Goal: Task Accomplishment & Management: Manage account settings

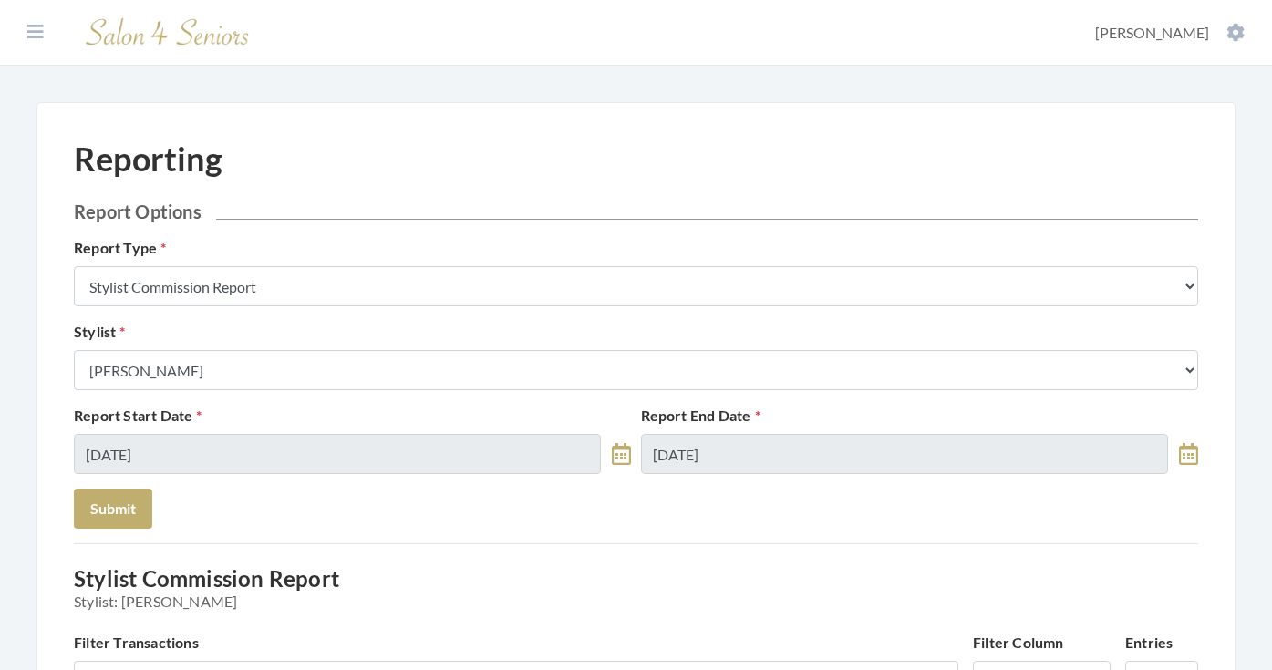
scroll to position [248, 0]
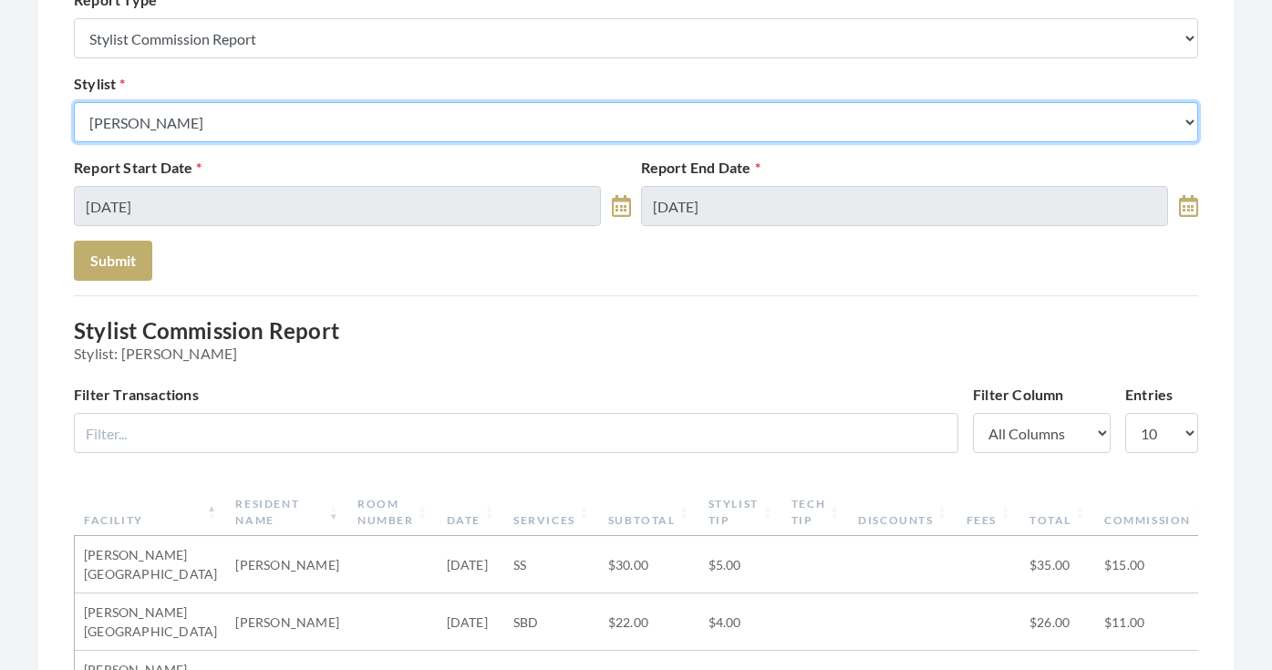
select select "13"
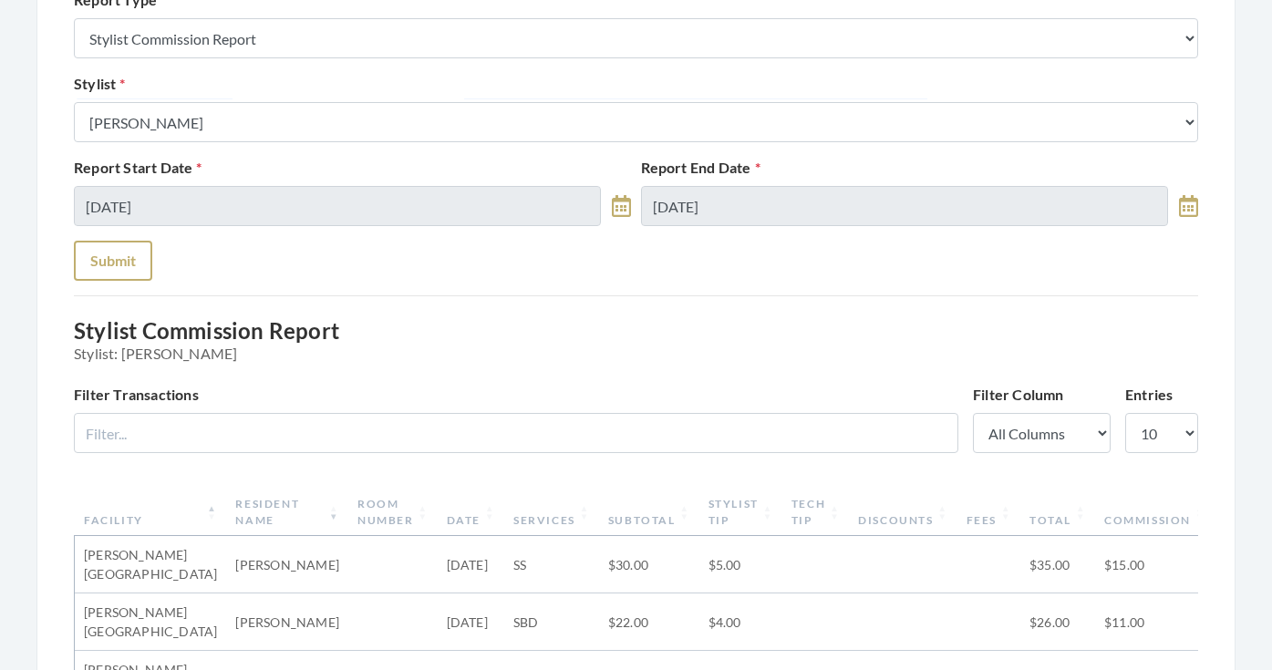
click at [139, 257] on button "Submit" at bounding box center [113, 261] width 78 height 40
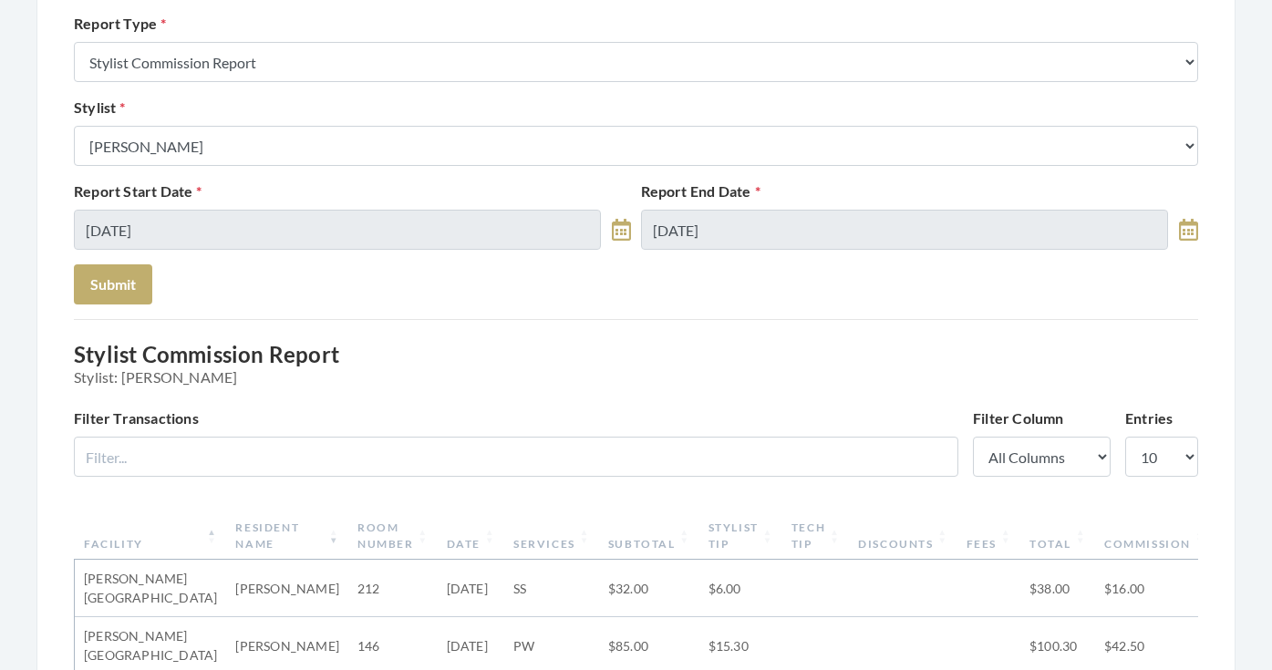
scroll to position [164, 0]
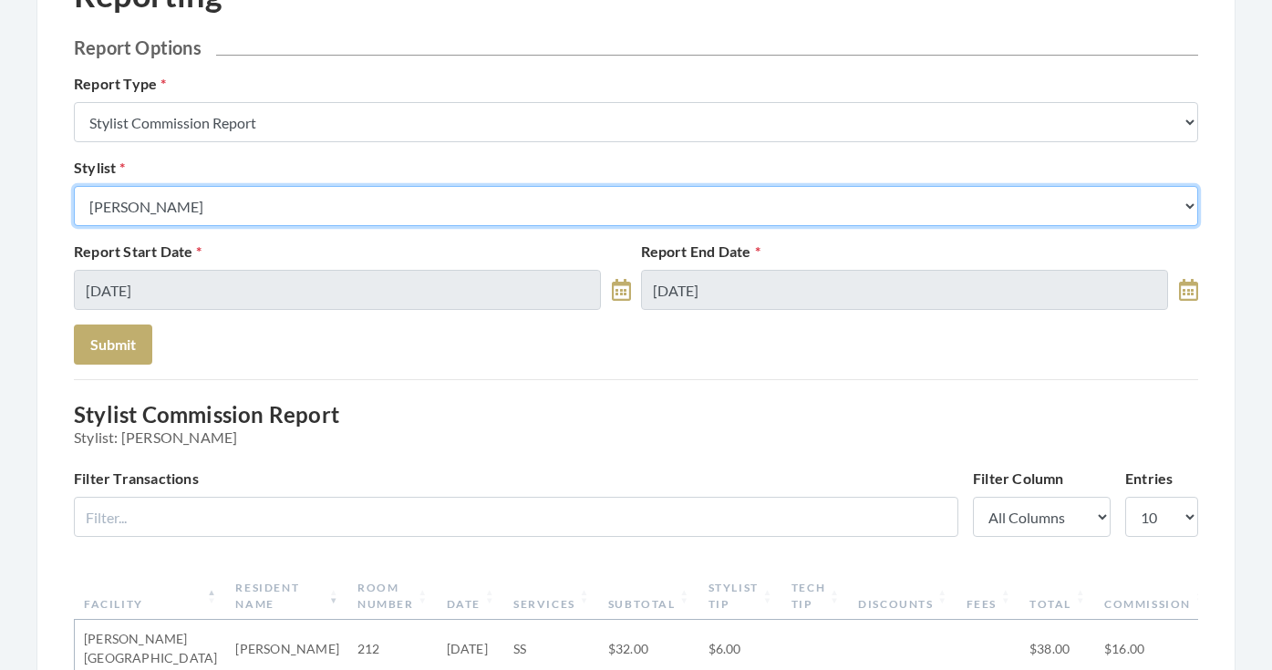
select select "19"
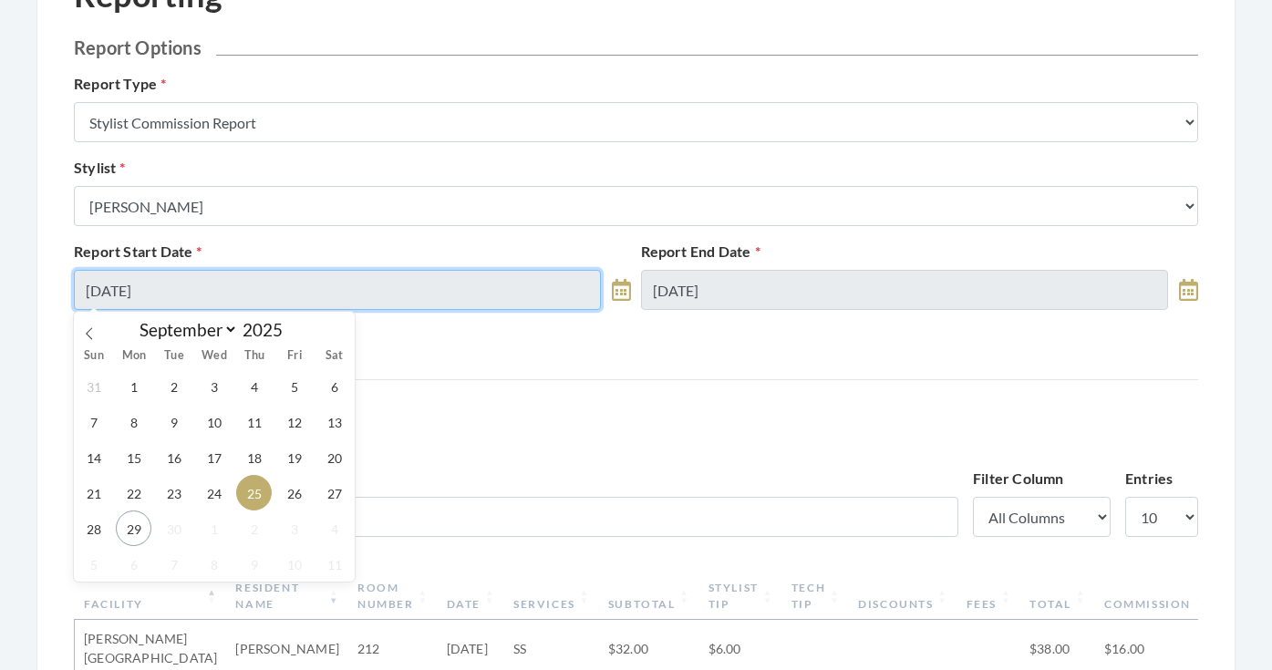
click at [164, 277] on input "[DATE]" at bounding box center [337, 290] width 527 height 40
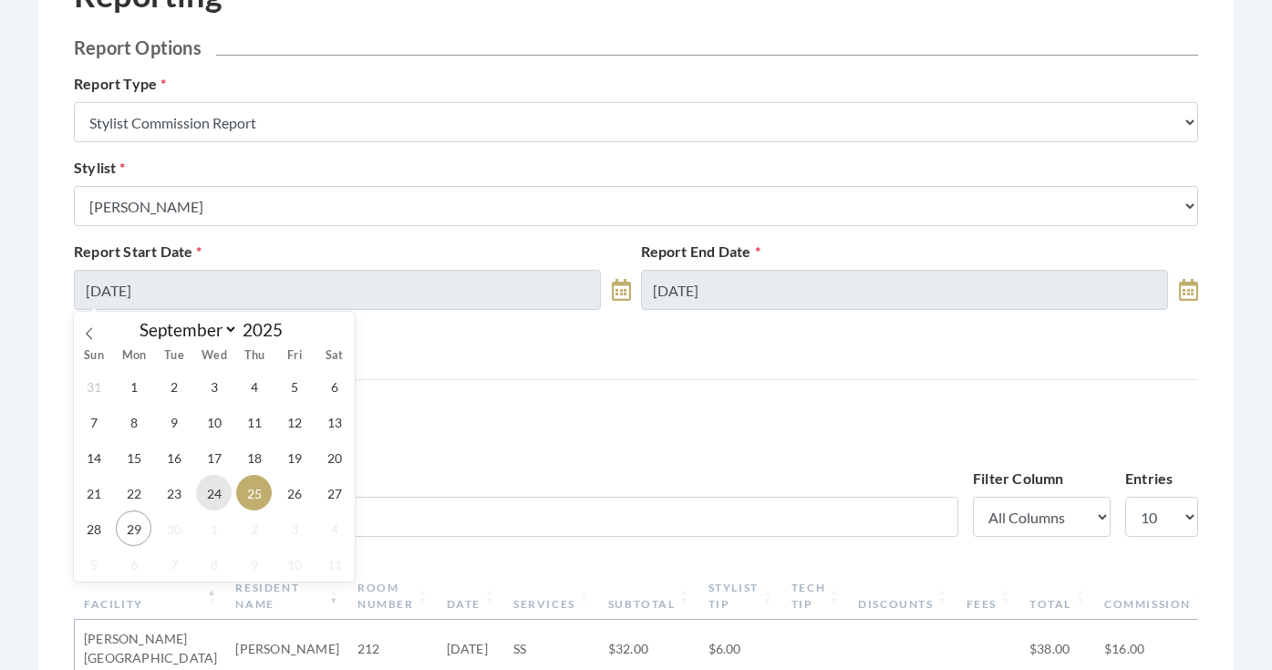
click at [211, 485] on span "24" at bounding box center [214, 493] width 36 height 36
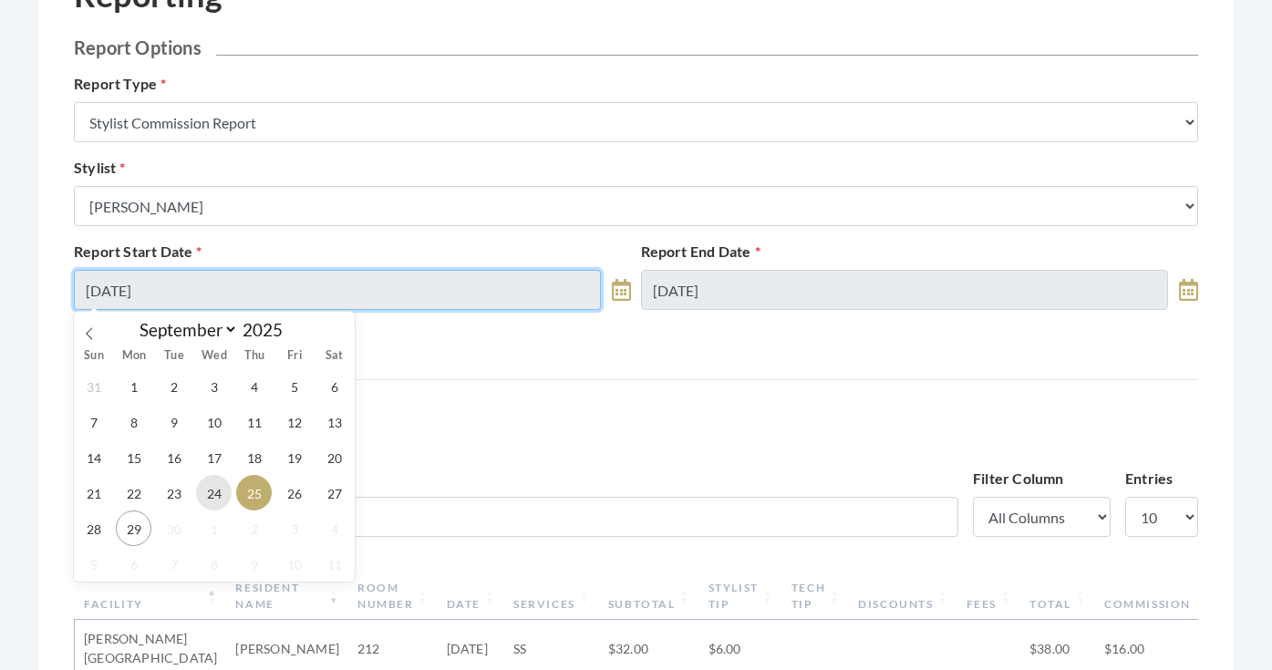
type input "09/24/2025"
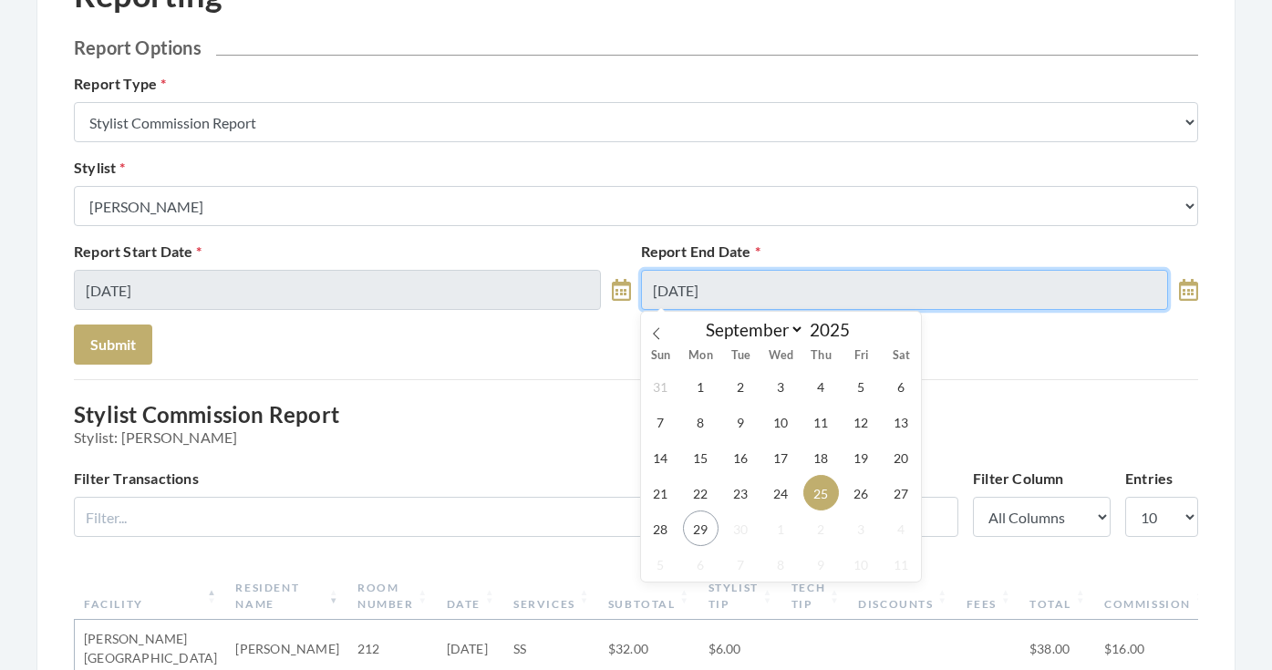
click at [677, 294] on input "[DATE]" at bounding box center [904, 290] width 527 height 40
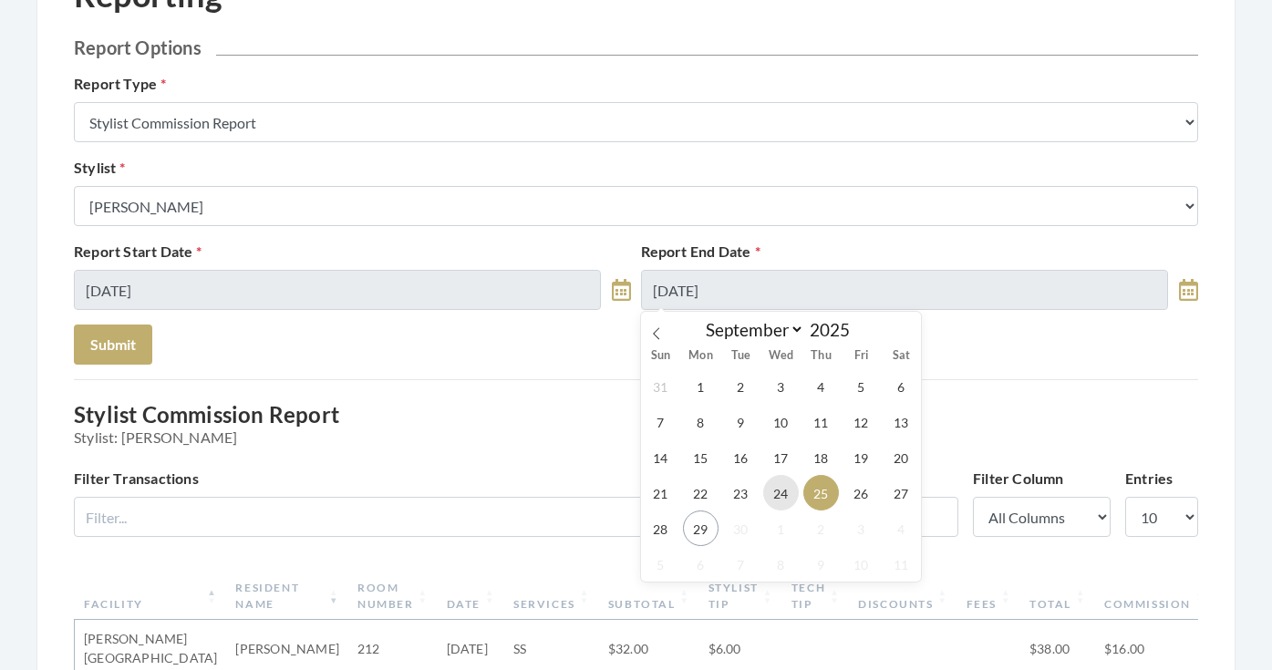
click at [769, 500] on span "24" at bounding box center [781, 493] width 36 height 36
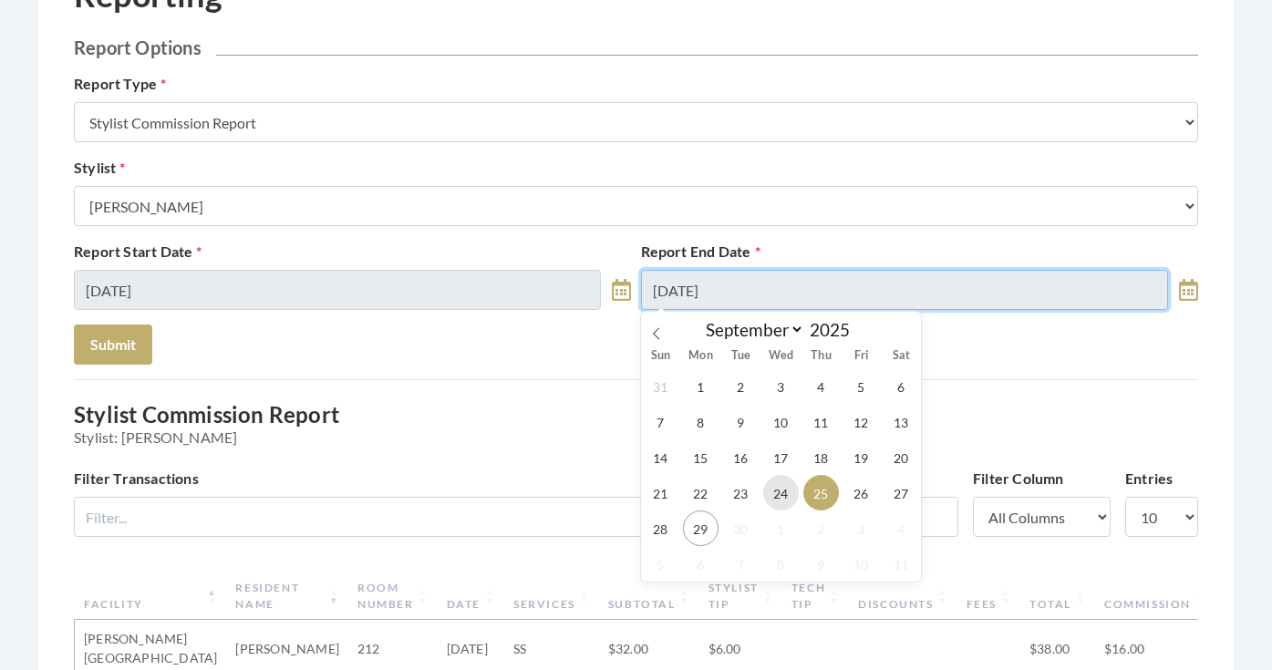
type input "09/24/2025"
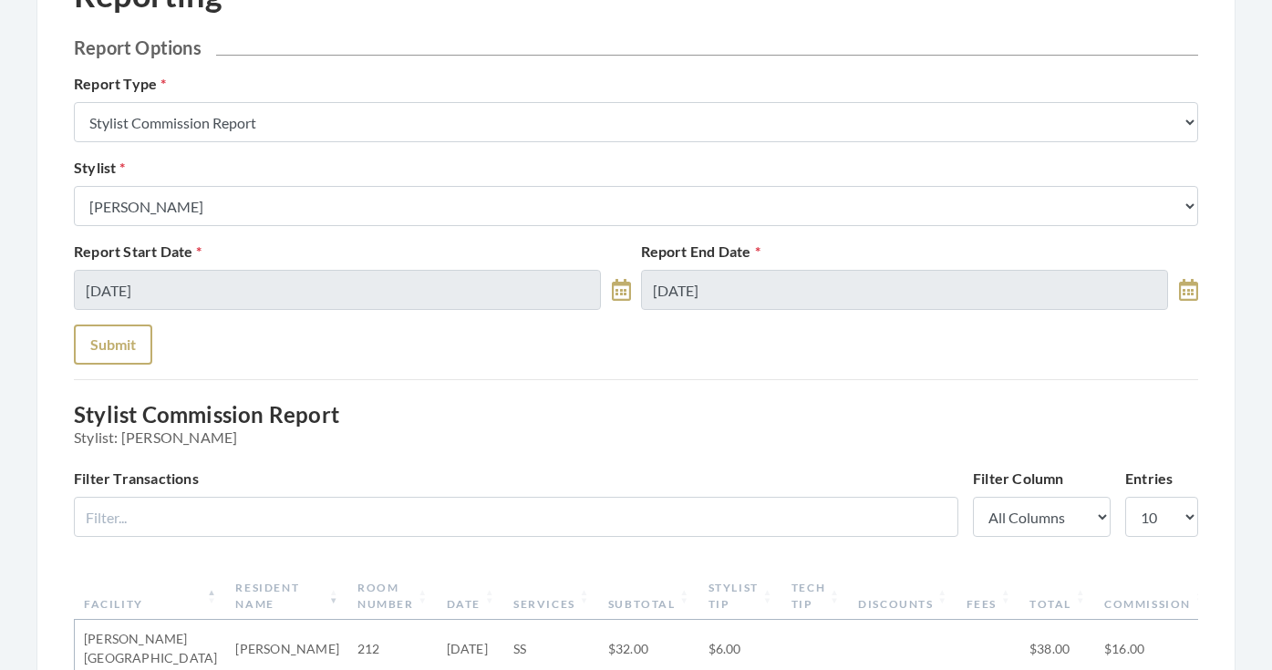
click at [135, 330] on button "Submit" at bounding box center [113, 344] width 78 height 40
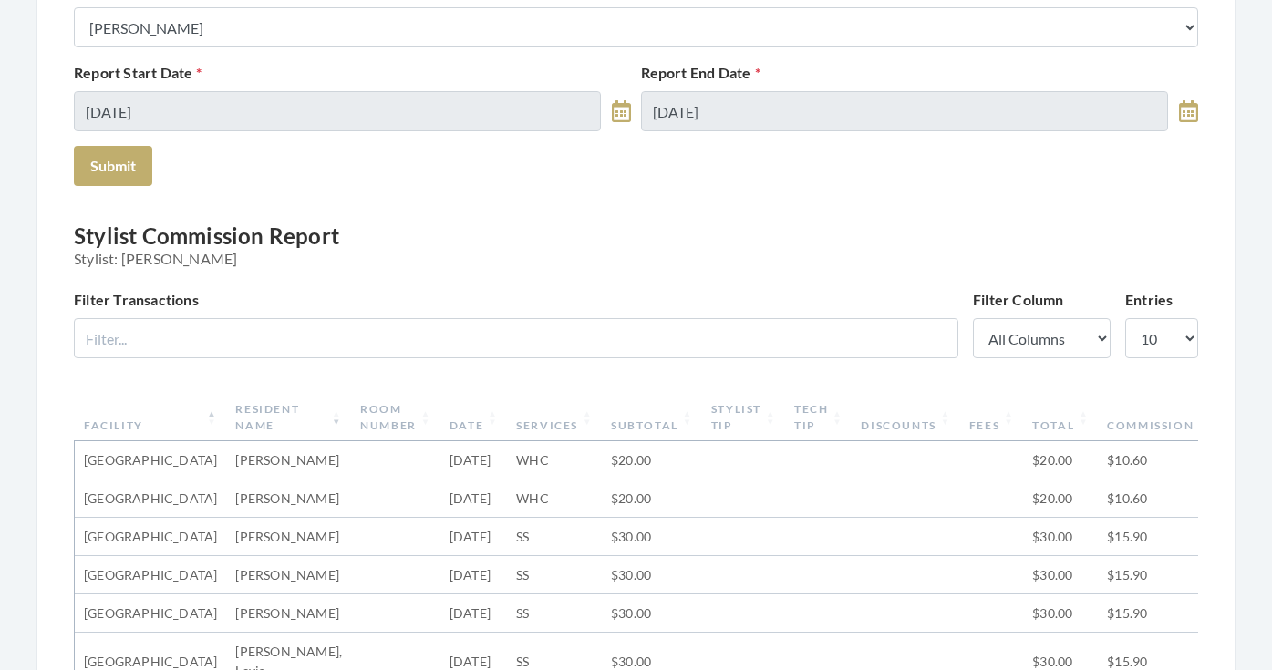
scroll to position [252, 0]
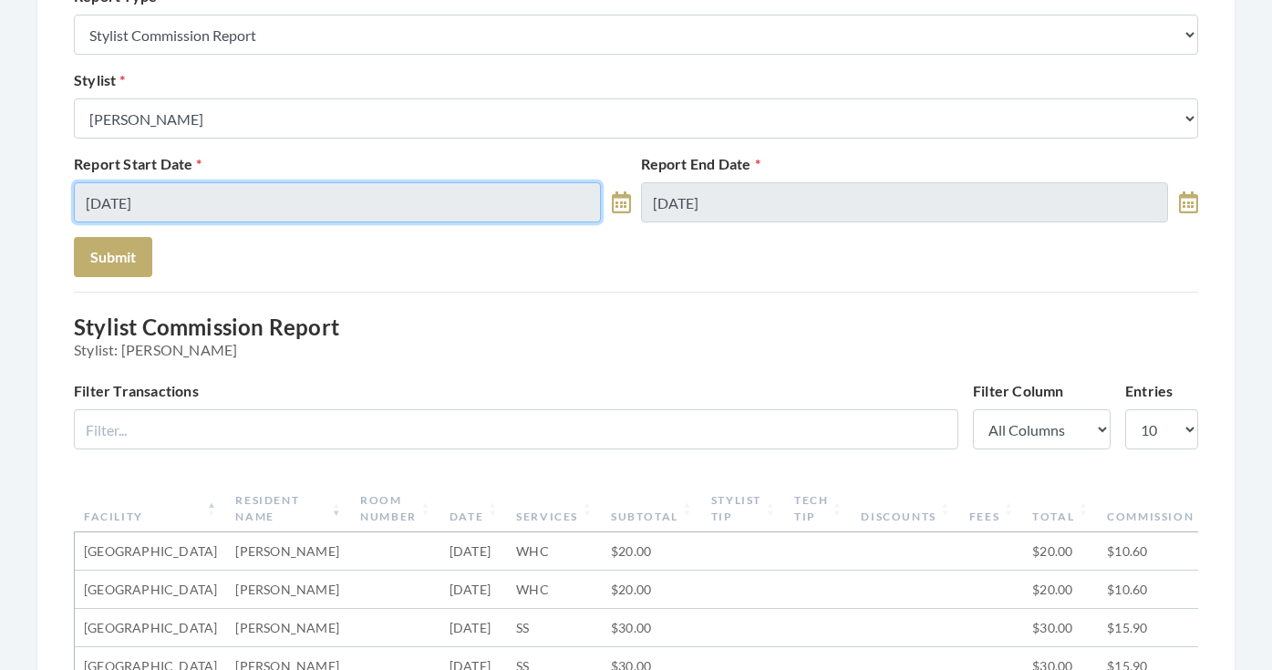
click at [262, 205] on input "[DATE]" at bounding box center [337, 202] width 527 height 40
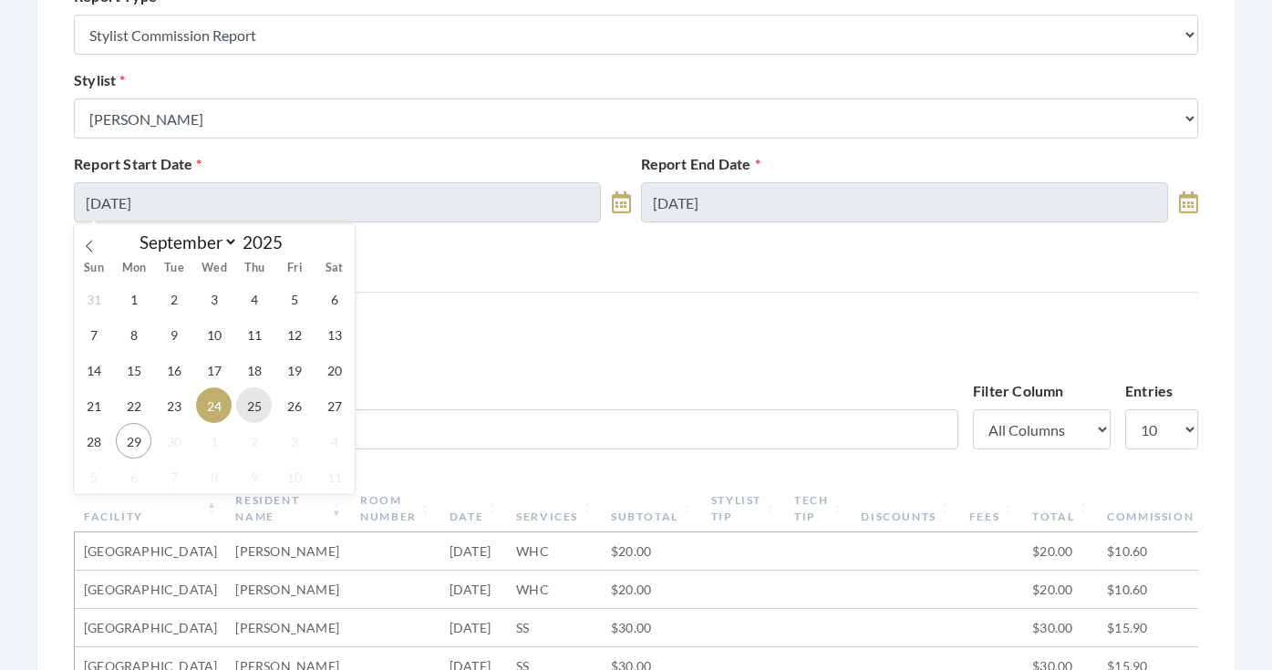
click at [254, 407] on span "25" at bounding box center [254, 405] width 36 height 36
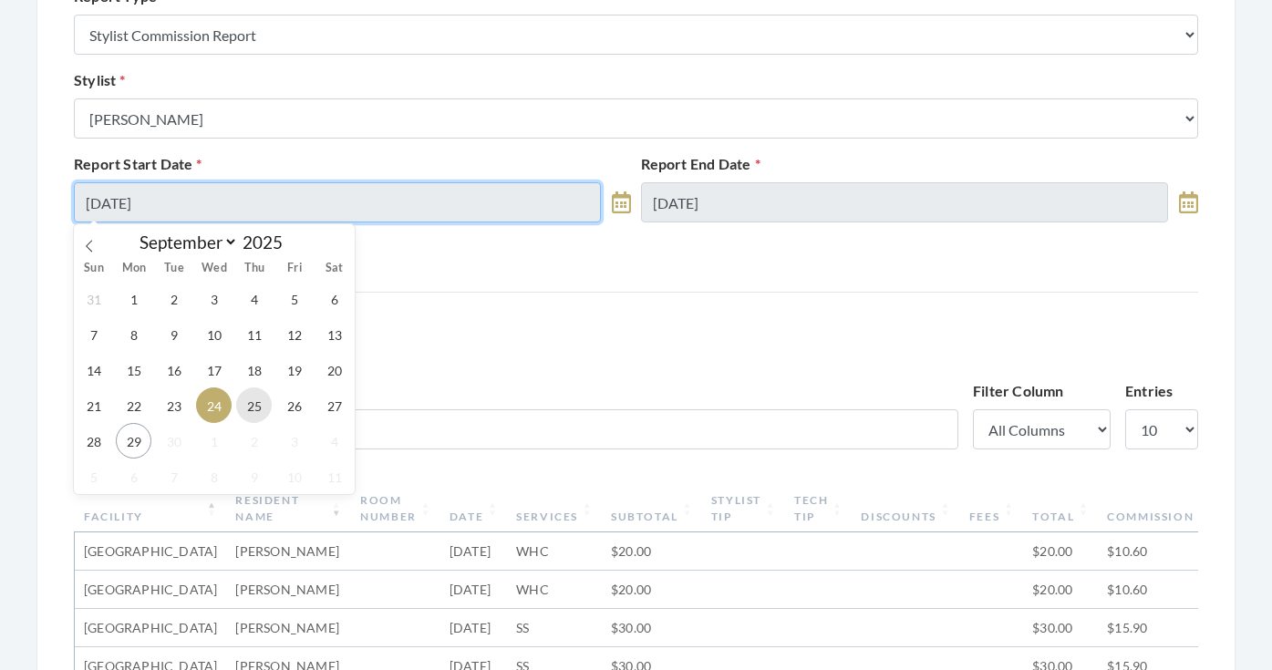
type input "[DATE]"
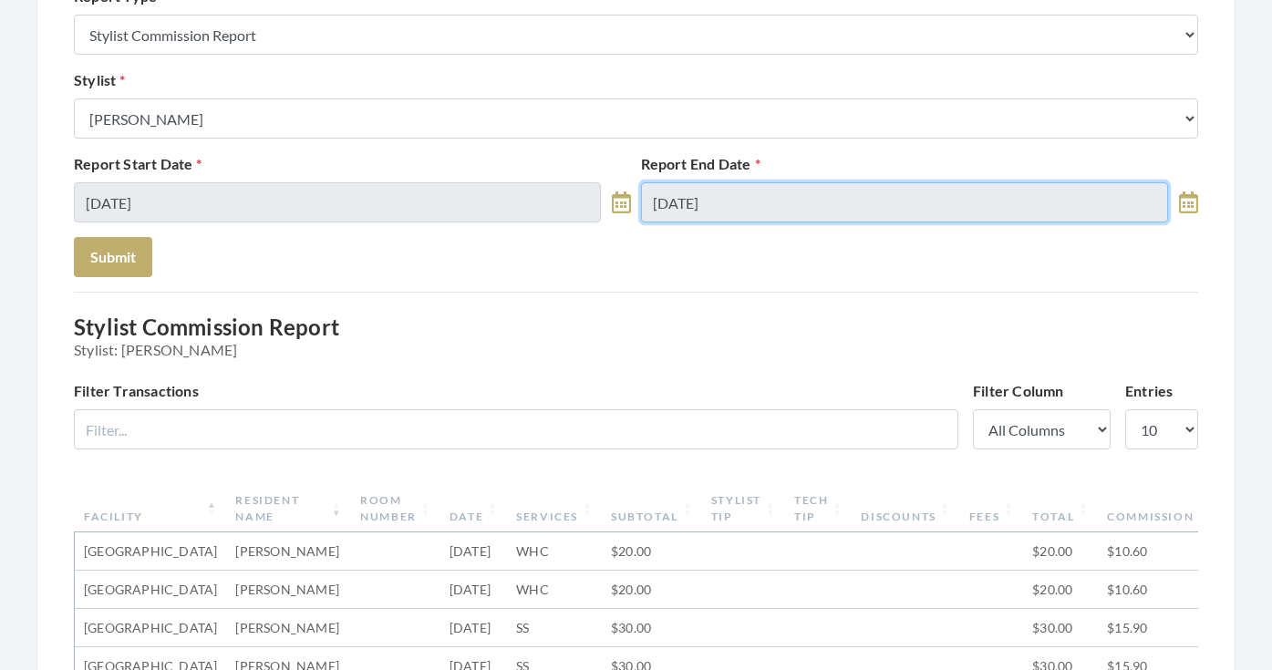
click at [698, 220] on input "09/24/2025" at bounding box center [904, 202] width 527 height 40
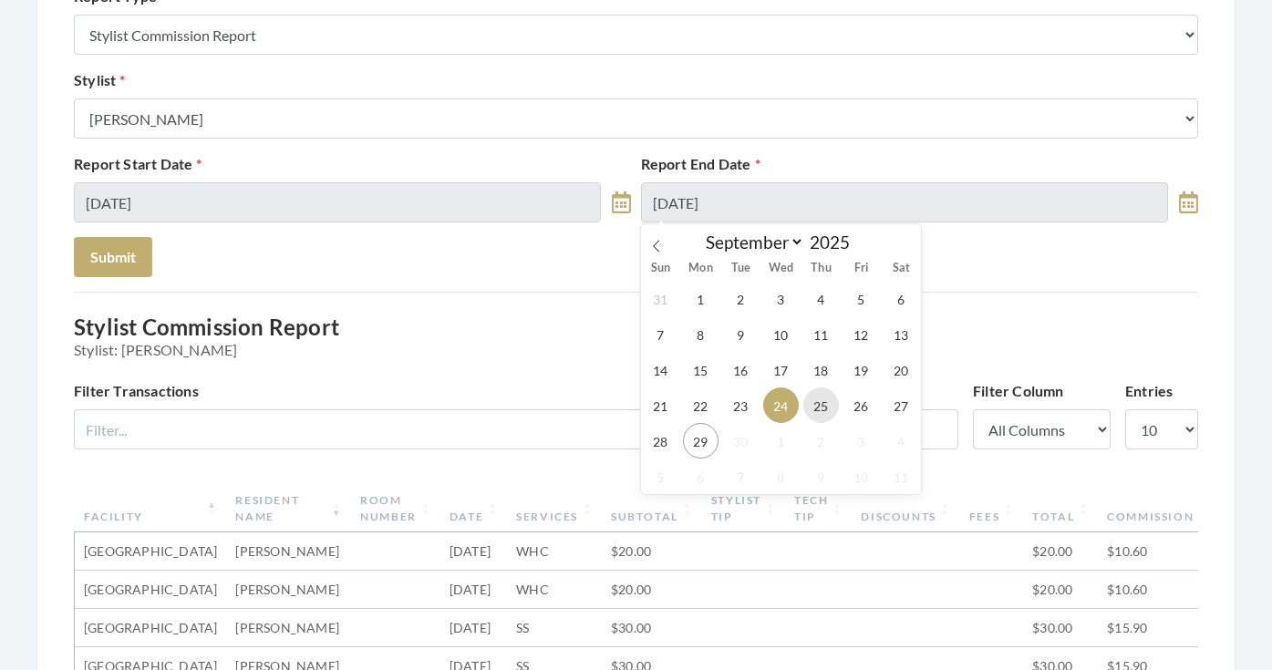
click at [815, 393] on span "25" at bounding box center [821, 405] width 36 height 36
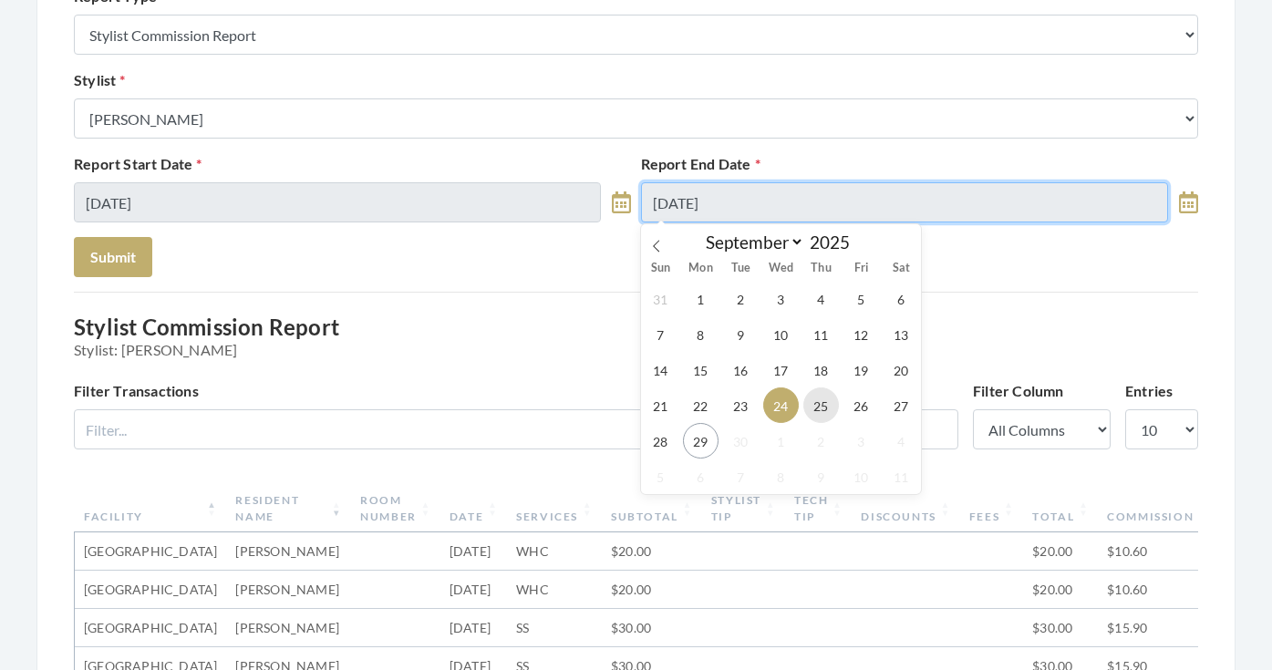
type input "[DATE]"
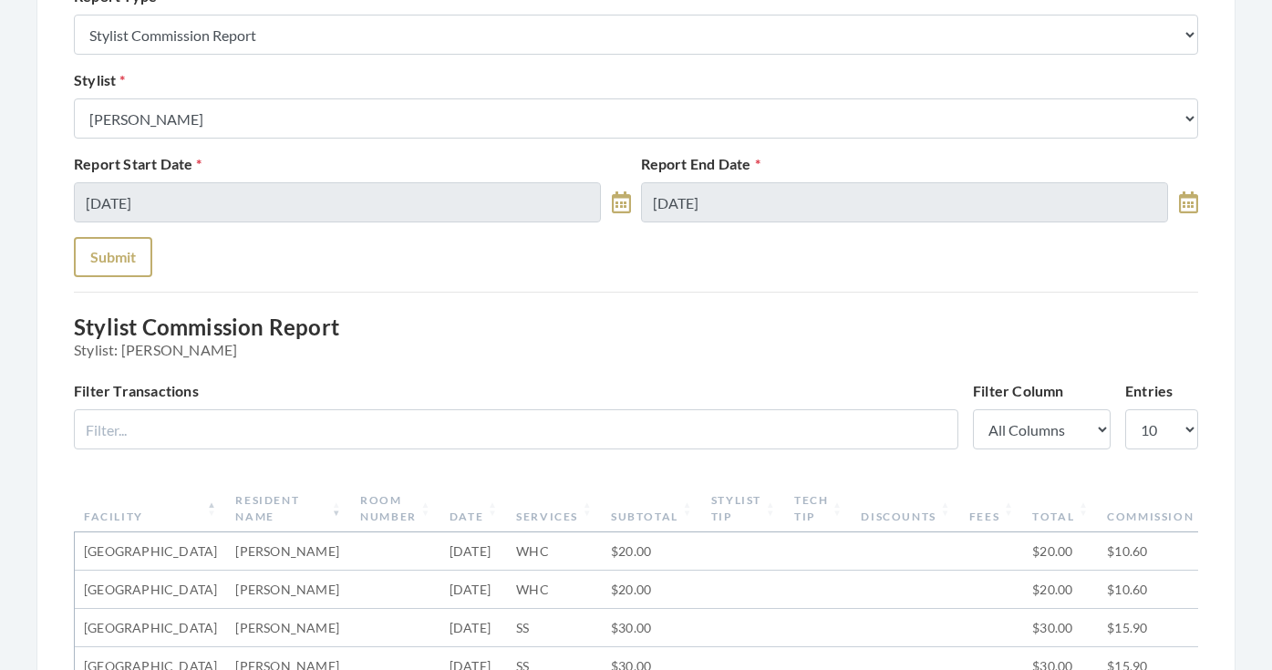
click at [129, 269] on button "Submit" at bounding box center [113, 257] width 78 height 40
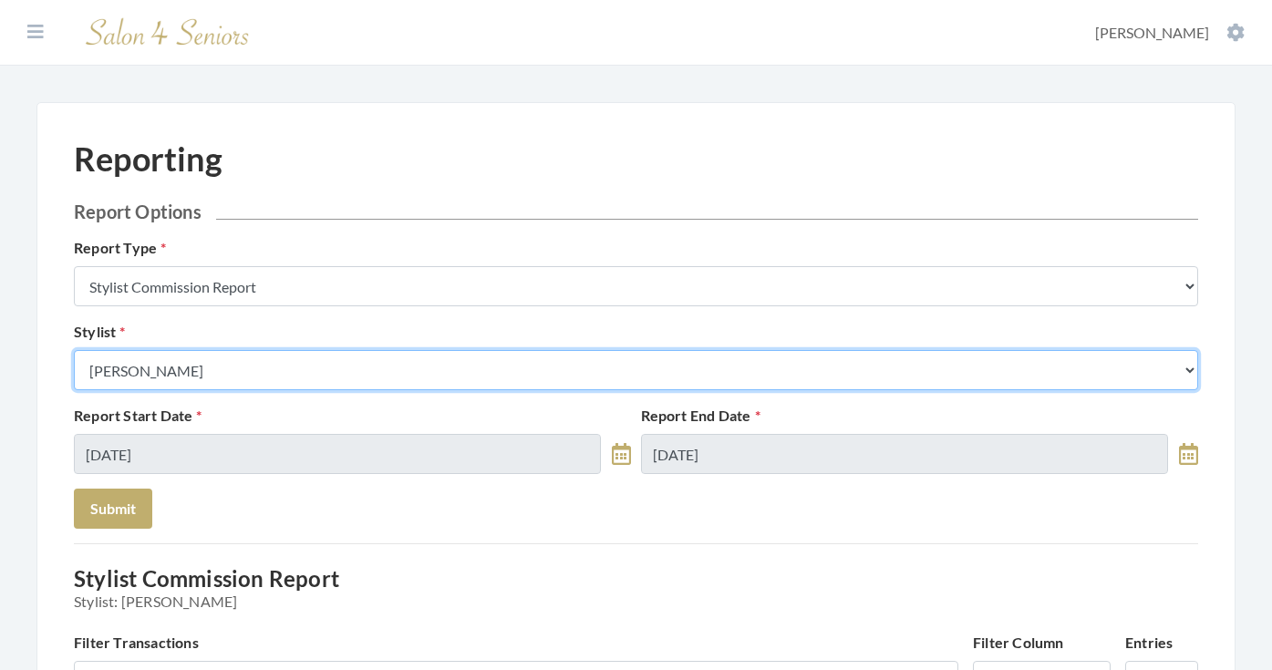
select select "166"
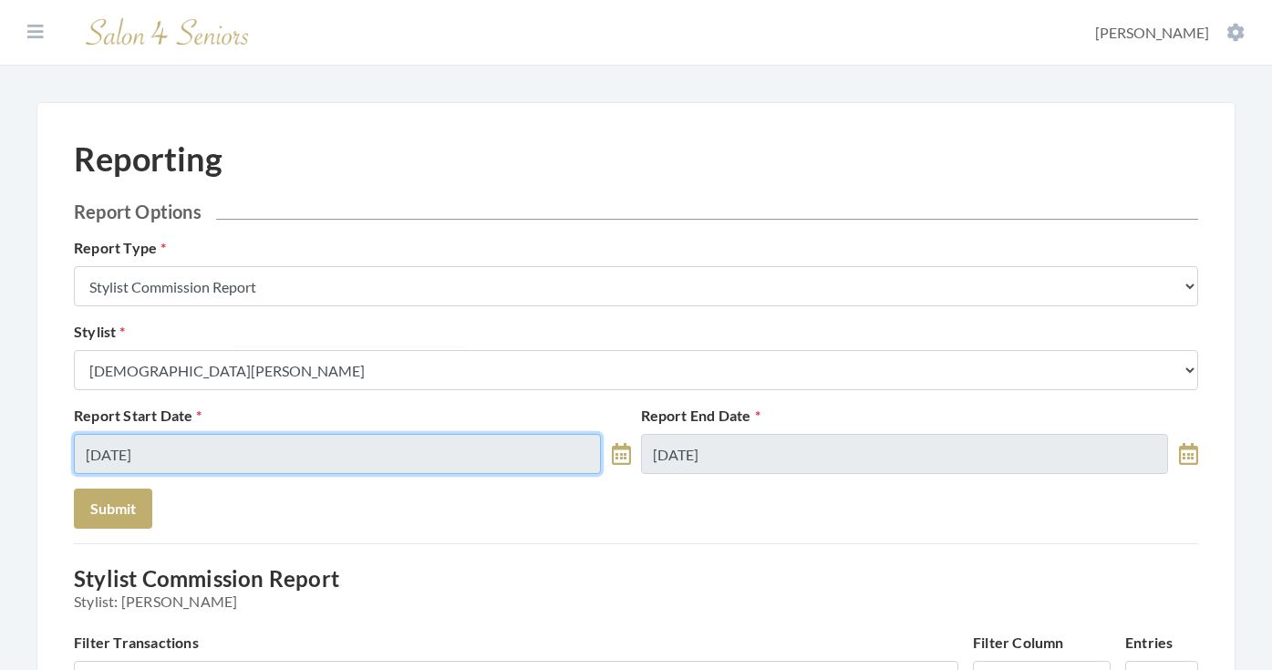
click at [204, 438] on input "[DATE]" at bounding box center [337, 454] width 527 height 40
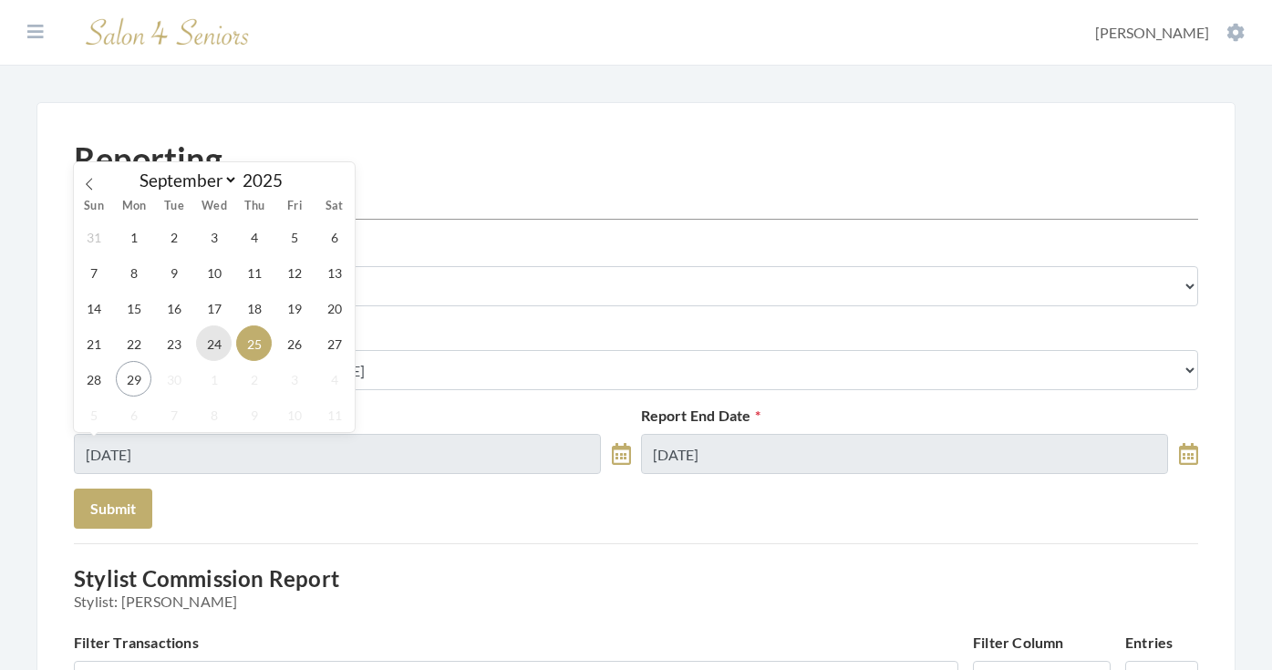
click at [218, 343] on span "24" at bounding box center [214, 343] width 36 height 36
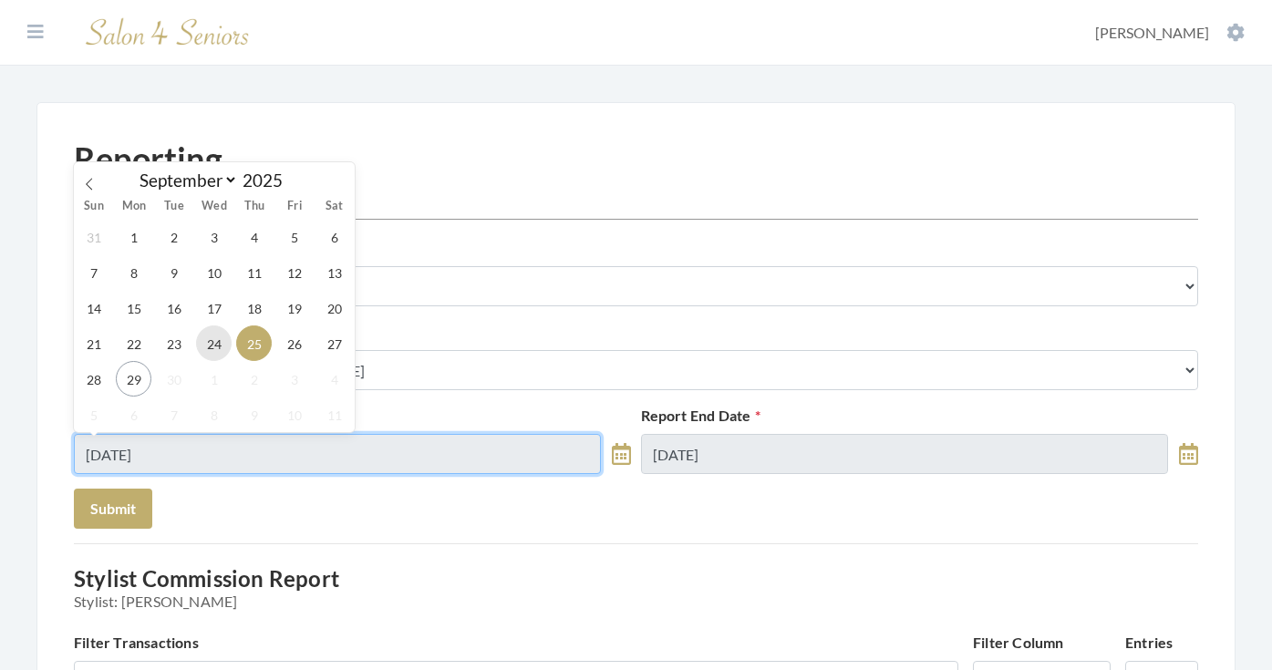
type input "[DATE]"
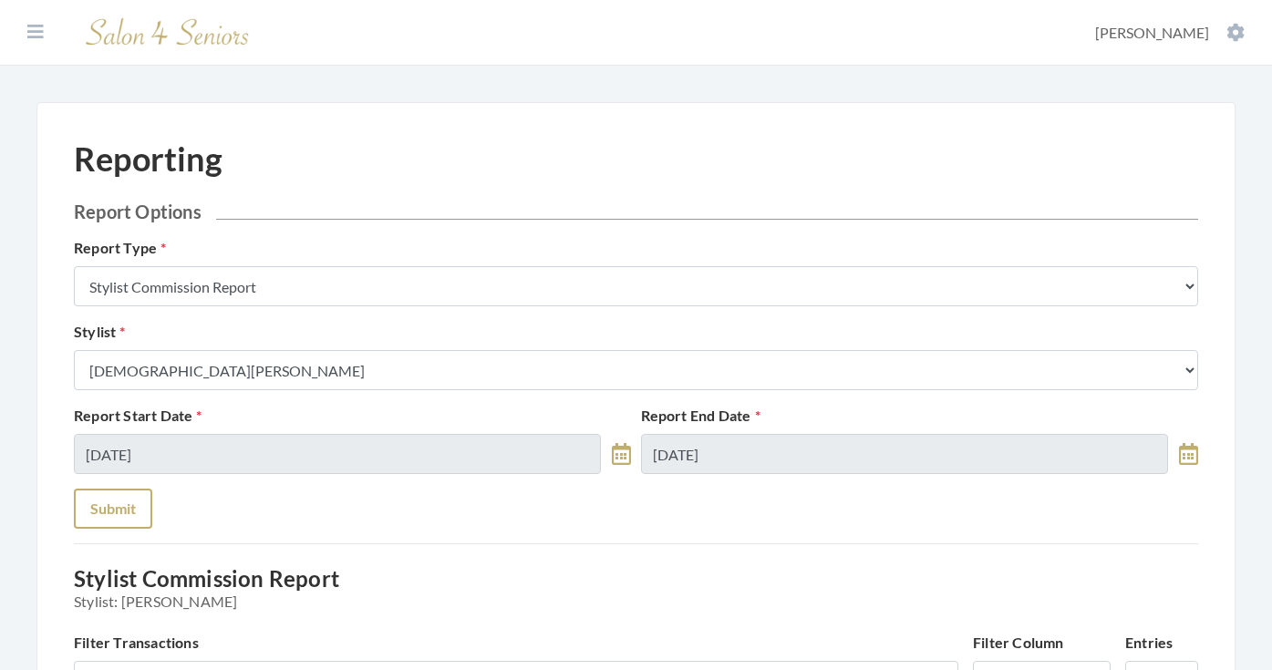
click at [116, 511] on button "Submit" at bounding box center [113, 509] width 78 height 40
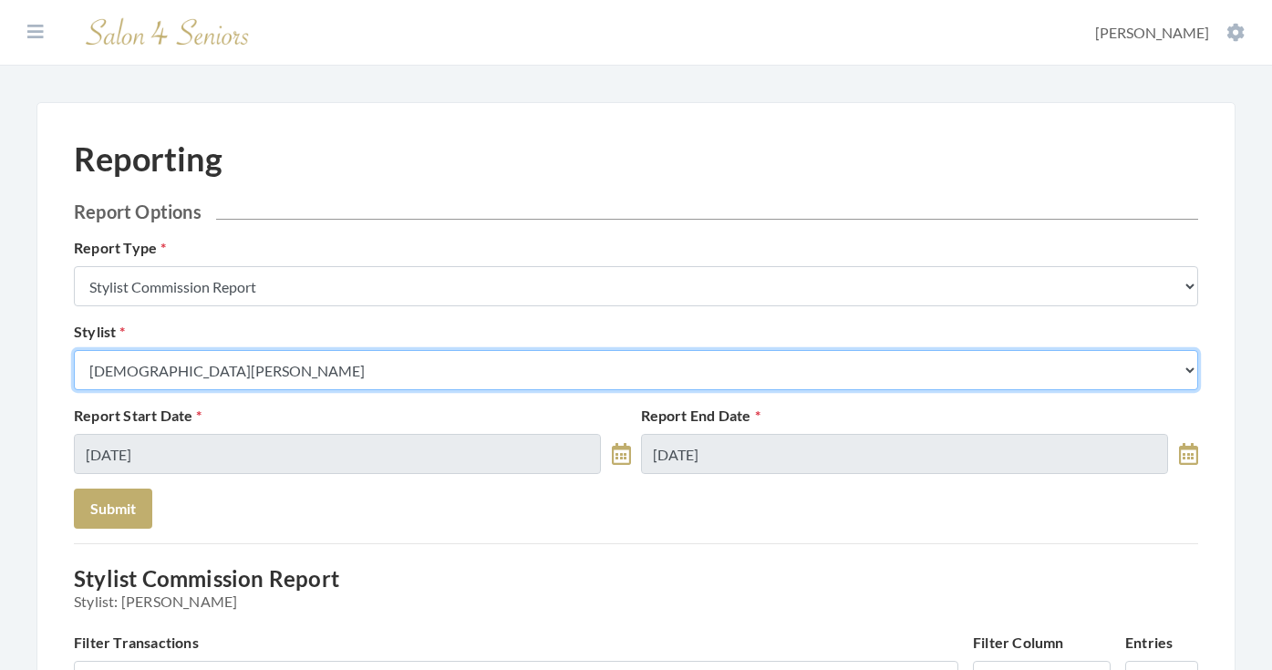
select select "115"
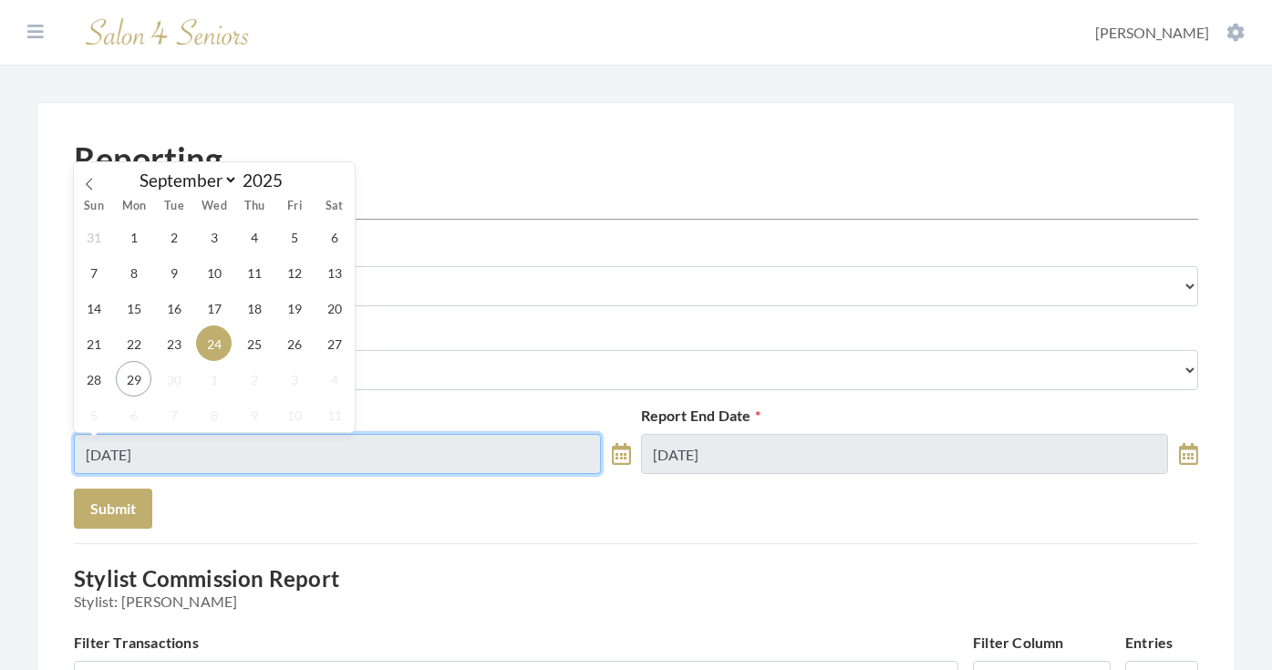
click at [227, 461] on input "09/24/2025" at bounding box center [337, 454] width 527 height 40
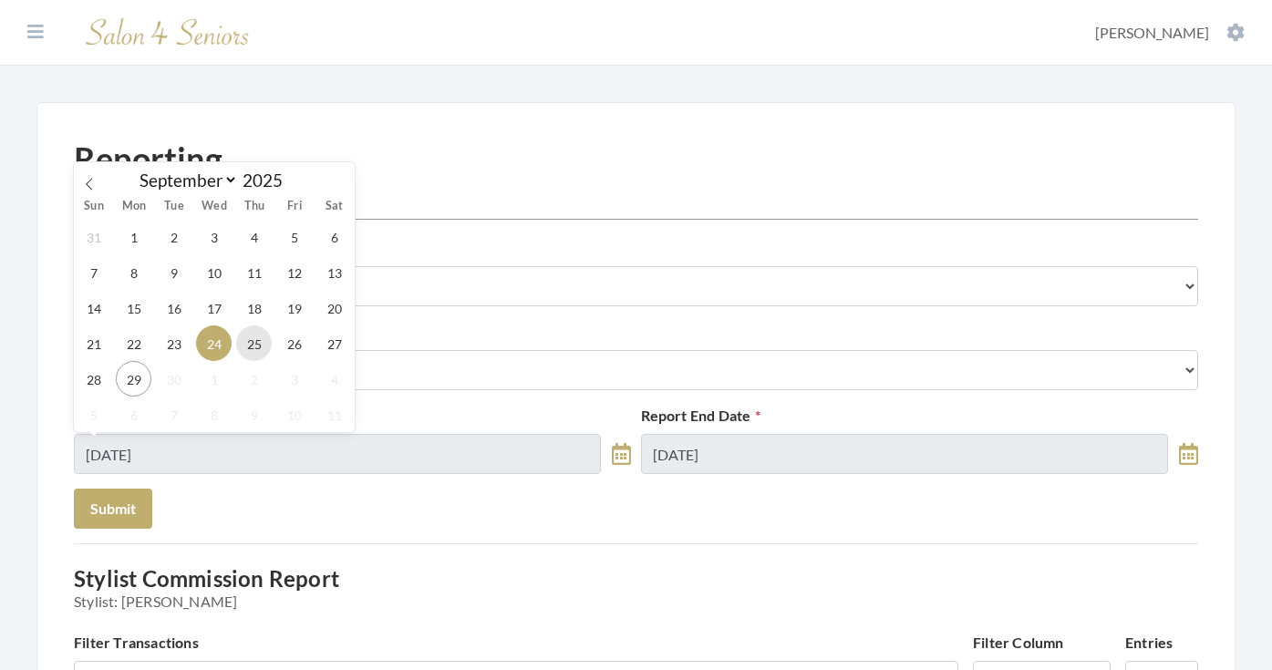
click at [241, 349] on span "25" at bounding box center [254, 343] width 36 height 36
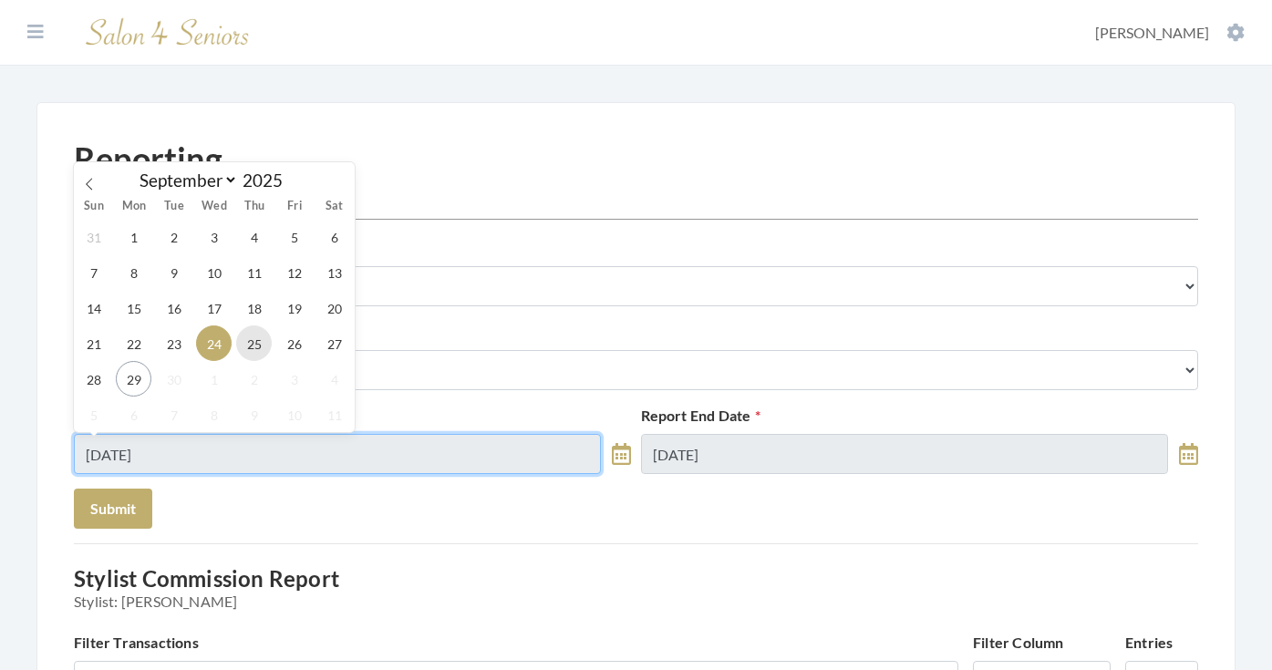
type input "[DATE]"
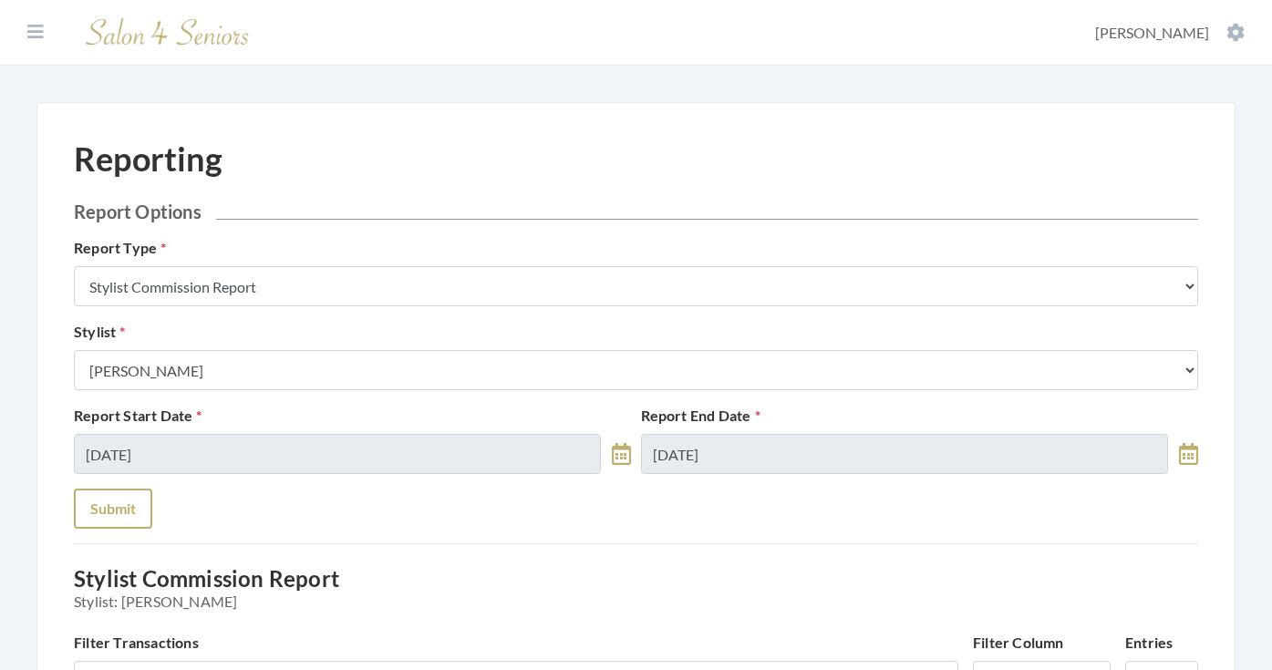
click at [131, 504] on button "Submit" at bounding box center [113, 509] width 78 height 40
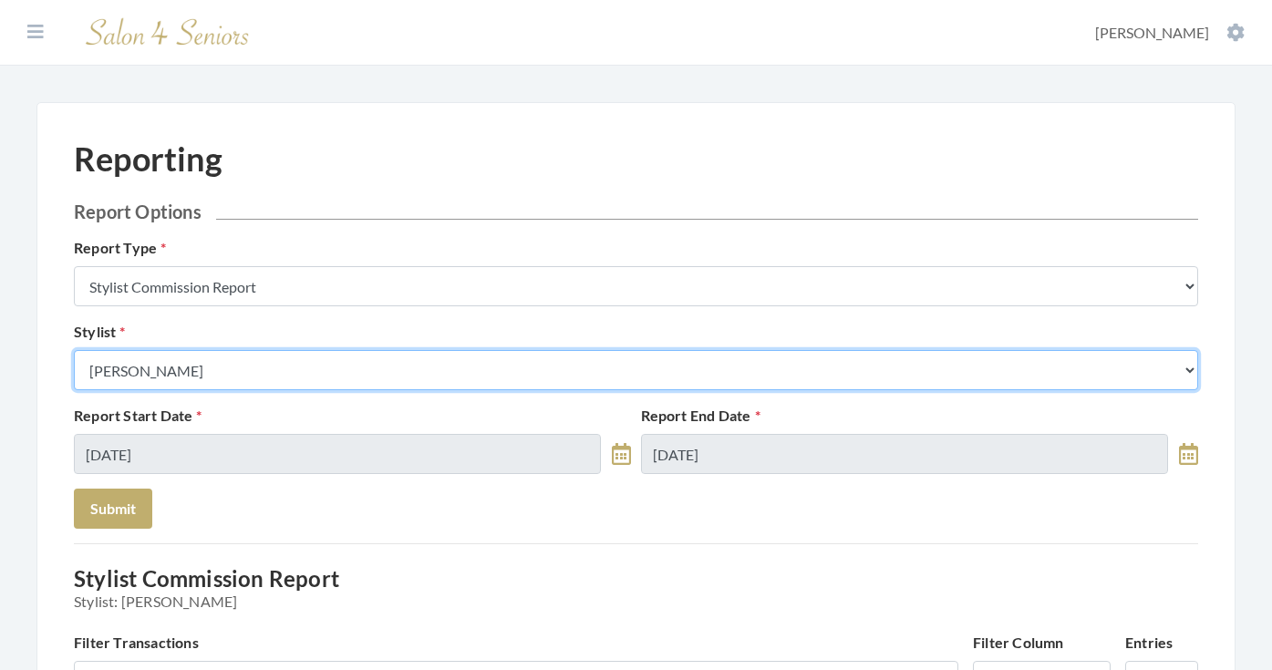
select select "44"
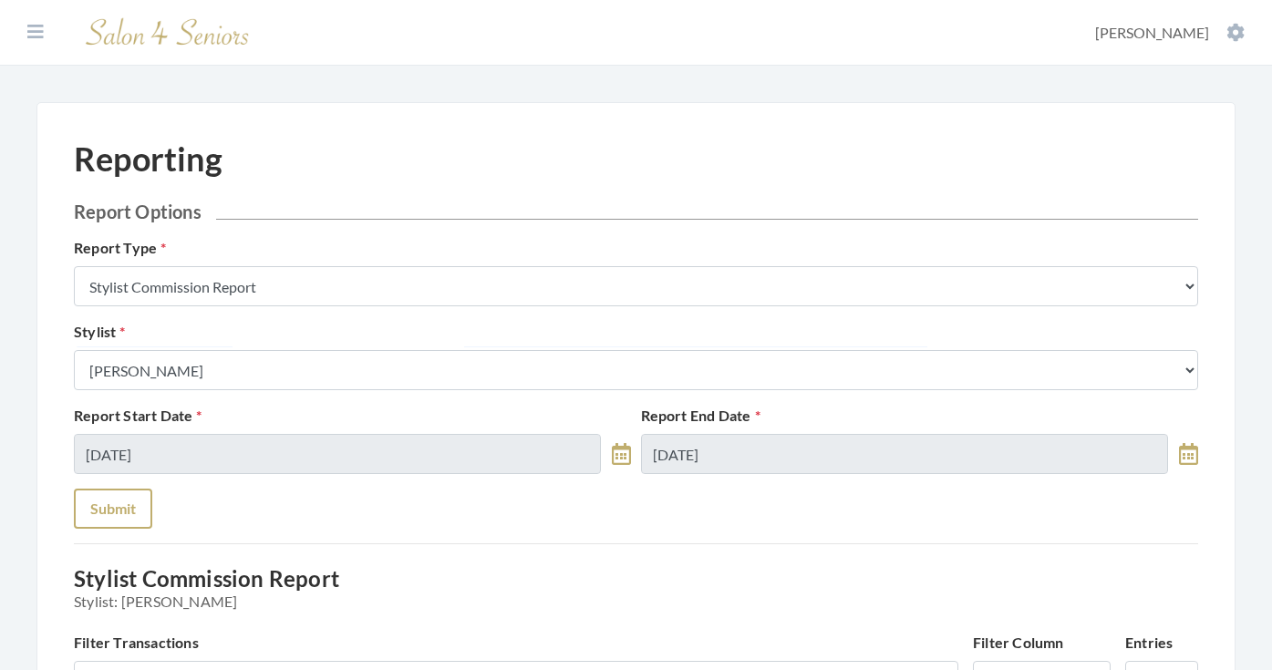
click at [127, 522] on button "Submit" at bounding box center [113, 509] width 78 height 40
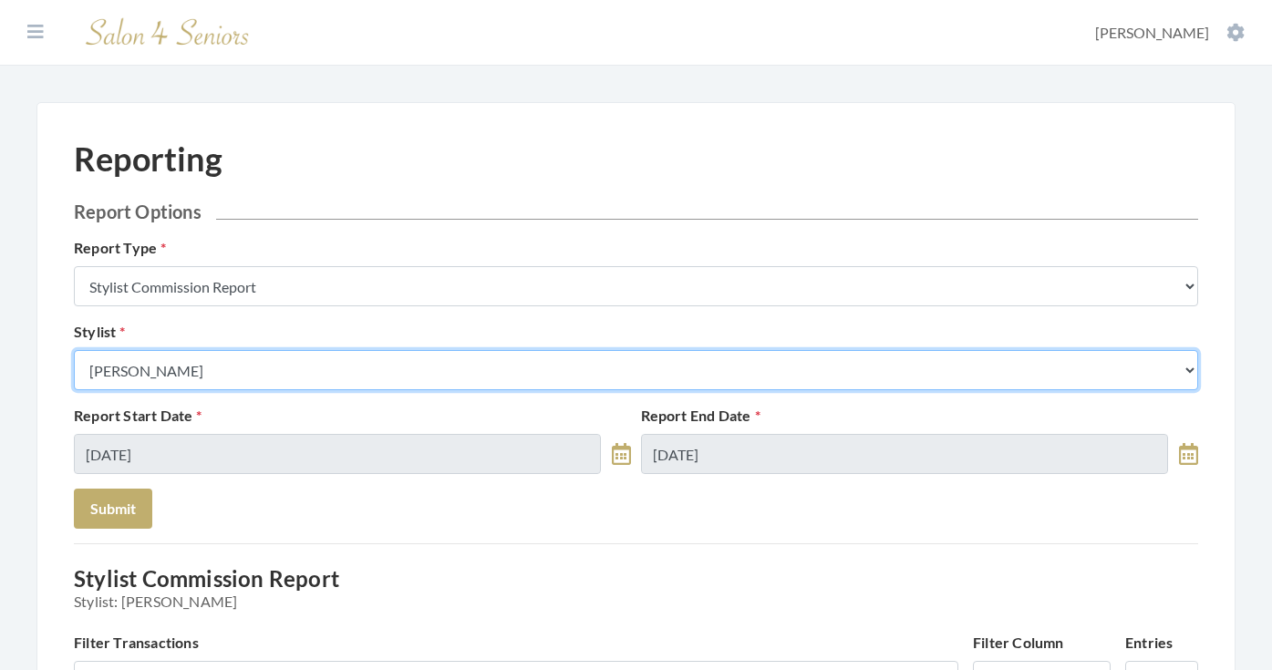
select select "153"
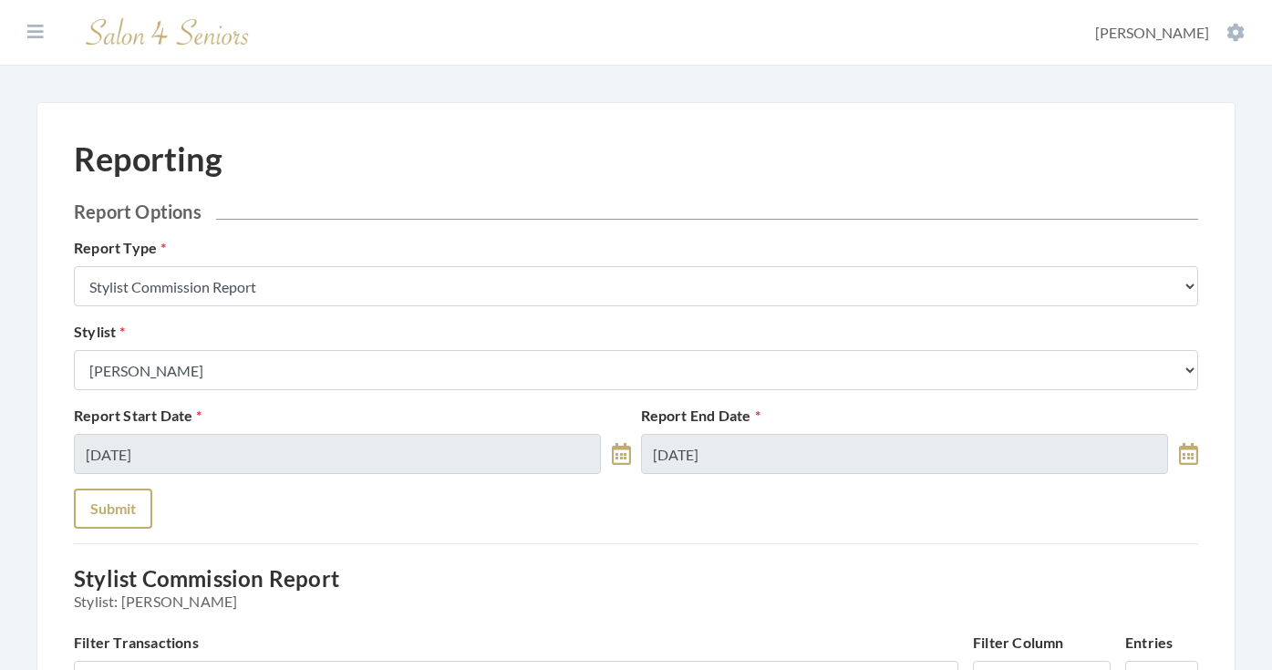
click at [129, 489] on button "Submit" at bounding box center [113, 509] width 78 height 40
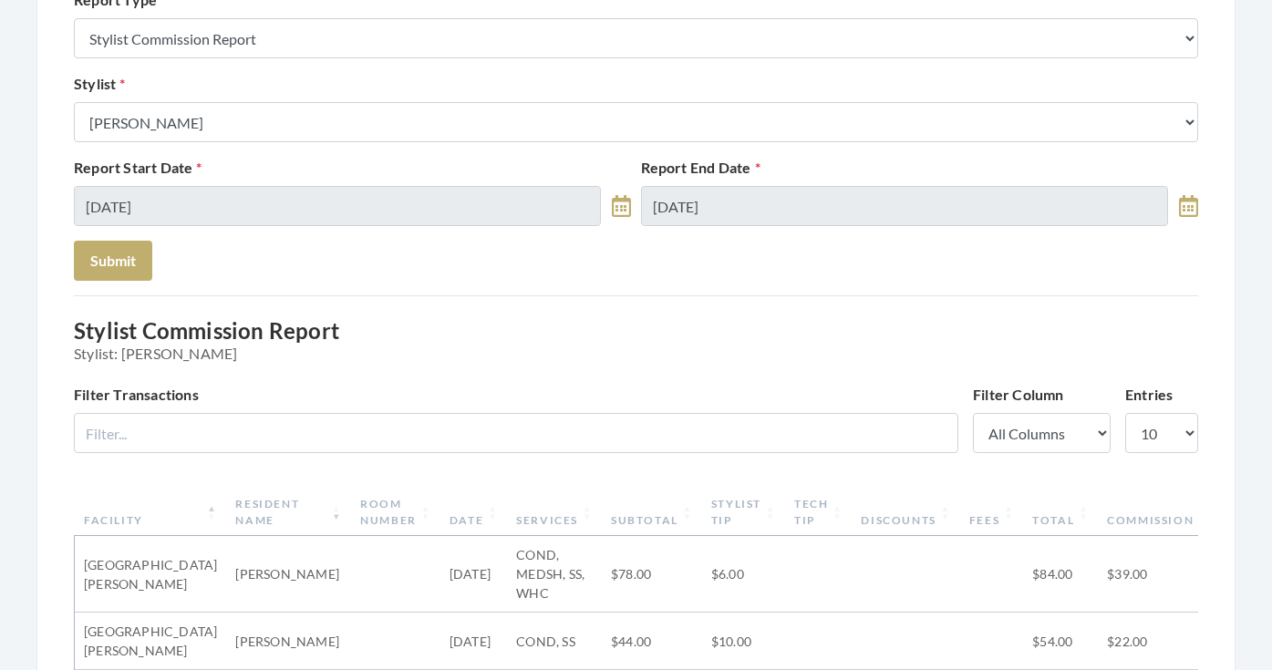
scroll to position [232, 0]
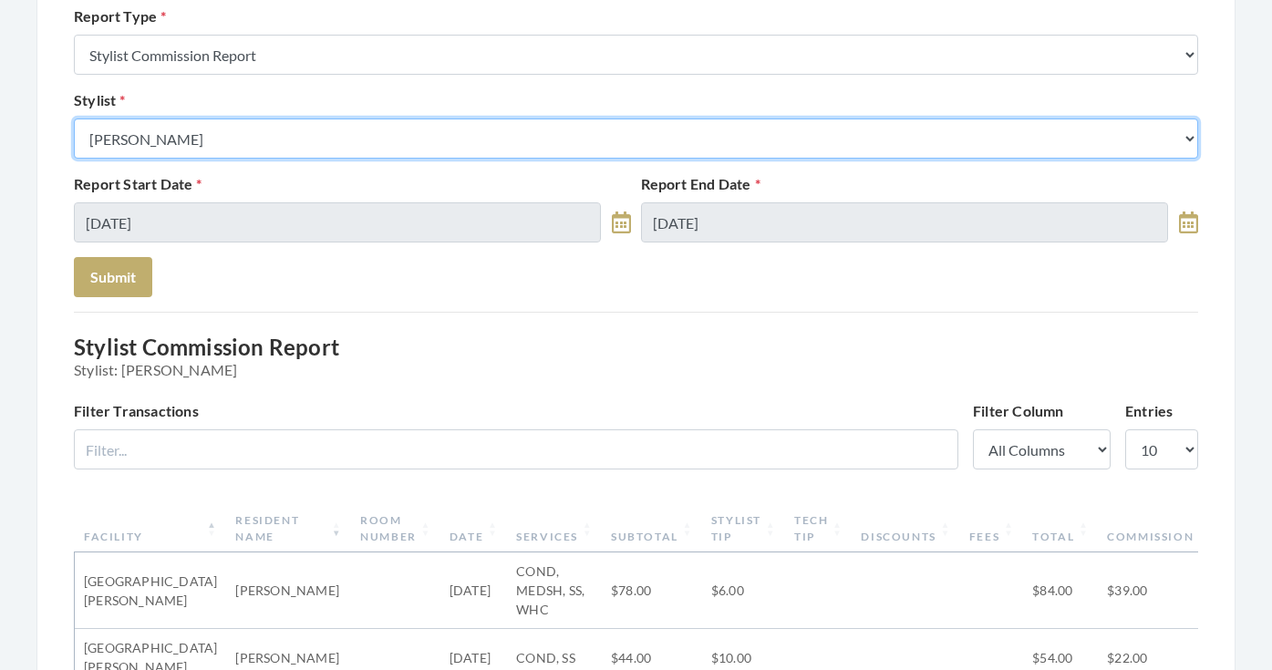
select select "24"
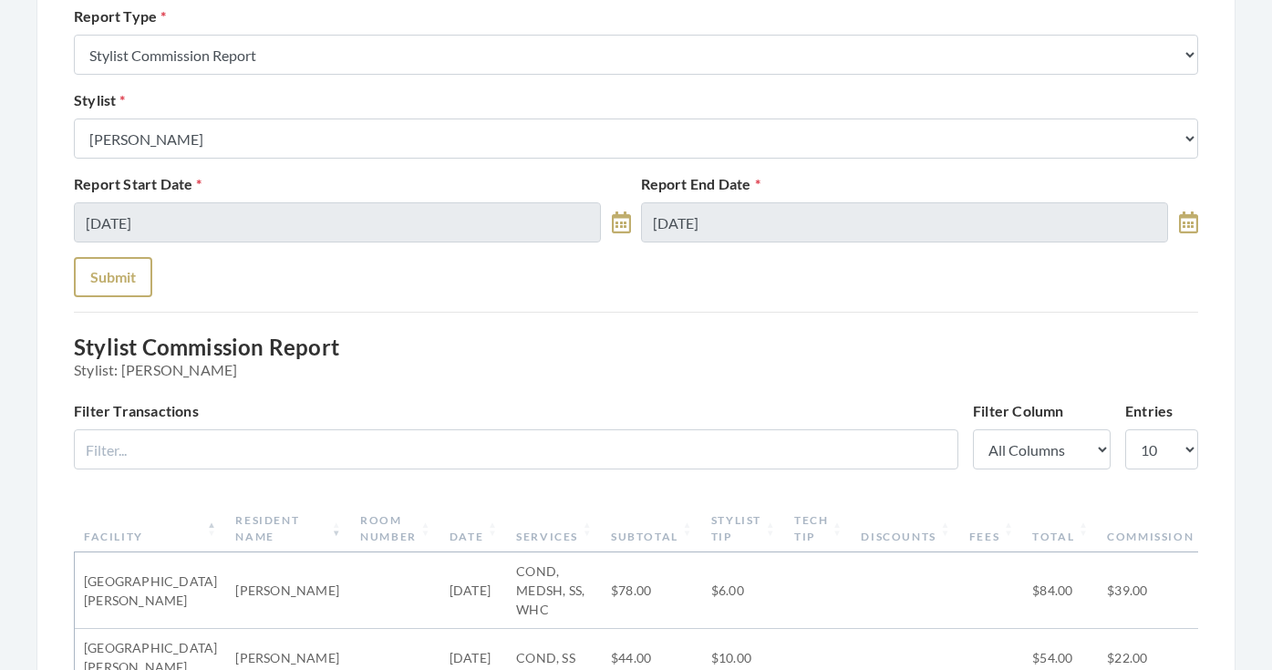
click at [105, 280] on button "Submit" at bounding box center [113, 277] width 78 height 40
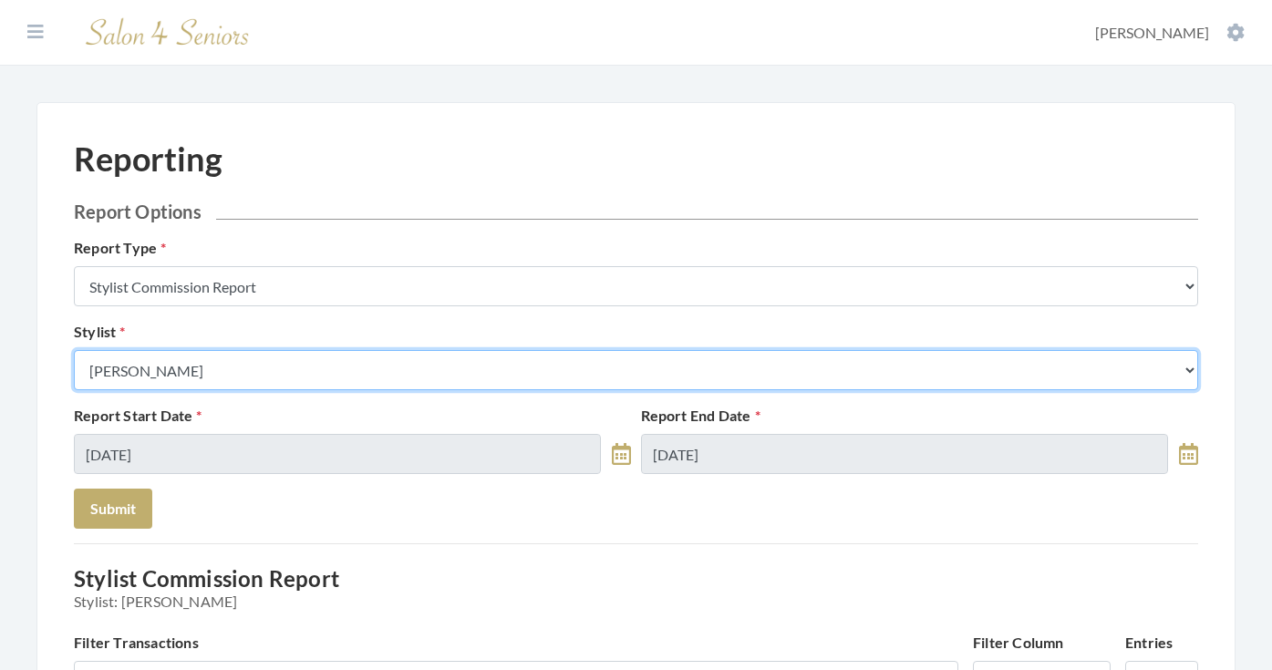
select select "23"
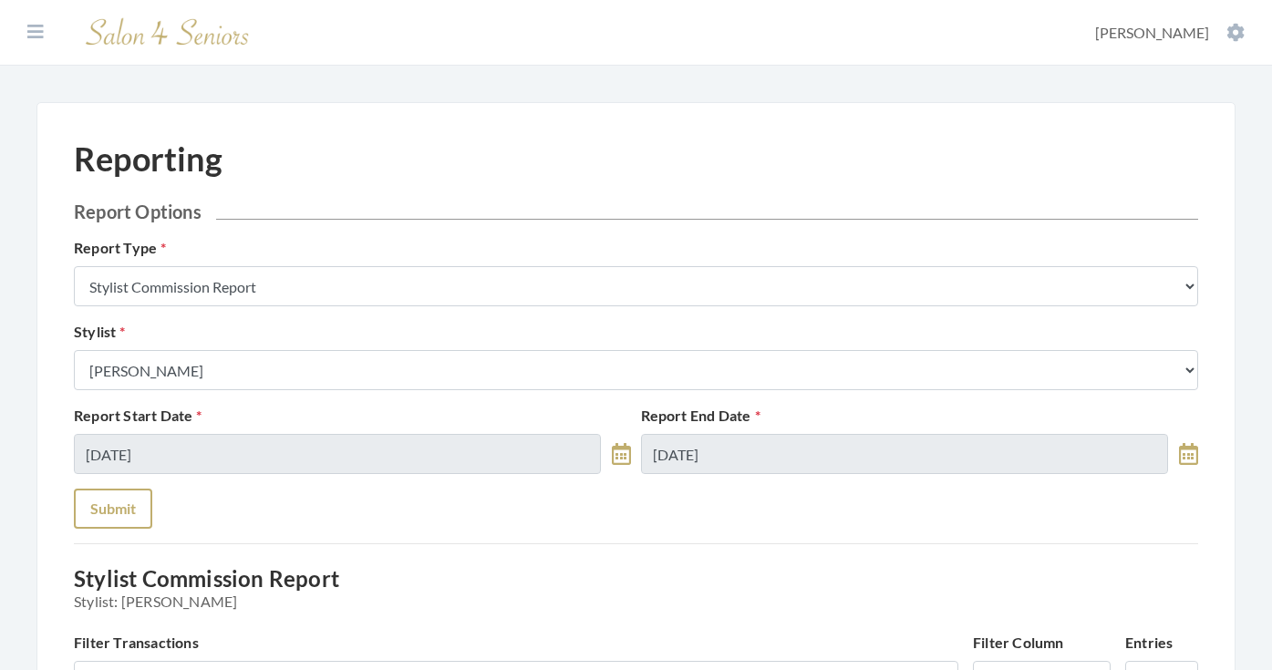
click at [90, 511] on button "Submit" at bounding box center [113, 509] width 78 height 40
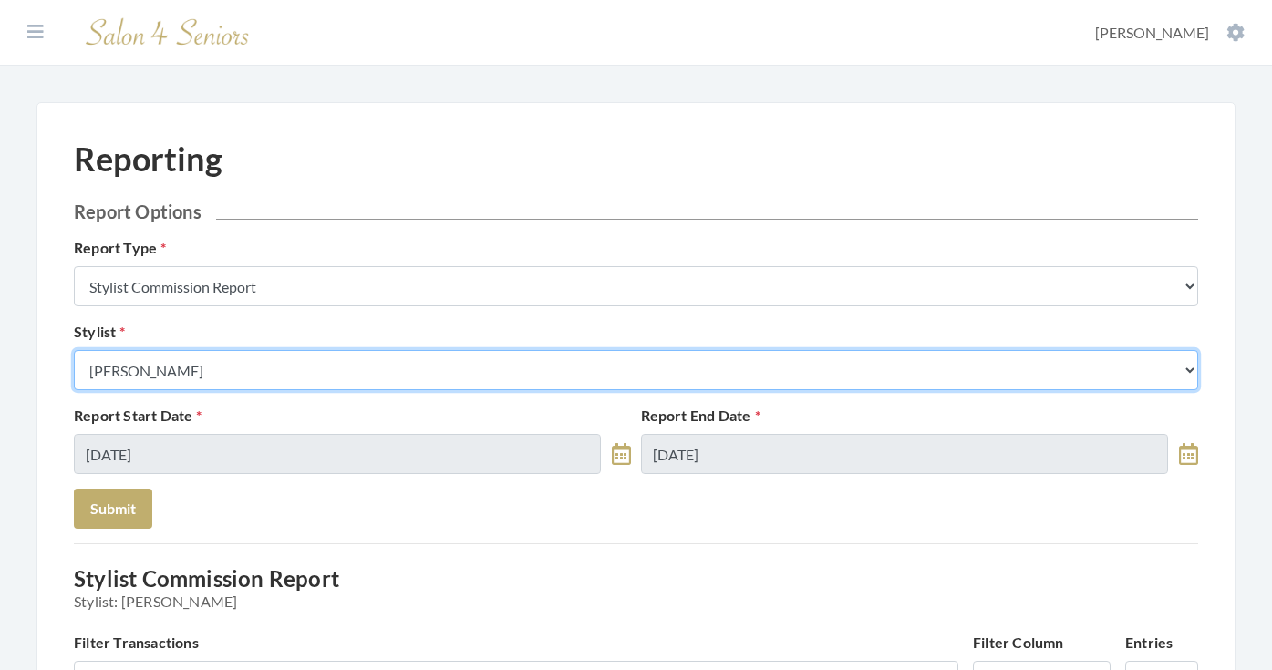
select select "181"
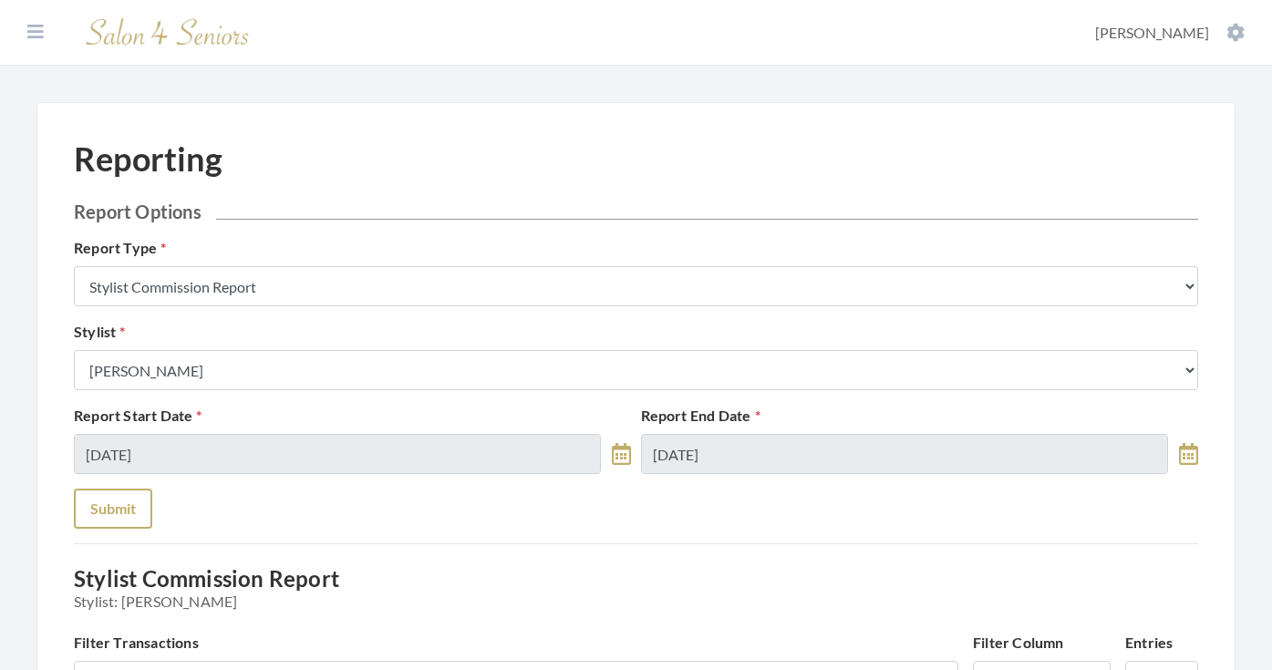
click at [139, 507] on button "Submit" at bounding box center [113, 509] width 78 height 40
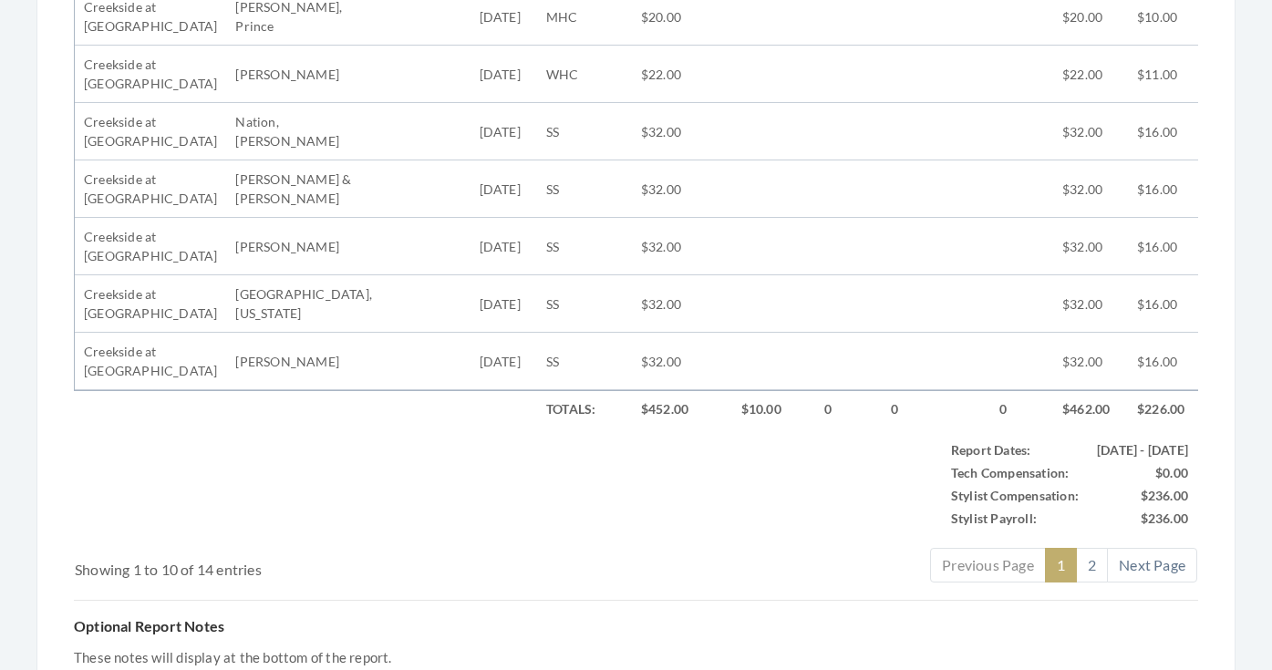
scroll to position [970, 0]
click at [1089, 568] on link "2" at bounding box center [1092, 563] width 32 height 35
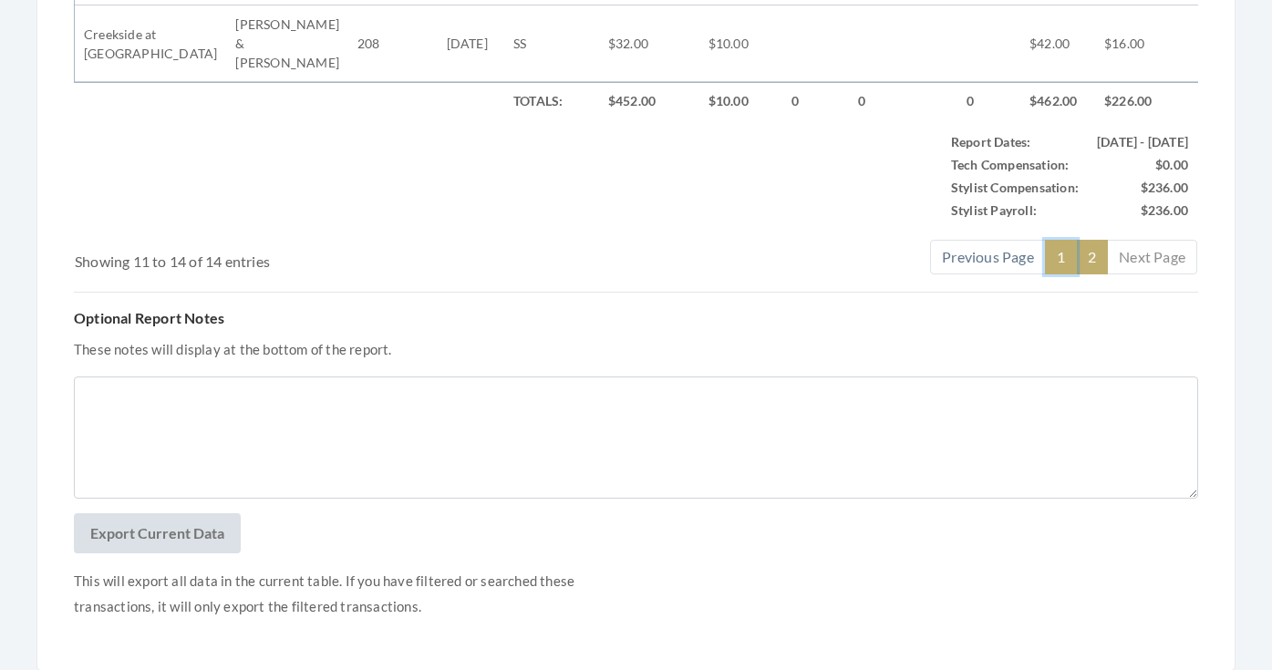
click at [1068, 242] on link "1" at bounding box center [1061, 257] width 32 height 35
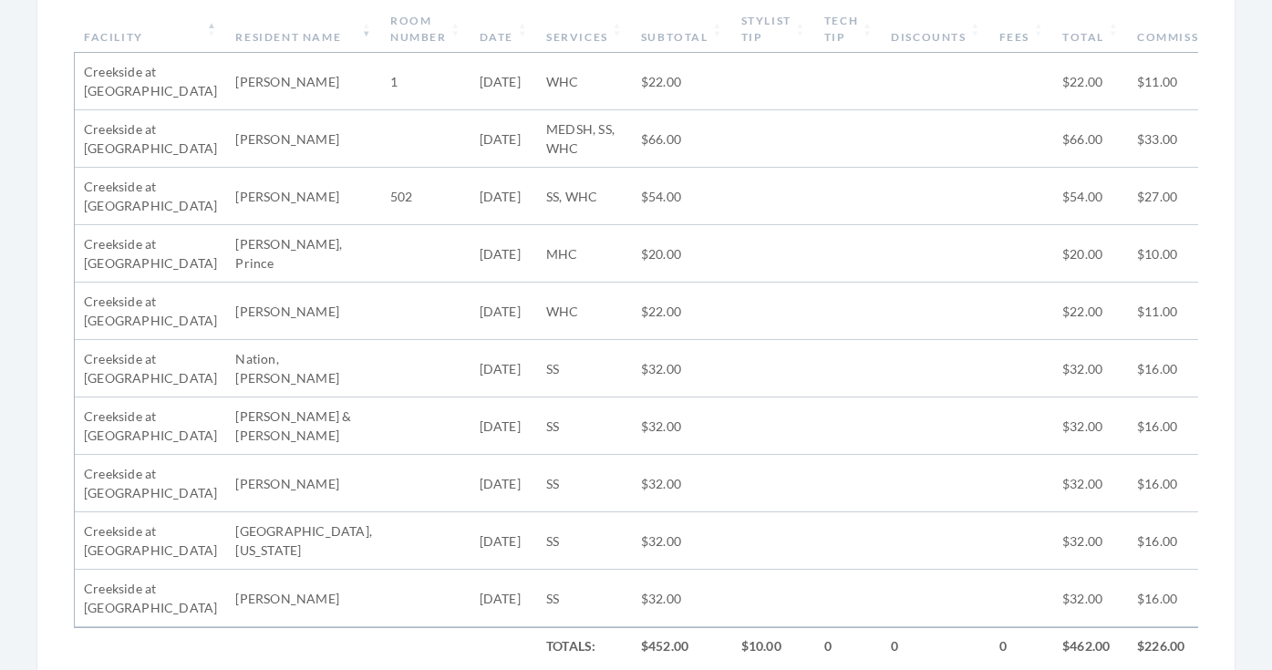
scroll to position [731, 0]
click at [732, 30] on th "Stylist Tip" at bounding box center [773, 28] width 83 height 47
click at [732, 32] on th "Stylist Tip" at bounding box center [773, 28] width 83 height 47
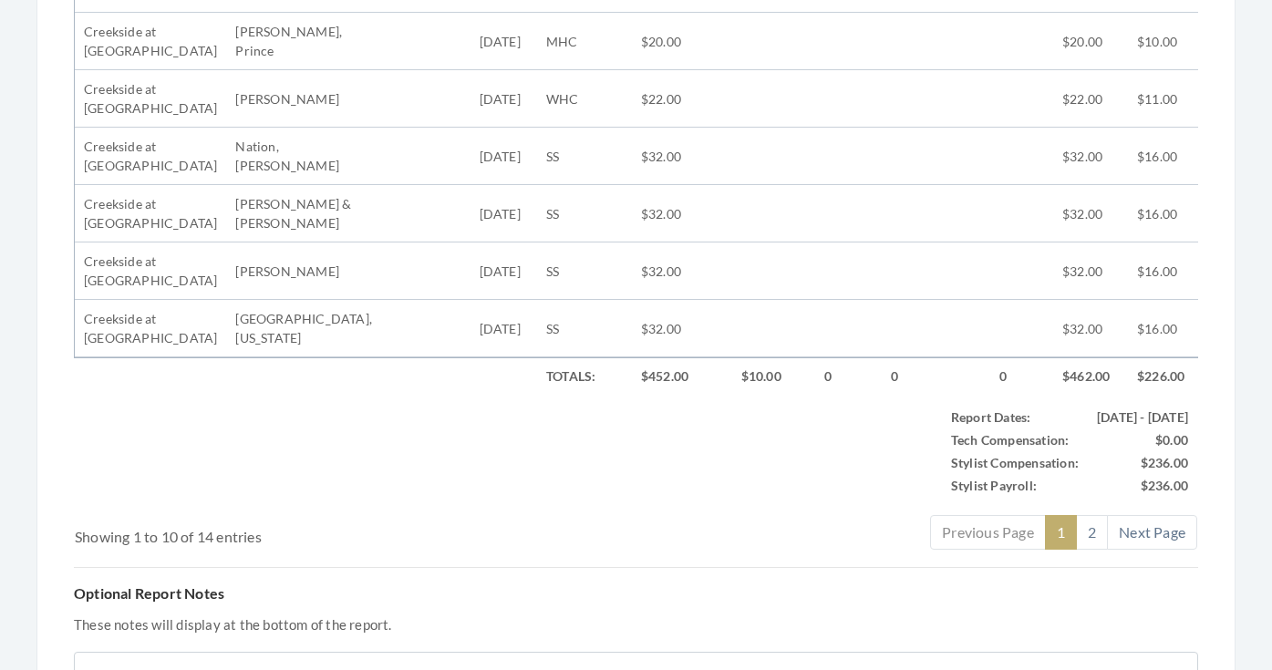
scroll to position [1011, 0]
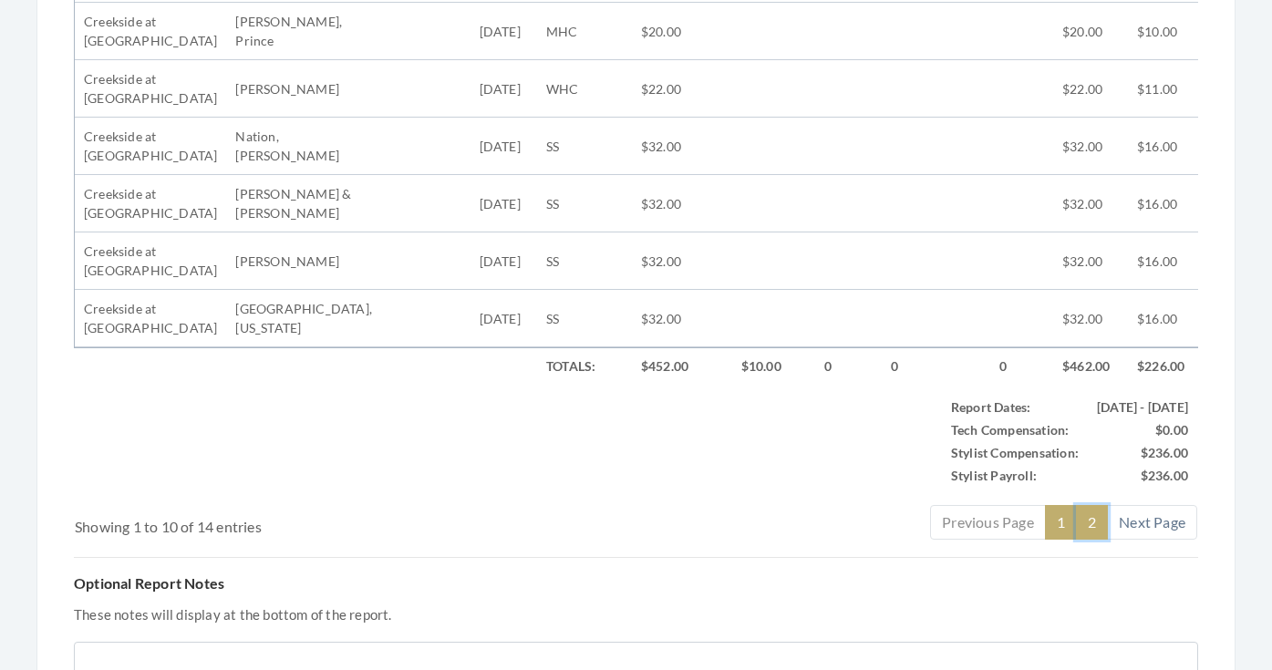
click at [1098, 540] on link "2" at bounding box center [1092, 522] width 32 height 35
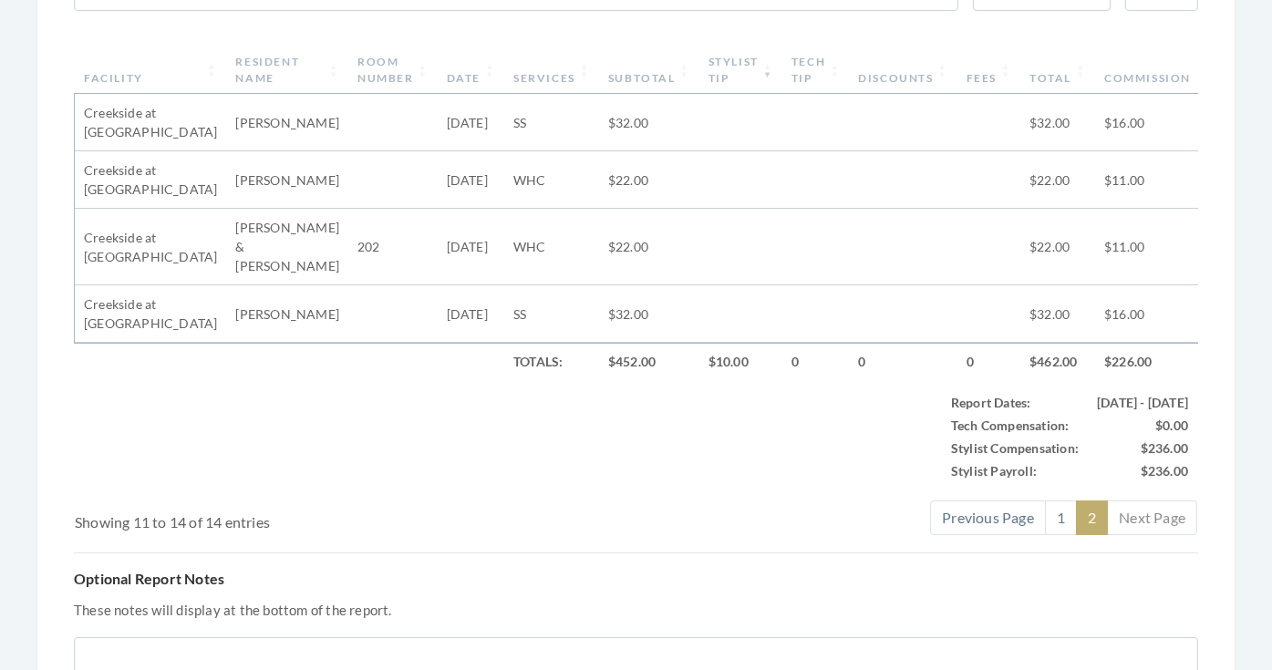
scroll to position [690, 0]
click at [1058, 500] on link "1" at bounding box center [1061, 517] width 32 height 35
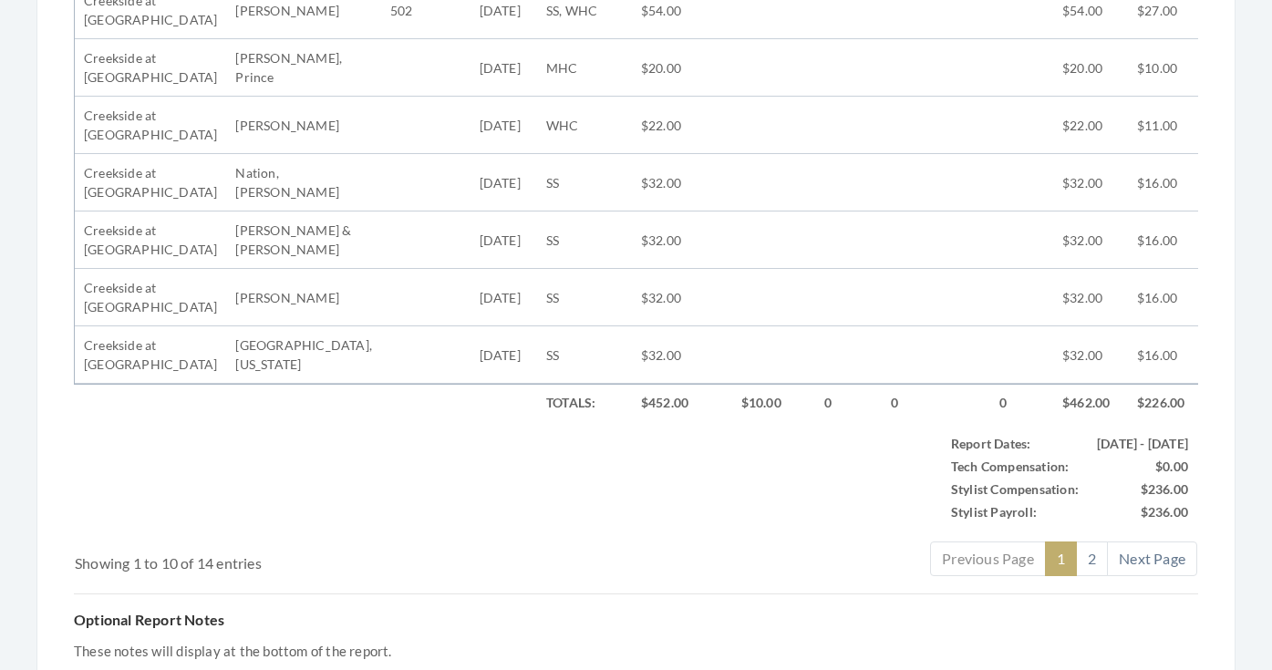
scroll to position [994, 0]
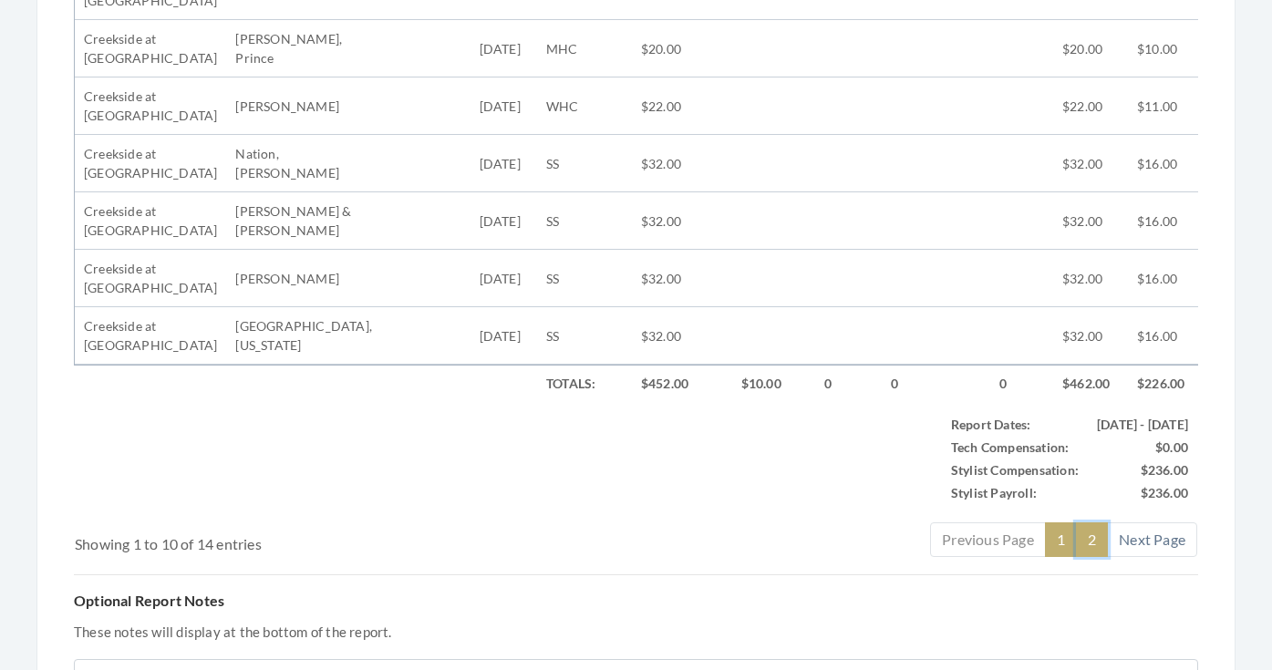
click at [1090, 557] on link "2" at bounding box center [1092, 539] width 32 height 35
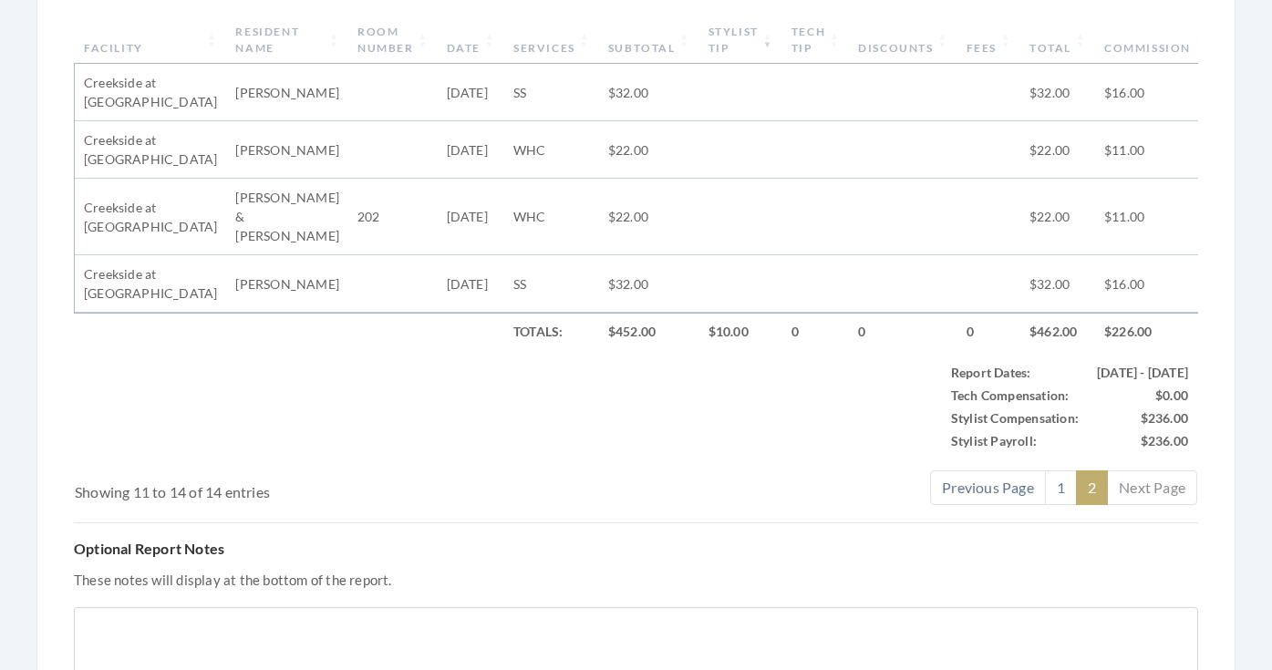
scroll to position [661, 0]
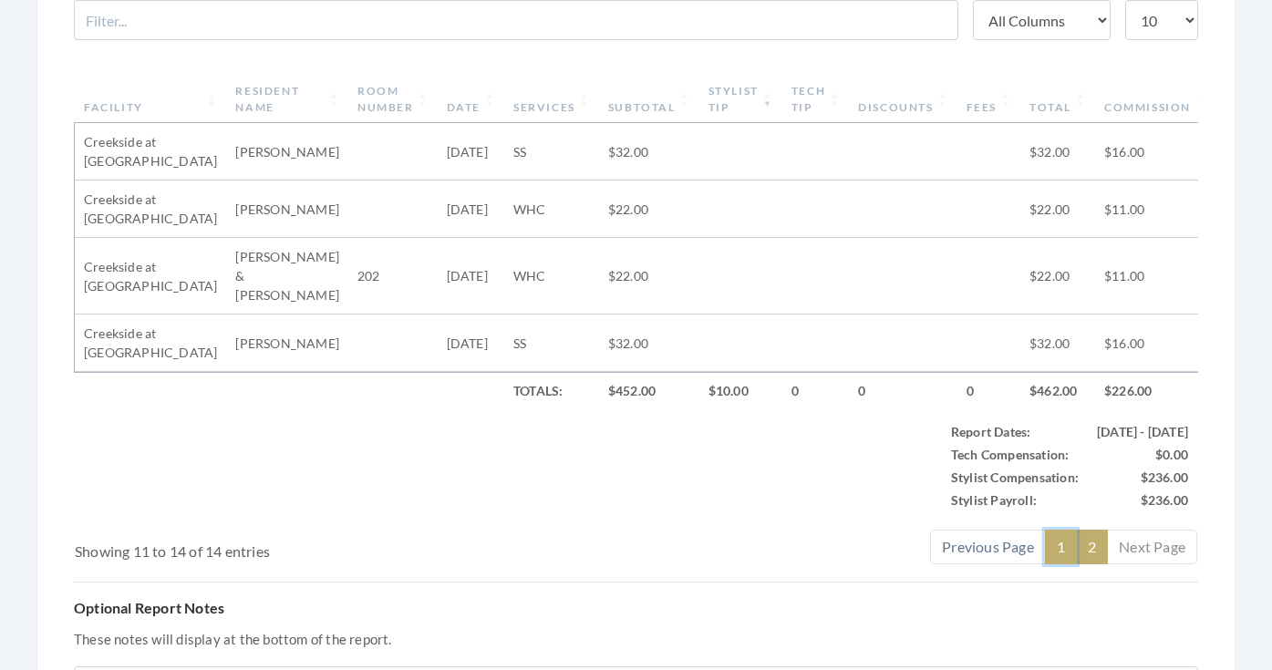
click at [1062, 532] on link "1" at bounding box center [1061, 547] width 32 height 35
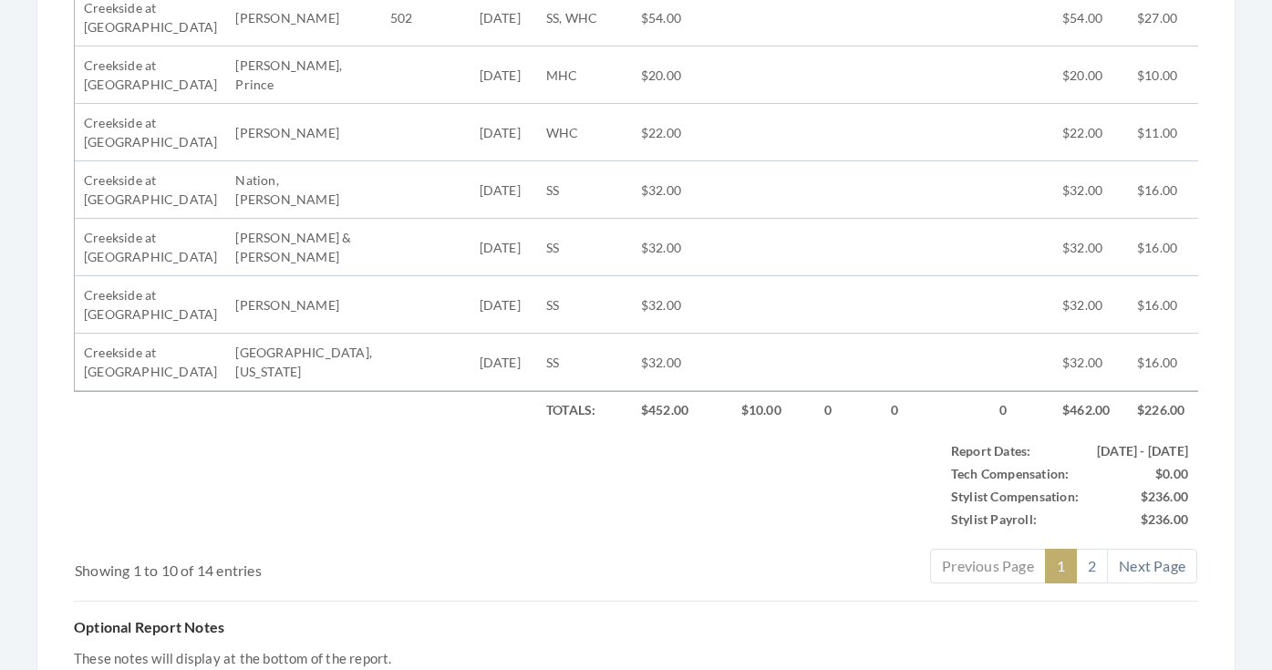
scroll to position [970, 0]
click at [1086, 581] on link "2" at bounding box center [1092, 563] width 32 height 35
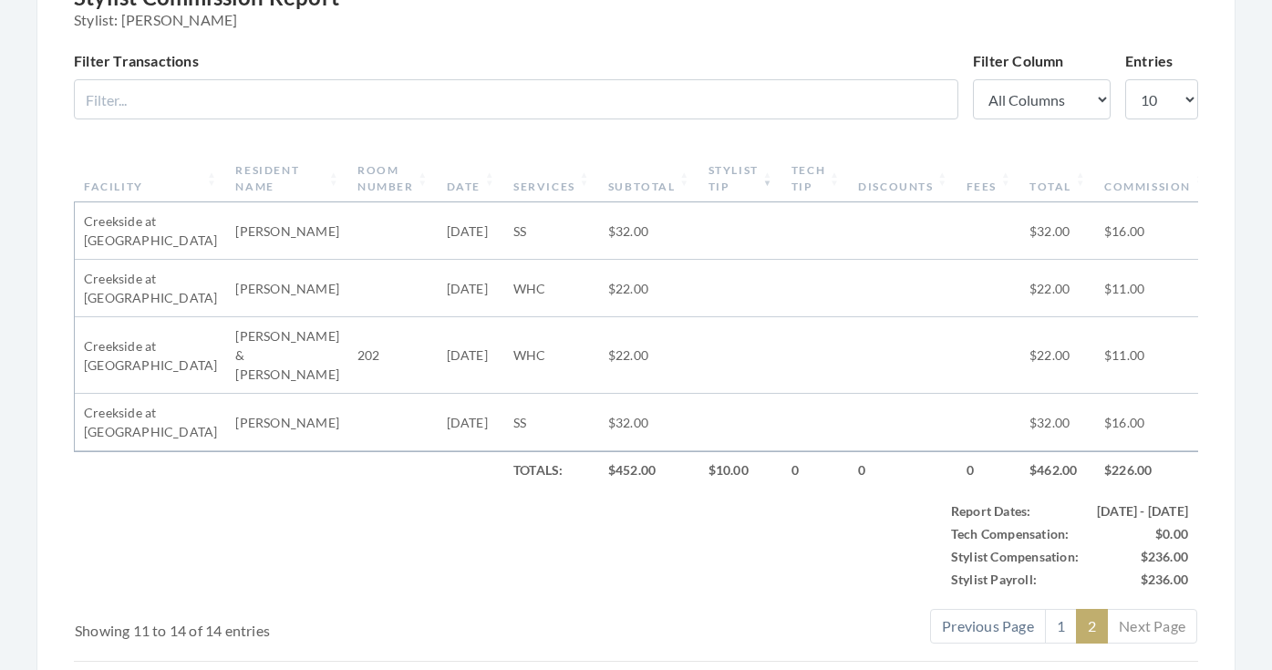
scroll to position [596, 0]
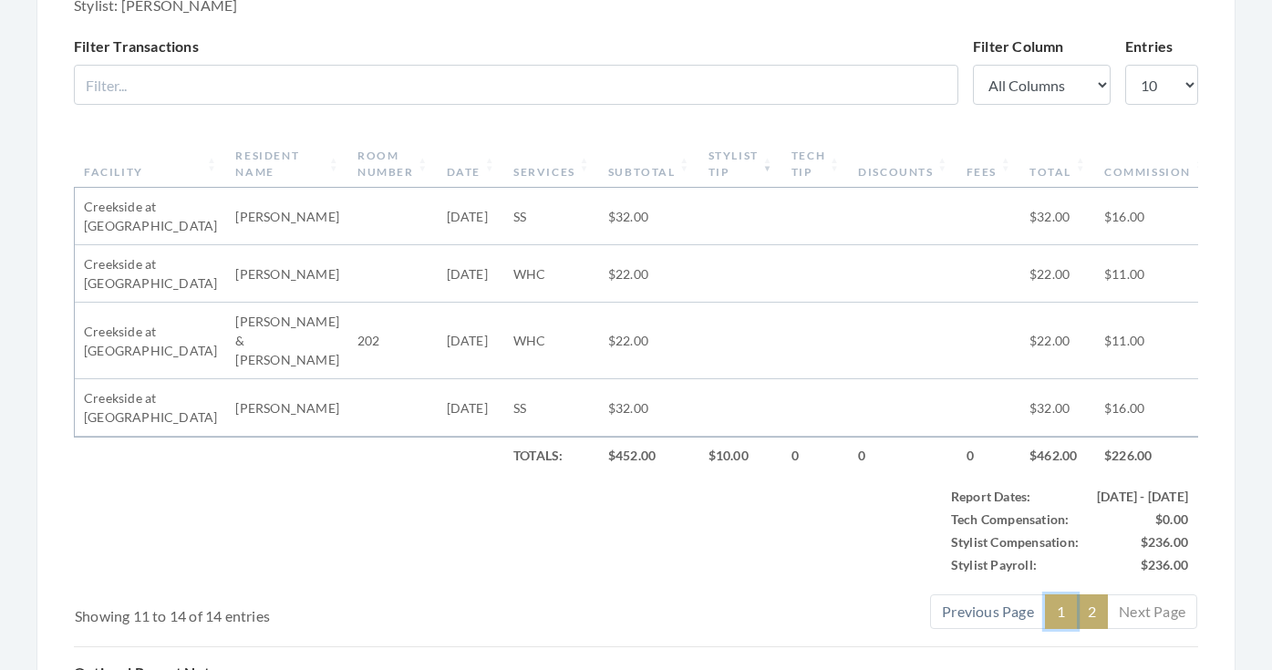
click at [1066, 600] on link "1" at bounding box center [1061, 611] width 32 height 35
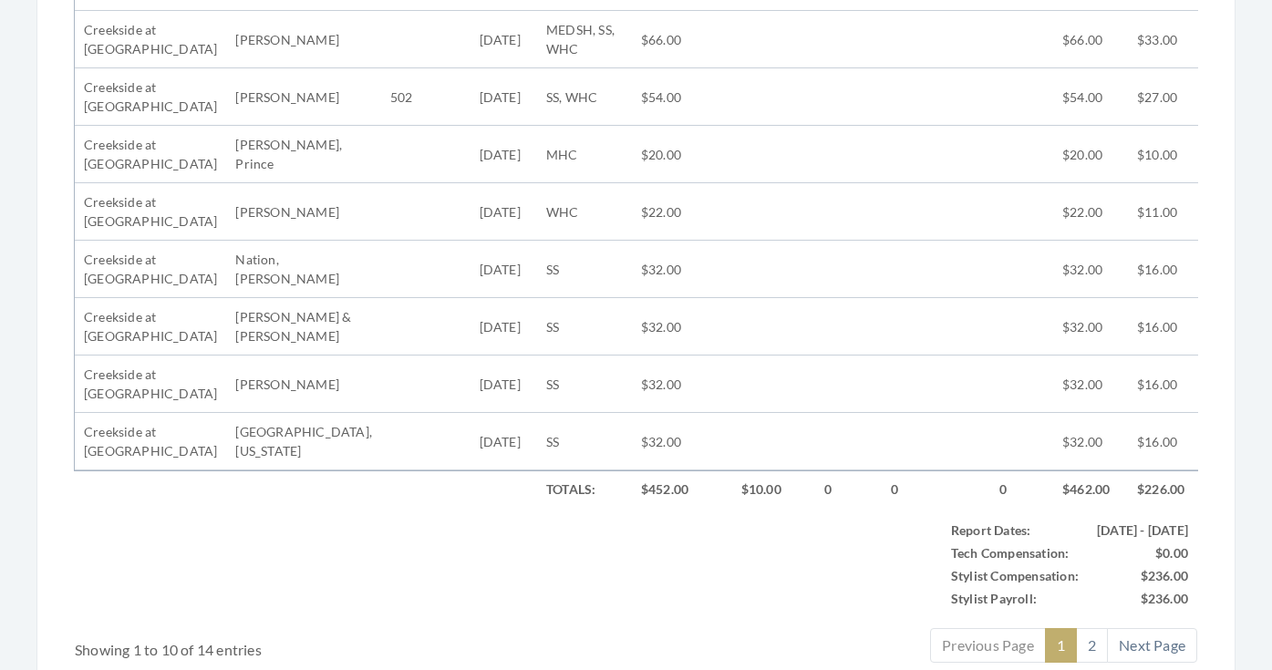
scroll to position [903, 0]
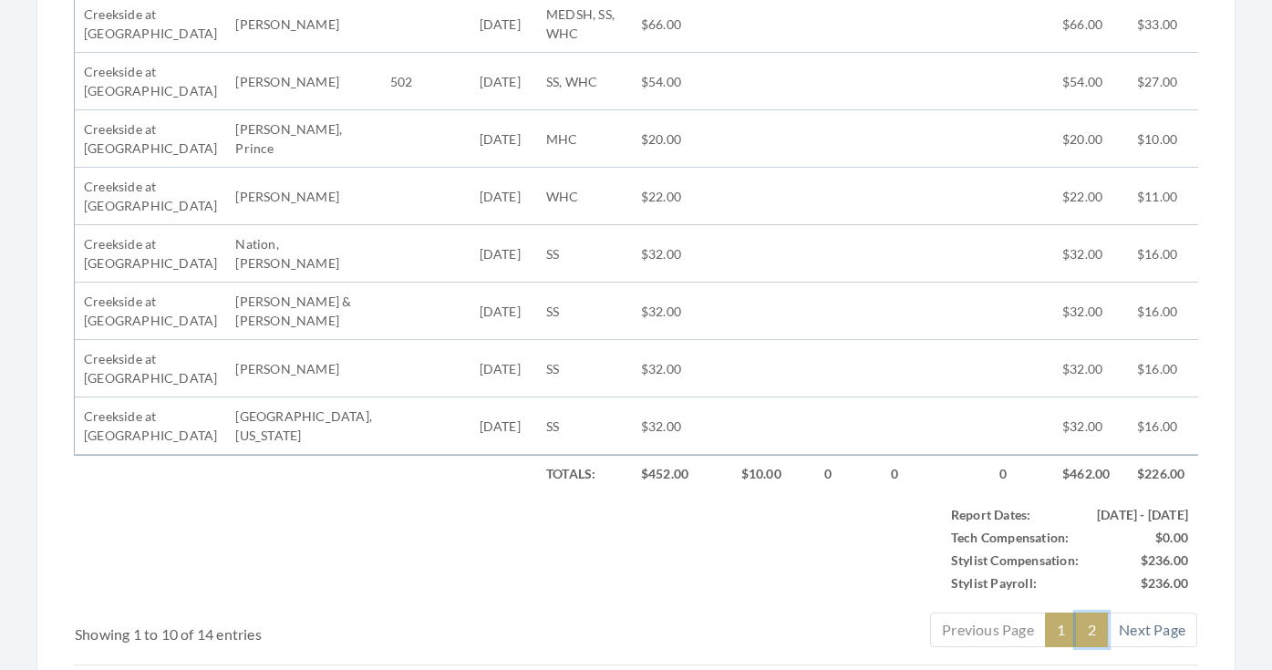
click at [1090, 635] on link "2" at bounding box center [1092, 630] width 32 height 35
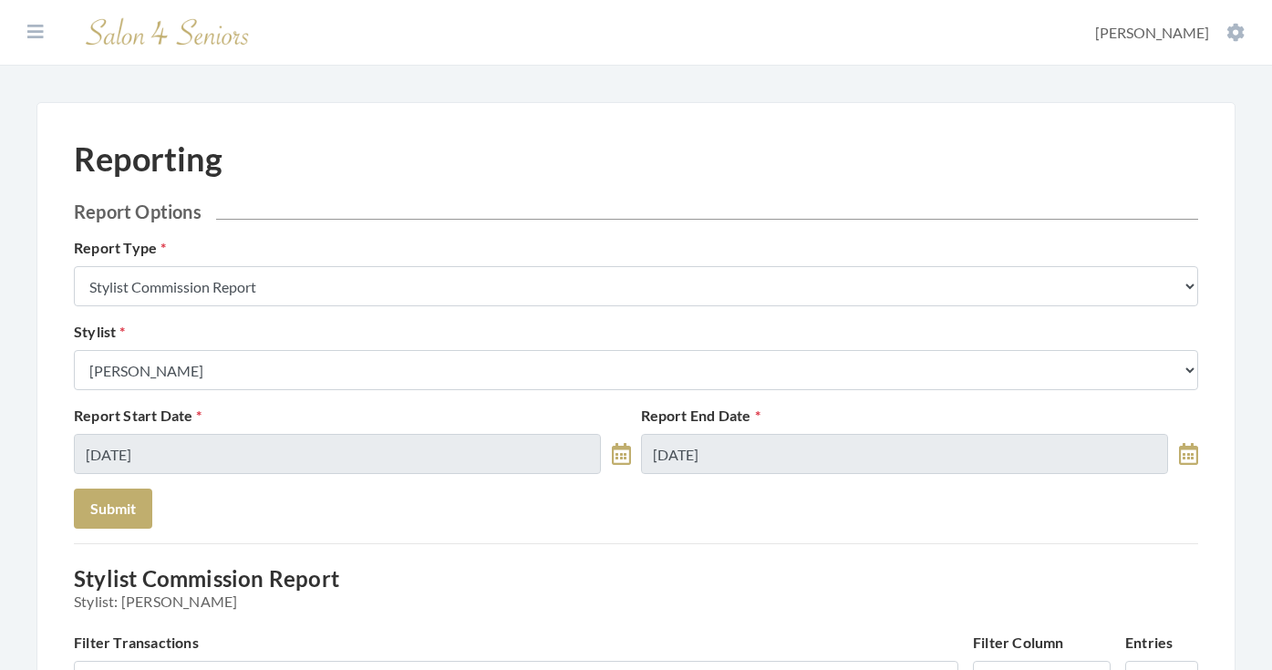
scroll to position [0, 0]
click at [39, 36] on icon at bounding box center [35, 32] width 16 height 18
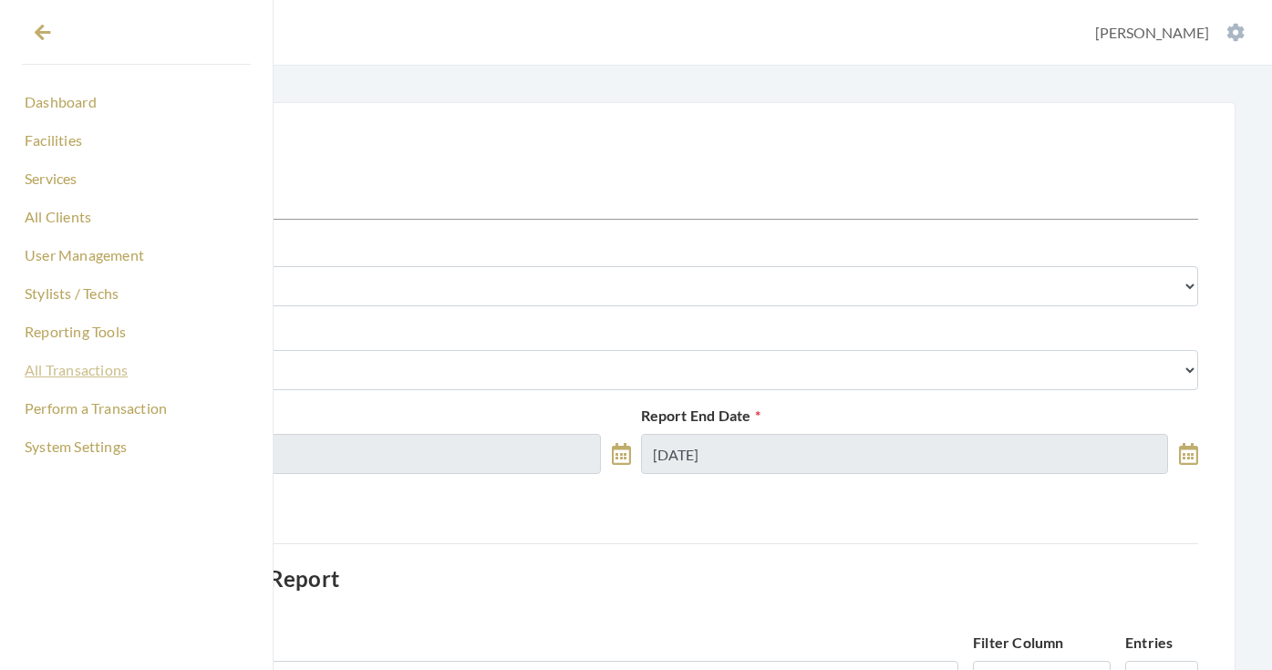
click at [89, 365] on link "All Transactions" at bounding box center [136, 370] width 229 height 31
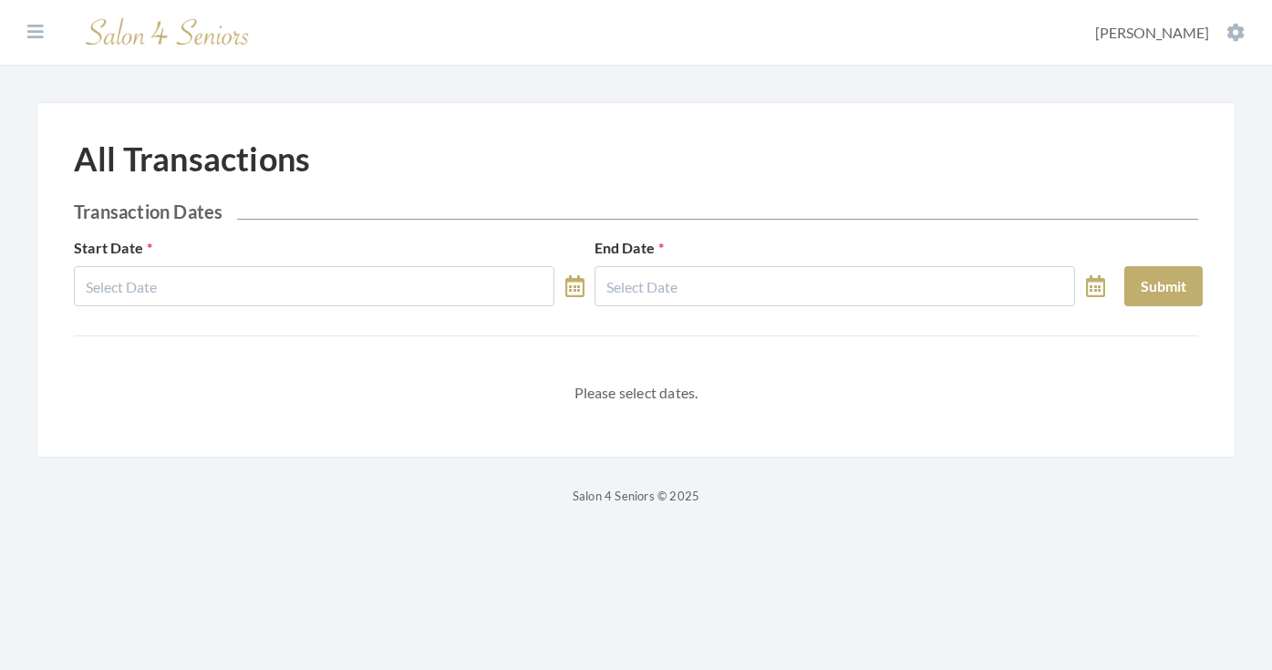
select select "8"
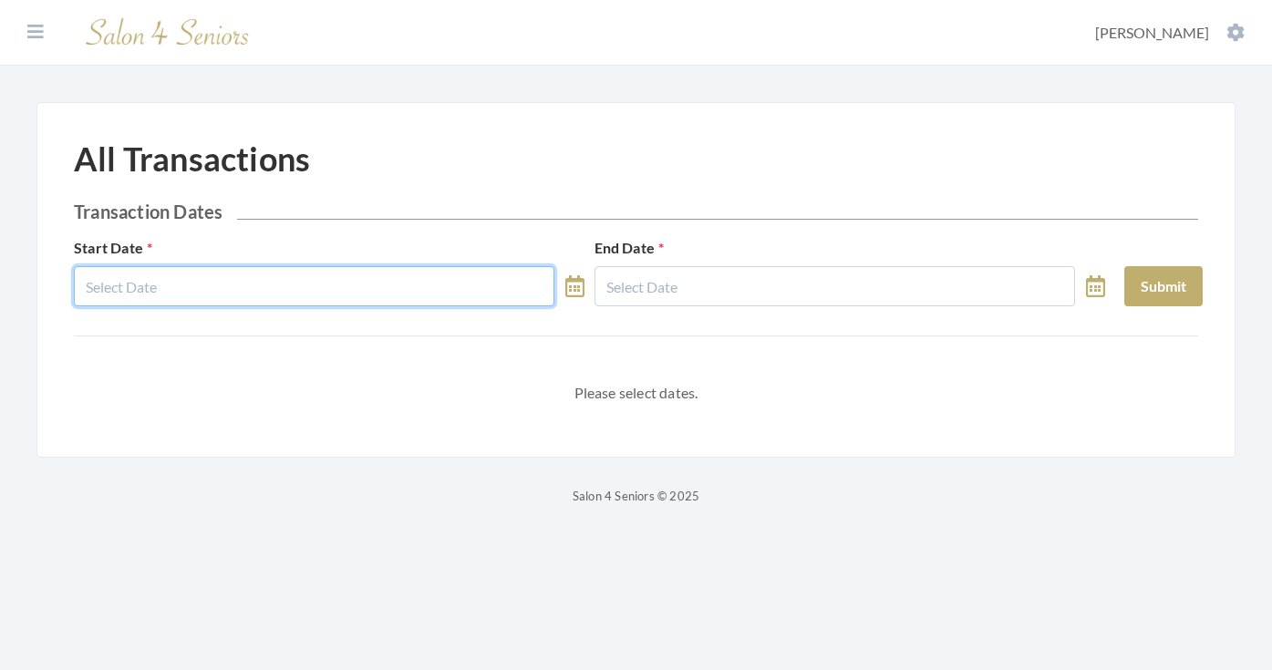
click at [229, 268] on input "text" at bounding box center [314, 286] width 480 height 40
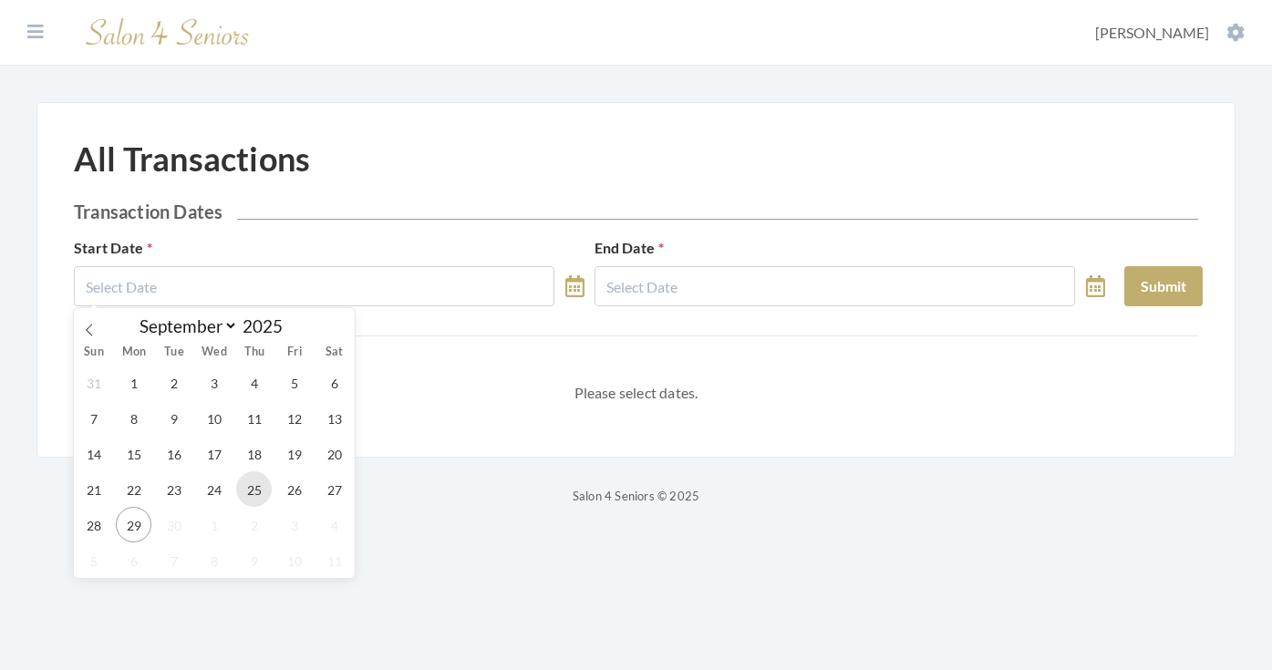
drag, startPoint x: 255, startPoint y: 483, endPoint x: 515, endPoint y: 312, distance: 311.2
click at [255, 483] on span "25" at bounding box center [254, 489] width 36 height 36
type input "[DATE]"
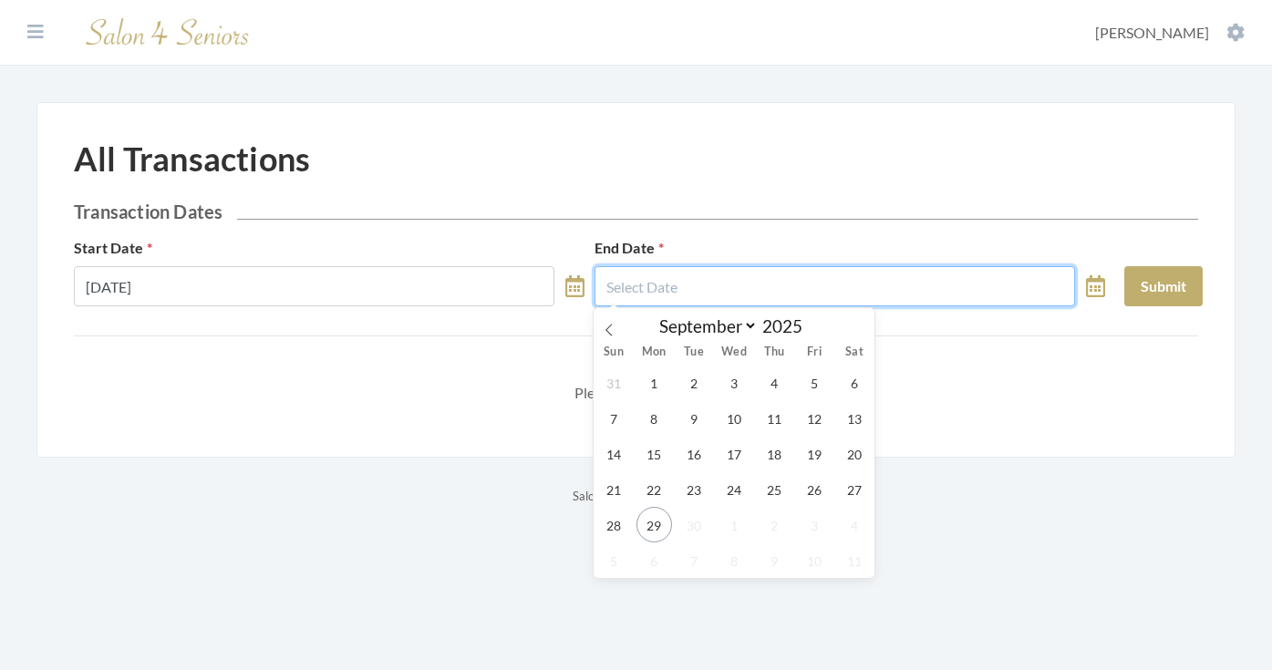
click at [707, 278] on input "text" at bounding box center [834, 286] width 480 height 40
click at [767, 486] on span "25" at bounding box center [774, 489] width 36 height 36
type input "[DATE]"
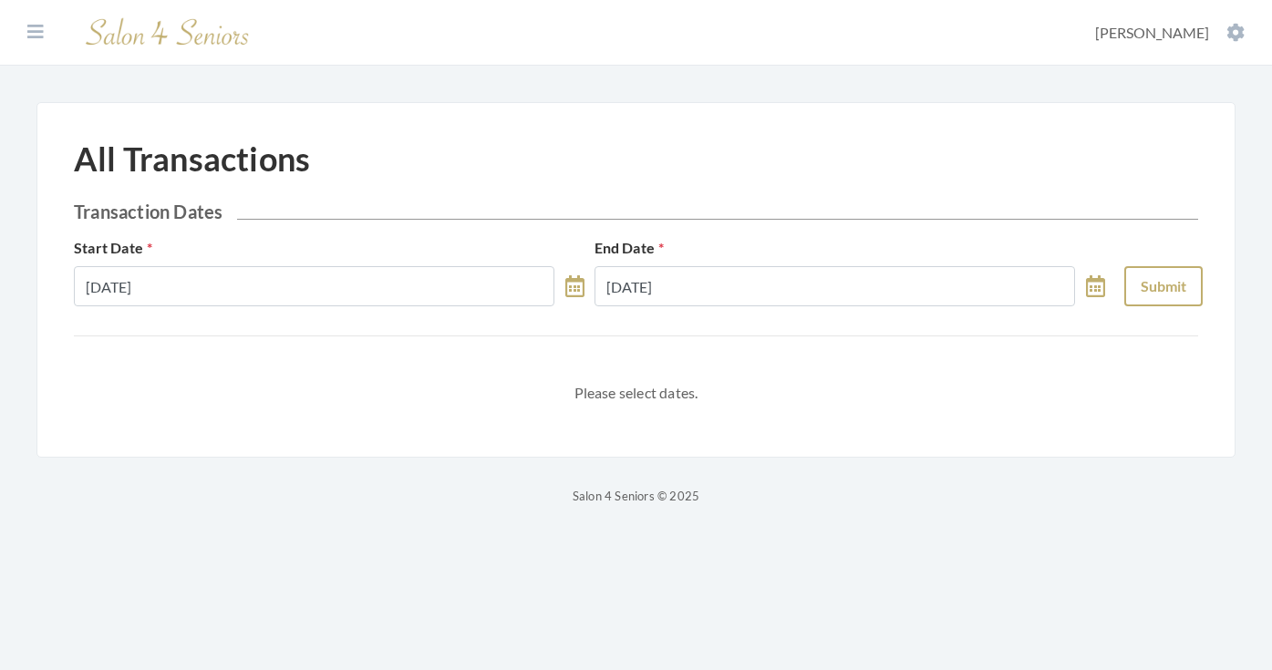
click at [1172, 299] on button "Submit" at bounding box center [1163, 286] width 78 height 40
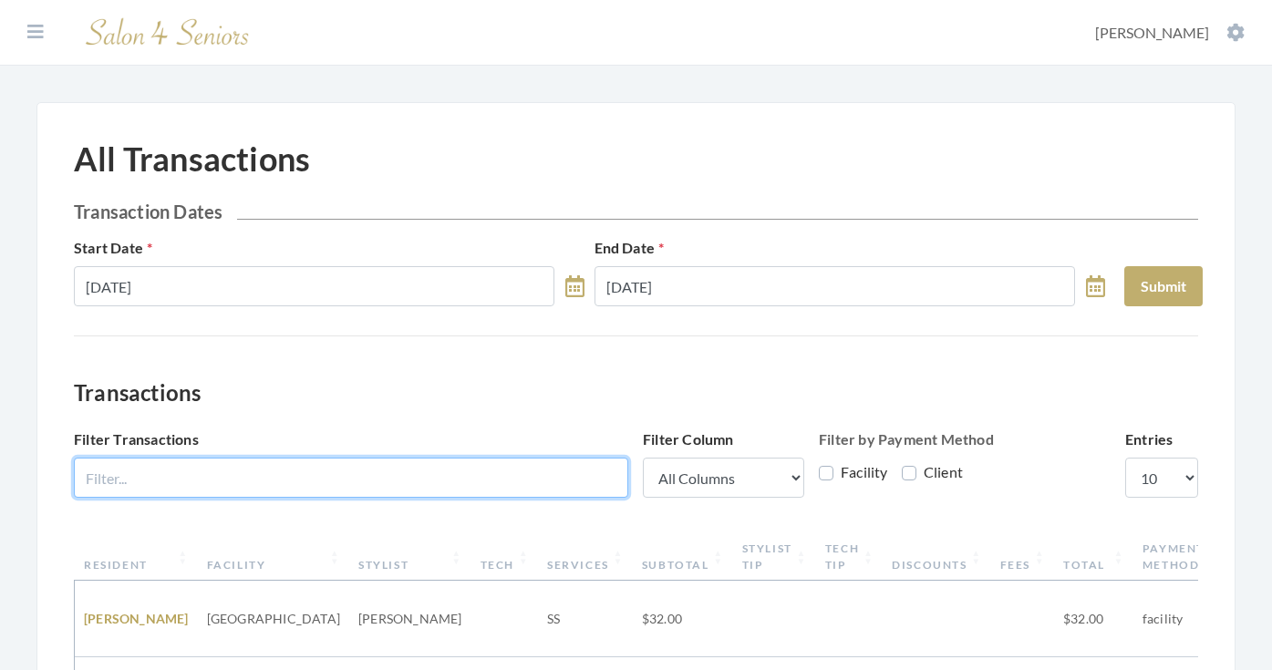
click at [474, 483] on input "Filter Transactions" at bounding box center [351, 478] width 554 height 40
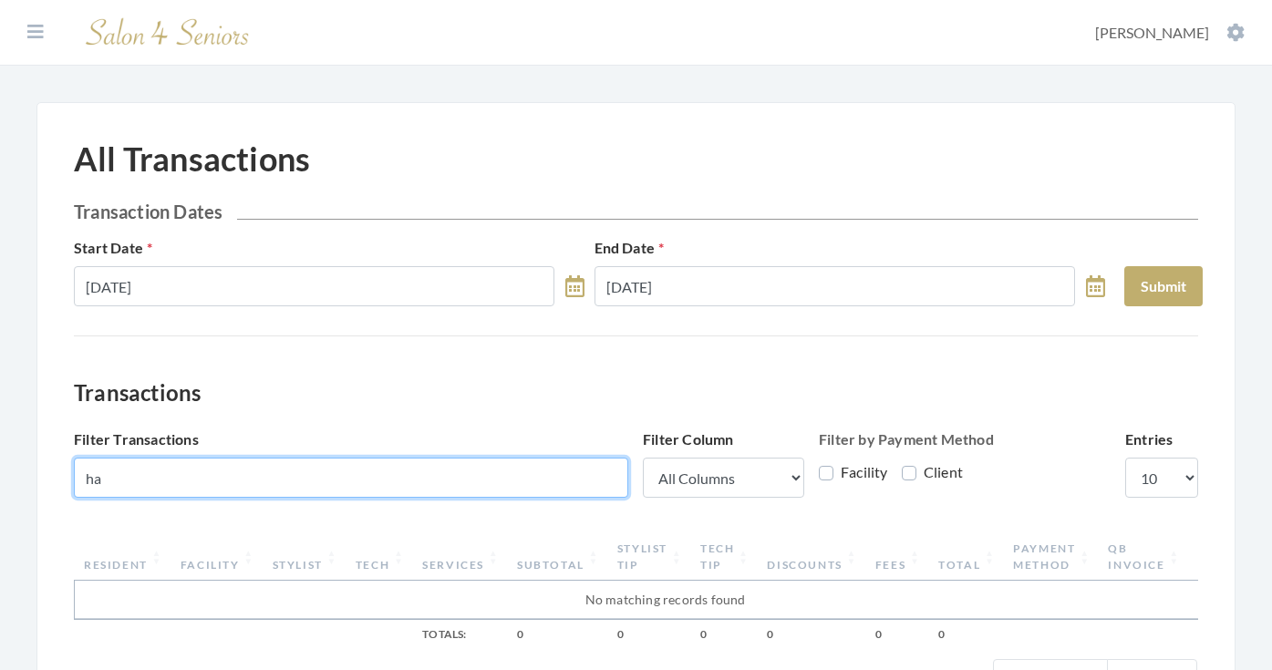
type input "h"
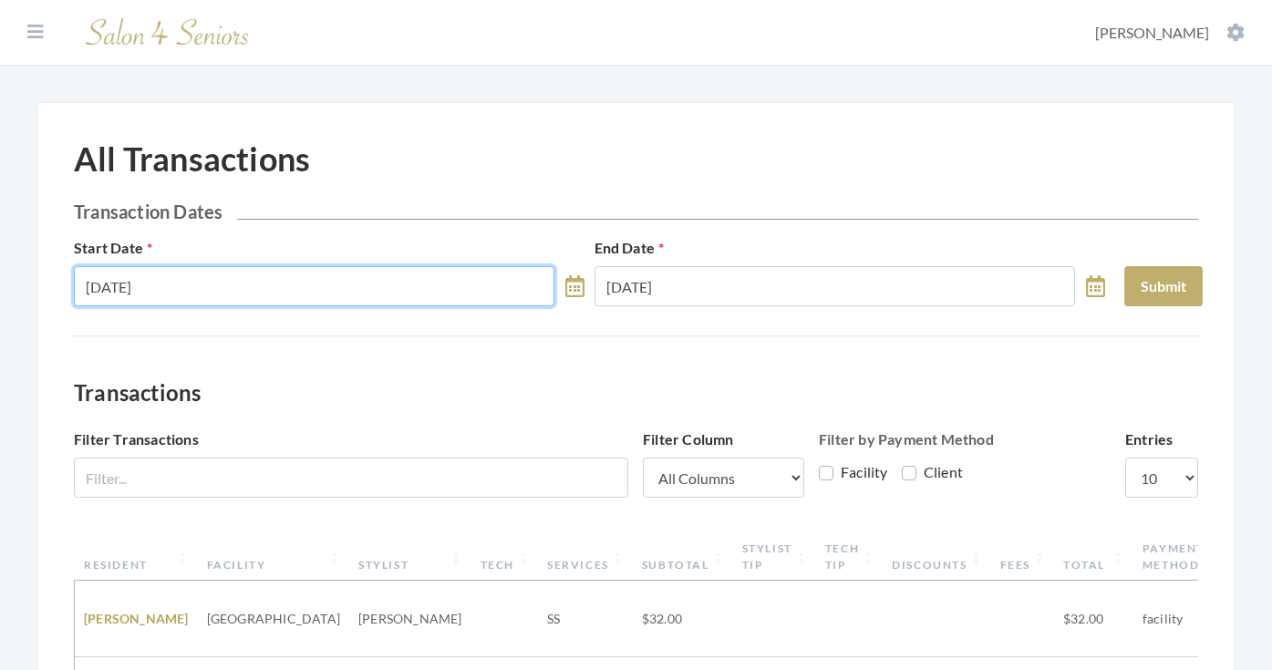
click at [333, 294] on input "09/25/2025" at bounding box center [314, 286] width 480 height 40
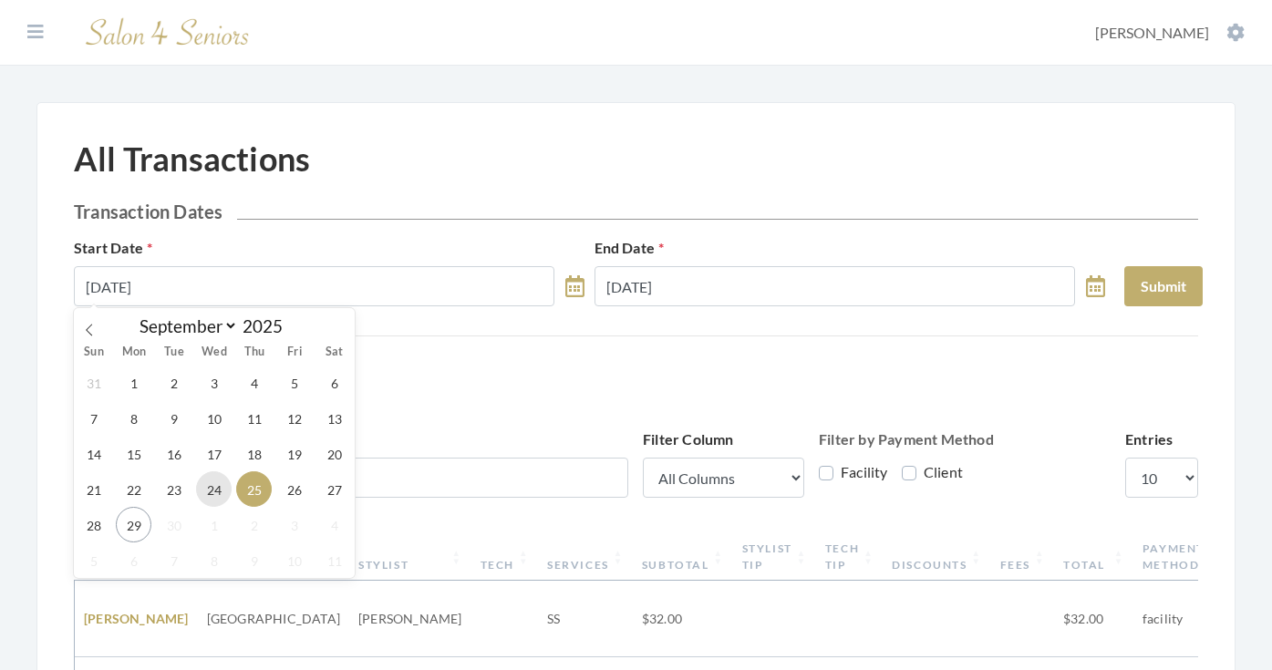
click at [205, 498] on span "24" at bounding box center [214, 489] width 36 height 36
type input "09/24/2025"
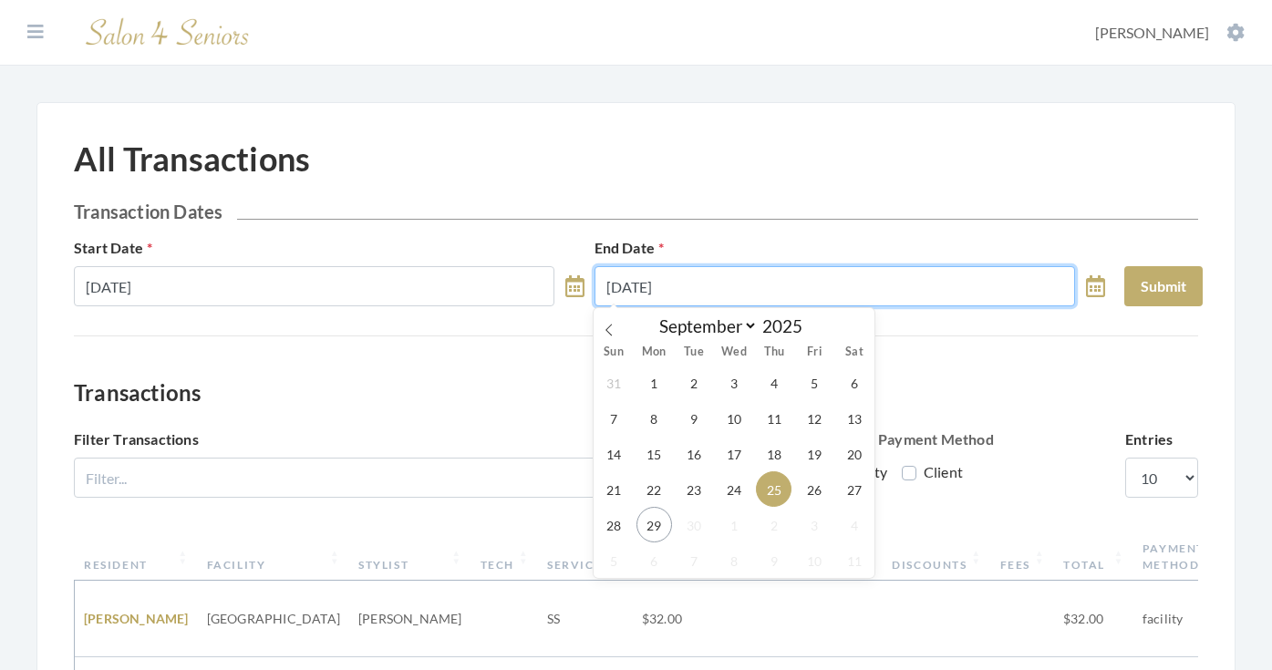
click at [806, 290] on input "09/25/2025" at bounding box center [834, 286] width 480 height 40
click at [813, 497] on span "26" at bounding box center [814, 489] width 36 height 36
type input "09/26/2025"
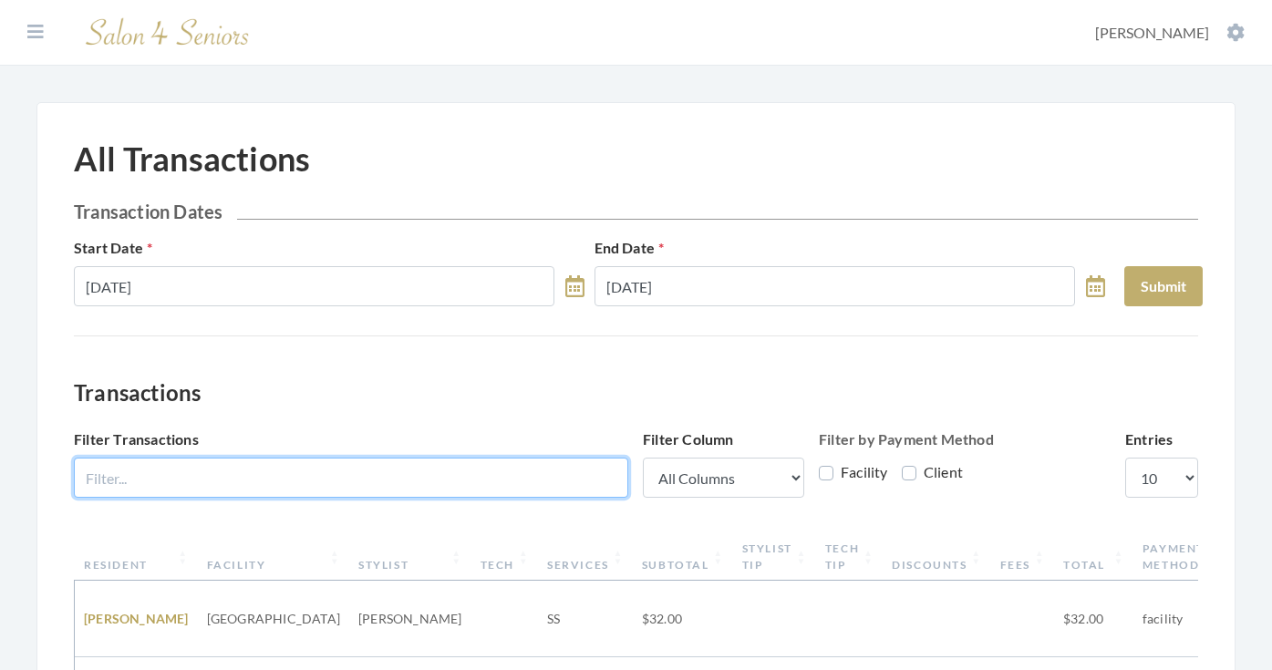
click at [542, 461] on input "Filter Transactions" at bounding box center [351, 478] width 554 height 40
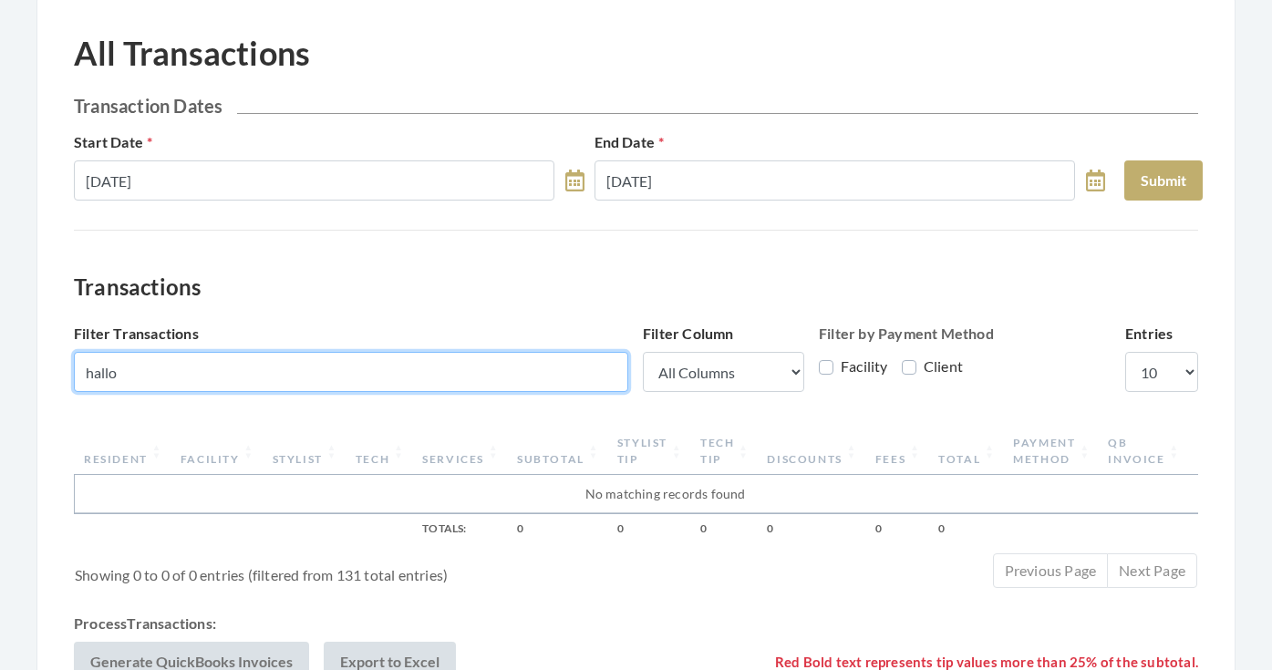
scroll to position [118, 0]
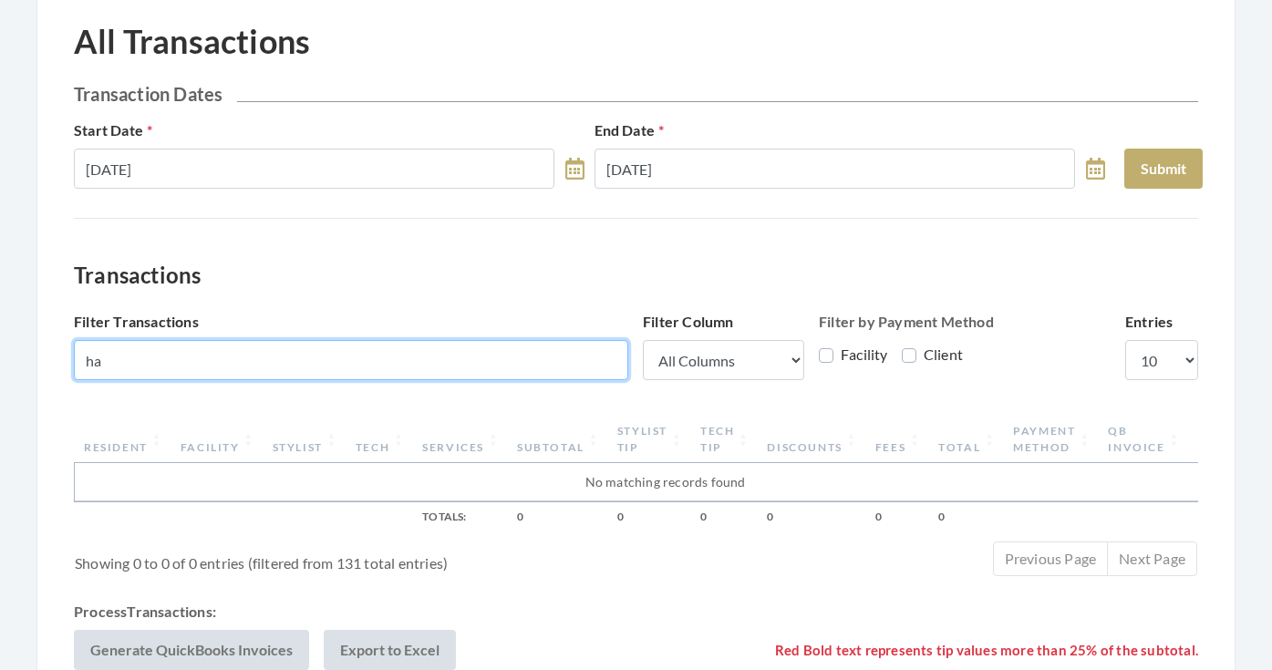
type input "h"
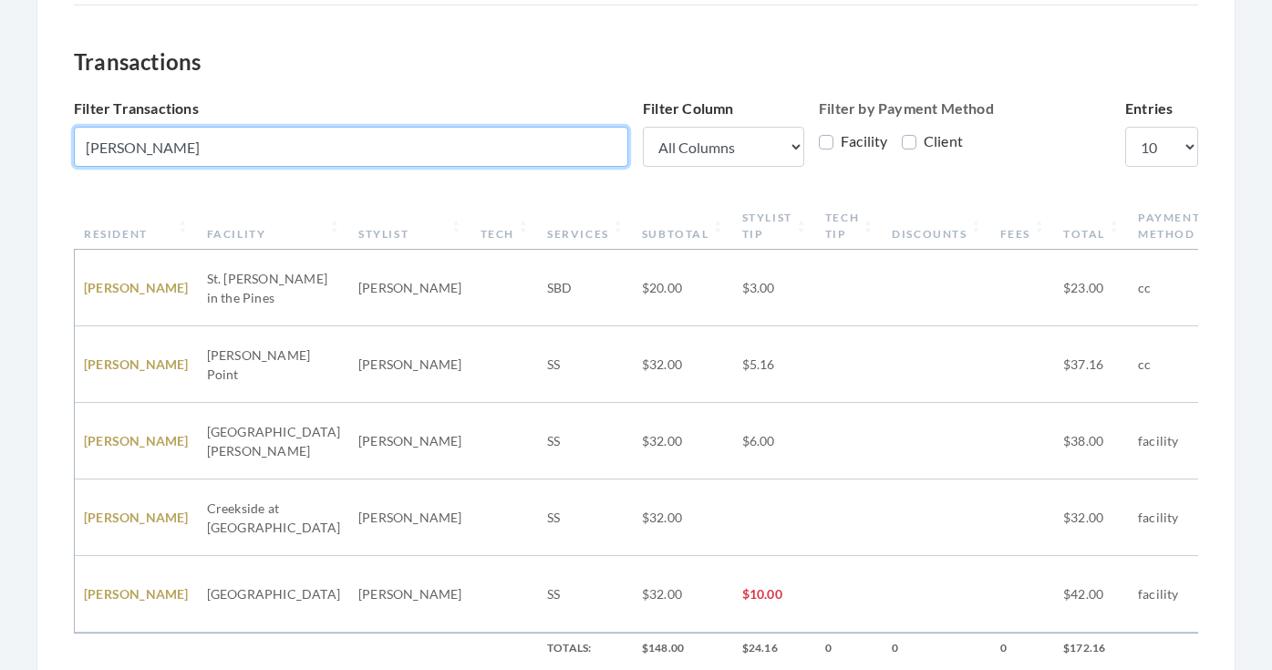
scroll to position [355, 0]
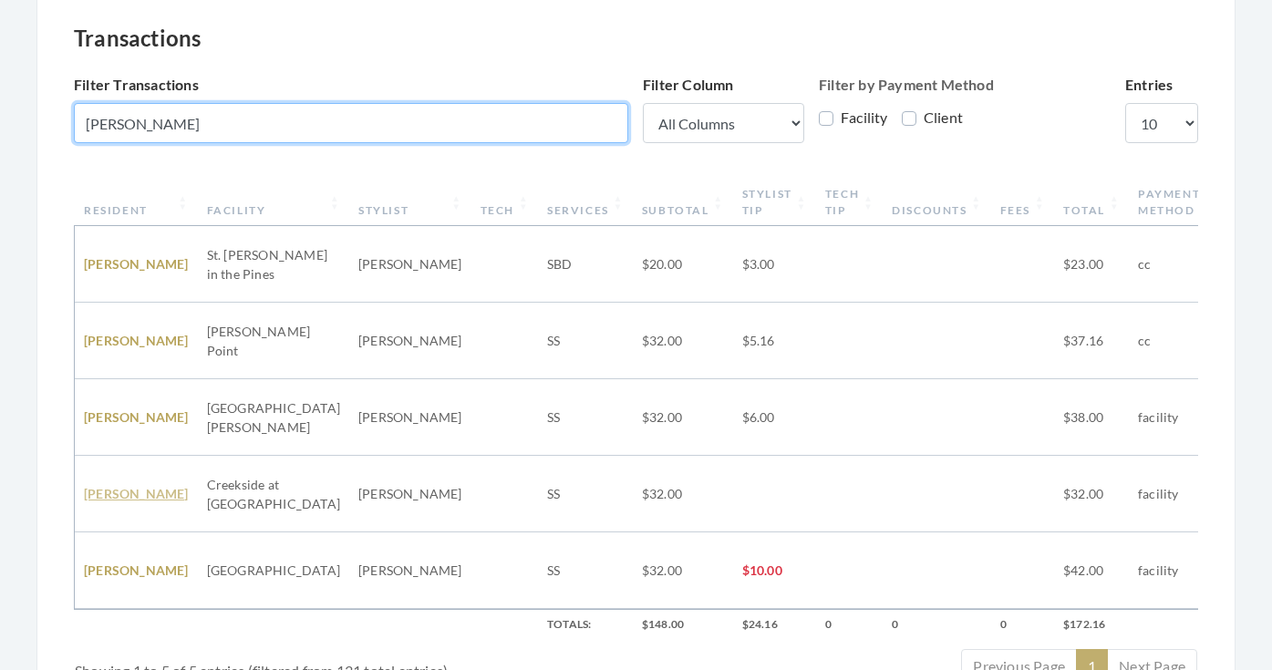
type input "carol h"
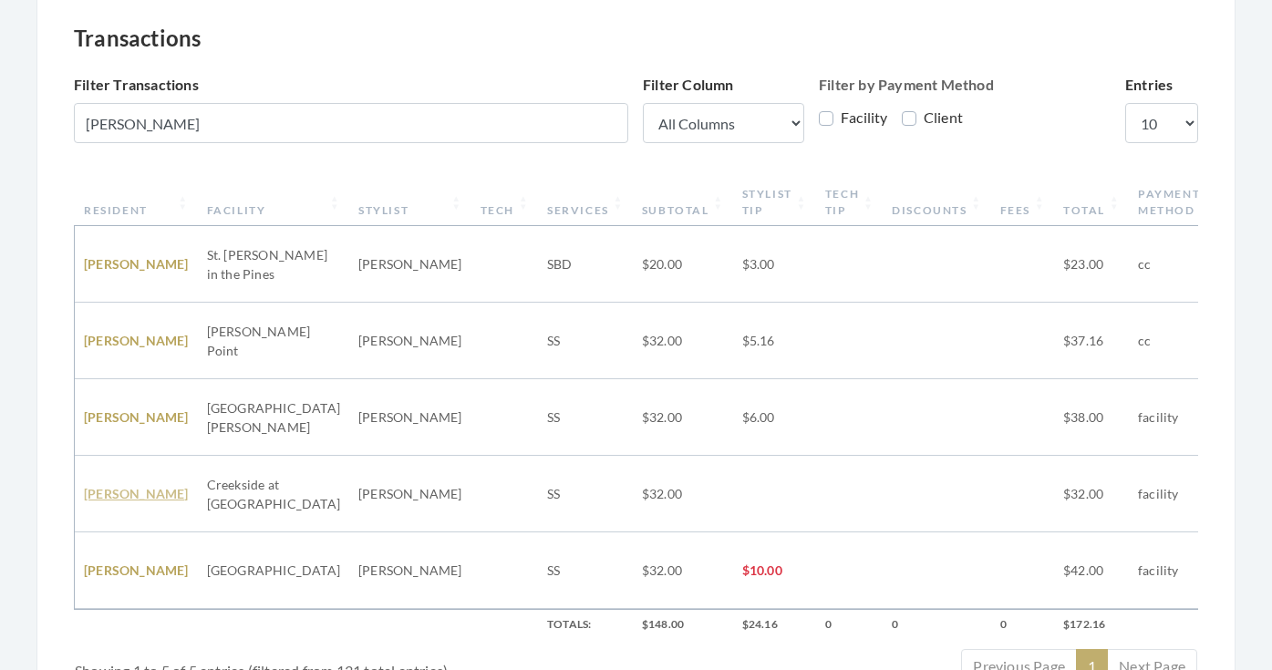
click at [114, 486] on link "Carol Holloway" at bounding box center [136, 493] width 105 height 15
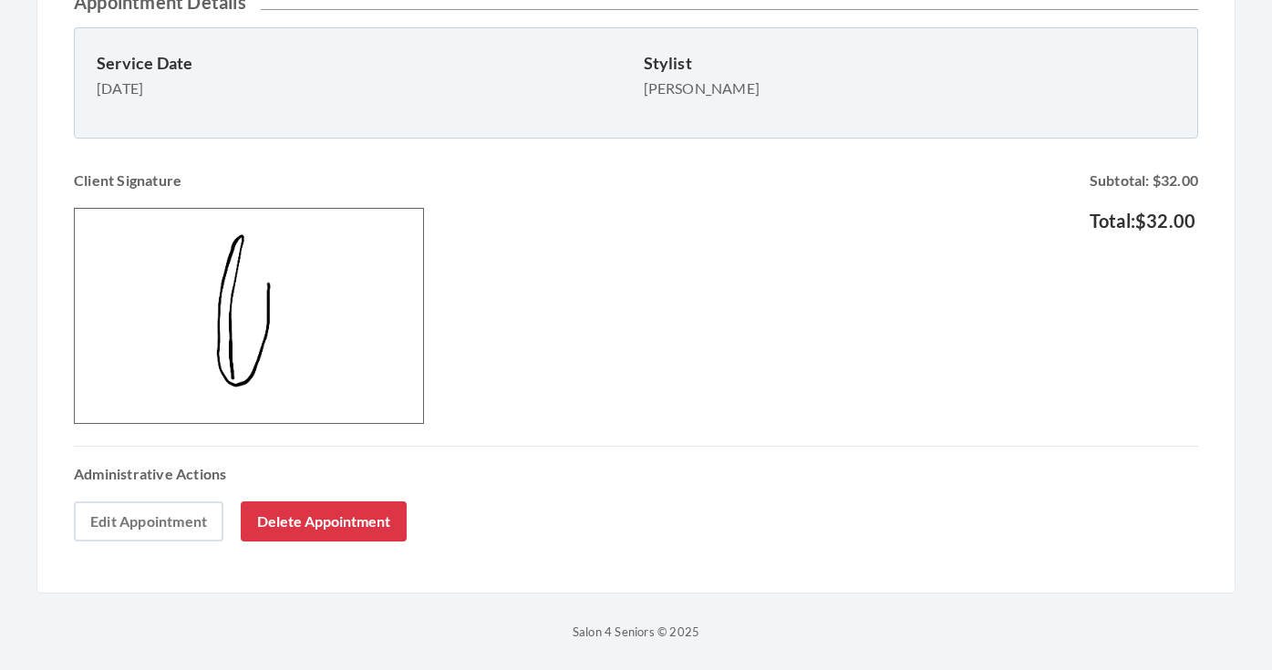
scroll to position [732, 0]
click at [141, 525] on link "Edit Appointment" at bounding box center [148, 521] width 149 height 40
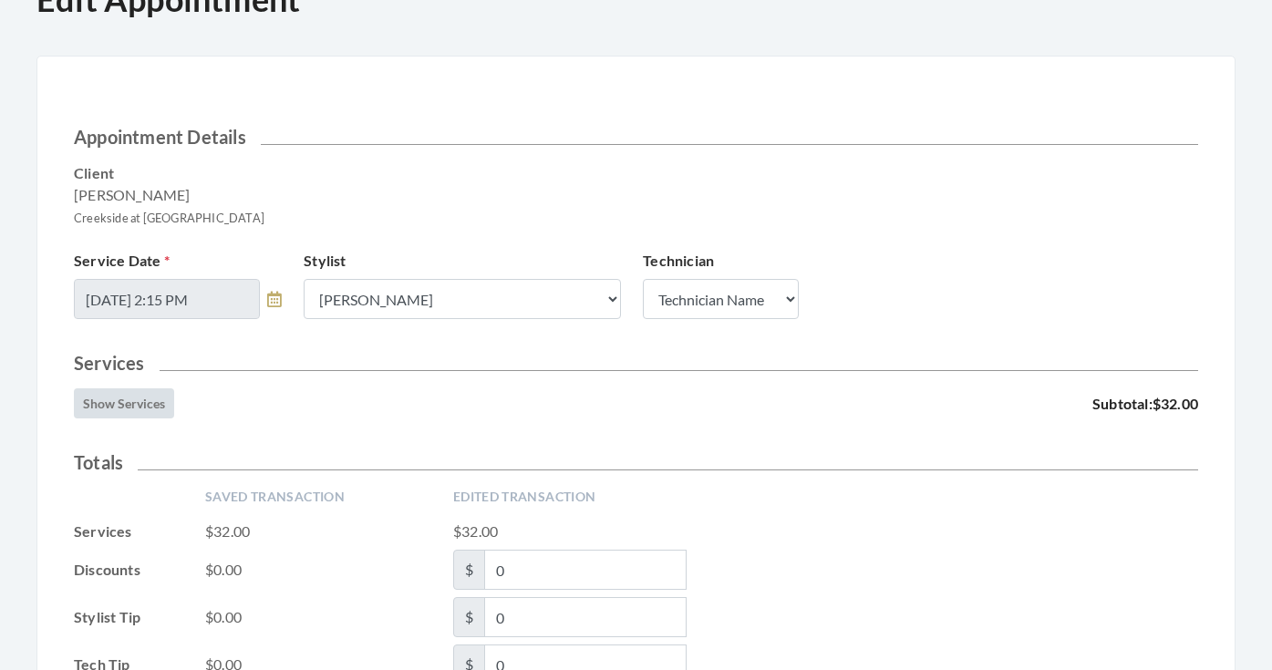
scroll to position [171, 0]
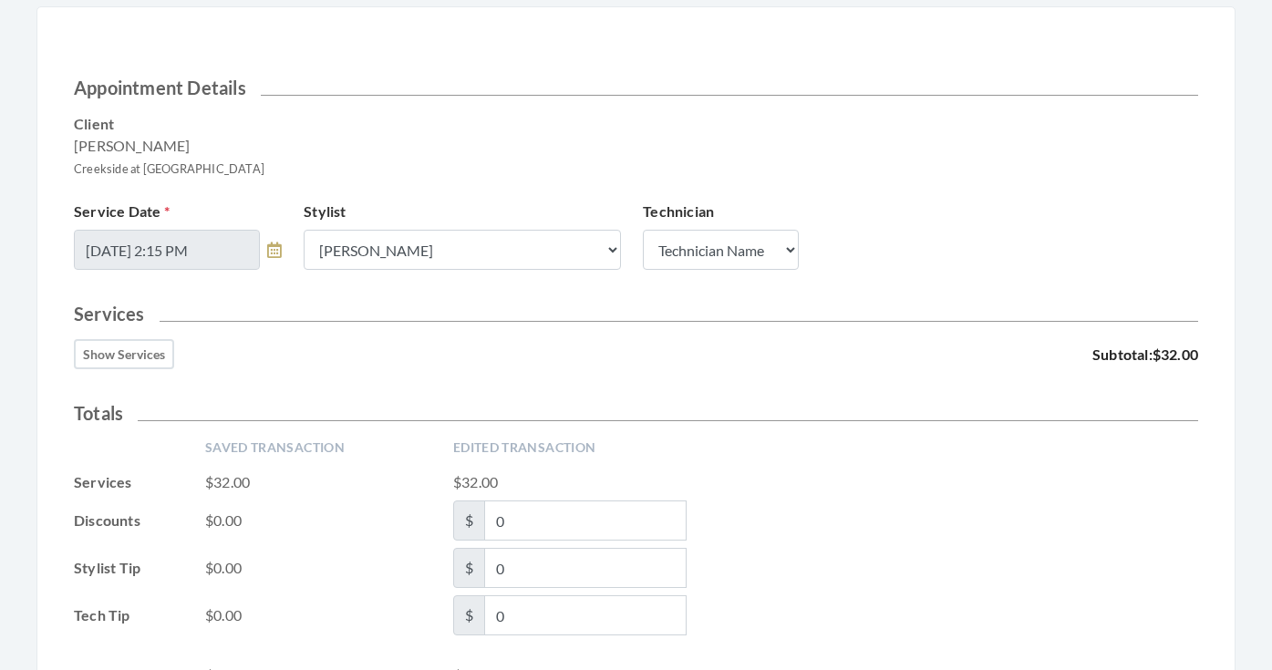
click at [139, 365] on button "Show Services" at bounding box center [124, 354] width 100 height 30
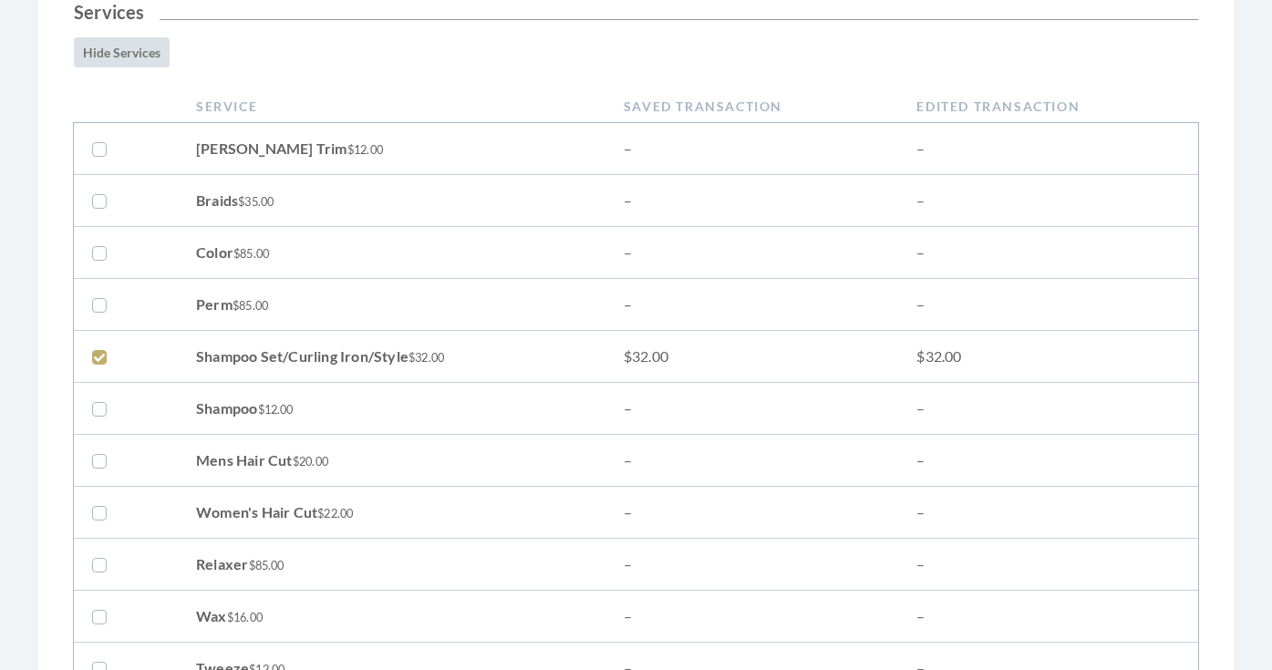
scroll to position [499, 0]
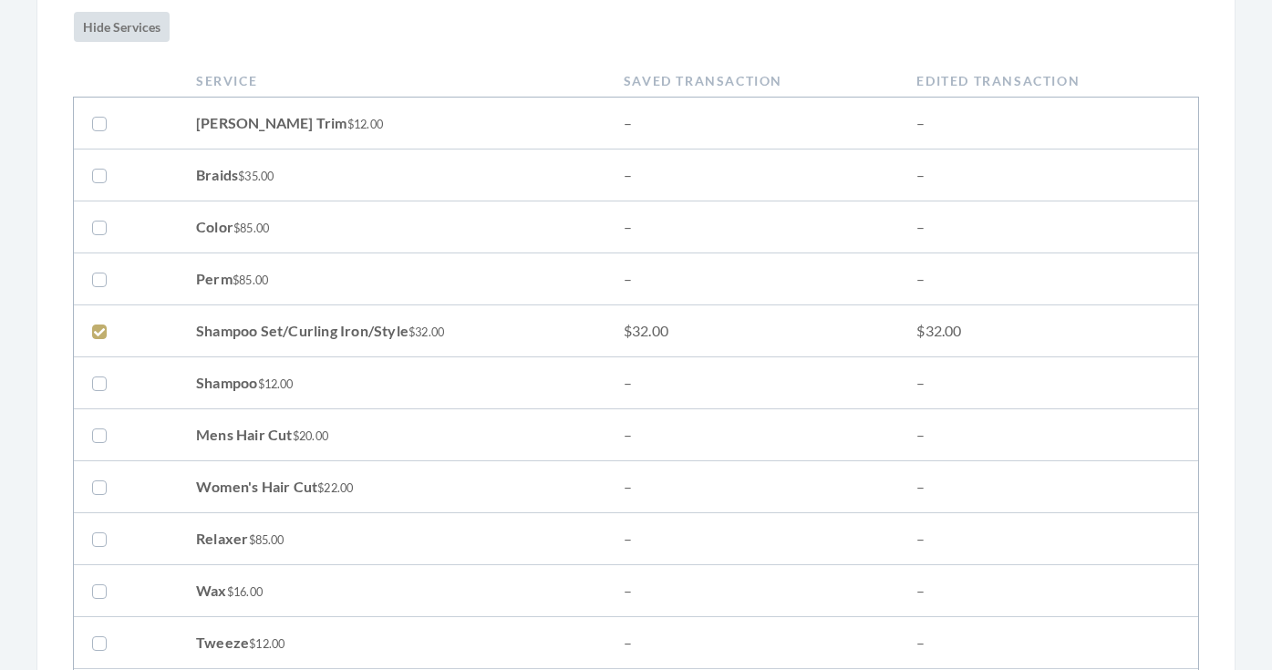
click at [97, 488] on label at bounding box center [103, 487] width 22 height 22
checkbox input "true"
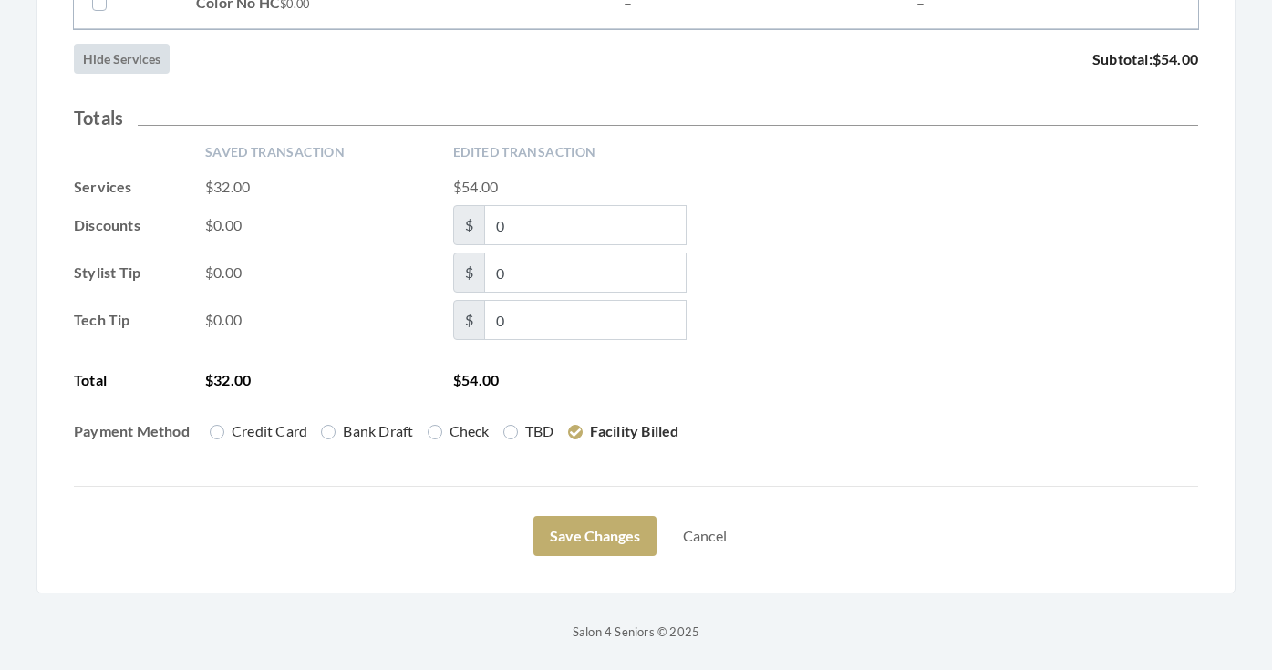
scroll to position [3061, 0]
drag, startPoint x: 536, startPoint y: 274, endPoint x: 447, endPoint y: 274, distance: 89.3
click at [447, 274] on div "Stylist Tip $0.00 $ 0" at bounding box center [636, 272] width 1124 height 40
type input "5"
click at [964, 347] on div "Saved Transaction Edited Transaction Services $32.00 $54.00 Discounts $0.00 $ 0…" at bounding box center [636, 300] width 1124 height 314
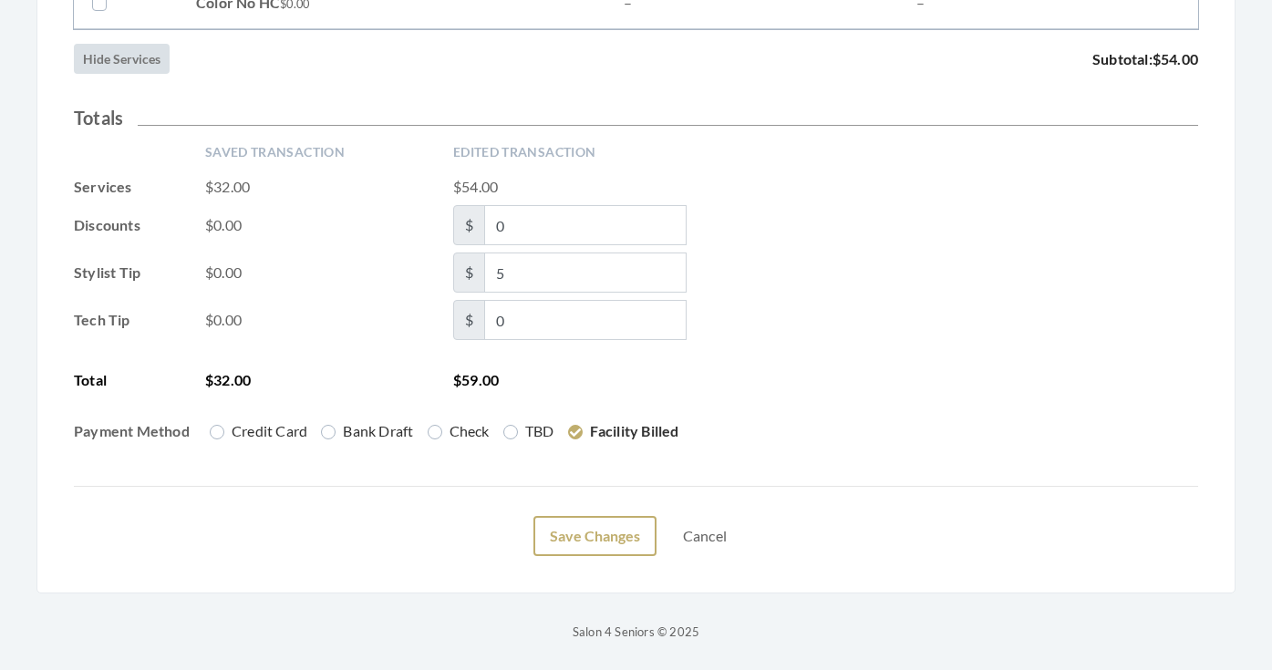
click at [599, 528] on button "Save Changes" at bounding box center [594, 536] width 123 height 40
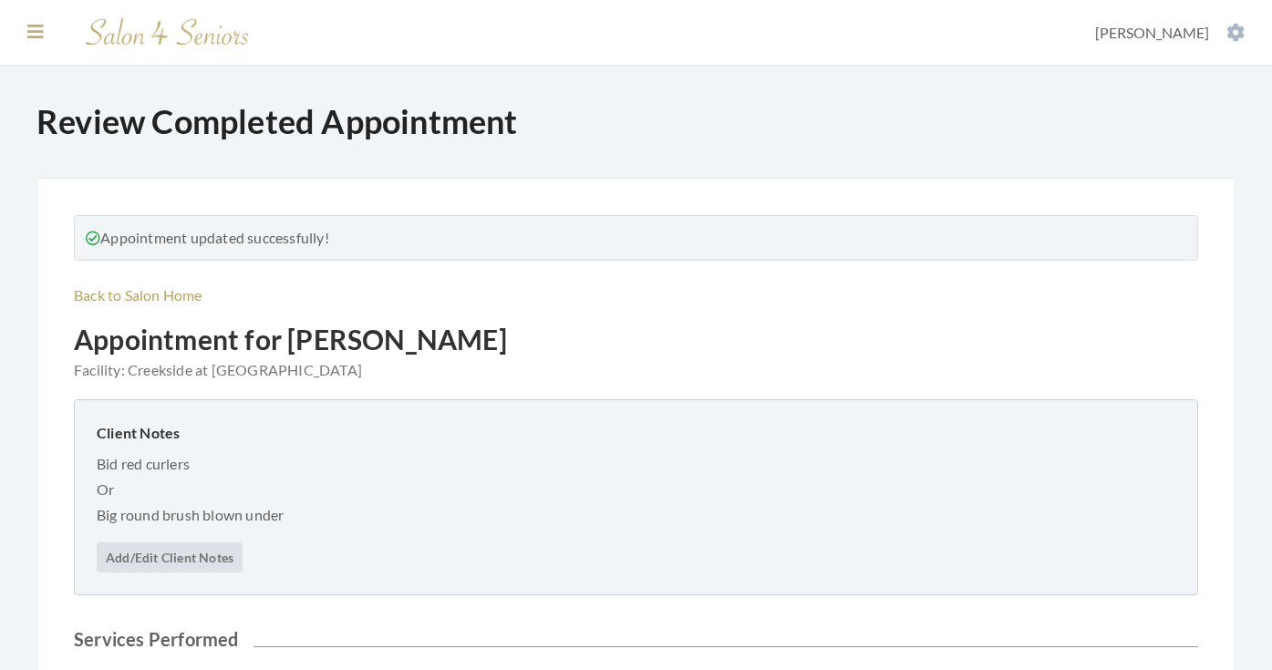
click at [33, 36] on icon at bounding box center [35, 32] width 16 height 18
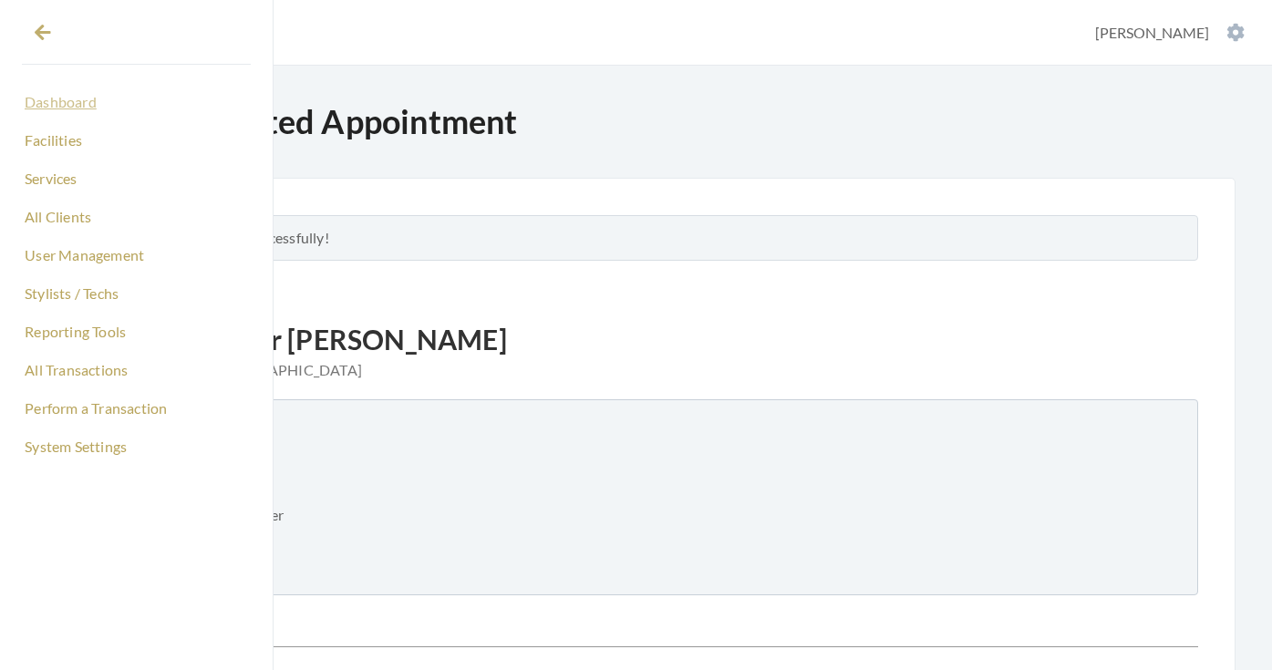
click at [70, 109] on link "Dashboard" at bounding box center [136, 102] width 229 height 31
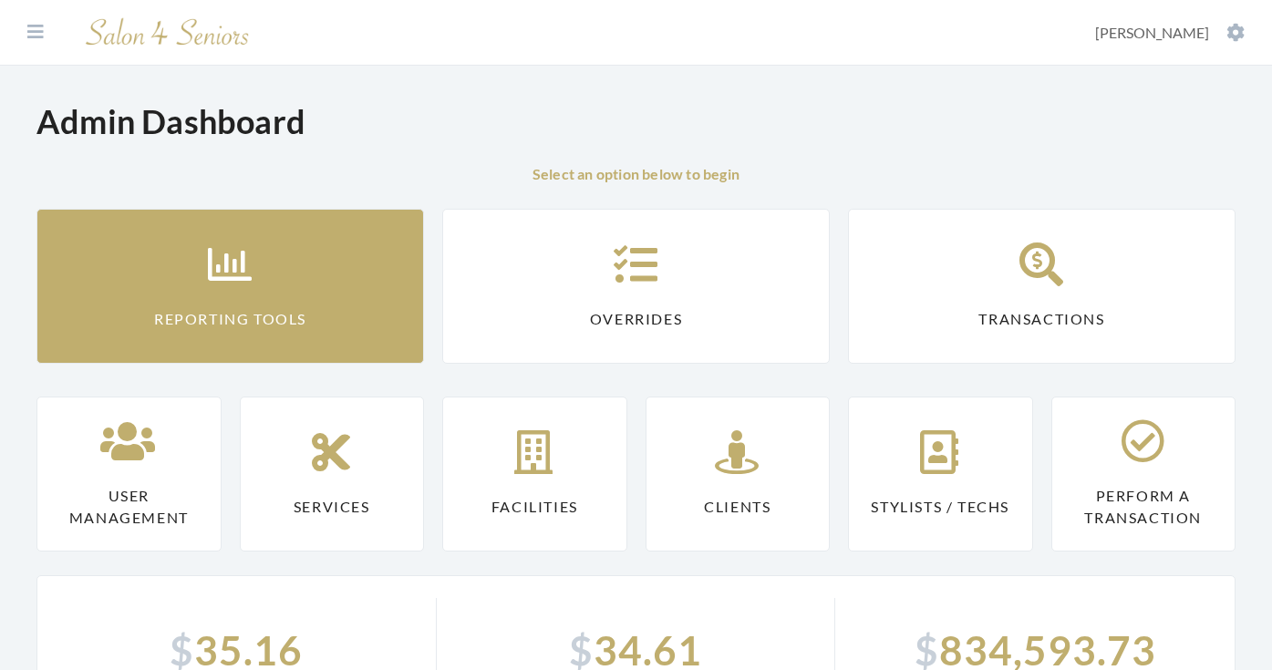
click at [178, 261] on link "Reporting Tools" at bounding box center [229, 286] width 387 height 155
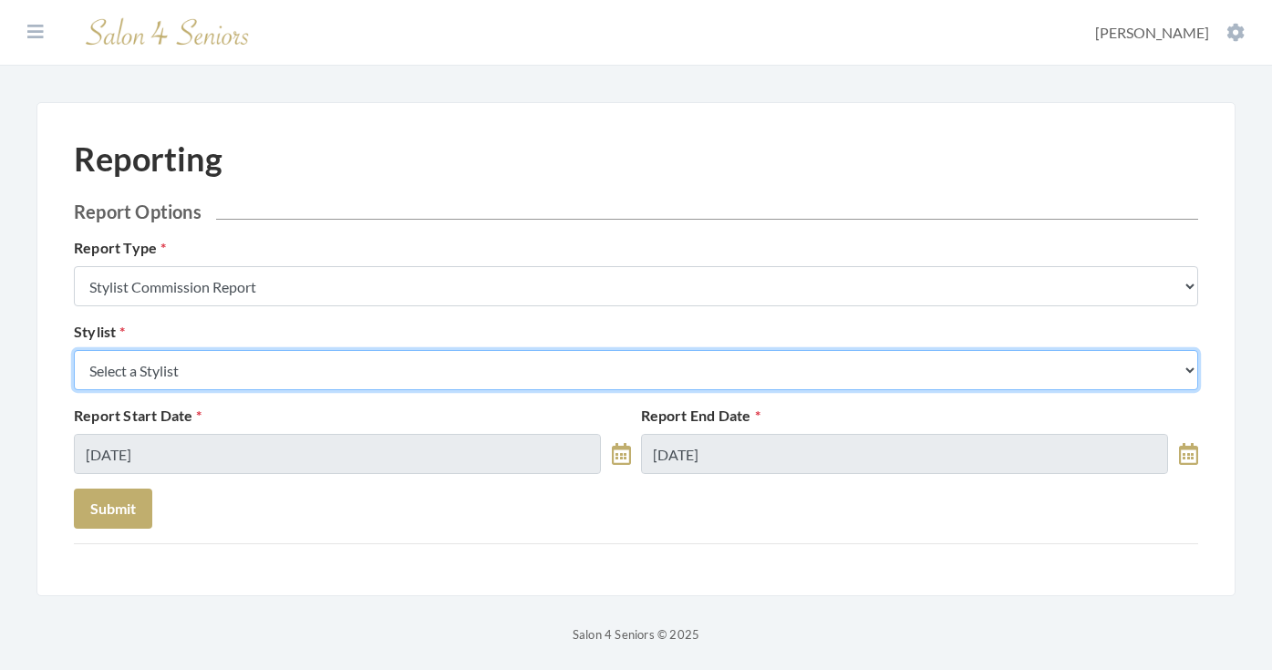
select select "181"
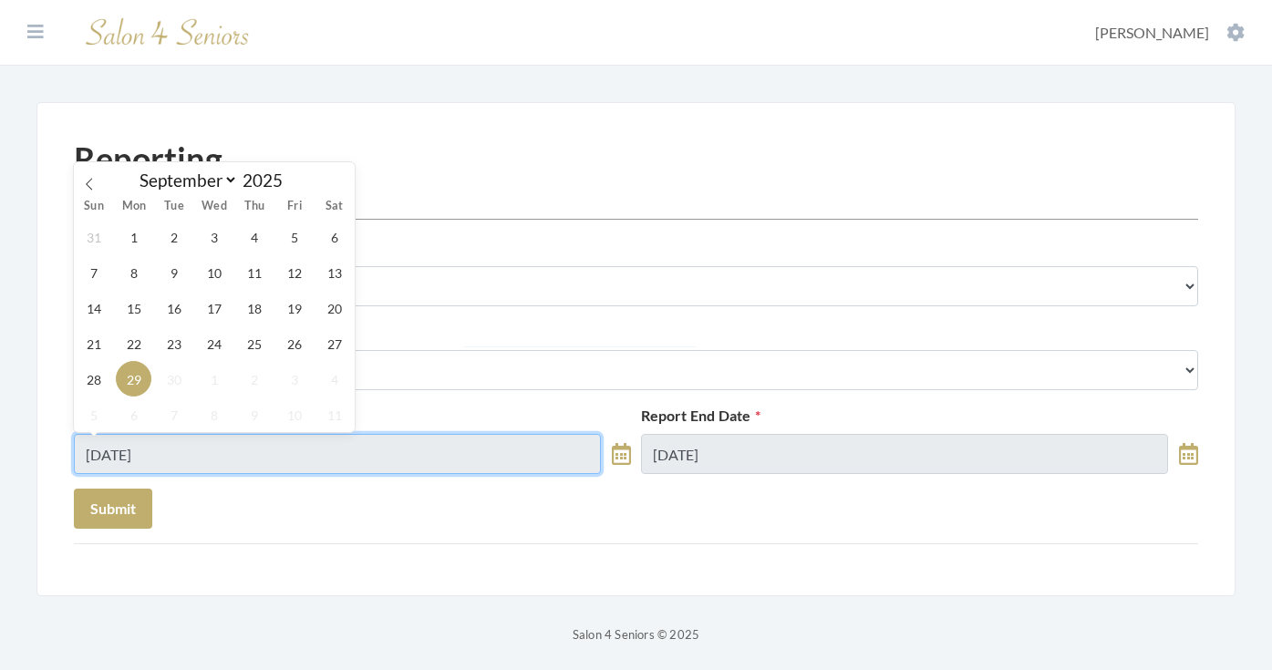
click at [184, 459] on input "[DATE]" at bounding box center [337, 454] width 527 height 40
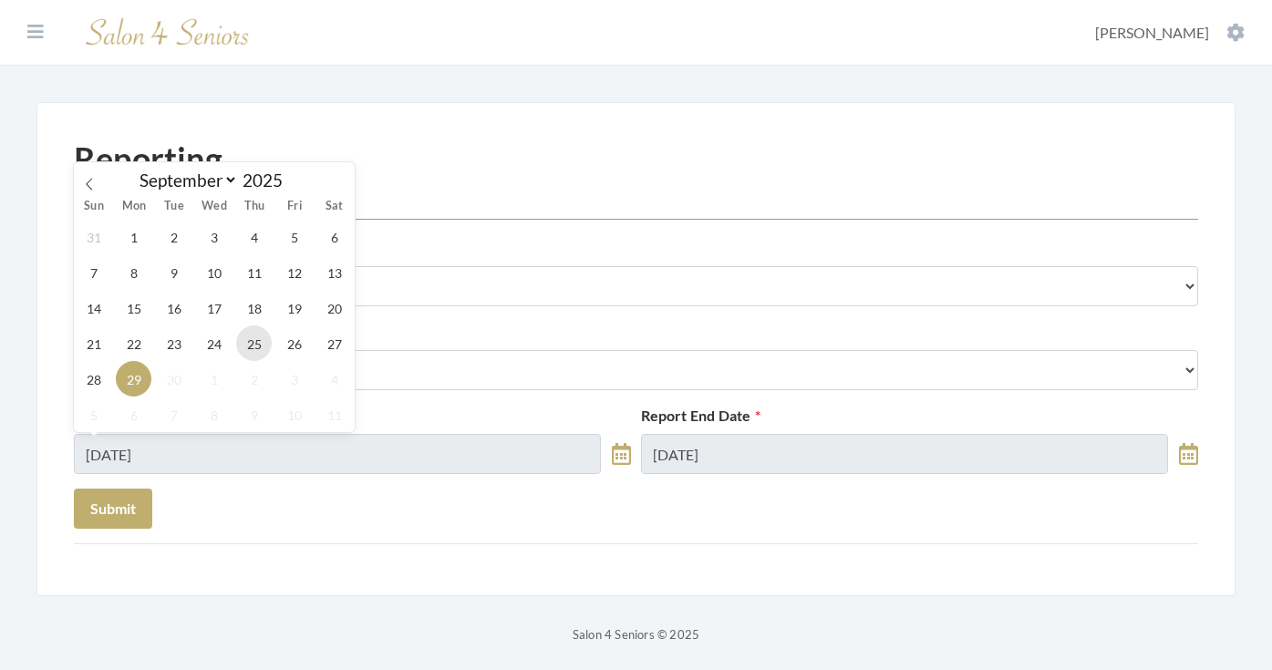
click at [248, 345] on span "25" at bounding box center [254, 343] width 36 height 36
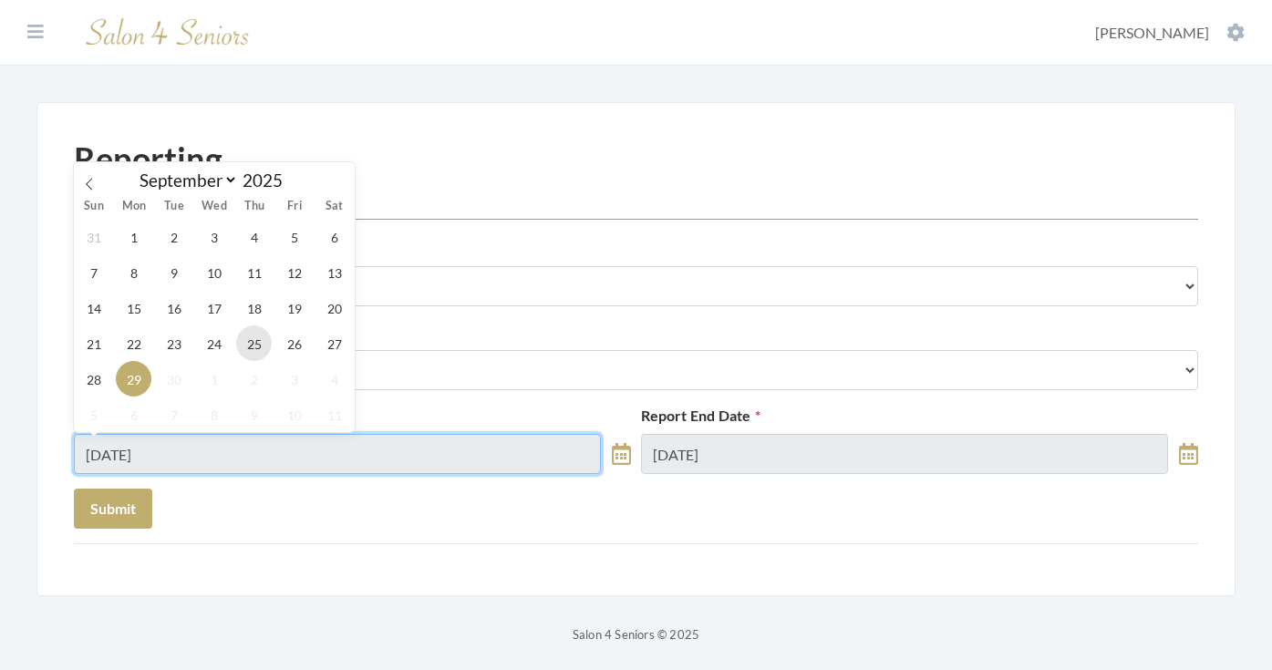
type input "[DATE]"
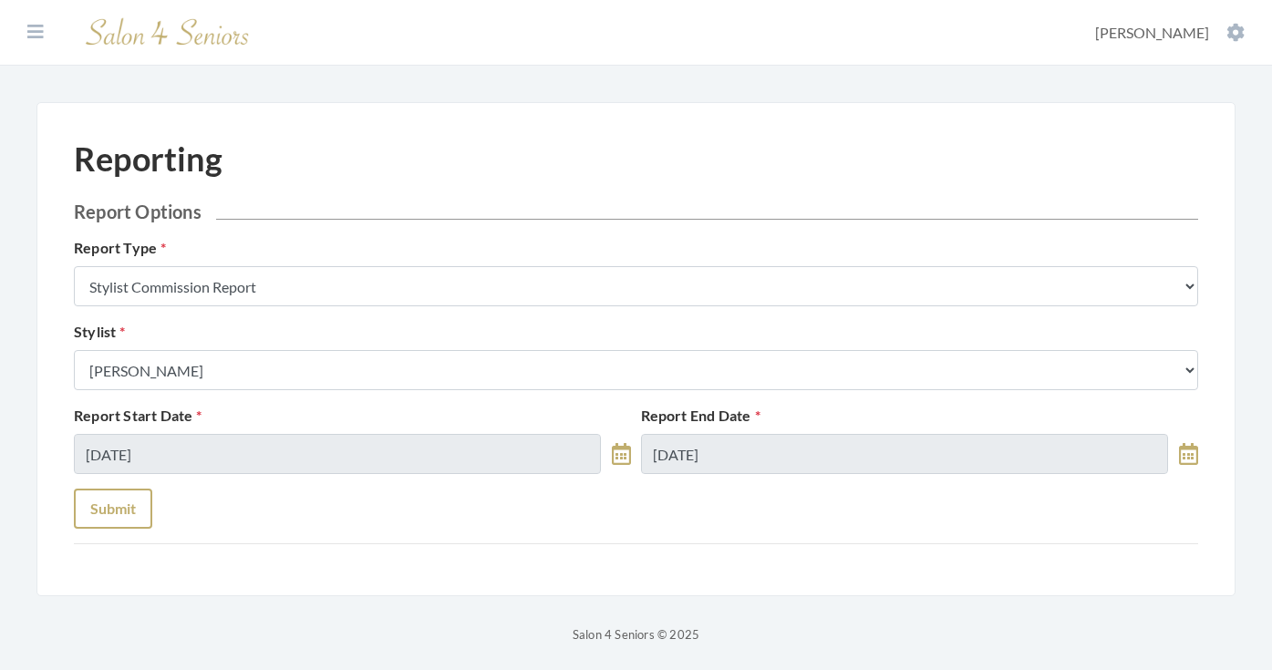
click at [114, 513] on button "Submit" at bounding box center [113, 509] width 78 height 40
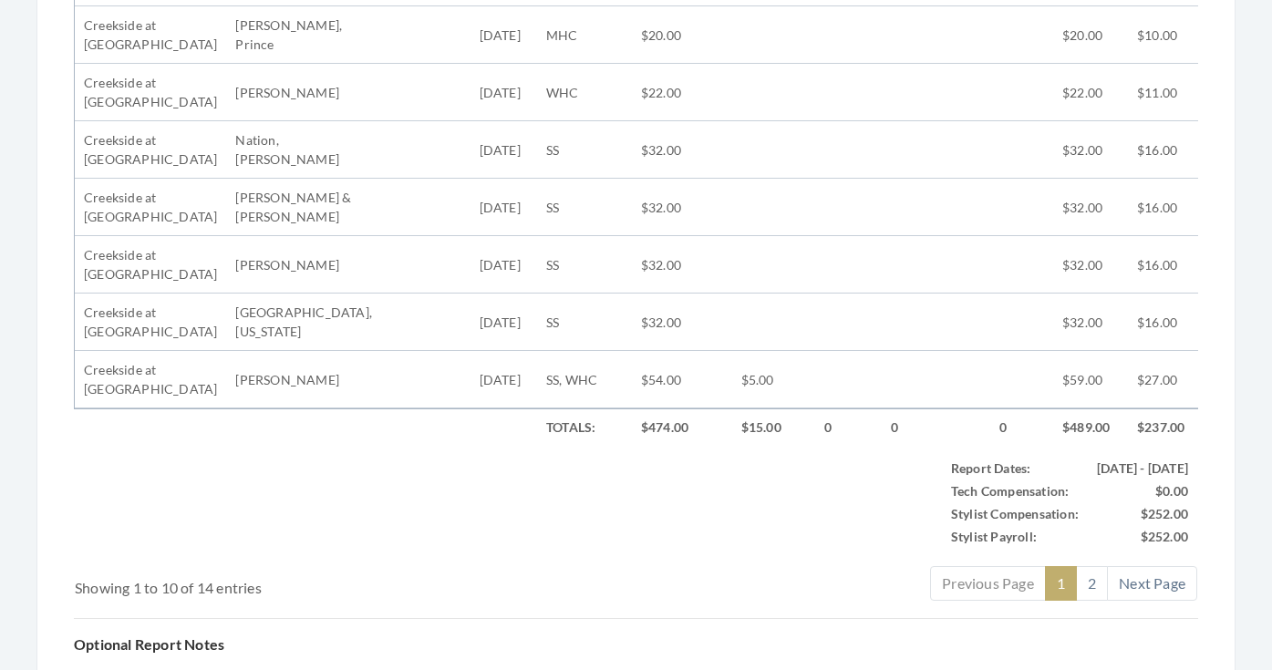
scroll to position [951, 0]
click at [1083, 585] on link "2" at bounding box center [1092, 582] width 32 height 35
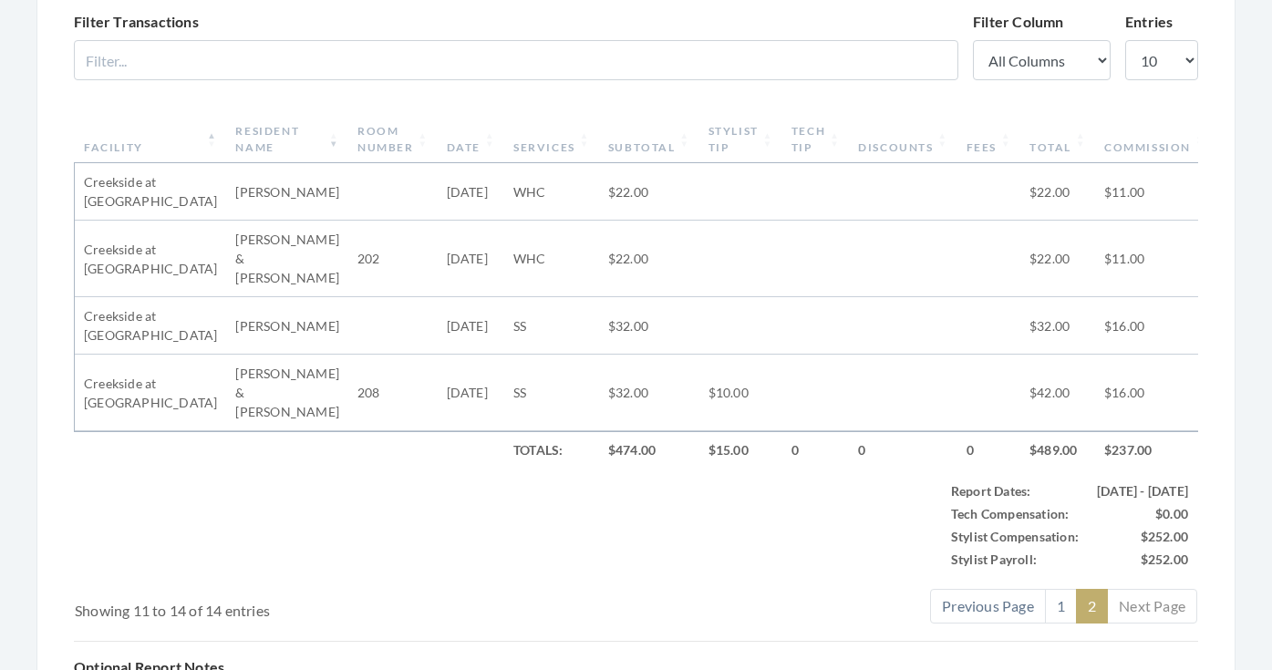
scroll to position [625, 0]
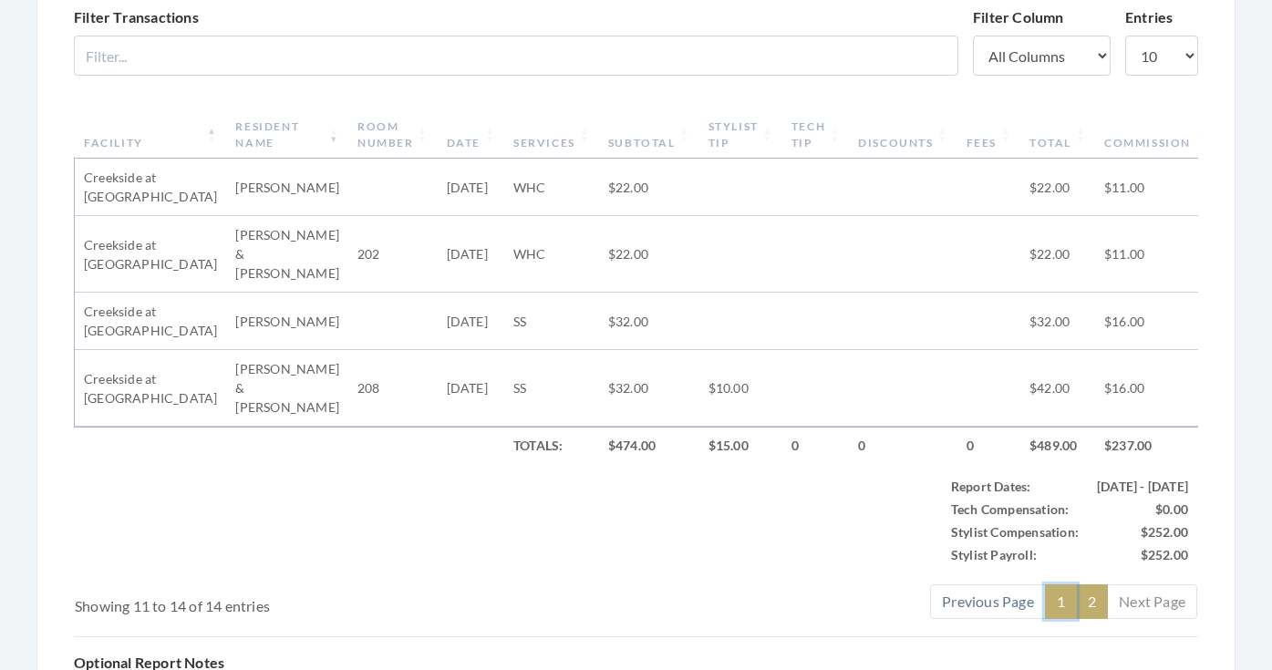
click at [1067, 584] on link "1" at bounding box center [1061, 601] width 32 height 35
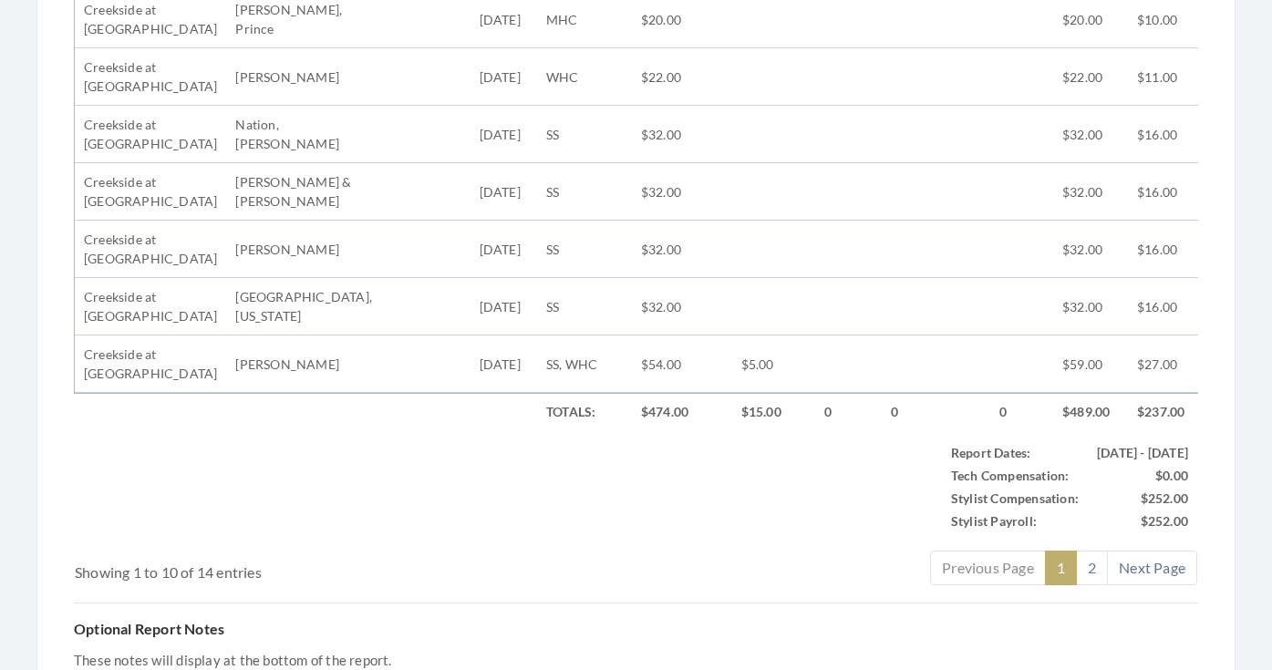
scroll to position [970, 0]
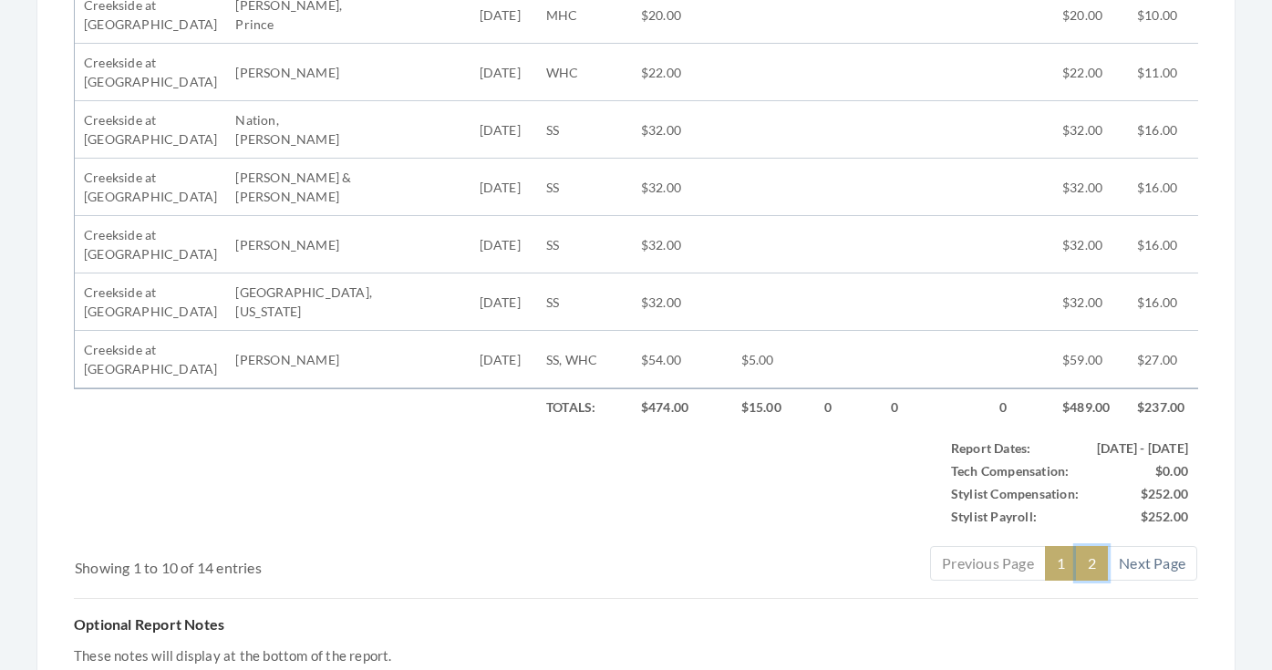
click at [1095, 563] on link "2" at bounding box center [1092, 563] width 32 height 35
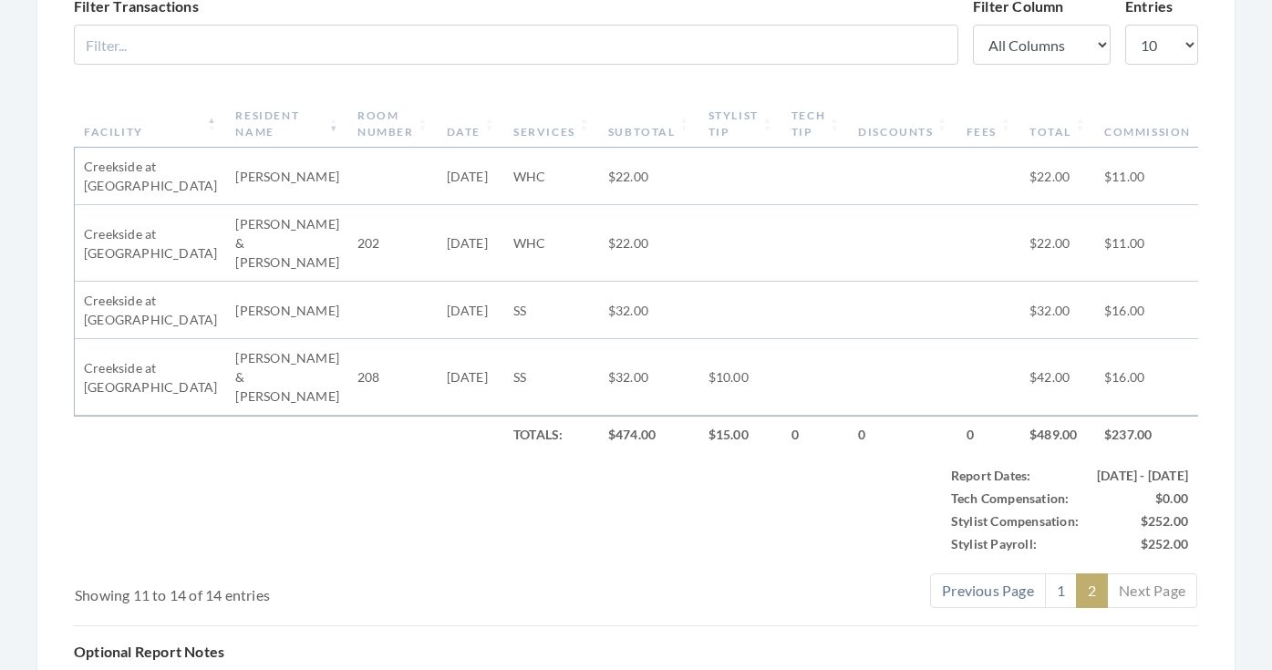
scroll to position [657, 0]
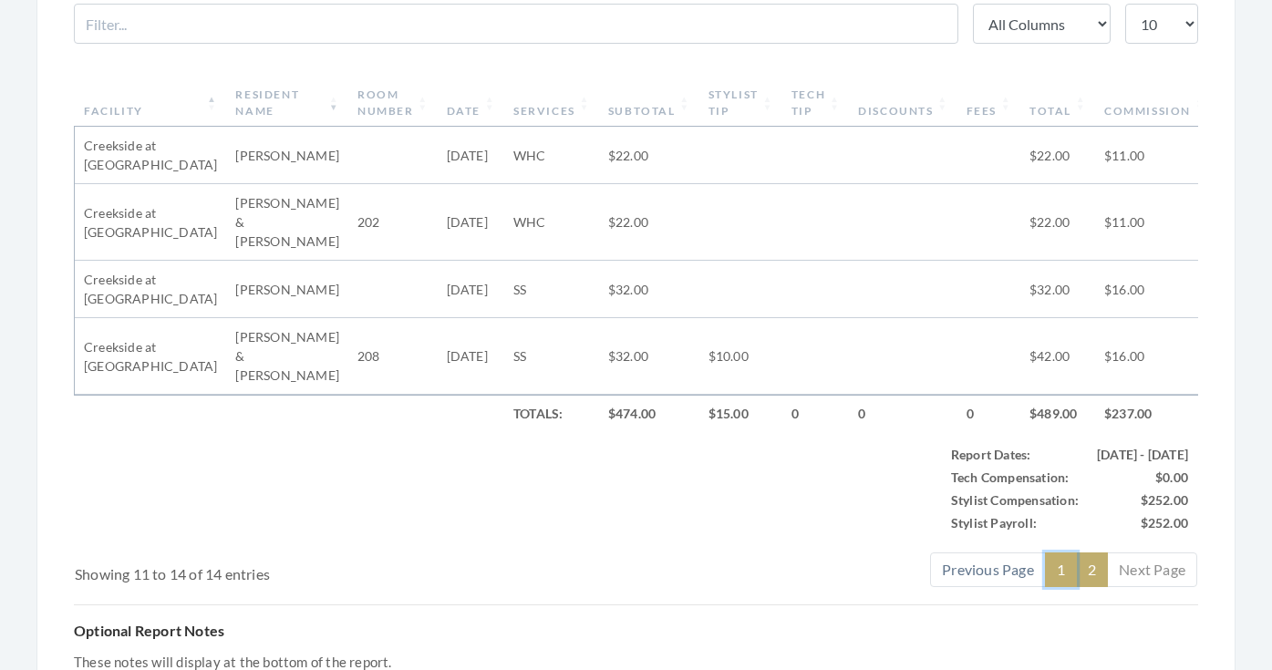
click at [1065, 557] on link "1" at bounding box center [1061, 569] width 32 height 35
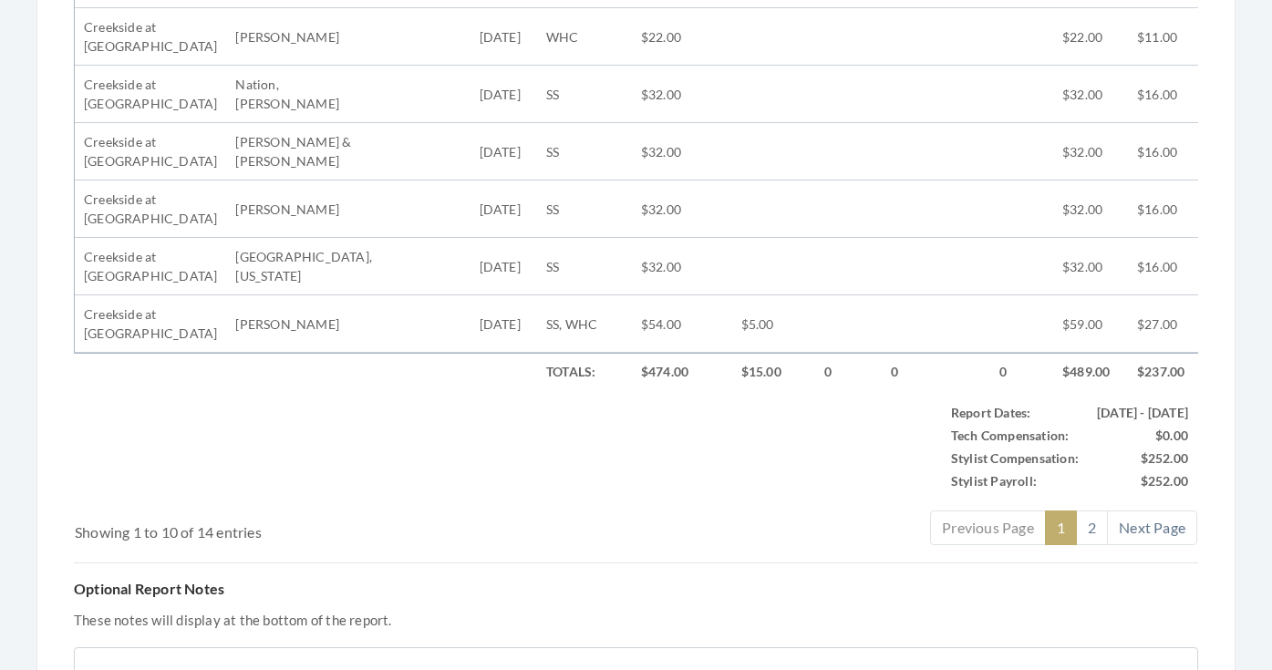
scroll to position [1017, 0]
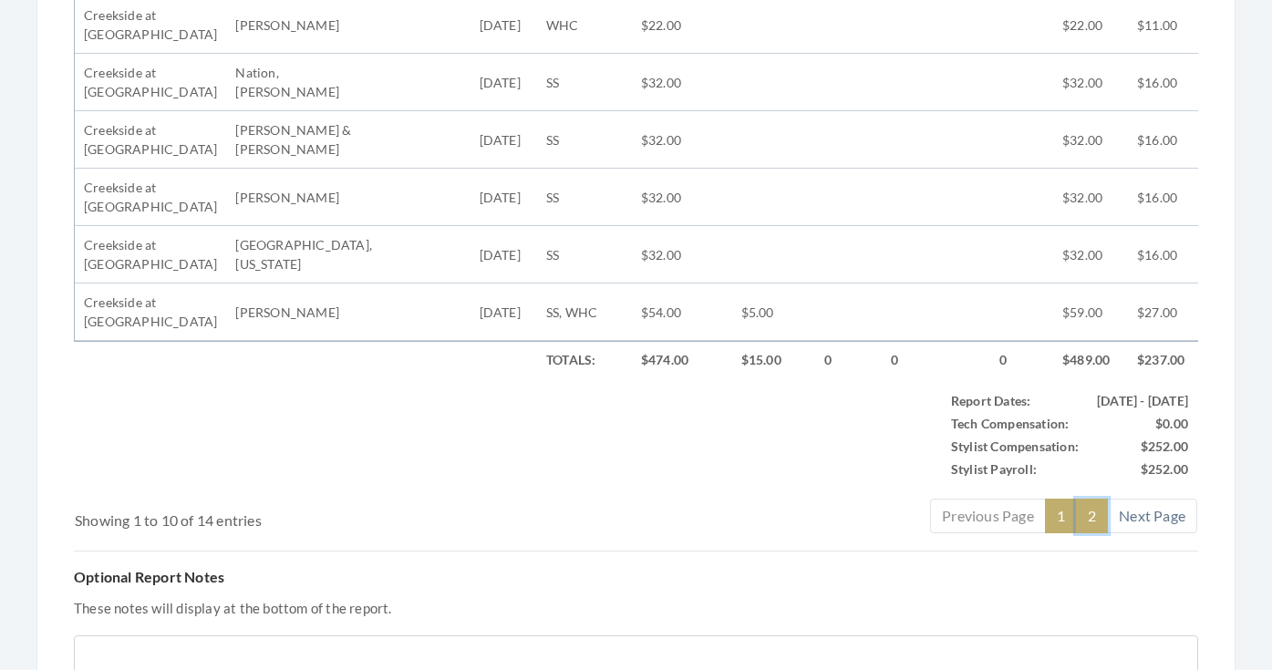
click at [1079, 518] on link "2" at bounding box center [1092, 516] width 32 height 35
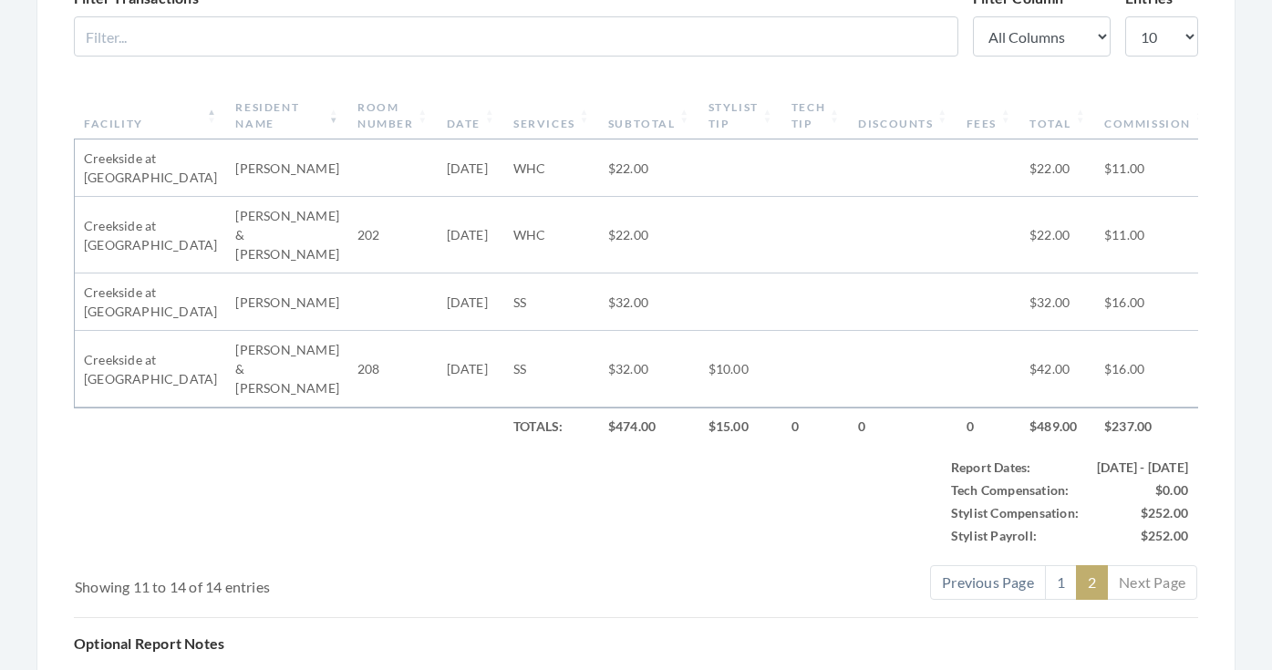
scroll to position [644, 0]
click at [1051, 566] on link "1" at bounding box center [1061, 583] width 32 height 35
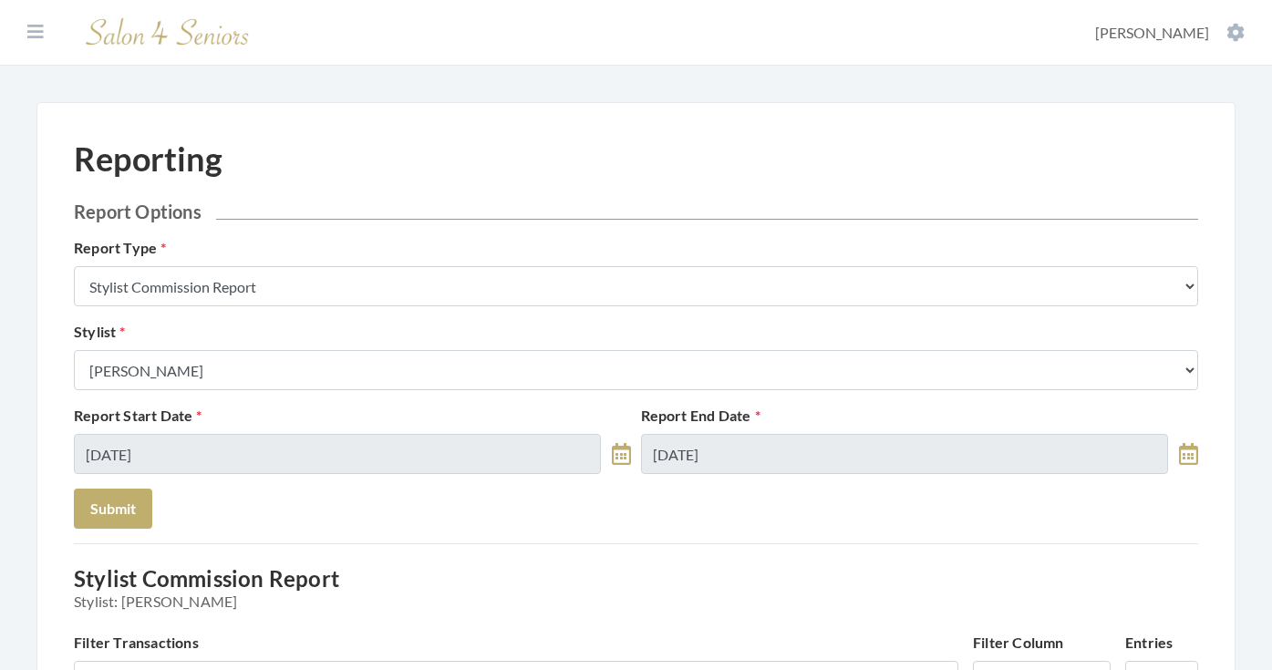
scroll to position [0, 0]
click at [29, 28] on icon at bounding box center [35, 32] width 16 height 18
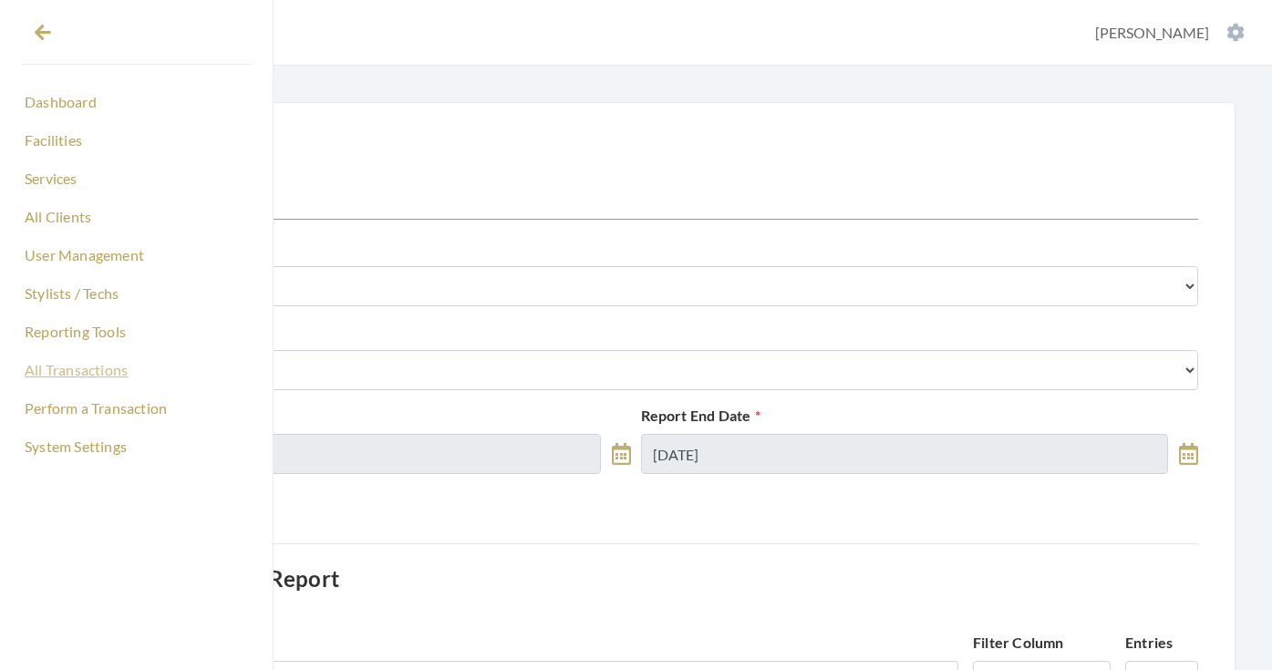
click at [72, 366] on link "All Transactions" at bounding box center [136, 370] width 229 height 31
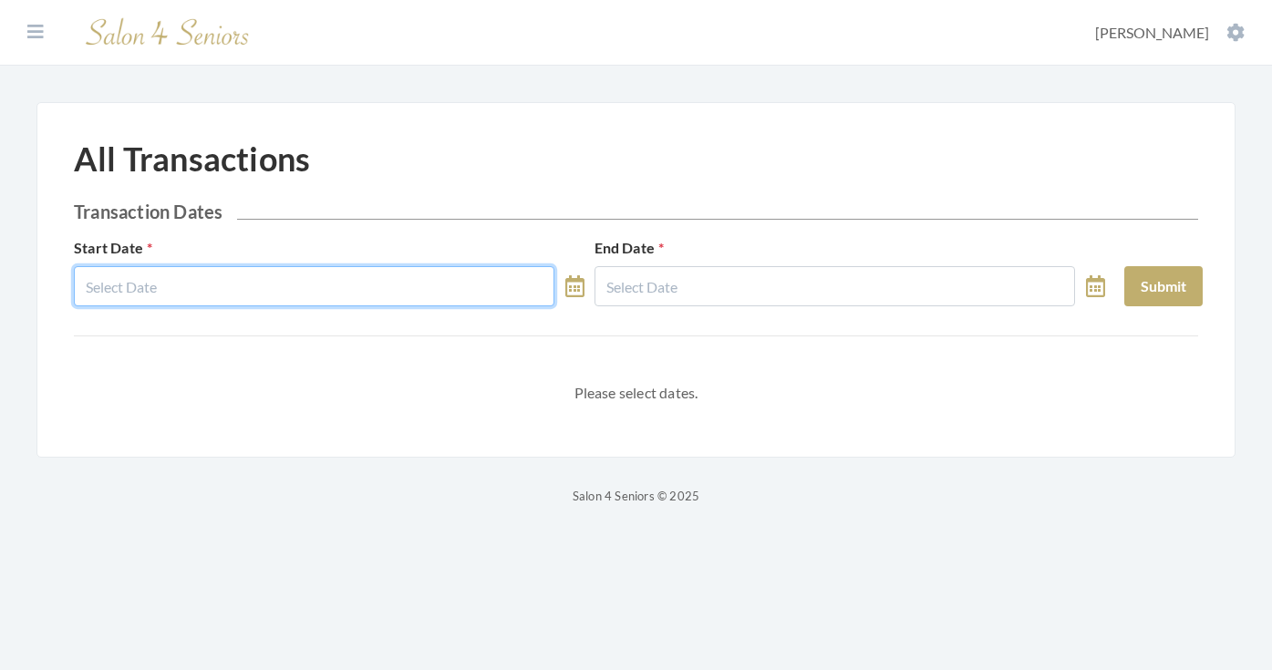
click at [281, 283] on input "text" at bounding box center [314, 286] width 480 height 40
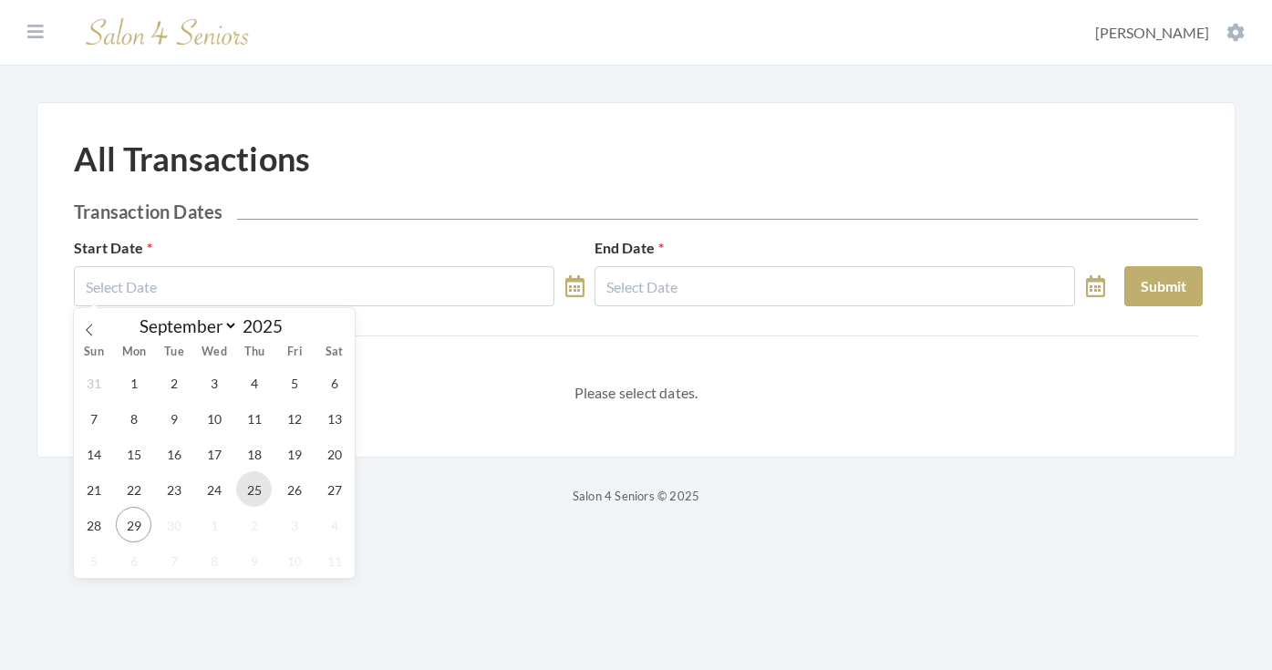
drag, startPoint x: 246, startPoint y: 494, endPoint x: 477, endPoint y: 394, distance: 251.5
click at [271, 489] on span "25" at bounding box center [254, 489] width 36 height 36
type input "[DATE]"
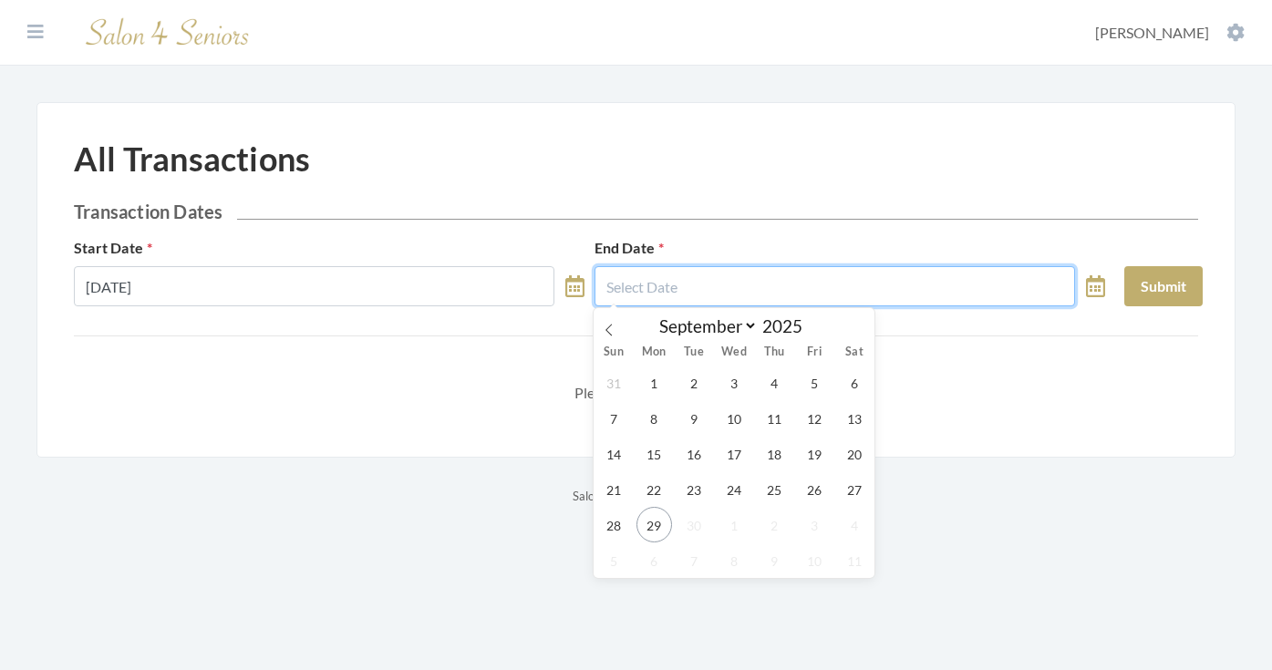
click at [633, 305] on input "text" at bounding box center [834, 286] width 480 height 40
click at [762, 499] on span "25" at bounding box center [774, 489] width 36 height 36
type input "09/25/2025"
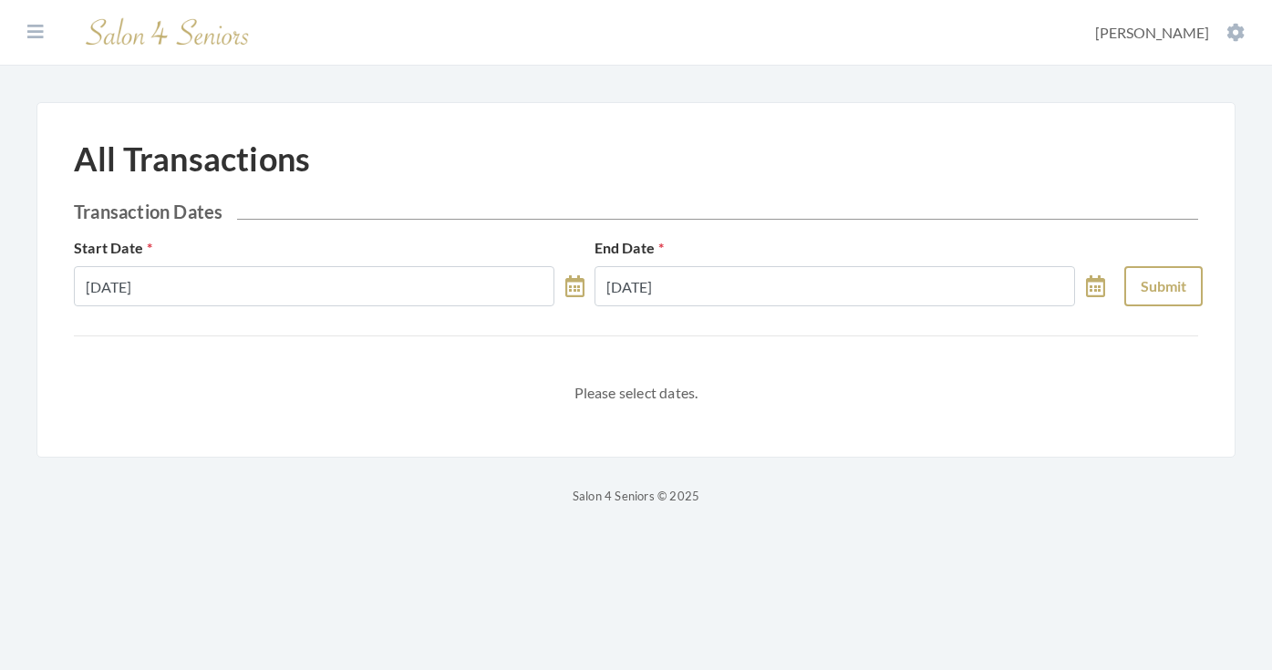
click at [1138, 292] on button "Submit" at bounding box center [1163, 286] width 78 height 40
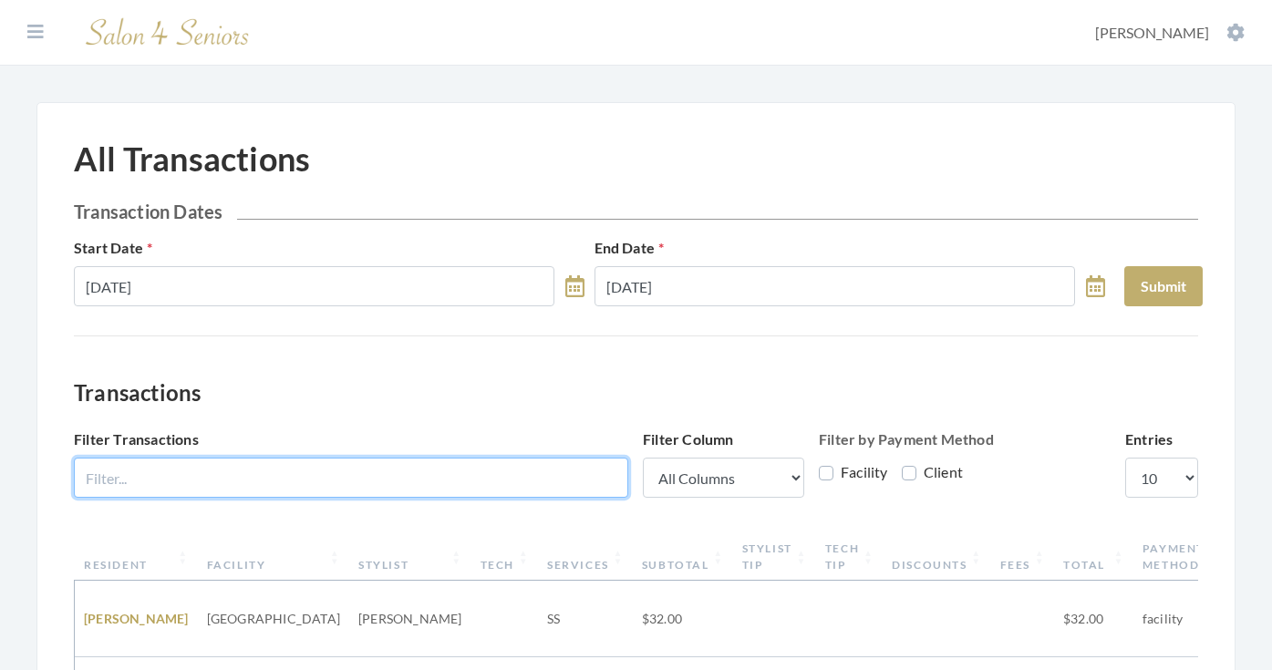
click at [434, 472] on input "Filter Transactions" at bounding box center [351, 478] width 554 height 40
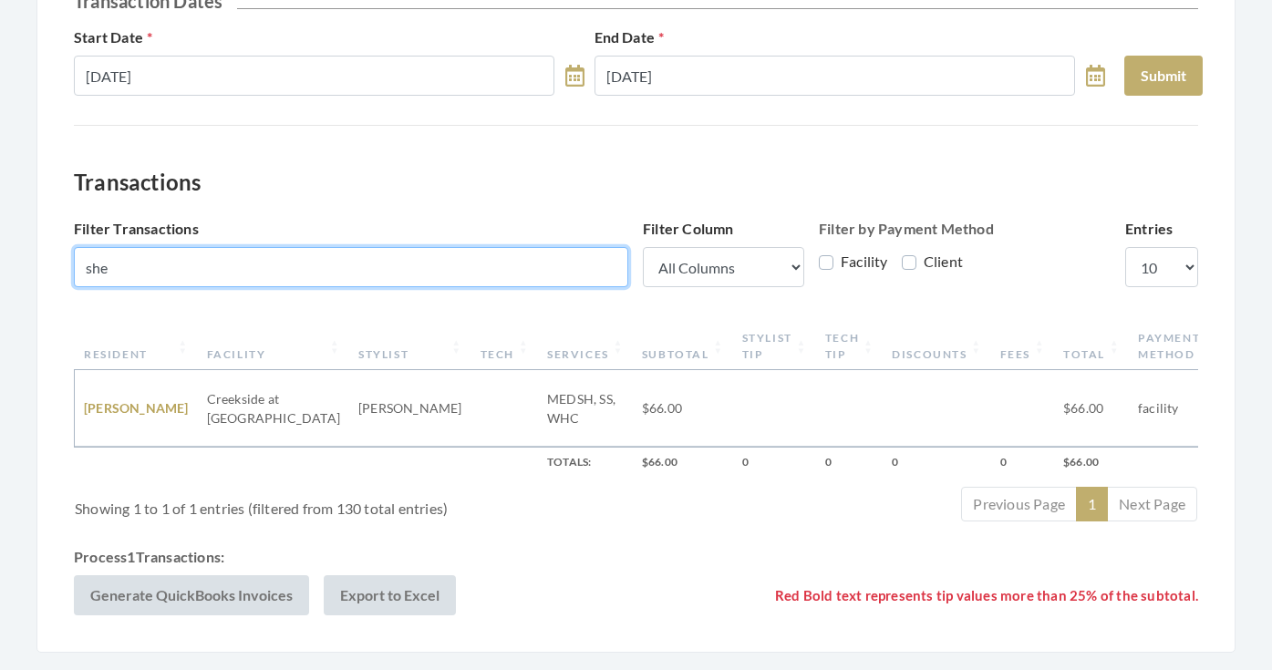
scroll to position [211, 0]
type input "she"
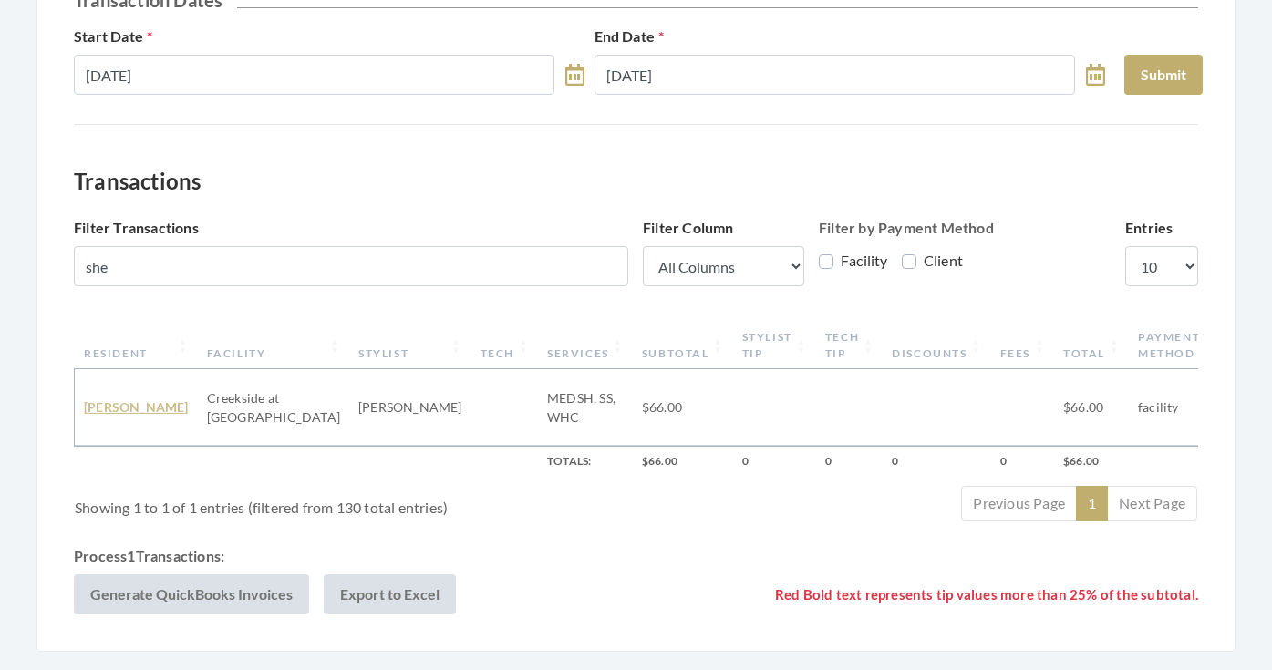
click at [107, 415] on link "Helen Shepherd" at bounding box center [136, 406] width 105 height 15
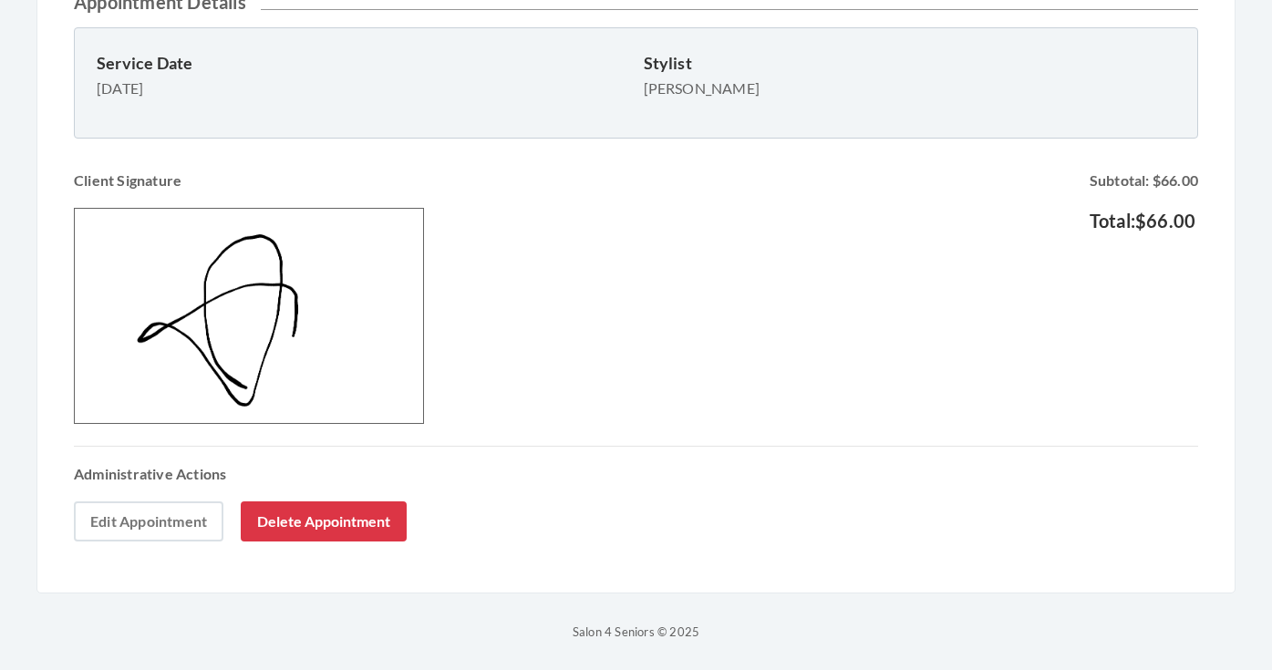
scroll to position [785, 0]
click at [185, 526] on link "Edit Appointment" at bounding box center [148, 521] width 149 height 40
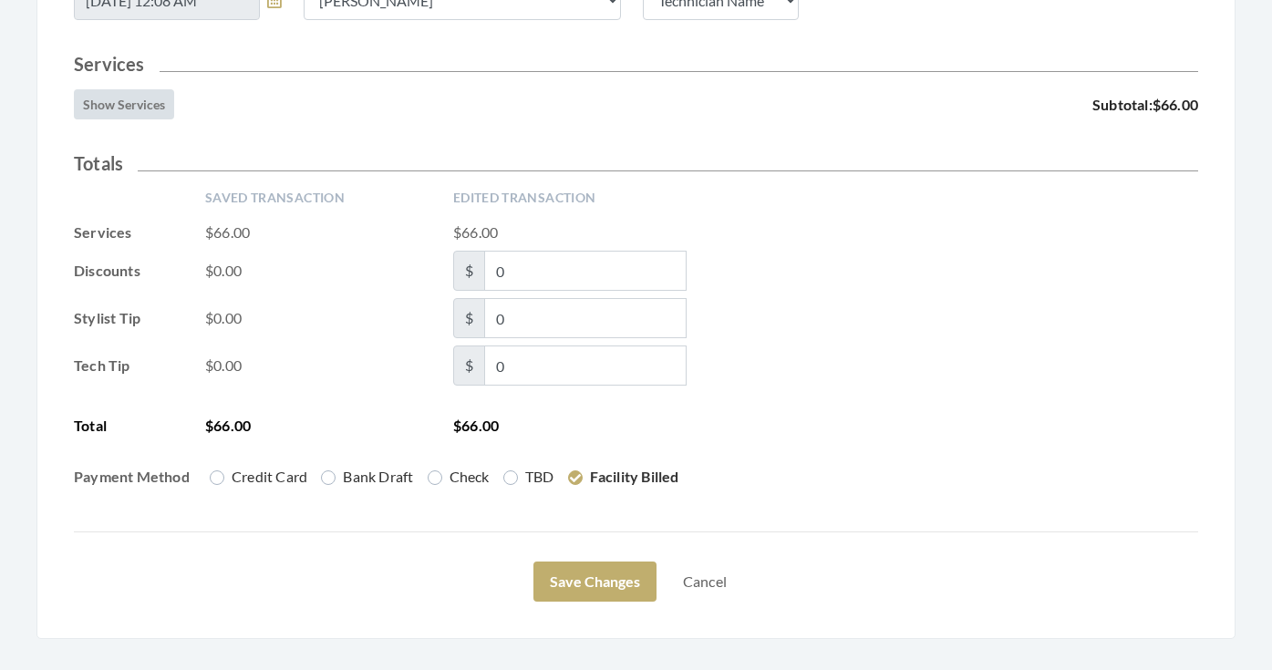
scroll to position [414, 0]
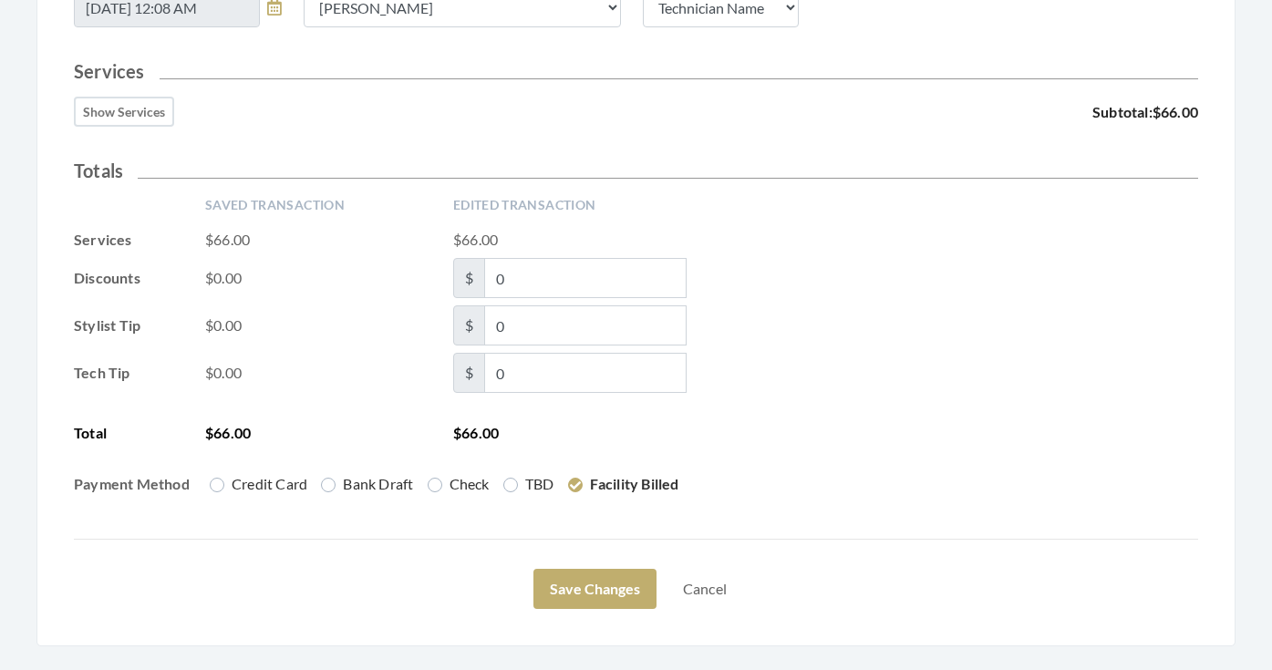
click at [137, 118] on button "Show Services" at bounding box center [124, 112] width 100 height 30
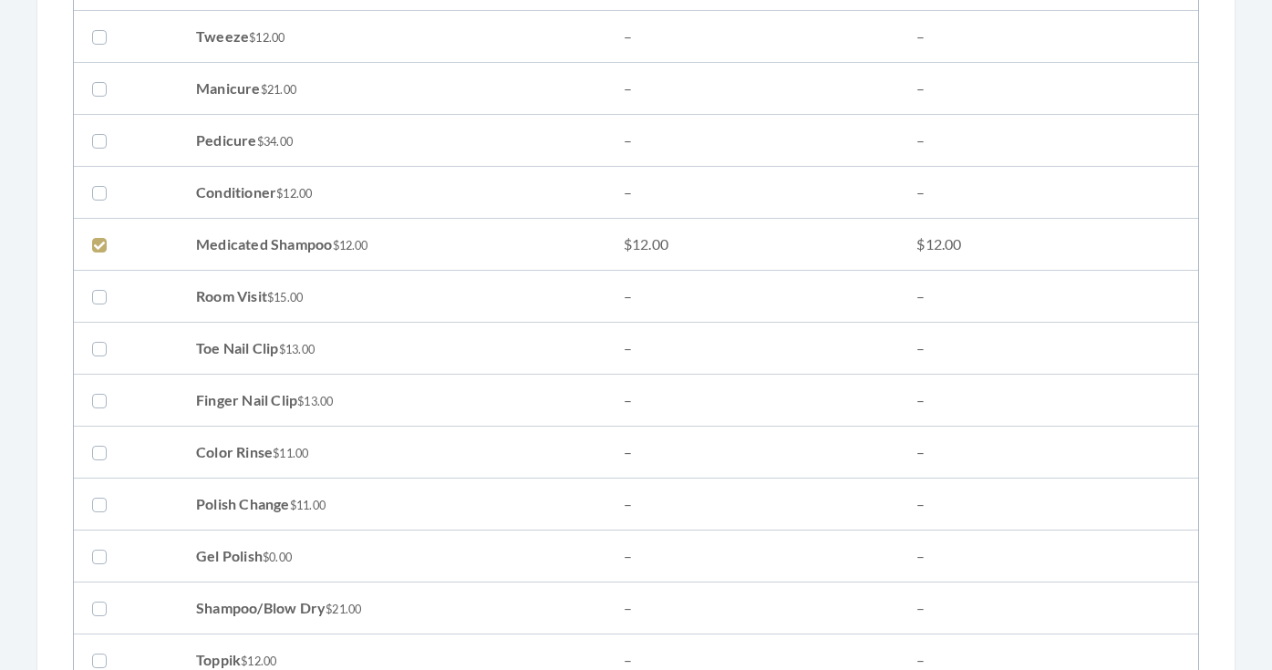
scroll to position [1114, 0]
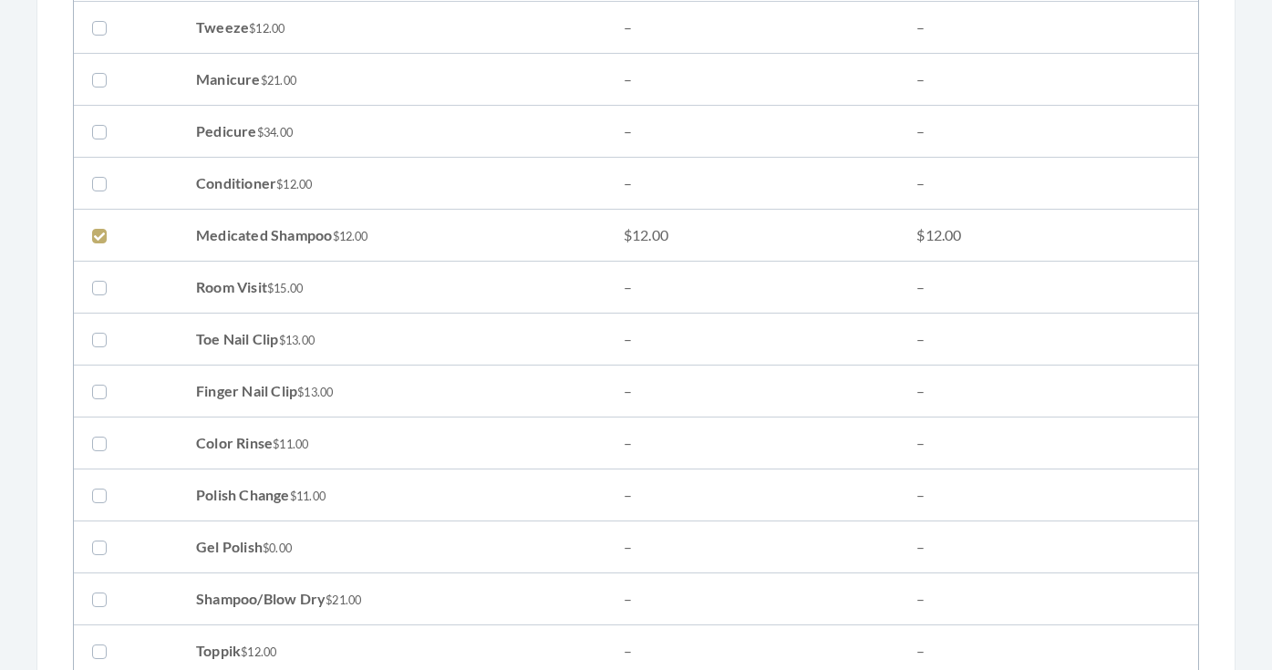
click at [105, 241] on label at bounding box center [103, 235] width 22 height 22
checkbox input "false"
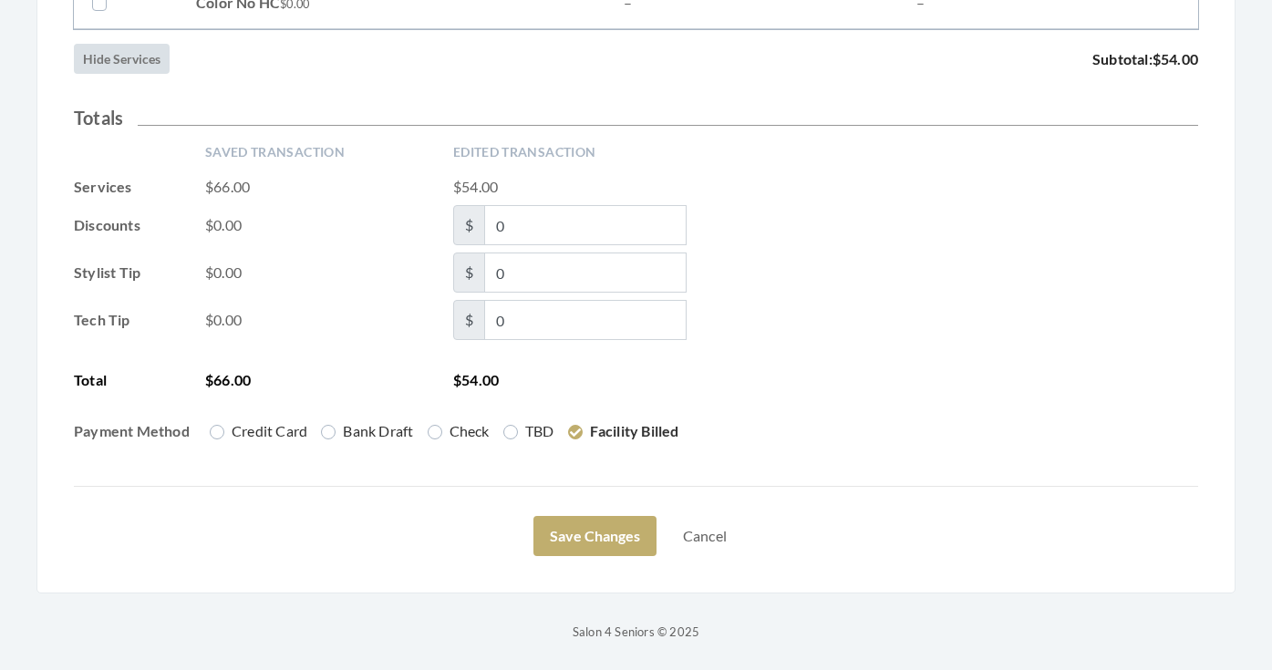
scroll to position [3061, 0]
click at [613, 524] on button "Save Changes" at bounding box center [594, 536] width 123 height 40
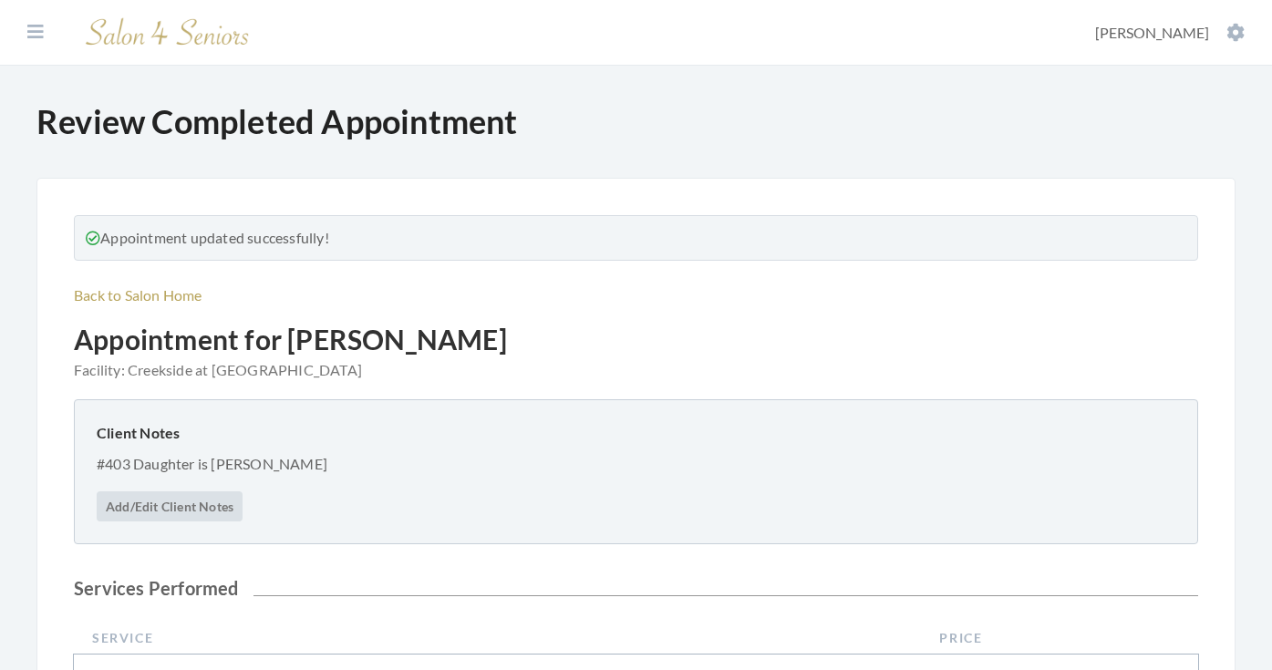
click at [61, 30] on section "Dashboard Facilities Services All Clients User Management Stylists / Techs Repo…" at bounding box center [636, 33] width 1272 height 66
click at [44, 30] on button at bounding box center [35, 32] width 27 height 20
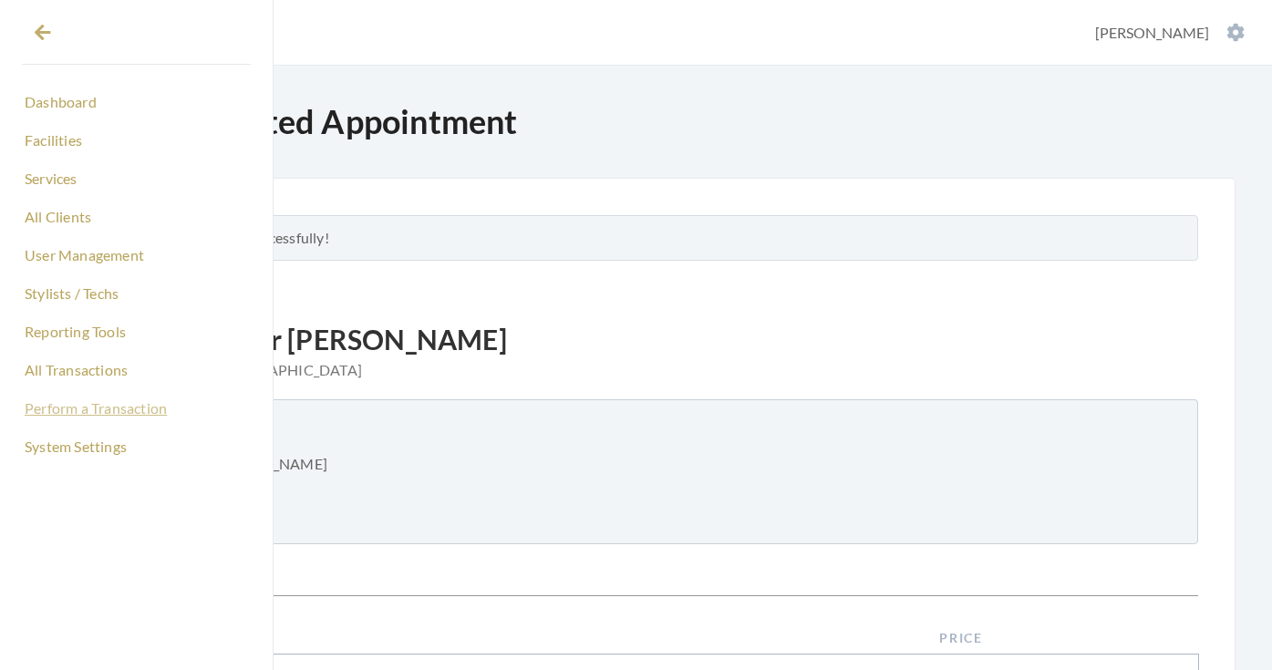
click at [77, 412] on link "Perform a Transaction" at bounding box center [136, 408] width 229 height 31
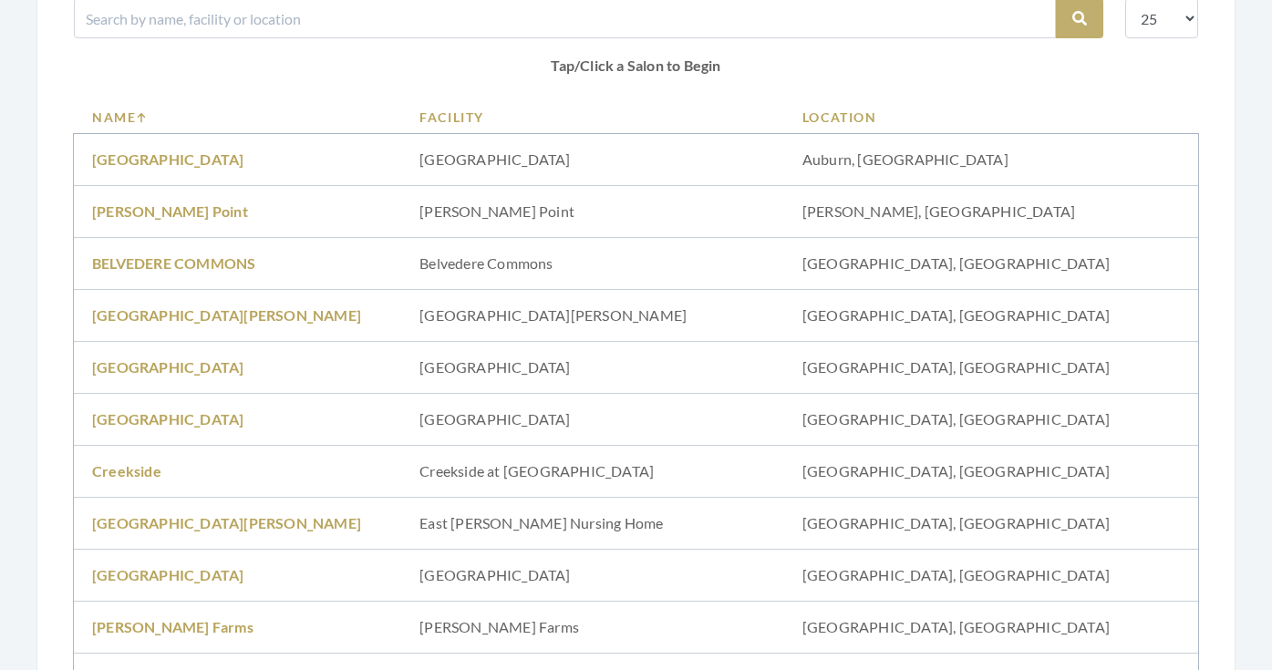
scroll to position [236, 0]
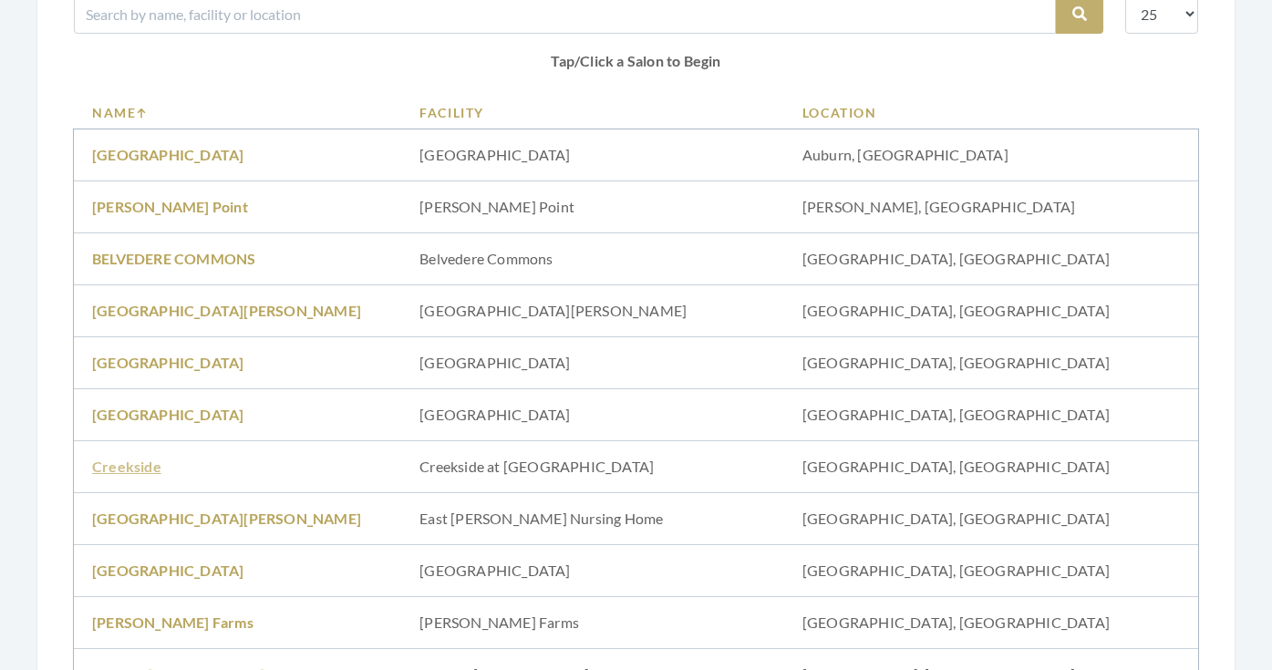
click at [132, 470] on link "Creekside" at bounding box center [126, 466] width 69 height 17
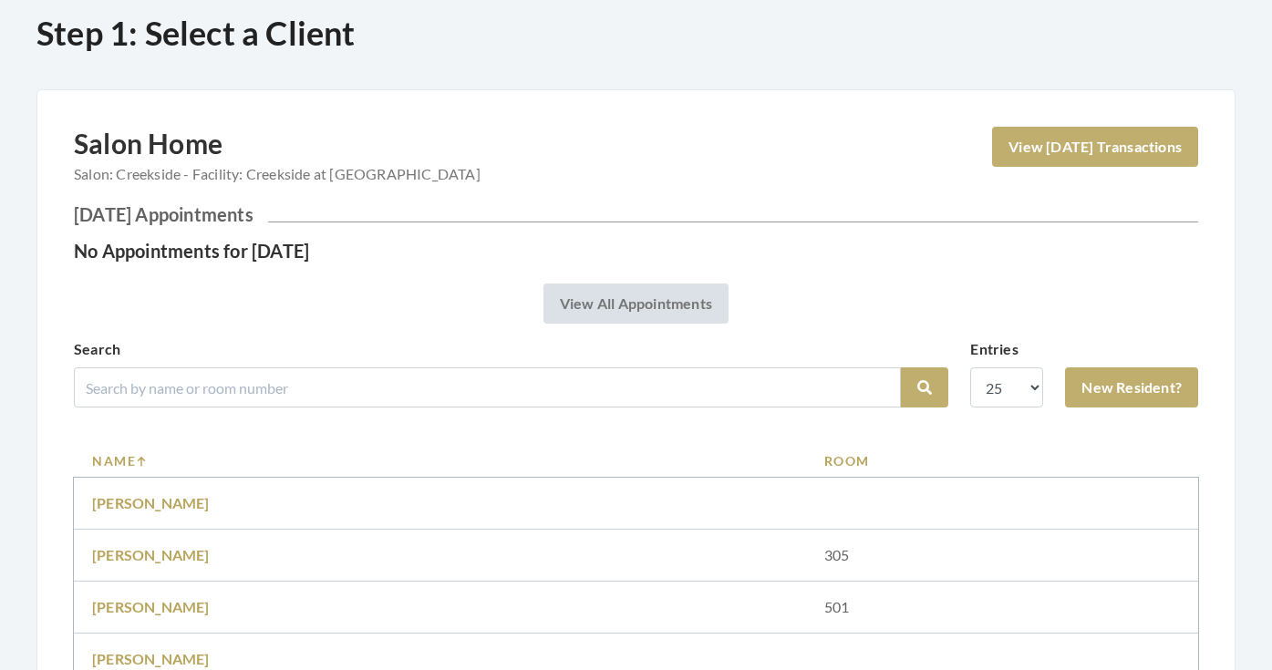
scroll to position [97, 0]
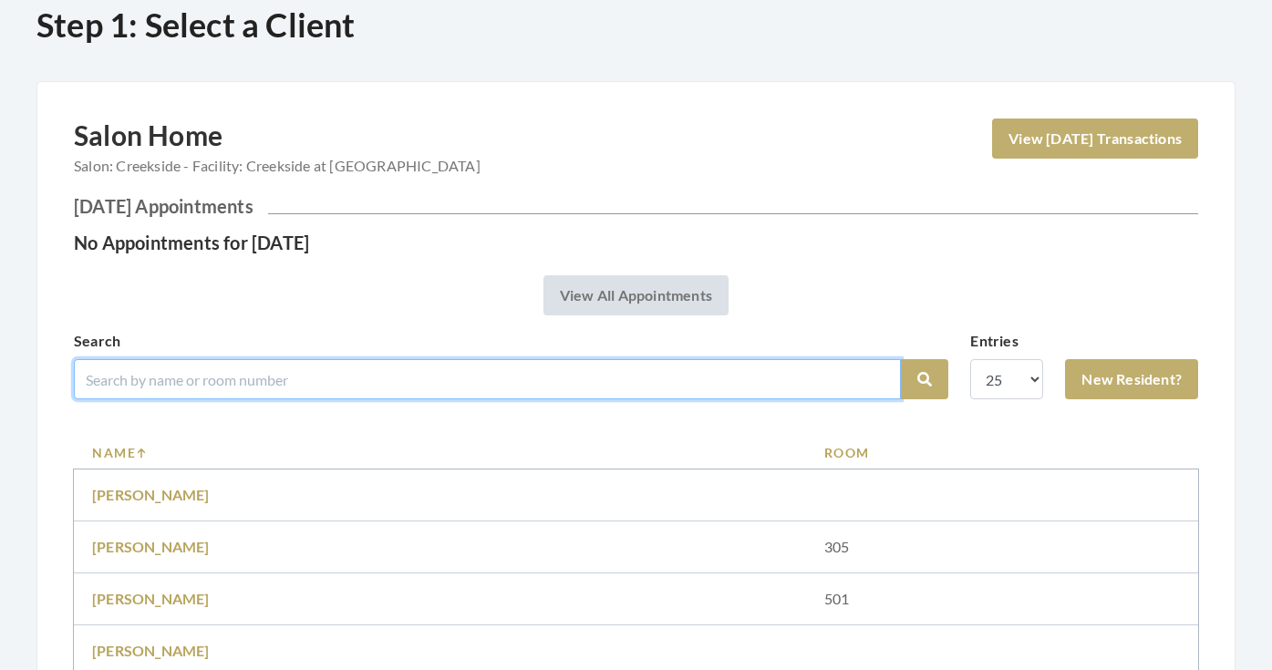
click at [256, 382] on input "search" at bounding box center [487, 379] width 827 height 40
type input "onvil"
click at [924, 379] on button "Search" at bounding box center [924, 379] width 47 height 40
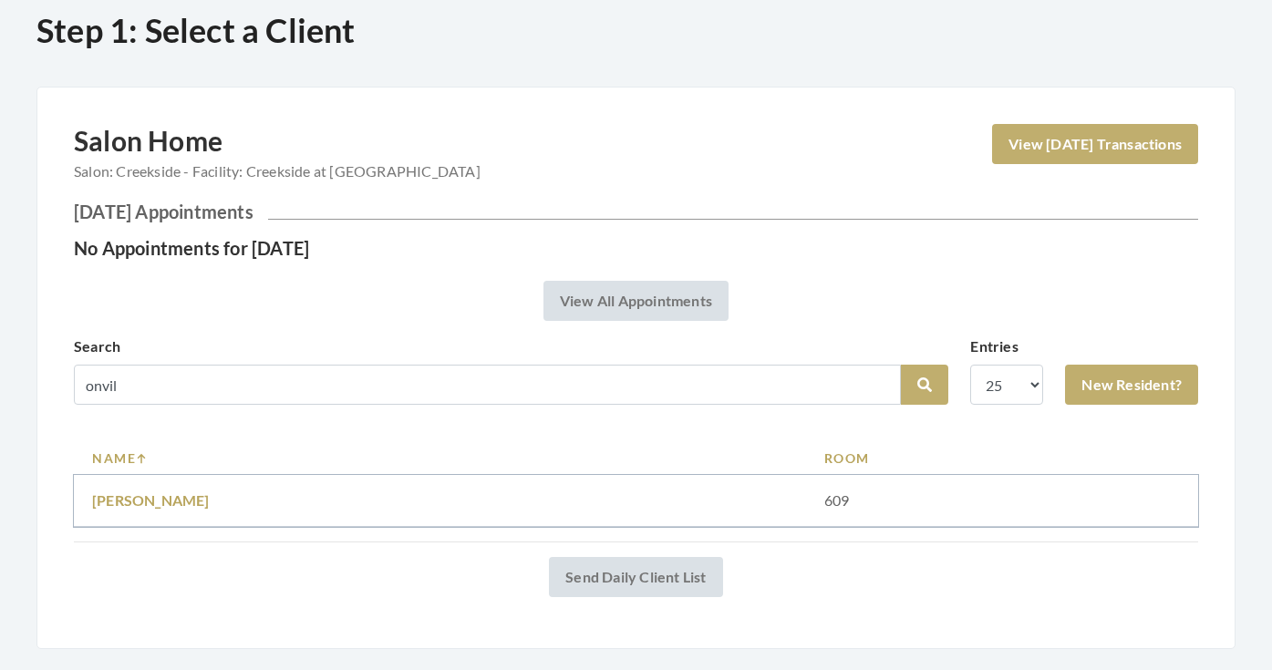
scroll to position [99, 0]
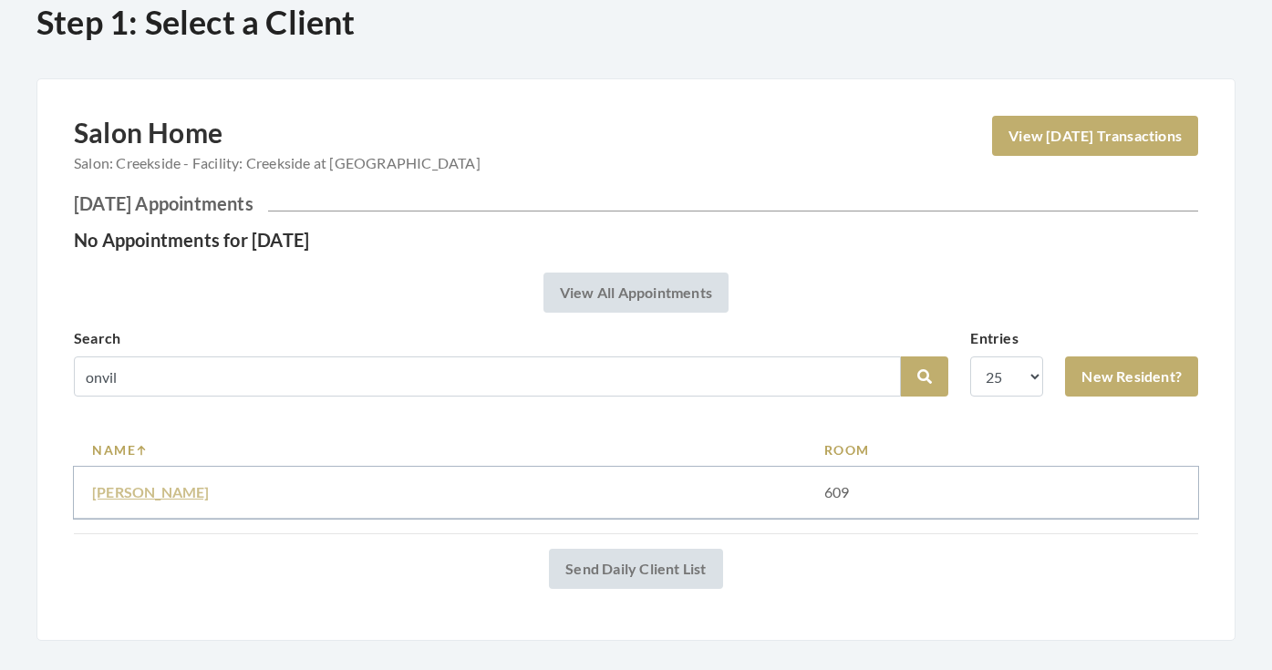
click at [142, 488] on link "Onvil Robinson" at bounding box center [151, 491] width 118 height 17
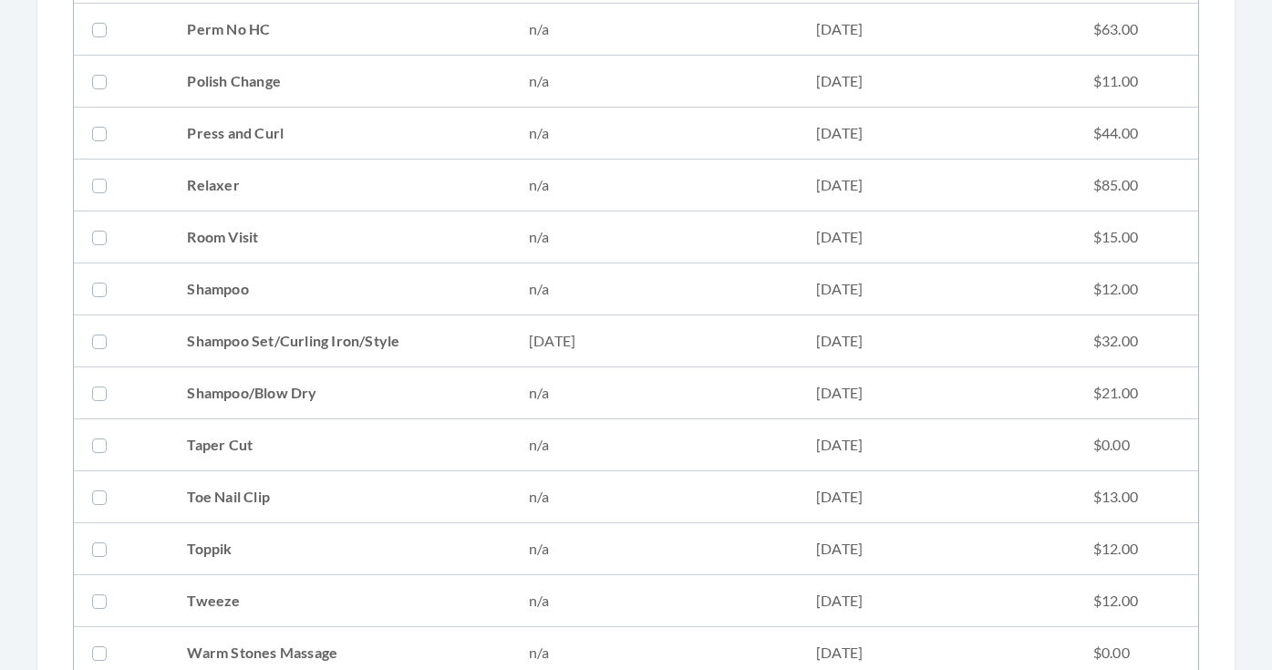
scroll to position [2100, 0]
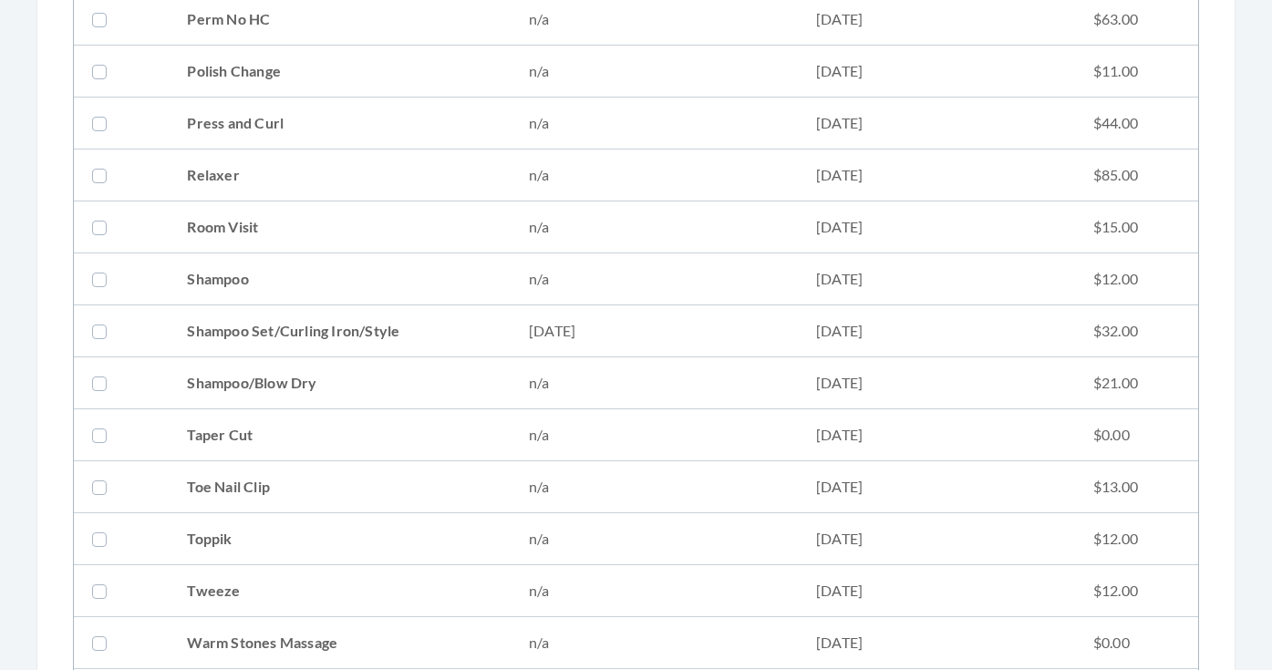
click at [226, 324] on td "Shampoo Set/Curling Iron/Style" at bounding box center [340, 331] width 342 height 52
checkbox input "true"
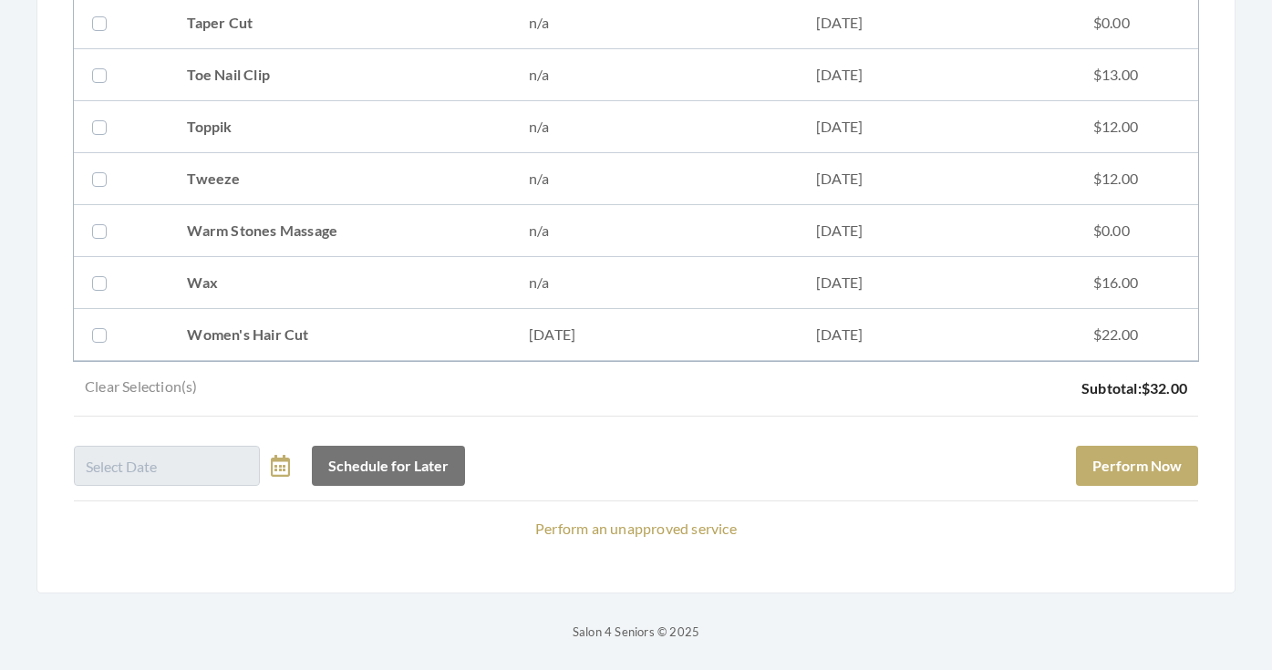
scroll to position [2512, 0]
click at [1099, 451] on button "Perform Now" at bounding box center [1137, 466] width 122 height 40
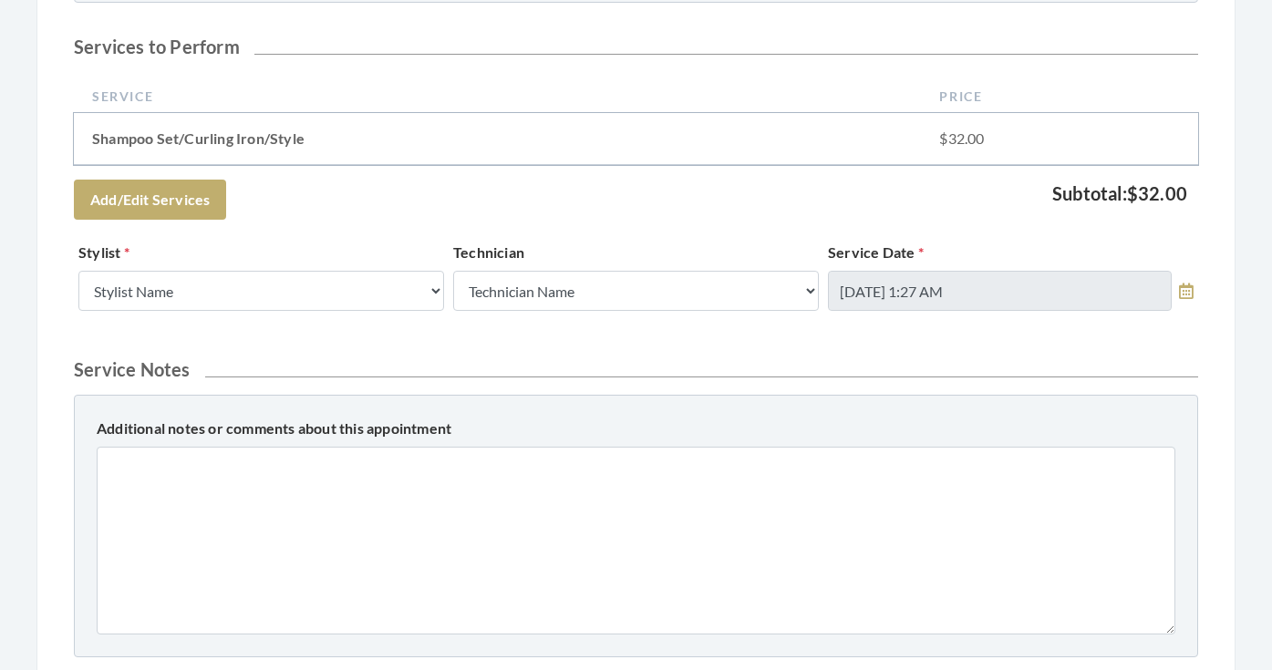
scroll to position [578, 0]
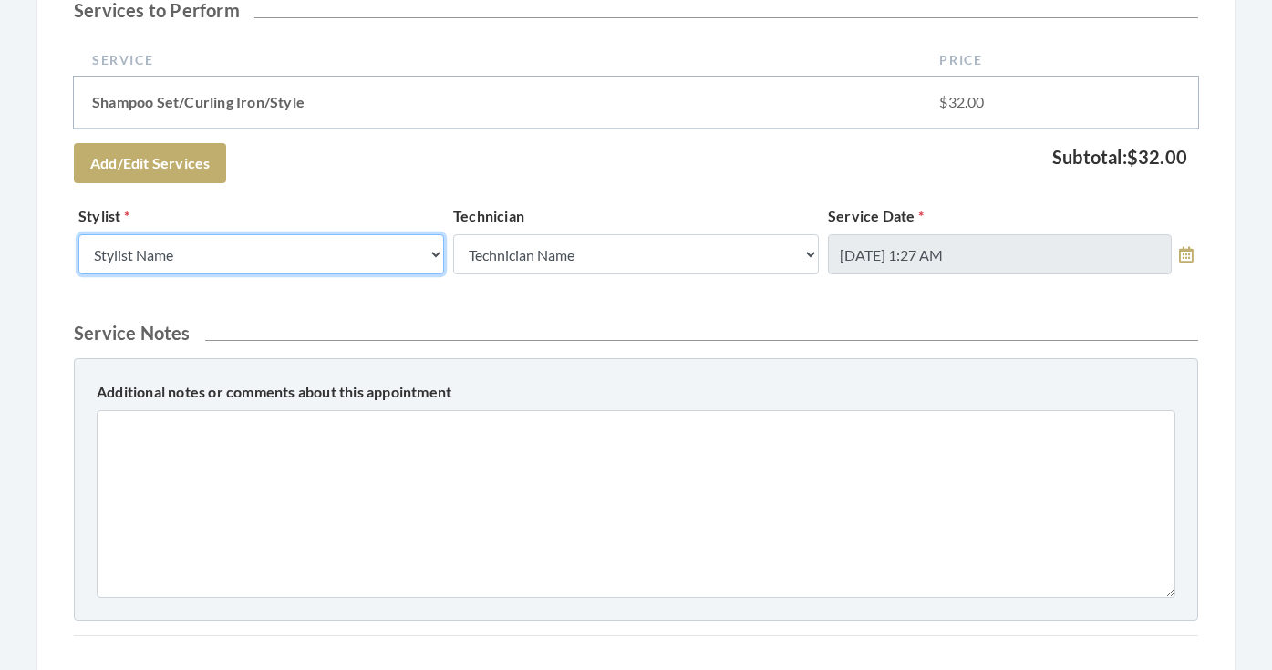
select select "181"
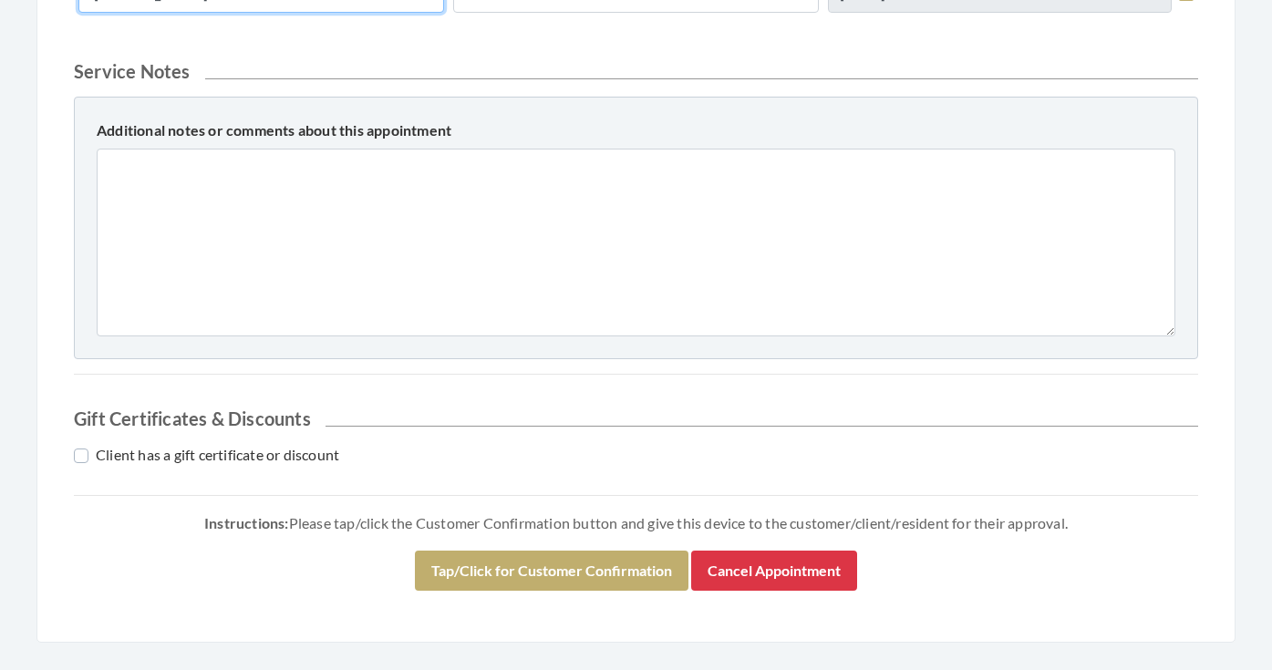
scroll to position [850, 0]
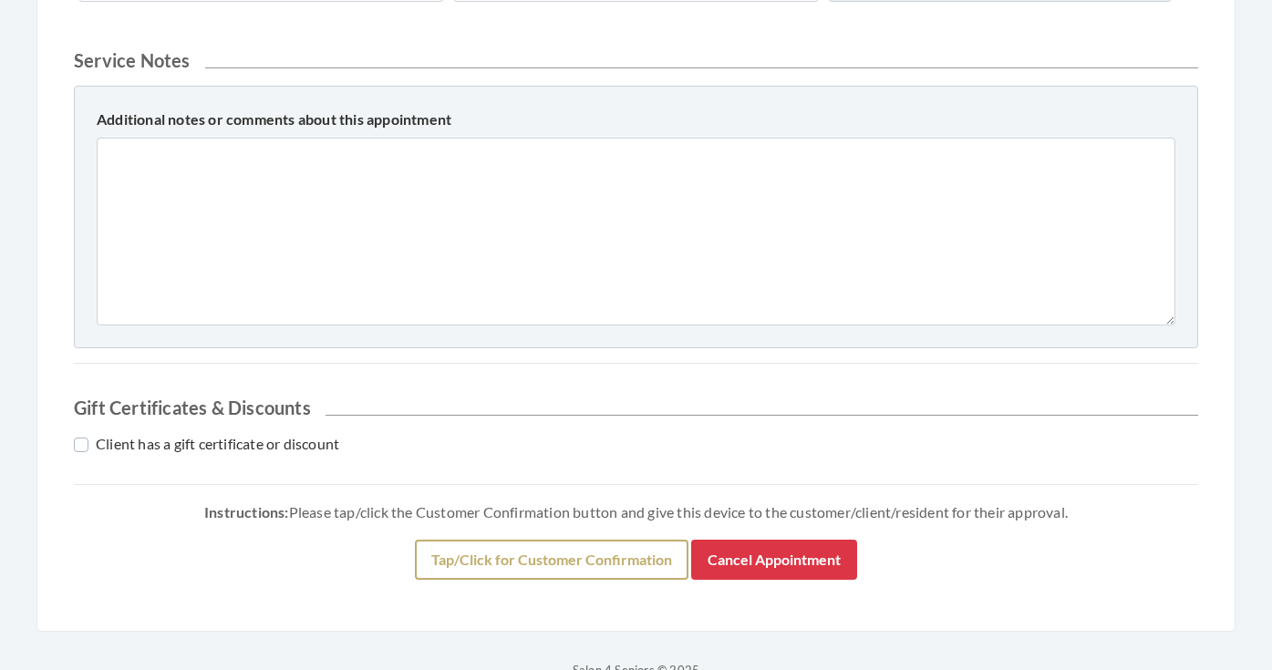
click at [454, 558] on button "Tap/Click for Customer Confirmation" at bounding box center [551, 560] width 273 height 40
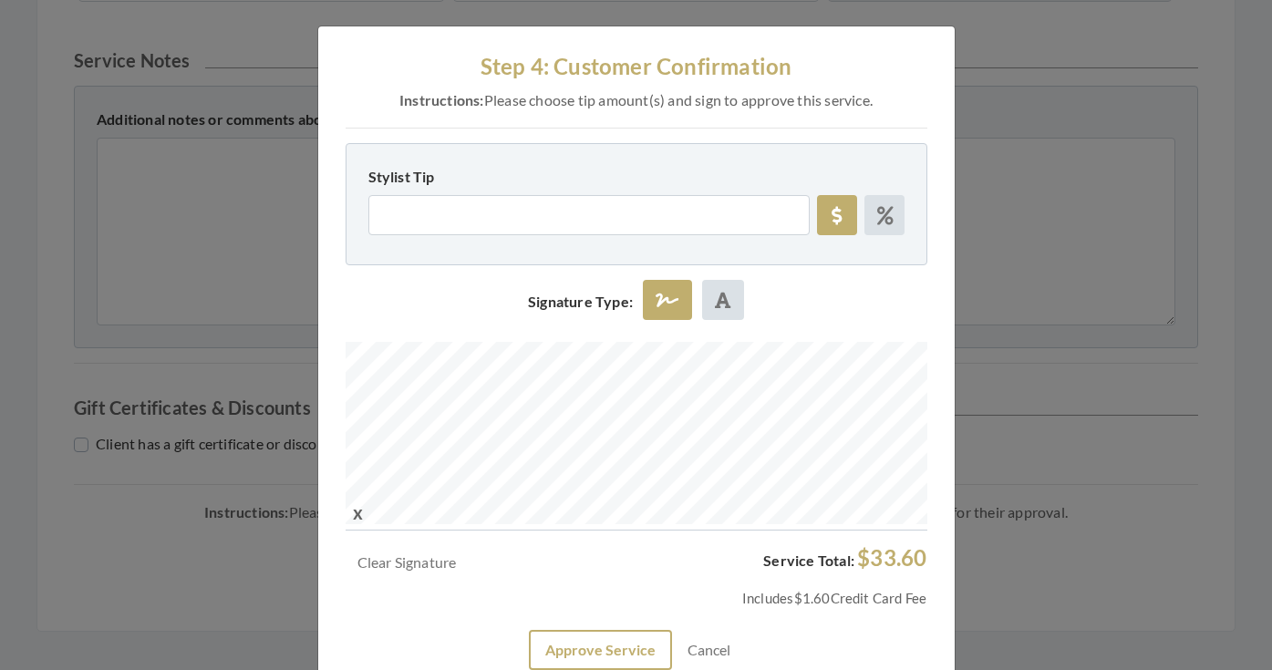
click at [599, 644] on button "Approve Service" at bounding box center [600, 650] width 143 height 40
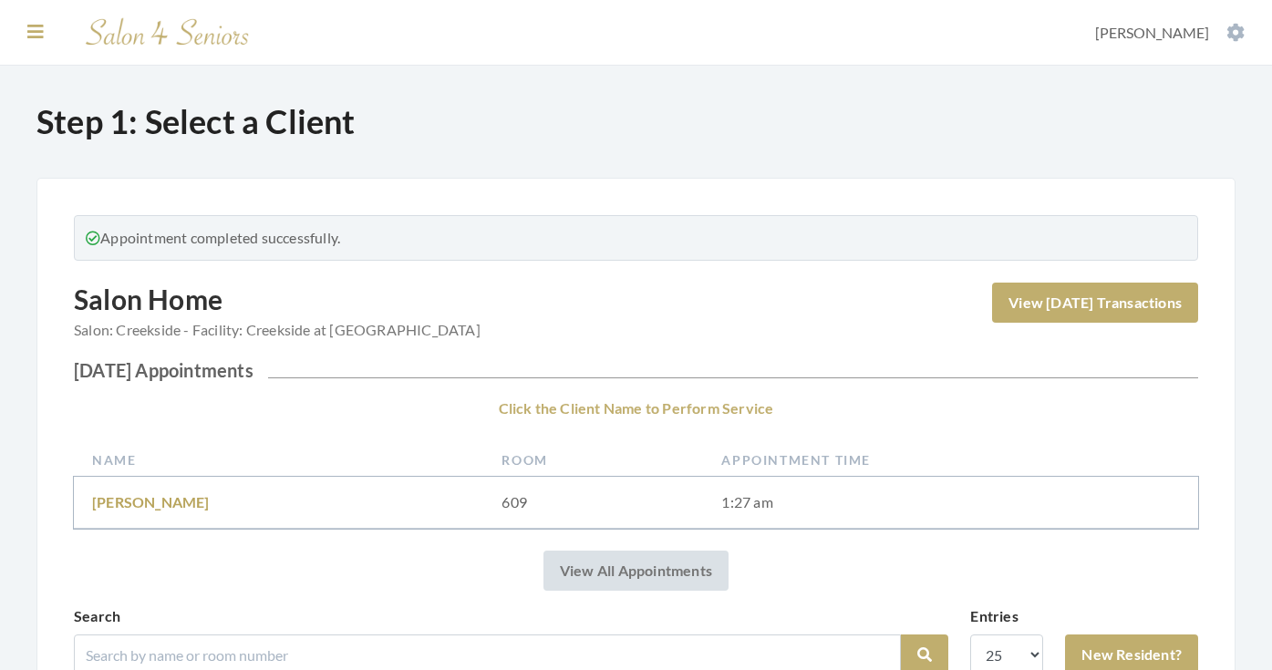
click at [32, 30] on icon at bounding box center [35, 32] width 16 height 18
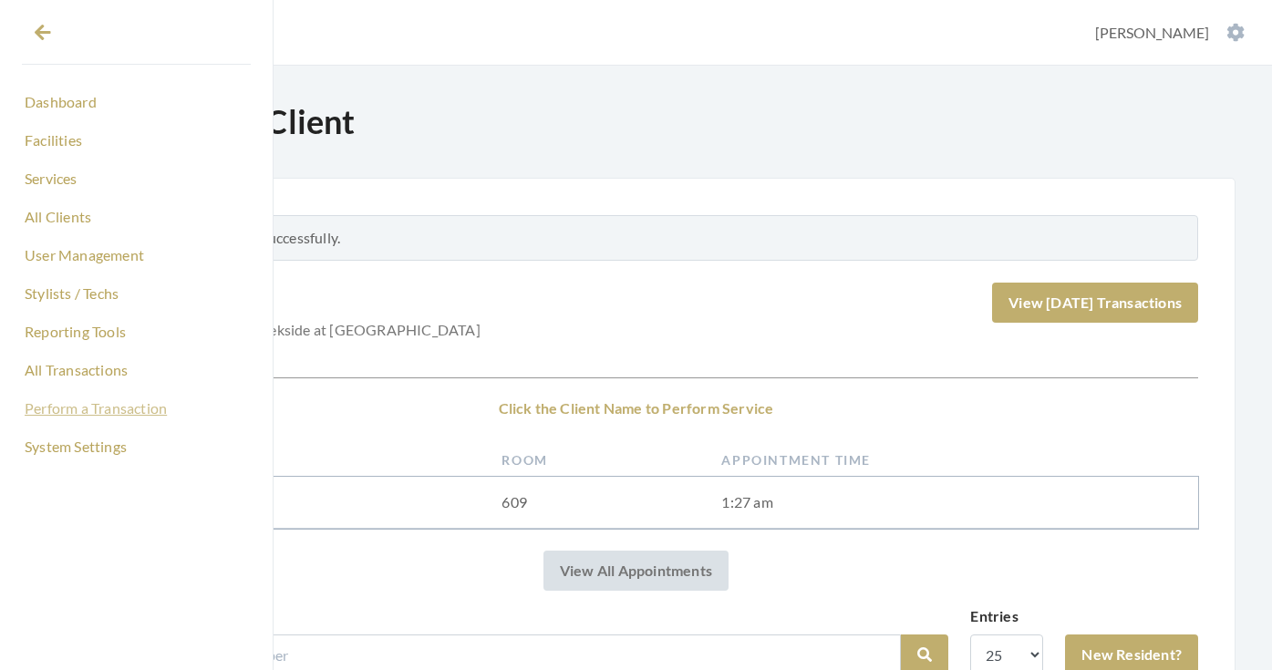
click at [77, 402] on link "Perform a Transaction" at bounding box center [136, 408] width 229 height 31
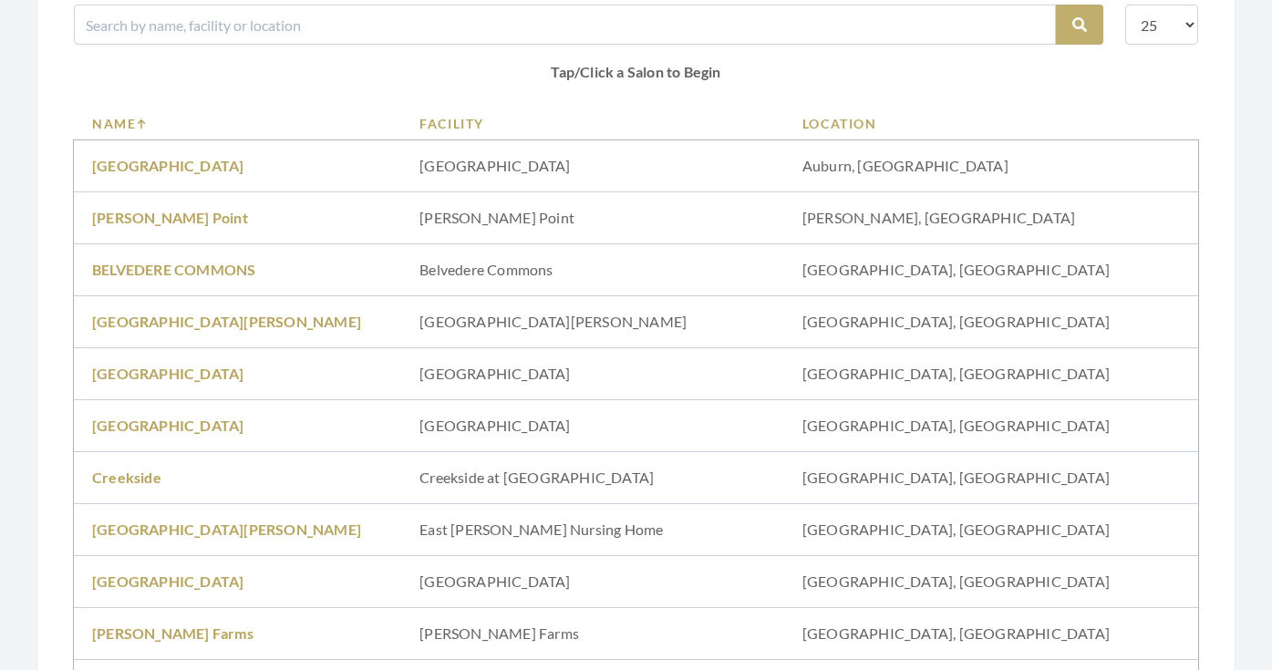
scroll to position [240, 0]
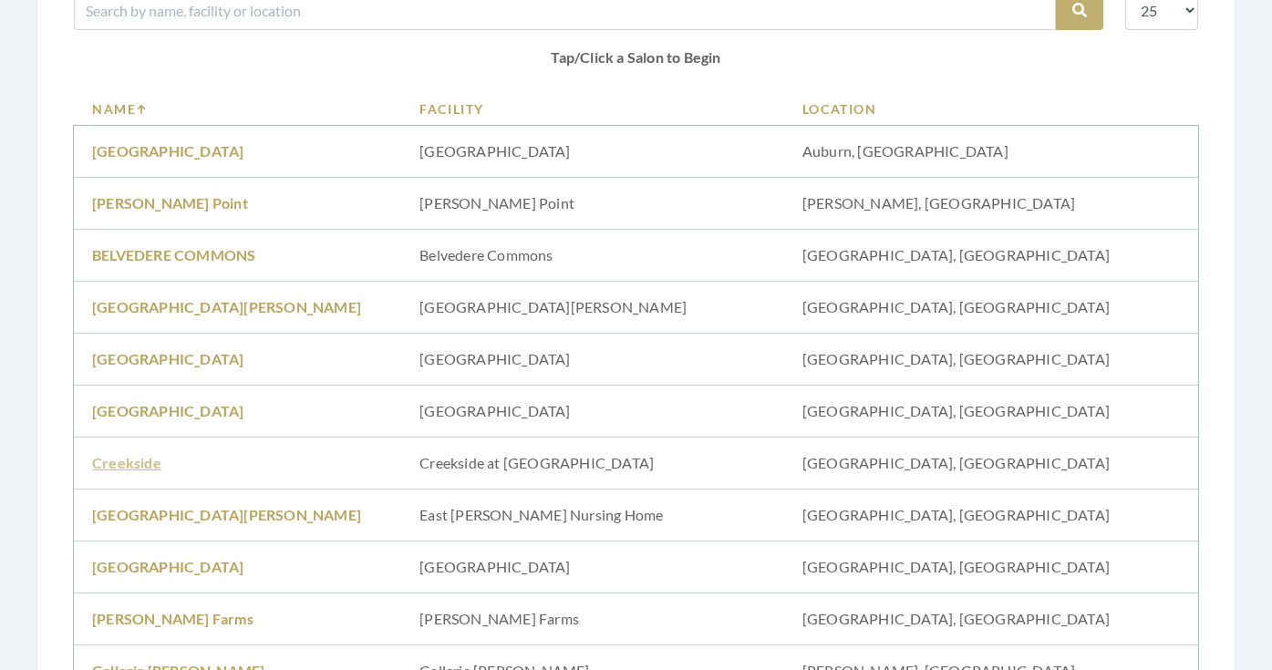
click at [139, 462] on link "Creekside" at bounding box center [126, 462] width 69 height 17
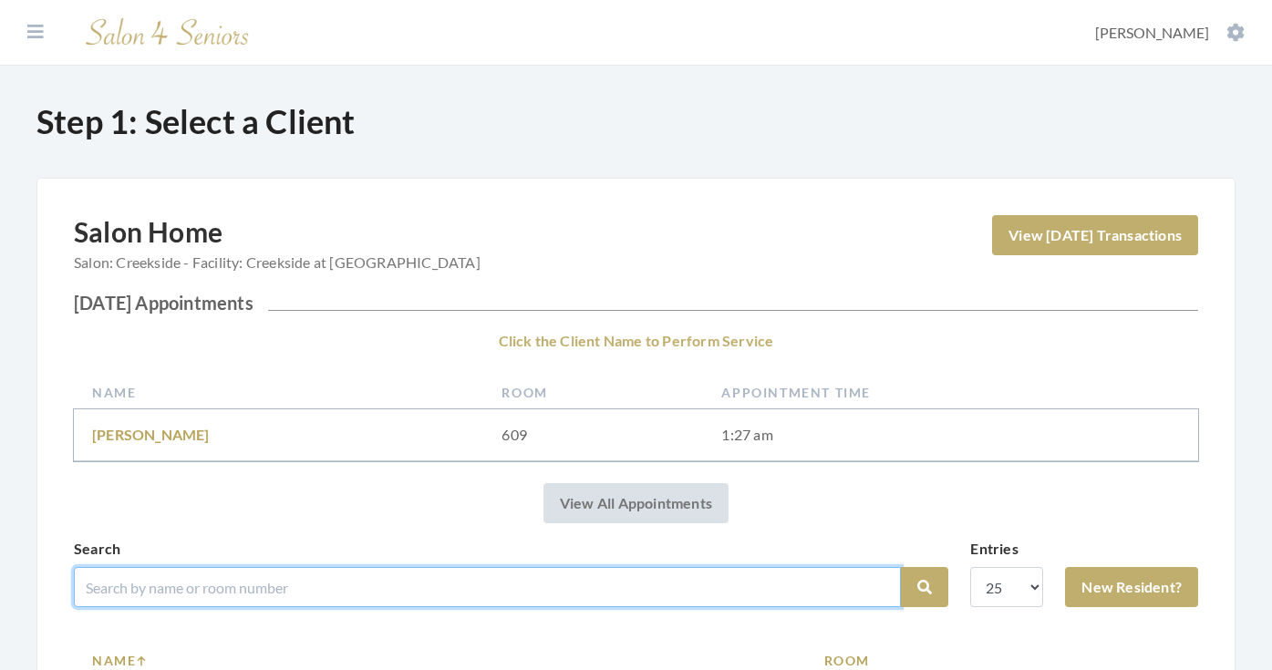
click at [213, 582] on input "search" at bounding box center [487, 587] width 827 height 40
type input "[PERSON_NAME]"
click at [924, 587] on button "Search" at bounding box center [924, 587] width 47 height 40
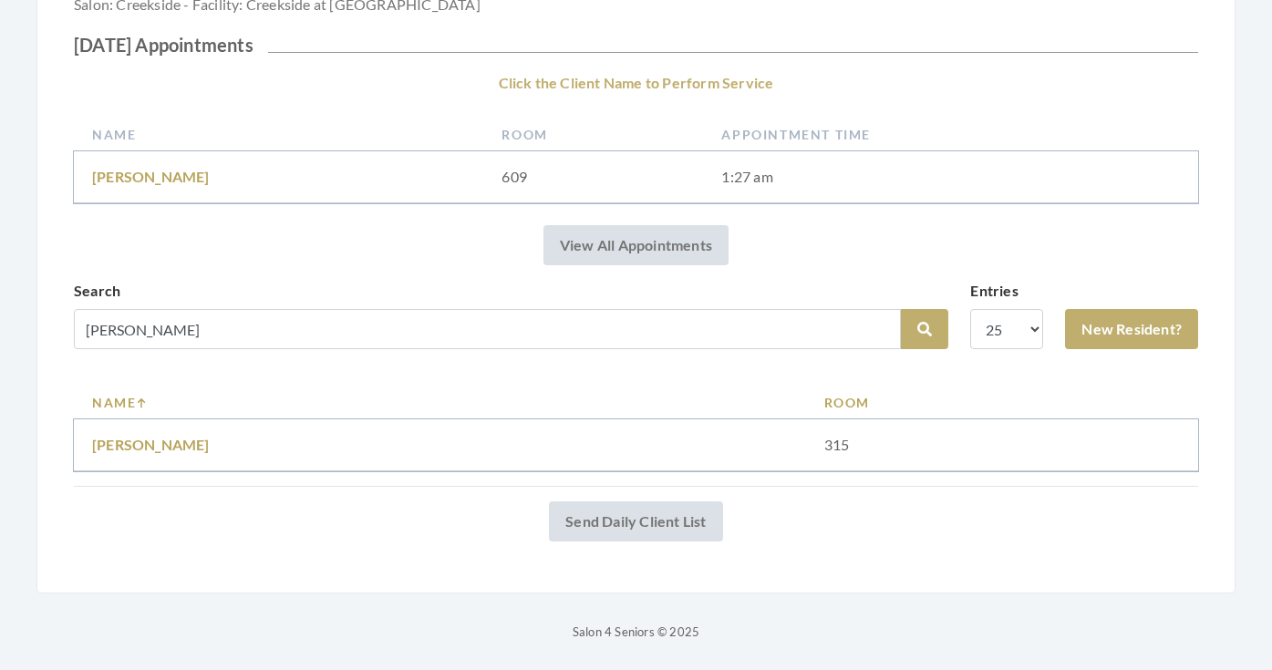
scroll to position [258, 0]
click at [147, 441] on link "FRANCES CRENSHAW" at bounding box center [151, 444] width 118 height 17
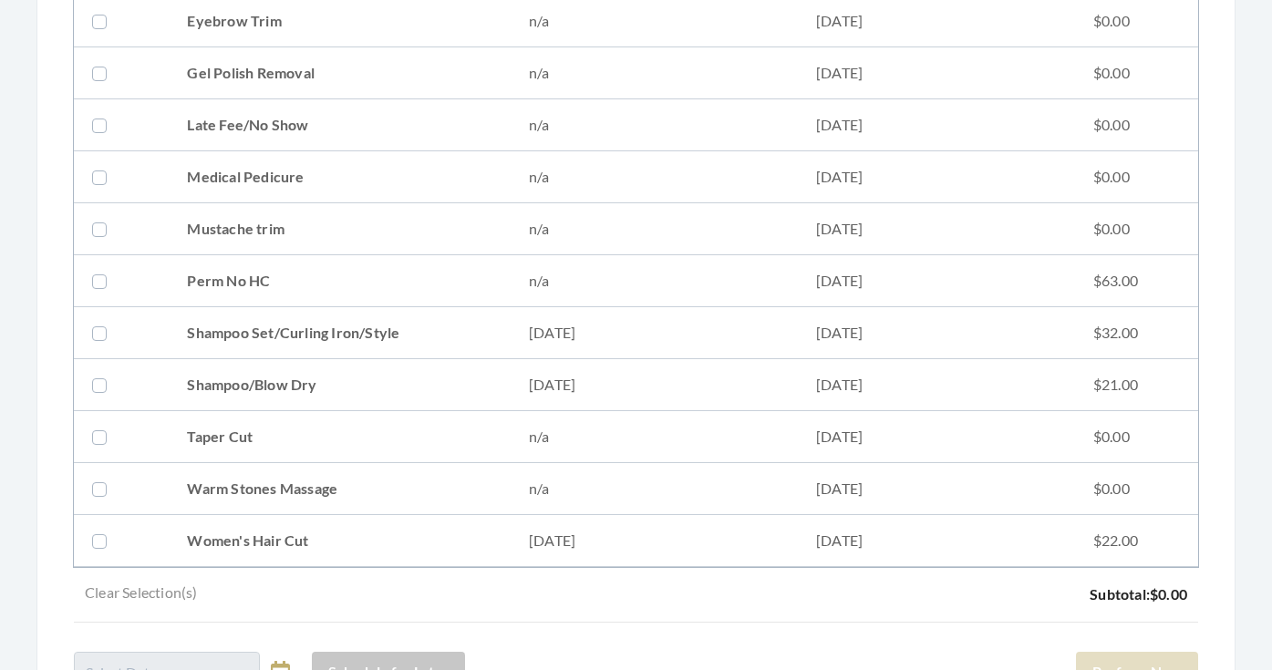
scroll to position [861, 0]
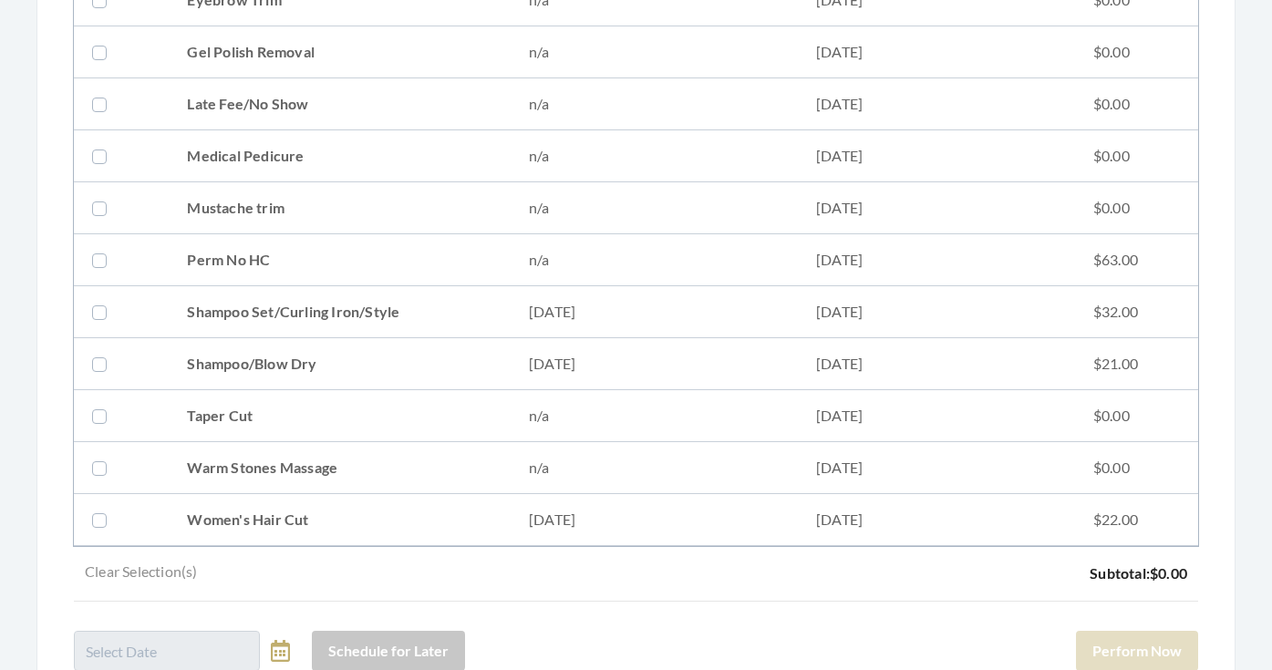
click at [214, 316] on td "Shampoo Set/Curling Iron/Style" at bounding box center [340, 312] width 342 height 52
checkbox input "true"
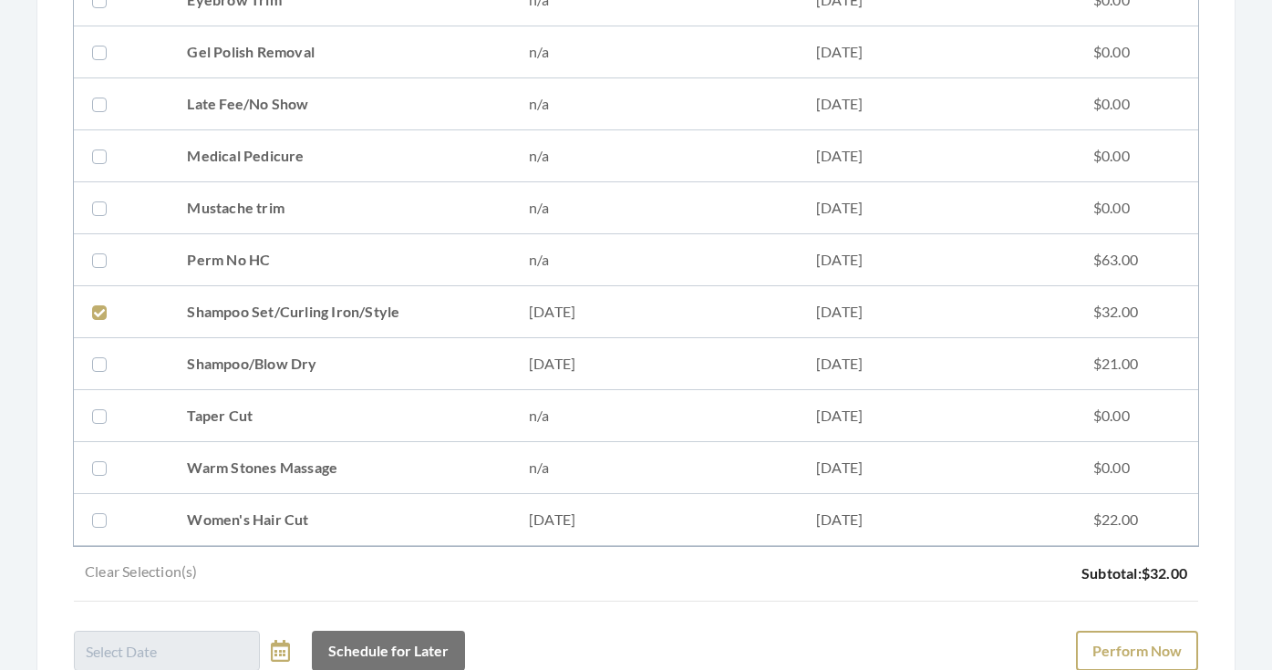
click at [1164, 651] on button "Perform Now" at bounding box center [1137, 651] width 122 height 40
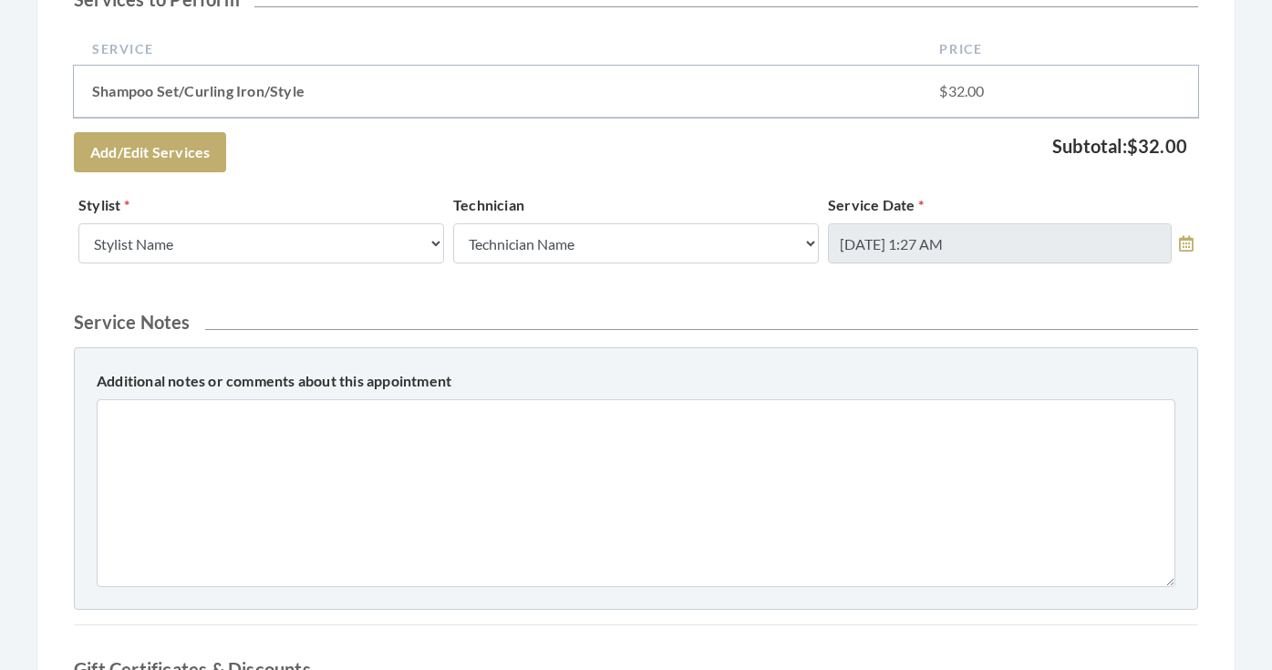
scroll to position [517, 0]
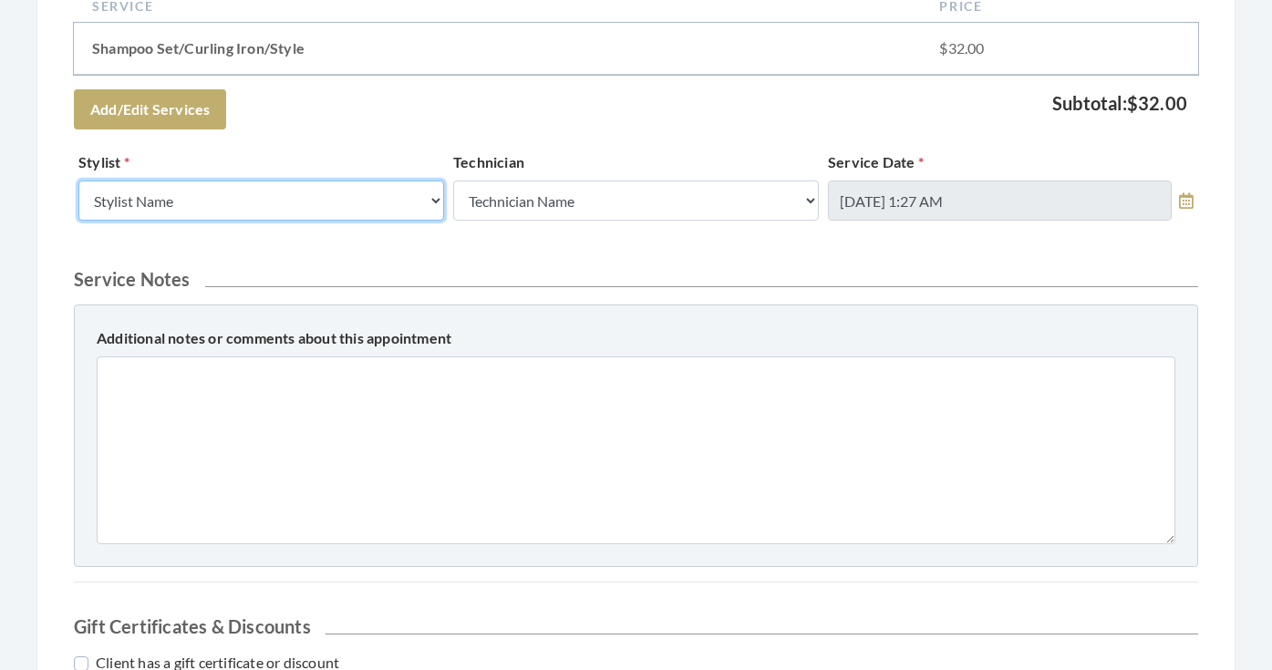
select select "181"
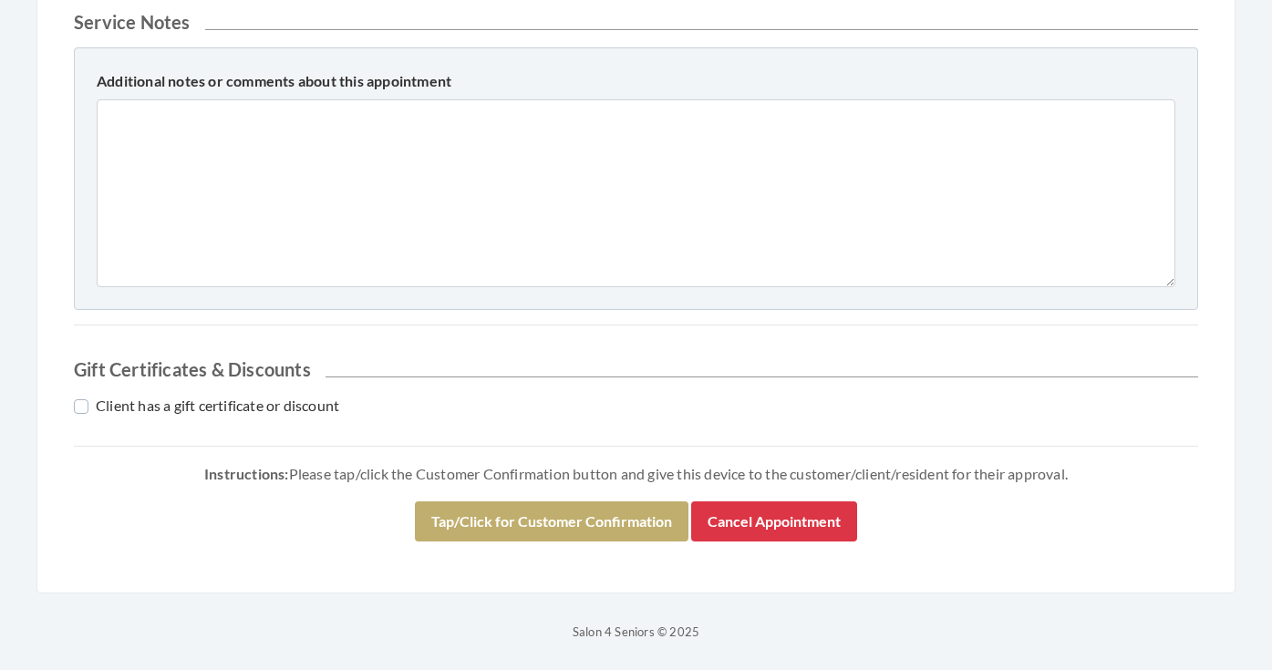
scroll to position [774, 0]
click at [466, 541] on div "Instructions: Please tap/click the Customer Confirmation button and give this d…" at bounding box center [636, 508] width 1124 height 95
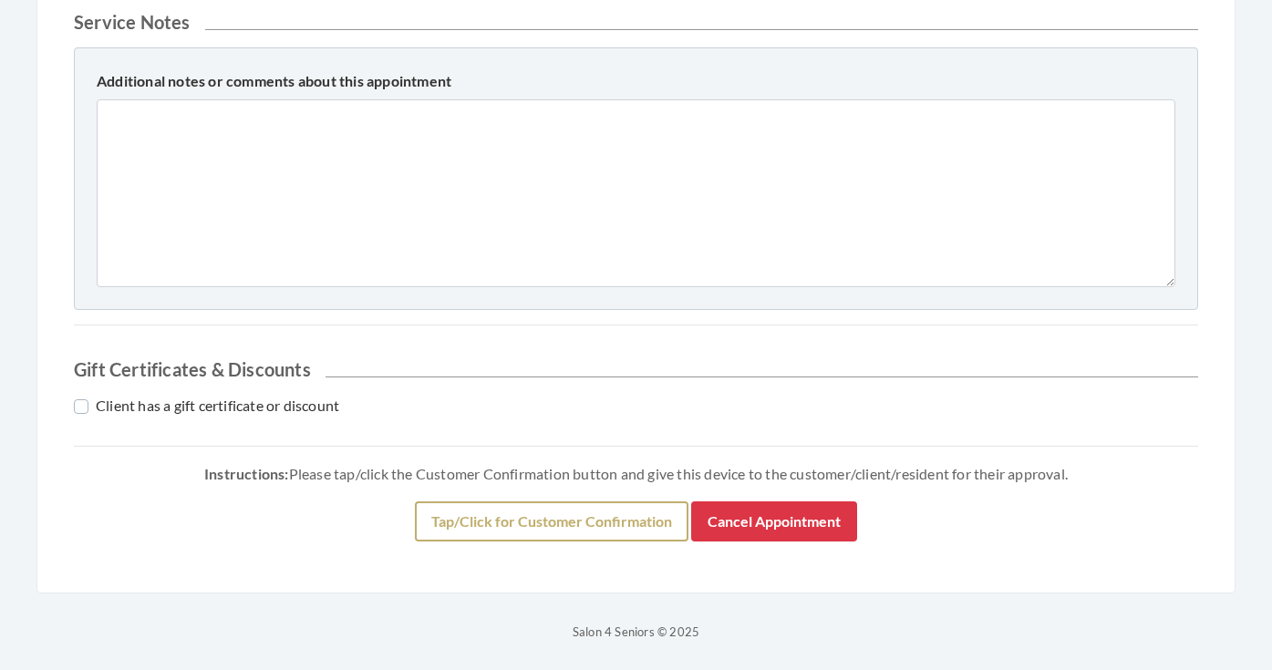
click at [466, 526] on button "Tap/Click for Customer Confirmation" at bounding box center [551, 521] width 273 height 40
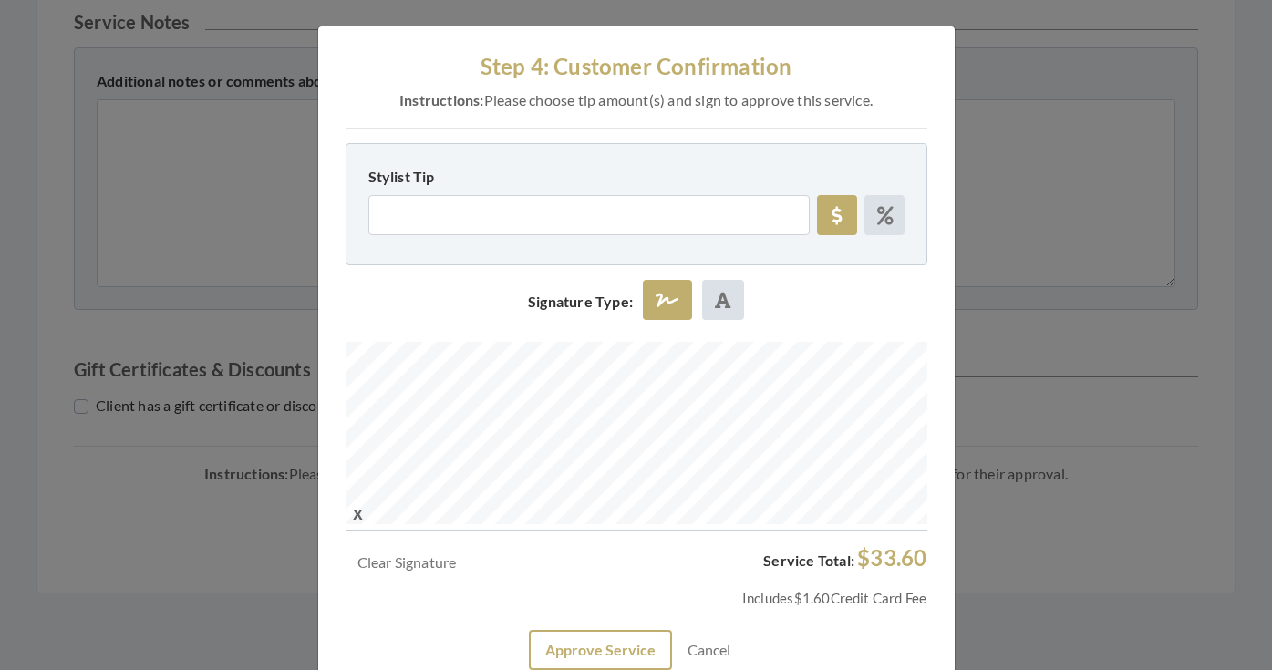
click at [627, 640] on button "Approve Service" at bounding box center [600, 650] width 143 height 40
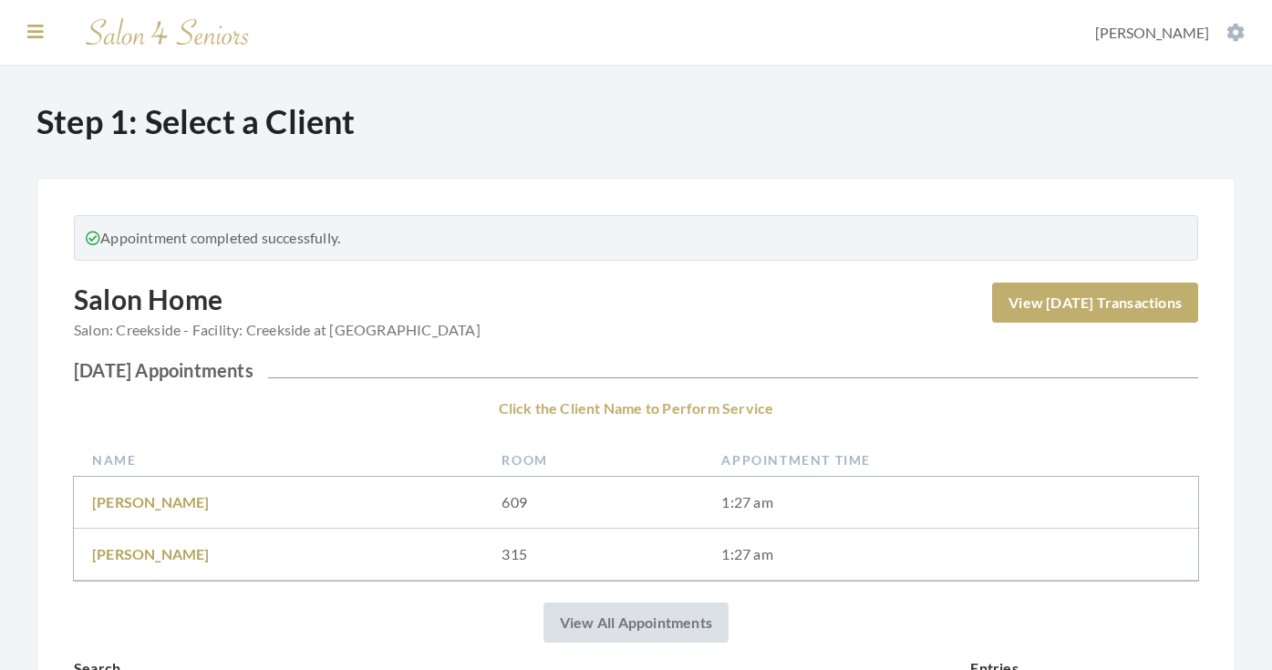
click at [34, 26] on icon at bounding box center [35, 32] width 16 height 18
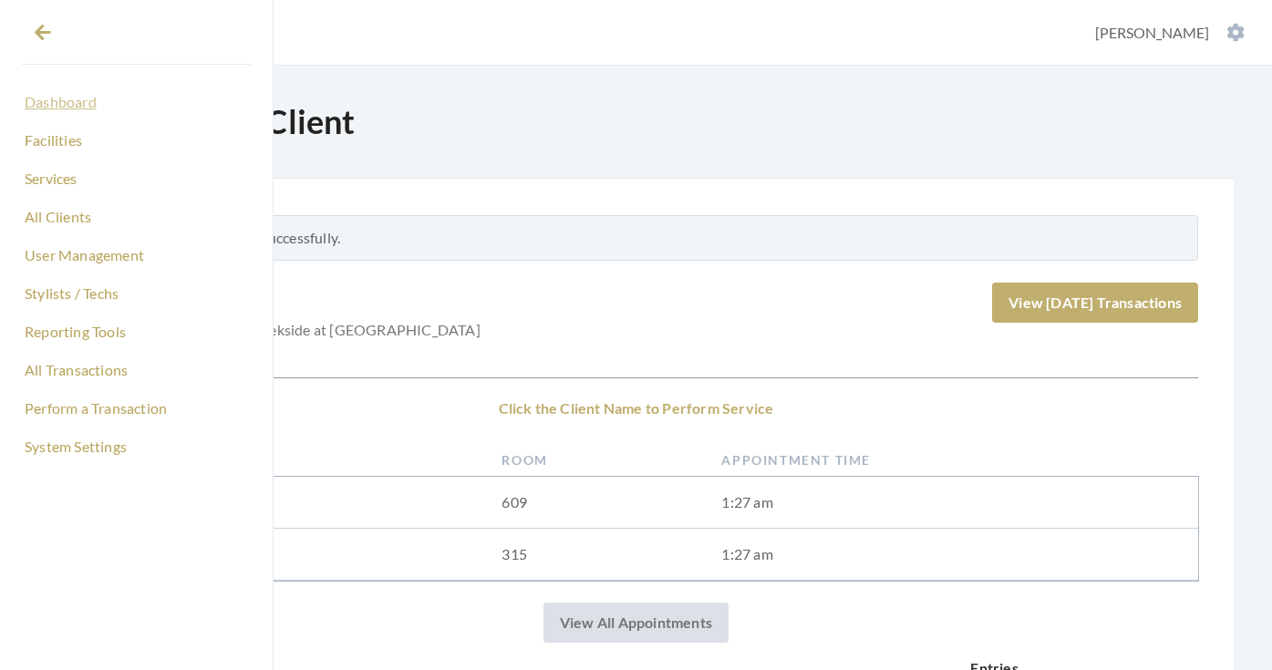
click at [48, 100] on link "Dashboard" at bounding box center [136, 102] width 229 height 31
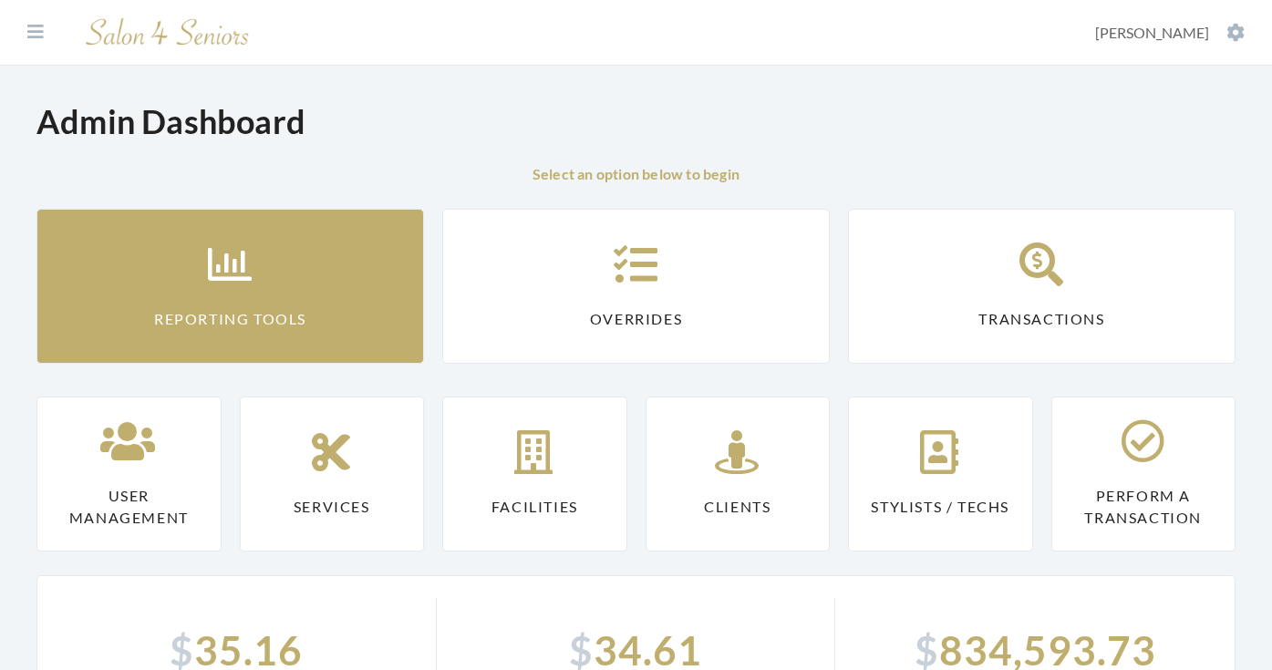
click at [155, 232] on link "Reporting Tools" at bounding box center [229, 286] width 387 height 155
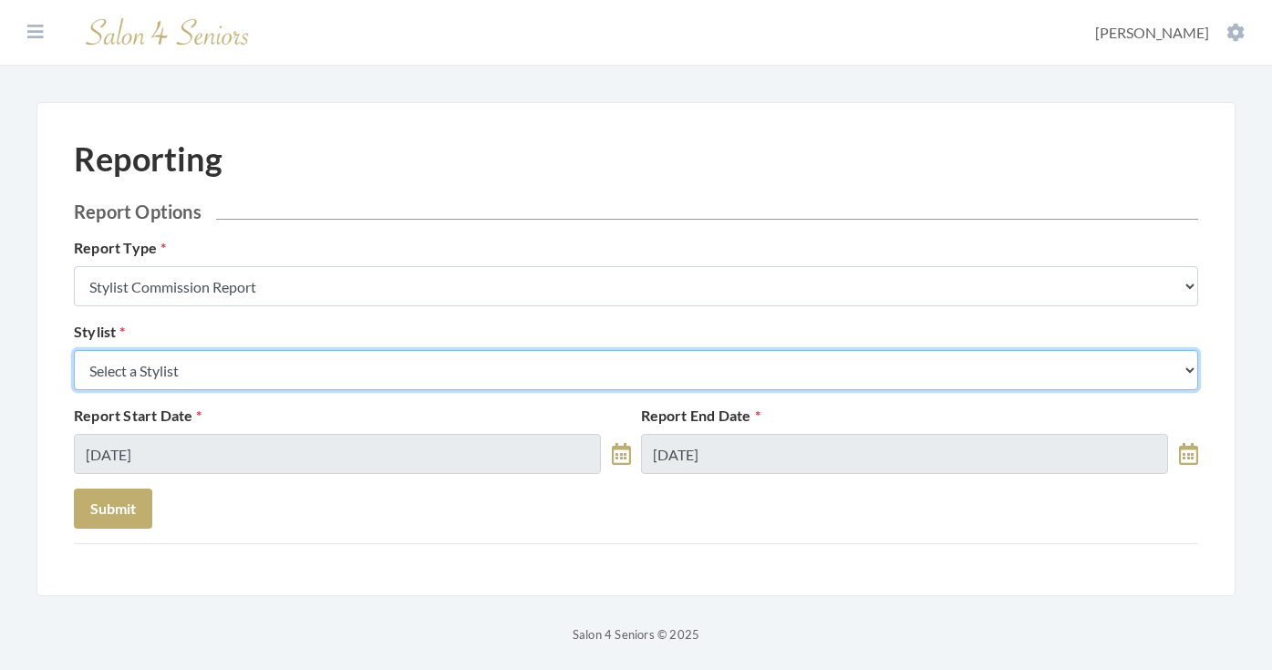
select select "181"
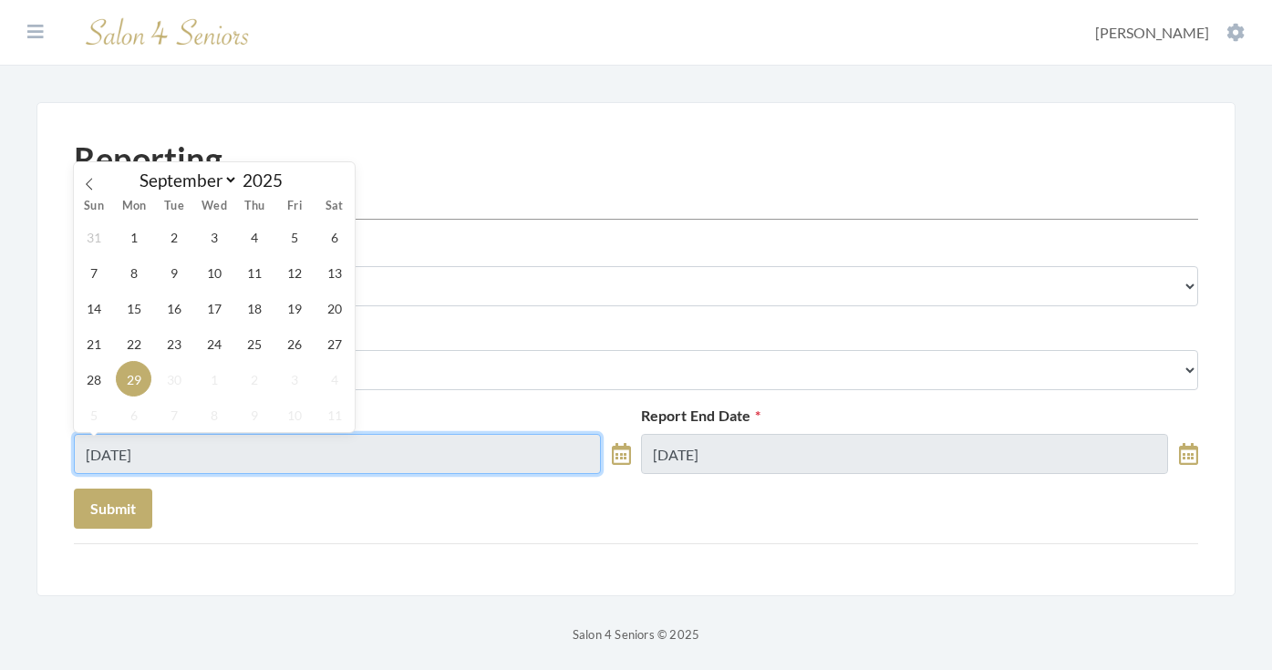
click at [201, 457] on input "09/29/2025" at bounding box center [337, 454] width 527 height 40
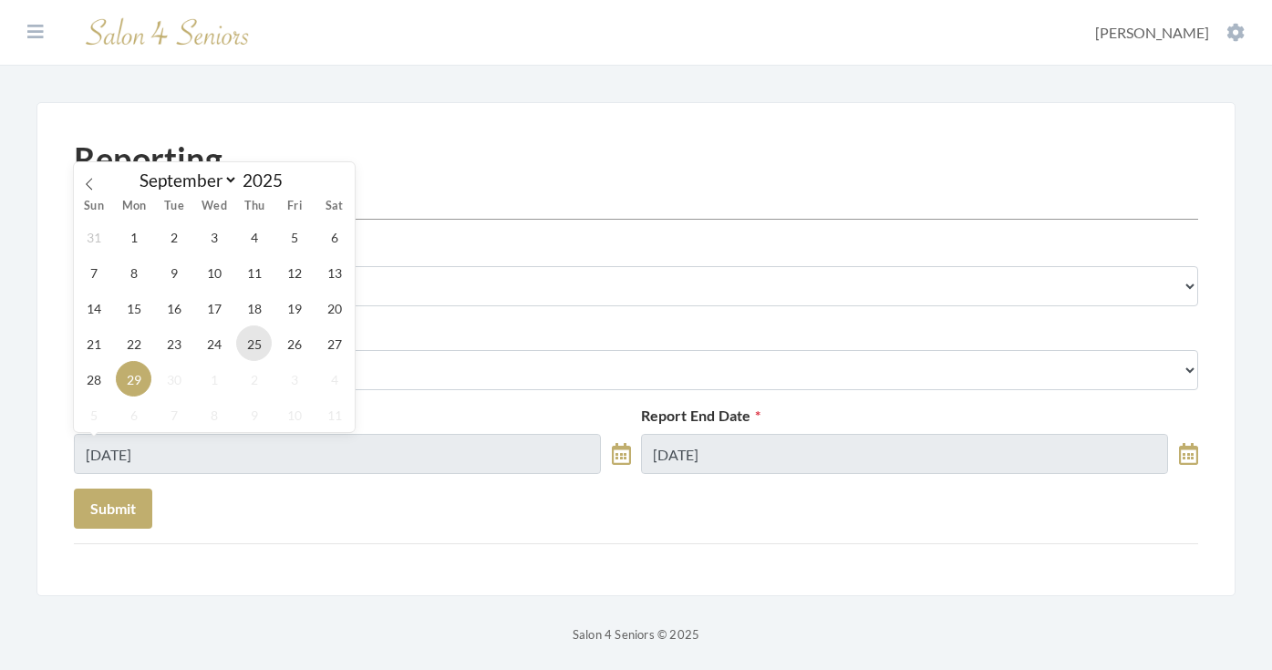
click at [243, 347] on span "25" at bounding box center [254, 343] width 36 height 36
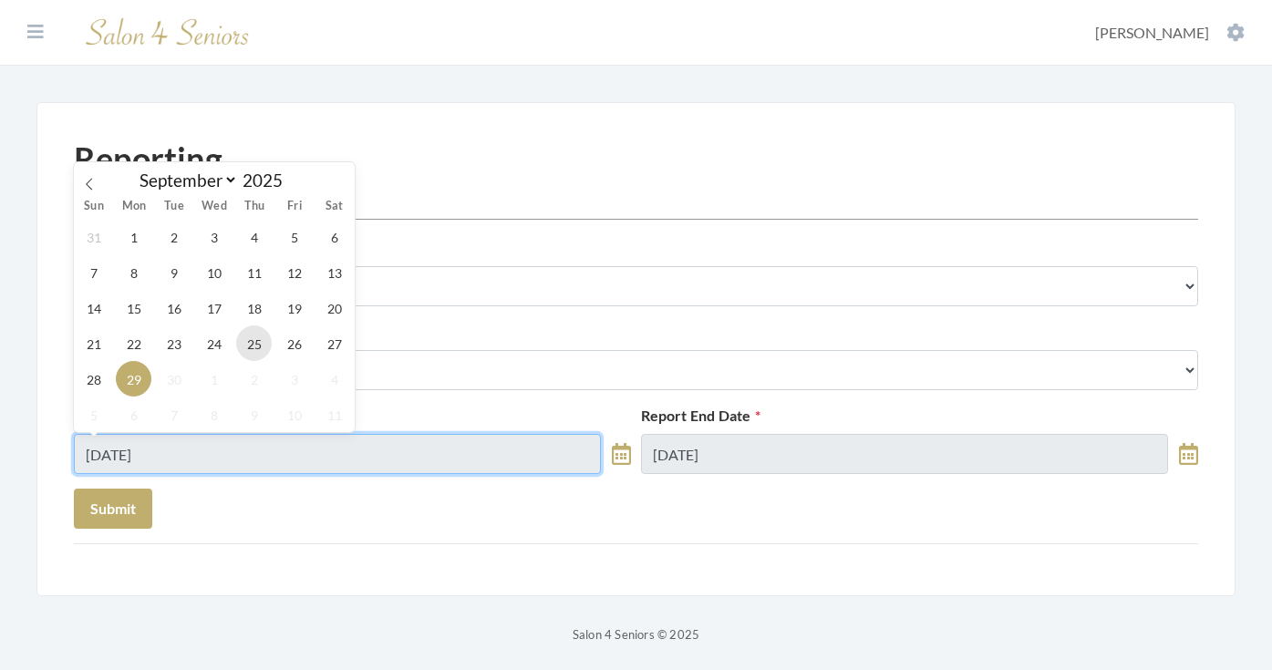
type input "[DATE]"
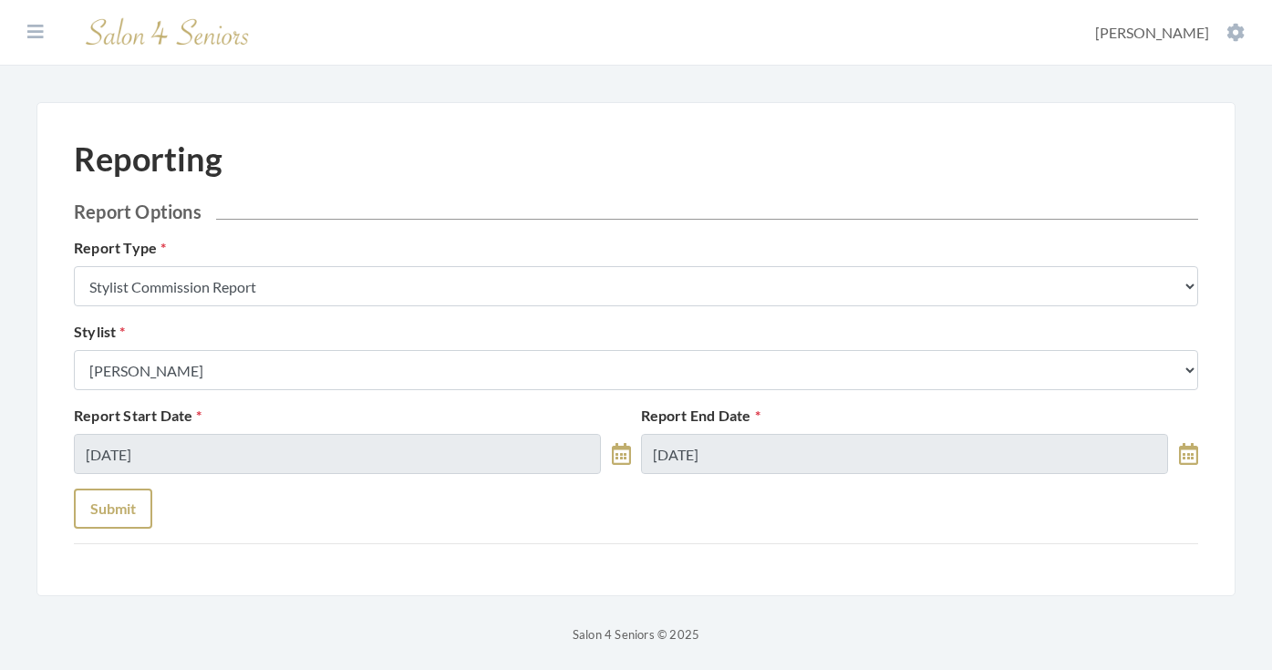
click at [135, 510] on button "Submit" at bounding box center [113, 509] width 78 height 40
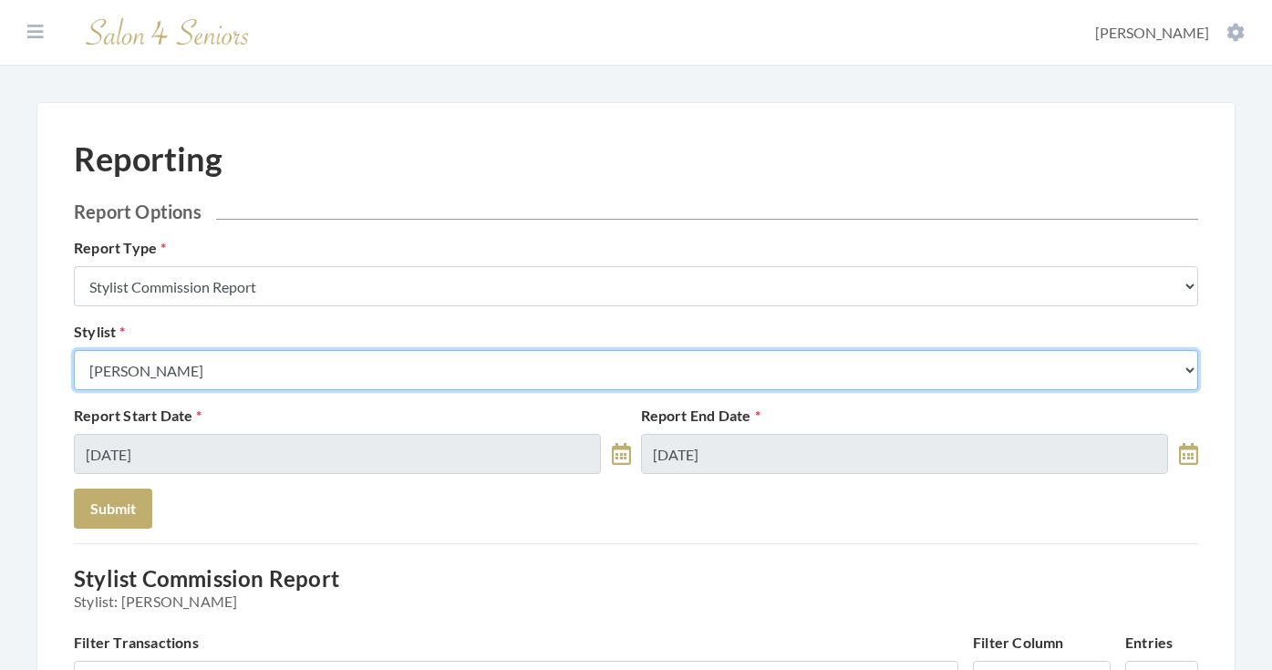
select select "26"
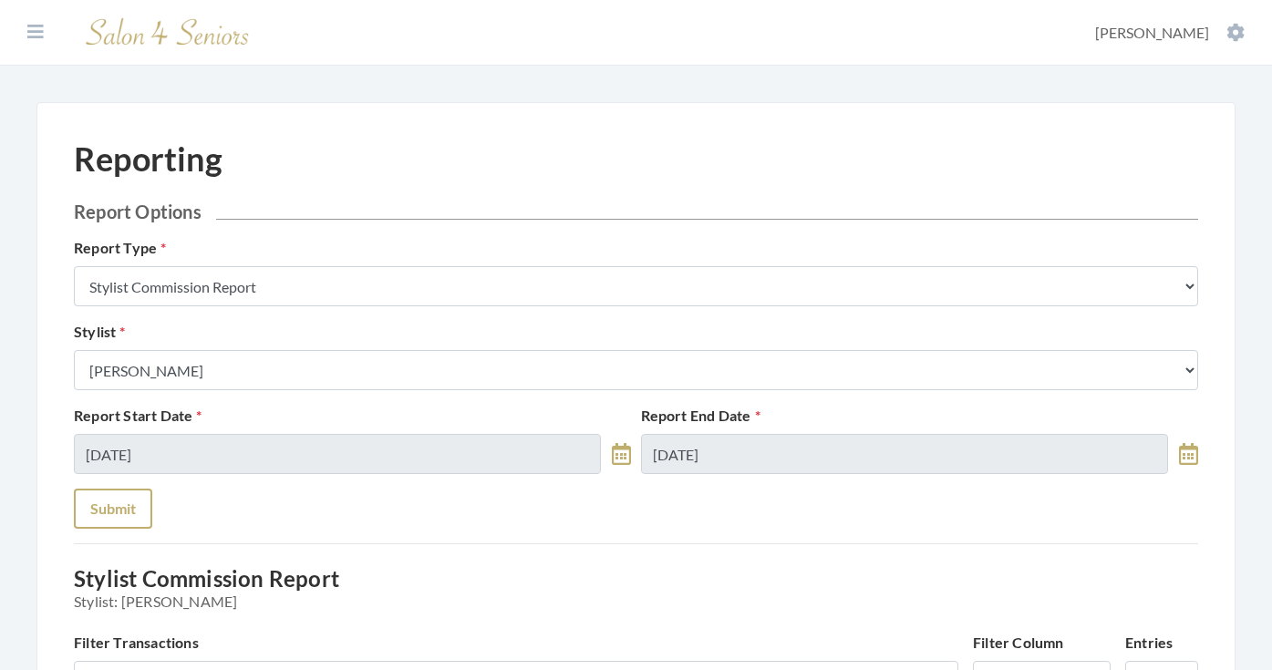
click at [129, 504] on button "Submit" at bounding box center [113, 509] width 78 height 40
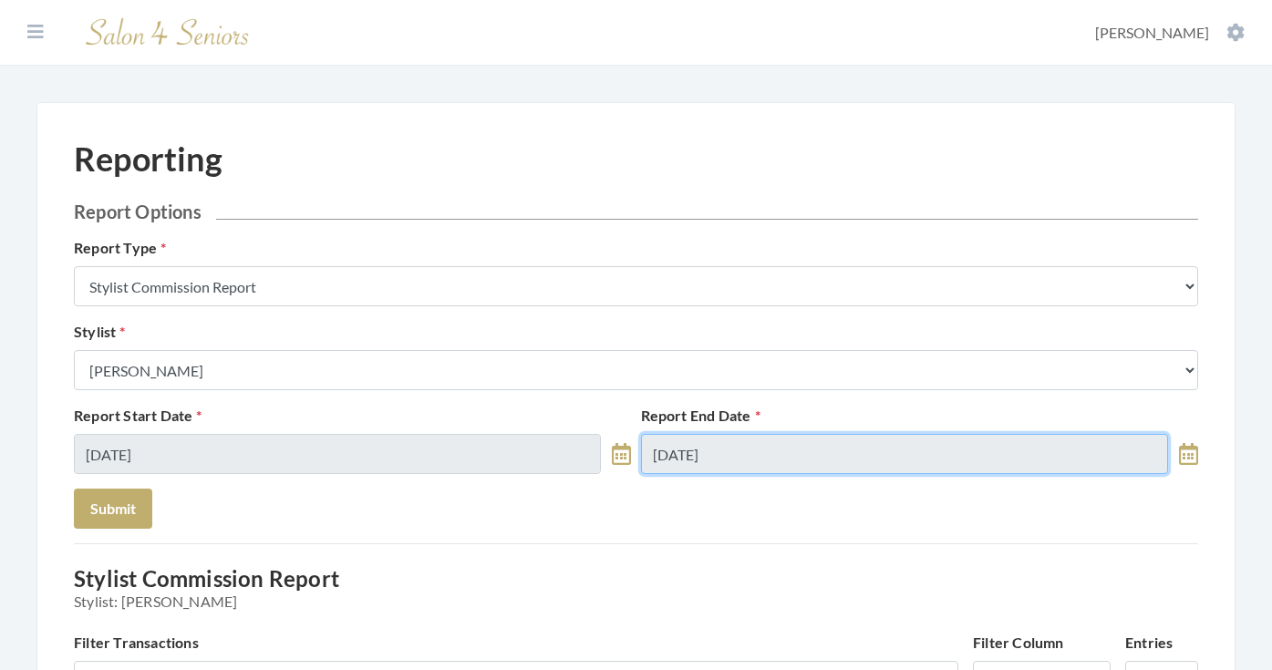
click at [689, 451] on input "[DATE]" at bounding box center [904, 454] width 527 height 40
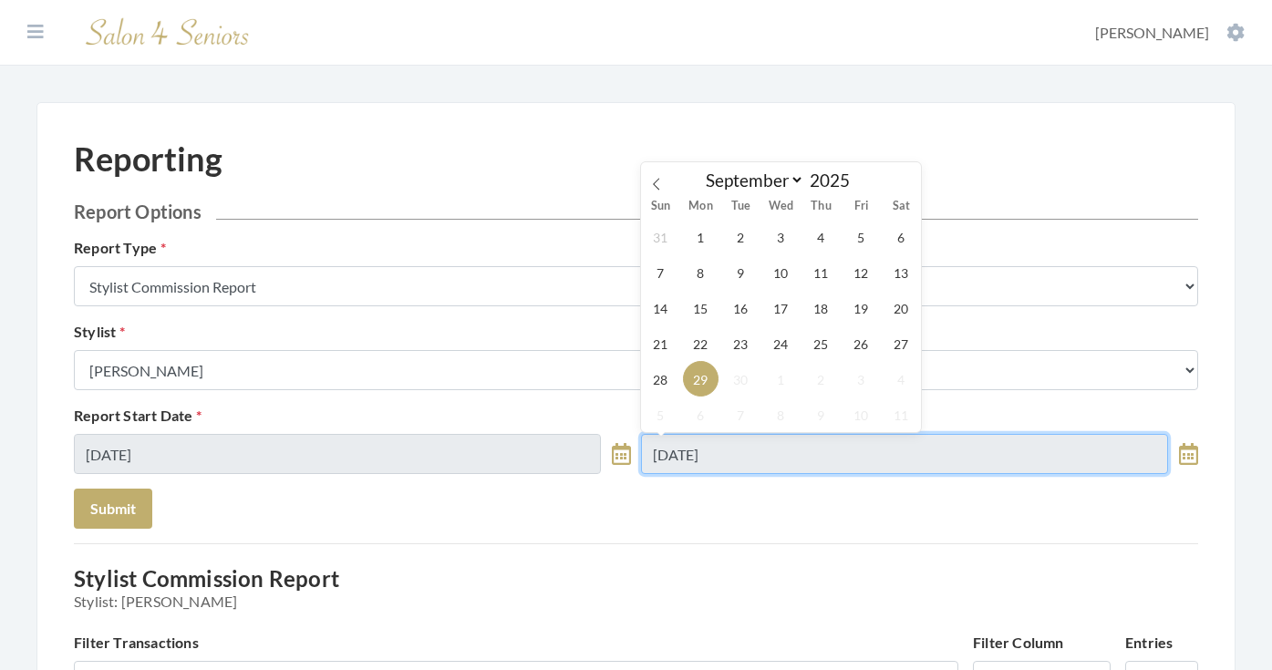
click at [689, 451] on input "09/29/2025" at bounding box center [904, 454] width 527 height 40
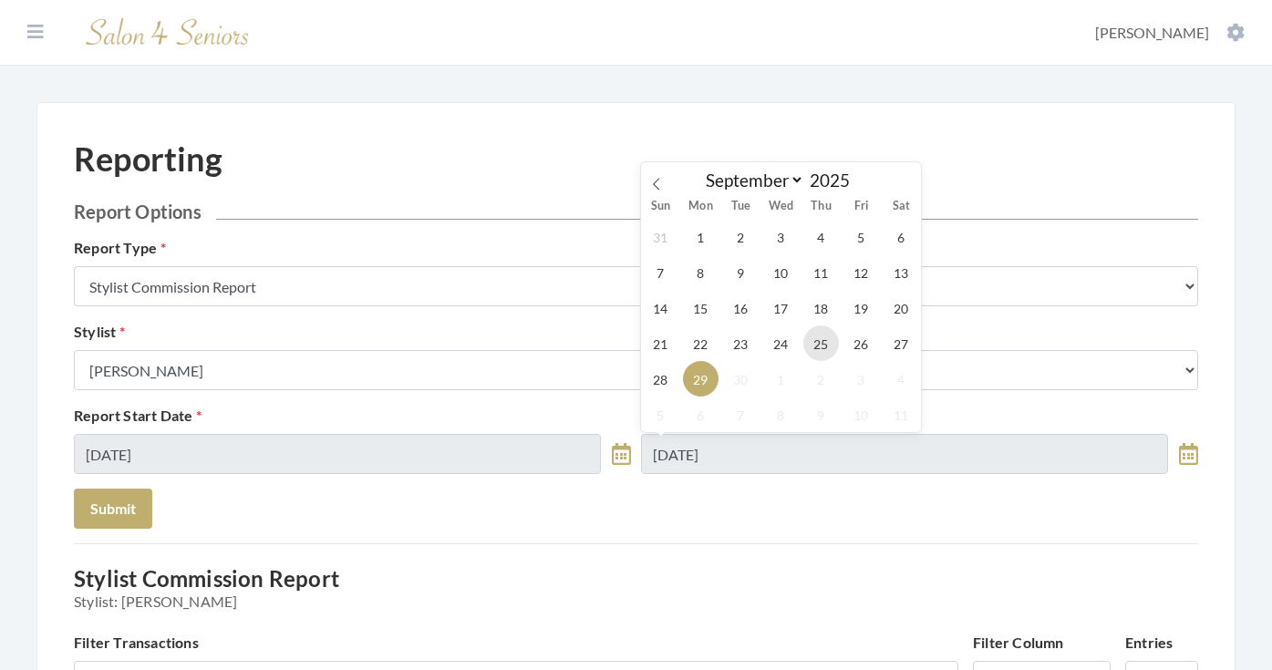
click at [820, 347] on span "25" at bounding box center [821, 343] width 36 height 36
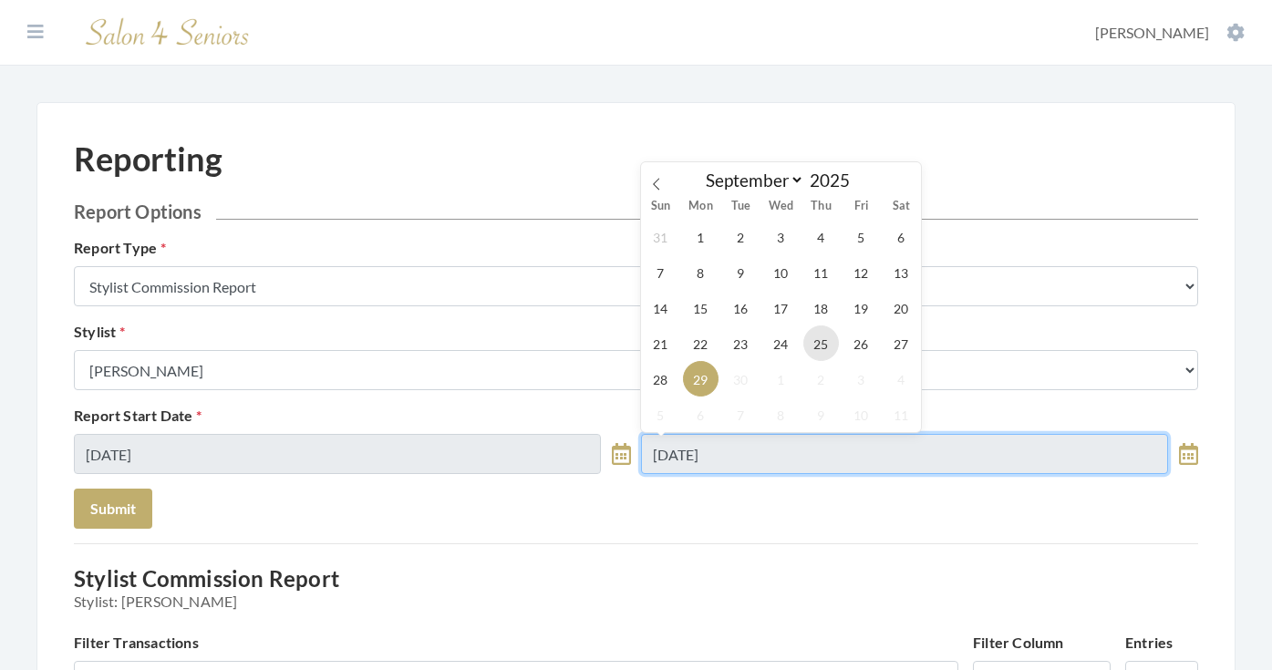
type input "09/25/2025"
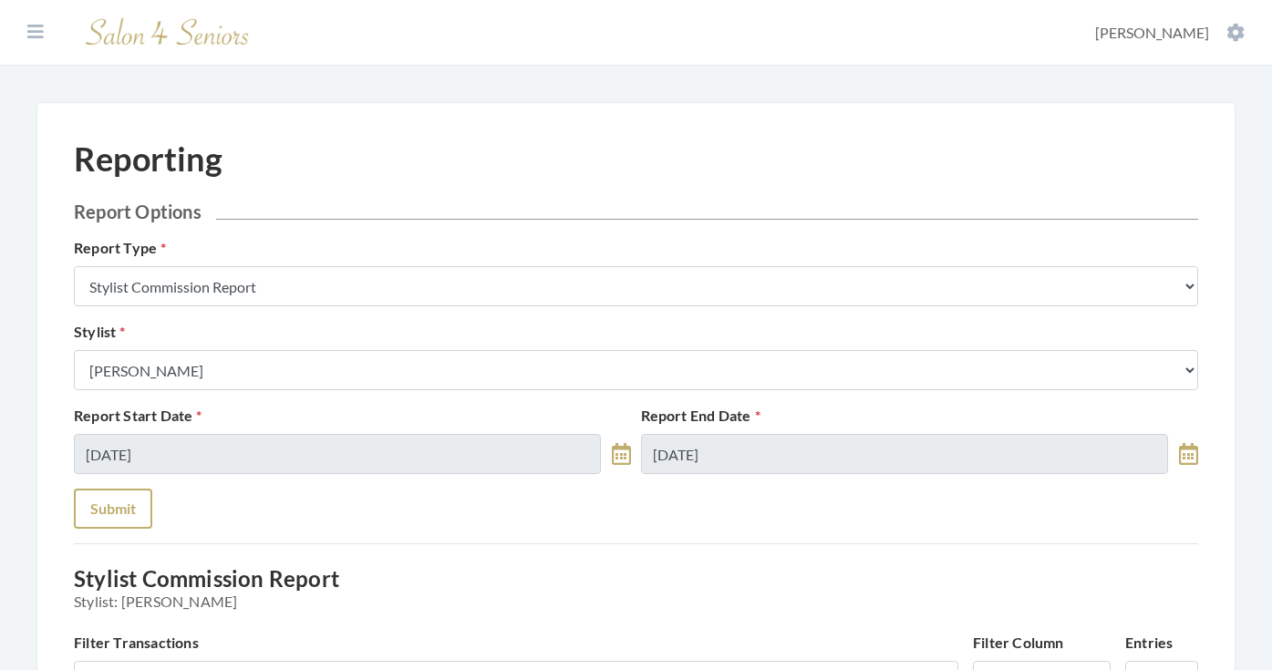
click at [114, 495] on button "Submit" at bounding box center [113, 509] width 78 height 40
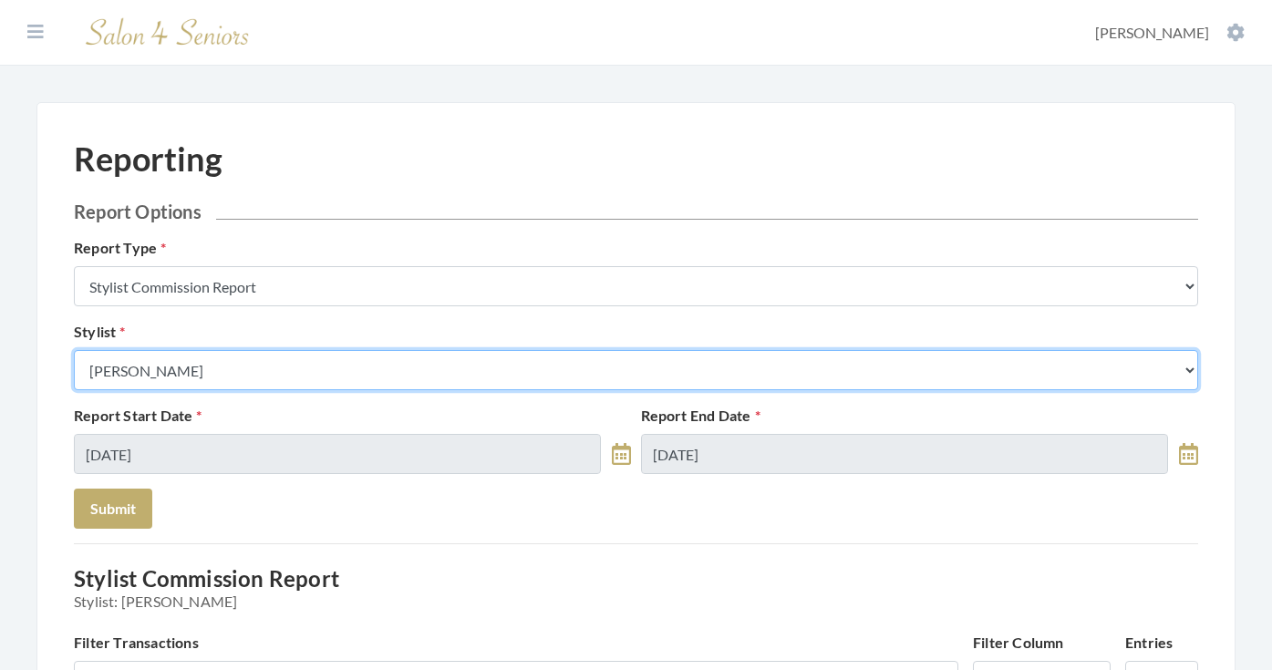
select select "180"
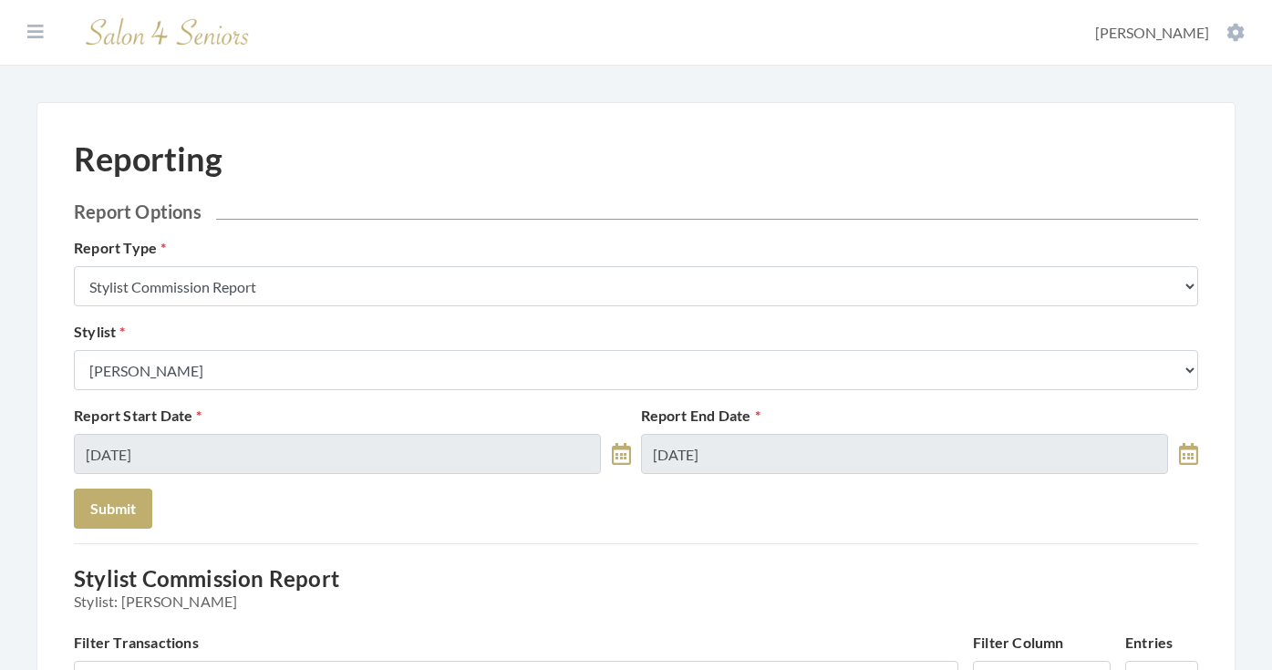
click at [124, 488] on div "Report Start Date [DATE] Report End Date [DATE]" at bounding box center [635, 447] width 1133 height 84
click at [132, 507] on button "Submit" at bounding box center [113, 509] width 78 height 40
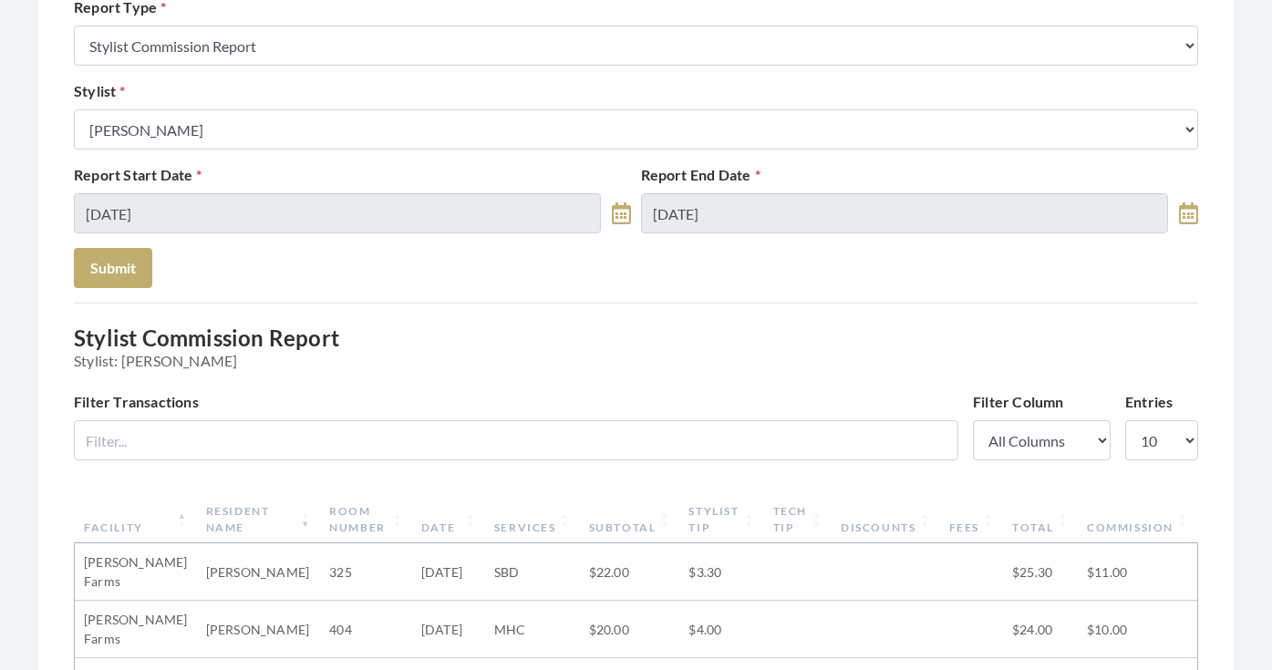
scroll to position [248, 0]
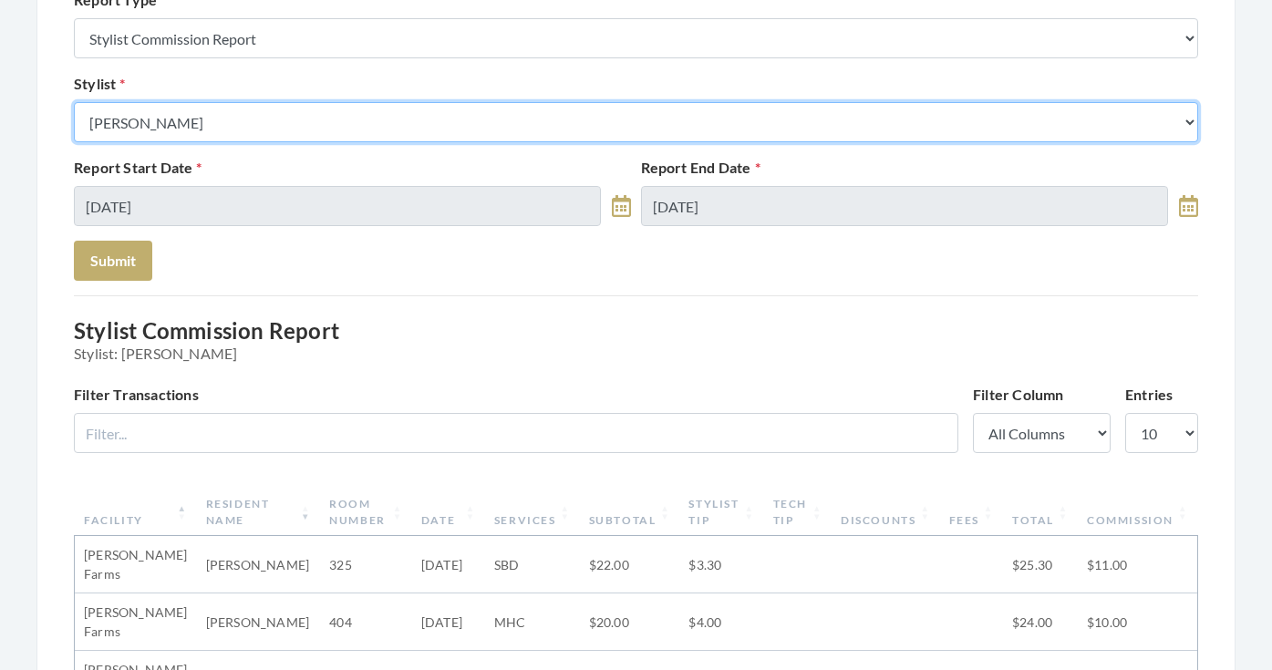
select select "18"
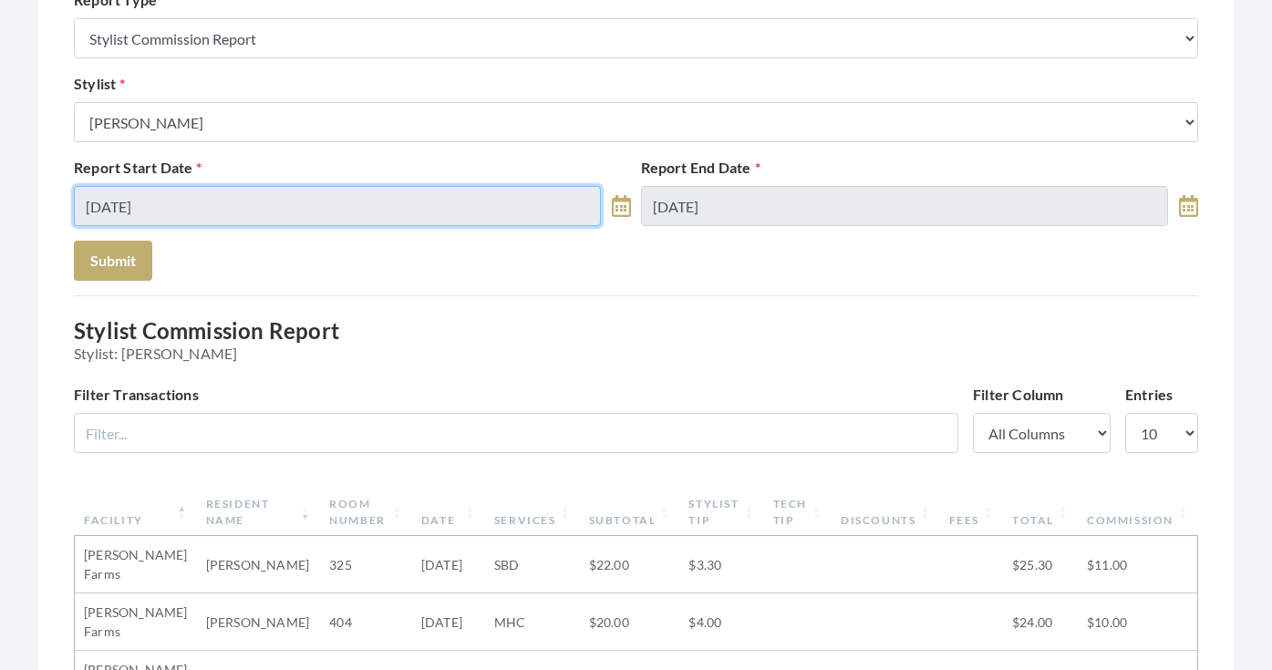
click at [193, 216] on input "[DATE]" at bounding box center [337, 206] width 527 height 40
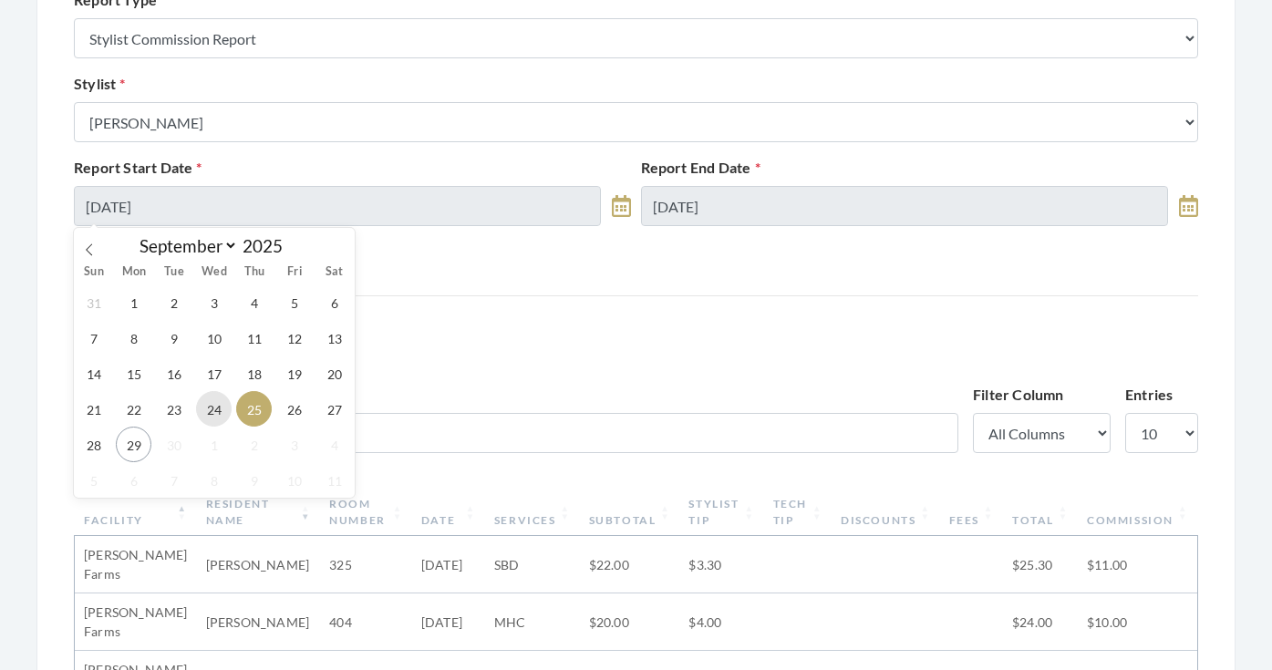
click at [220, 411] on span "24" at bounding box center [214, 409] width 36 height 36
type input "09/24/2025"
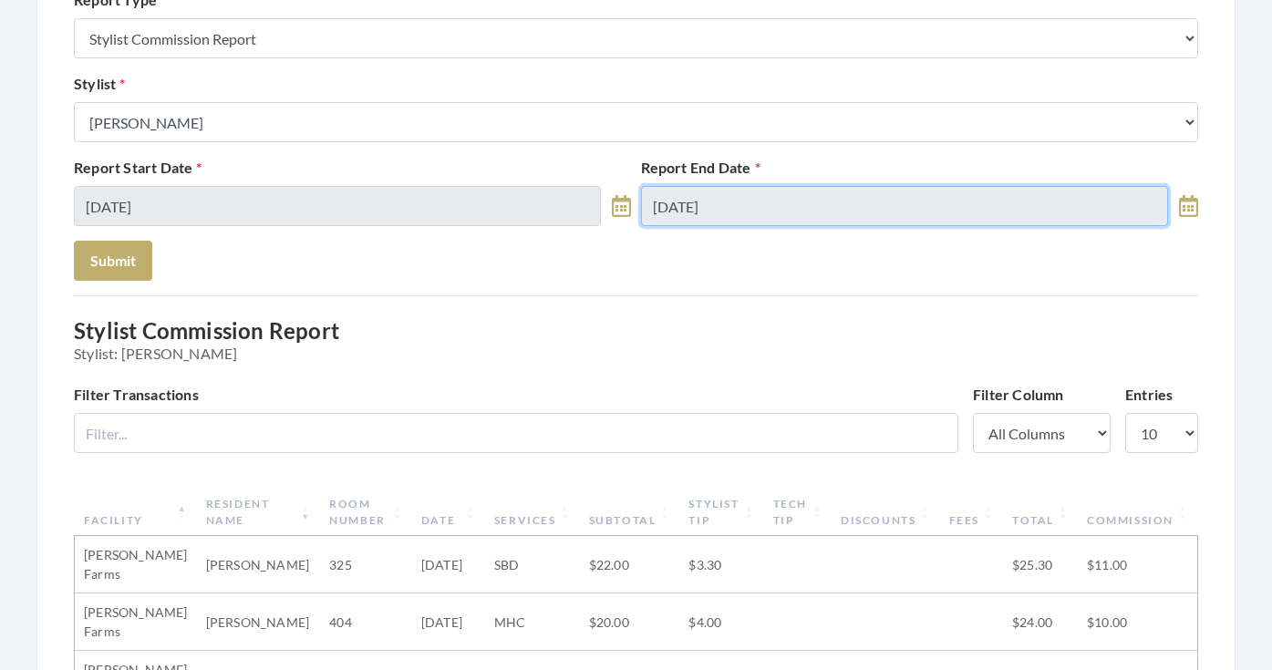
click at [711, 215] on input "[DATE]" at bounding box center [904, 206] width 527 height 40
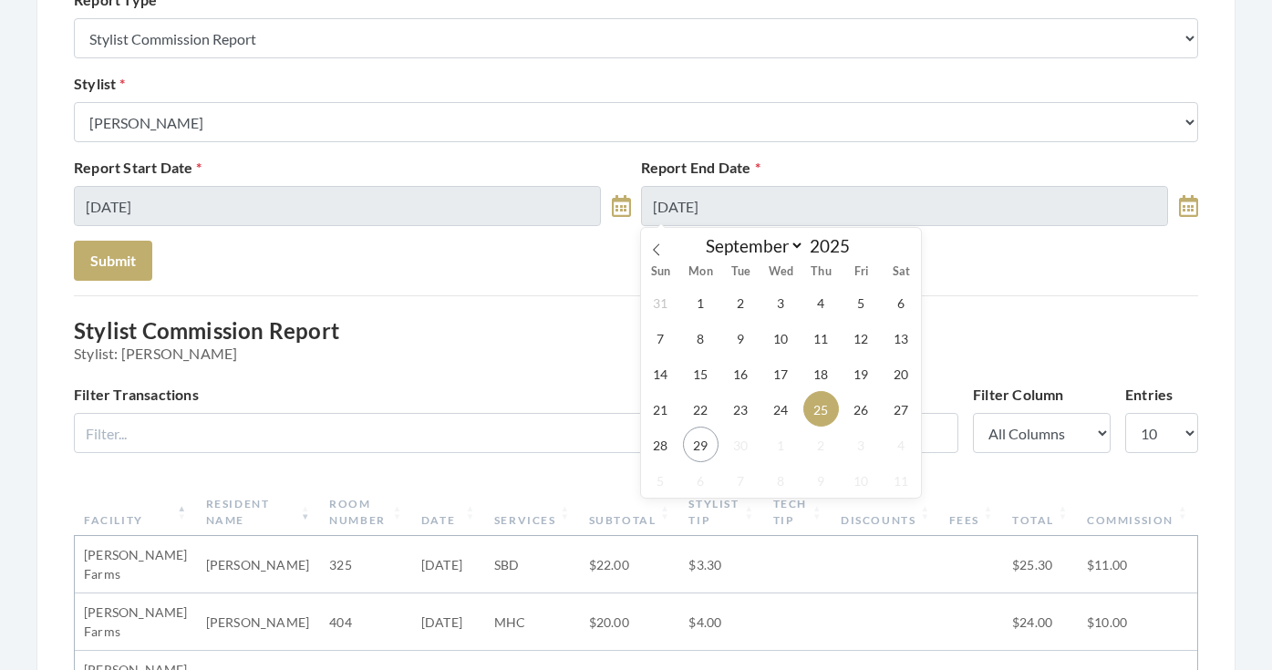
click at [766, 396] on div "31 1 2 3 4 5 6 7 8 9 10 11 12 13 14 15 16 17 18 19 20 21 22 23 24 25 26 27 28 2…" at bounding box center [781, 390] width 281 height 213
click at [793, 435] on span "1" at bounding box center [781, 445] width 36 height 36
click at [793, 423] on div "31 1 2 3 4 5 6 7 8 9 10 11 12 13 14 15 16 17 18 19 20 21 22 23 24 25 26 27 28 2…" at bounding box center [781, 390] width 281 height 213
click at [793, 412] on span "24" at bounding box center [781, 409] width 36 height 36
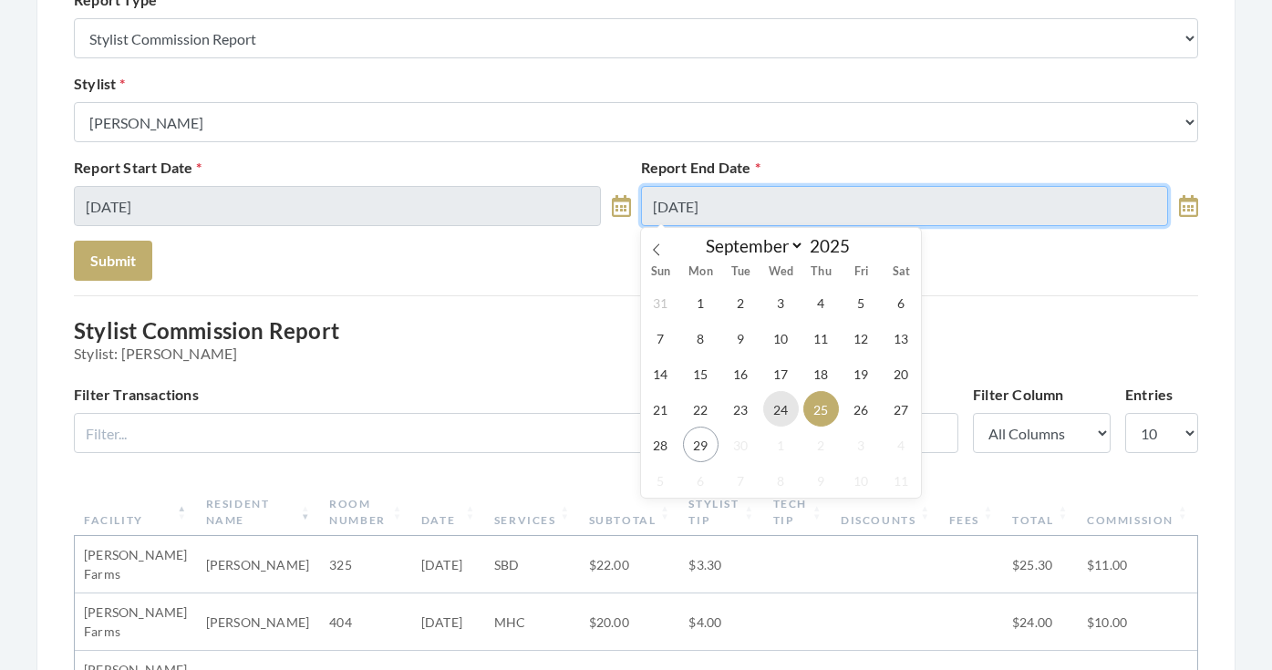
type input "09/24/2025"
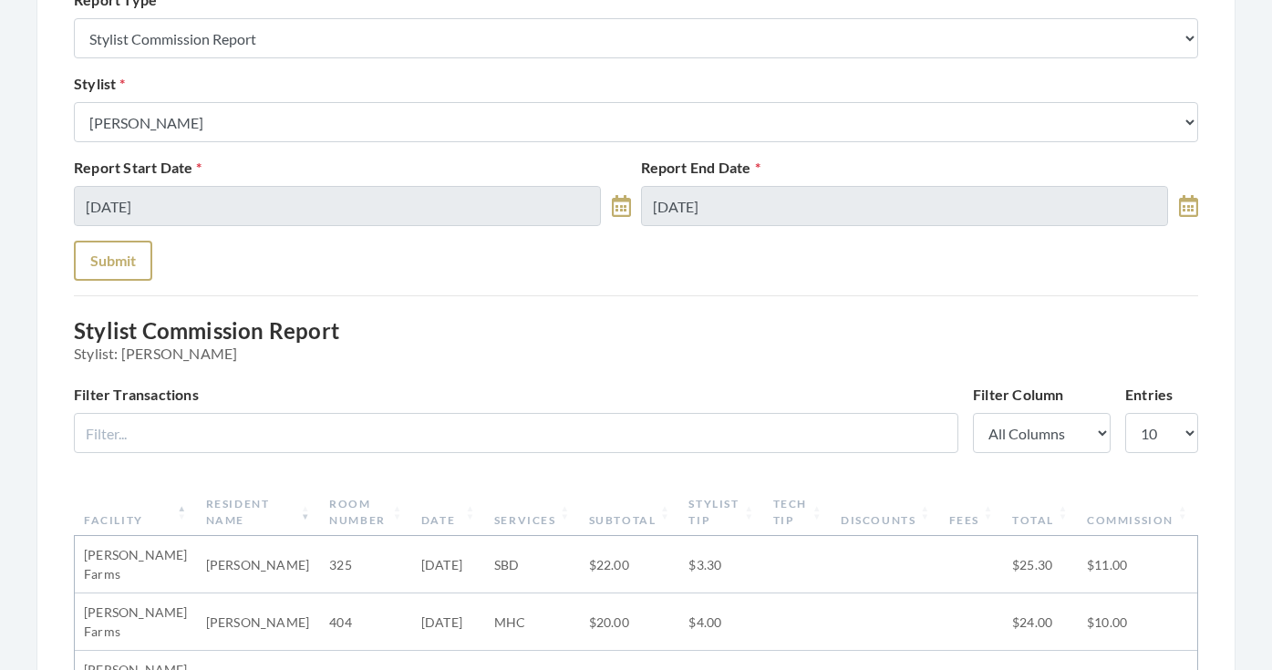
click at [84, 246] on button "Submit" at bounding box center [113, 261] width 78 height 40
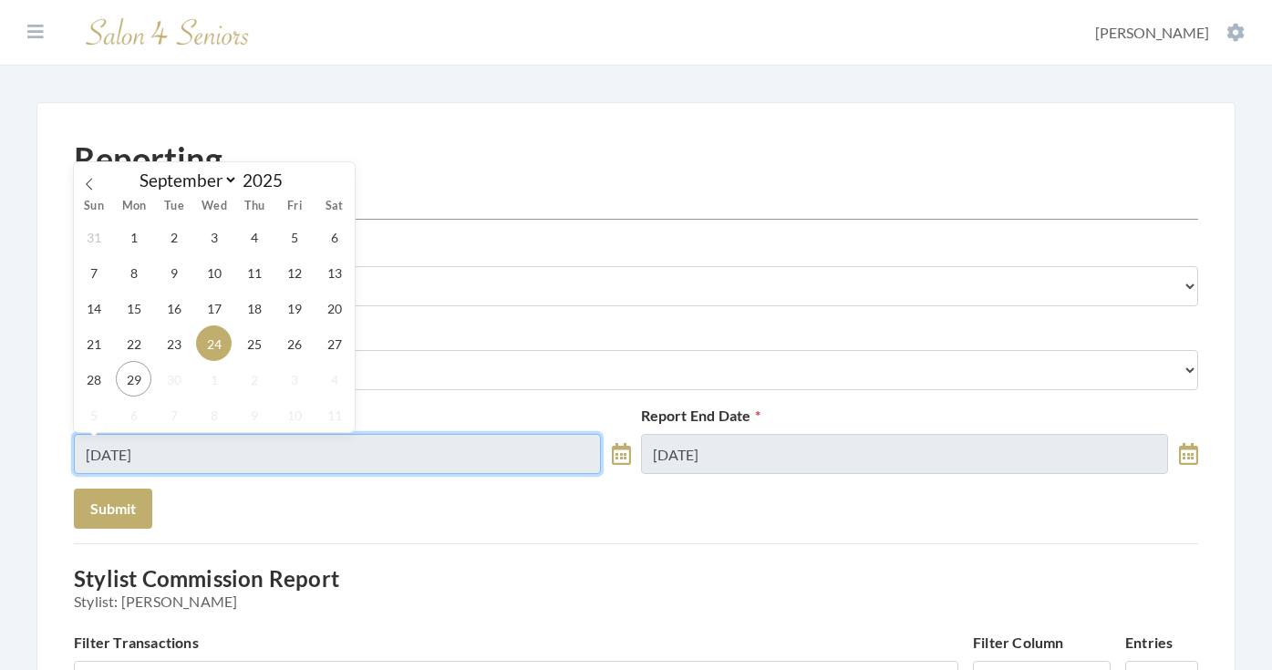
click at [221, 449] on input "09/24/2025" at bounding box center [337, 454] width 527 height 40
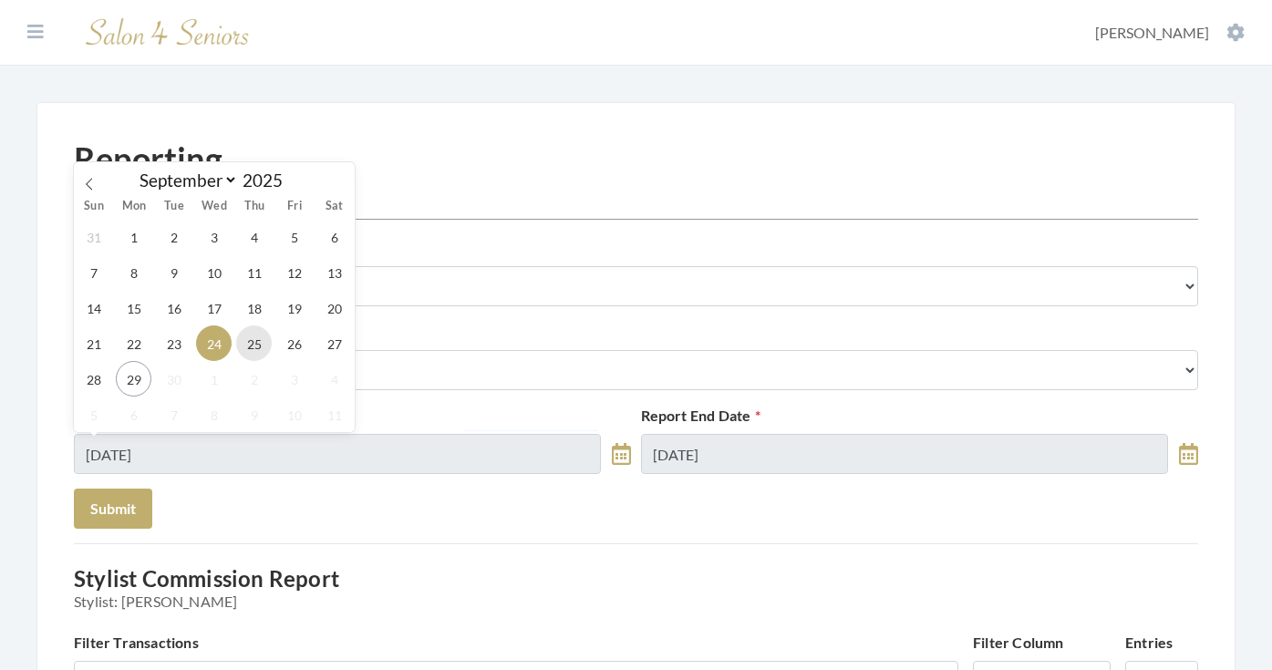
click at [262, 347] on span "25" at bounding box center [254, 343] width 36 height 36
type input "09/25/2025"
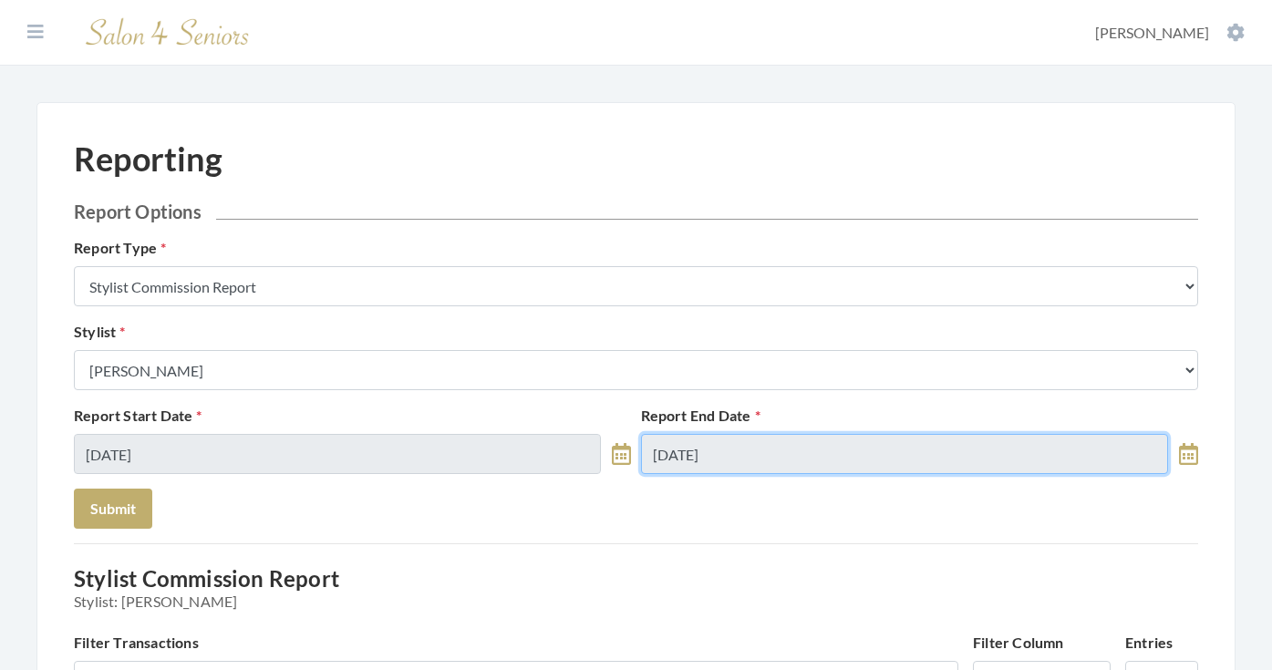
click at [692, 458] on input "09/24/2025" at bounding box center [904, 454] width 527 height 40
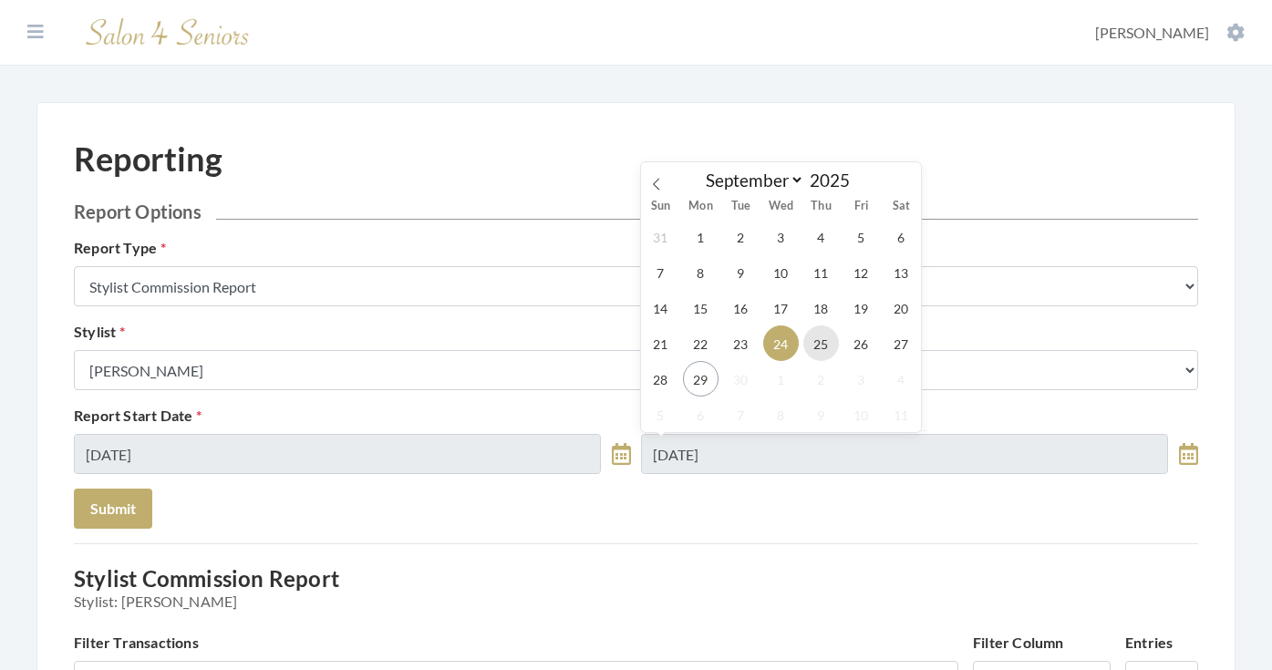
click at [810, 344] on span "25" at bounding box center [821, 343] width 36 height 36
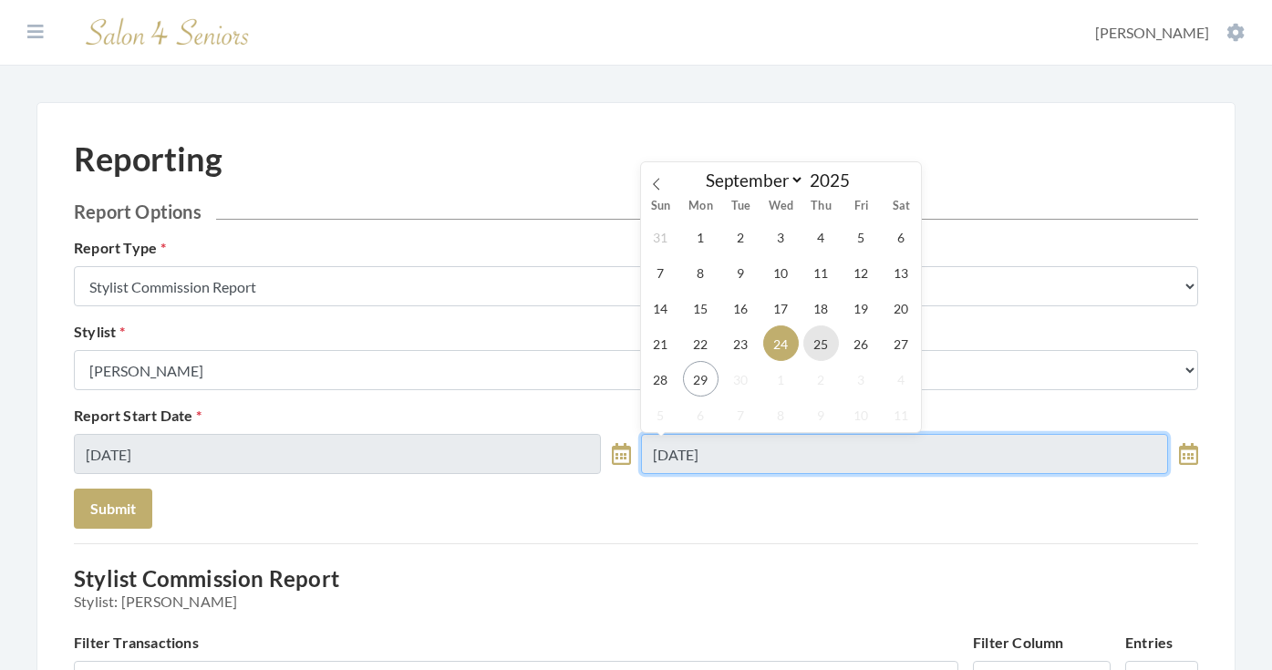
type input "09/25/2025"
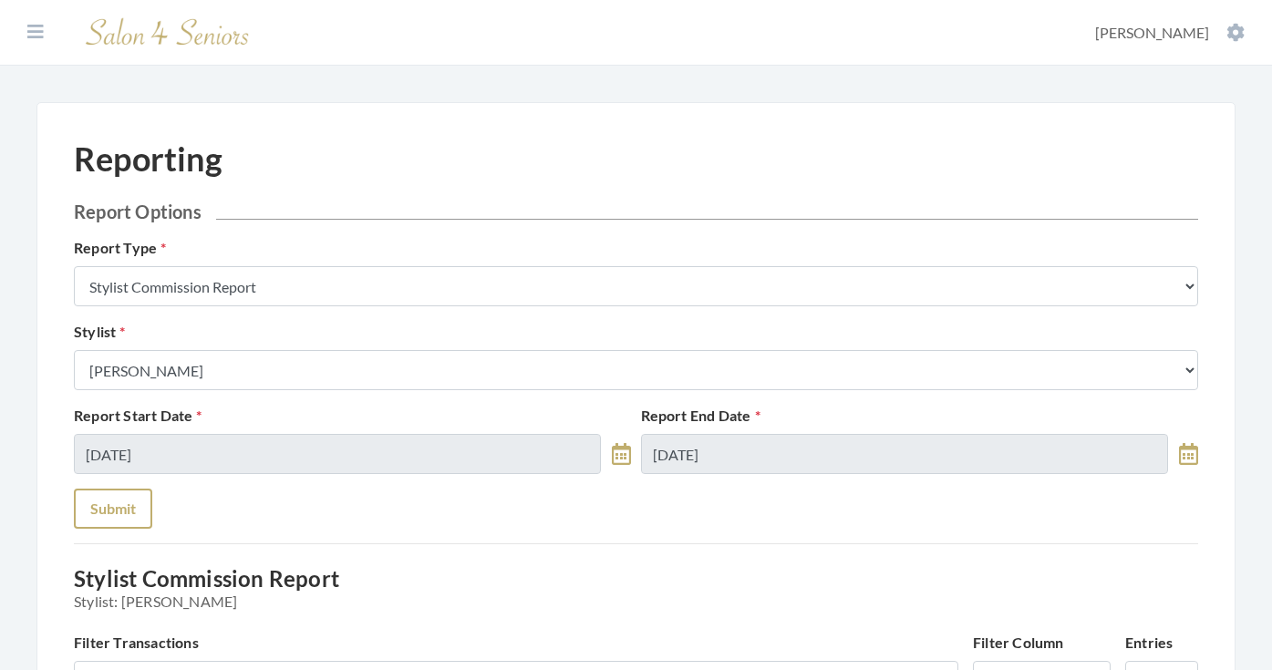
click at [108, 518] on button "Submit" at bounding box center [113, 509] width 78 height 40
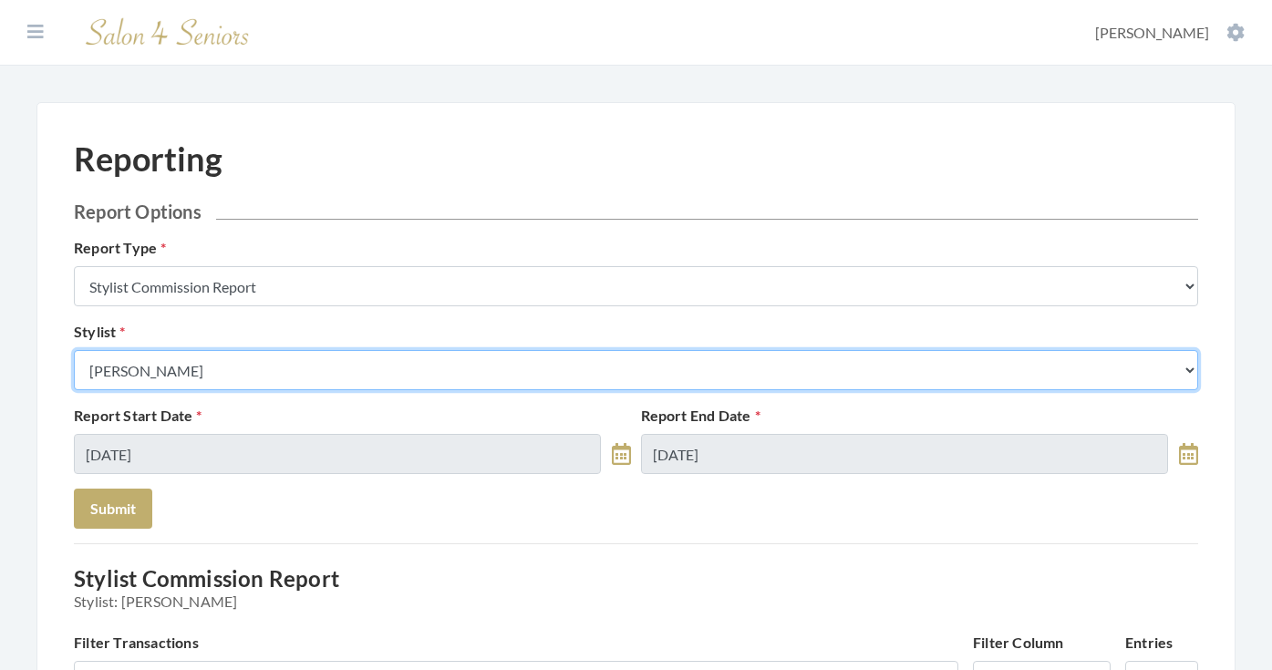
select select "115"
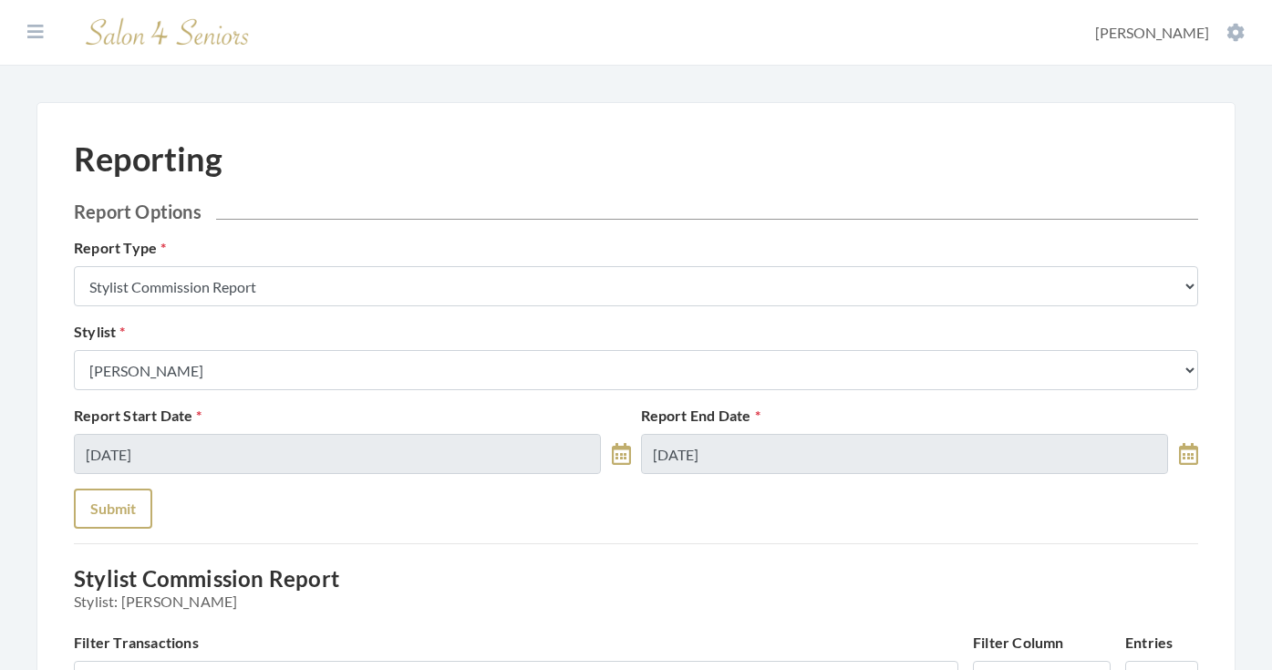
click at [131, 521] on button "Submit" at bounding box center [113, 509] width 78 height 40
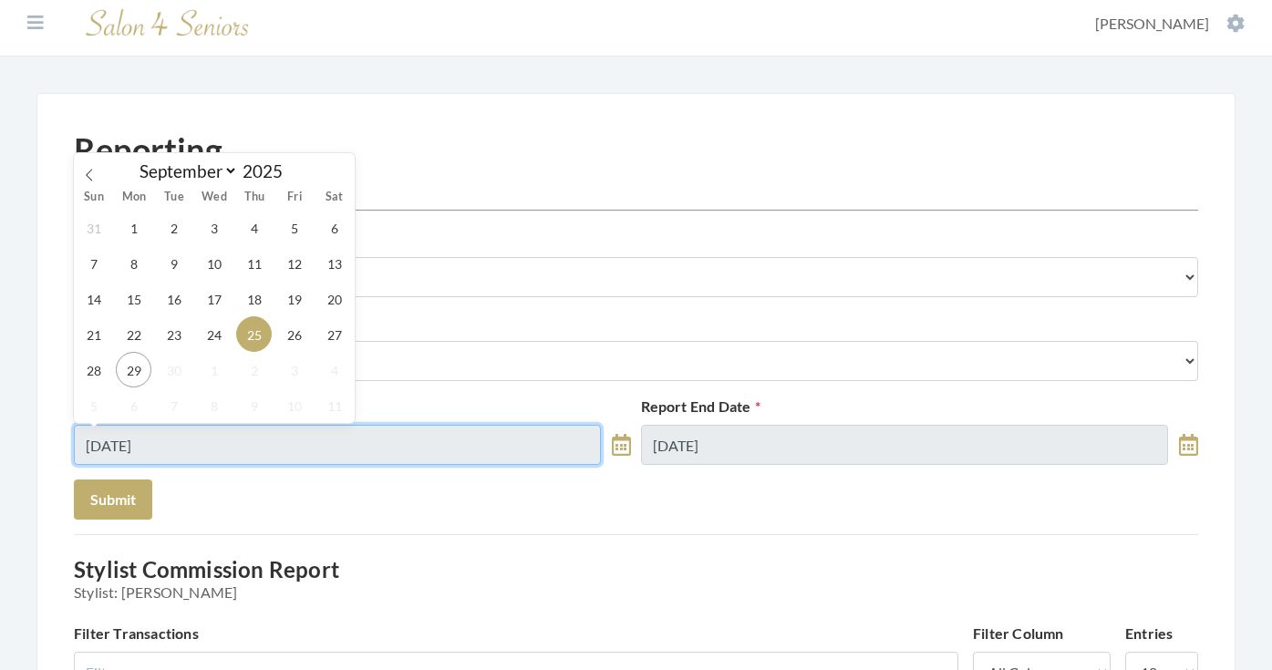
click at [338, 438] on input "09/25/2025" at bounding box center [337, 445] width 527 height 40
click at [298, 330] on span "26" at bounding box center [294, 334] width 36 height 36
type input "[DATE]"
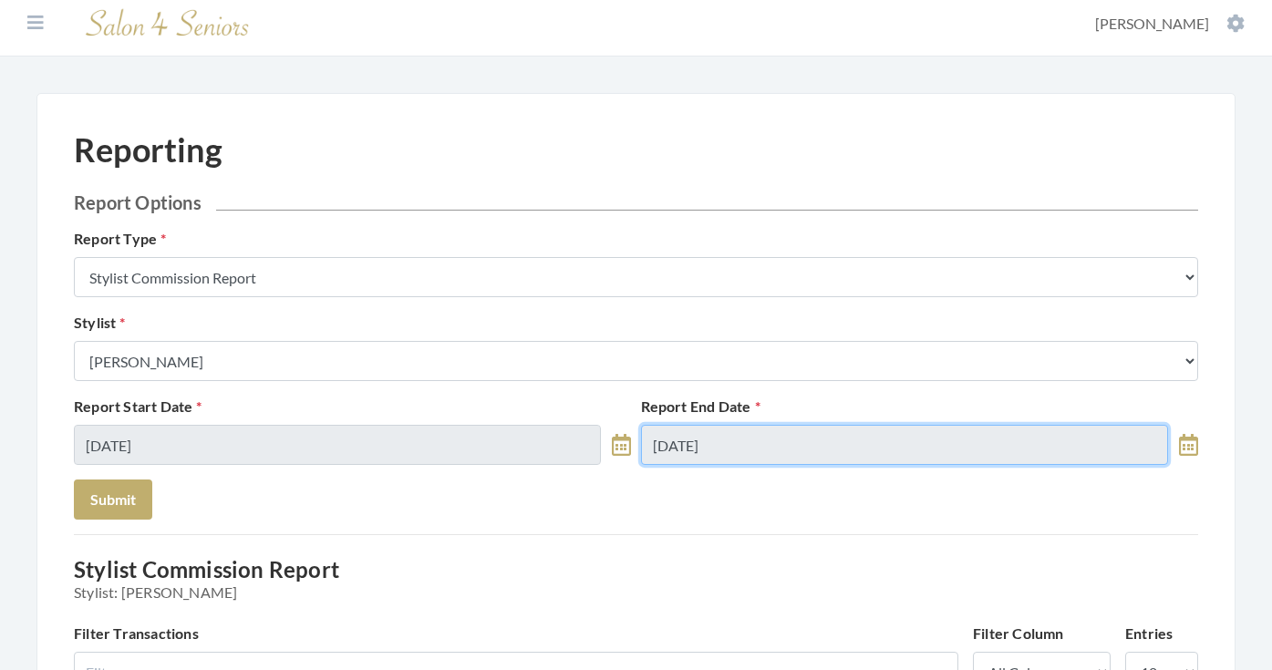
click at [757, 433] on input "09/25/2025" at bounding box center [904, 445] width 527 height 40
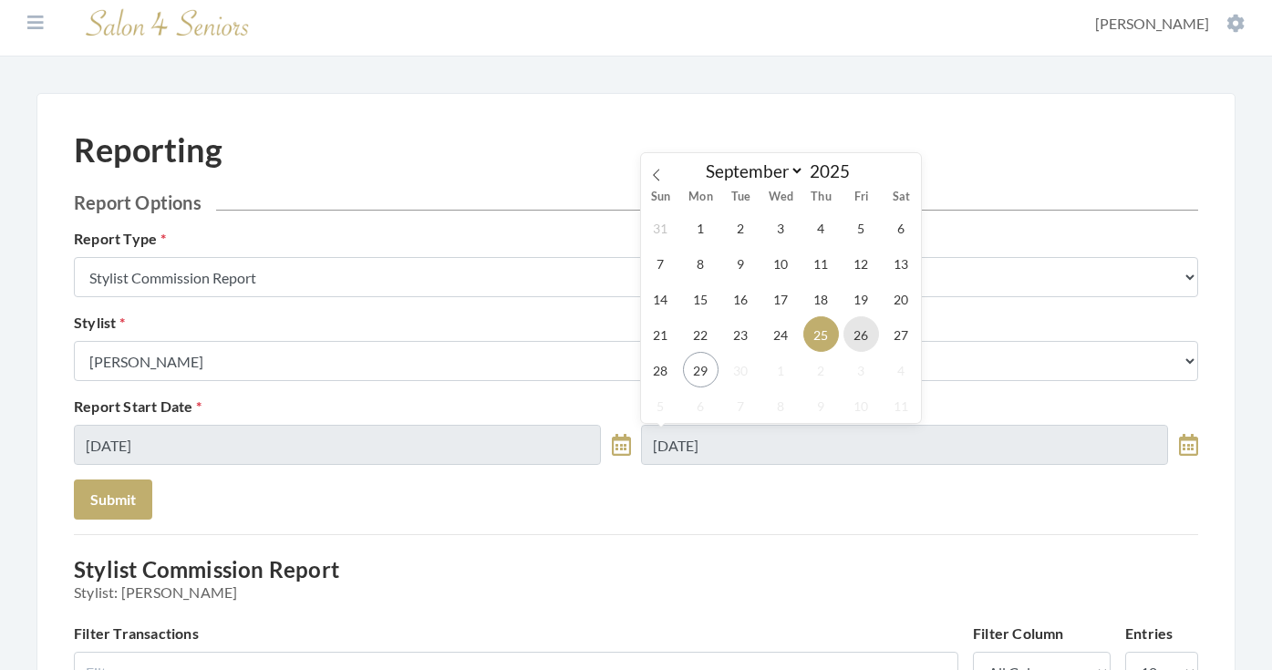
click at [859, 332] on span "26" at bounding box center [861, 334] width 36 height 36
type input "[DATE]"
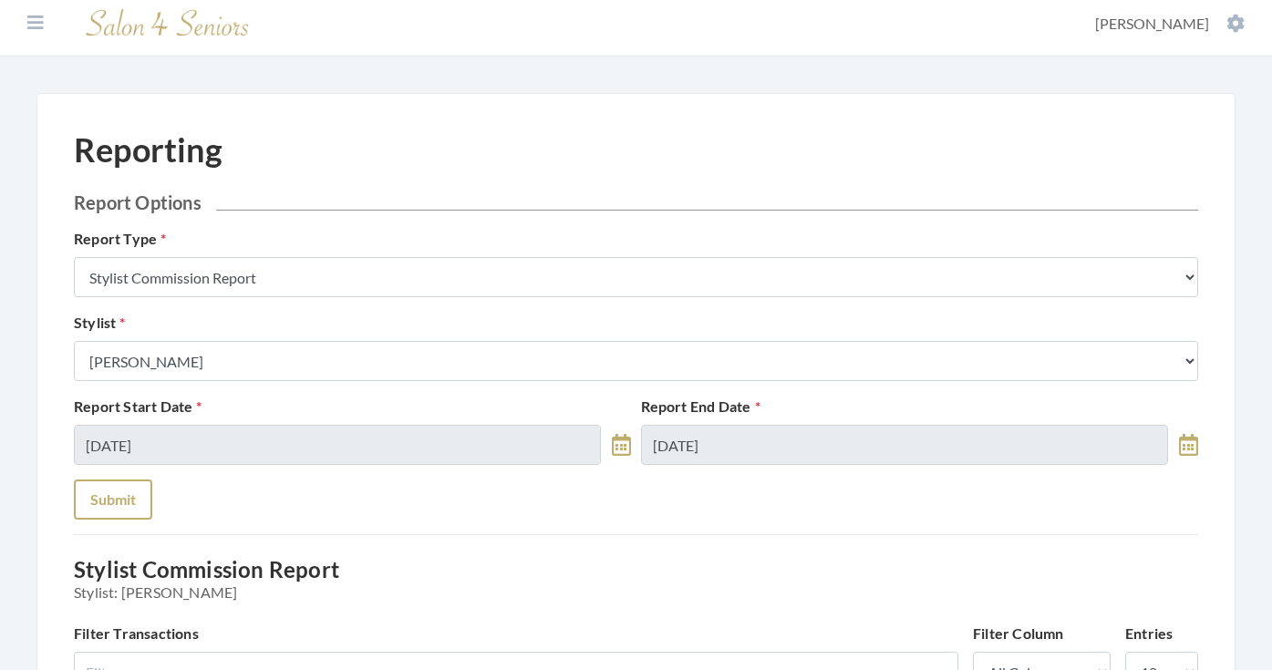
click at [118, 490] on button "Submit" at bounding box center [113, 499] width 78 height 40
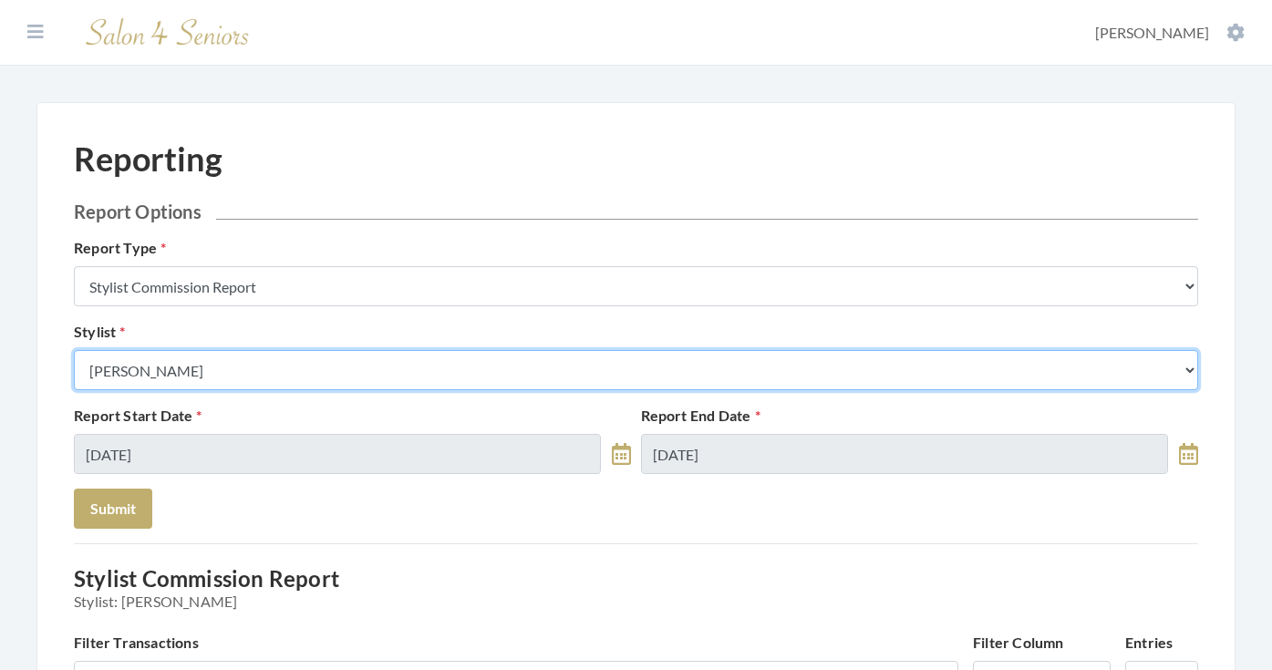
select select "13"
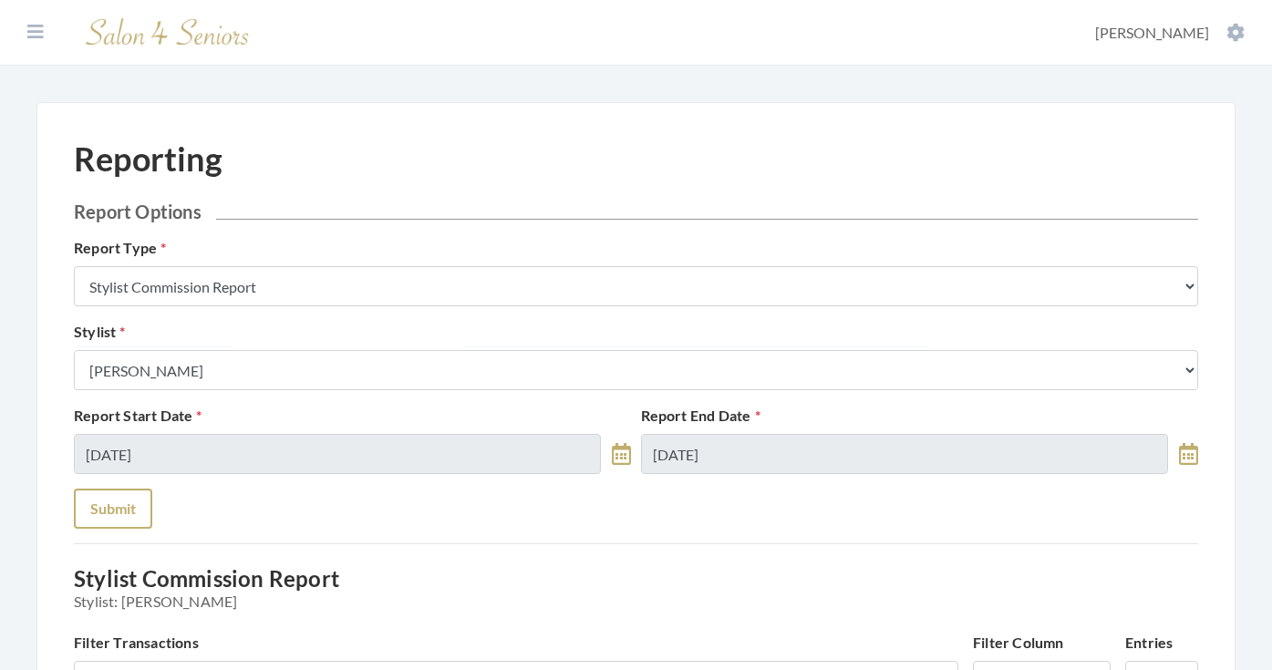
click at [140, 514] on button "Submit" at bounding box center [113, 509] width 78 height 40
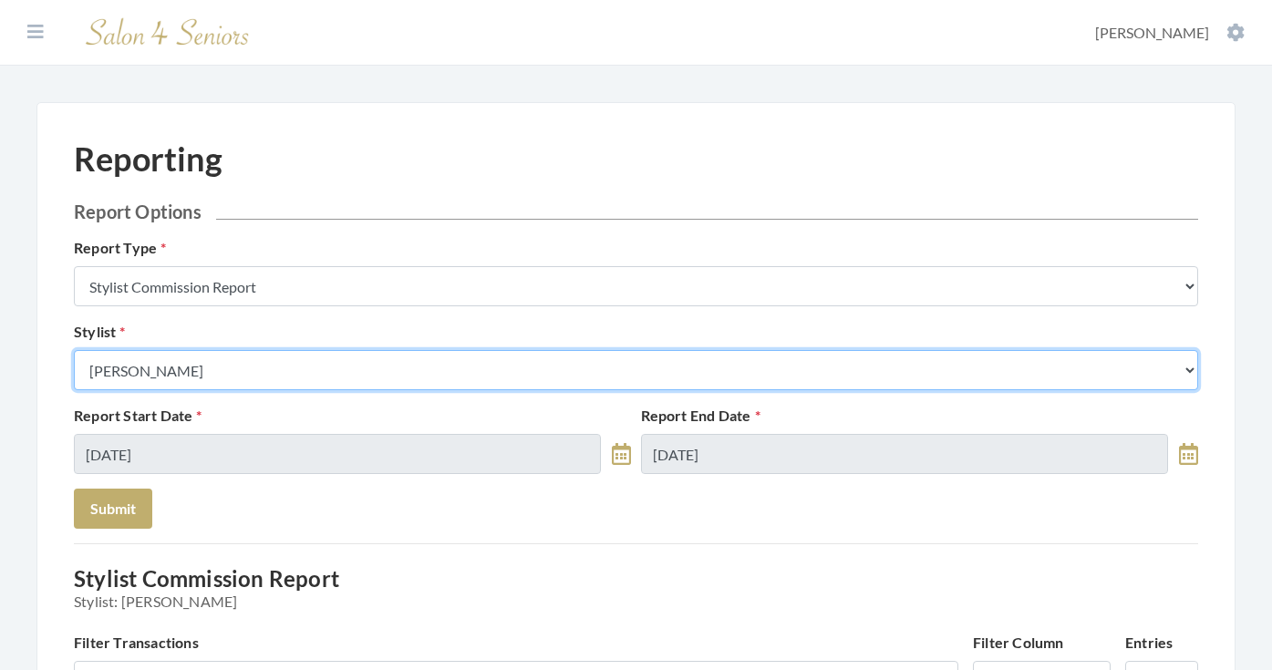
select select "44"
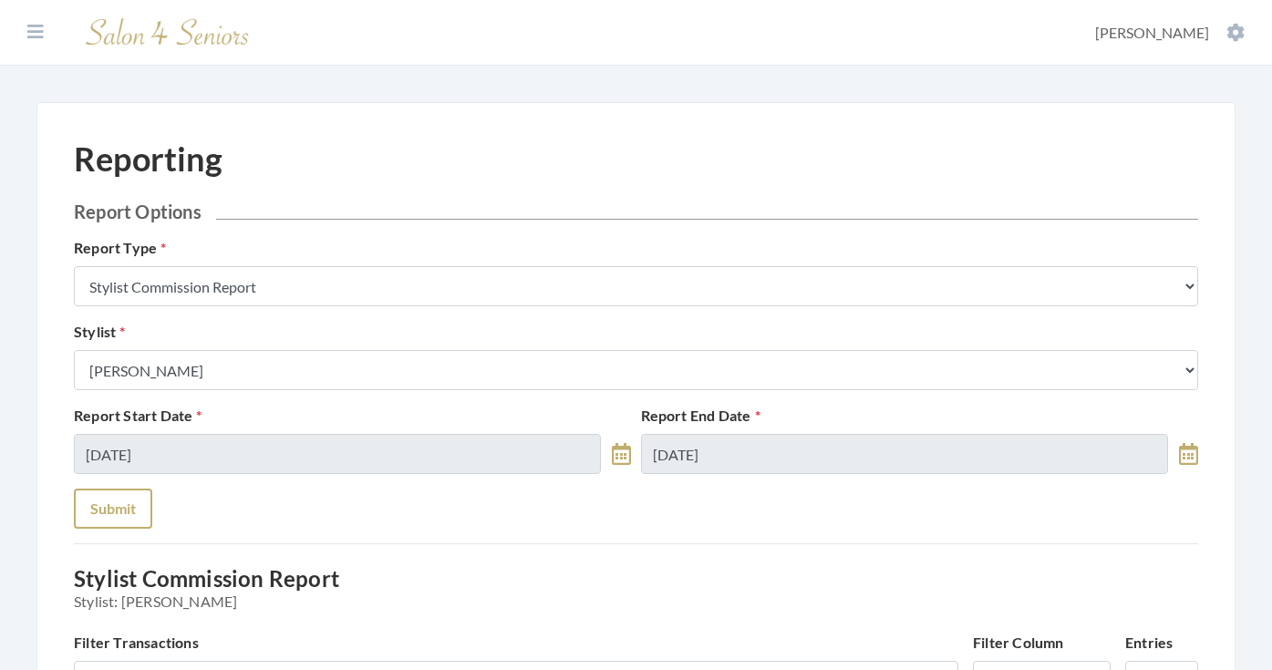
click at [133, 496] on button "Submit" at bounding box center [113, 509] width 78 height 40
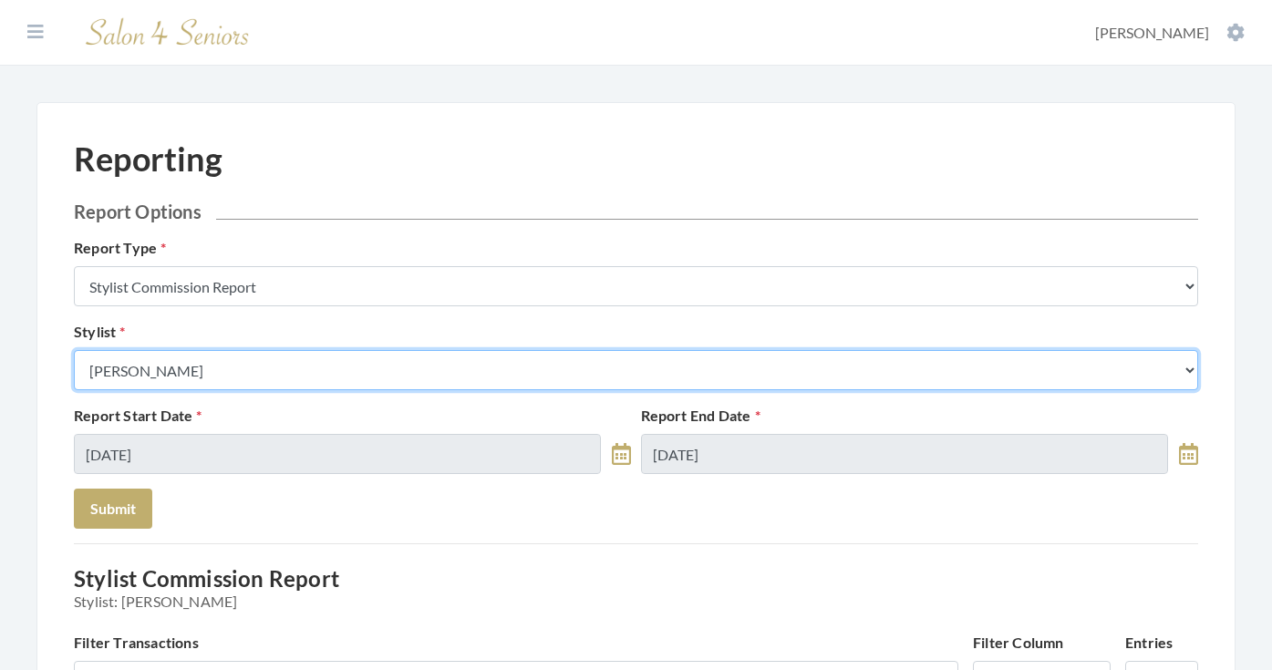
select select "153"
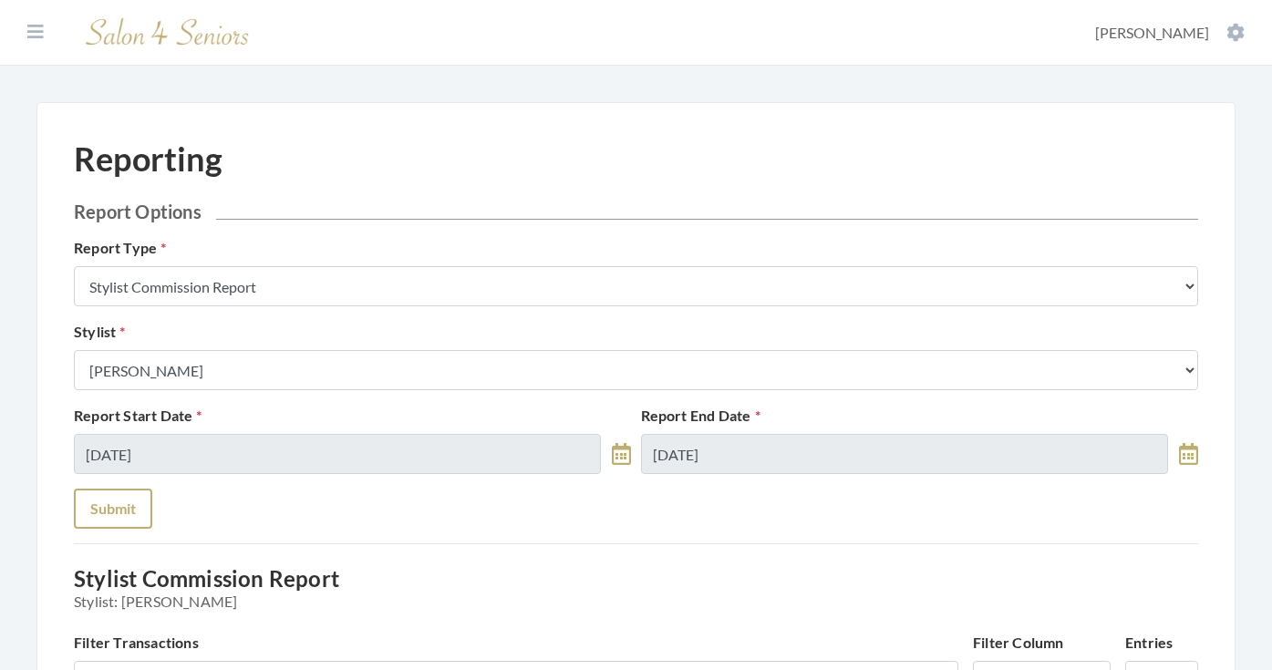
click at [128, 494] on button "Submit" at bounding box center [113, 509] width 78 height 40
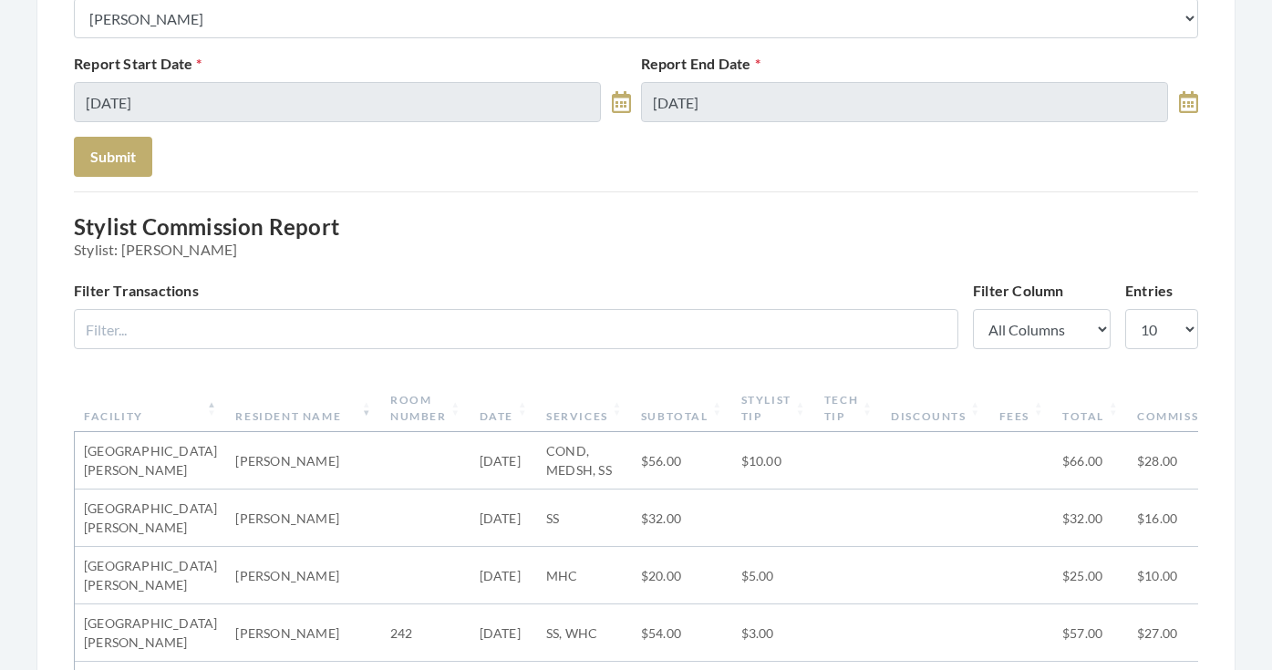
scroll to position [247, 0]
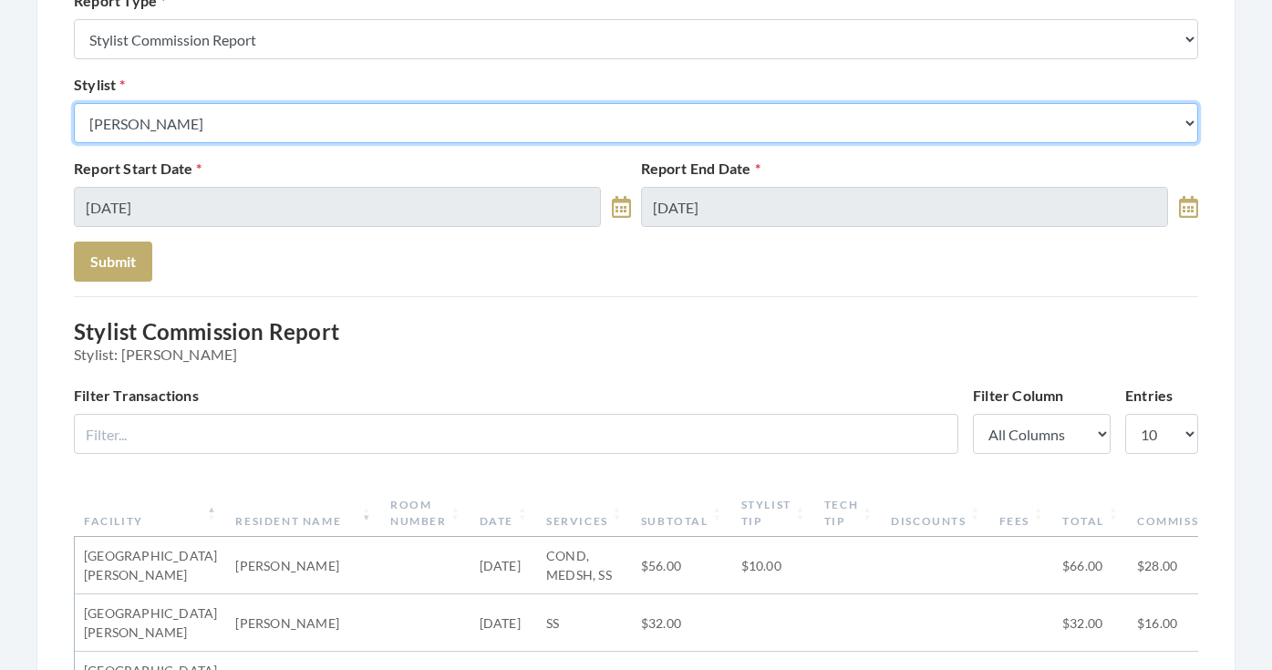
select select "146"
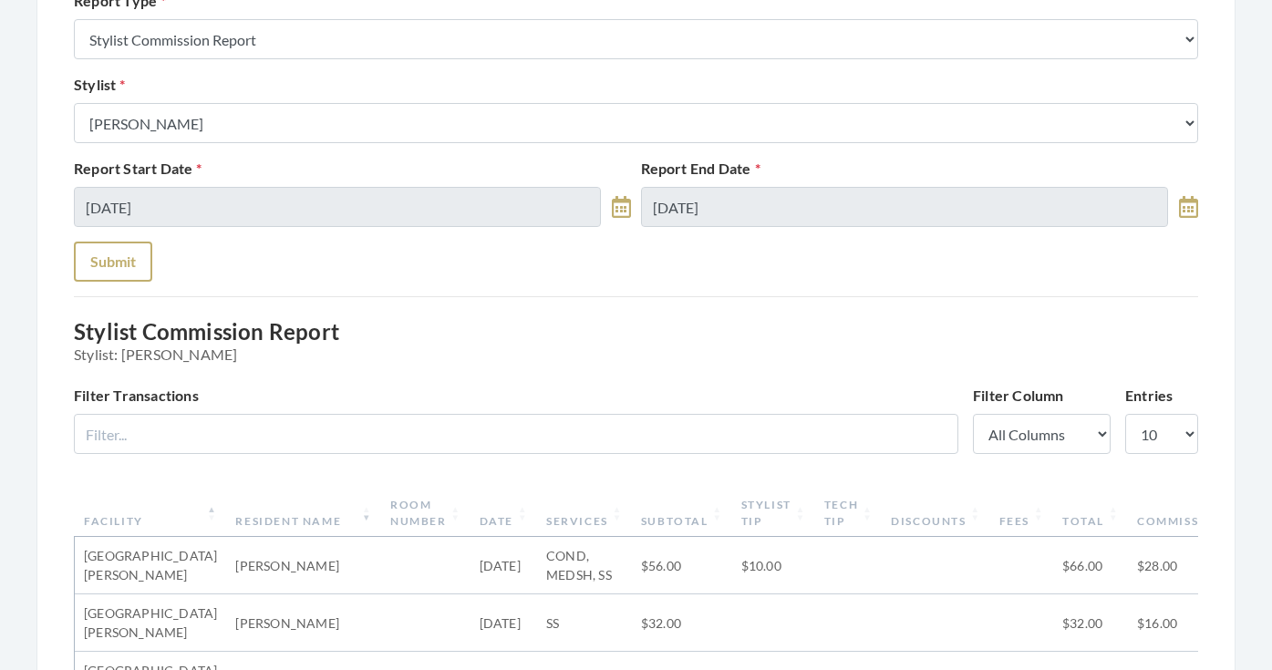
click at [128, 260] on button "Submit" at bounding box center [113, 262] width 78 height 40
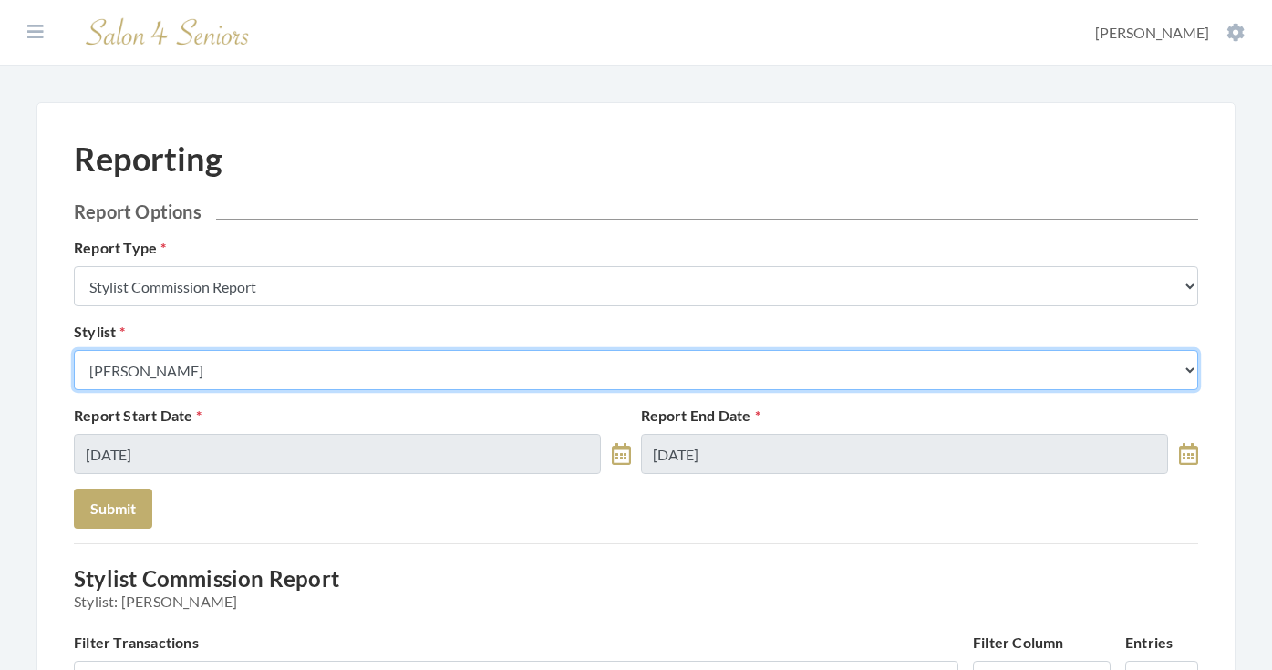
select select "24"
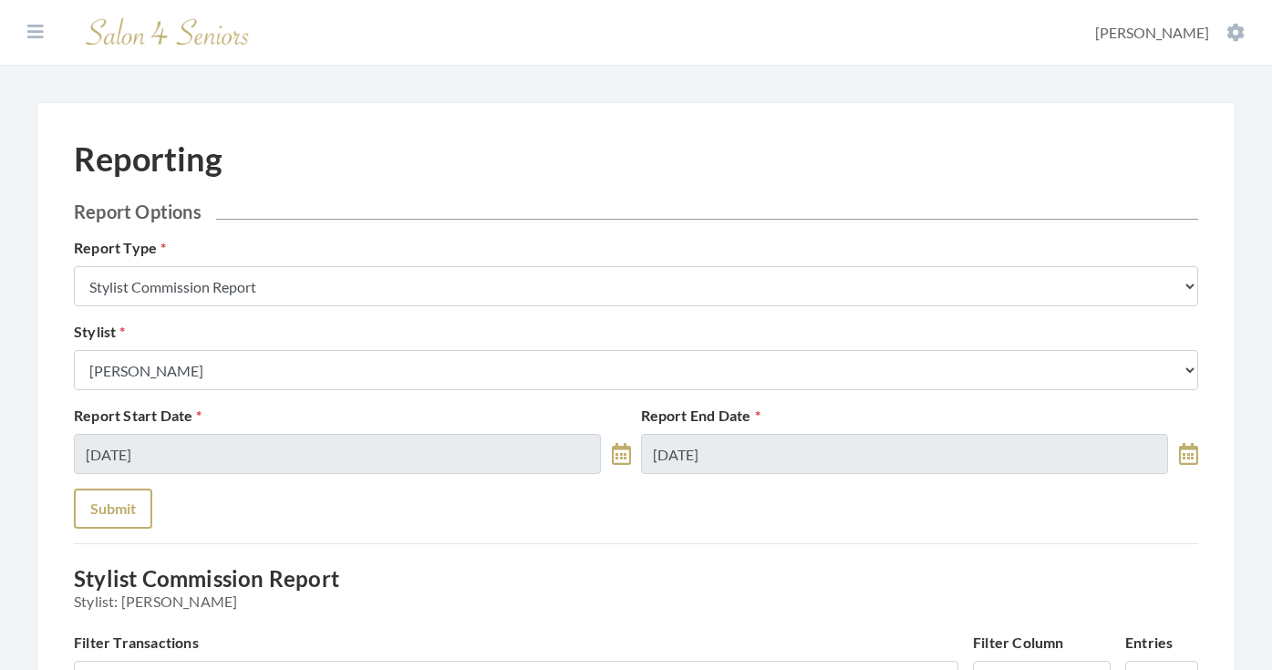
click at [129, 514] on button "Submit" at bounding box center [113, 509] width 78 height 40
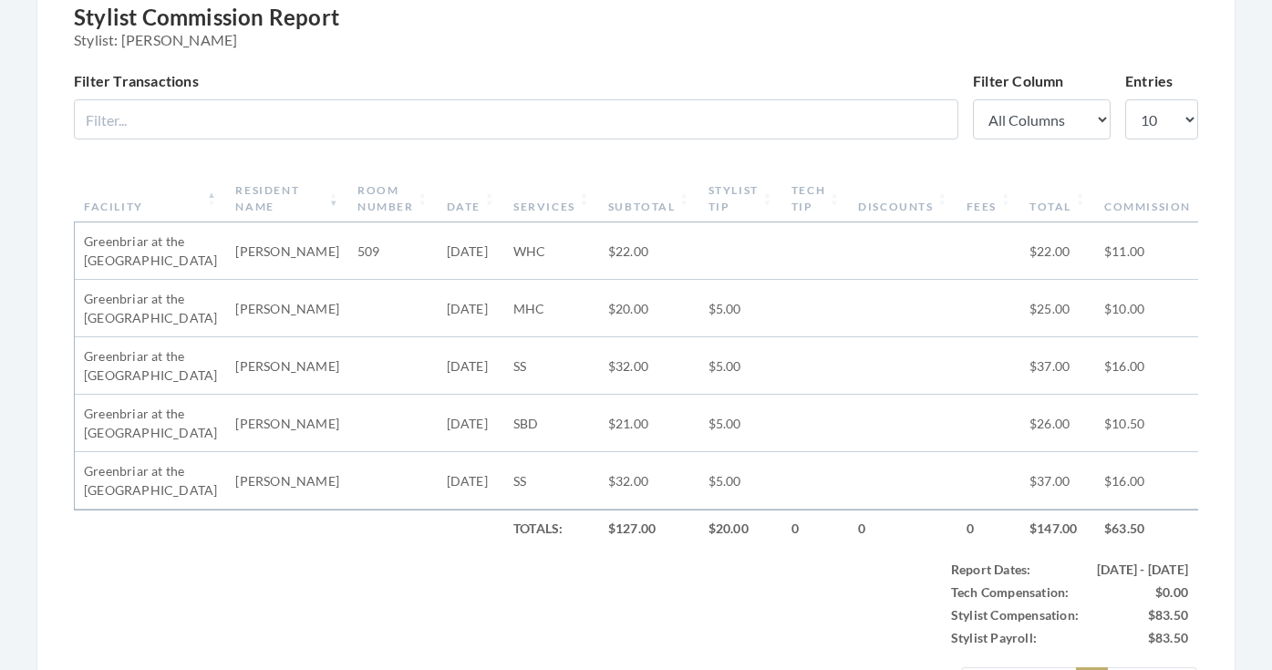
scroll to position [612, 0]
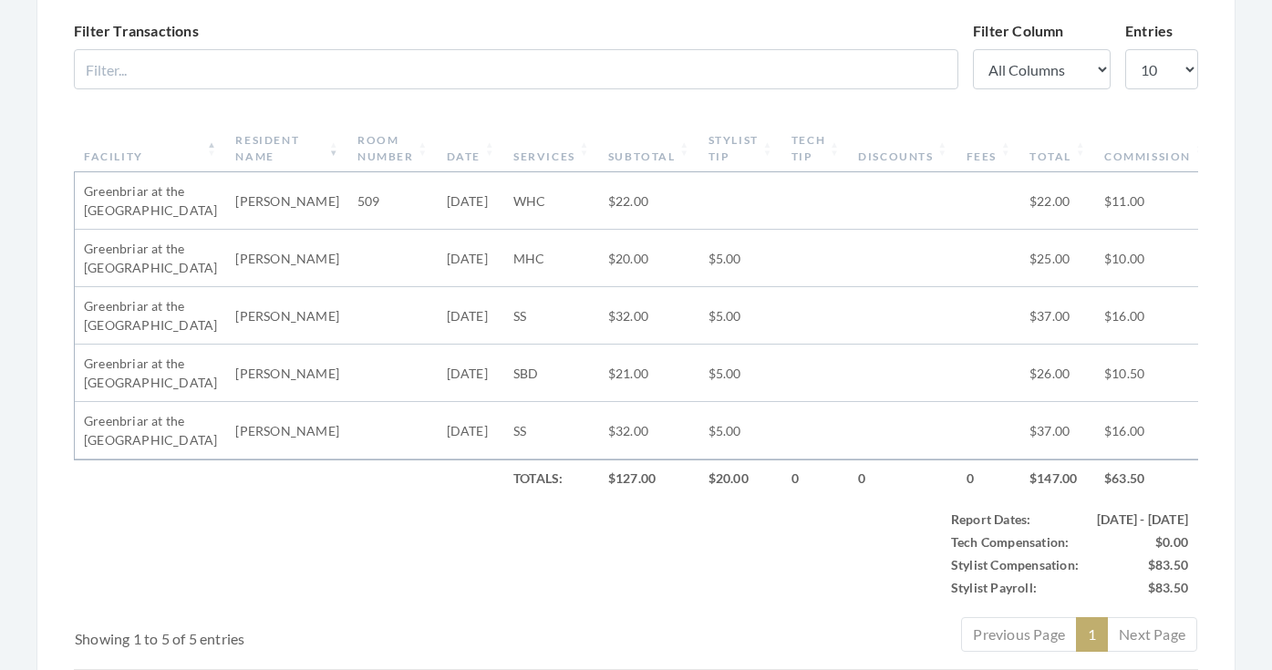
click at [622, 161] on th "Subtotal" at bounding box center [649, 148] width 100 height 47
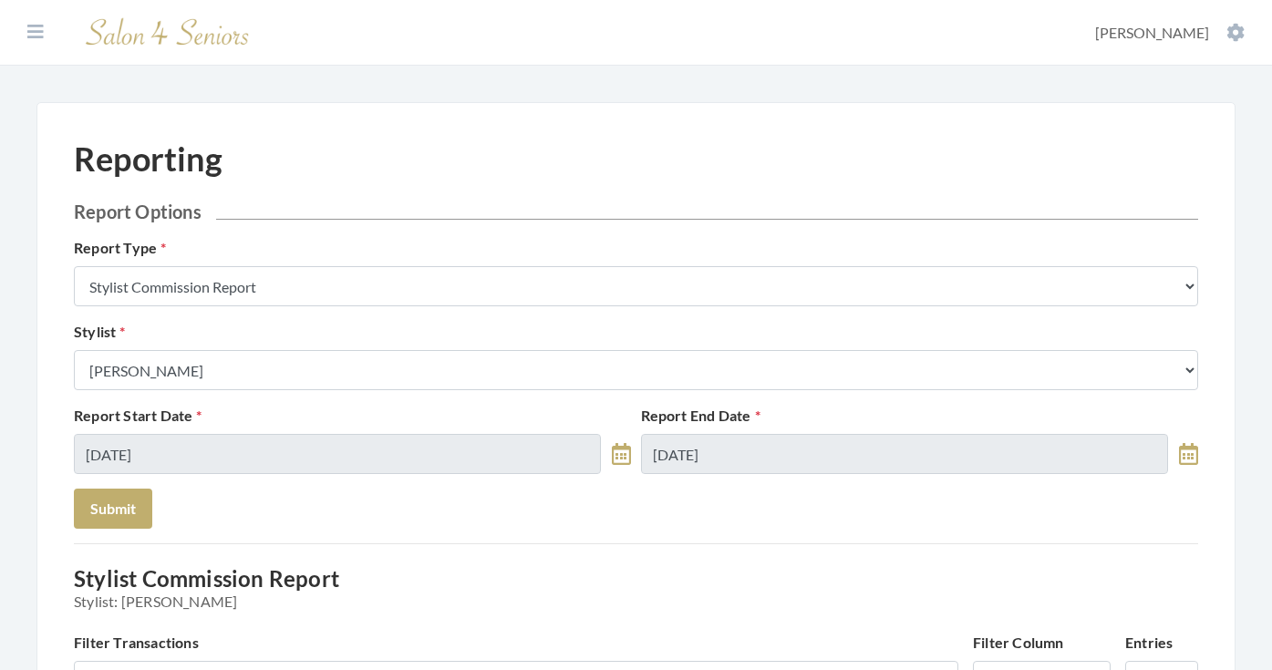
scroll to position [0, 0]
click at [23, 22] on button at bounding box center [35, 32] width 27 height 20
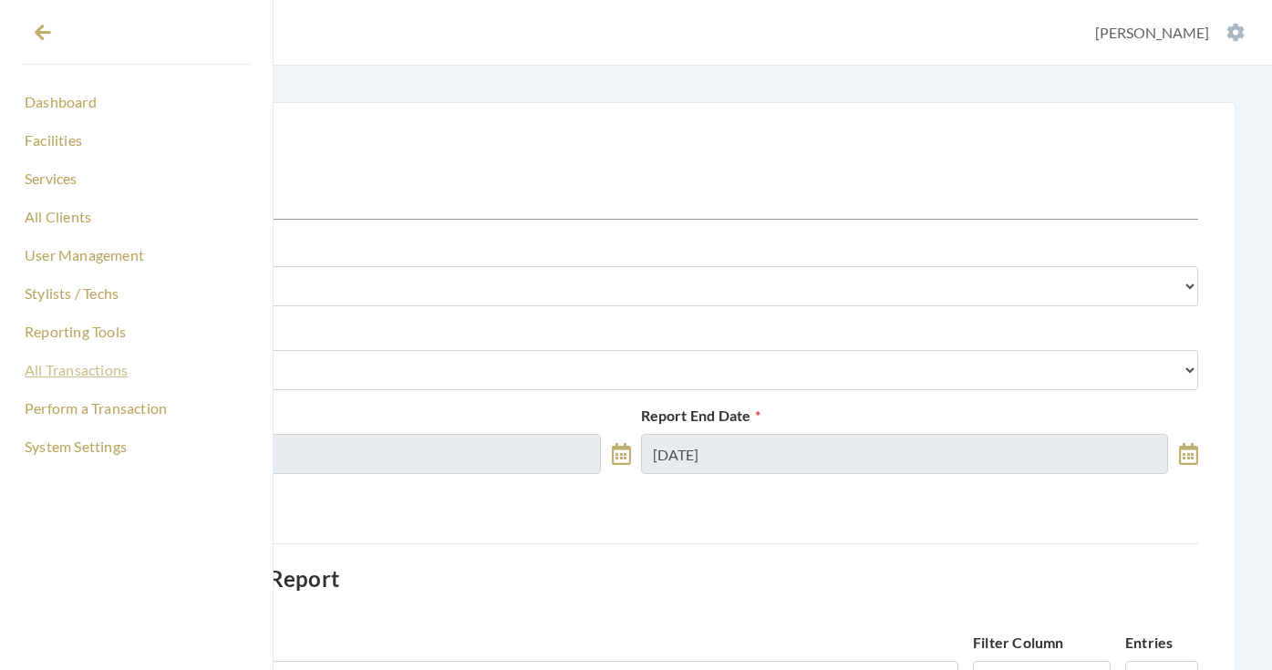
click at [49, 371] on link "All Transactions" at bounding box center [136, 370] width 229 height 31
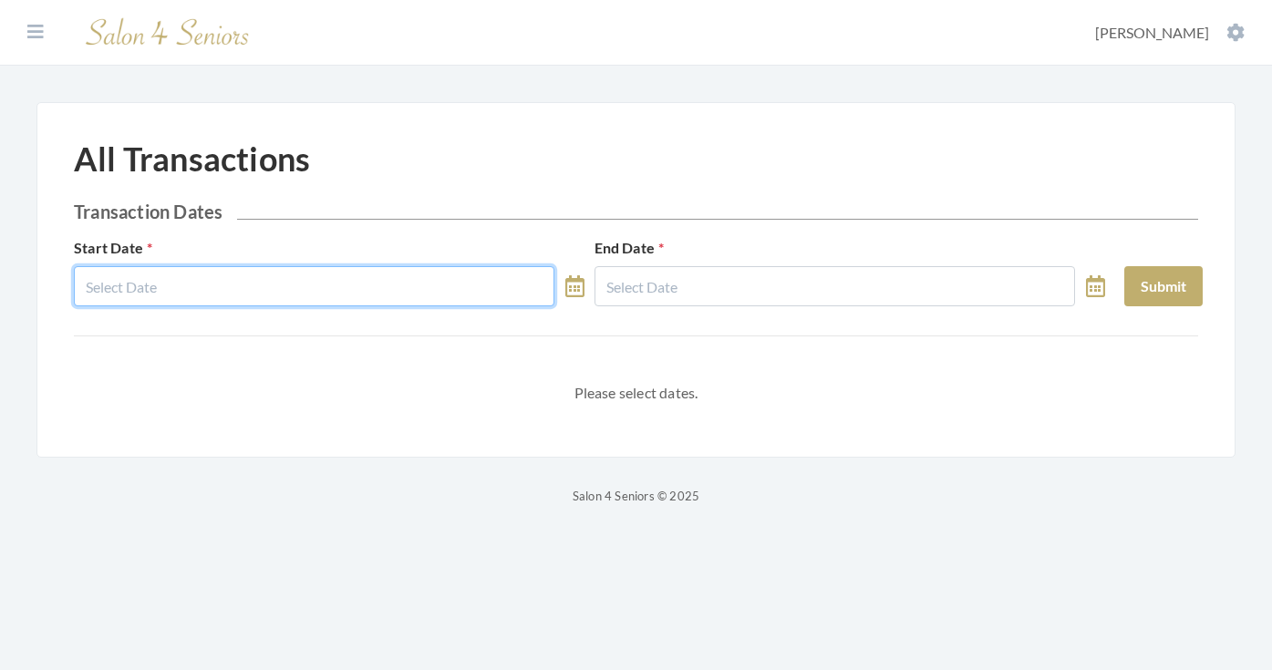
click at [416, 282] on input "text" at bounding box center [314, 286] width 480 height 40
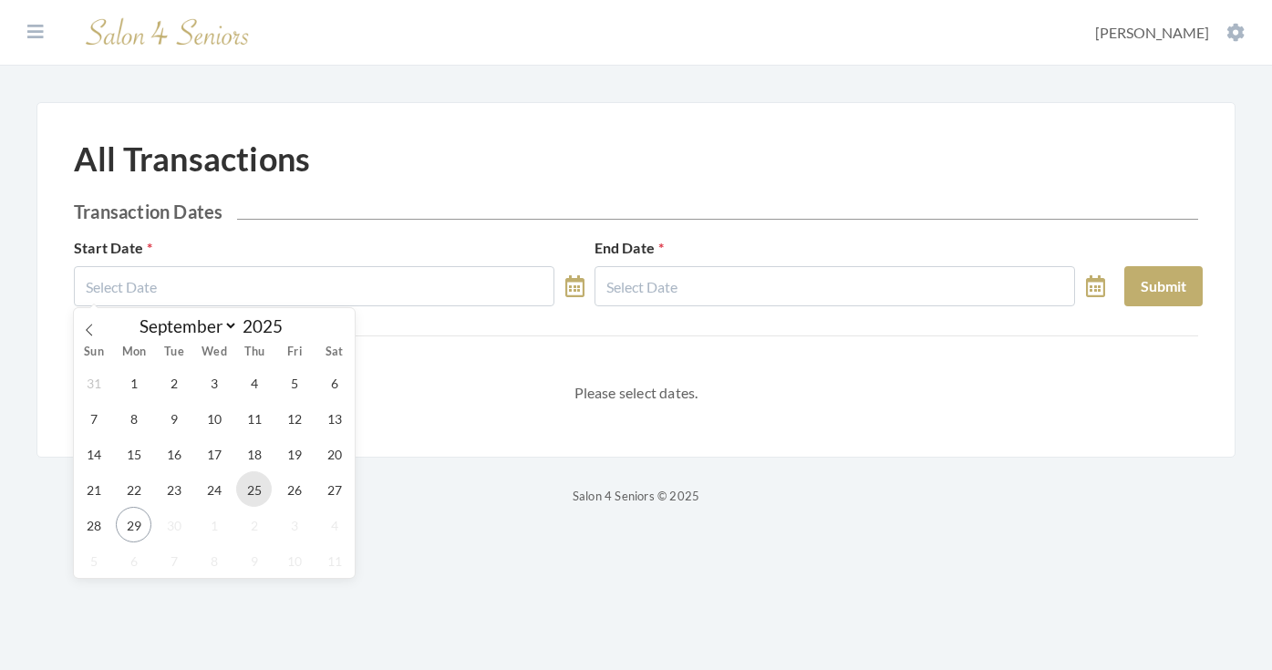
click at [263, 490] on span "25" at bounding box center [254, 489] width 36 height 36
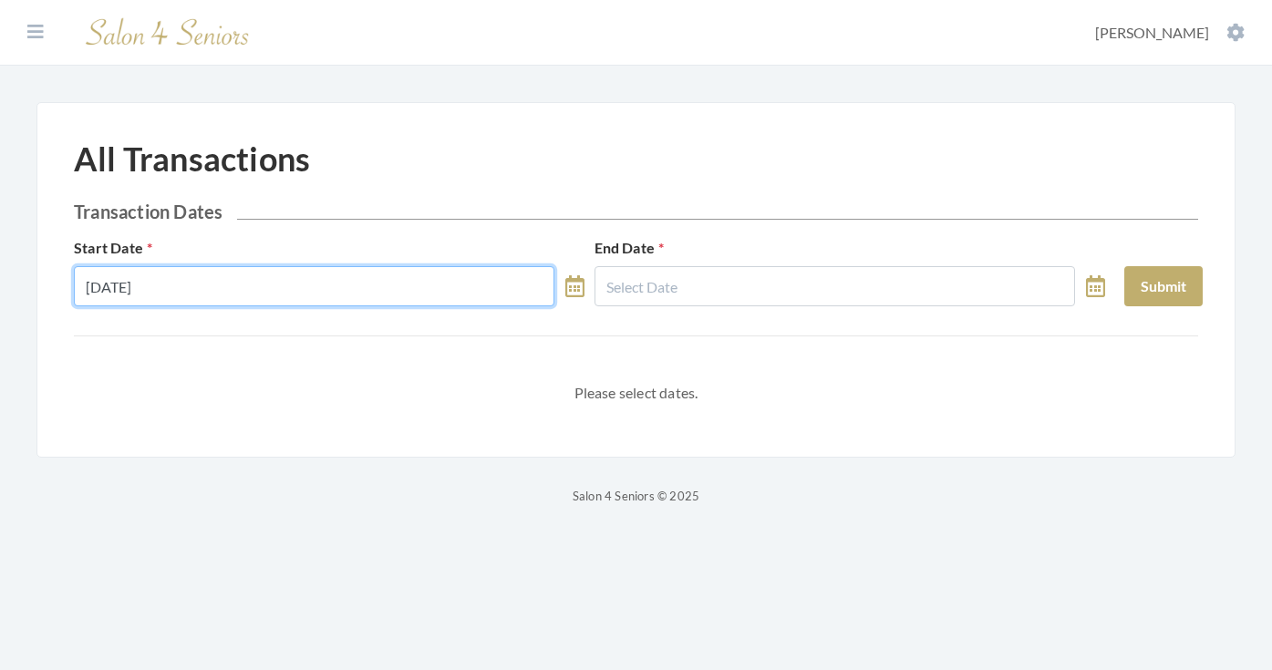
click at [373, 303] on input "09/25/2025" at bounding box center [314, 286] width 480 height 40
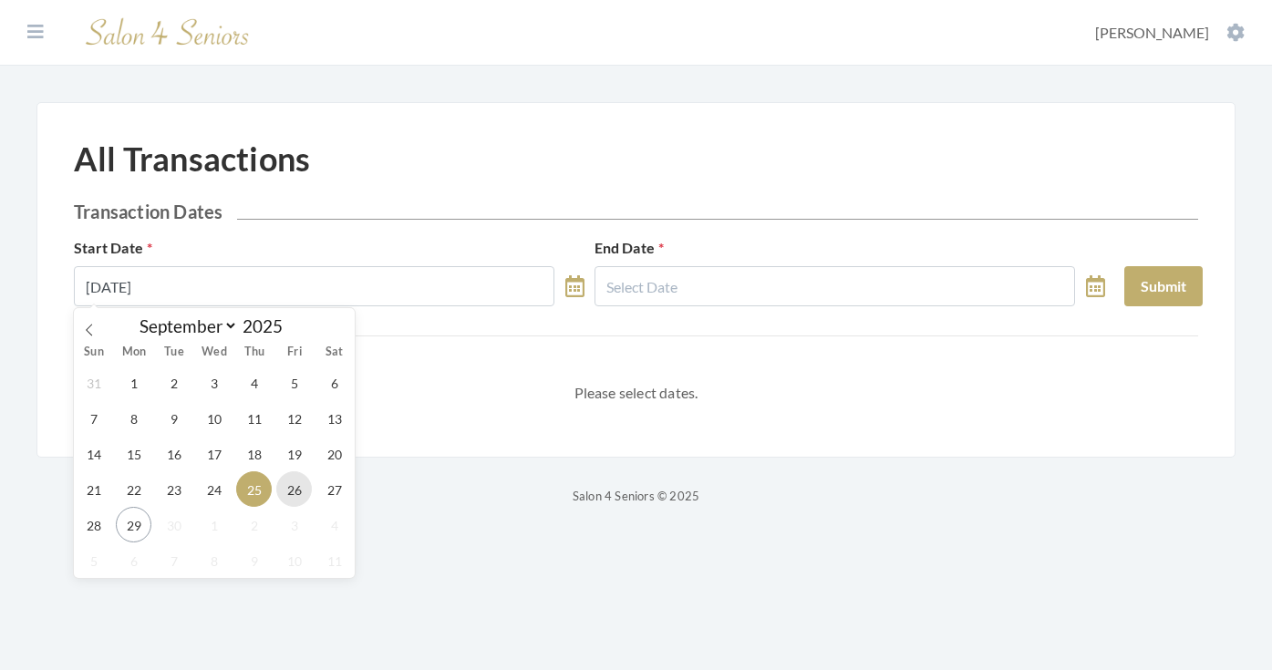
click at [303, 483] on span "26" at bounding box center [294, 489] width 36 height 36
type input "09/26/2025"
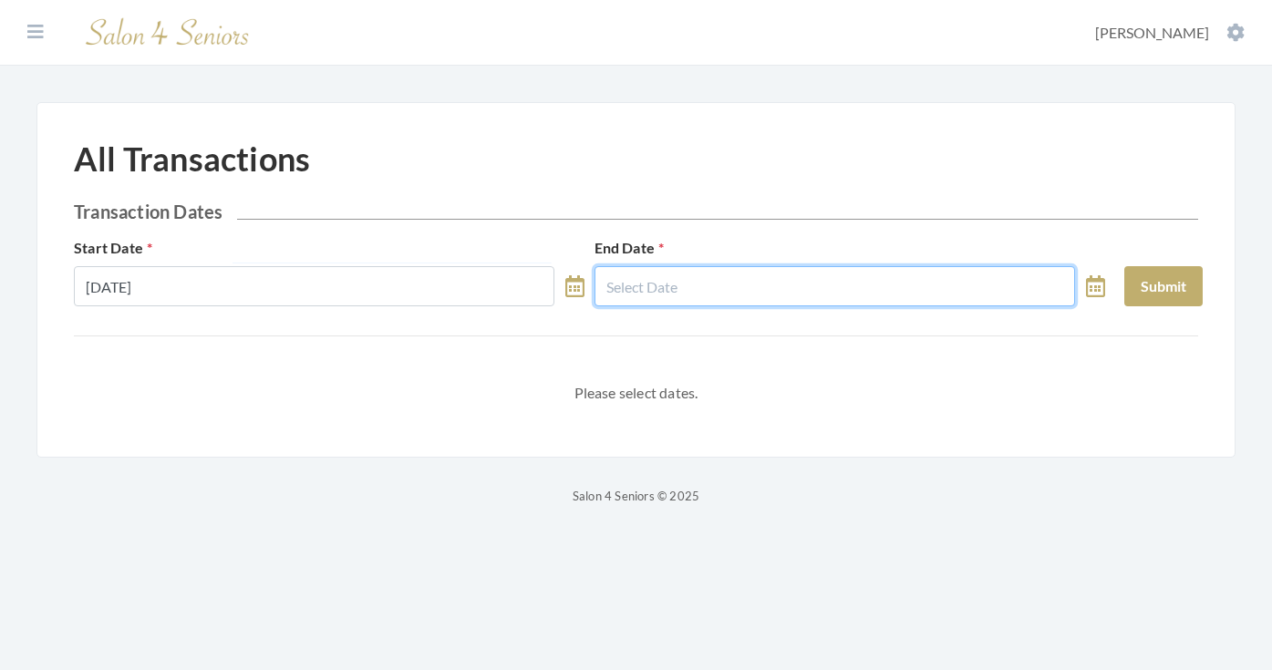
click at [680, 294] on input "text" at bounding box center [834, 286] width 480 height 40
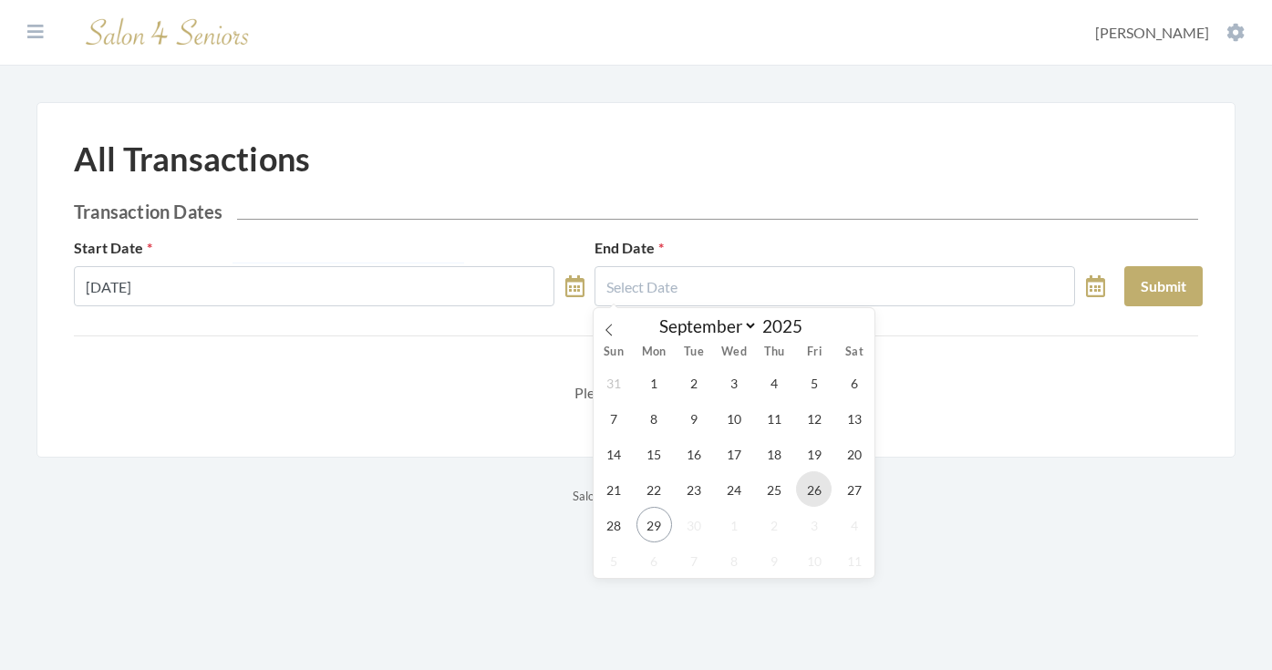
click at [823, 491] on span "26" at bounding box center [814, 489] width 36 height 36
type input "[DATE]"
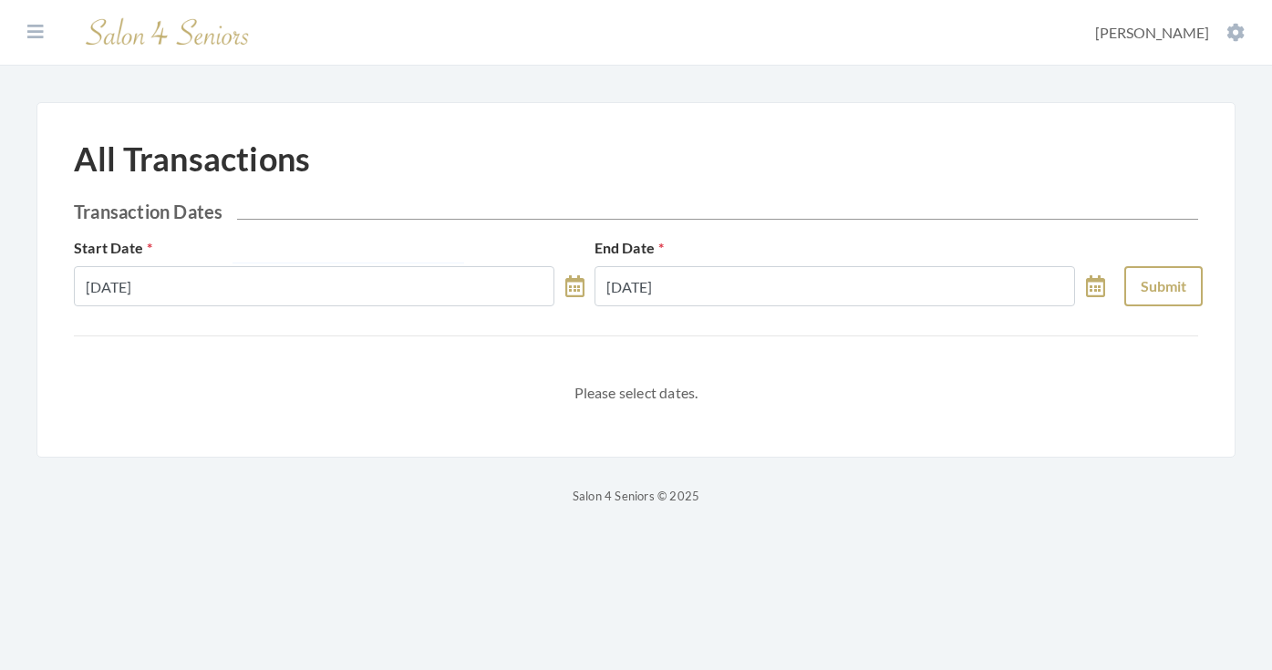
click at [1154, 297] on button "Submit" at bounding box center [1163, 286] width 78 height 40
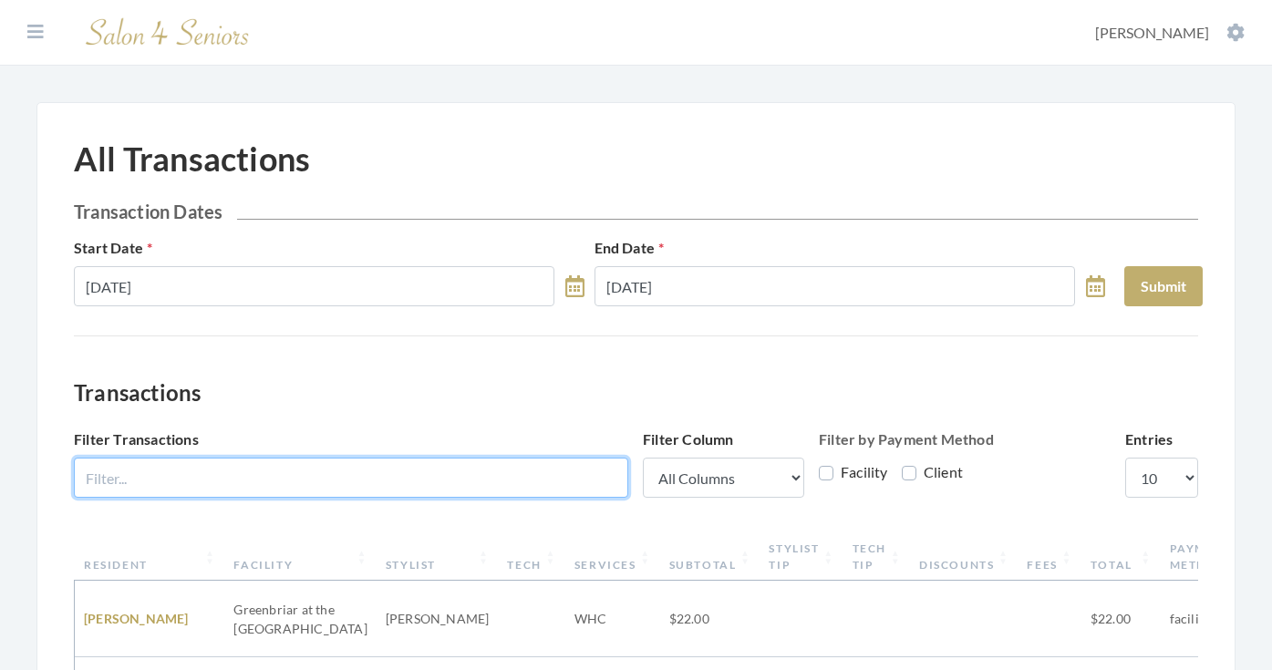
click at [420, 473] on input "Filter Transactions" at bounding box center [351, 478] width 554 height 40
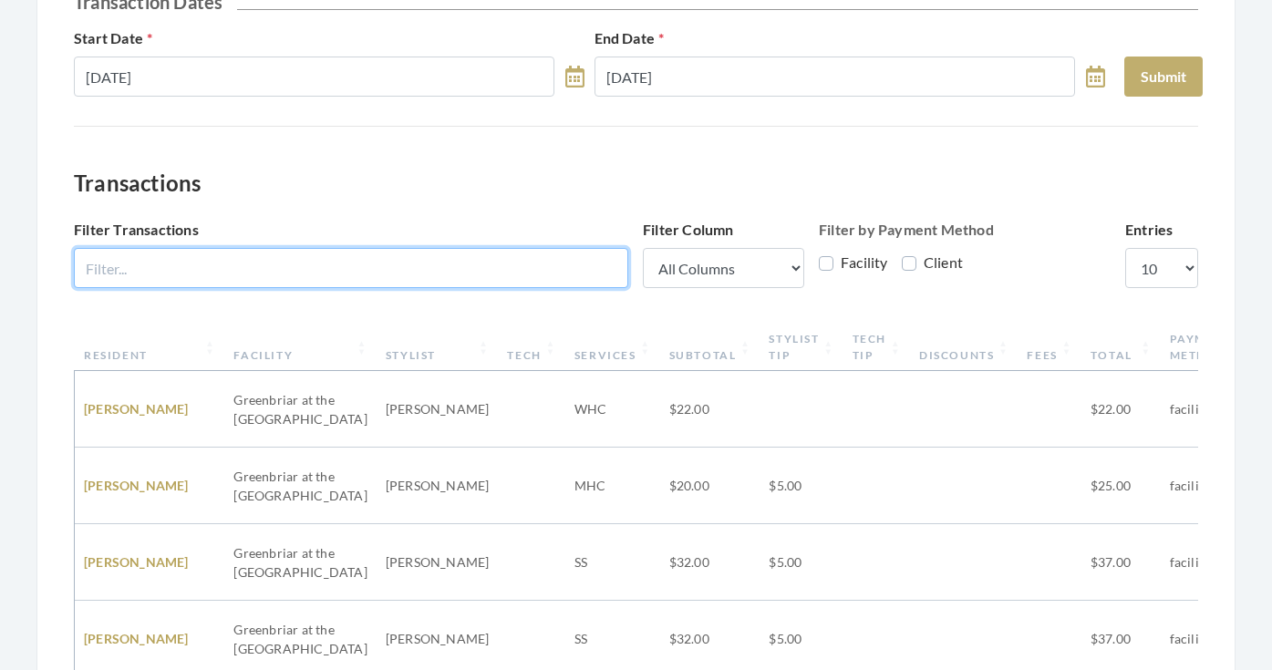
scroll to position [223, 0]
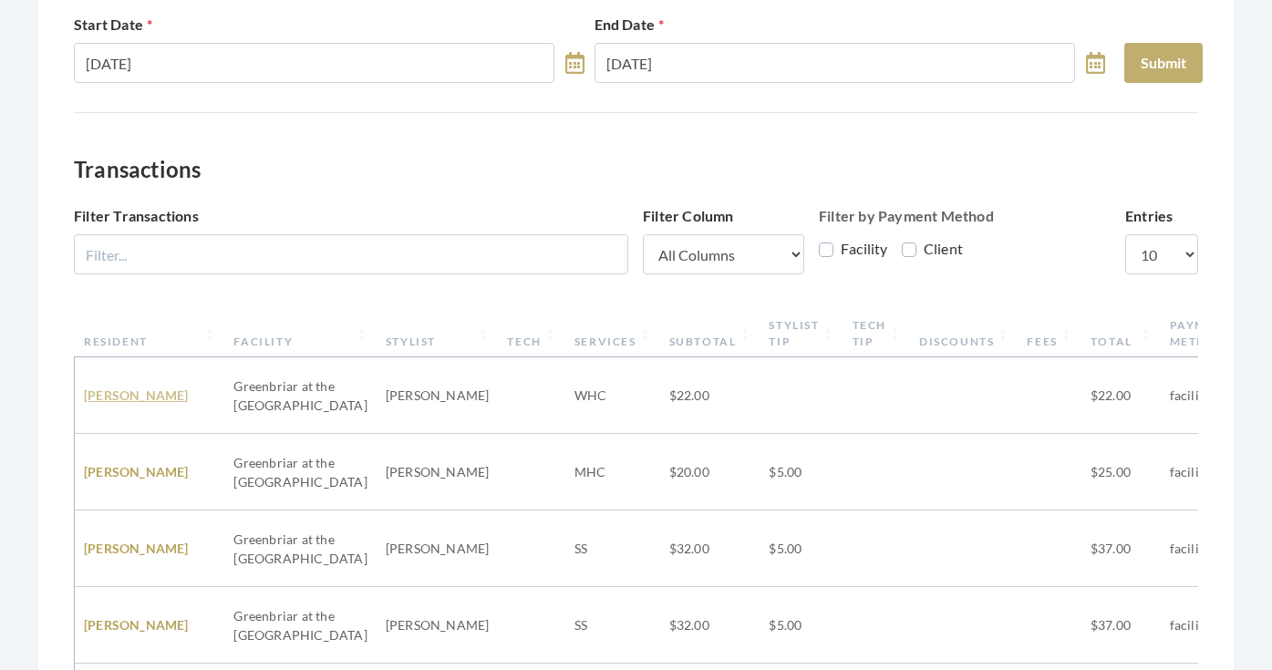
click at [156, 392] on link "Brenda Price" at bounding box center [136, 394] width 105 height 15
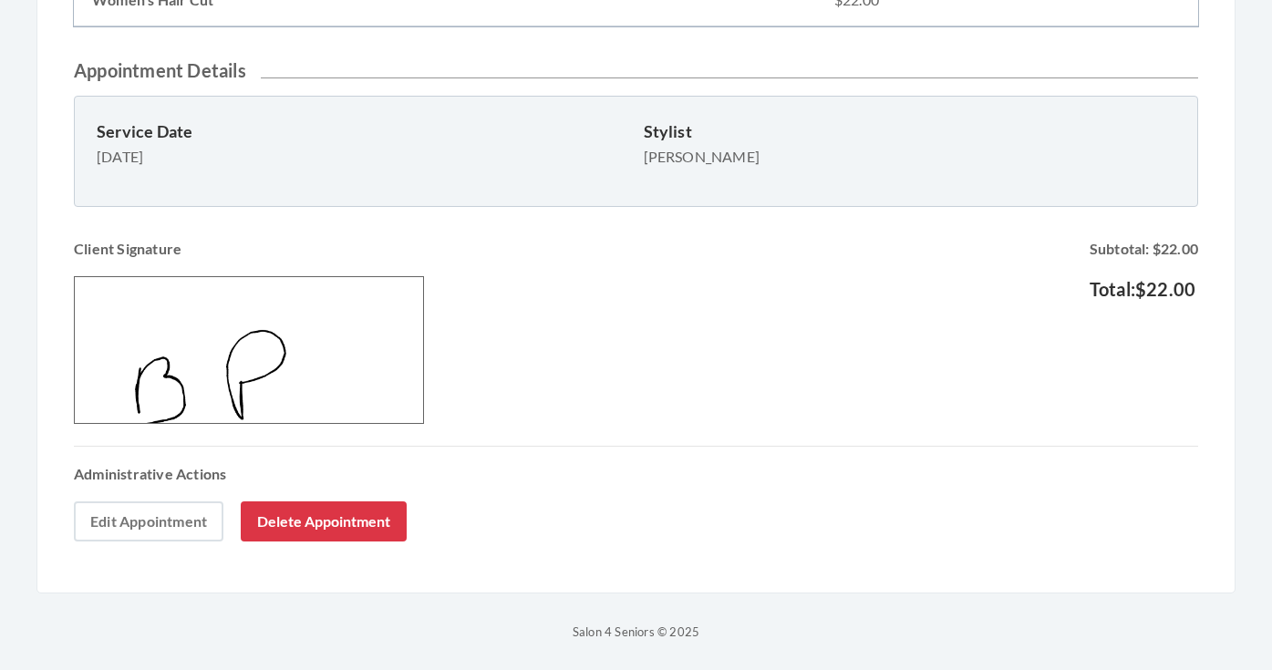
scroll to position [498, 0]
click at [196, 517] on link "Edit Appointment" at bounding box center [148, 521] width 149 height 40
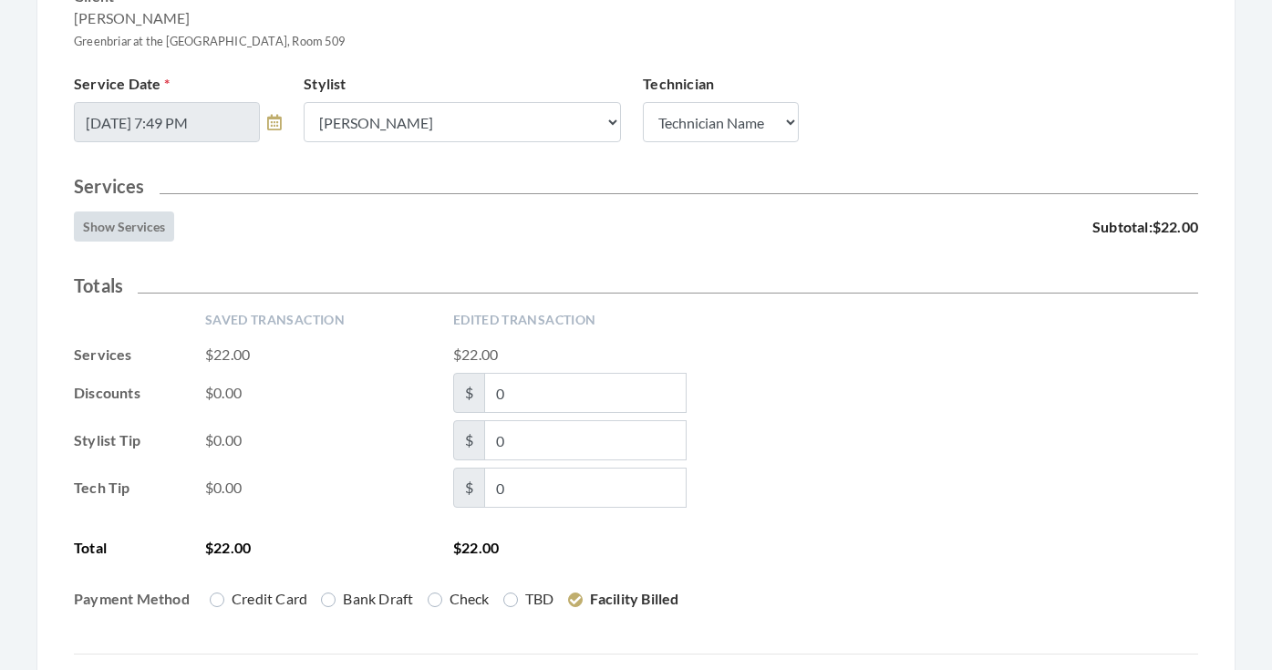
scroll to position [467, 0]
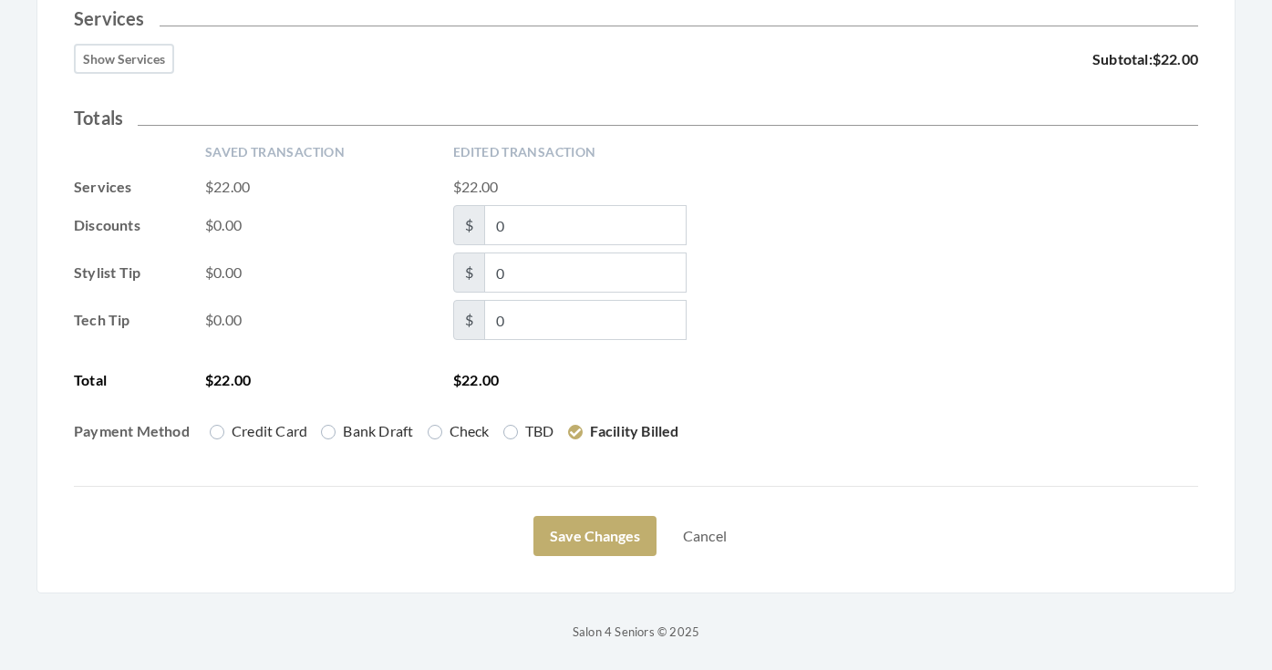
click at [99, 62] on button "Show Services" at bounding box center [124, 59] width 100 height 30
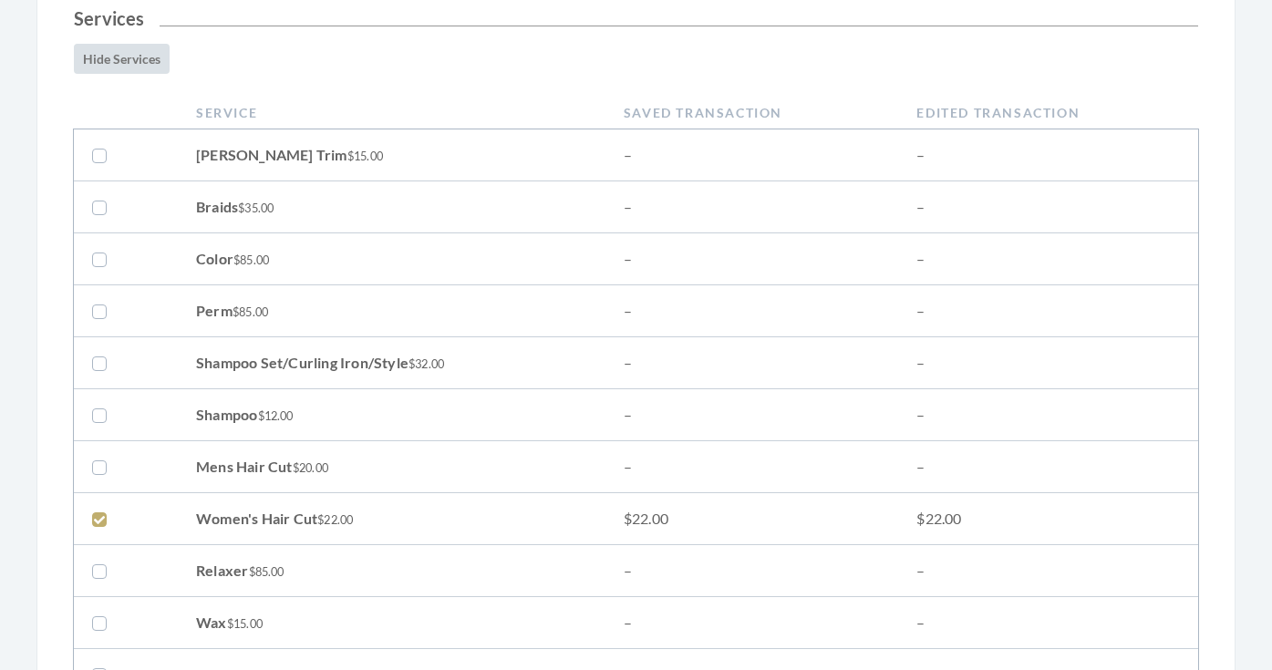
click at [98, 515] on label at bounding box center [103, 519] width 22 height 22
checkbox input "false"
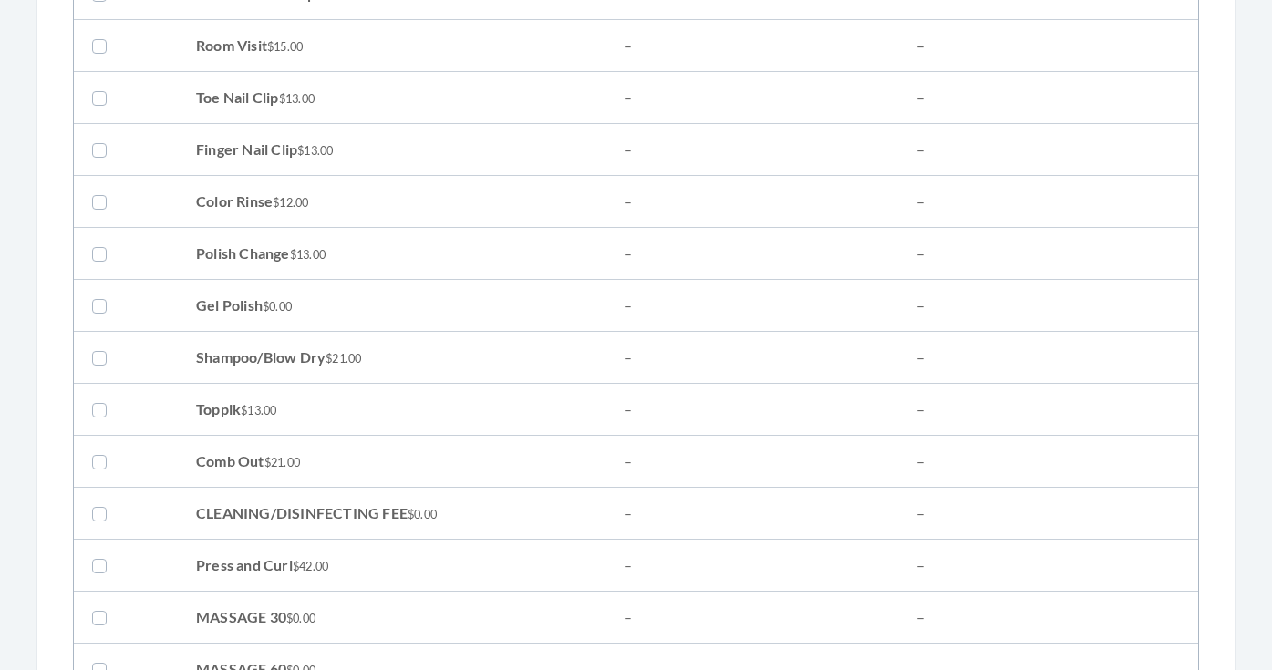
scroll to position [1346, 0]
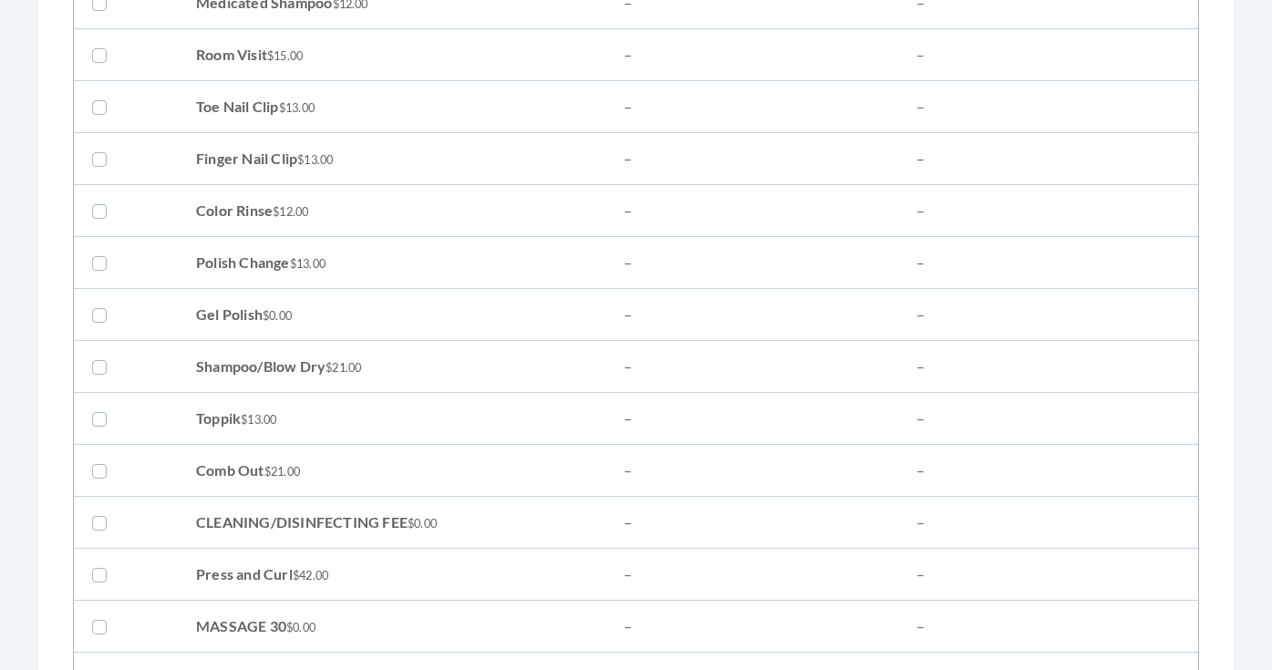
click at [99, 366] on label at bounding box center [103, 366] width 22 height 22
checkbox input "true"
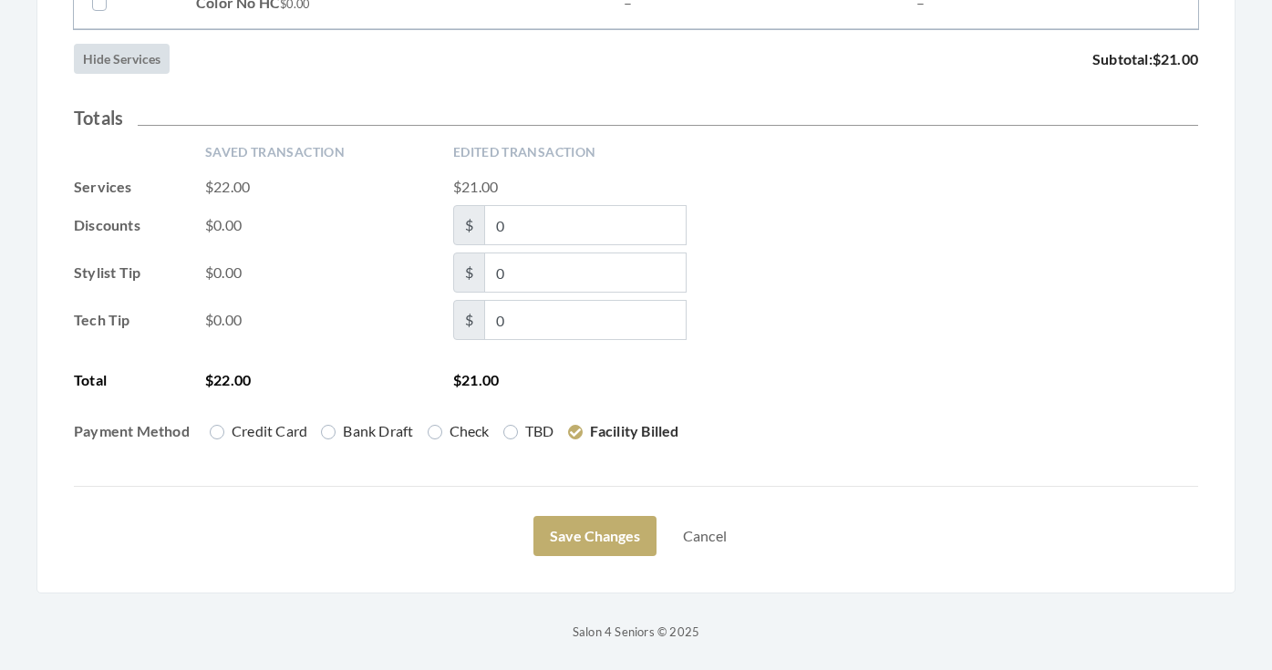
scroll to position [3061, 0]
click at [563, 529] on button "Save Changes" at bounding box center [594, 536] width 123 height 40
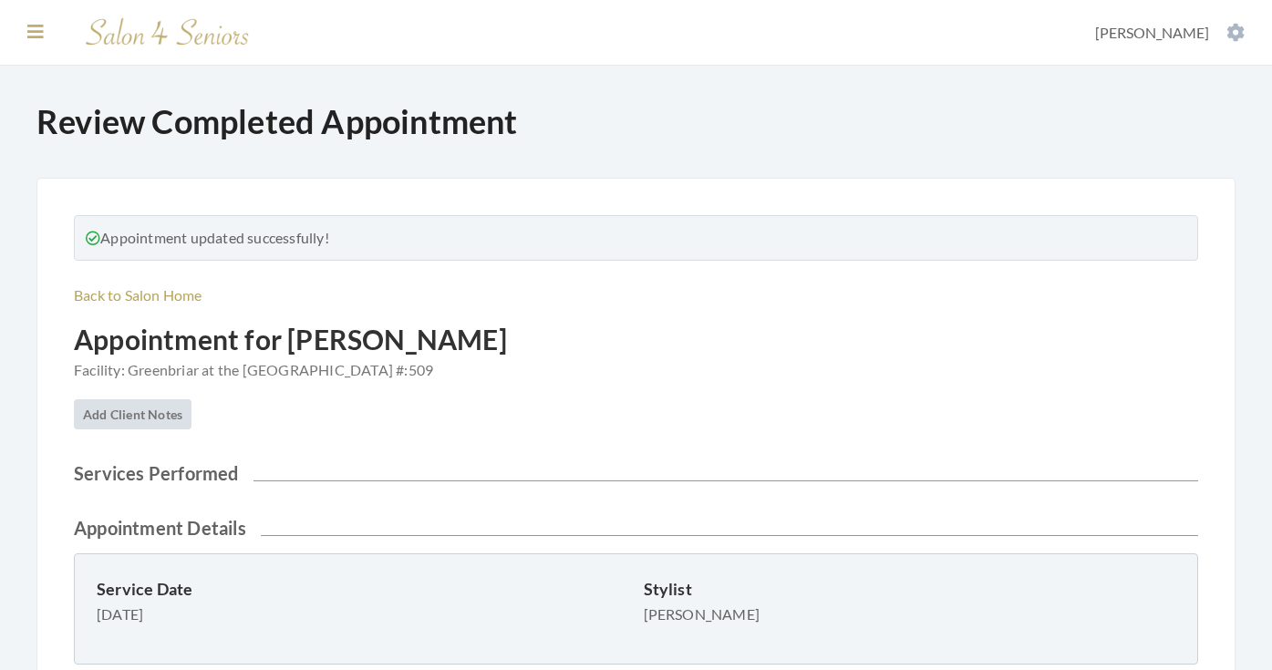
click at [36, 27] on icon at bounding box center [35, 32] width 16 height 18
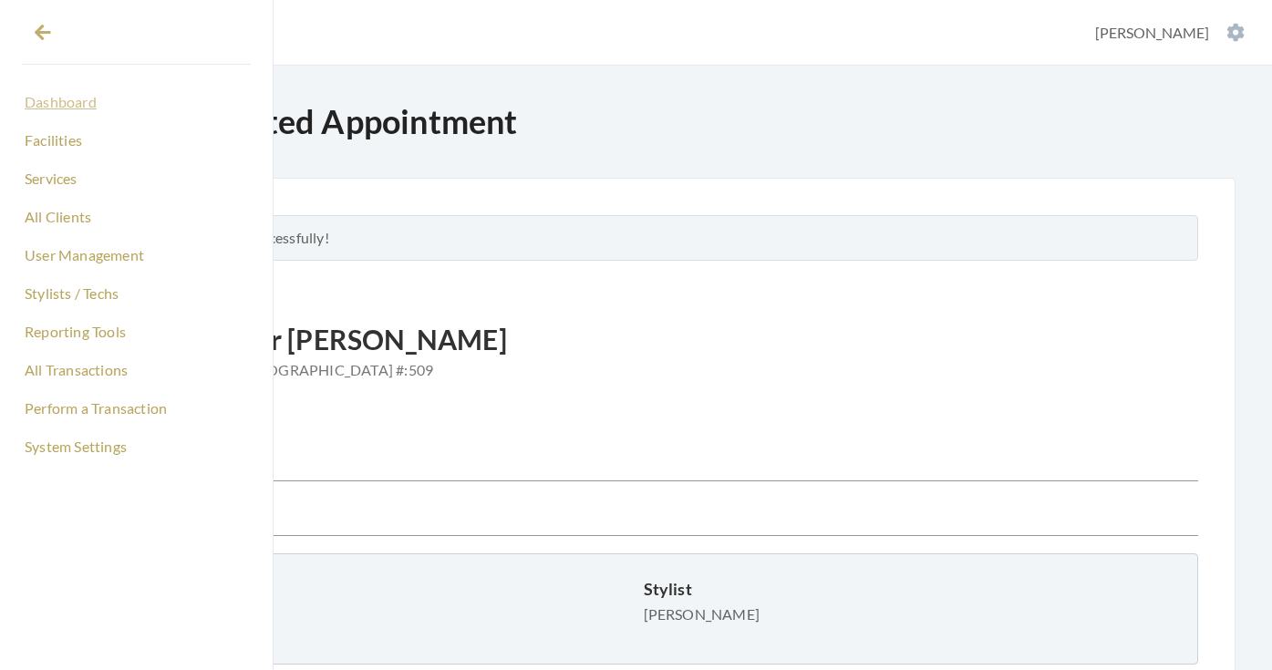
click at [48, 104] on link "Dashboard" at bounding box center [136, 102] width 229 height 31
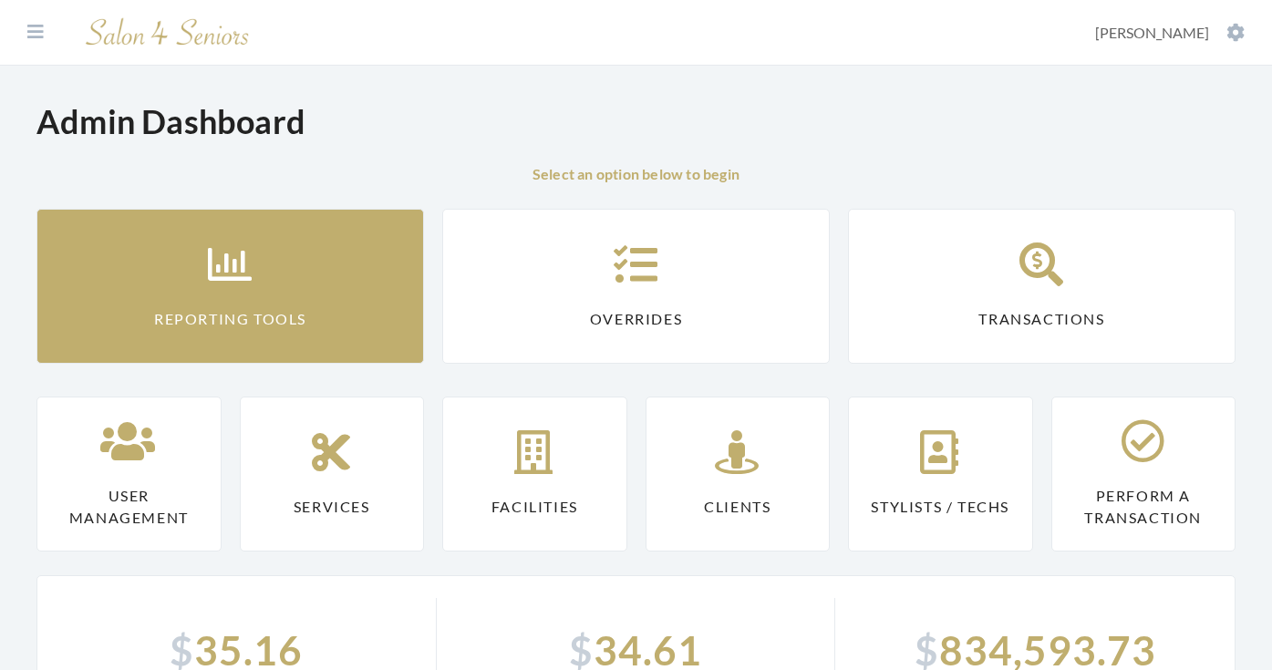
click at [193, 254] on link "Reporting Tools" at bounding box center [229, 286] width 387 height 155
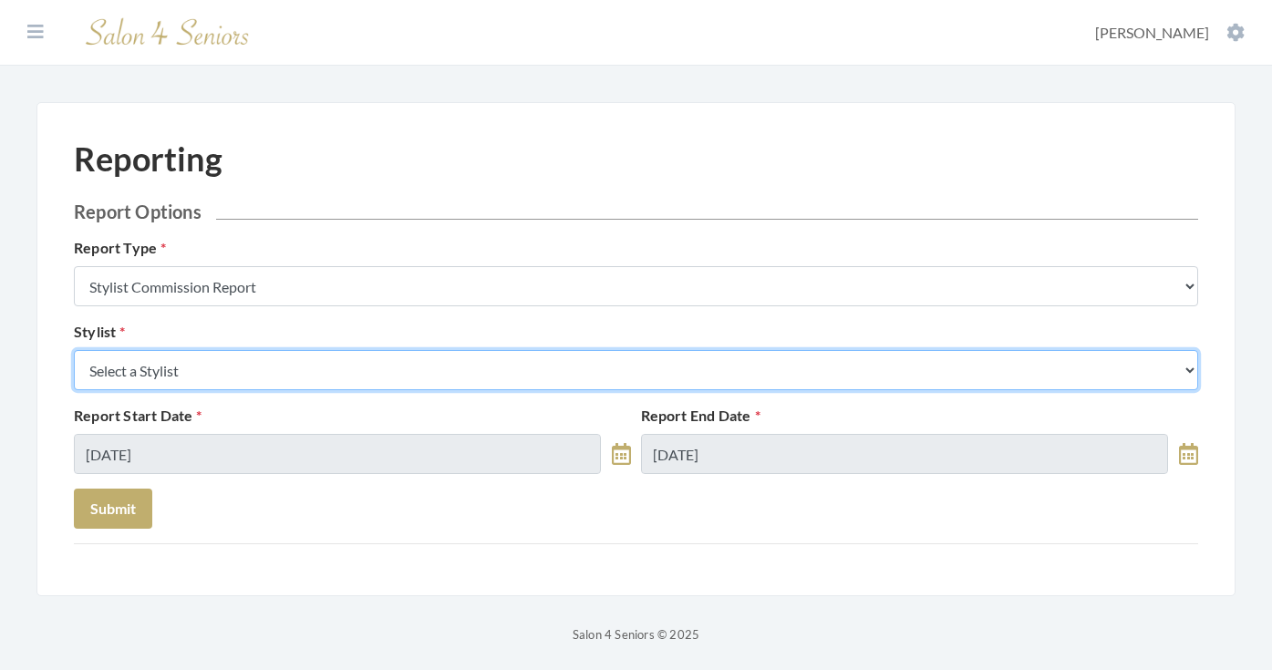
select select "24"
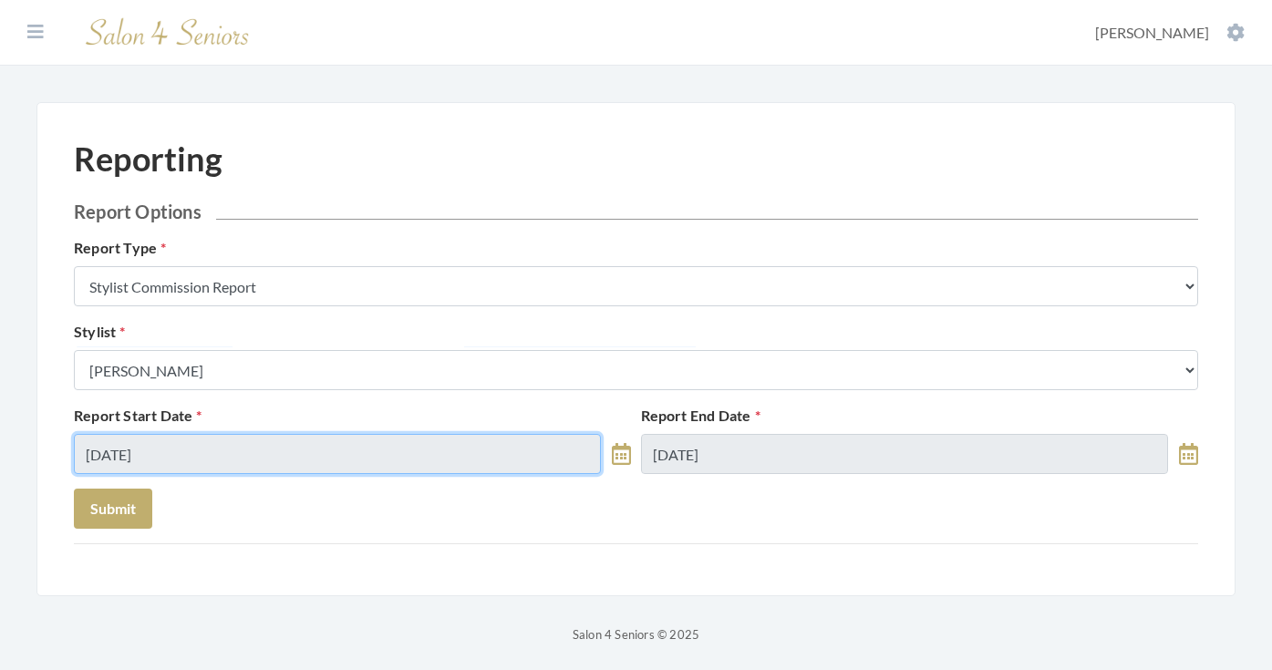
click at [242, 464] on input "09/29/2025" at bounding box center [337, 454] width 527 height 40
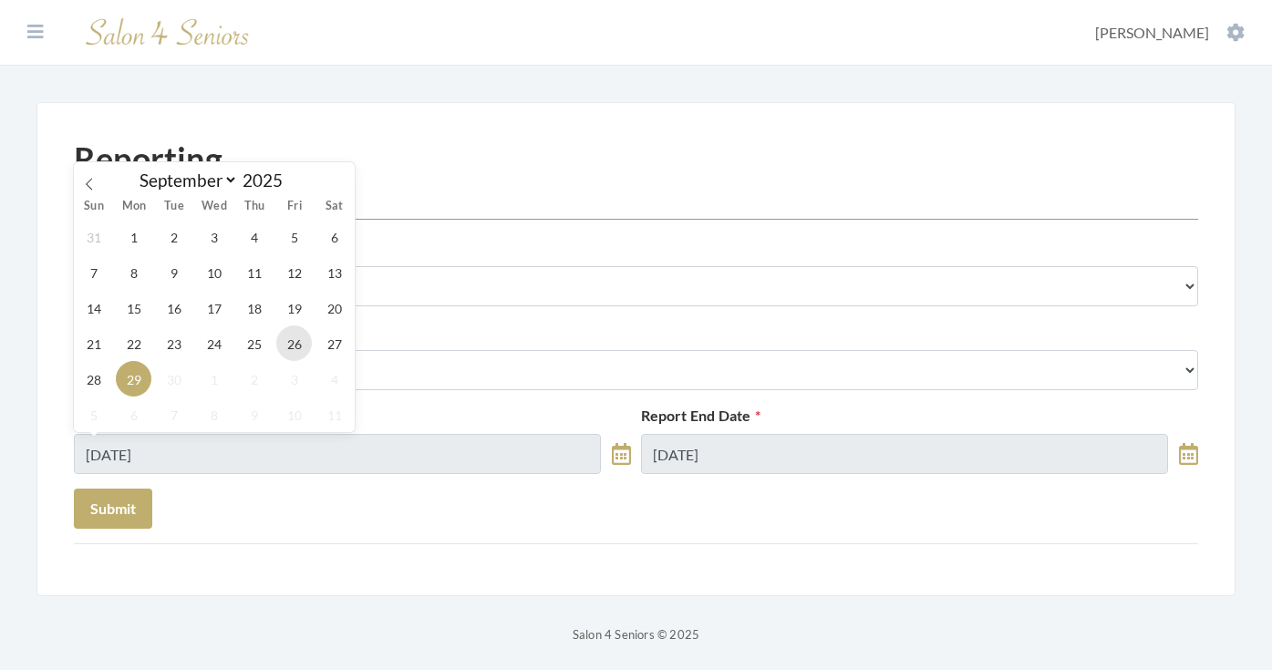
click at [288, 350] on span "26" at bounding box center [294, 343] width 36 height 36
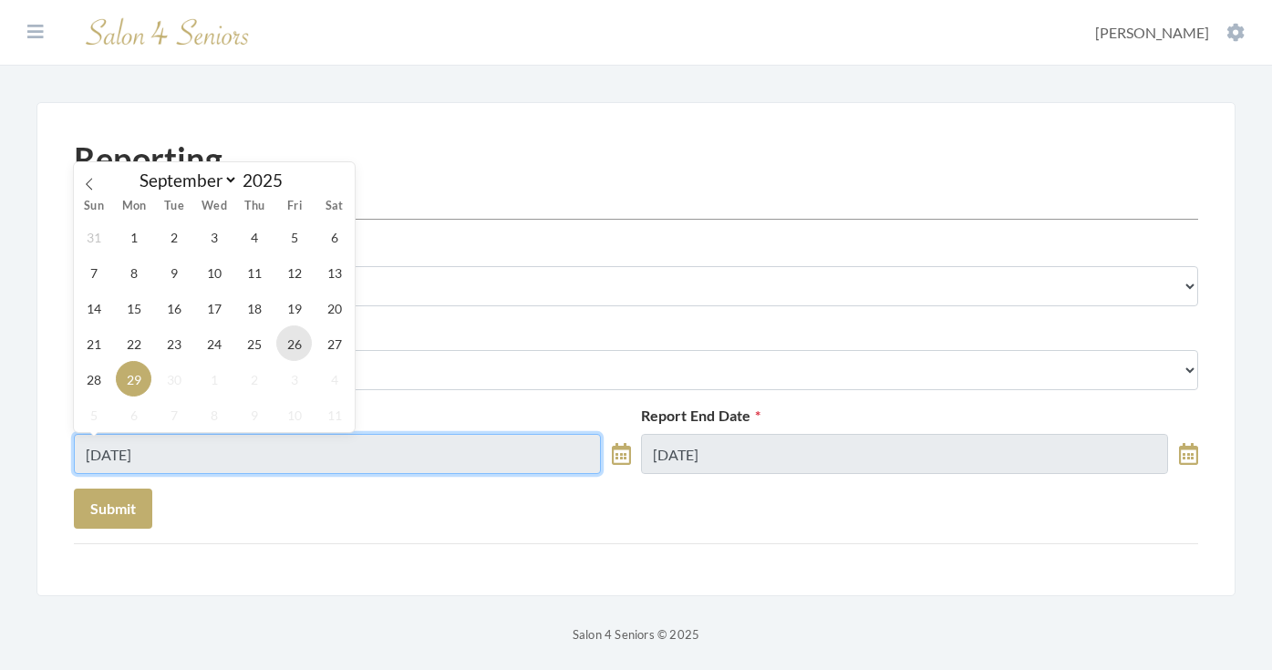
type input "[DATE]"
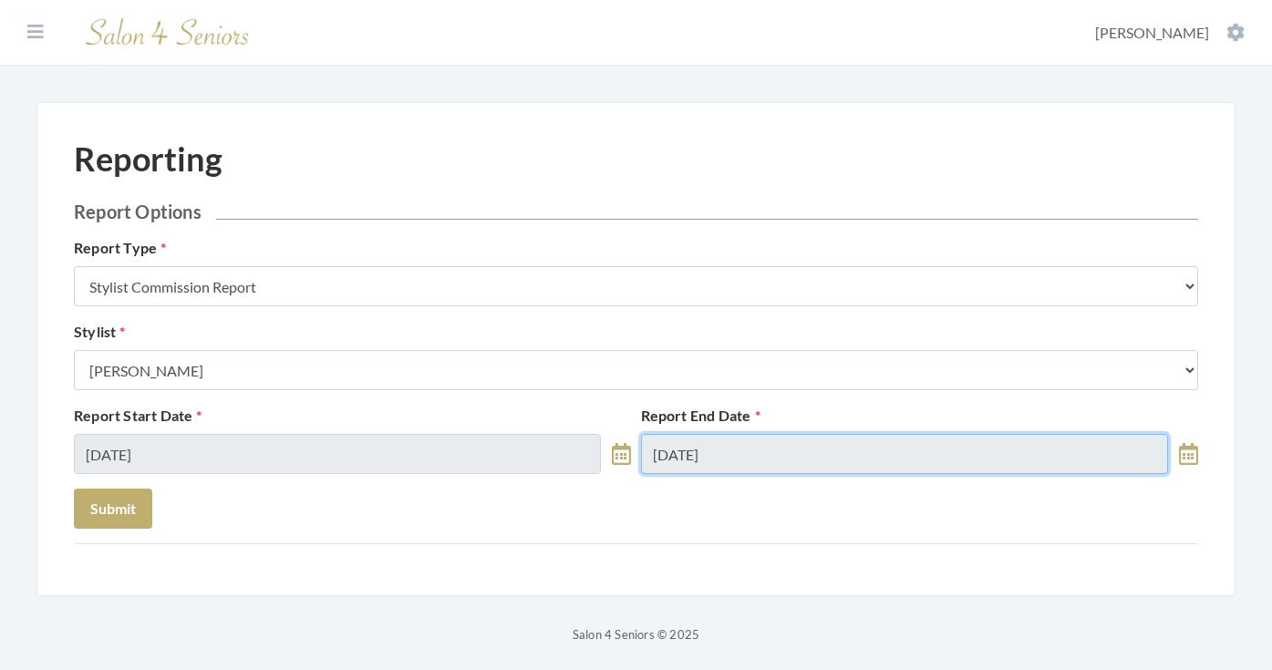
click at [723, 457] on input "09/29/2025" at bounding box center [904, 454] width 527 height 40
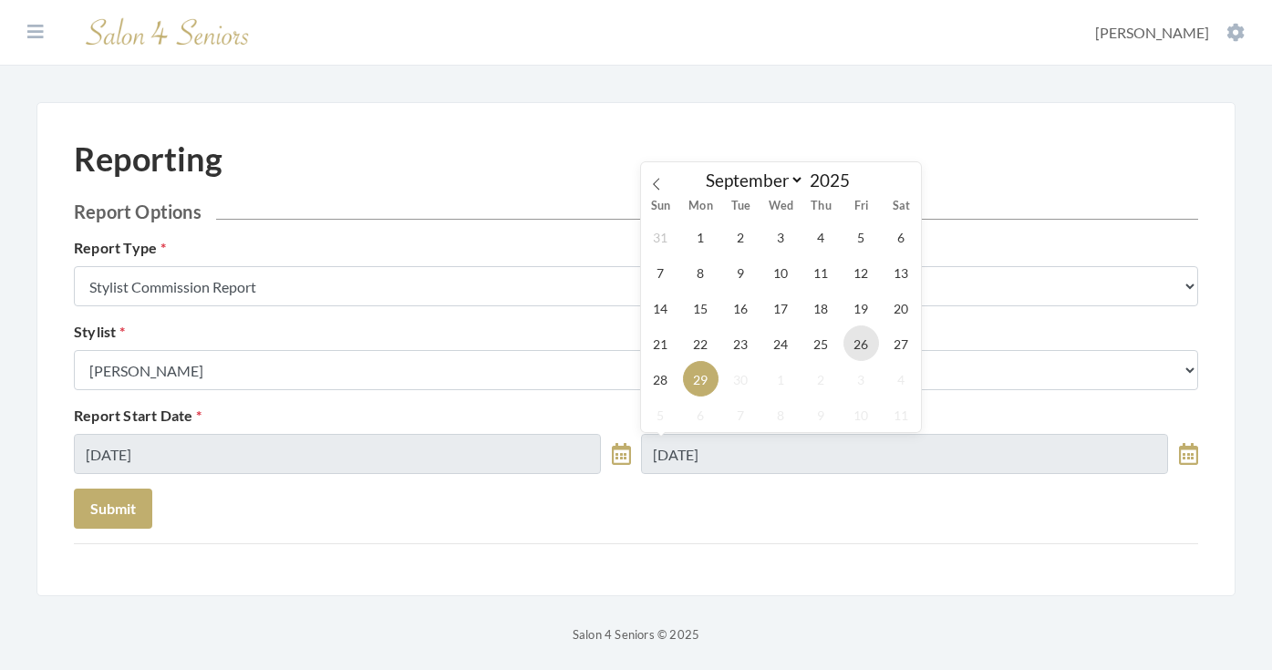
click at [856, 349] on span "26" at bounding box center [861, 343] width 36 height 36
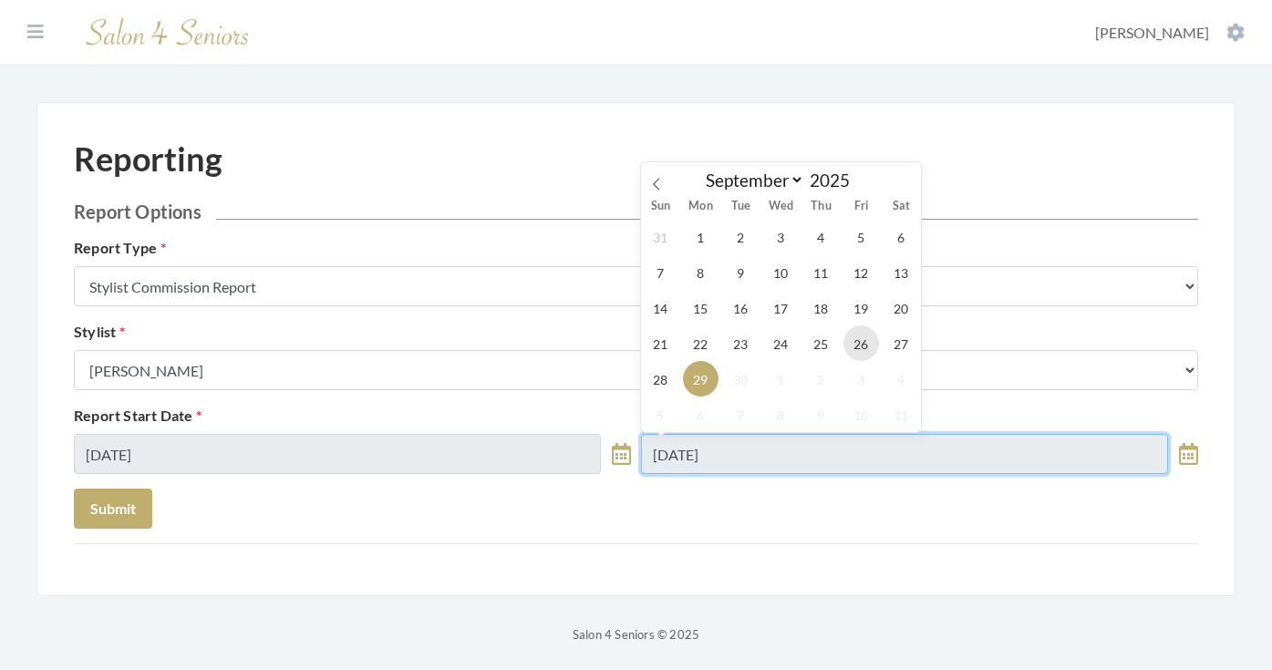
type input "[DATE]"
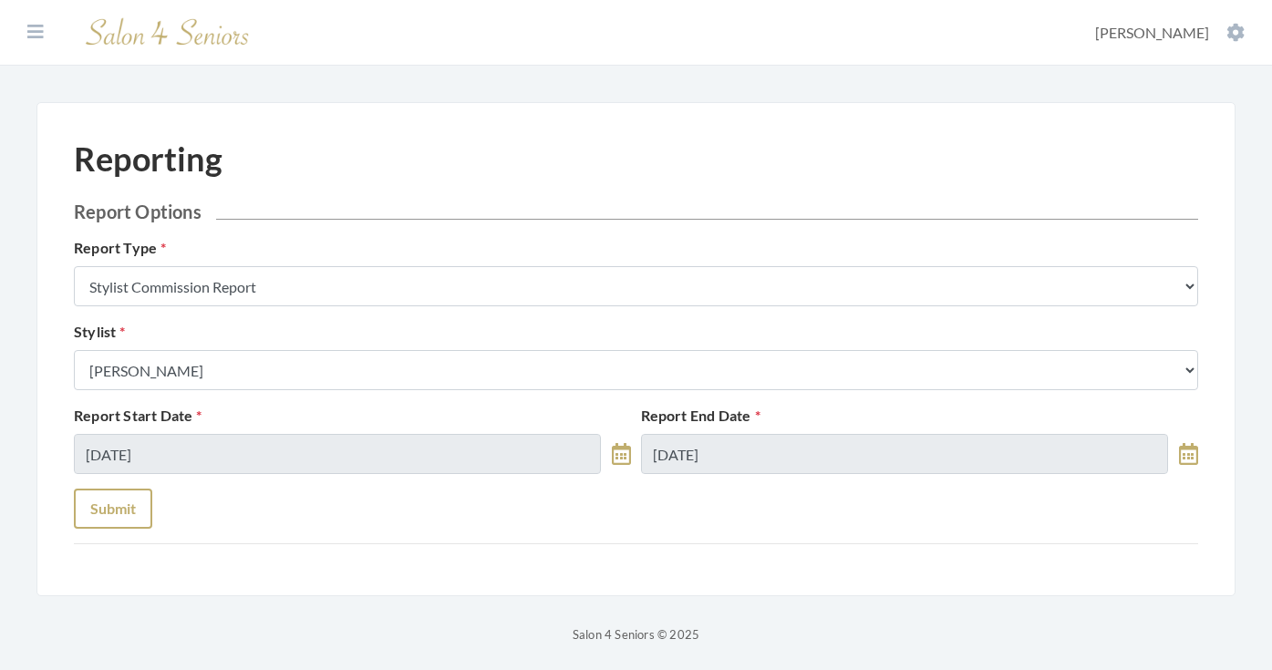
click at [140, 499] on button "Submit" at bounding box center [113, 509] width 78 height 40
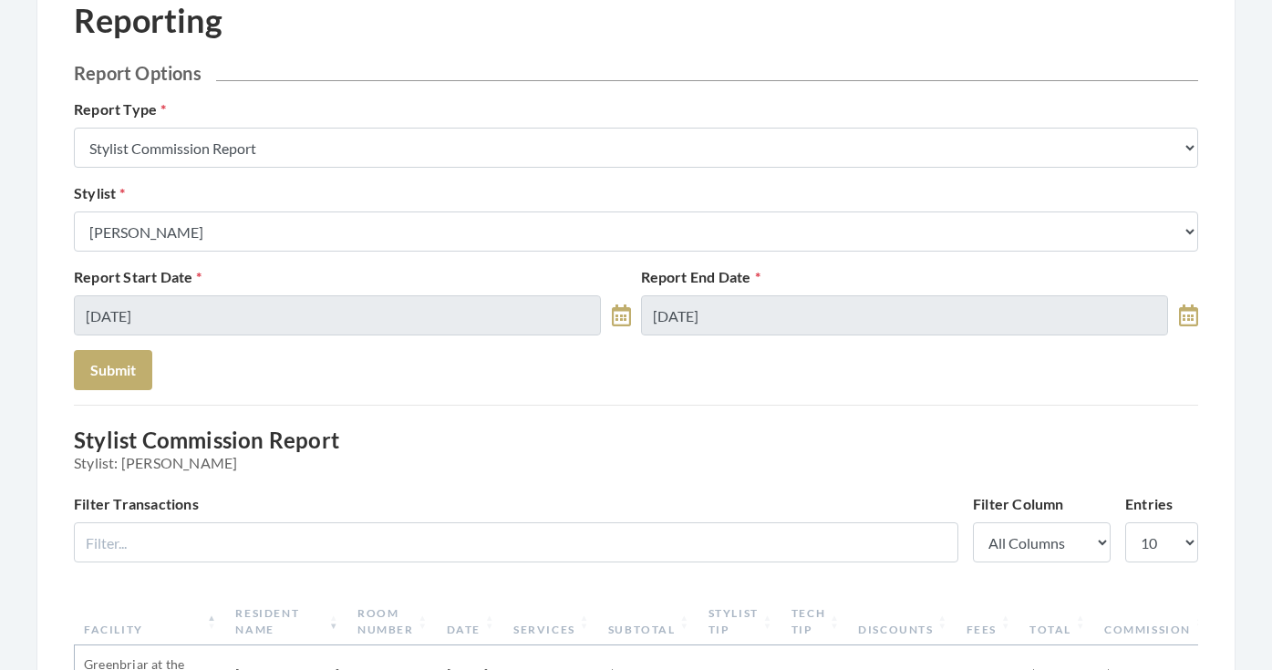
scroll to position [27, 0]
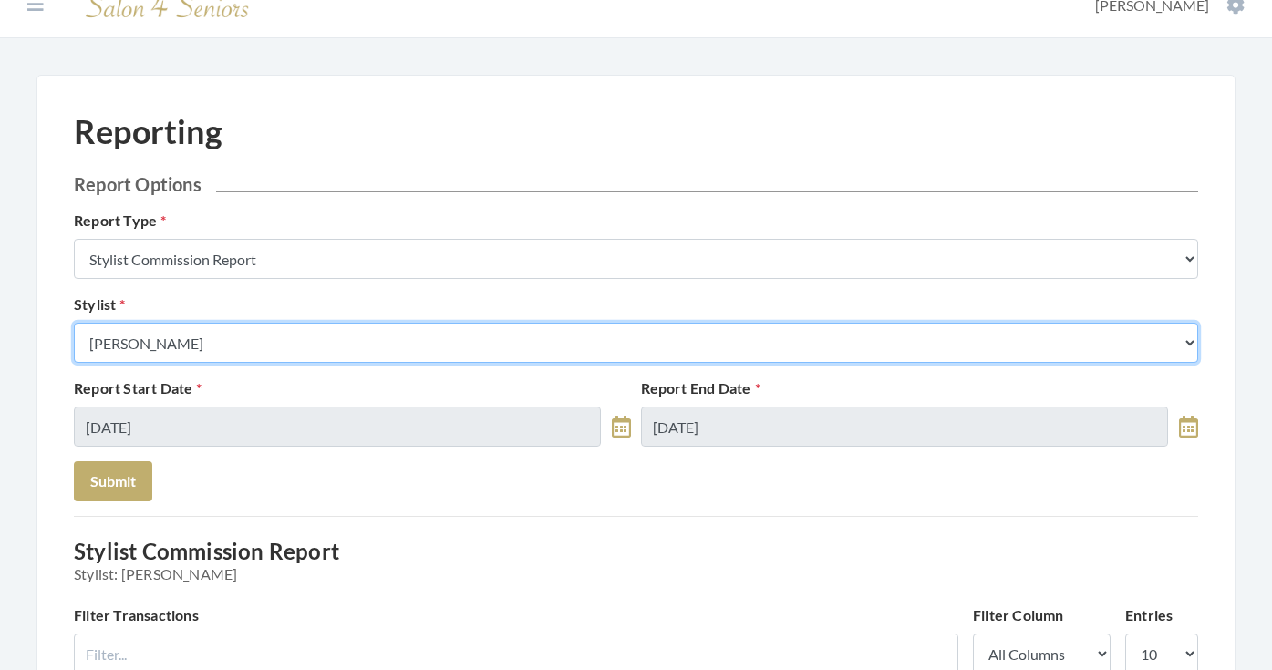
select select "18"
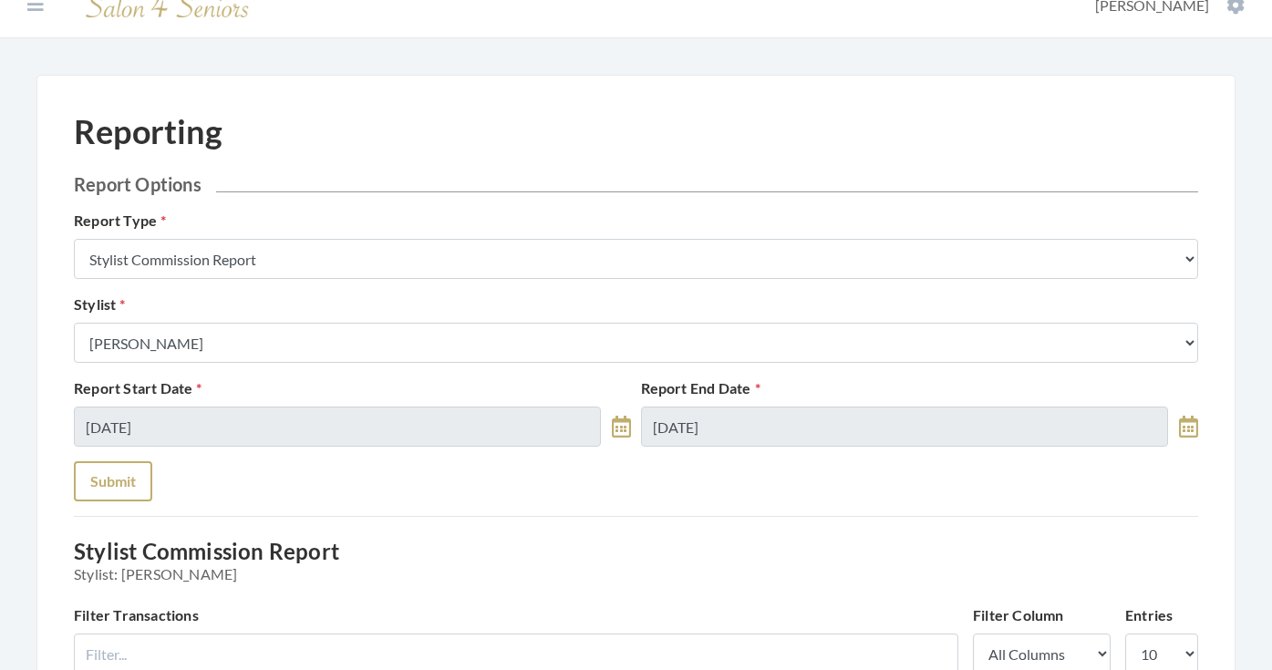
click at [130, 469] on button "Submit" at bounding box center [113, 481] width 78 height 40
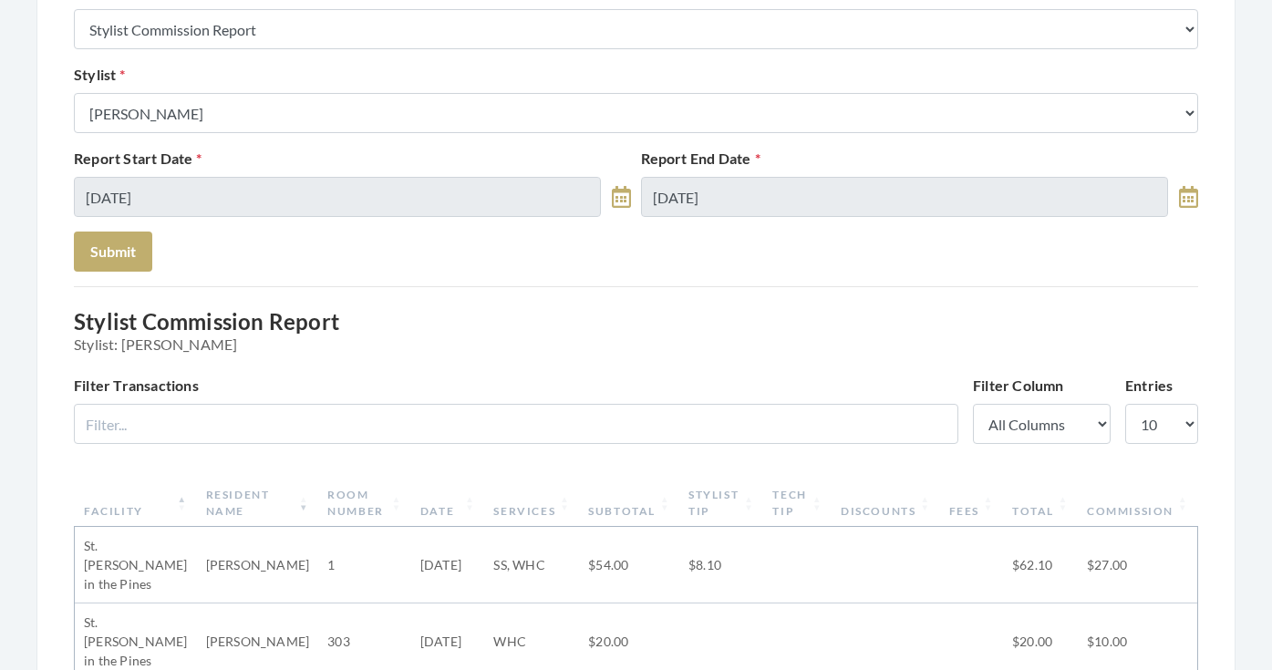
scroll to position [211, 0]
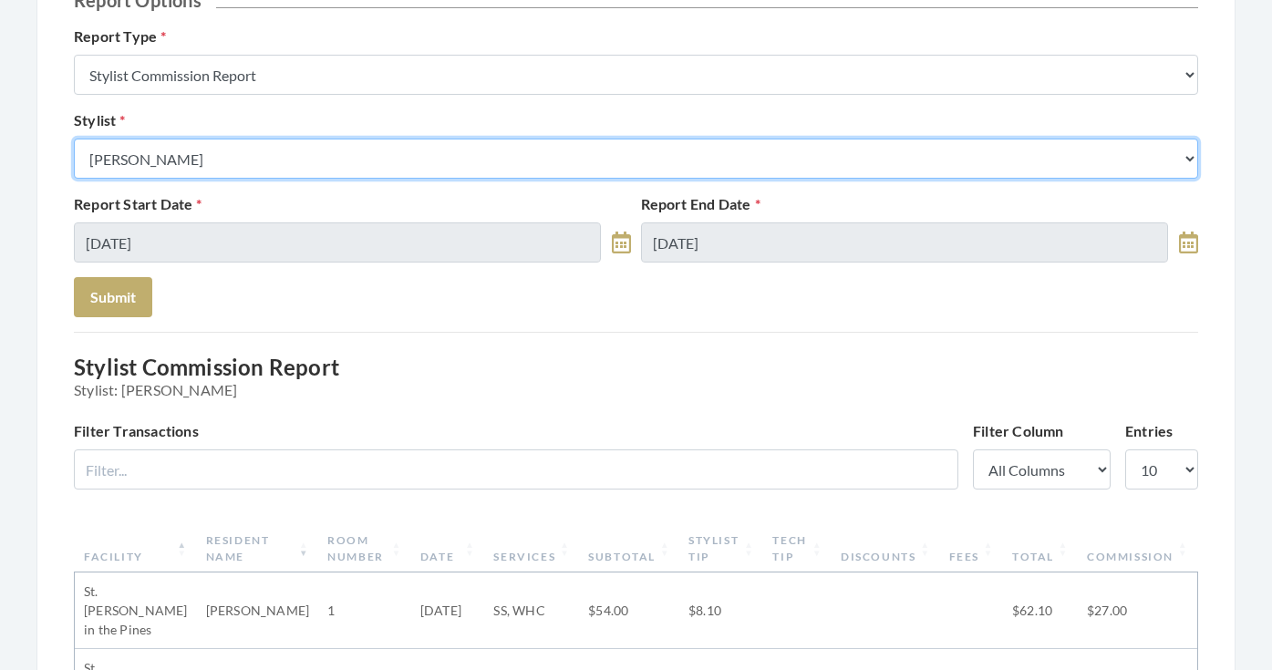
select select "146"
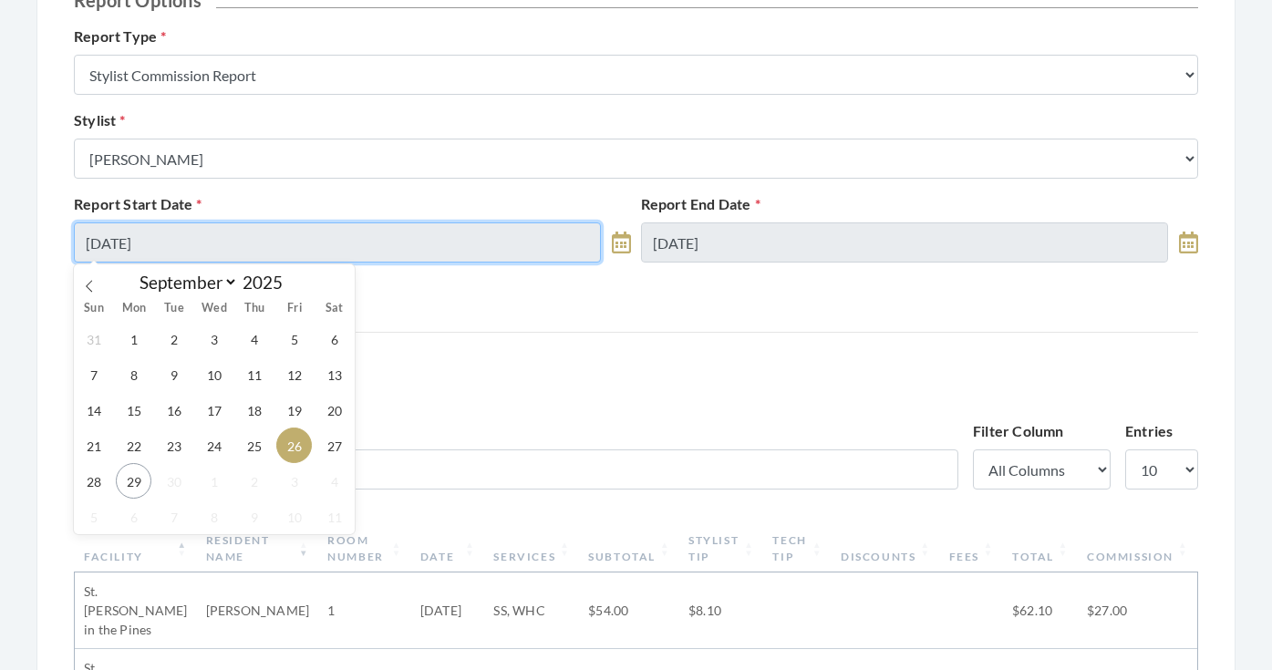
click at [228, 238] on input "[DATE]" at bounding box center [337, 242] width 527 height 40
click at [252, 459] on span "25" at bounding box center [254, 445] width 36 height 36
type input "[DATE]"
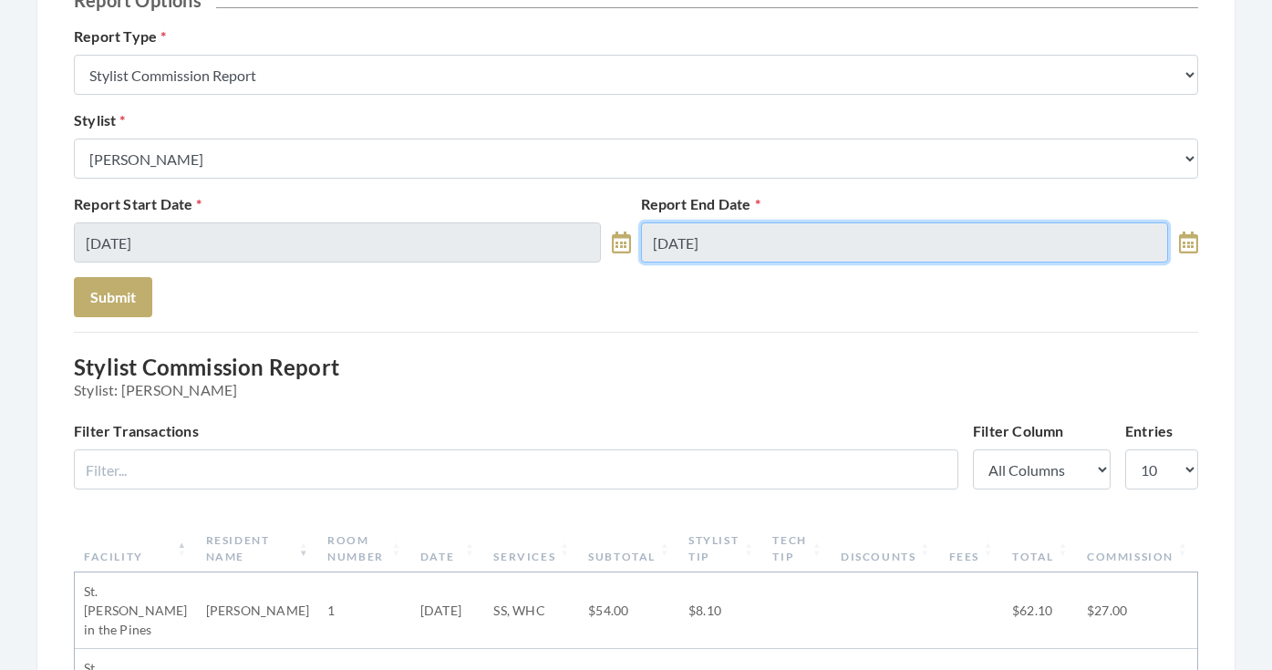
click at [667, 252] on input "[DATE]" at bounding box center [904, 242] width 527 height 40
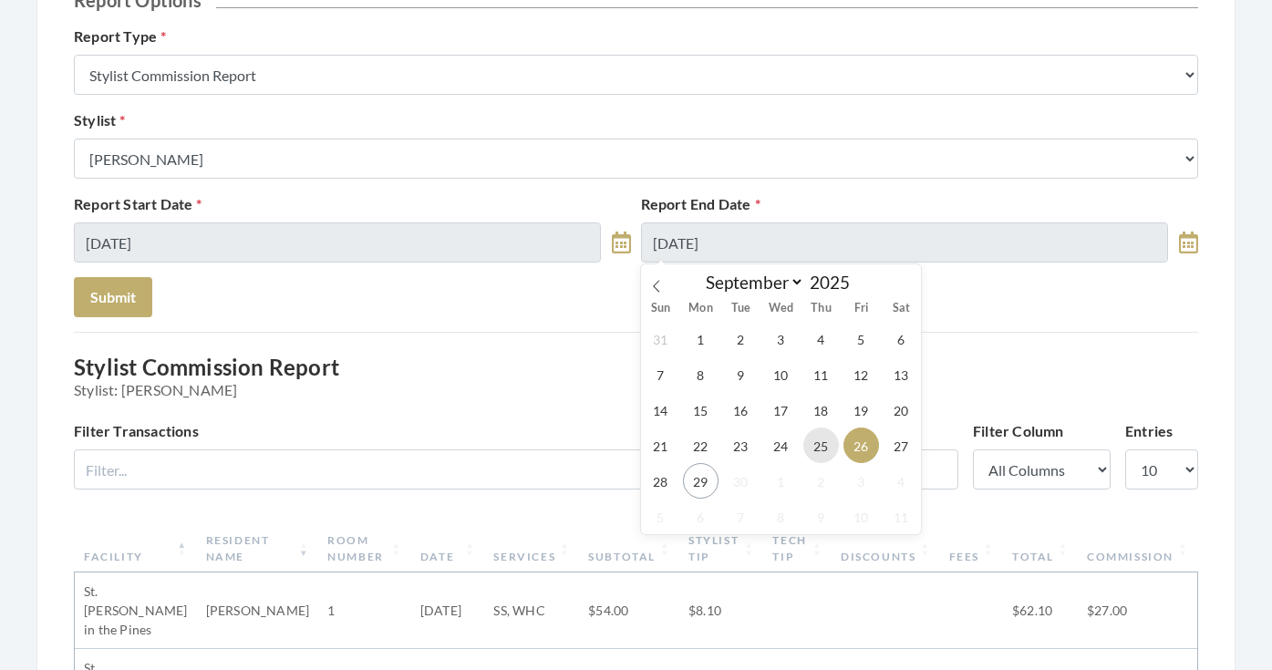
click at [817, 438] on span "25" at bounding box center [821, 445] width 36 height 36
type input "09/25/2025"
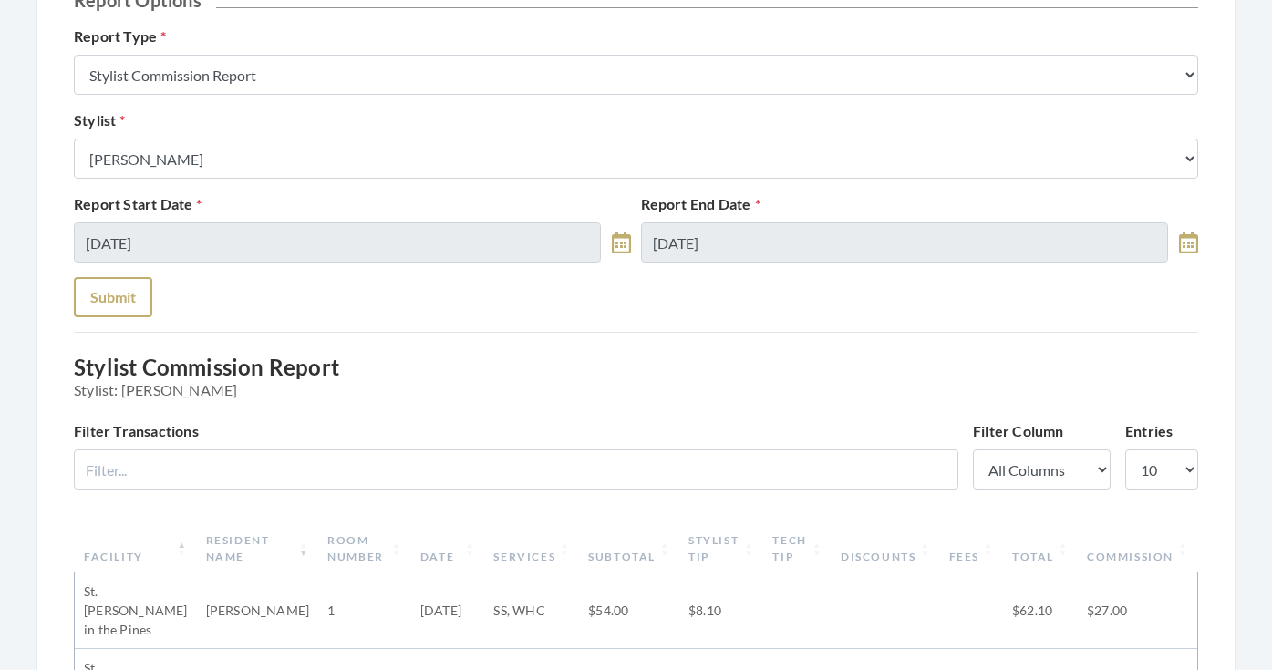
click at [129, 285] on button "Submit" at bounding box center [113, 297] width 78 height 40
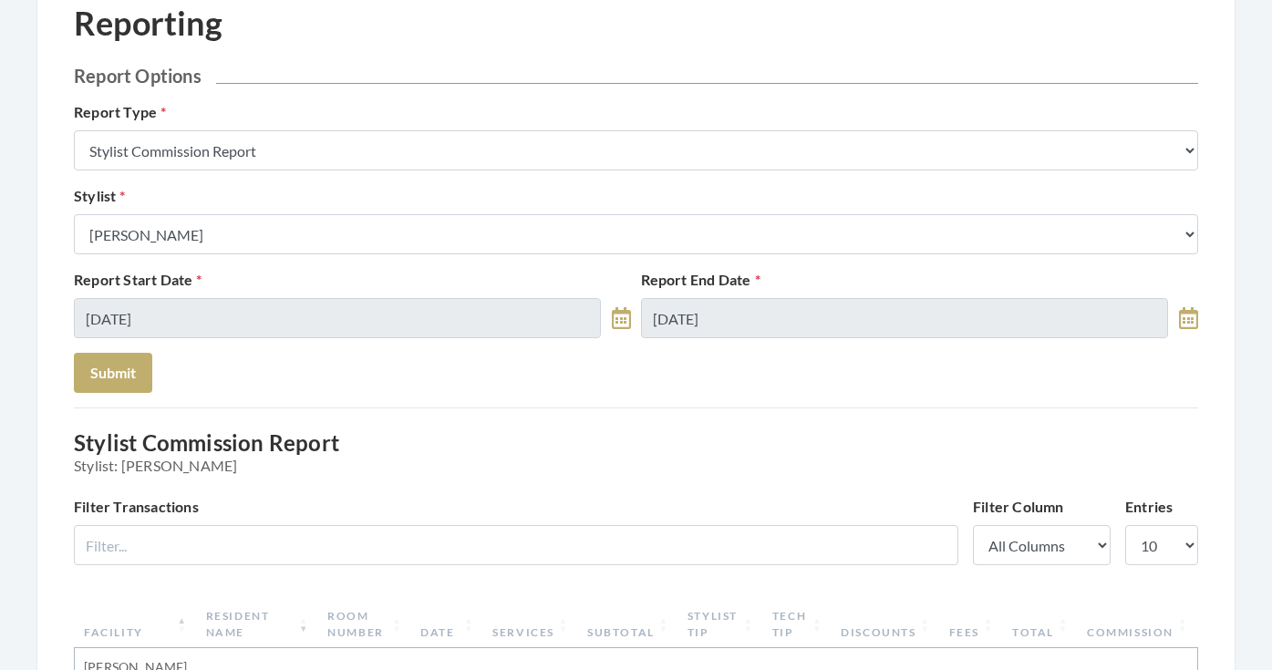
scroll to position [34, 0]
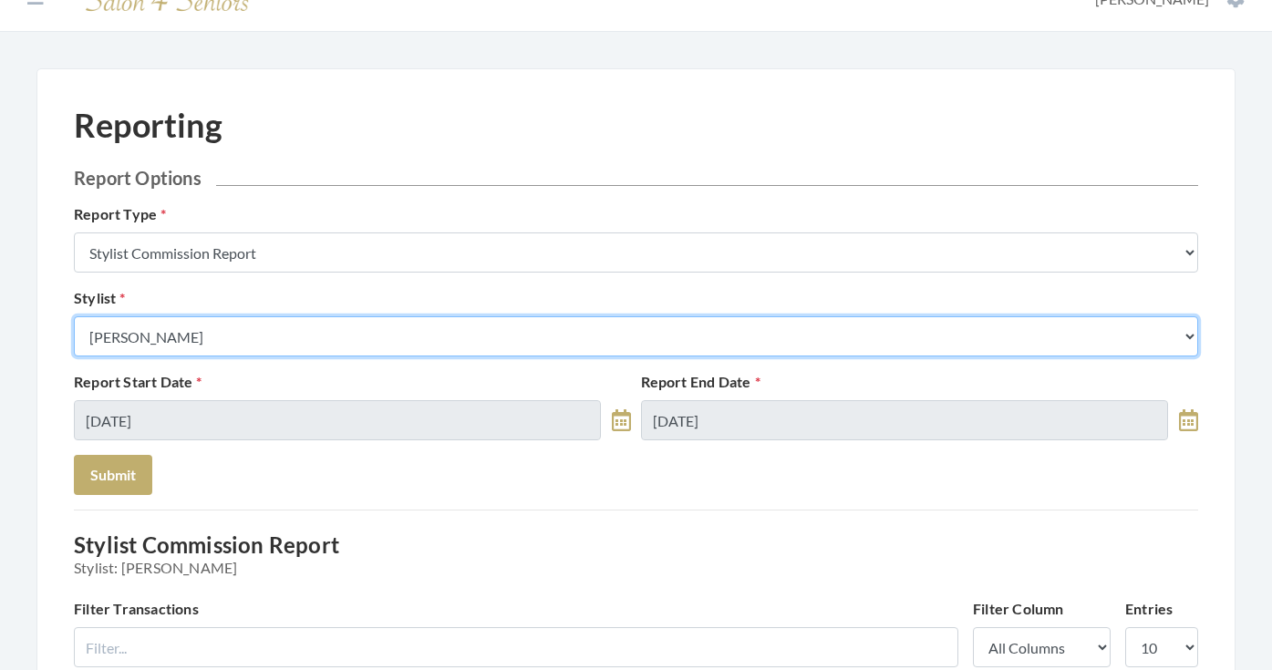
select select "26"
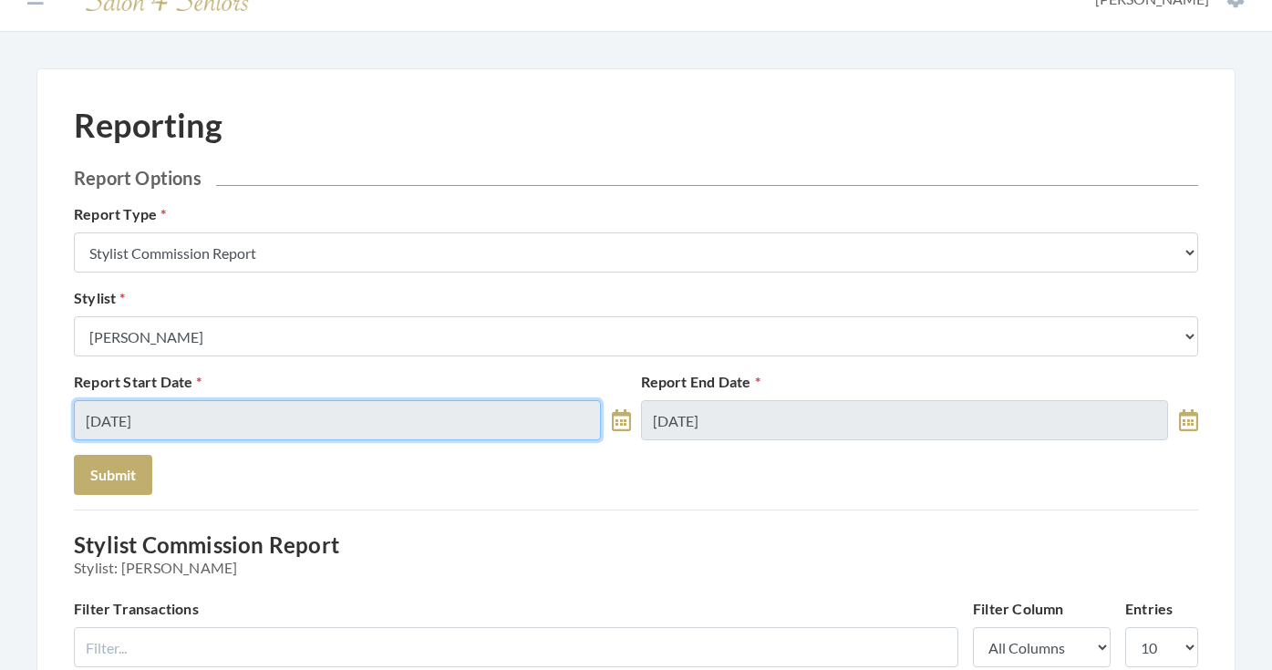
click at [207, 414] on input "09/25/2025" at bounding box center [337, 420] width 527 height 40
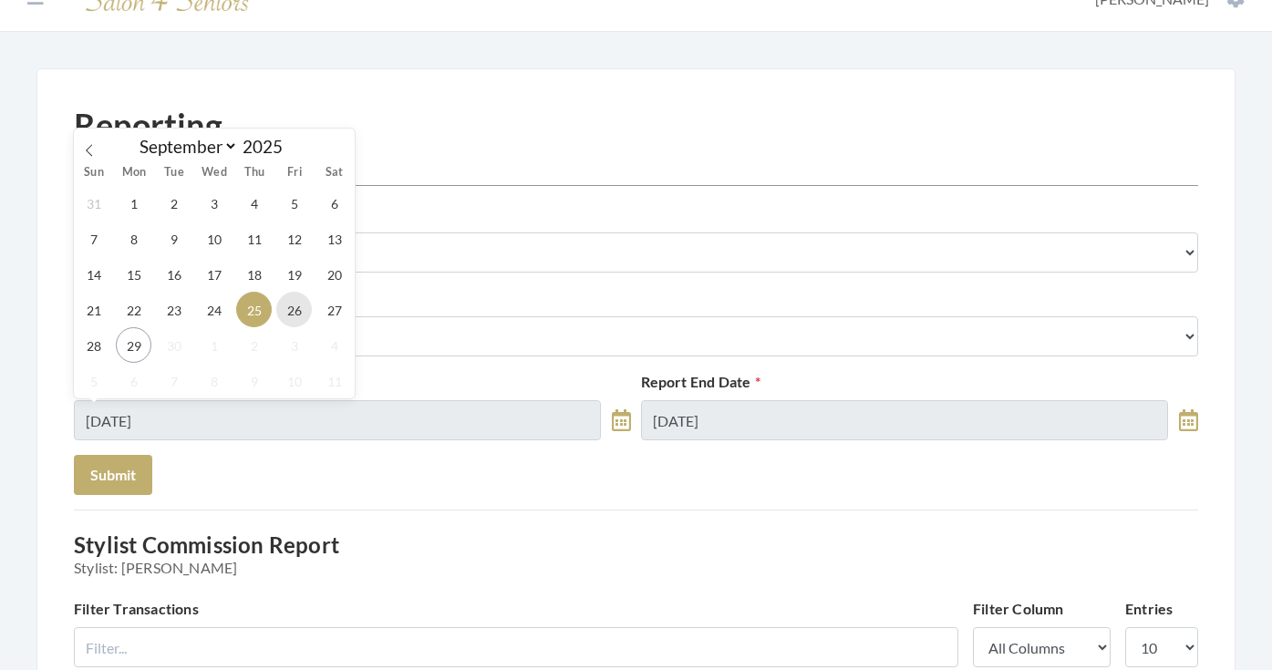
click at [283, 303] on span "26" at bounding box center [294, 310] width 36 height 36
type input "[DATE]"
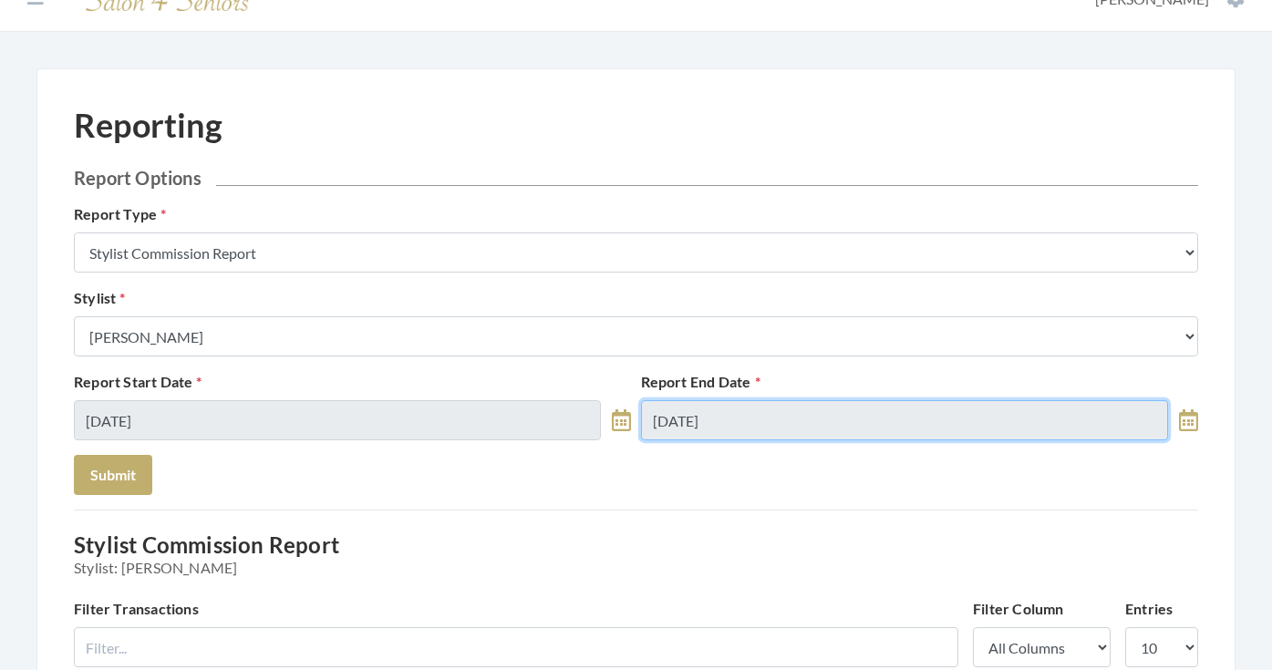
click at [686, 427] on input "09/25/2025" at bounding box center [904, 420] width 527 height 40
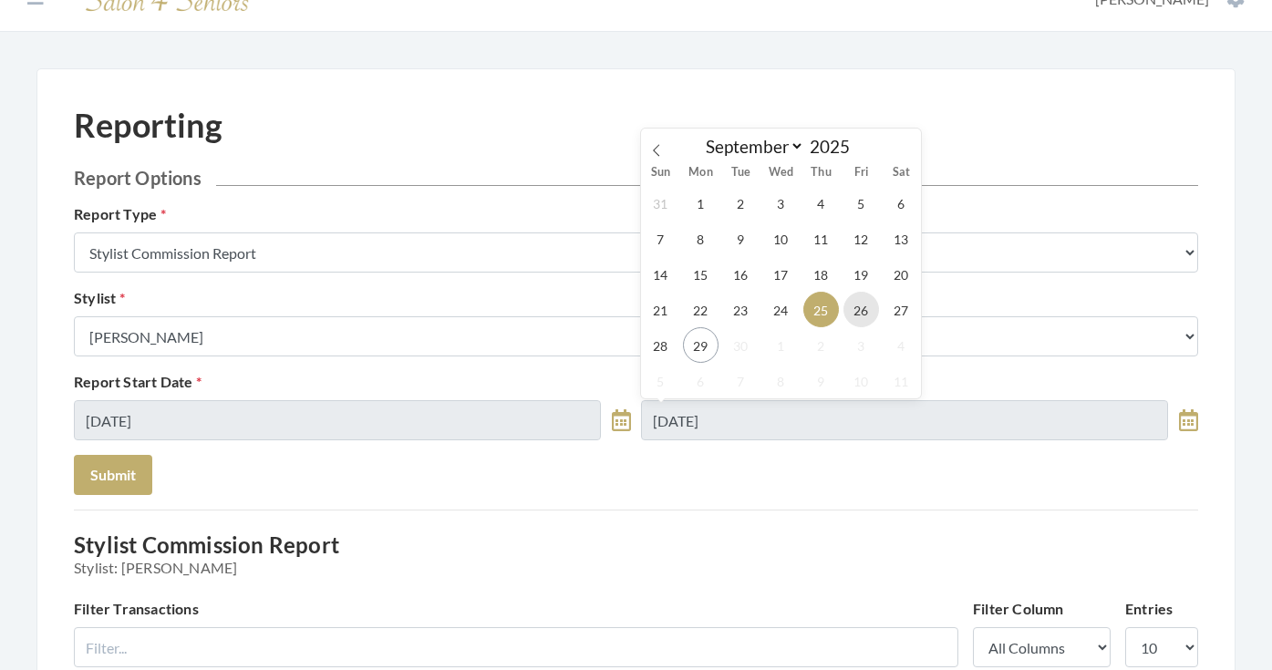
click at [854, 313] on span "26" at bounding box center [861, 310] width 36 height 36
type input "[DATE]"
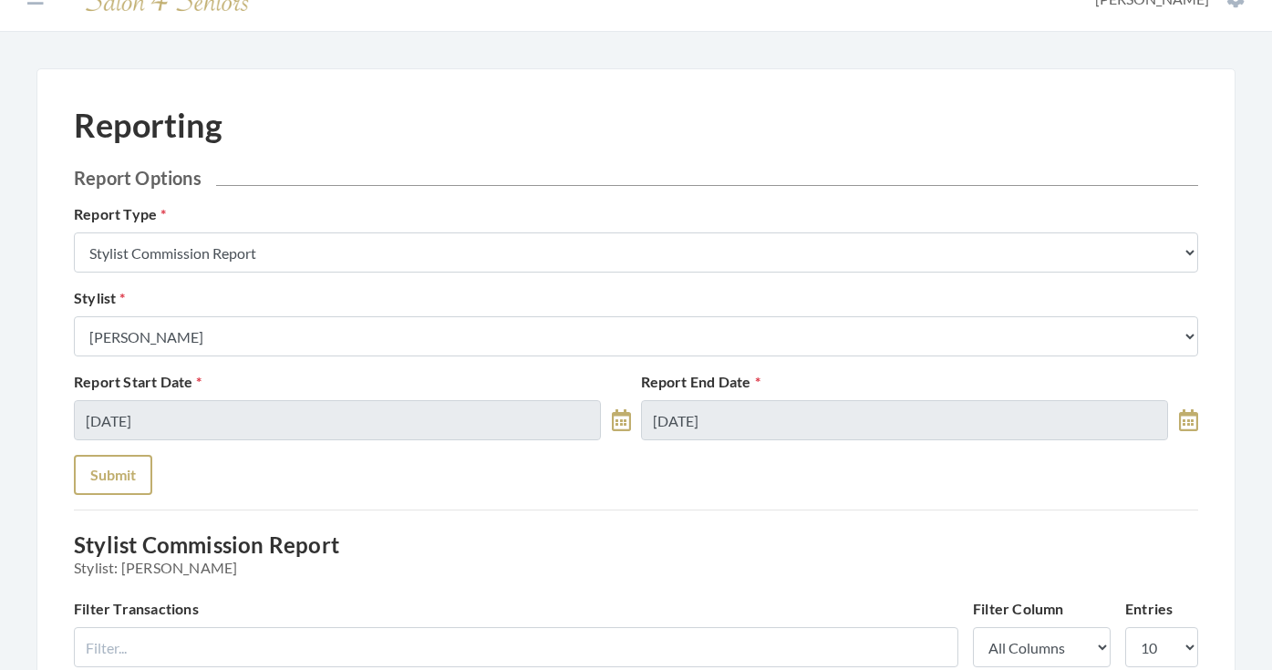
click at [131, 463] on button "Submit" at bounding box center [113, 475] width 78 height 40
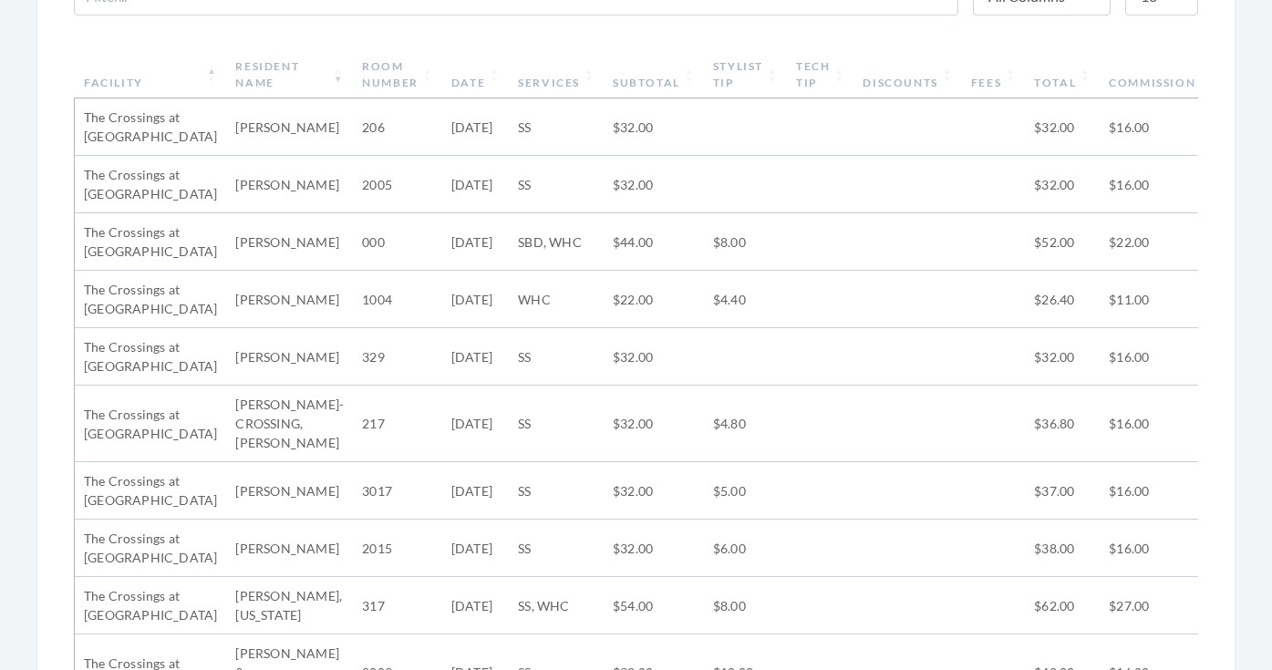
scroll to position [642, 0]
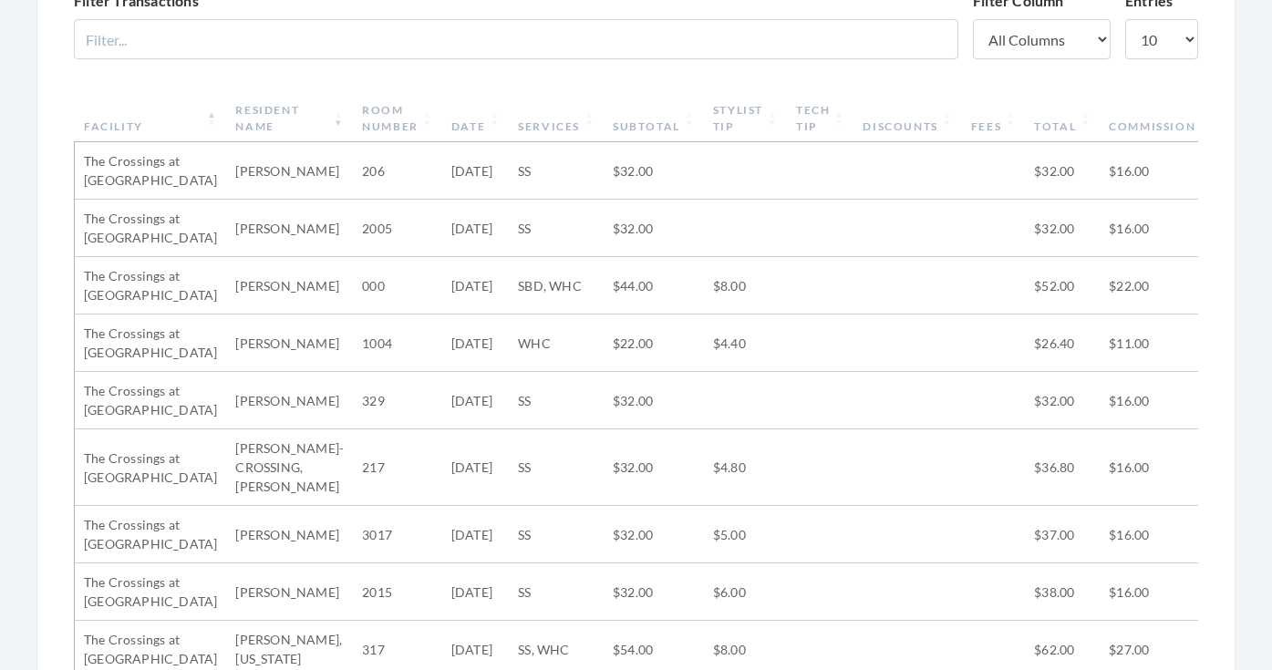
click at [639, 118] on th "Subtotal" at bounding box center [653, 118] width 100 height 47
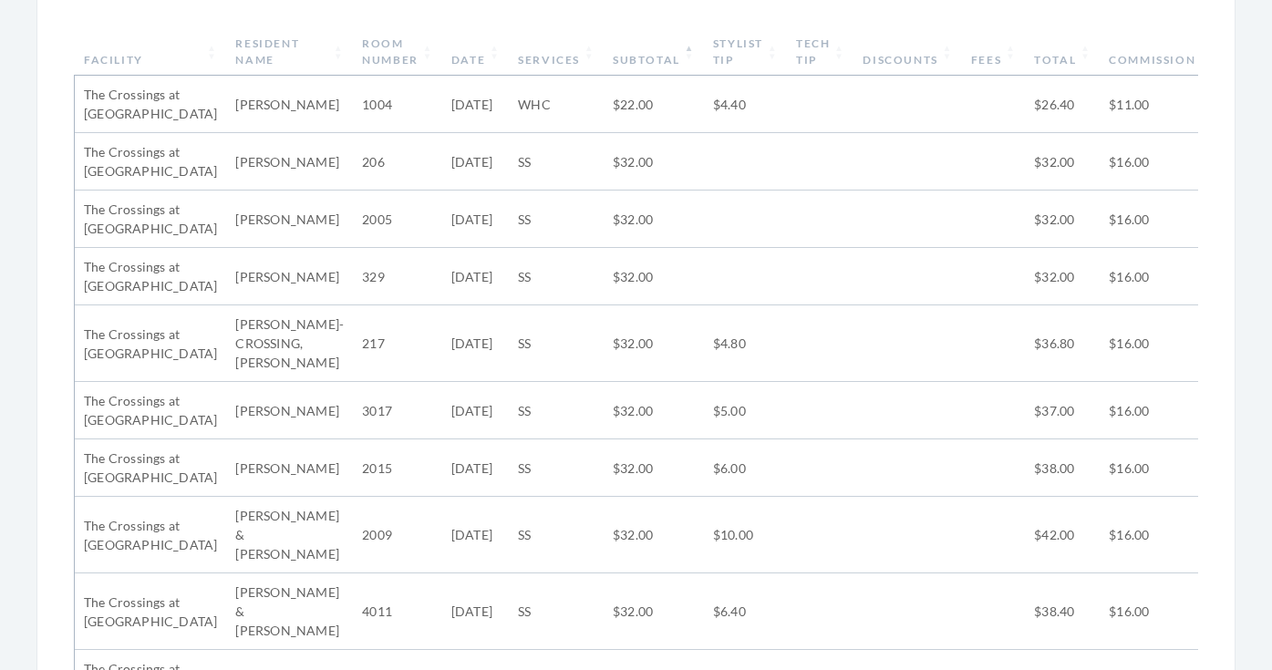
scroll to position [644, 0]
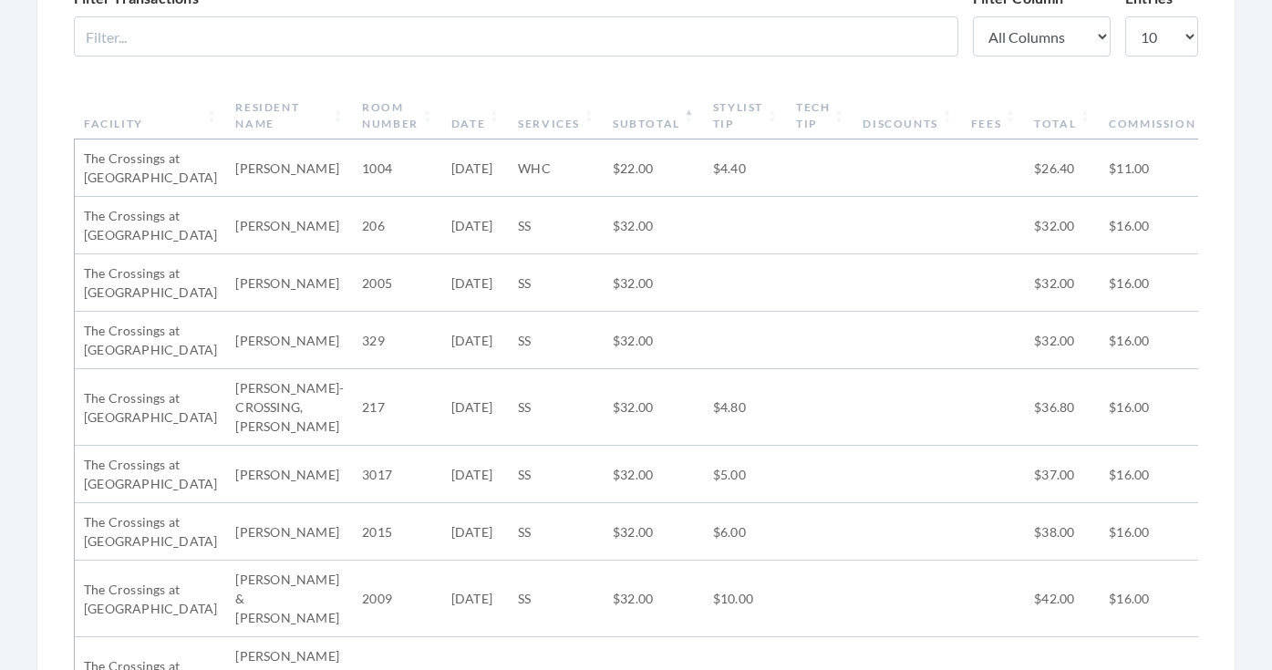
click at [608, 115] on th "Subtotal" at bounding box center [653, 115] width 100 height 47
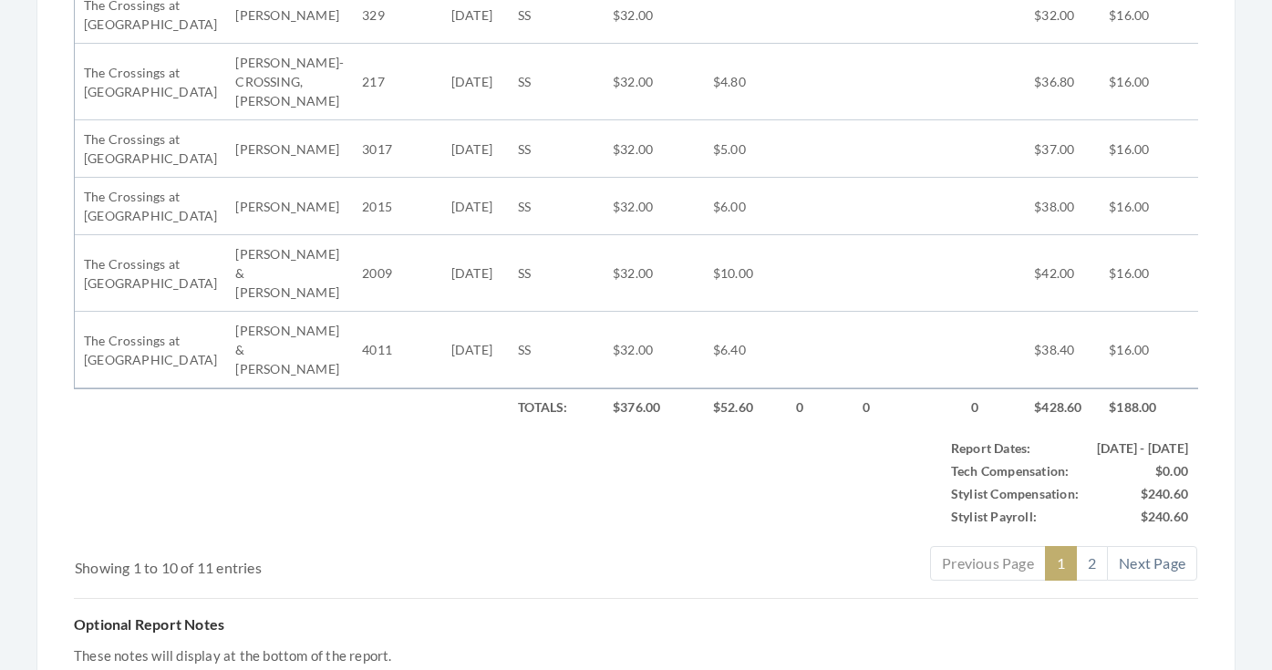
scroll to position [1070, 0]
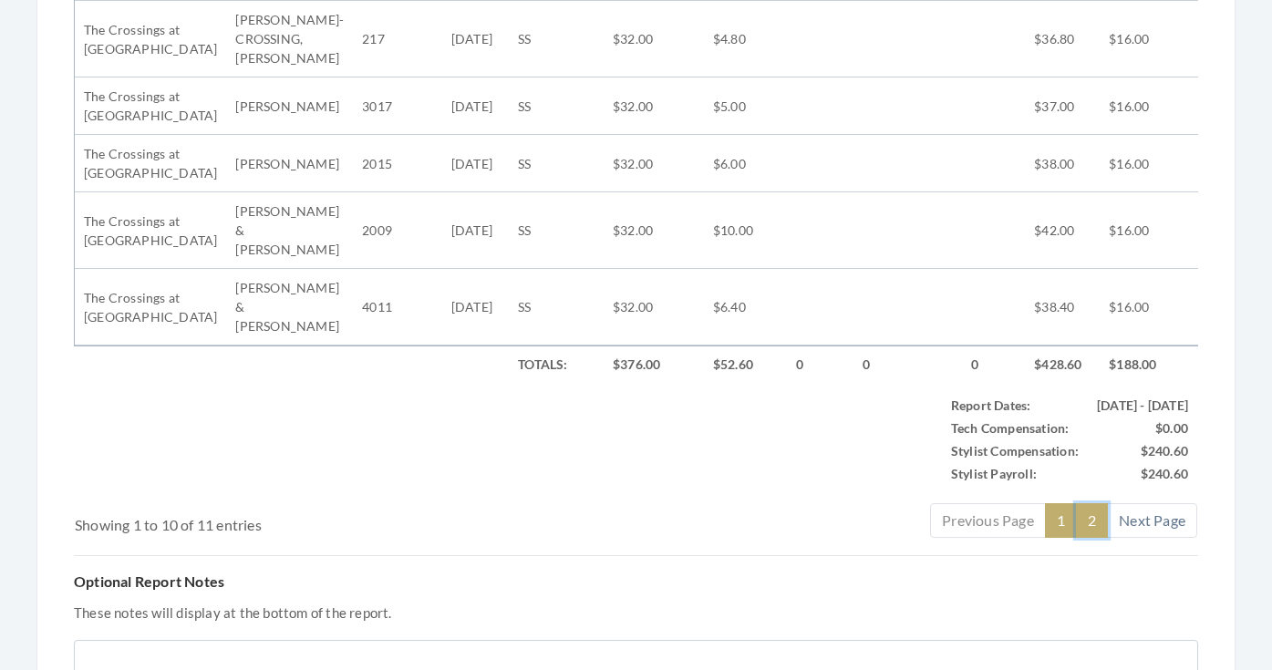
click at [1090, 503] on link "2" at bounding box center [1092, 520] width 32 height 35
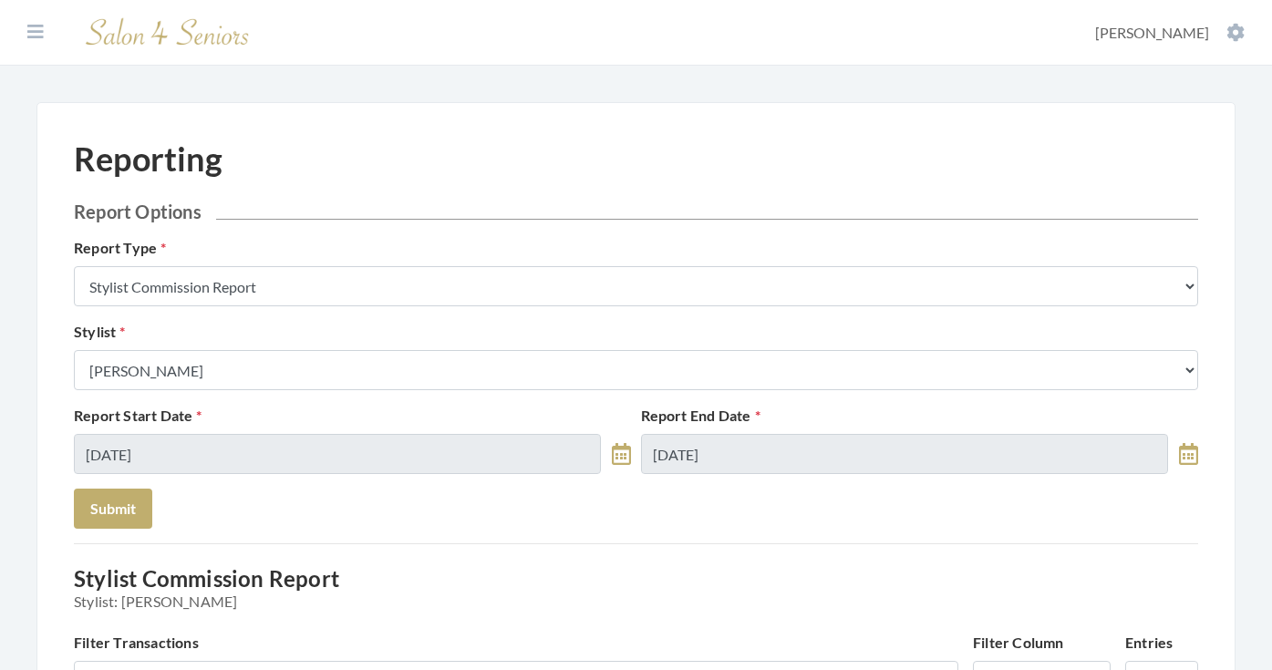
scroll to position [0, 0]
click at [35, 33] on icon at bounding box center [35, 32] width 16 height 18
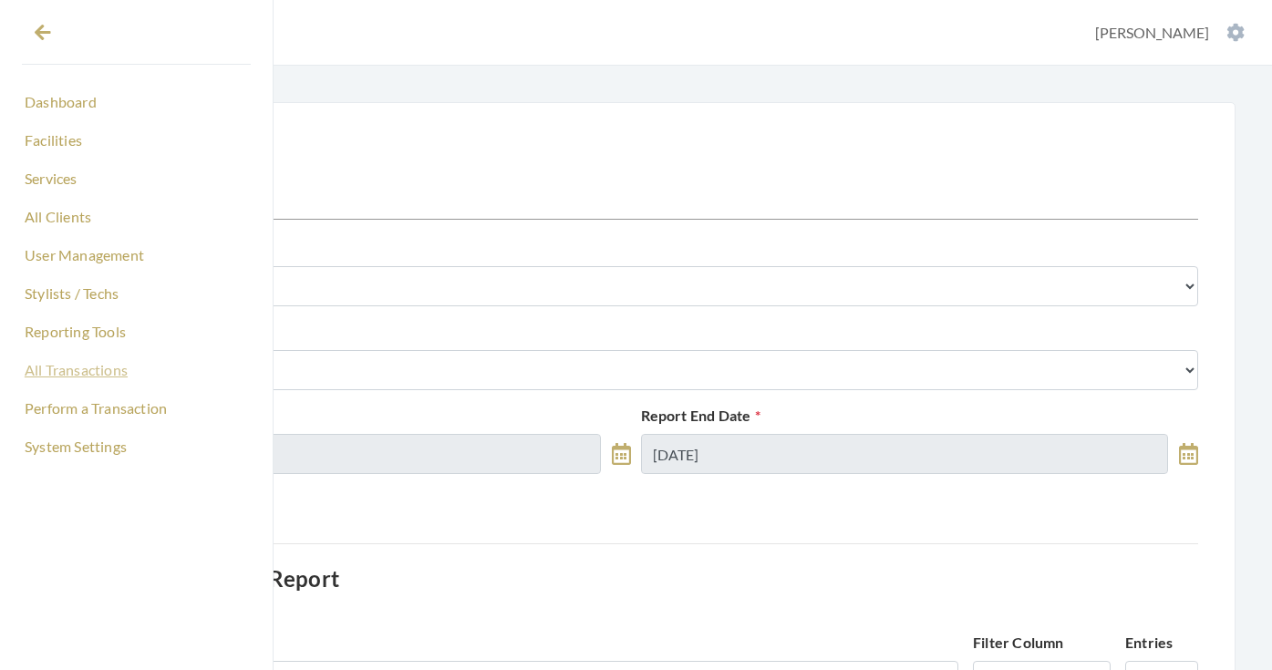
click at [74, 367] on link "All Transactions" at bounding box center [136, 370] width 229 height 31
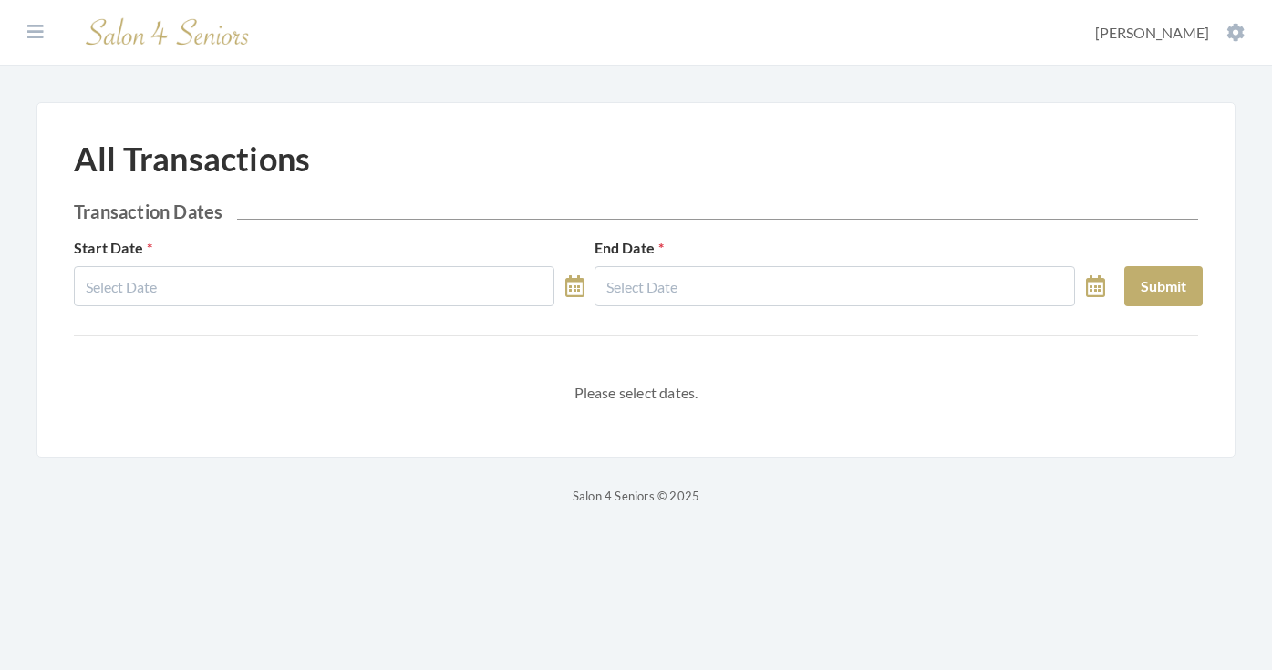
select select "8"
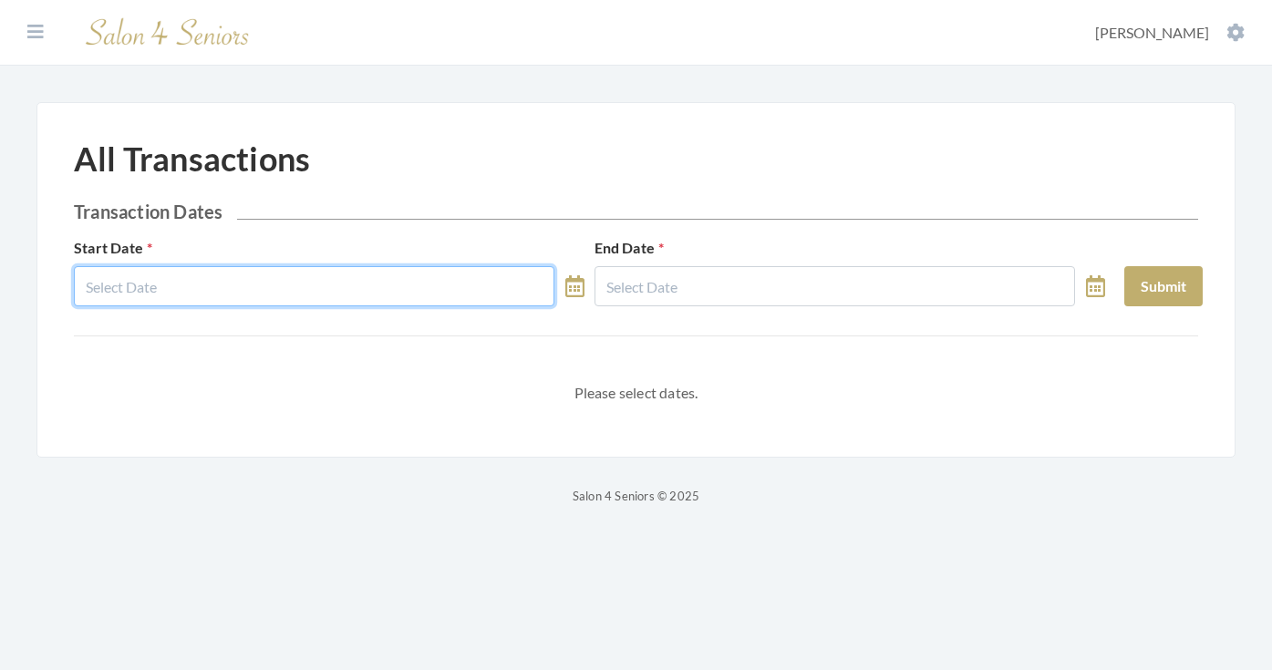
click at [270, 280] on input "text" at bounding box center [314, 286] width 480 height 40
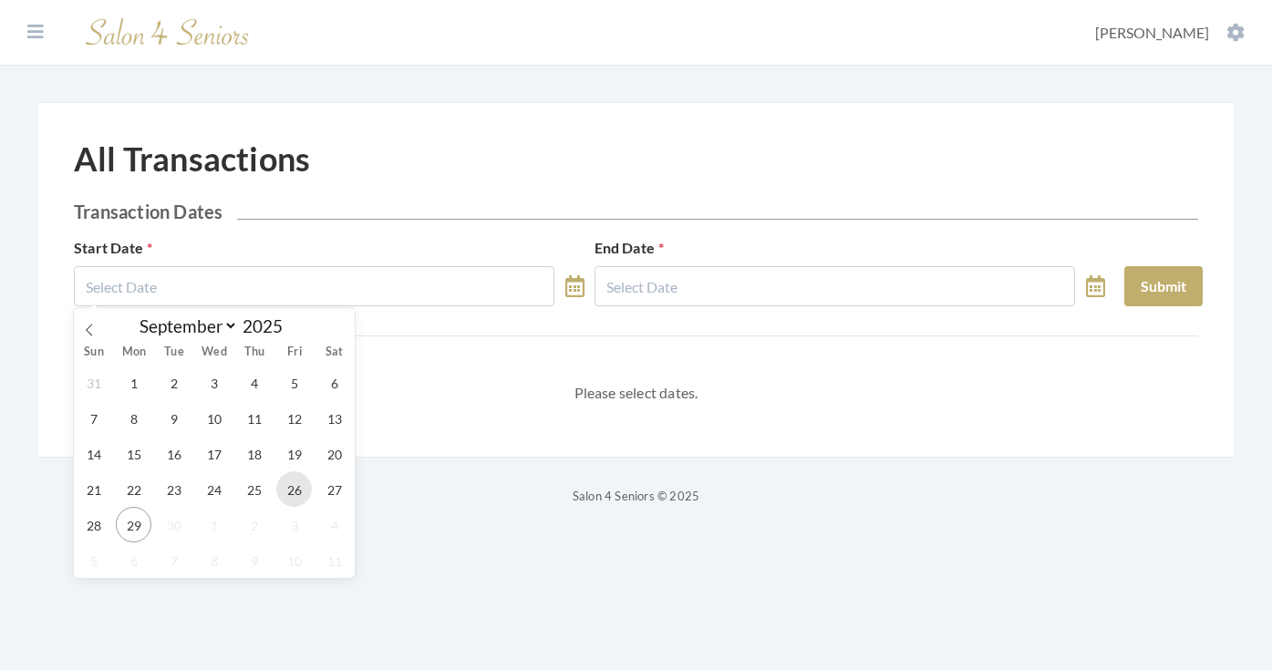
click at [296, 489] on span "26" at bounding box center [294, 489] width 36 height 36
type input "09/26/2025"
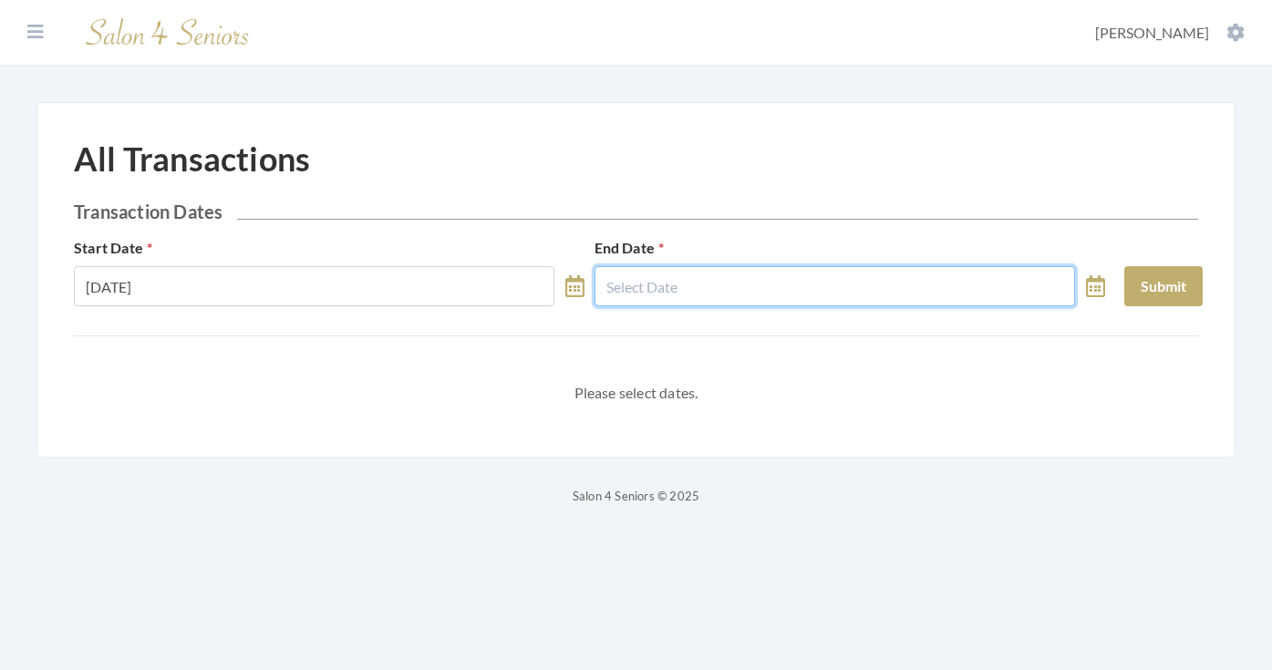
click at [646, 295] on input "text" at bounding box center [834, 286] width 480 height 40
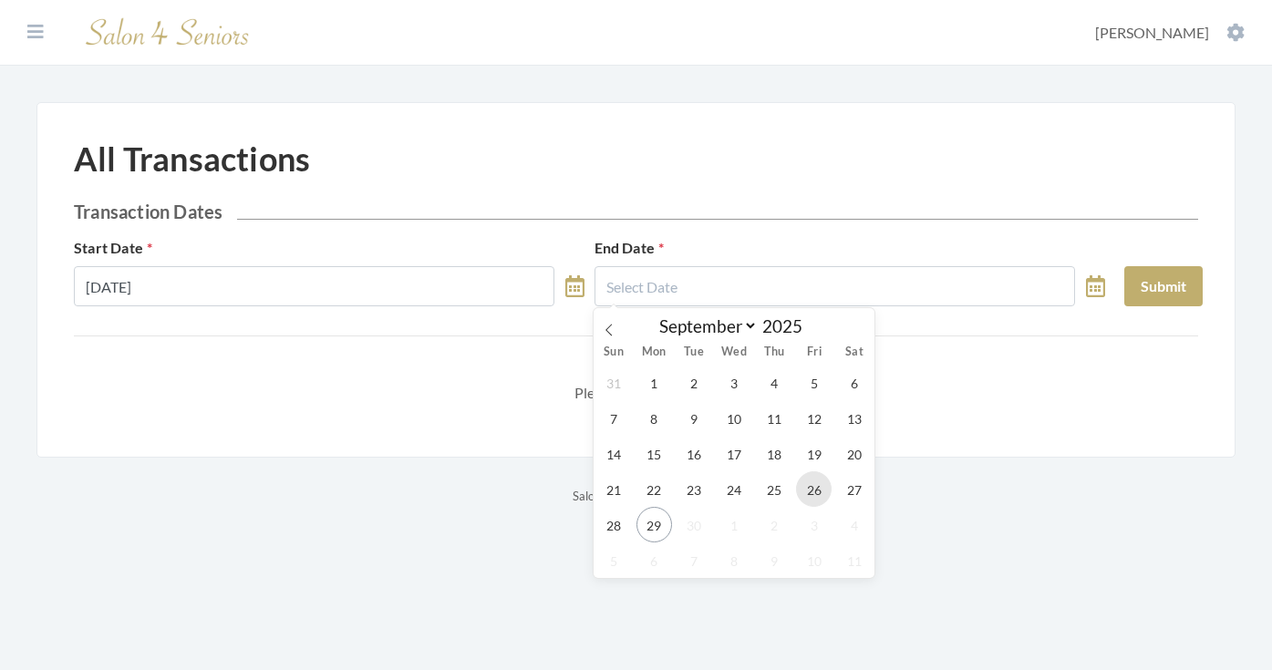
click at [816, 479] on span "26" at bounding box center [814, 489] width 36 height 36
type input "09/26/2025"
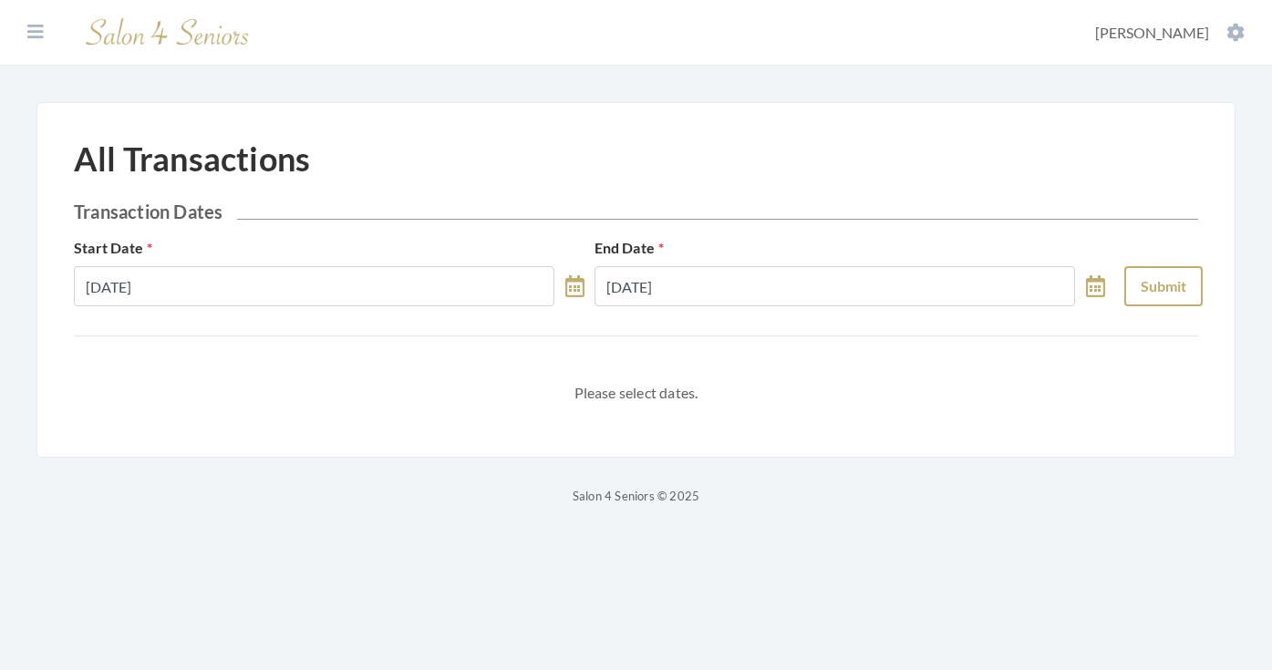
click at [1142, 295] on button "Submit" at bounding box center [1163, 286] width 78 height 40
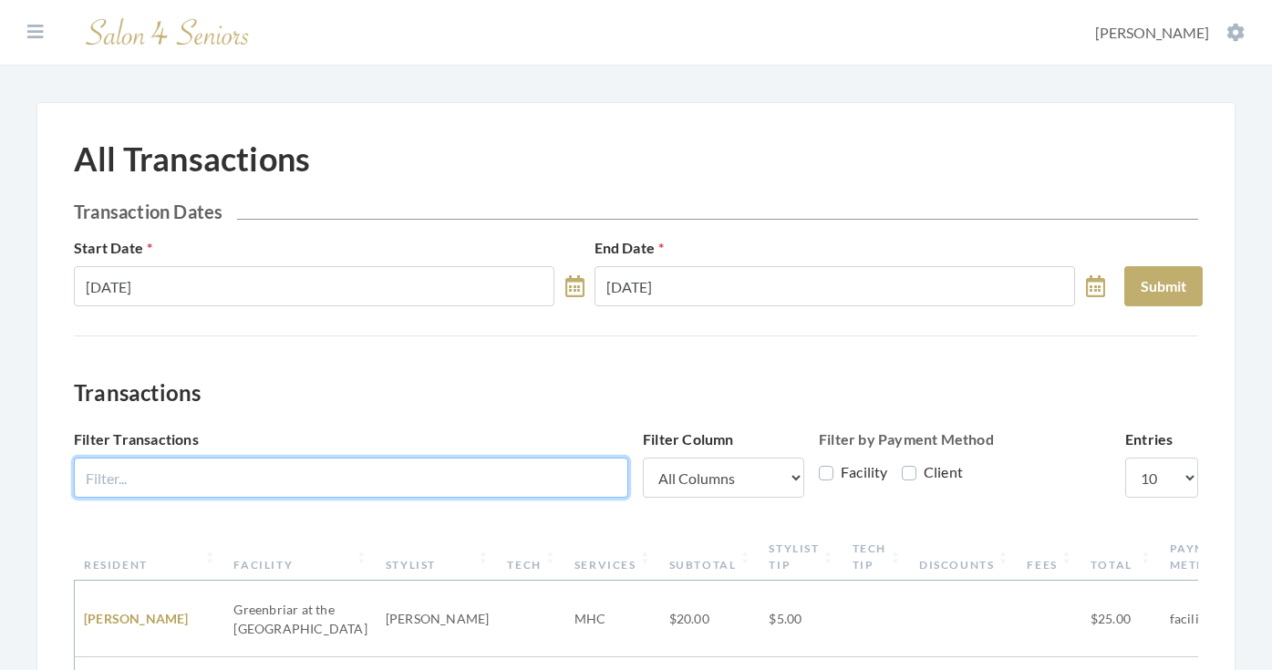
click at [541, 474] on input "Filter Transactions" at bounding box center [351, 478] width 554 height 40
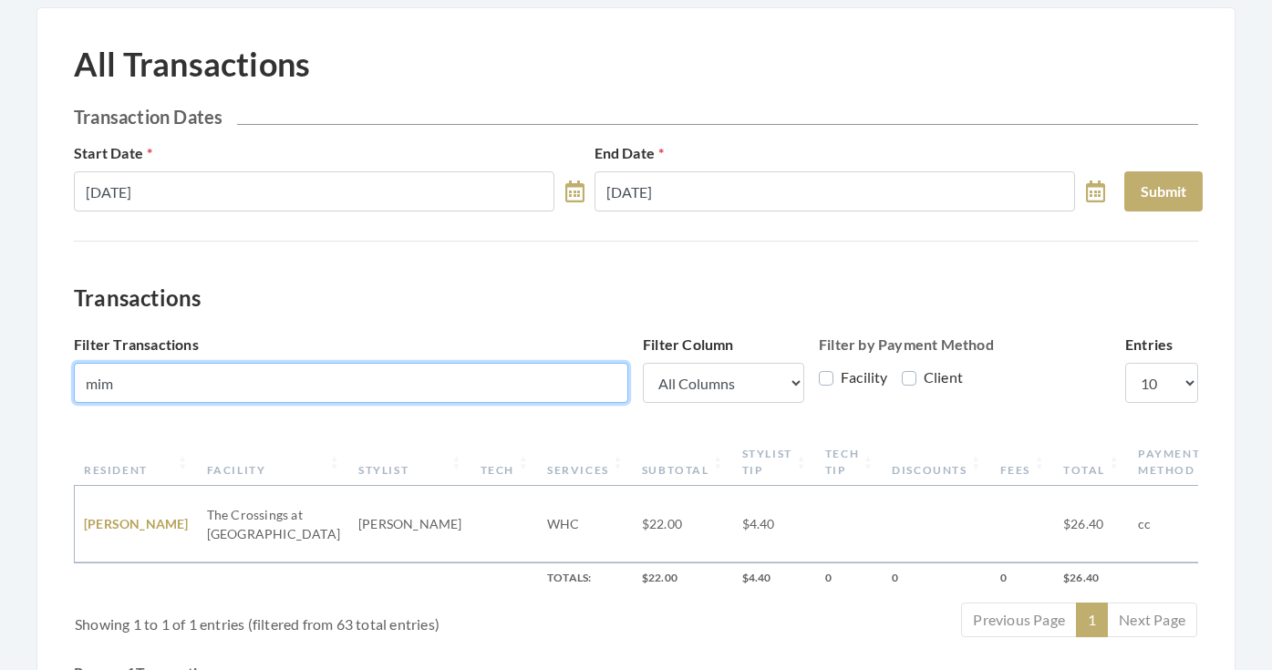
scroll to position [97, 0]
type input "mim"
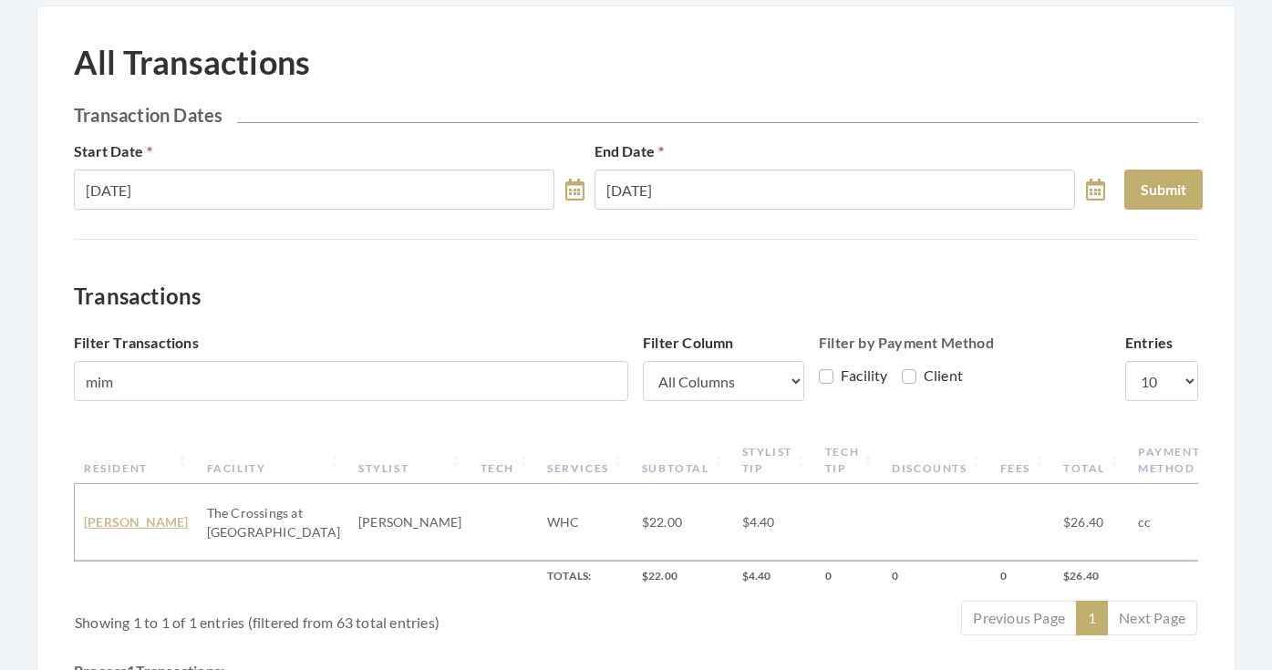
click at [98, 514] on link "MARY FAY MIMS" at bounding box center [136, 521] width 105 height 15
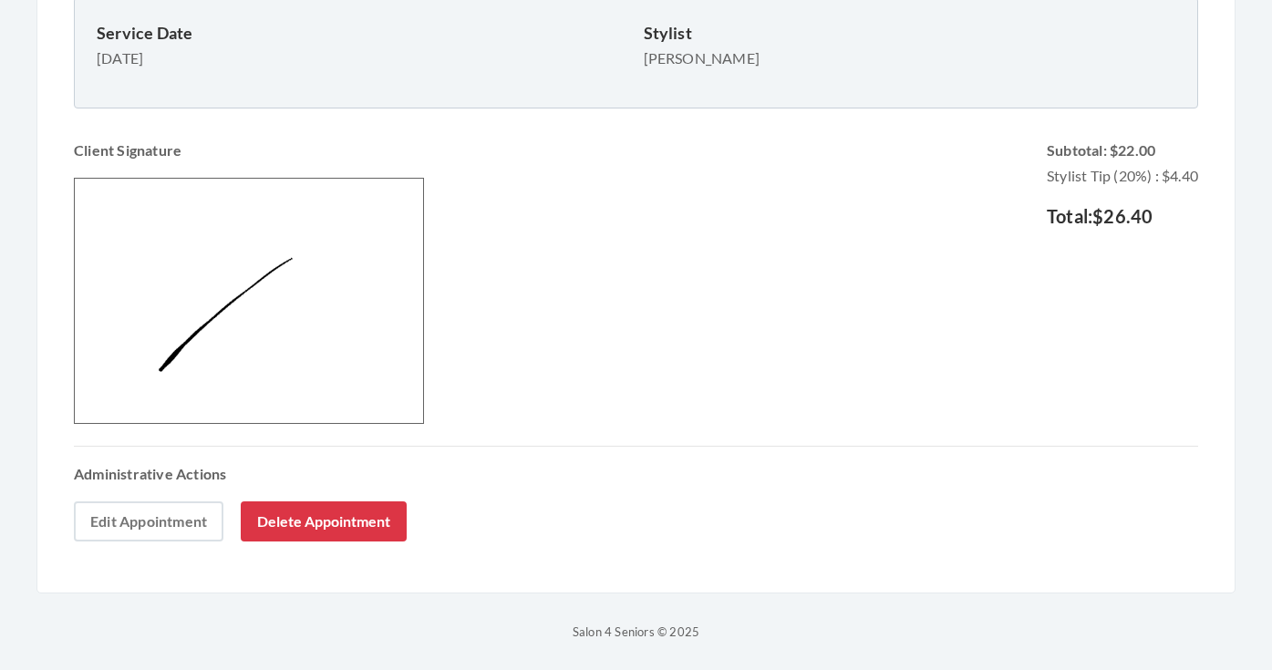
scroll to position [489, 0]
click at [190, 529] on link "Edit Appointment" at bounding box center [148, 521] width 149 height 40
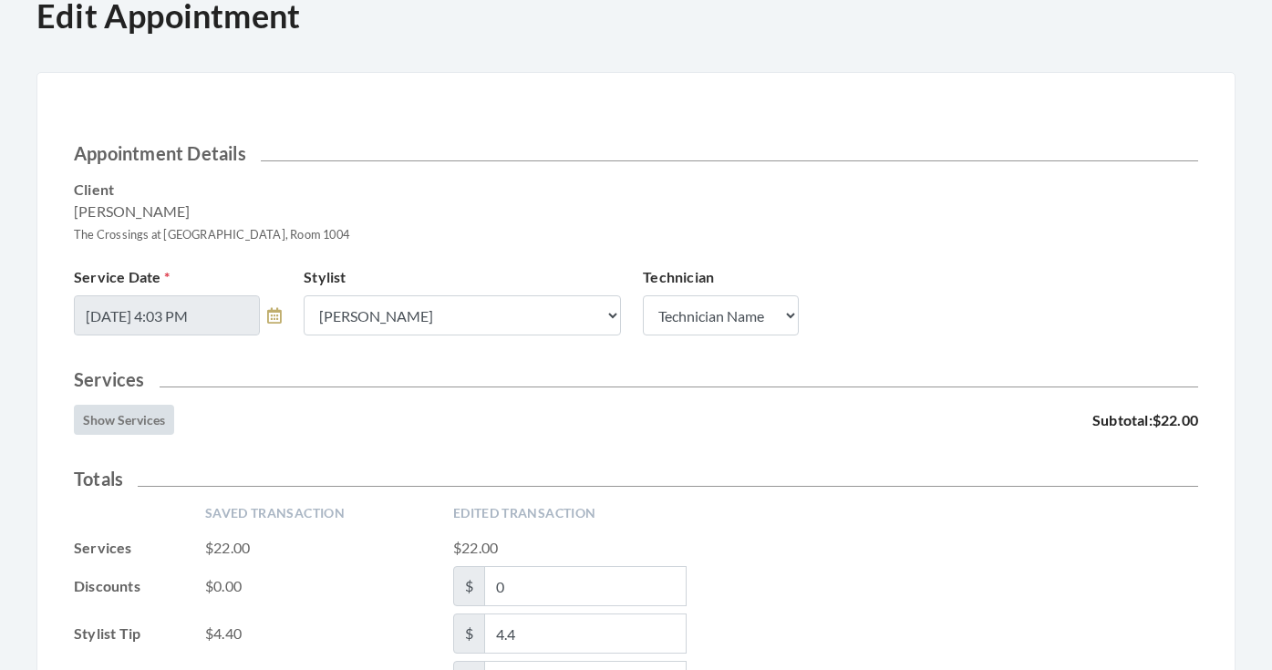
scroll to position [147, 0]
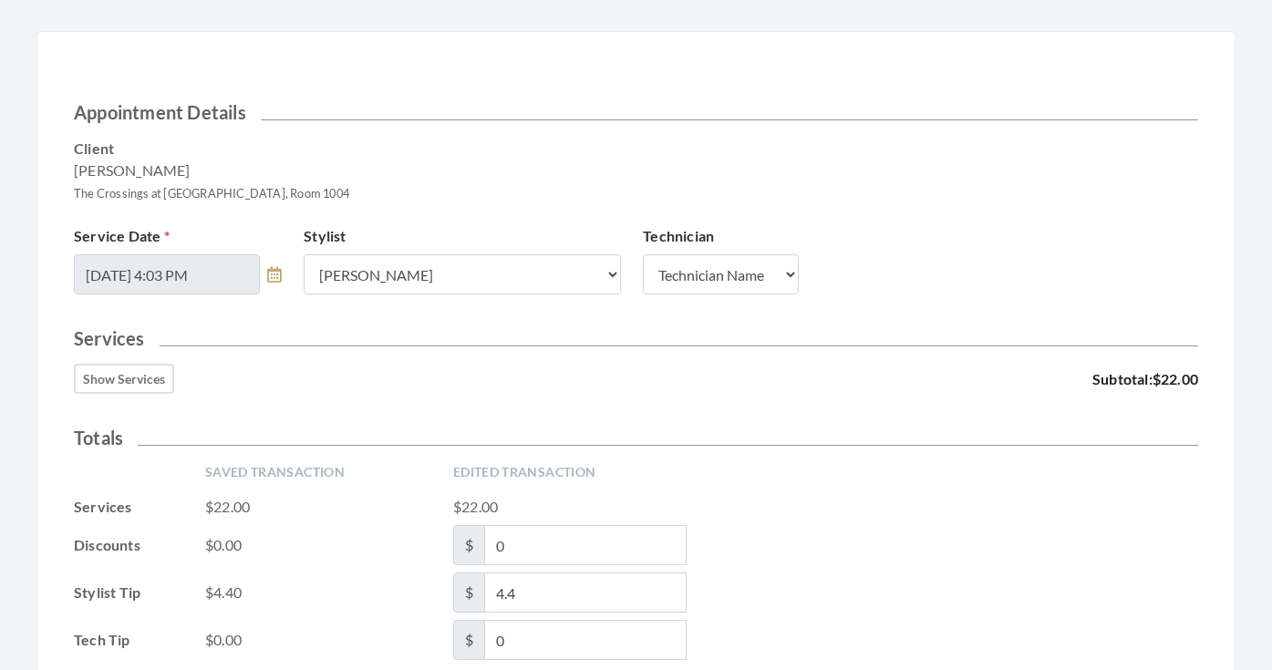
click at [143, 383] on button "Show Services" at bounding box center [124, 379] width 100 height 30
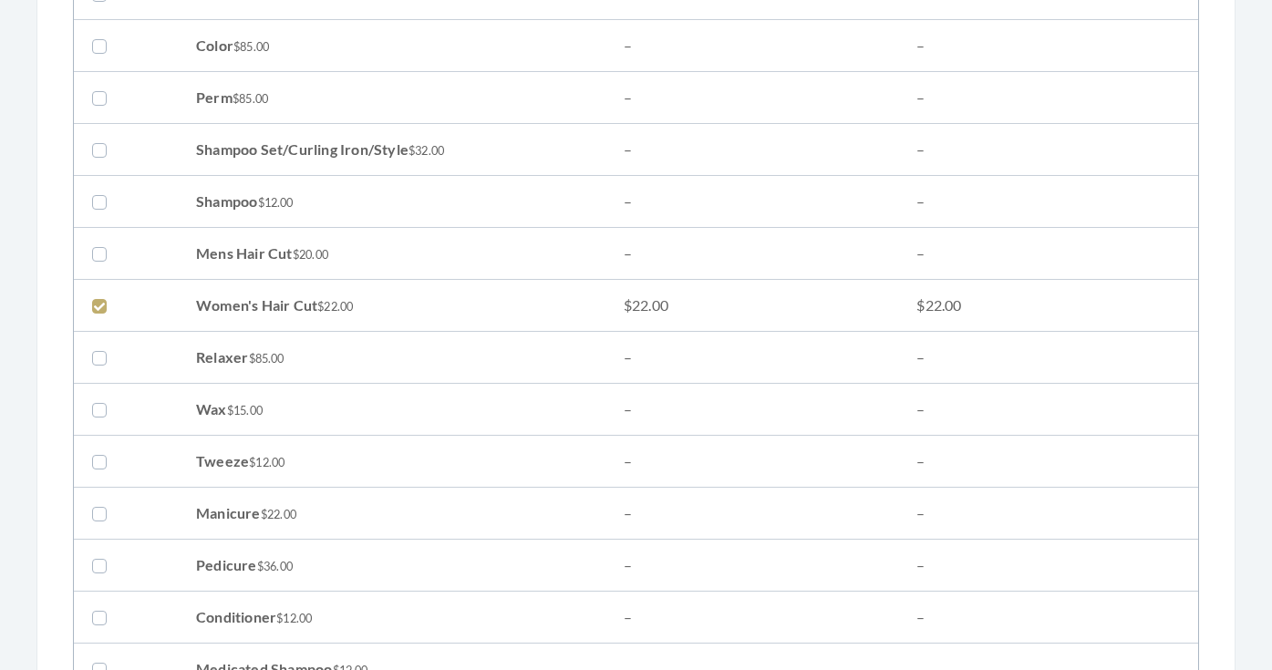
scroll to position [678, 0]
click at [100, 154] on label at bounding box center [103, 151] width 22 height 22
checkbox input "true"
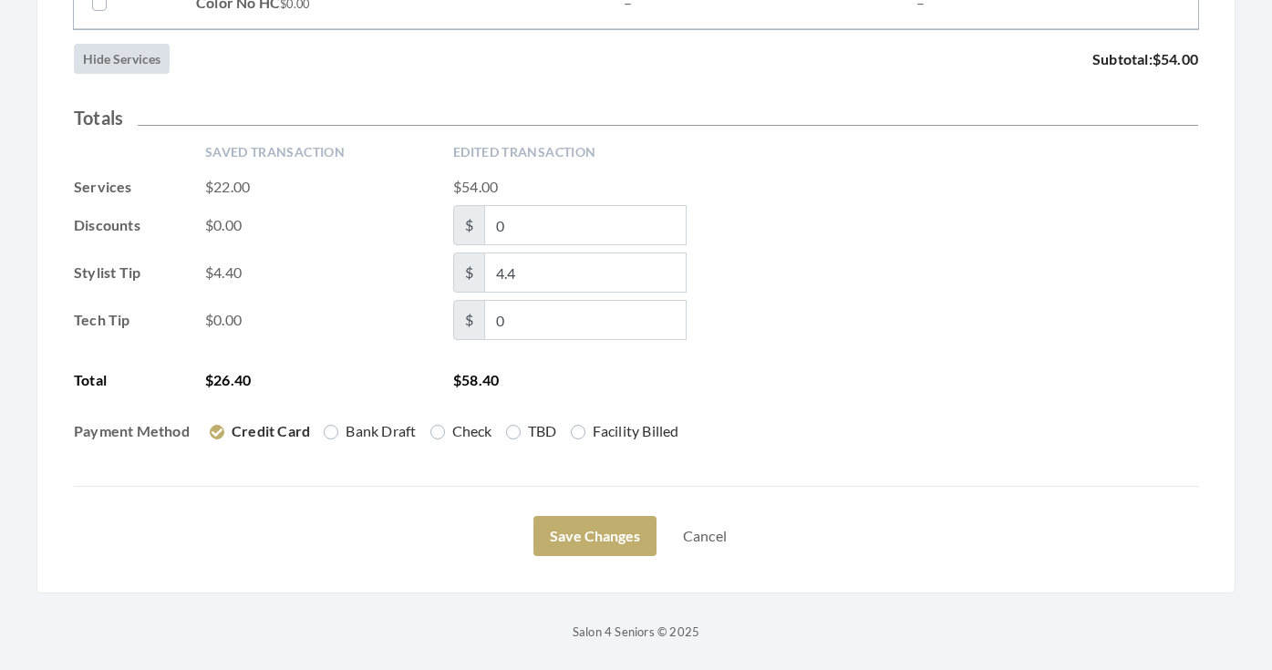
scroll to position [3061, 0]
drag, startPoint x: 569, startPoint y: 273, endPoint x: 476, endPoint y: 271, distance: 93.0
click at [476, 271] on span "$ 4.4" at bounding box center [569, 272] width 233 height 40
type input "10.80"
click at [849, 279] on div "Stylist Tip $4.40 $ 10.80" at bounding box center [636, 272] width 1124 height 40
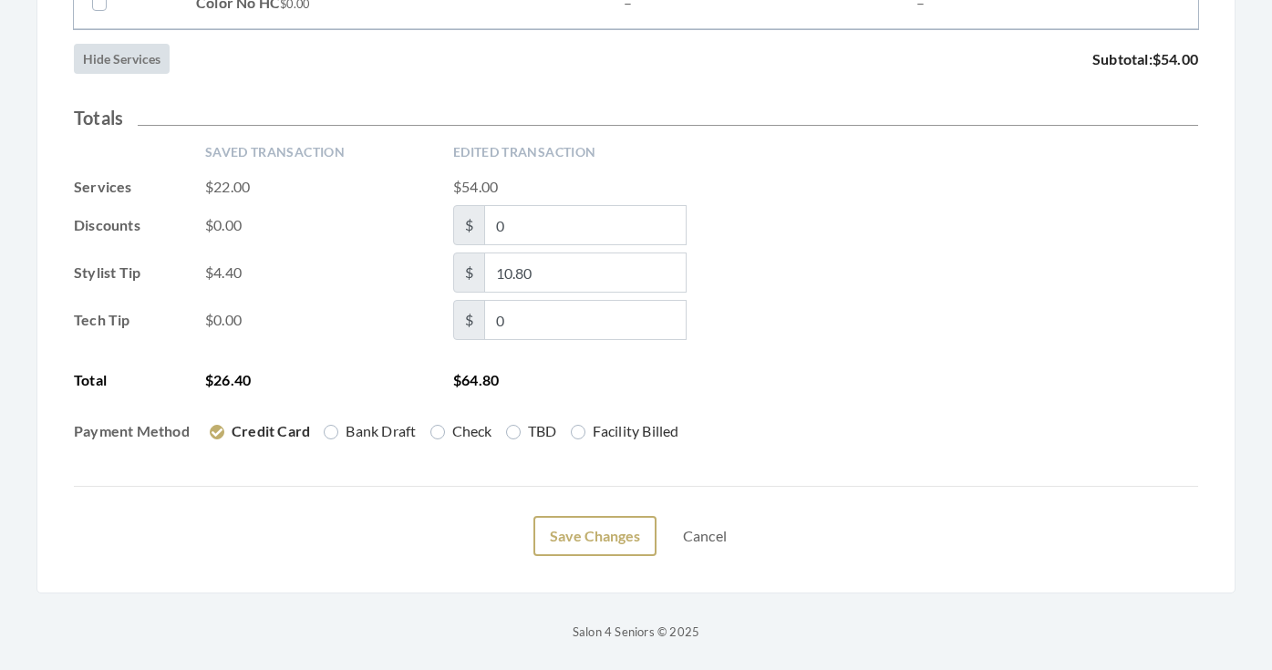
click at [613, 535] on button "Save Changes" at bounding box center [594, 536] width 123 height 40
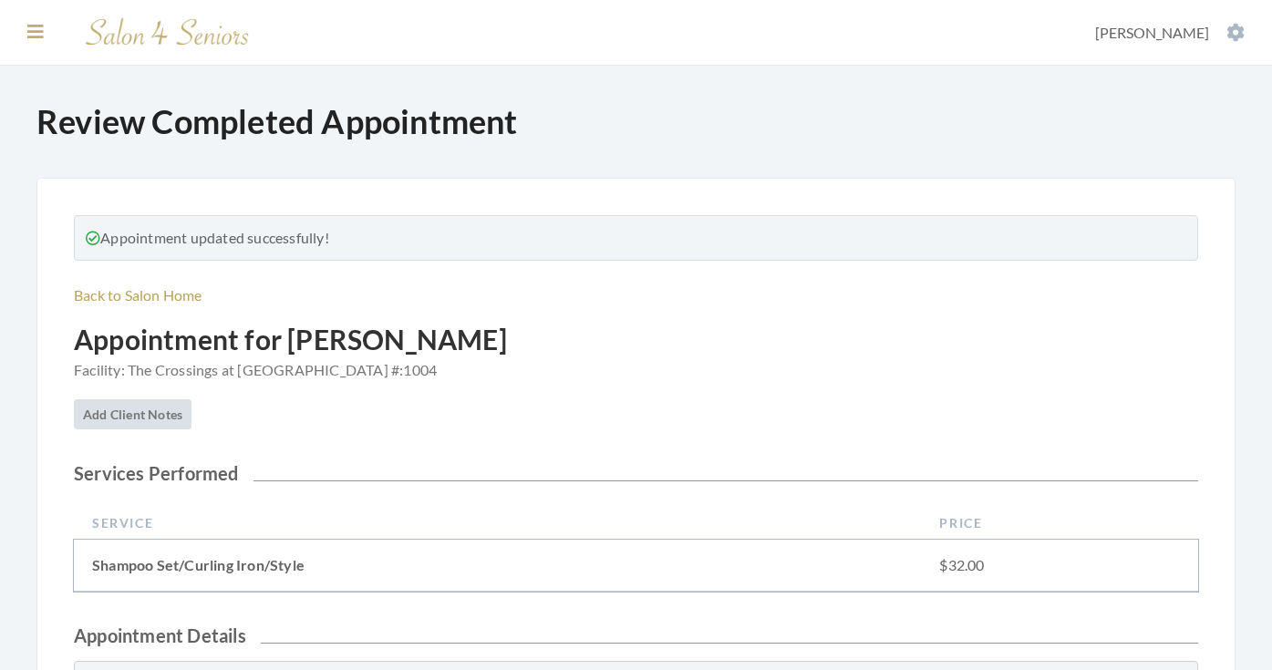
click at [34, 31] on icon at bounding box center [35, 32] width 16 height 18
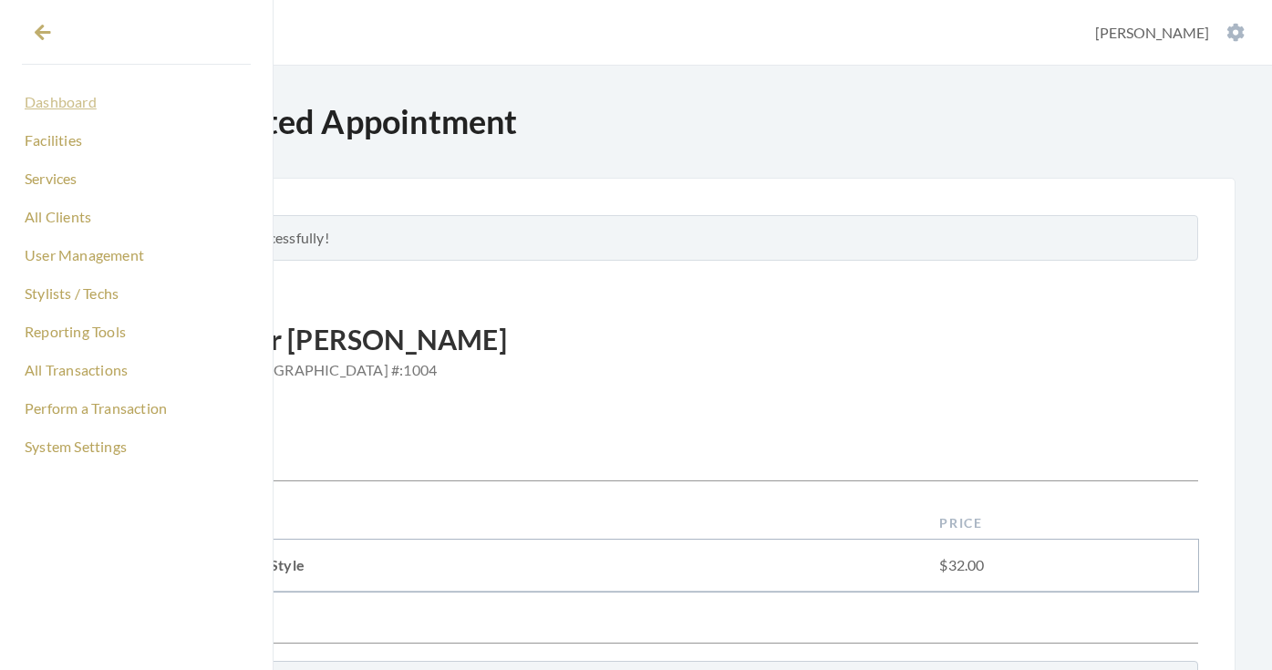
click at [63, 102] on link "Dashboard" at bounding box center [136, 102] width 229 height 31
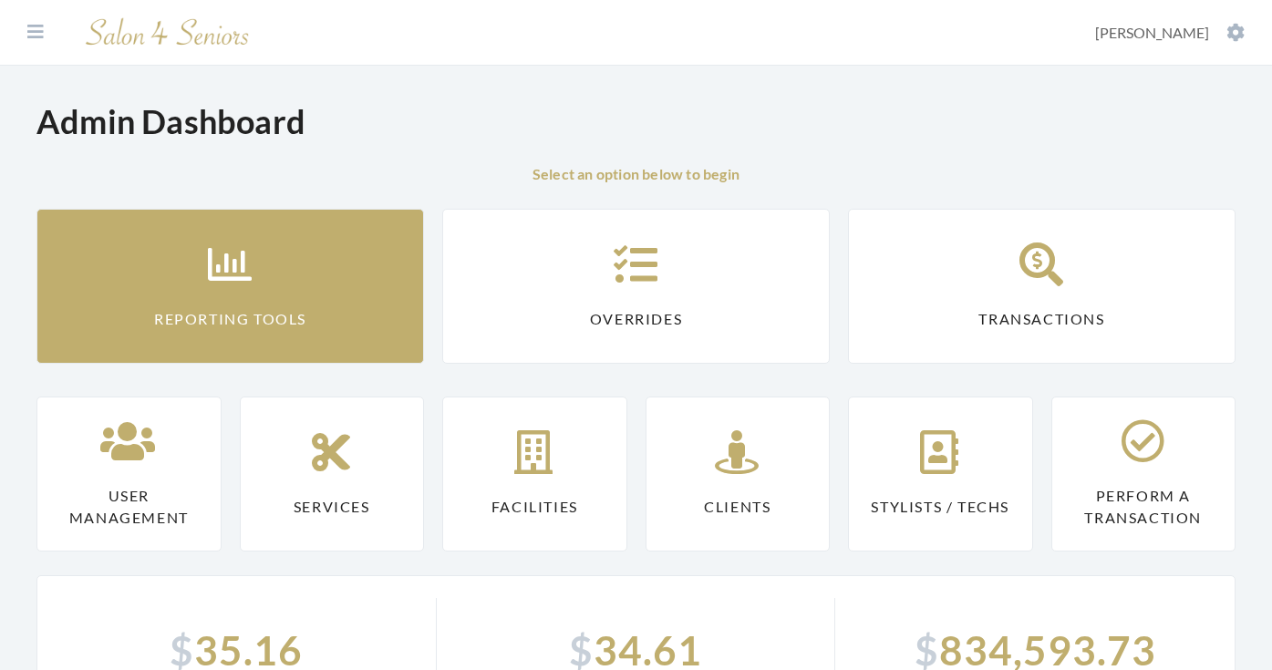
click at [192, 237] on link "Reporting Tools" at bounding box center [229, 286] width 387 height 155
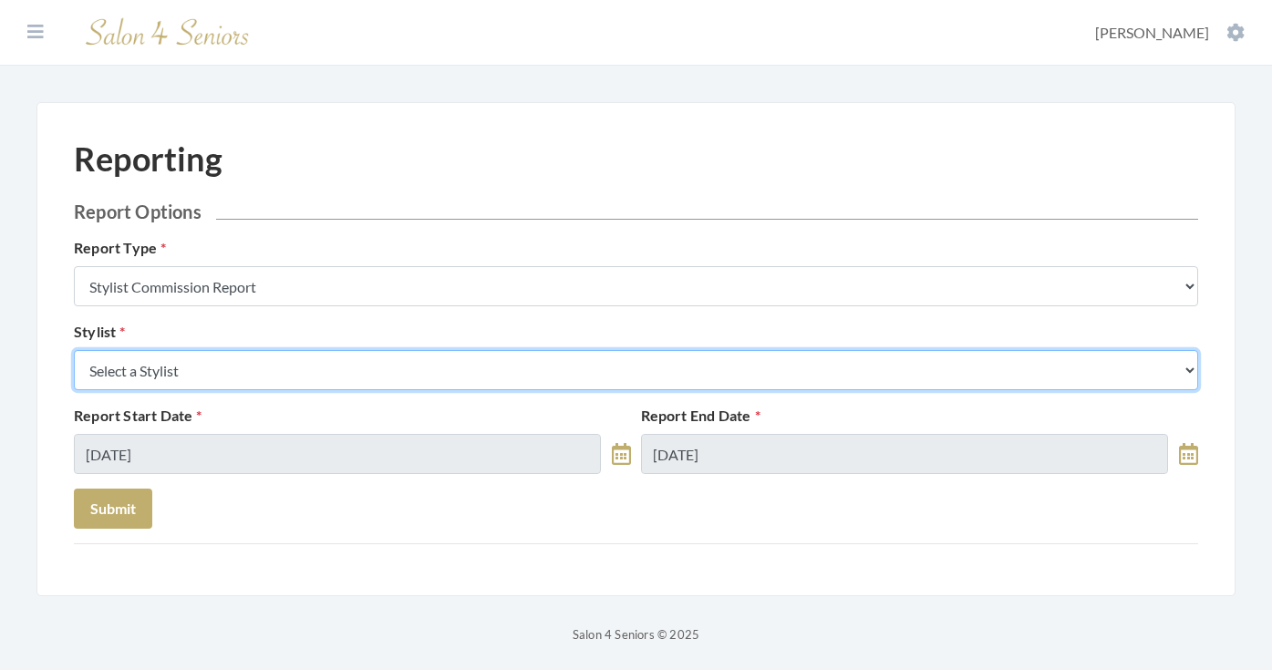
select select "26"
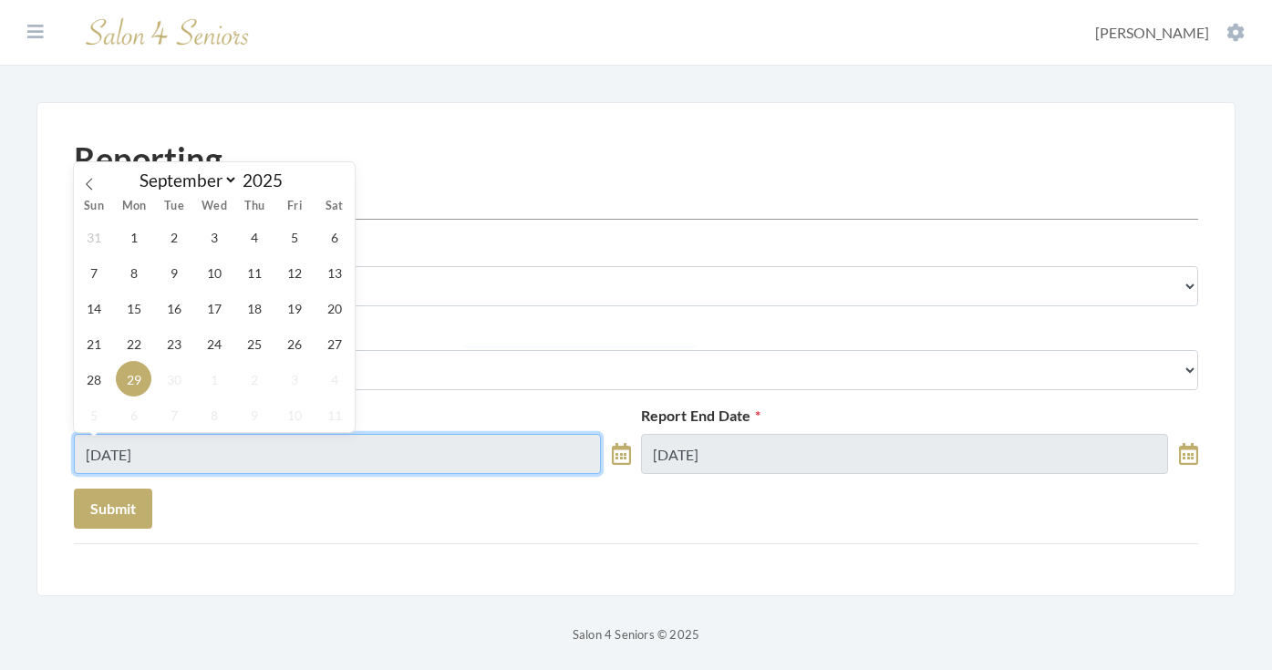
click at [261, 447] on input "[DATE]" at bounding box center [337, 454] width 527 height 40
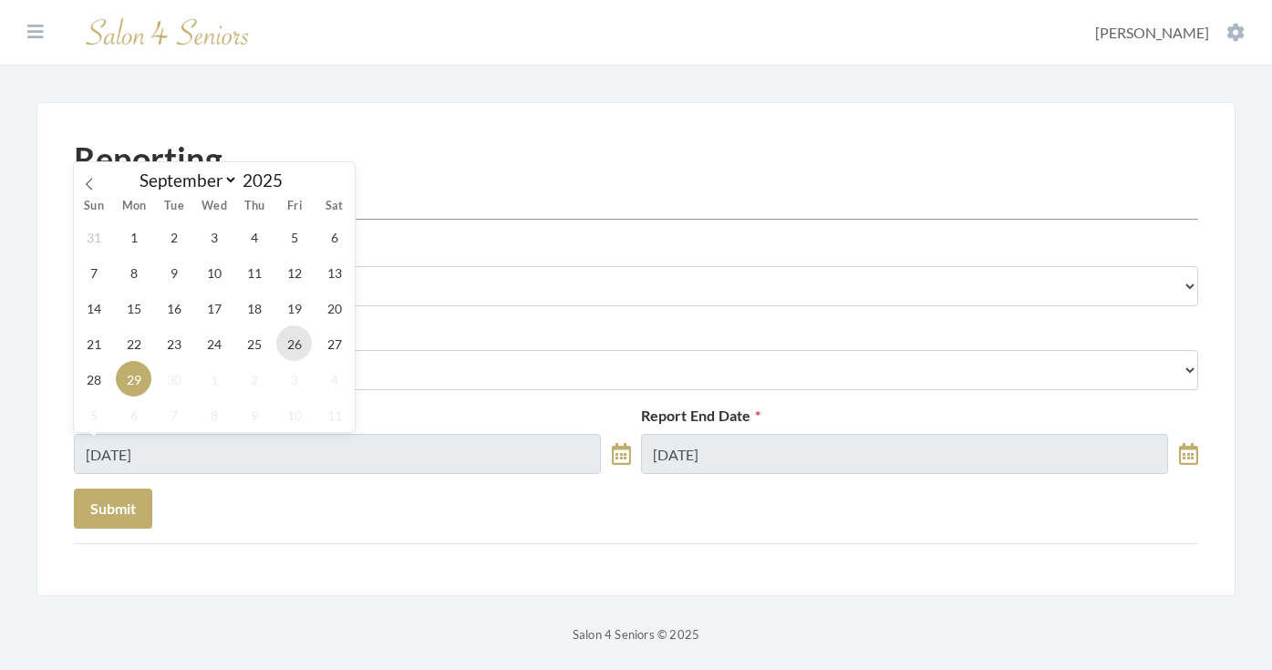
click at [283, 348] on span "26" at bounding box center [294, 343] width 36 height 36
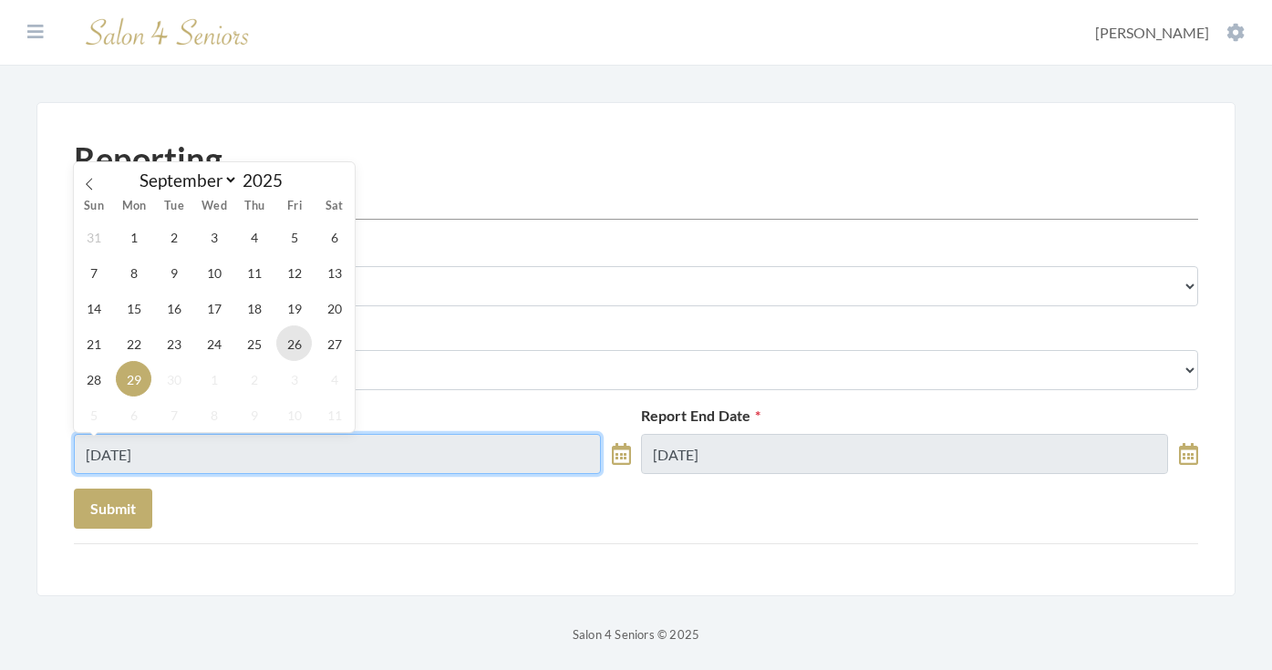
type input "[DATE]"
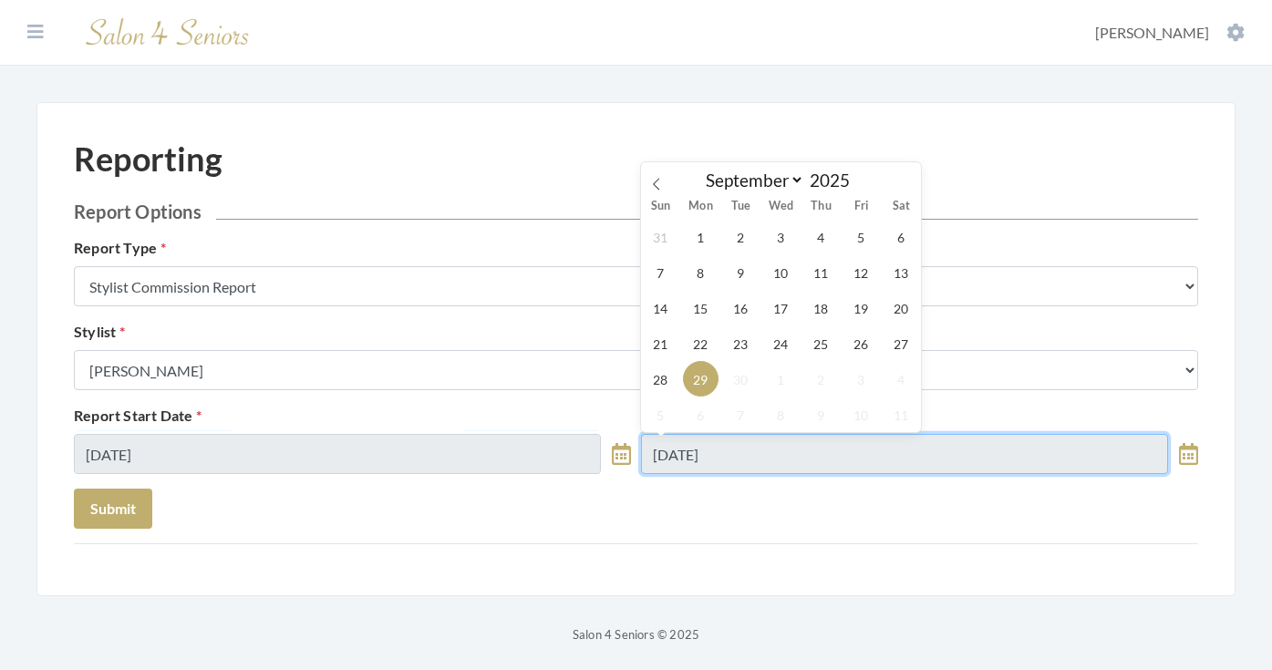
click at [719, 450] on input "[DATE]" at bounding box center [904, 454] width 527 height 40
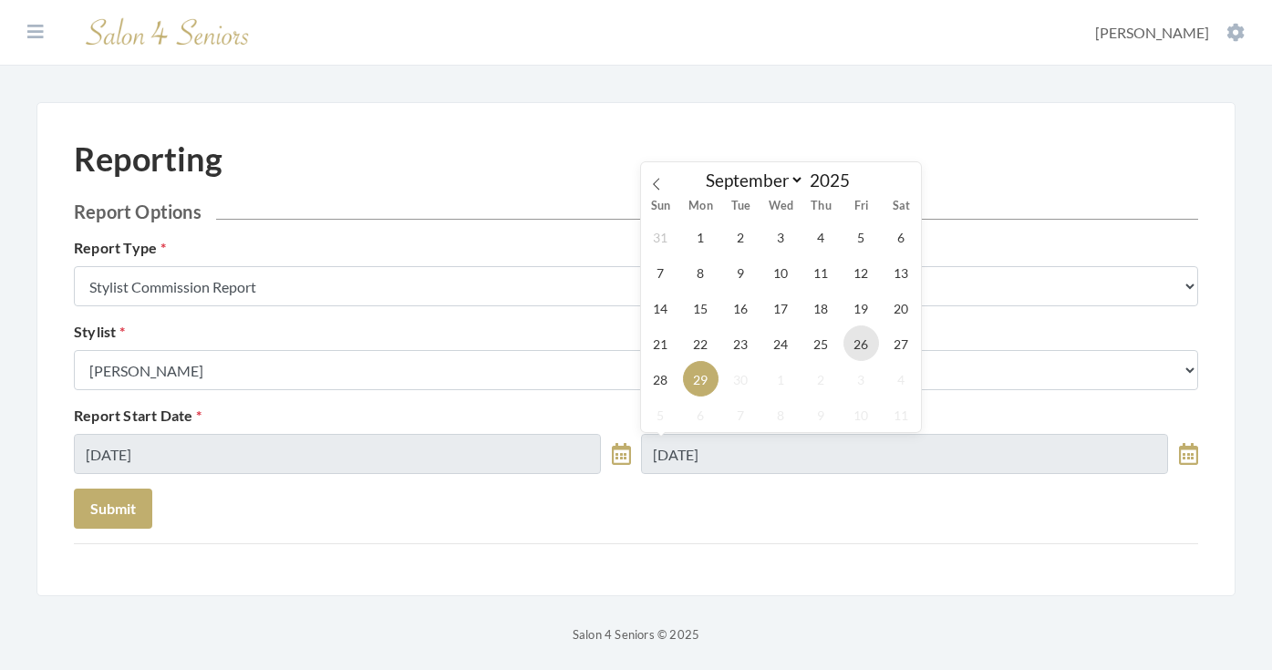
click at [851, 343] on span "26" at bounding box center [861, 343] width 36 height 36
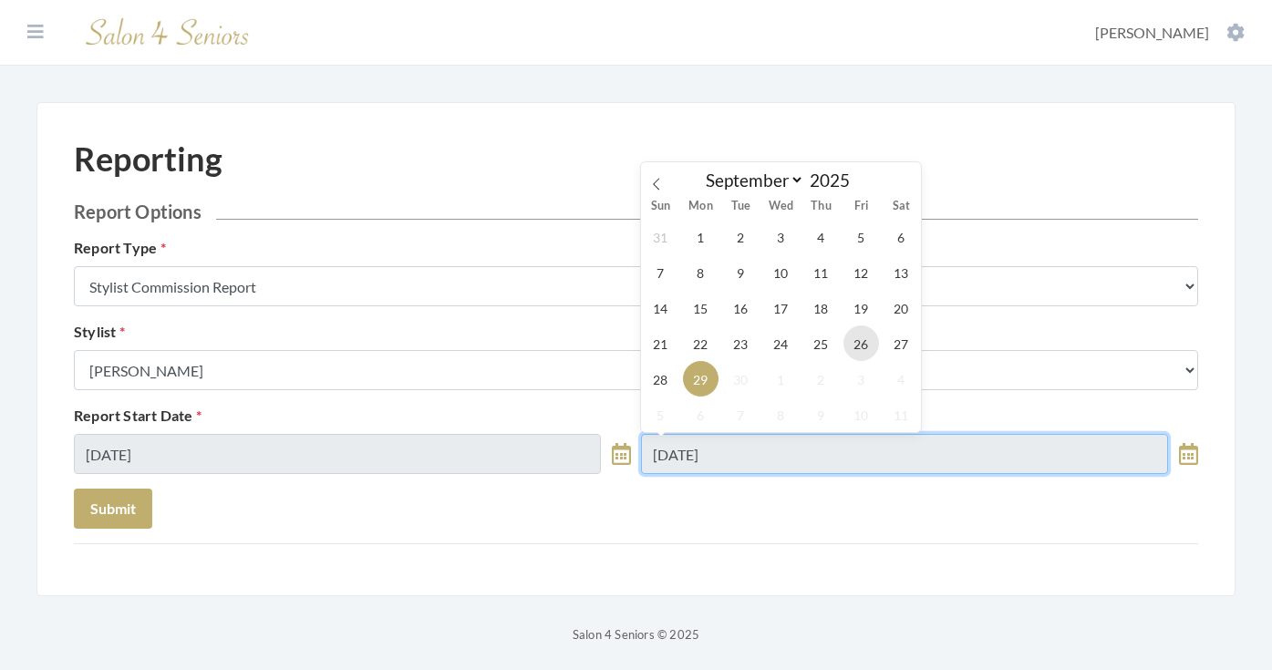
type input "[DATE]"
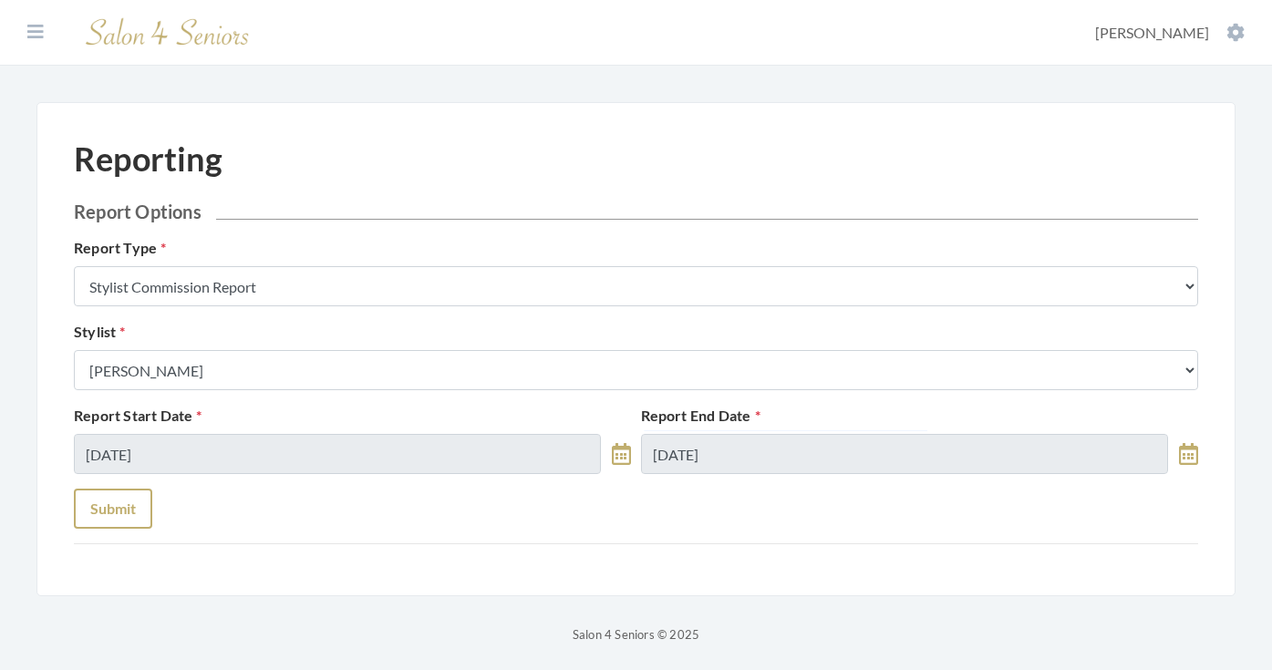
click at [108, 499] on button "Submit" at bounding box center [113, 509] width 78 height 40
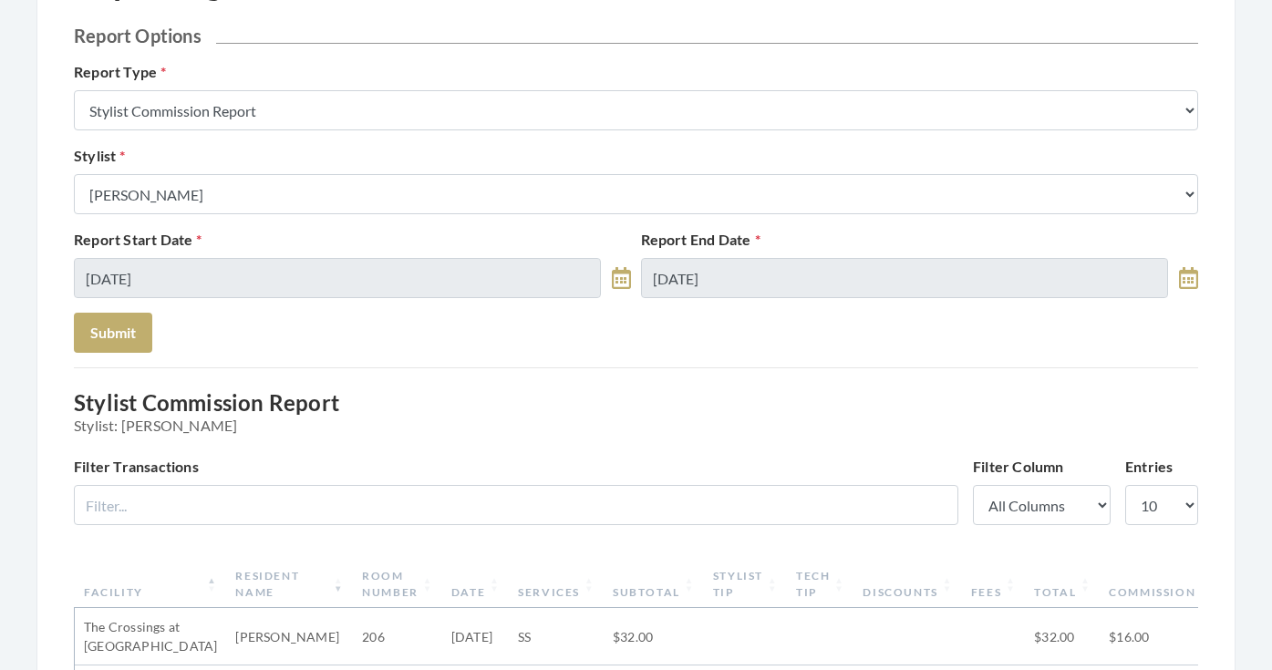
scroll to position [101, 0]
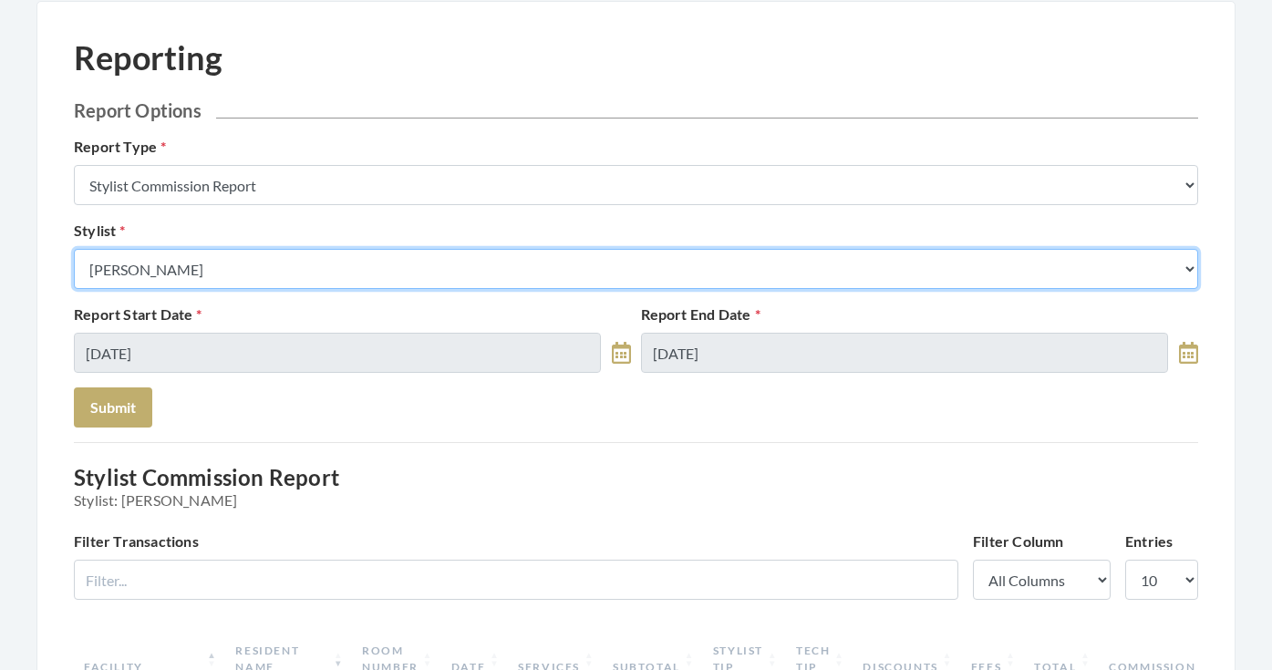
select select "147"
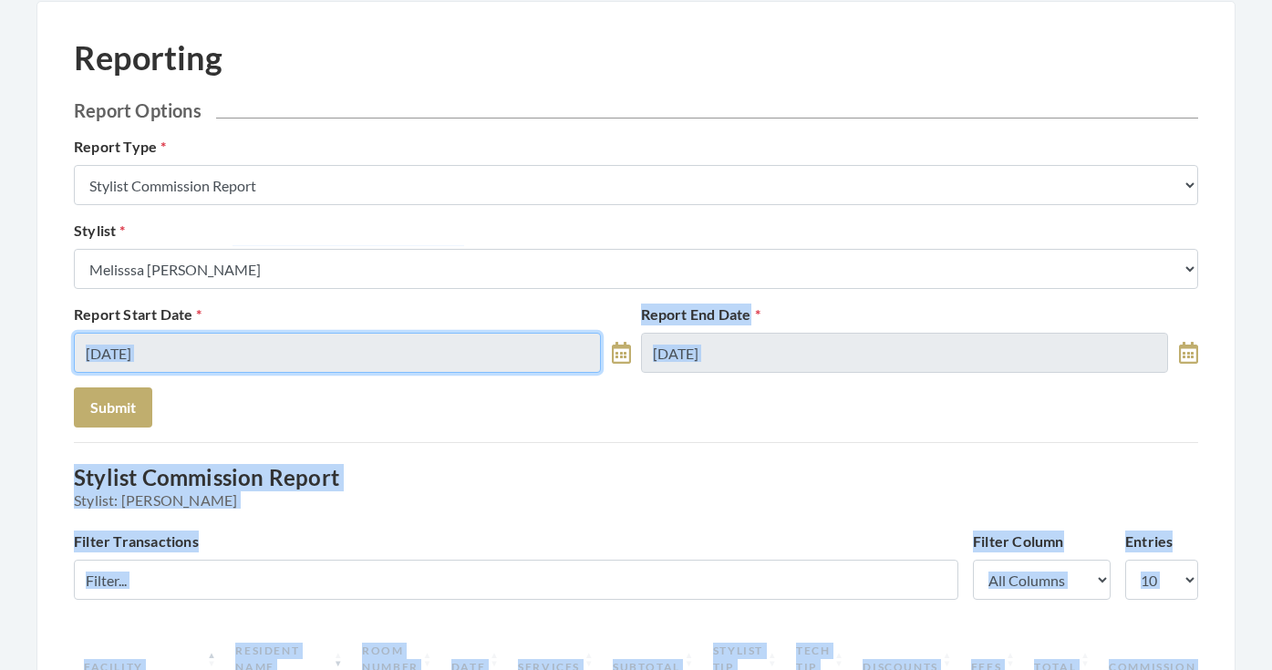
click at [193, 362] on input "[DATE]" at bounding box center [337, 353] width 527 height 40
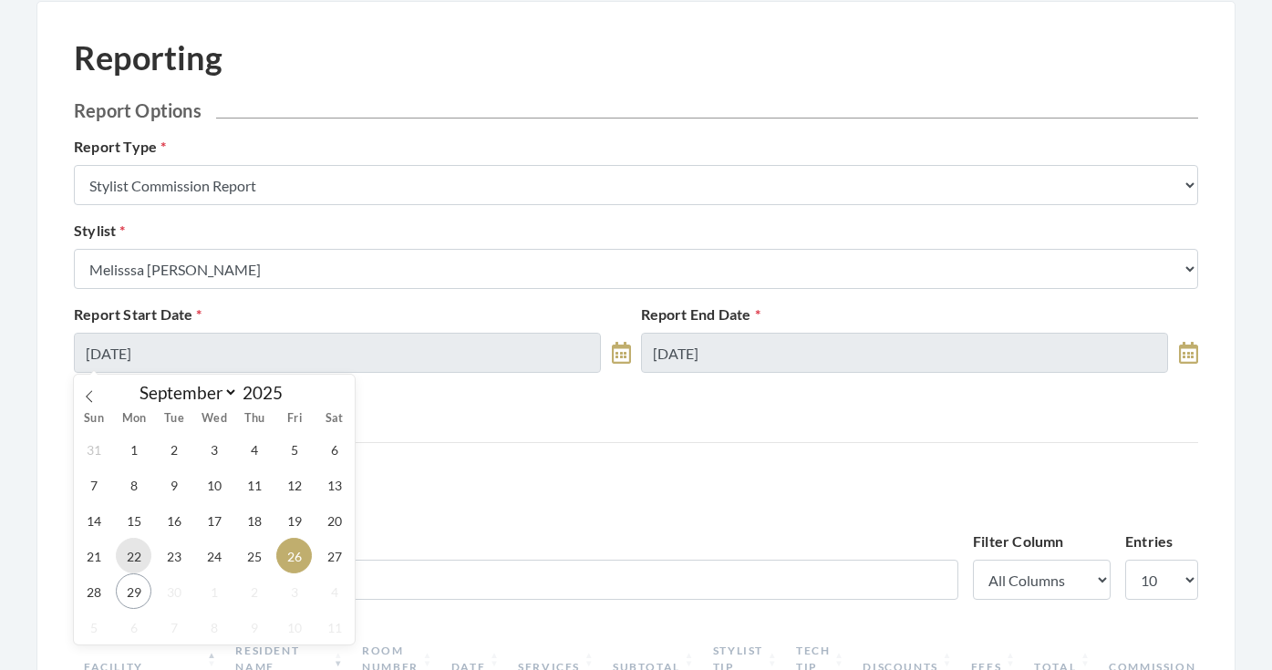
click at [129, 553] on span "22" at bounding box center [134, 556] width 36 height 36
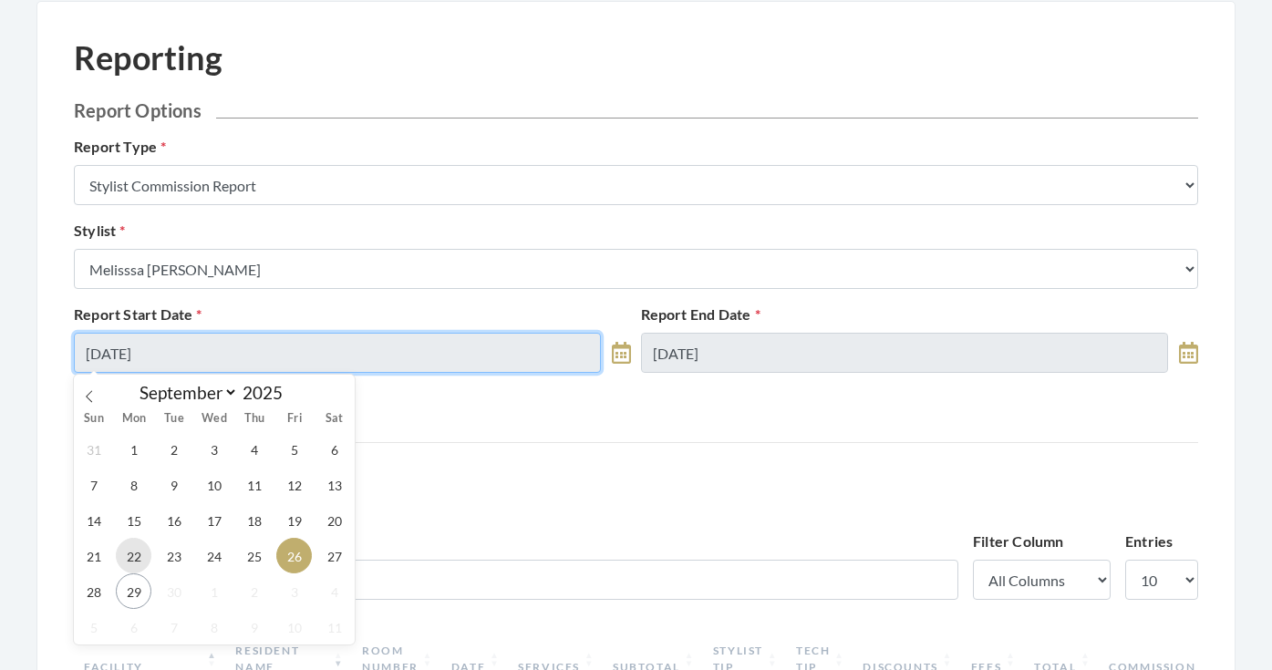
type input "[DATE]"
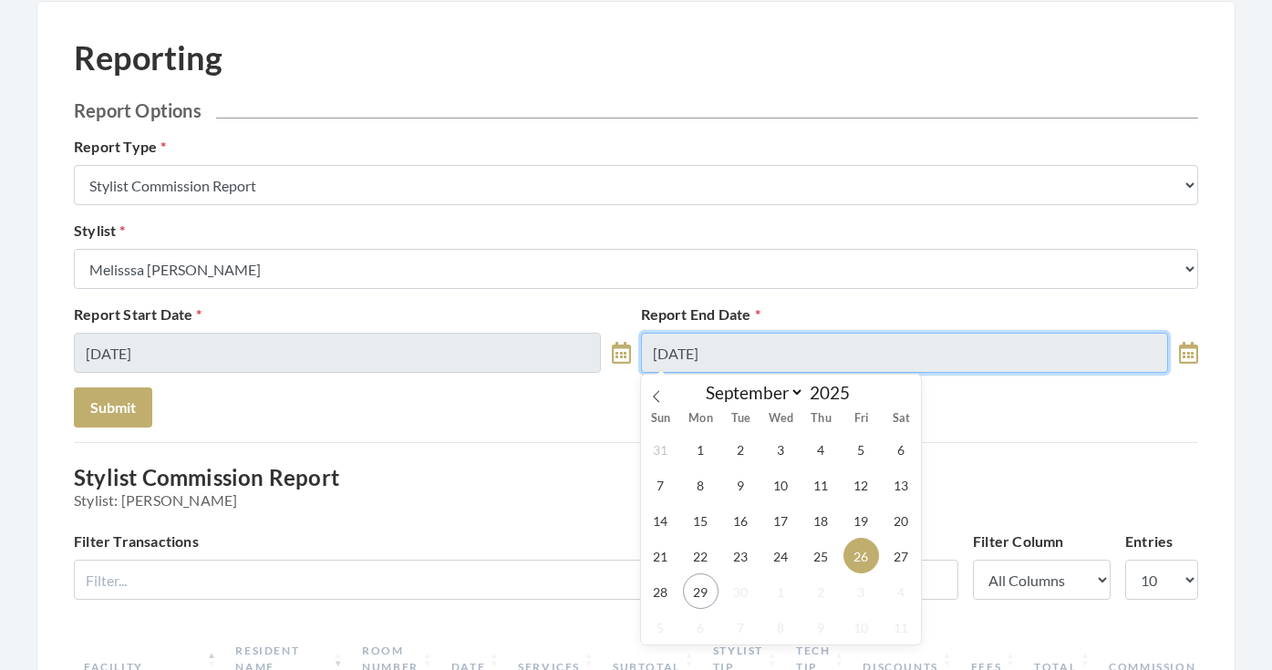
click at [672, 359] on input "[DATE]" at bounding box center [904, 353] width 527 height 40
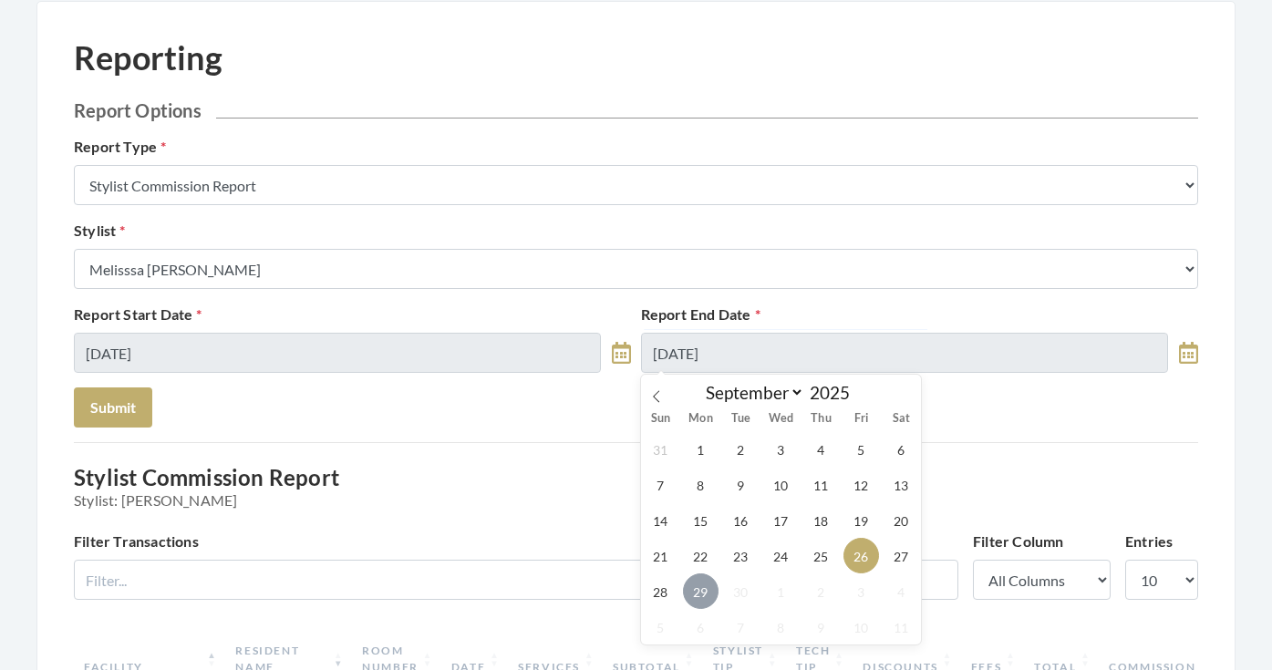
click at [691, 597] on span "29" at bounding box center [701, 591] width 36 height 36
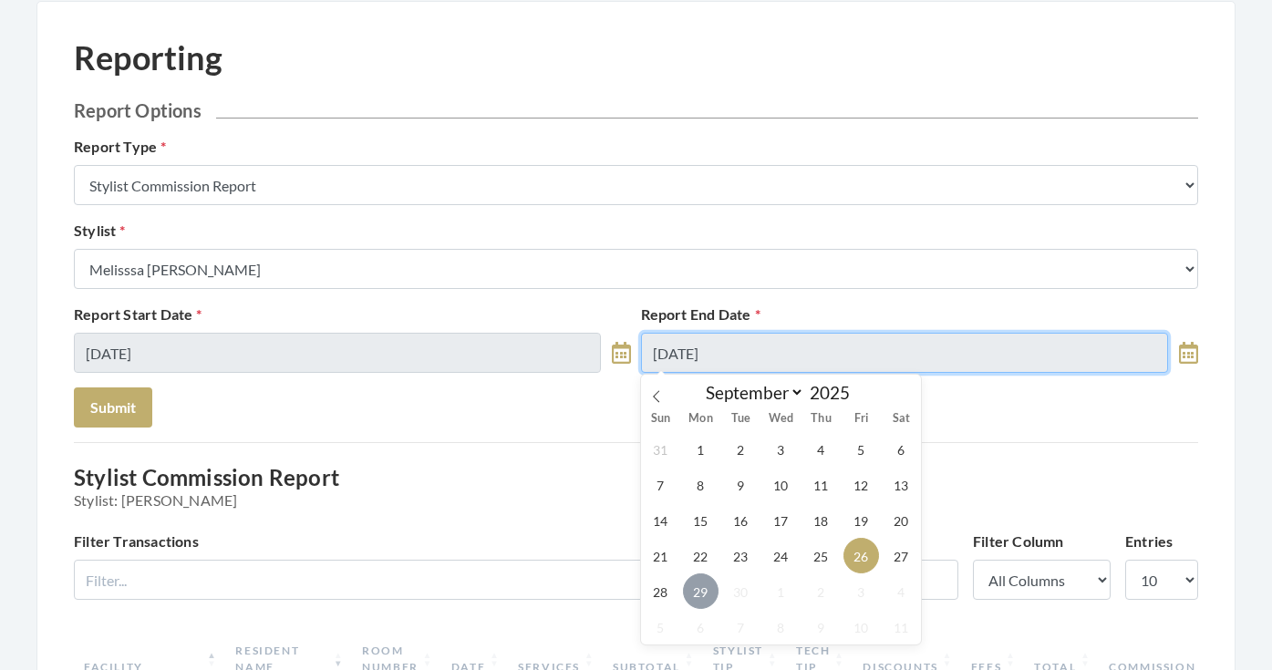
type input "[DATE]"
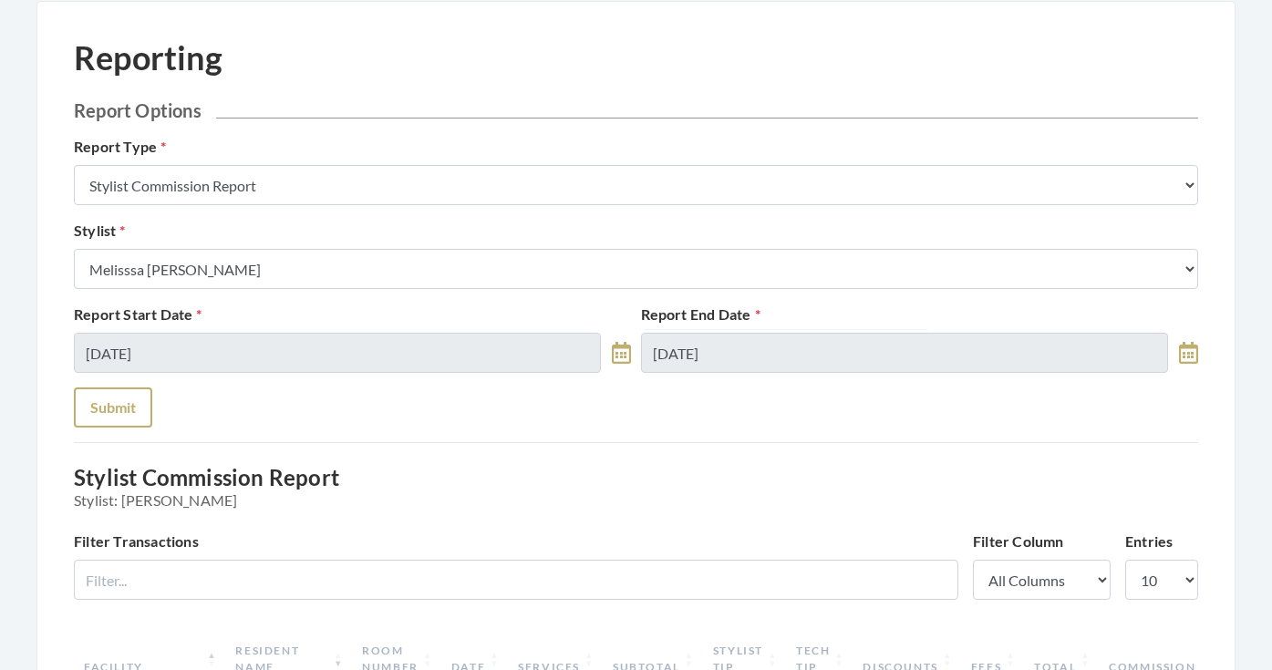
click at [108, 402] on button "Submit" at bounding box center [113, 407] width 78 height 40
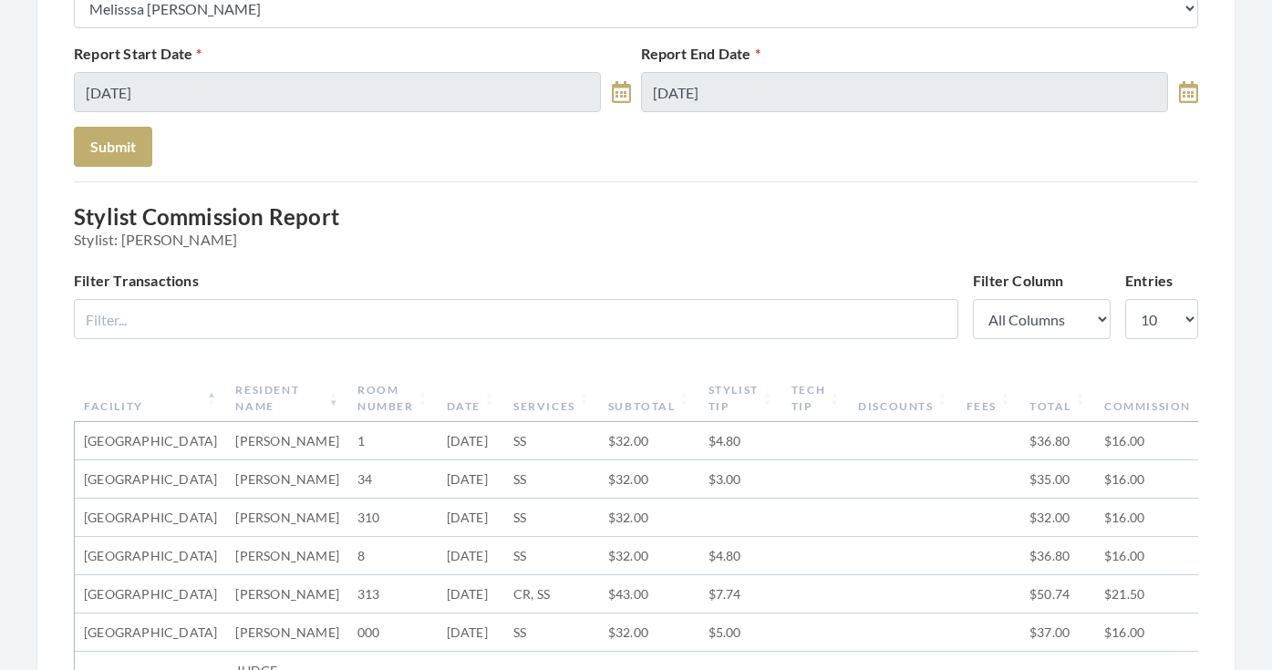
scroll to position [205, 0]
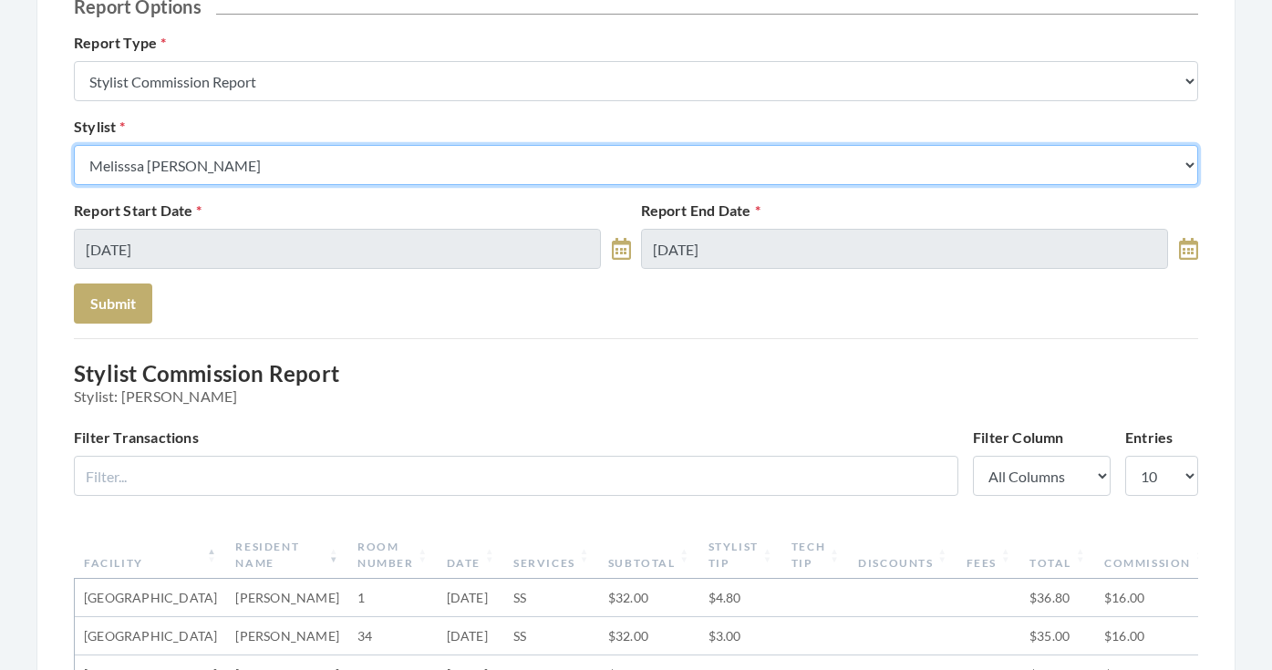
select select "115"
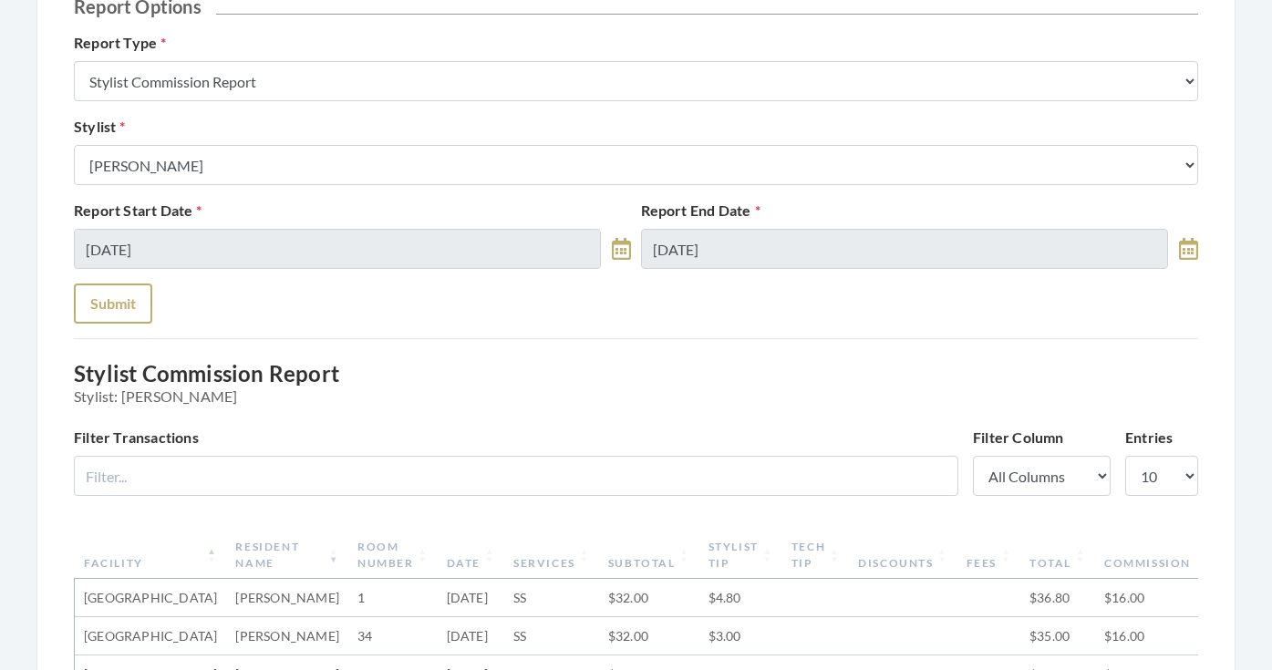
click at [128, 289] on button "Submit" at bounding box center [113, 303] width 78 height 40
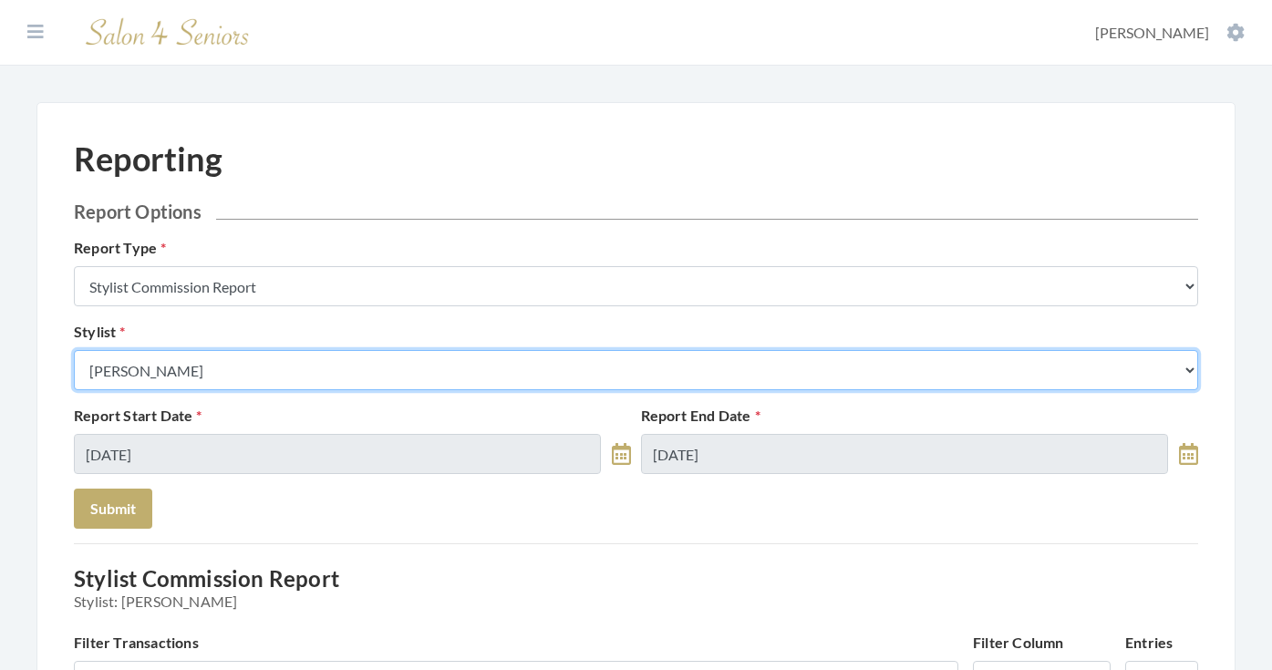
select select "180"
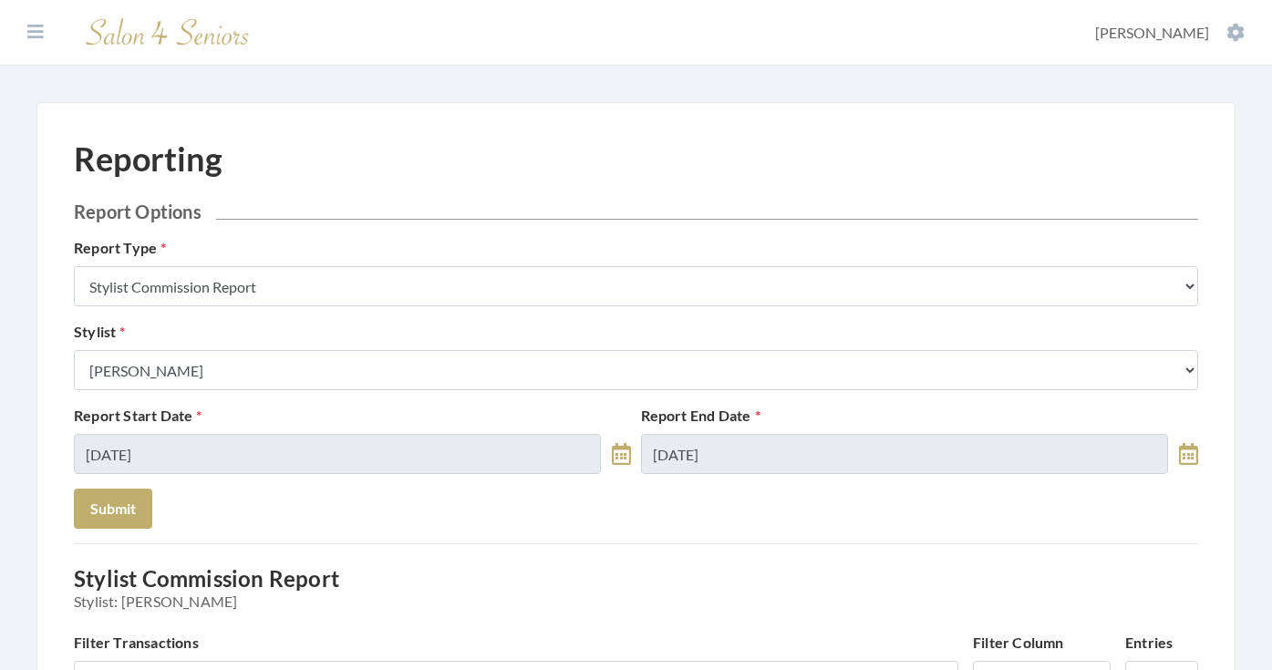
click at [114, 510] on button "Submit" at bounding box center [113, 509] width 78 height 40
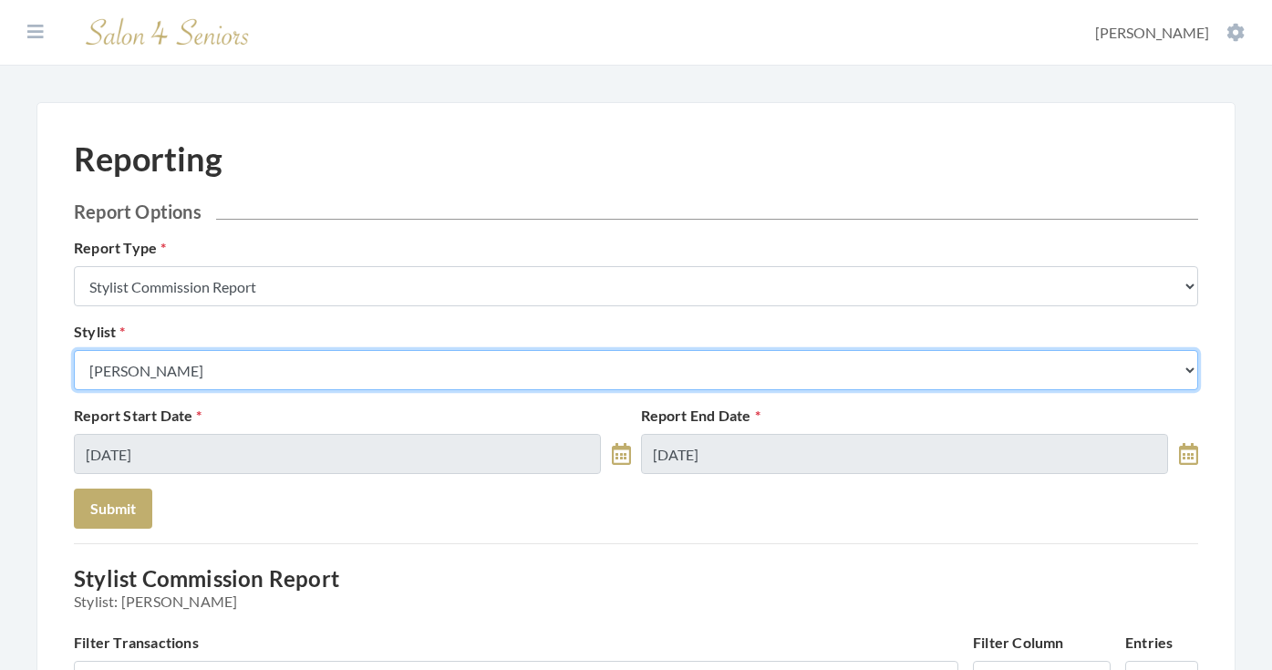
select select "127"
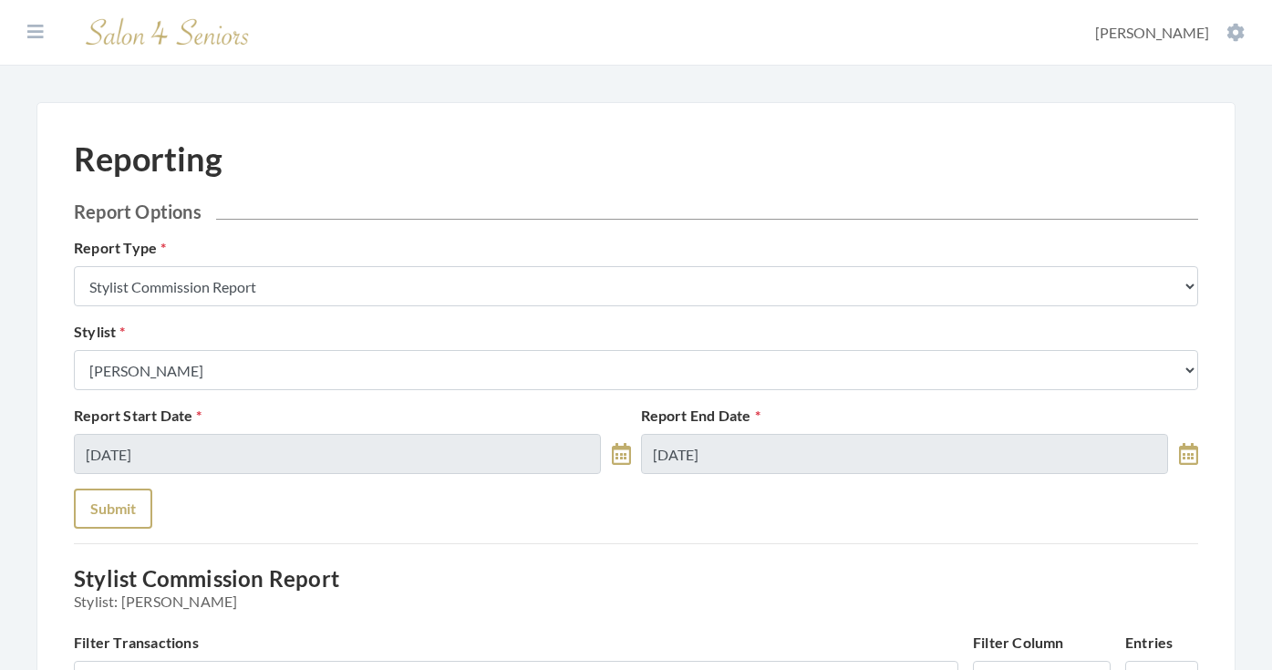
click at [129, 493] on button "Submit" at bounding box center [113, 509] width 78 height 40
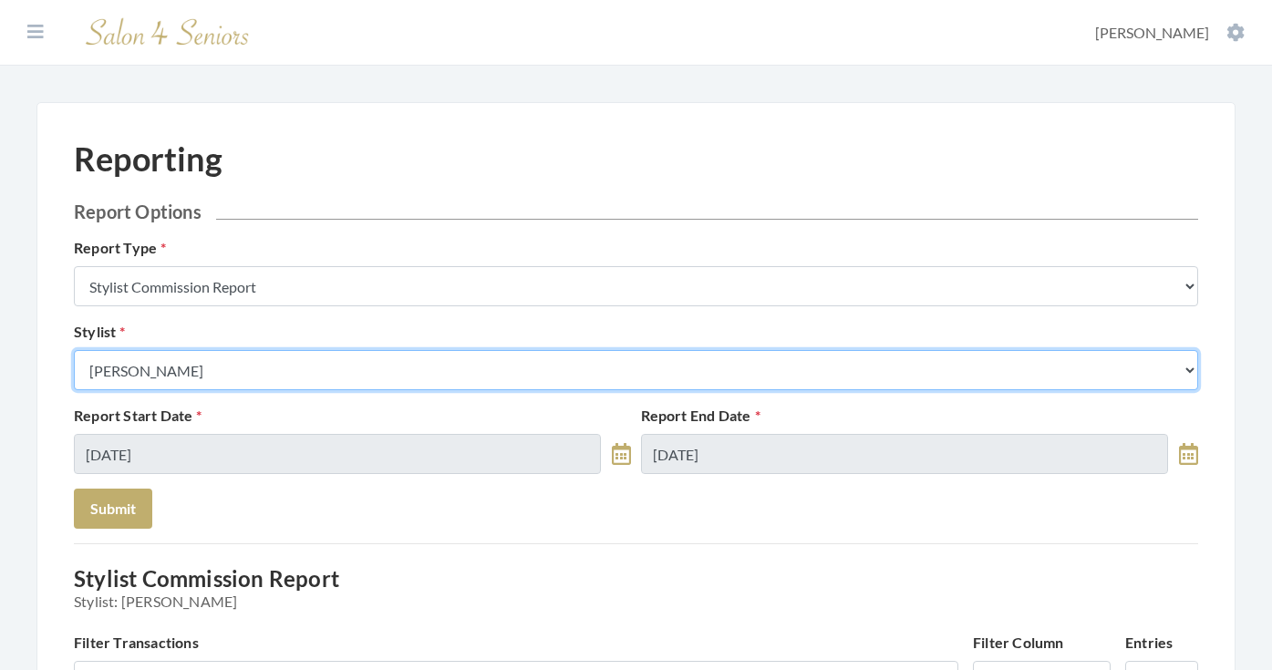
select select "169"
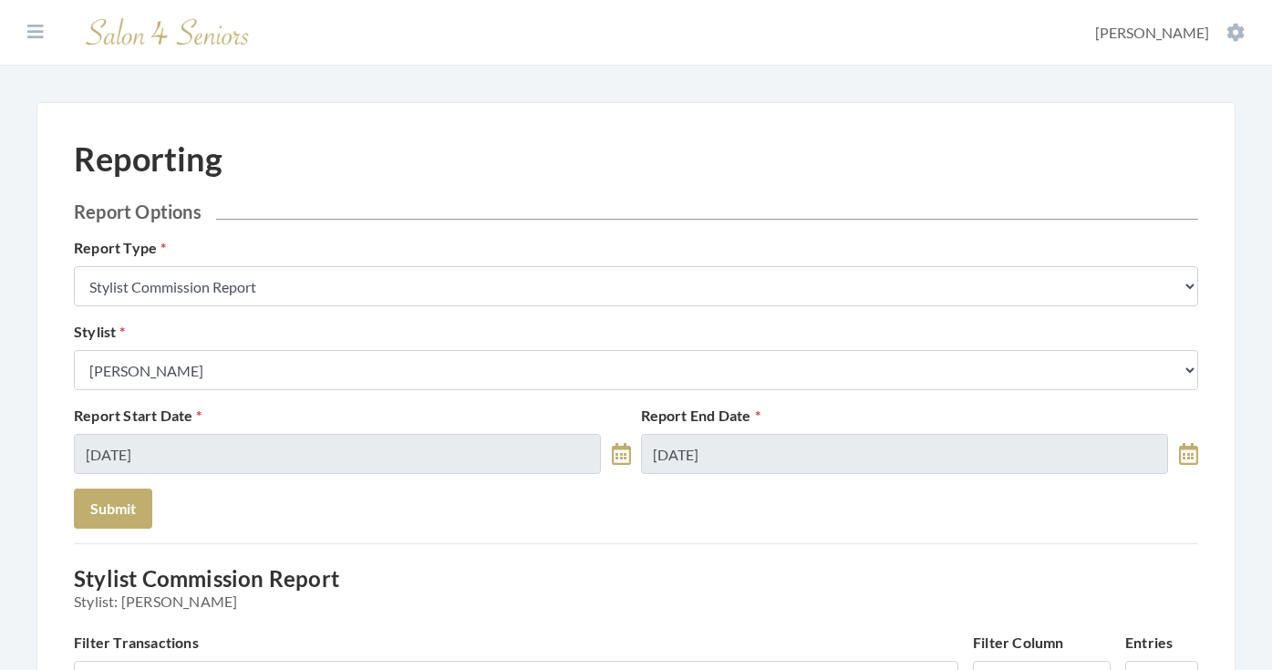
click at [122, 482] on div "Report Start Date [DATE] Report End Date [DATE]" at bounding box center [635, 447] width 1133 height 84
click at [122, 499] on button "Submit" at bounding box center [113, 509] width 78 height 40
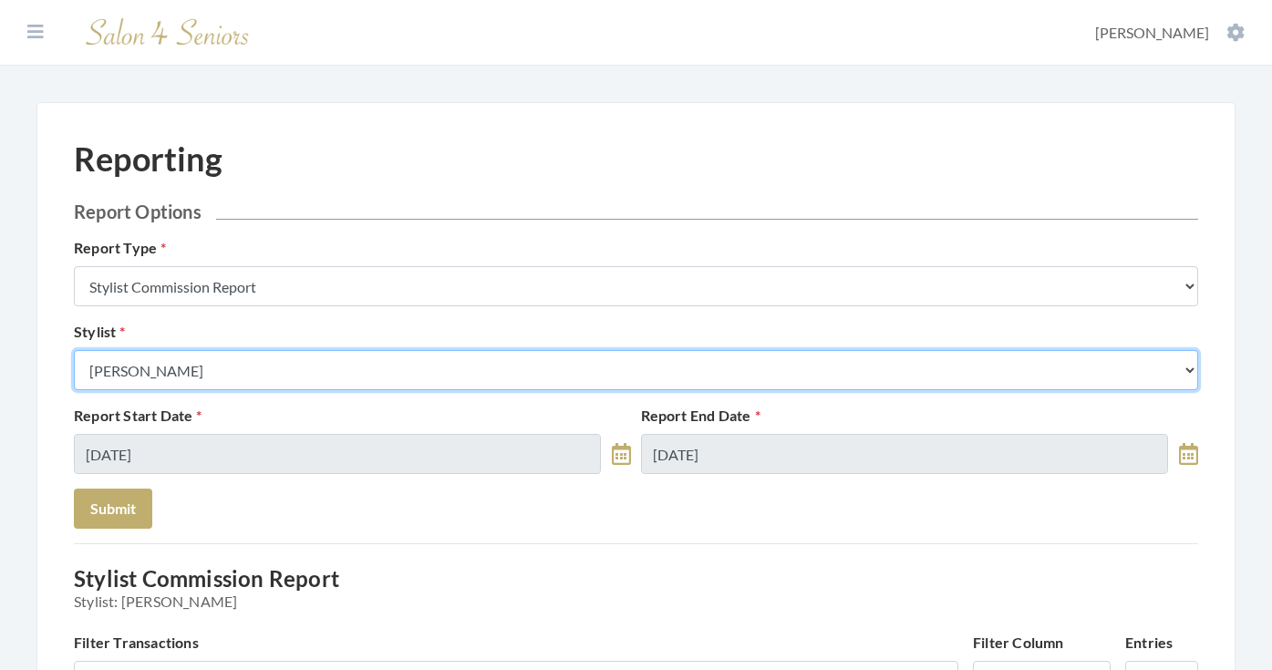
select select "19"
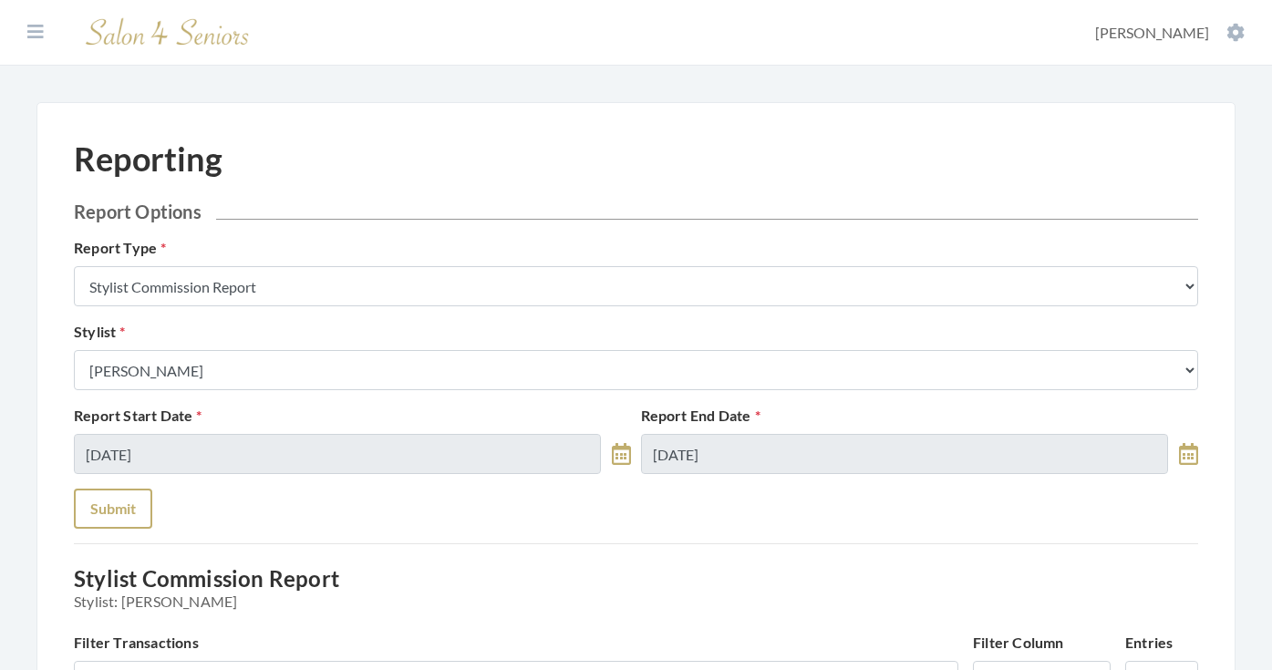
click at [111, 506] on button "Submit" at bounding box center [113, 509] width 78 height 40
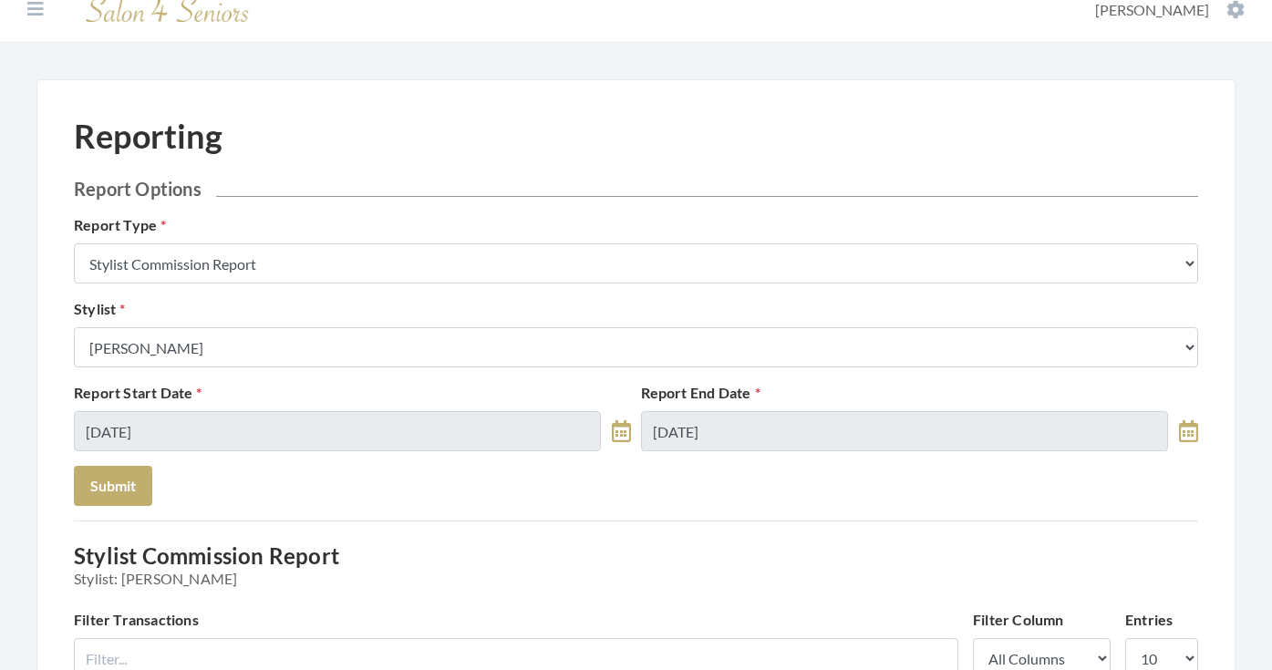
scroll to position [22, 0]
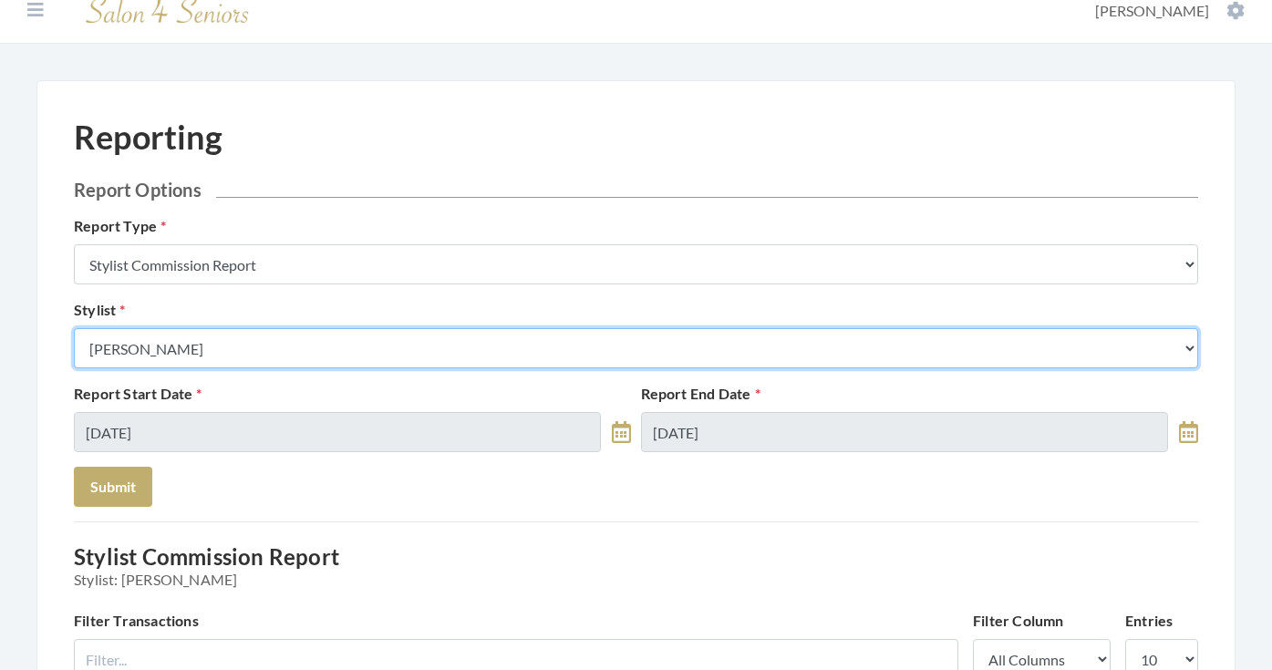
select select "26"
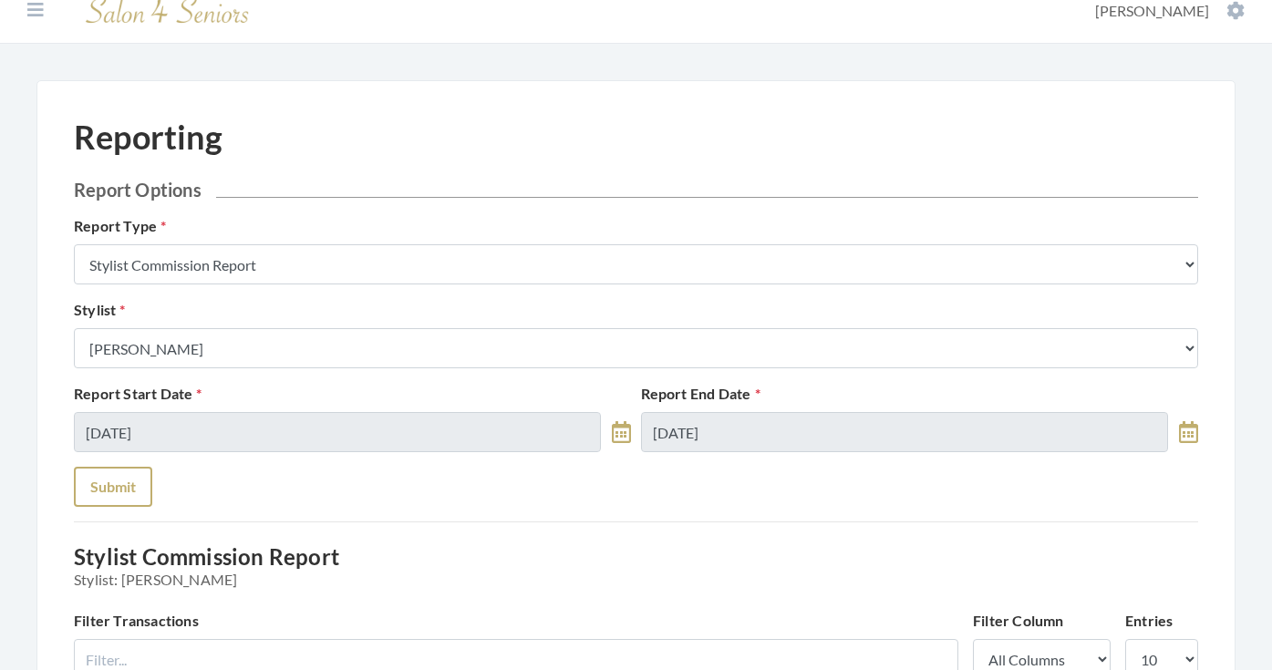
click at [114, 477] on button "Submit" at bounding box center [113, 487] width 78 height 40
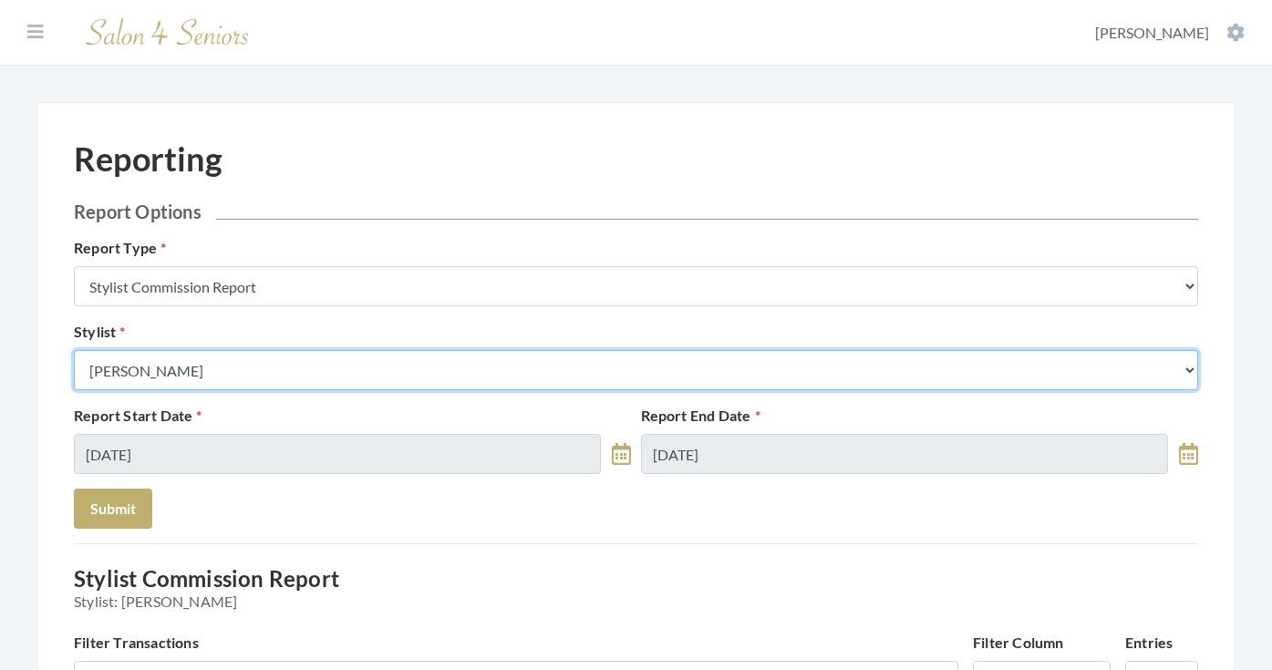
select select "24"
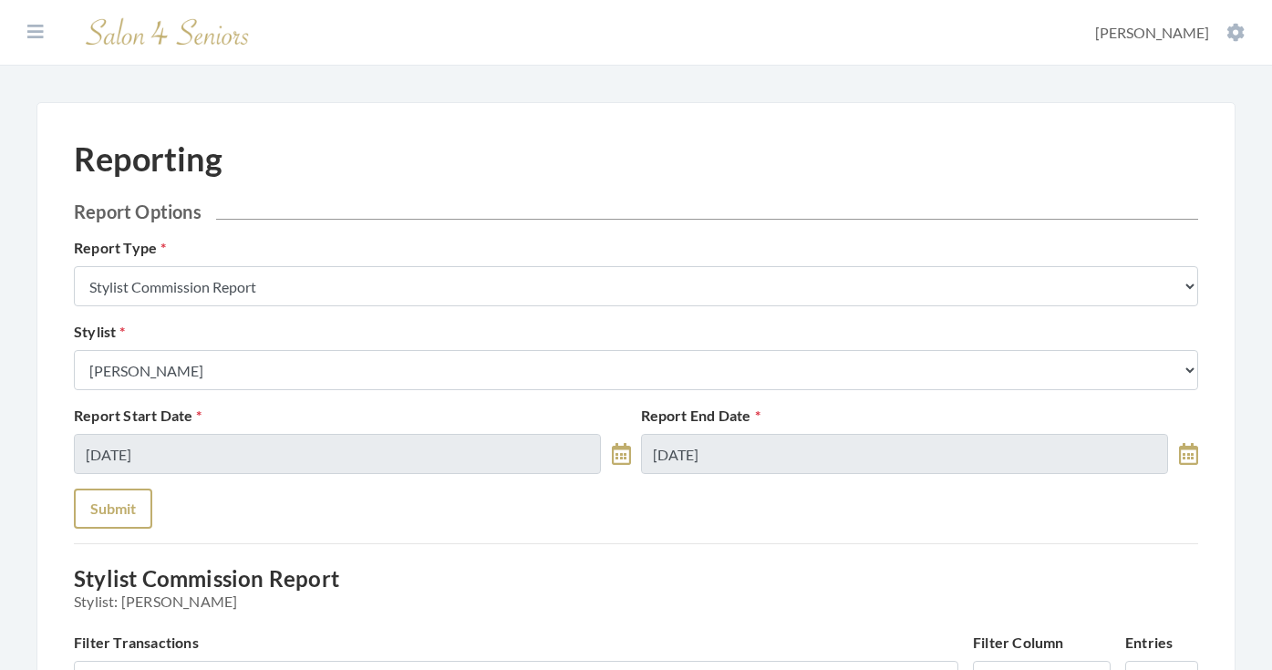
click at [108, 524] on button "Submit" at bounding box center [113, 509] width 78 height 40
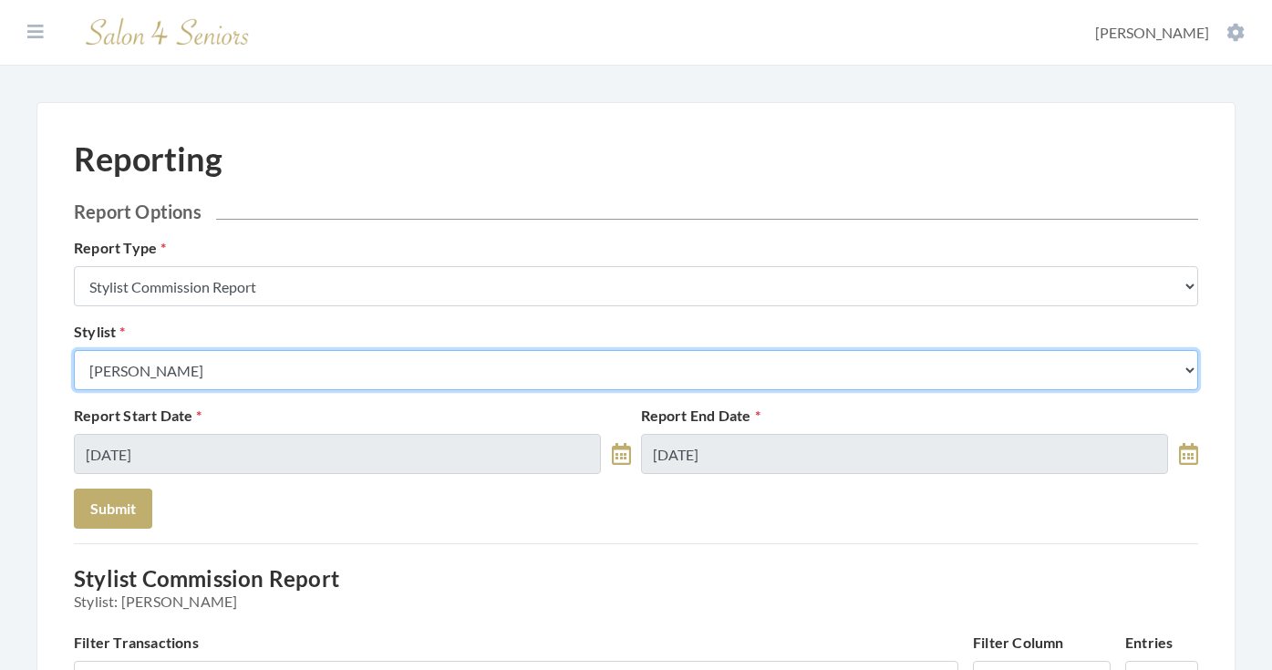
select select "28"
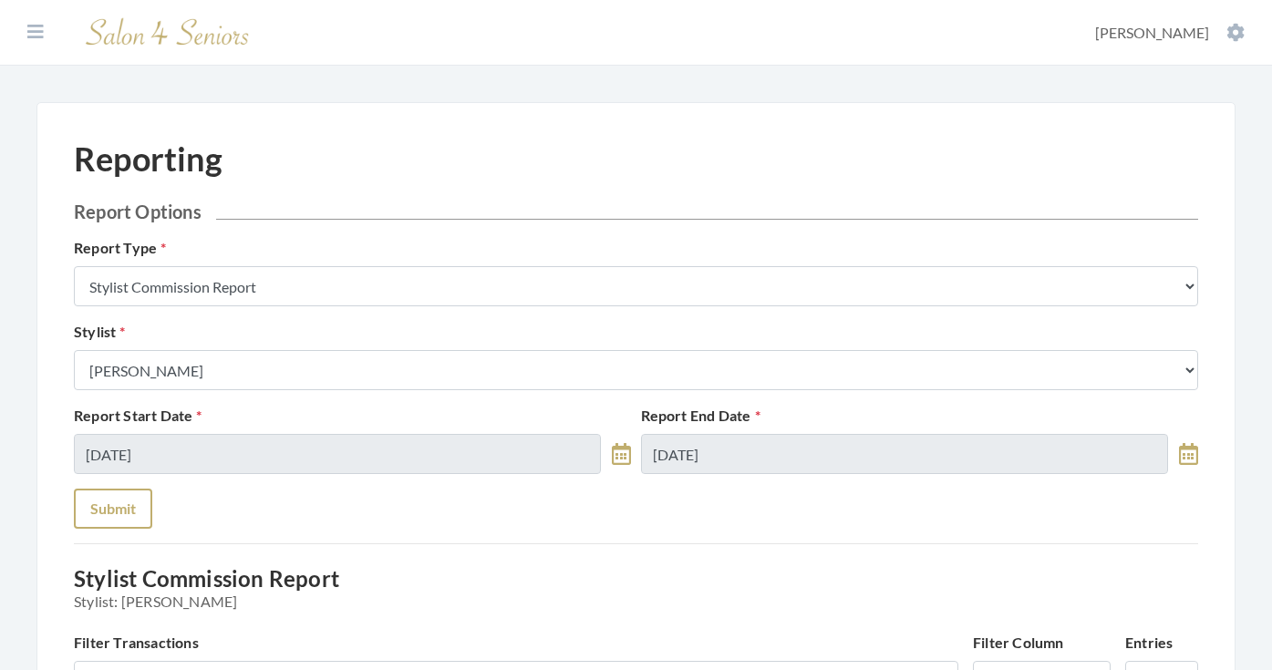
click at [129, 495] on button "Submit" at bounding box center [113, 509] width 78 height 40
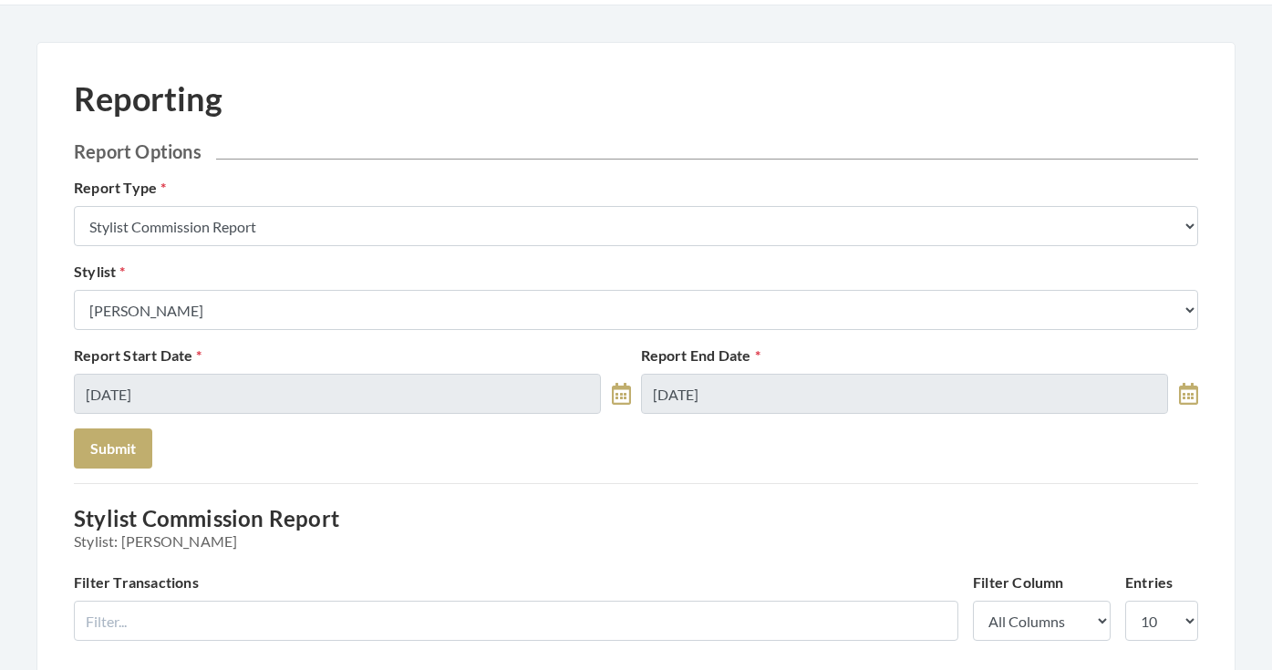
scroll to position [57, 0]
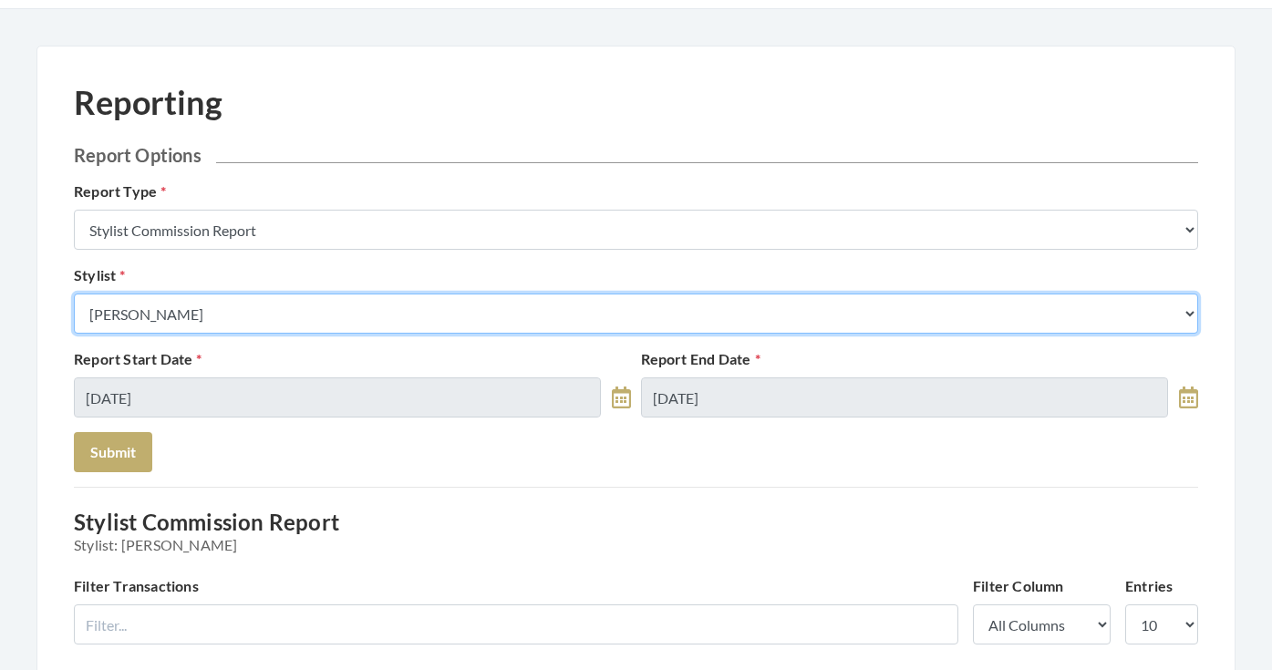
select select "176"
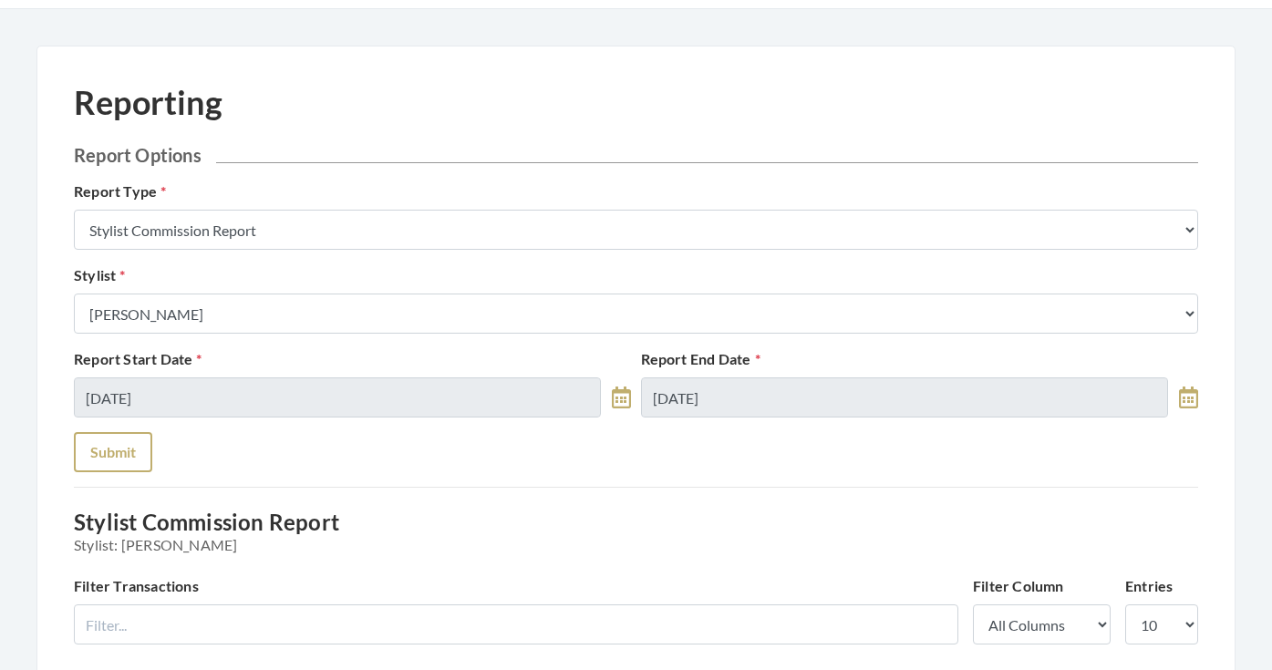
click at [108, 465] on button "Submit" at bounding box center [113, 452] width 78 height 40
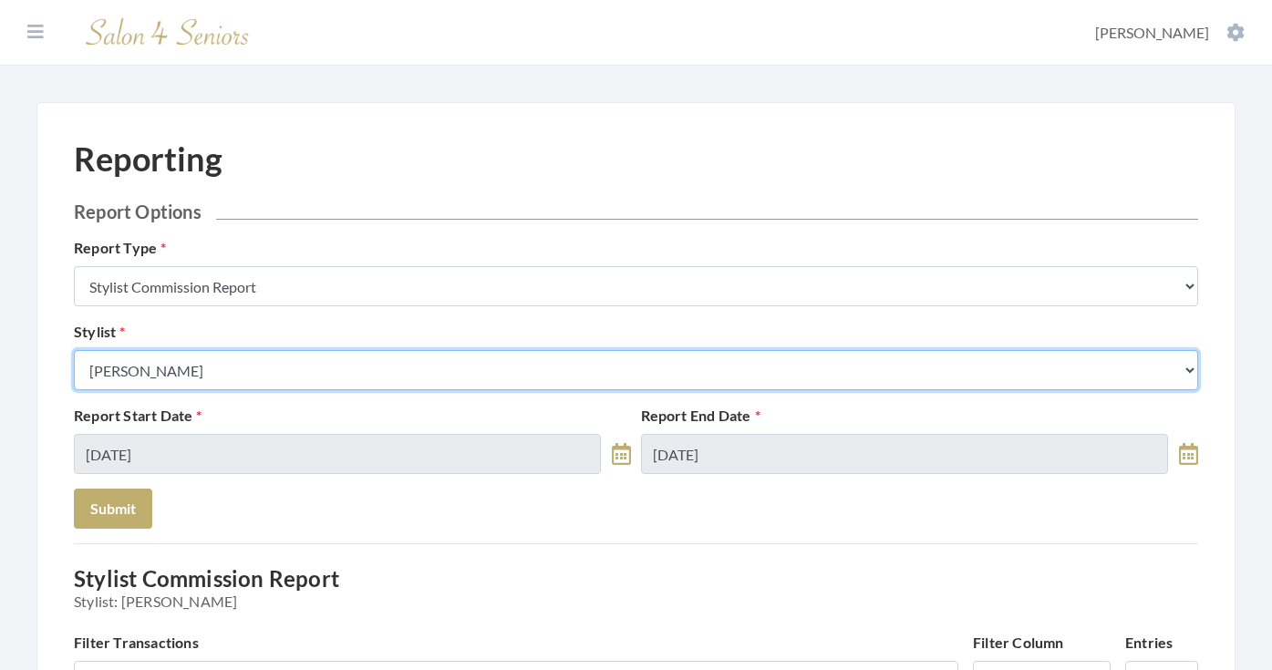
select select "32"
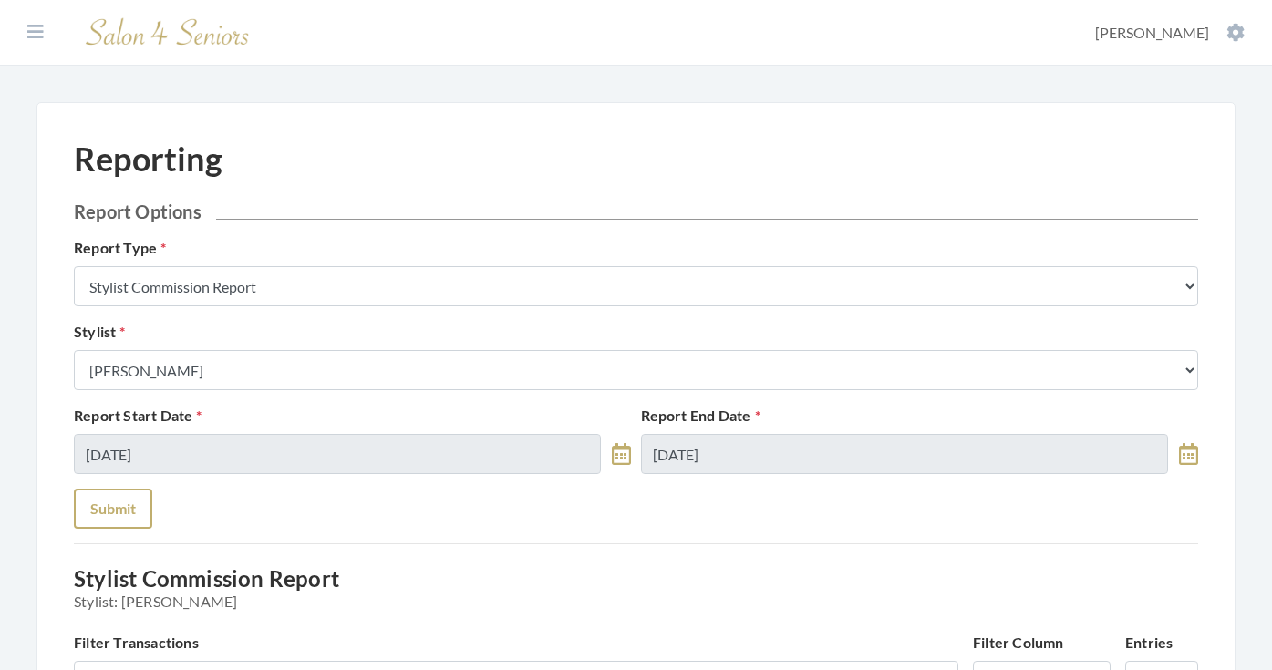
click at [129, 489] on button "Submit" at bounding box center [113, 509] width 78 height 40
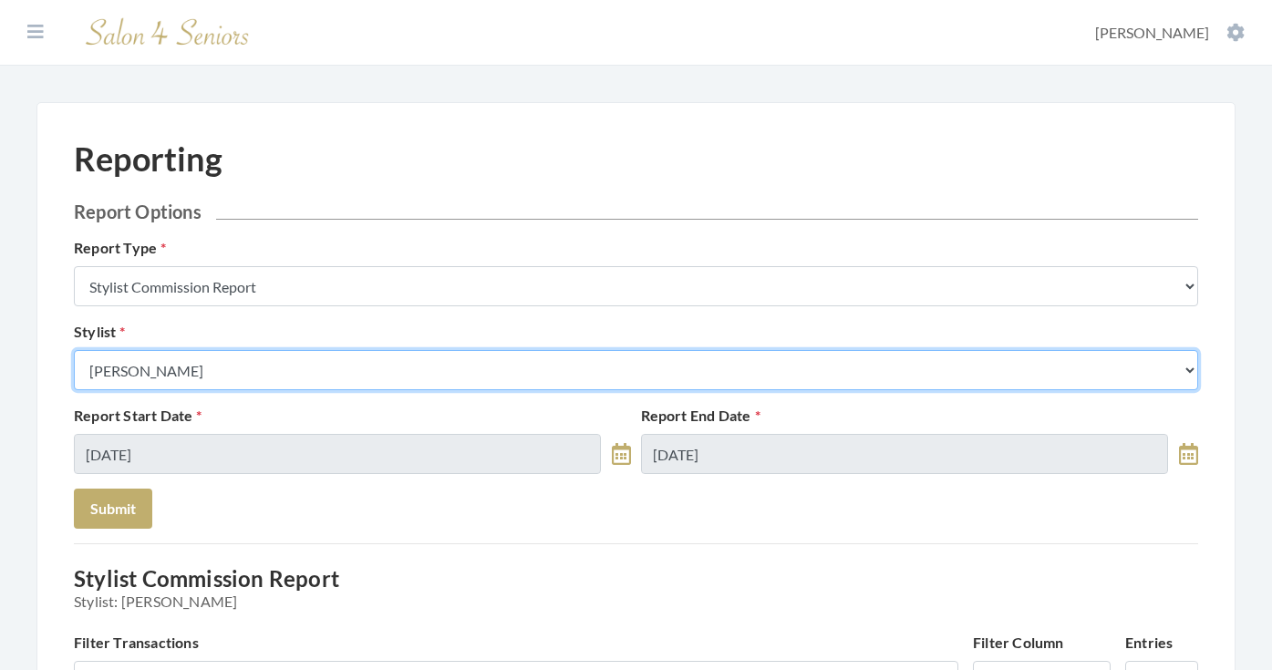
select select "166"
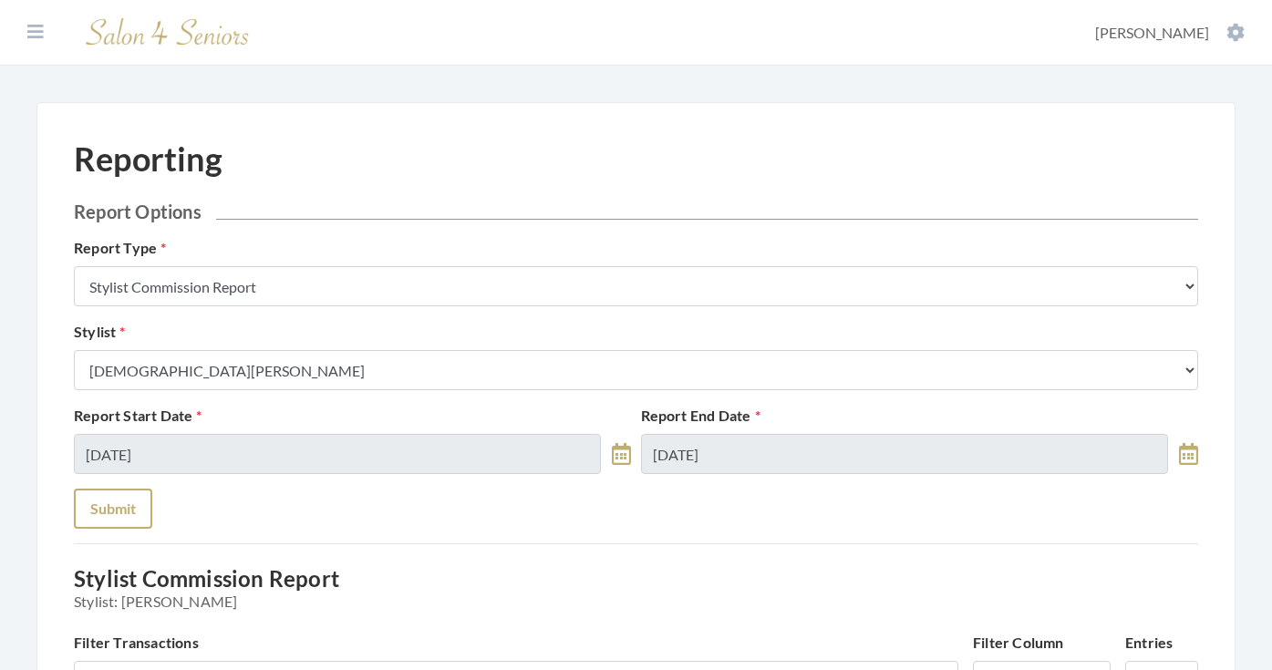
click at [127, 498] on button "Submit" at bounding box center [113, 509] width 78 height 40
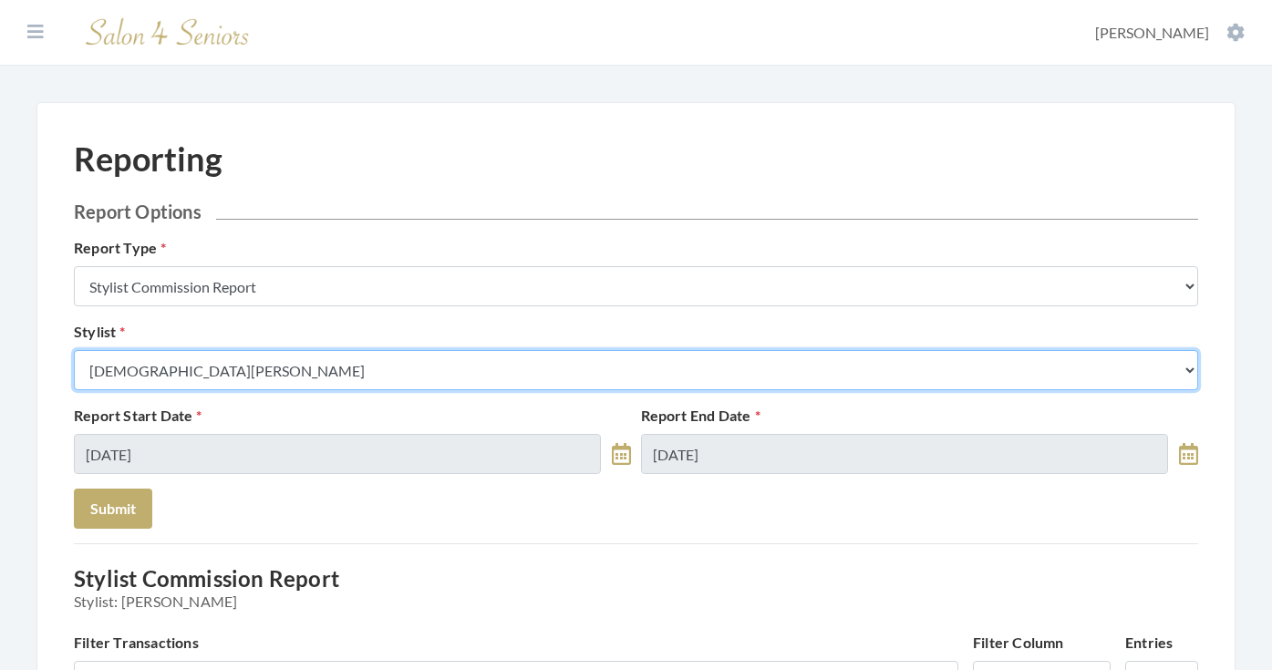
select select "165"
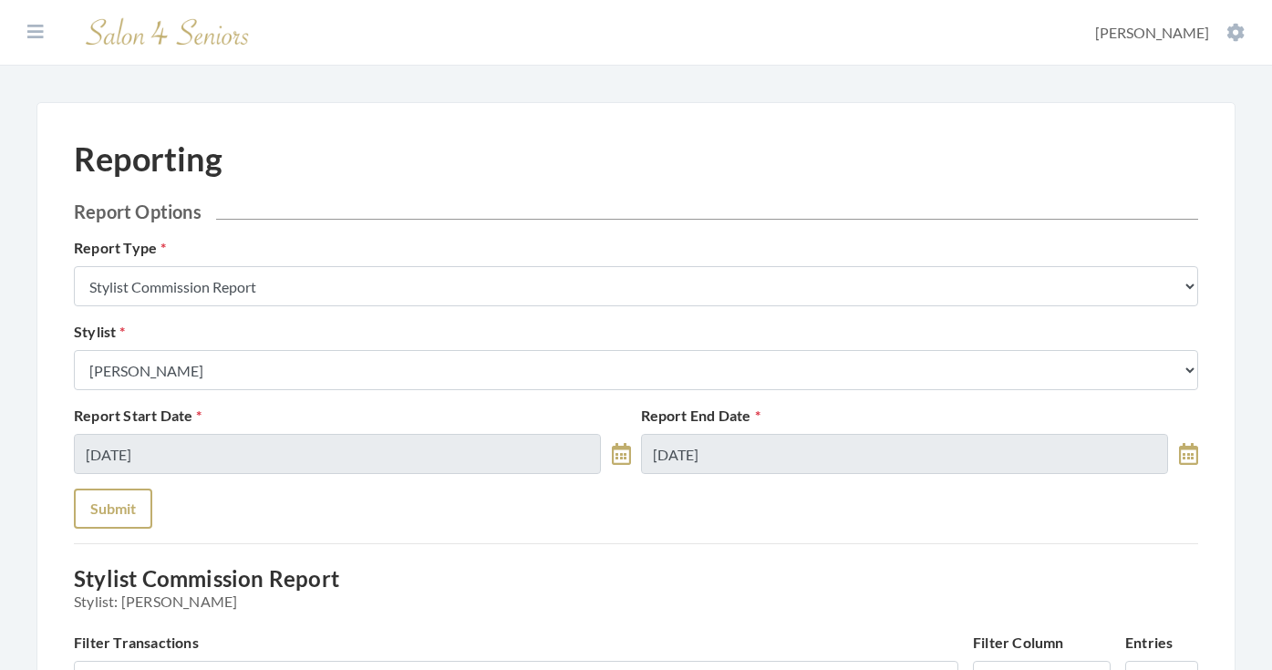
click at [114, 500] on button "Submit" at bounding box center [113, 509] width 78 height 40
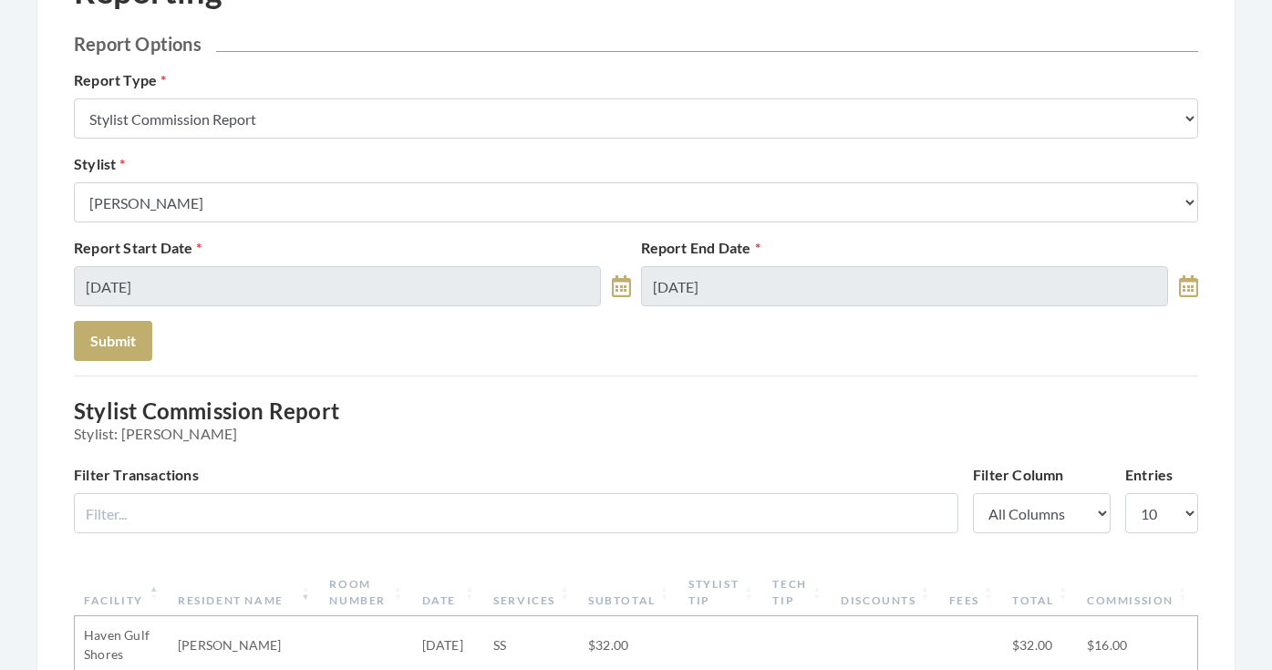
scroll to position [133, 0]
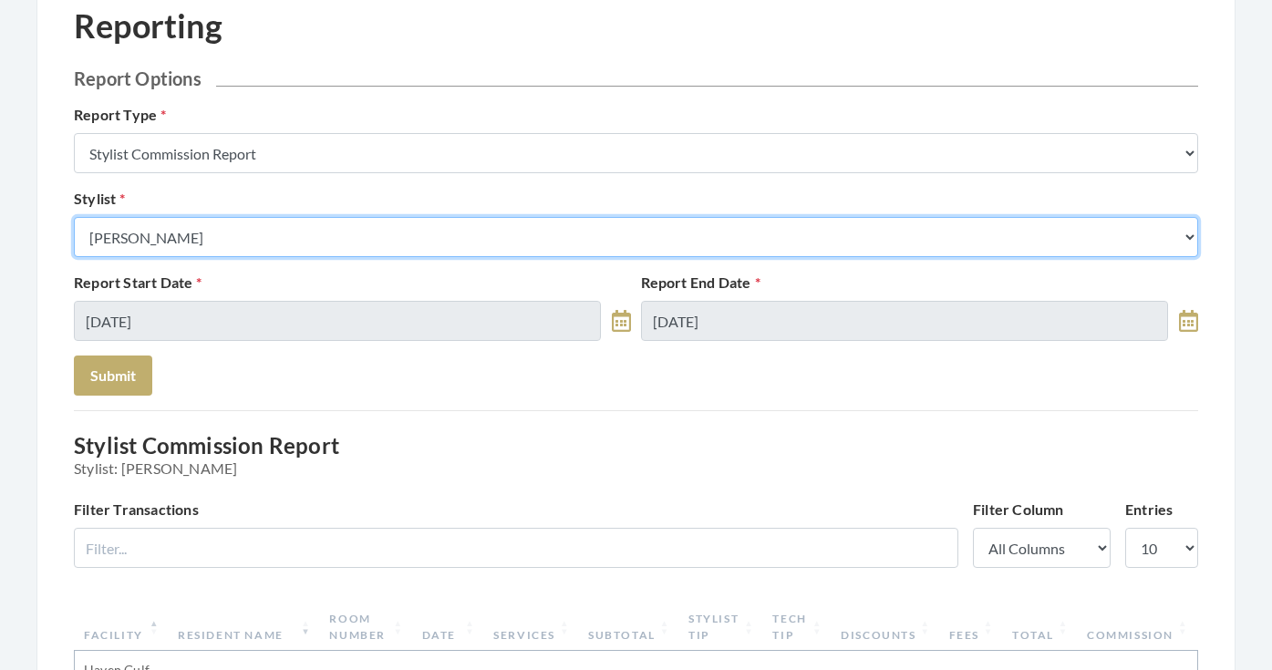
select select "13"
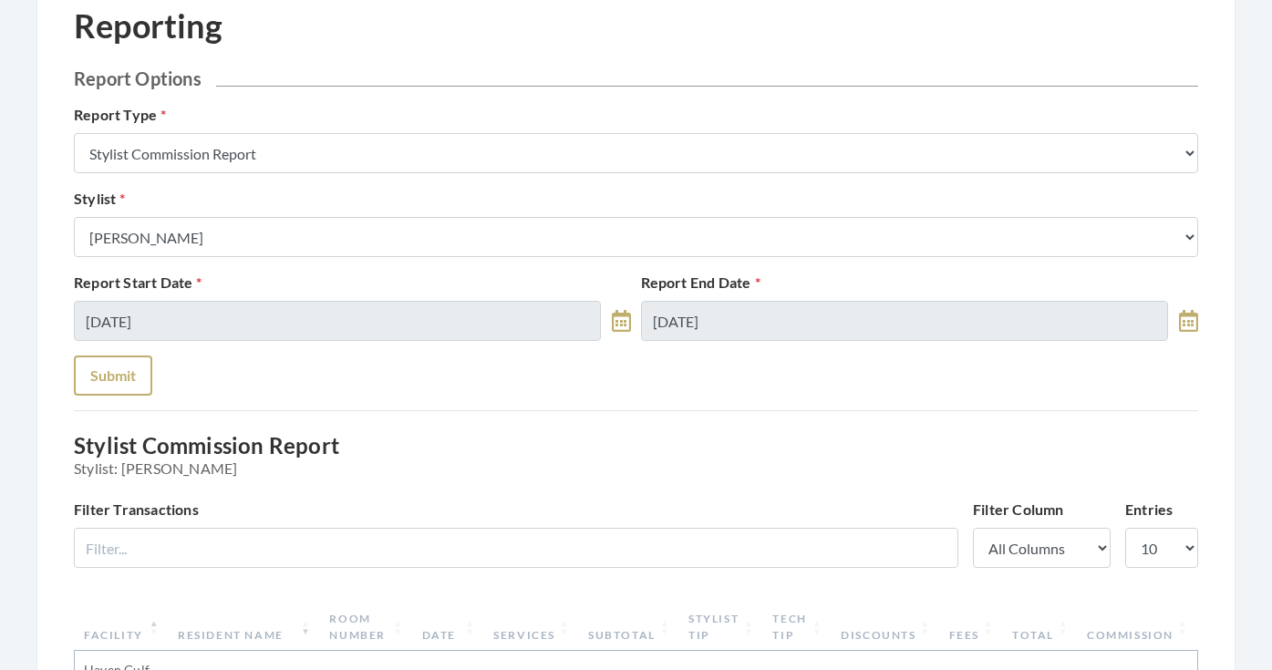
click at [107, 384] on button "Submit" at bounding box center [113, 375] width 78 height 40
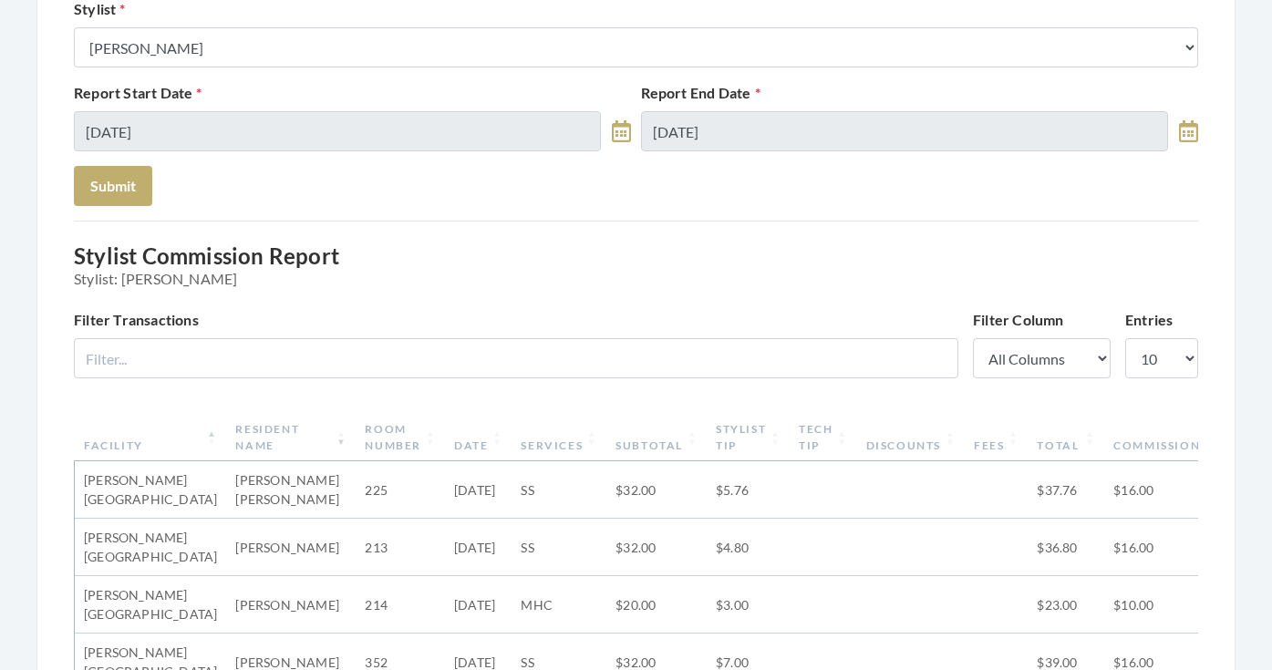
scroll to position [220, 0]
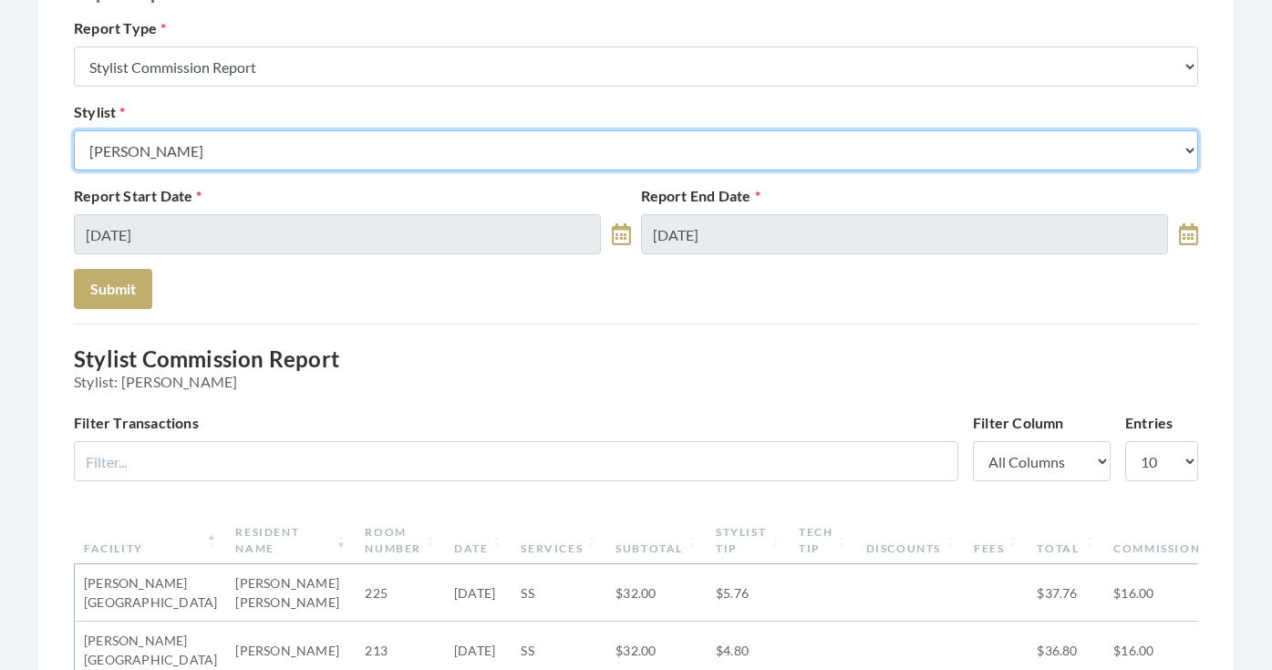
select select "146"
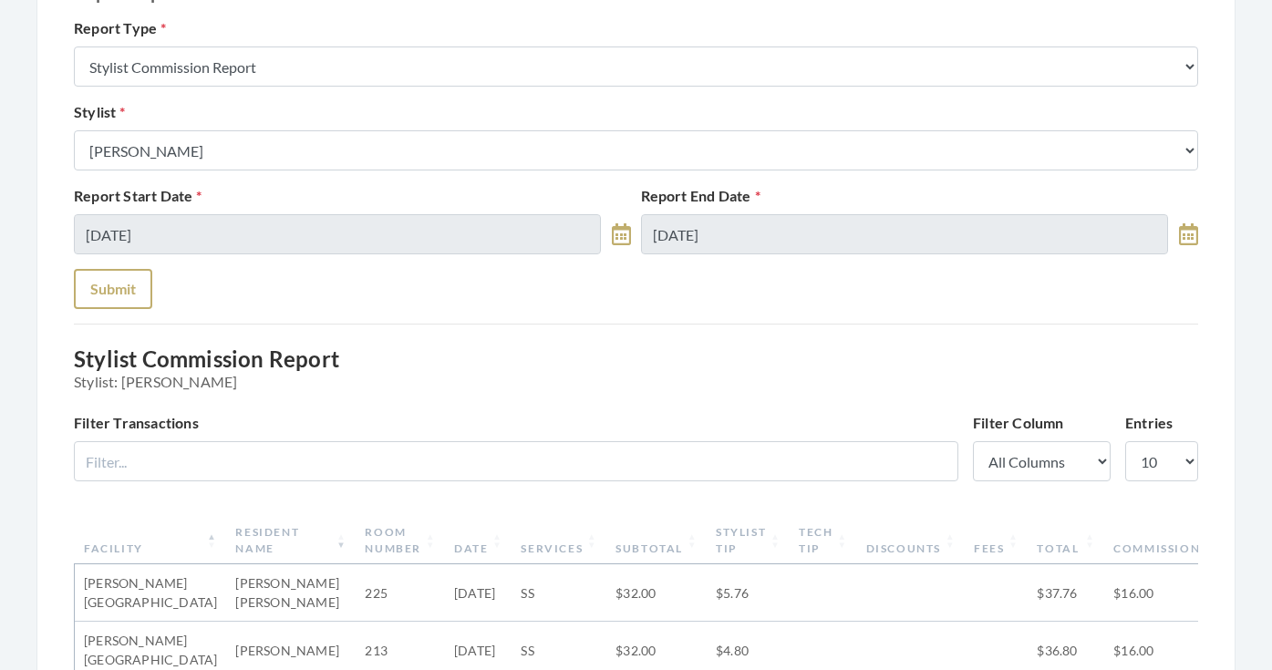
click at [108, 276] on button "Submit" at bounding box center [113, 289] width 78 height 40
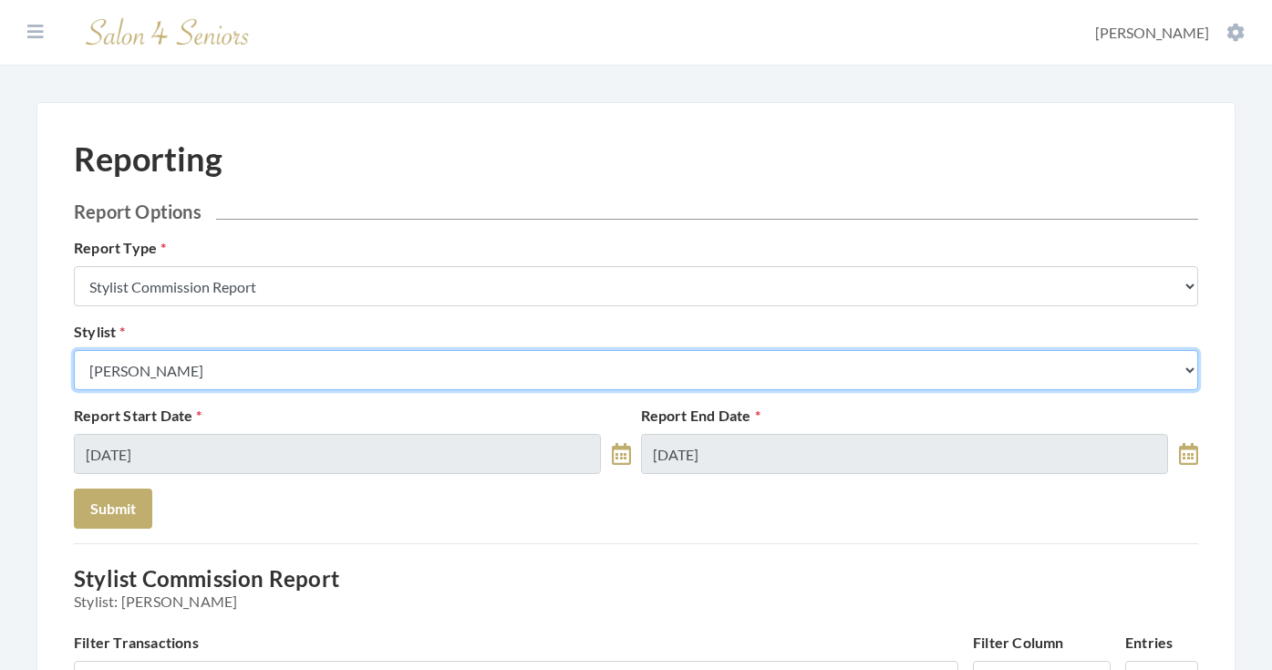
select select "153"
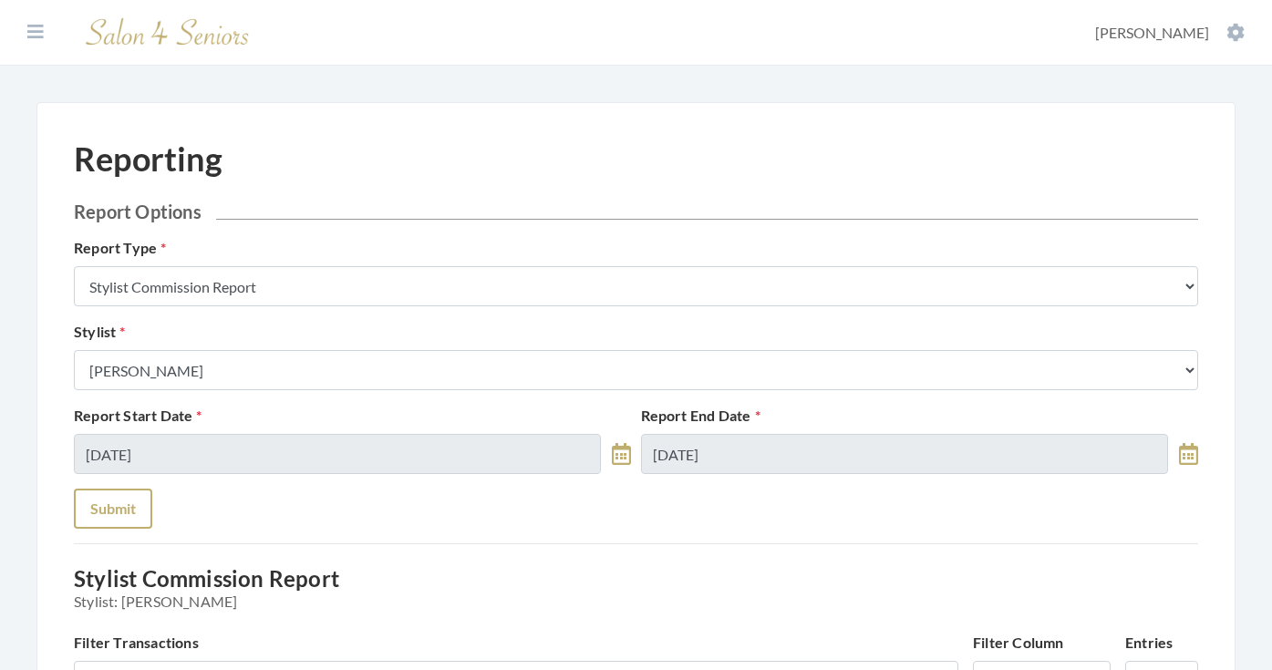
click at [108, 491] on button "Submit" at bounding box center [113, 509] width 78 height 40
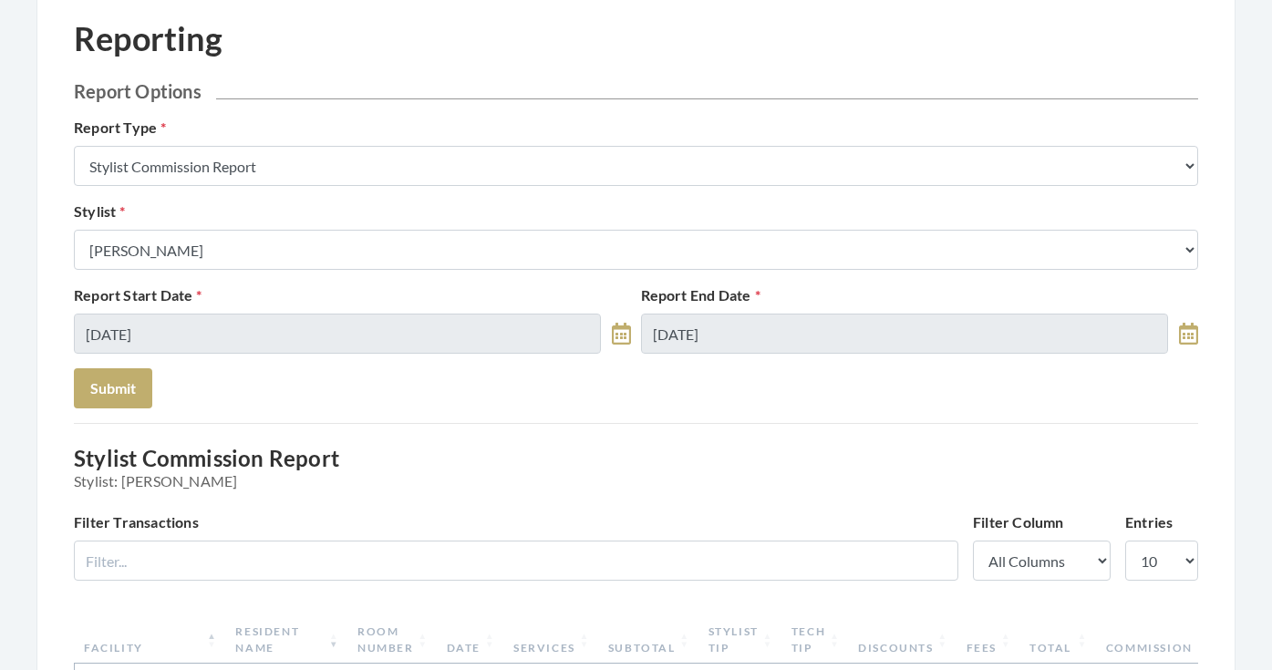
scroll to position [17, 0]
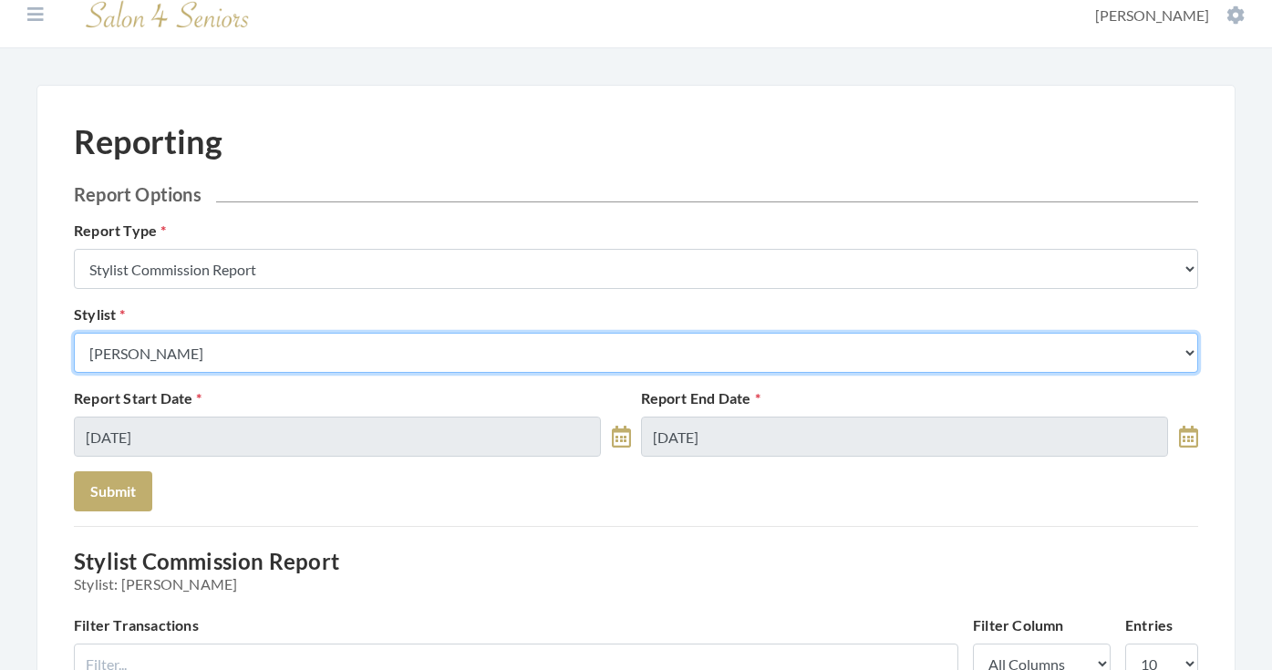
select select "64"
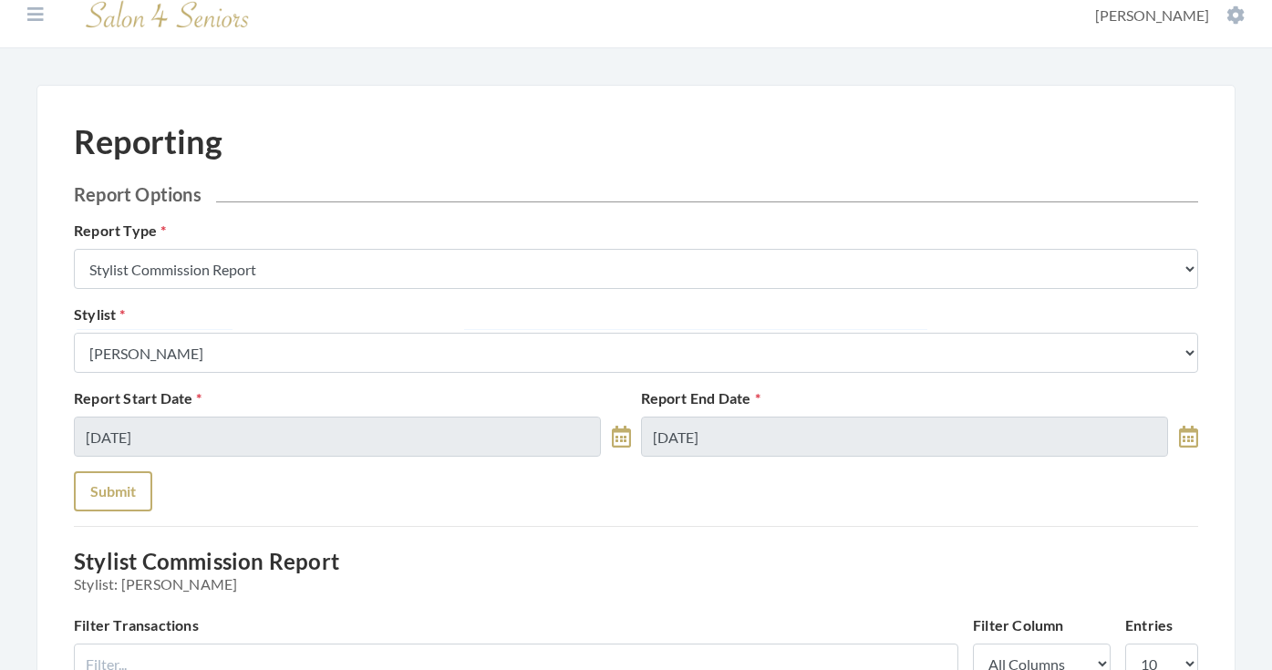
click at [131, 500] on button "Submit" at bounding box center [113, 491] width 78 height 40
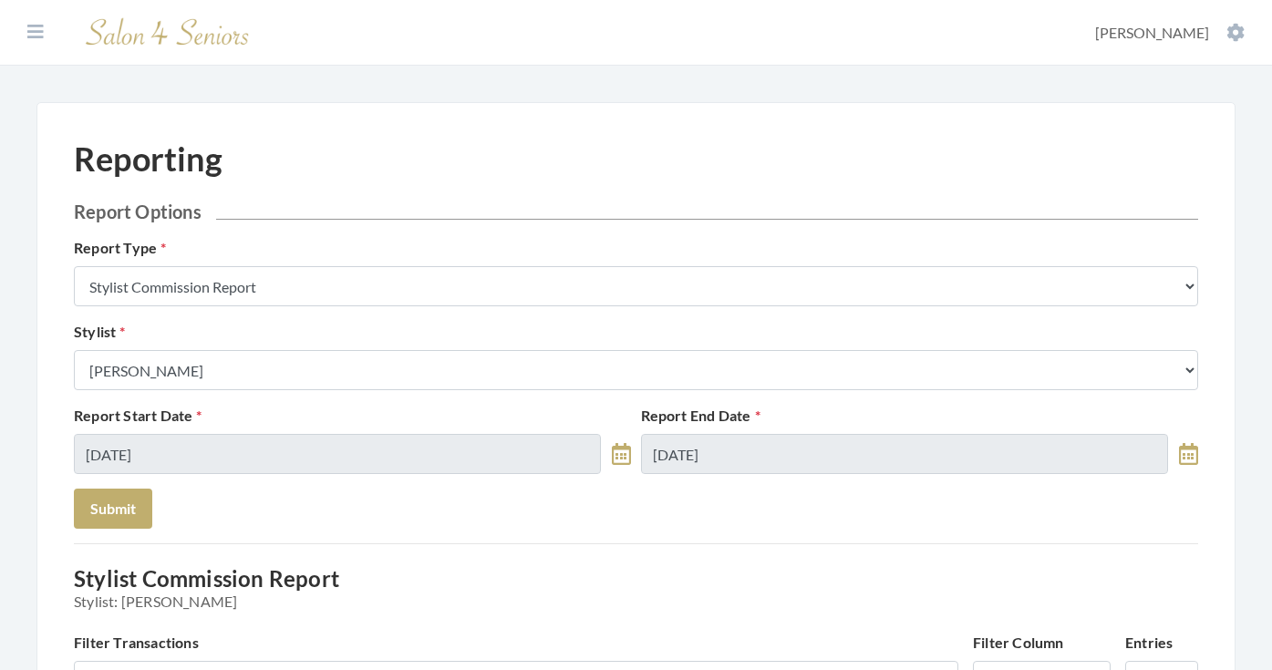
click at [169, 348] on div "Stylist Select a Stylist Alaina Krumm Alisha Teasley Anna White Ashley Venable …" at bounding box center [635, 355] width 1133 height 69
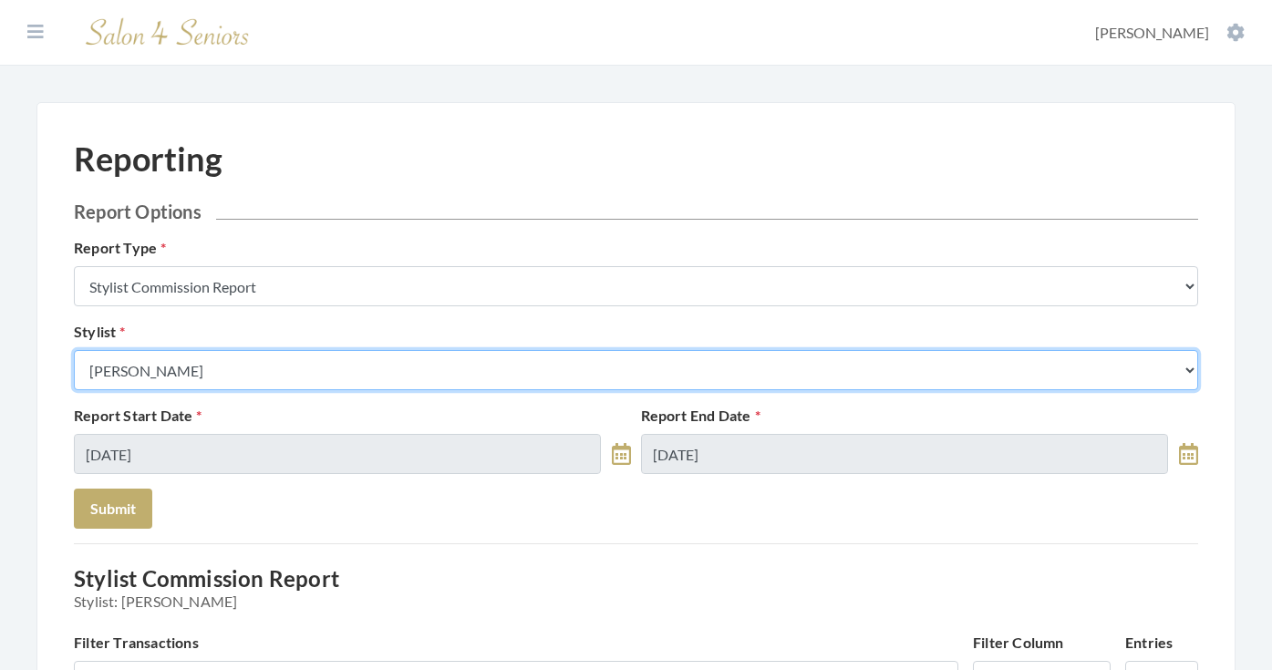
select select "25"
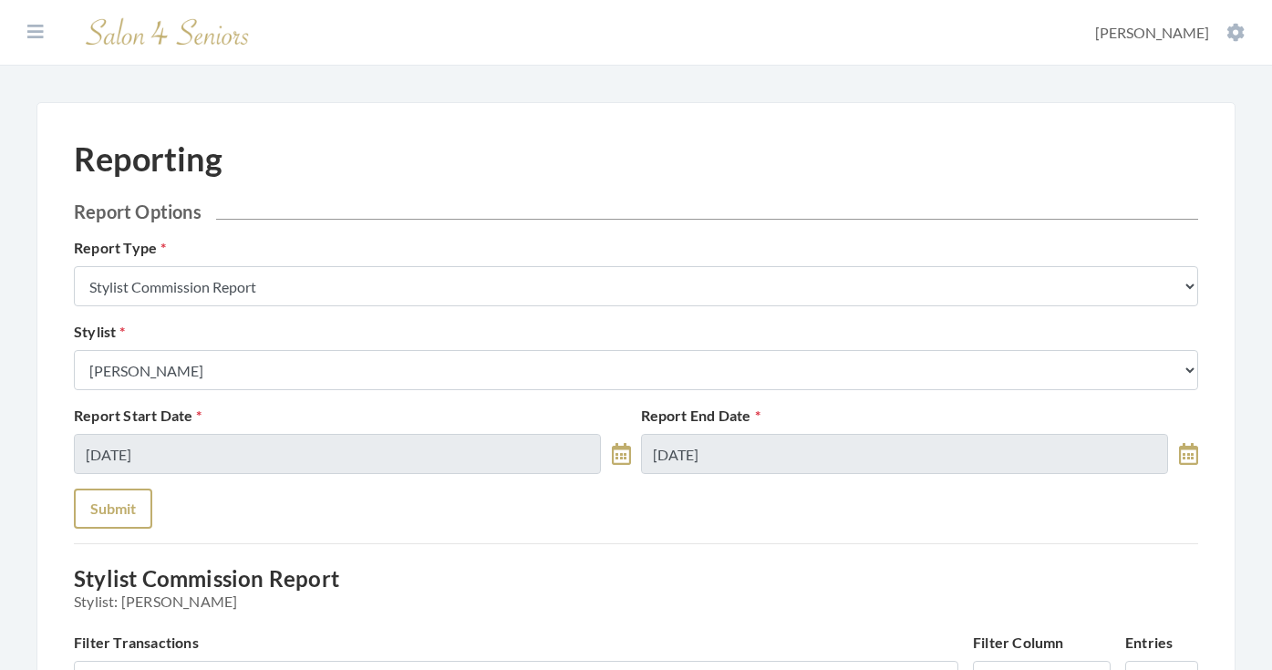
click at [125, 499] on button "Submit" at bounding box center [113, 509] width 78 height 40
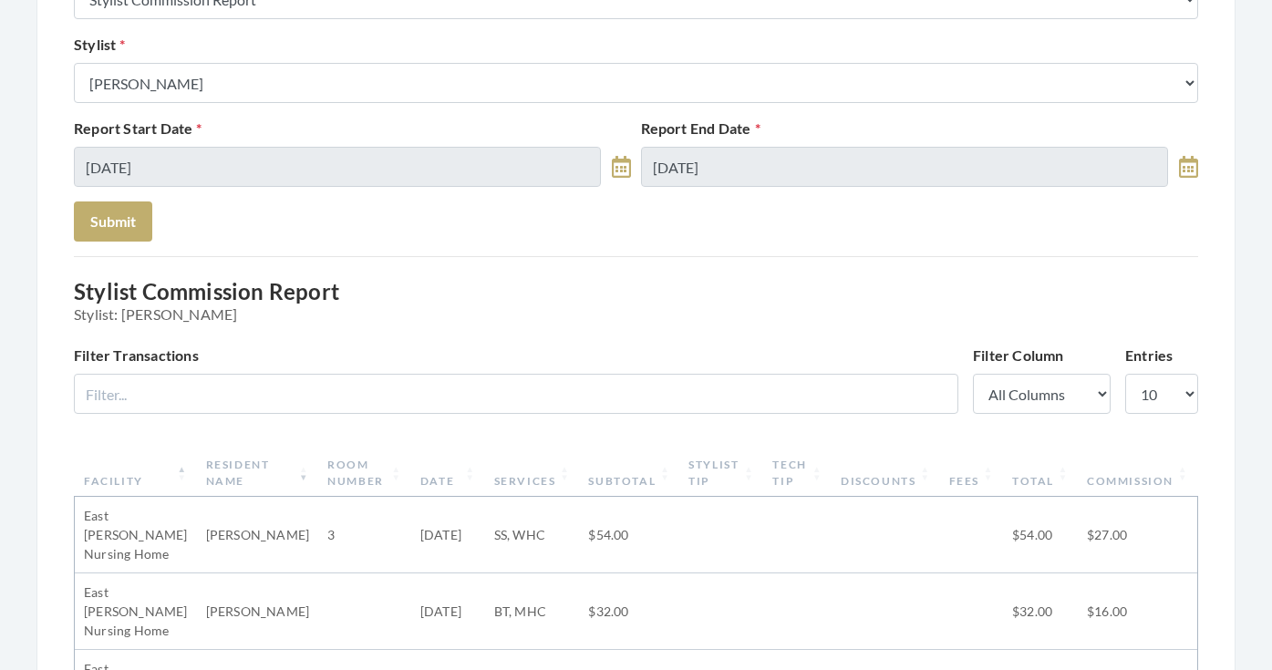
scroll to position [245, 0]
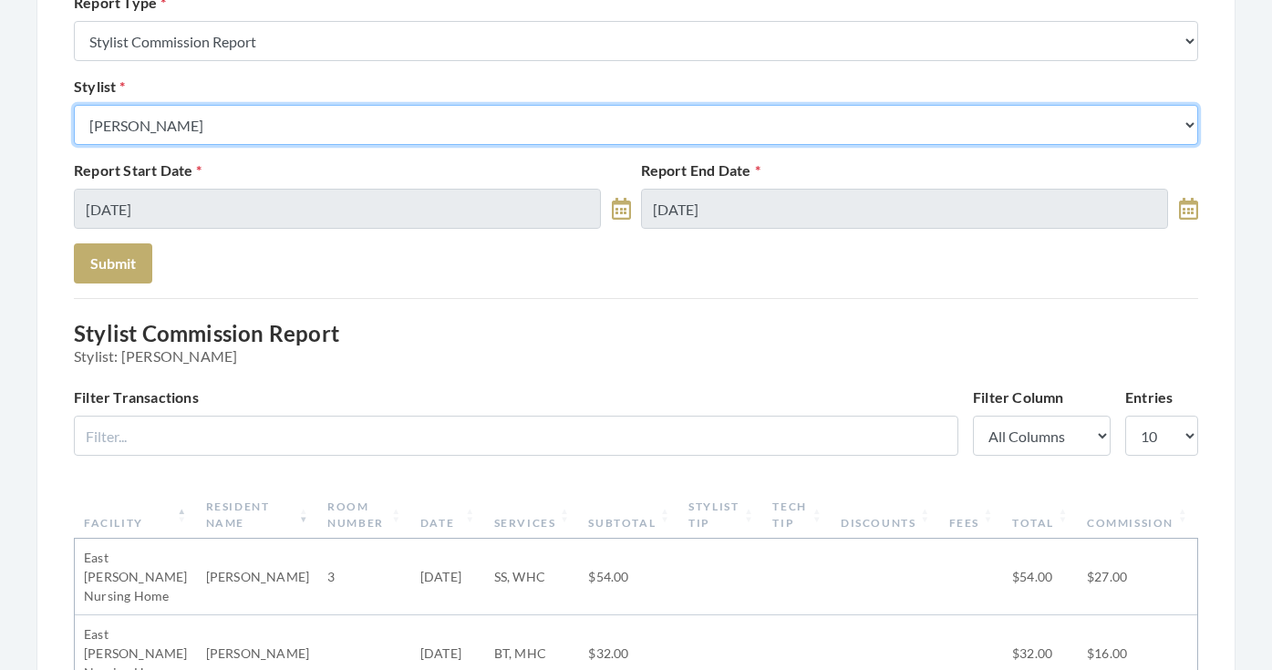
select select "49"
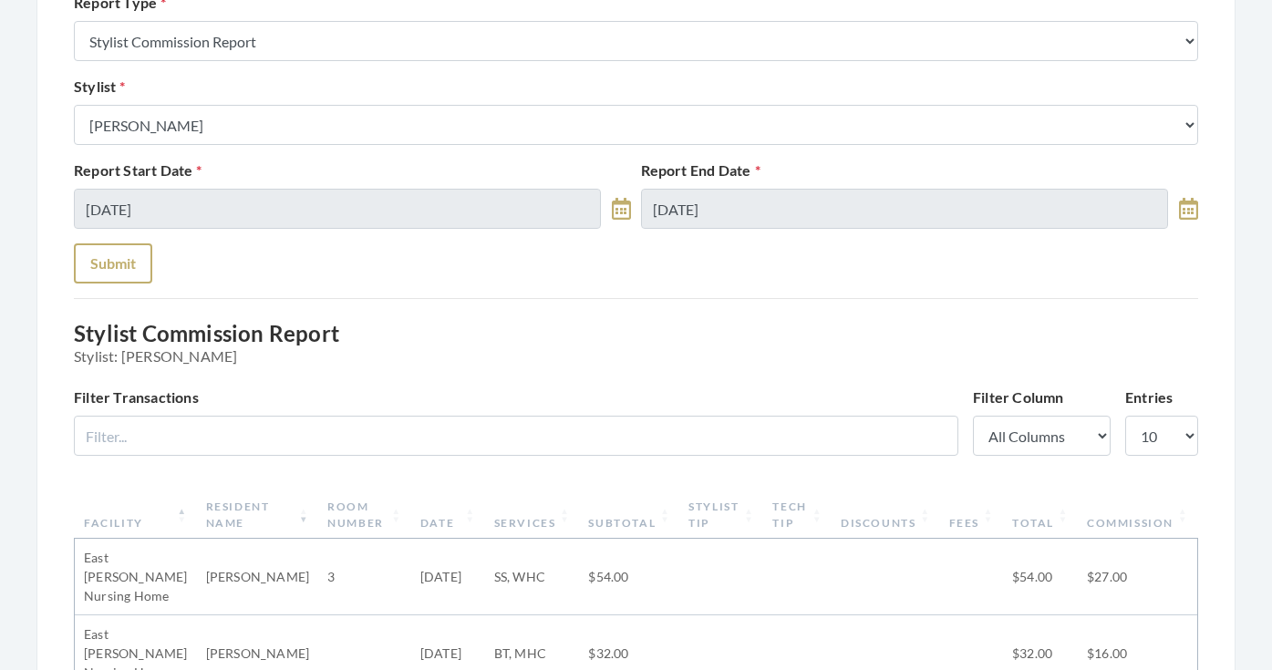
click at [122, 271] on button "Submit" at bounding box center [113, 263] width 78 height 40
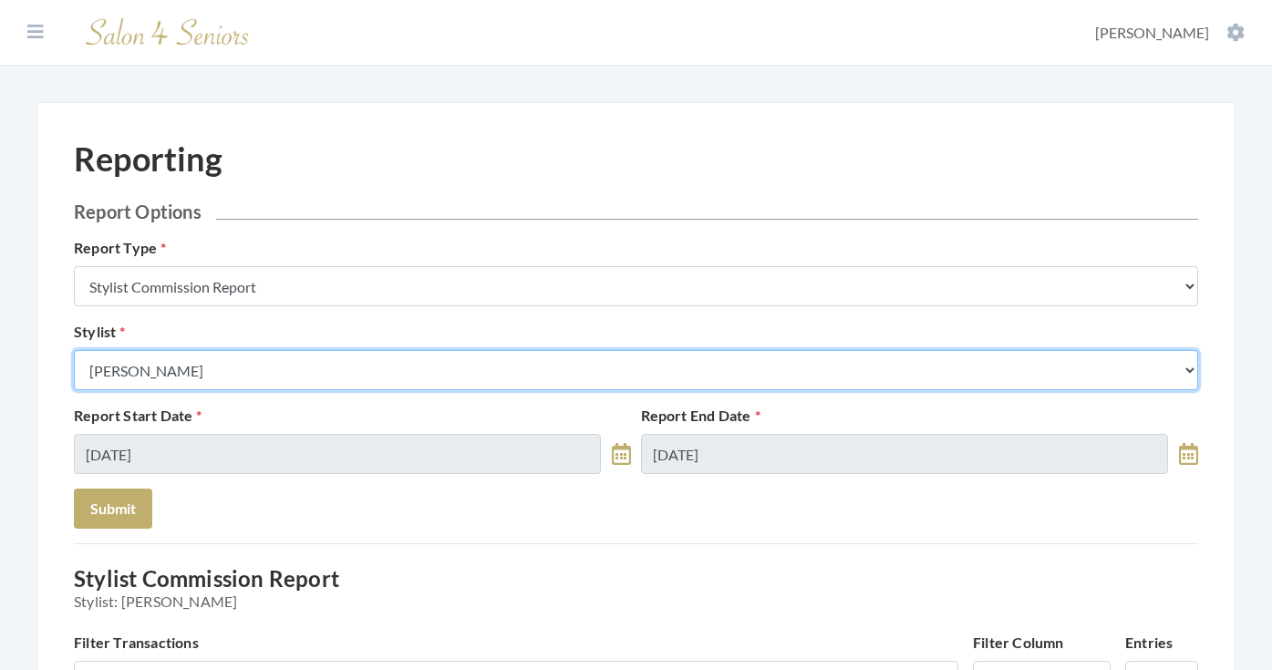
select select "43"
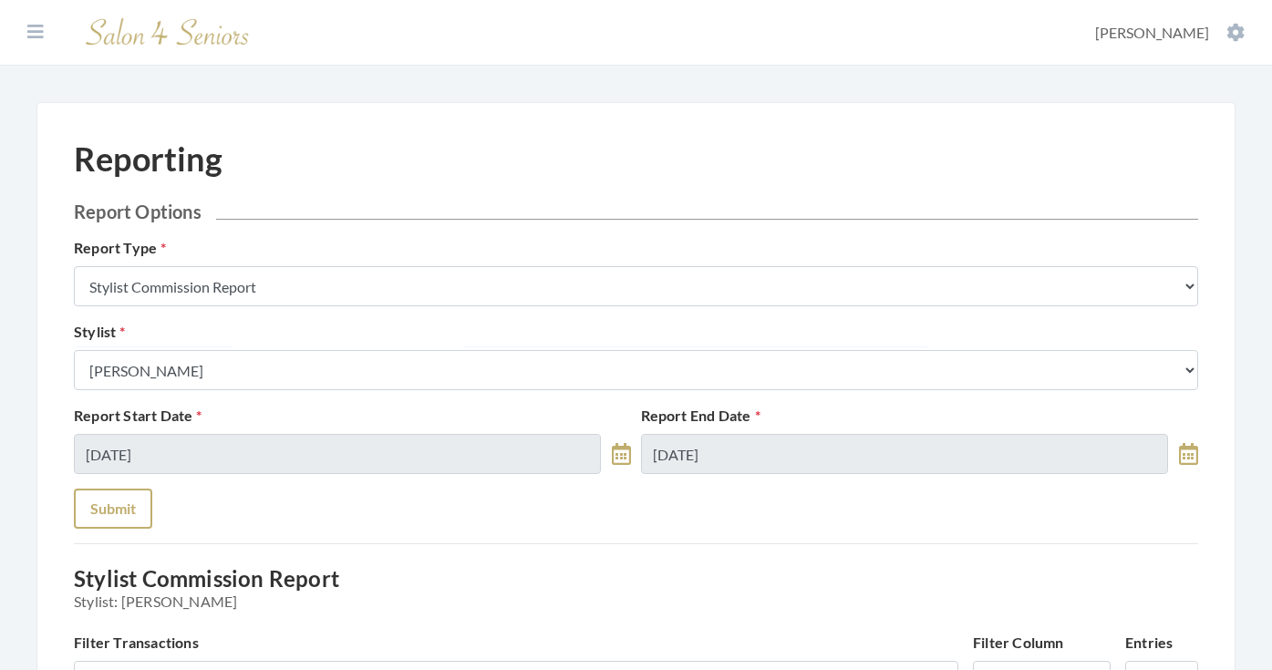
click at [123, 504] on button "Submit" at bounding box center [113, 509] width 78 height 40
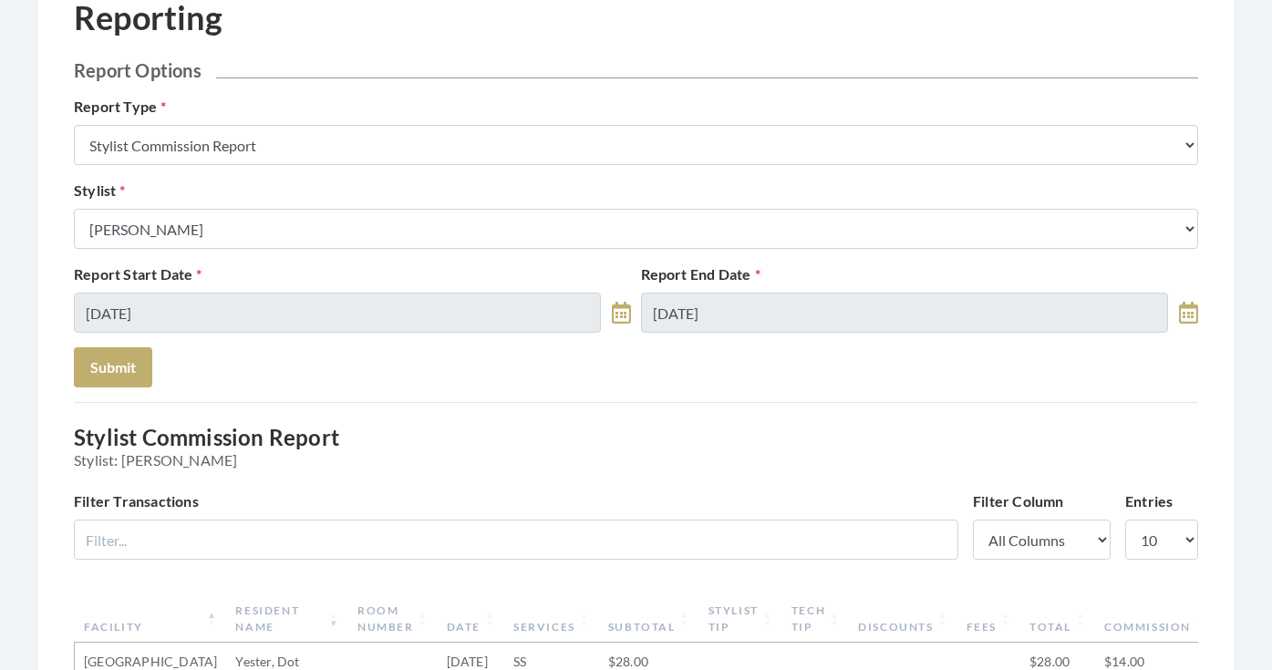
scroll to position [122, 0]
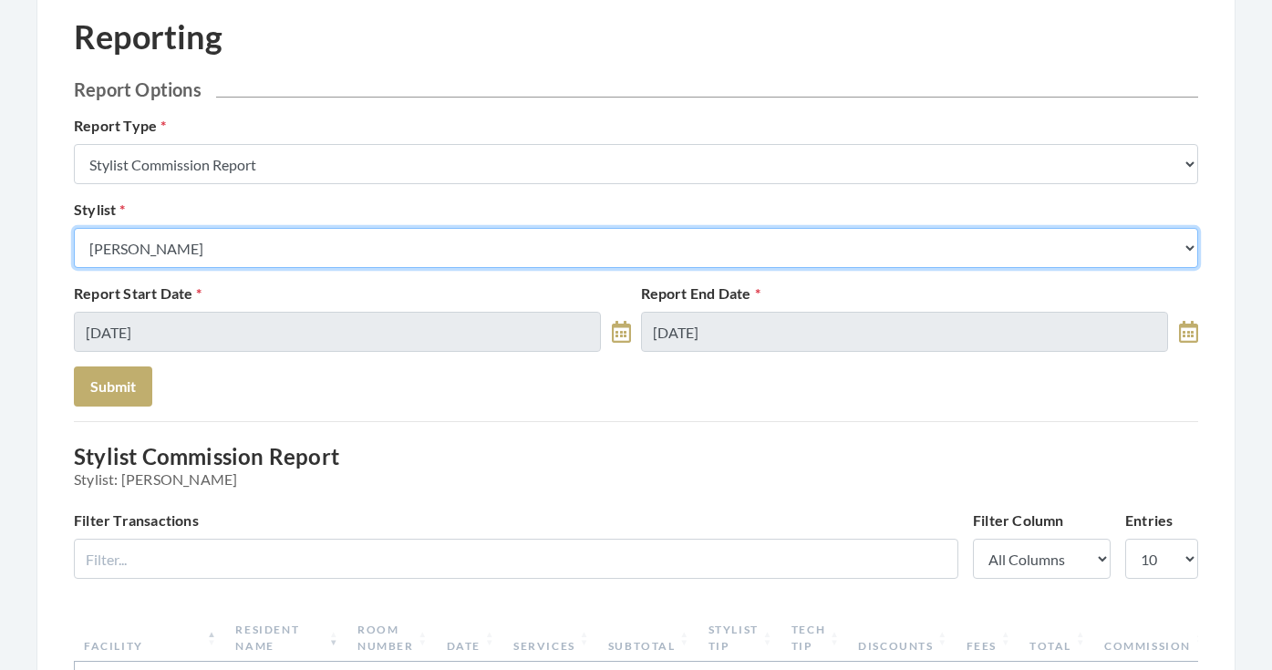
select select "18"
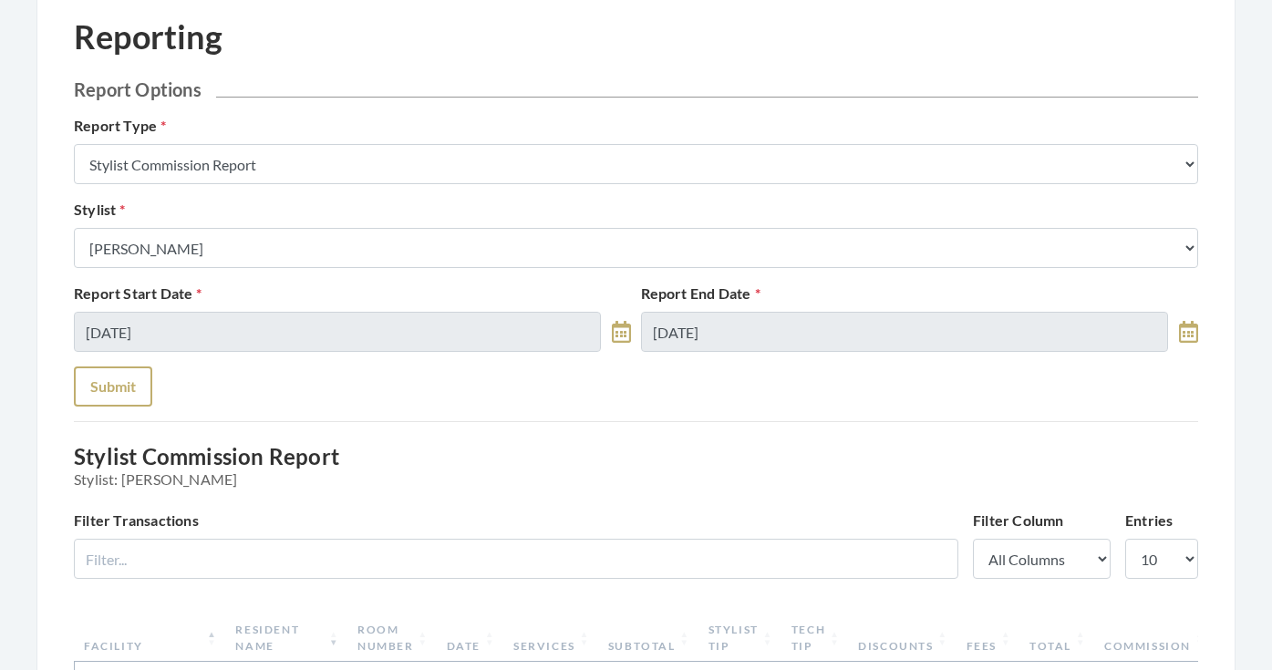
click at [114, 378] on button "Submit" at bounding box center [113, 386] width 78 height 40
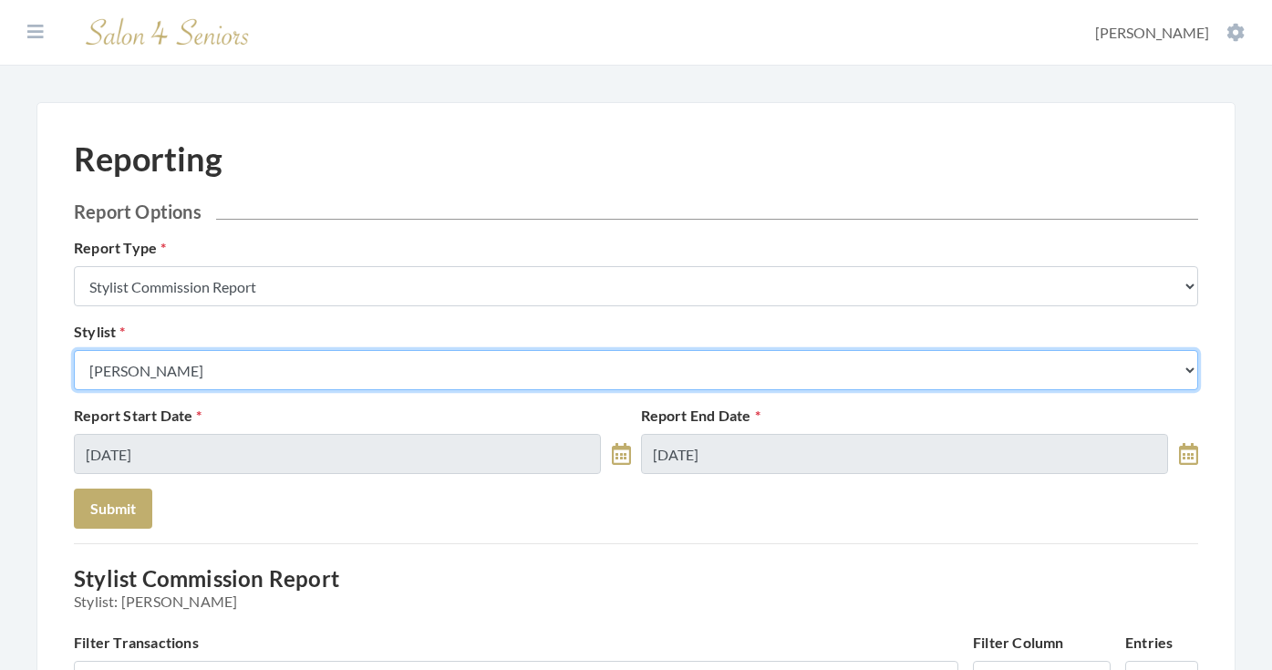
select select "181"
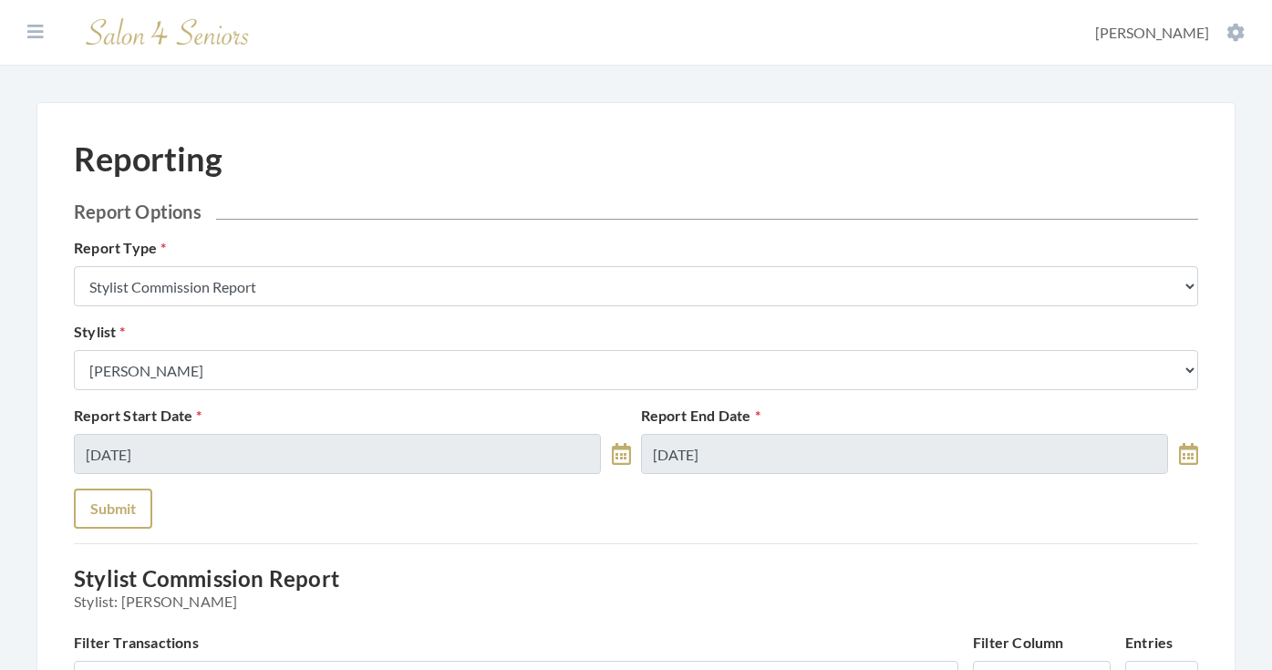
click at [129, 511] on button "Submit" at bounding box center [113, 509] width 78 height 40
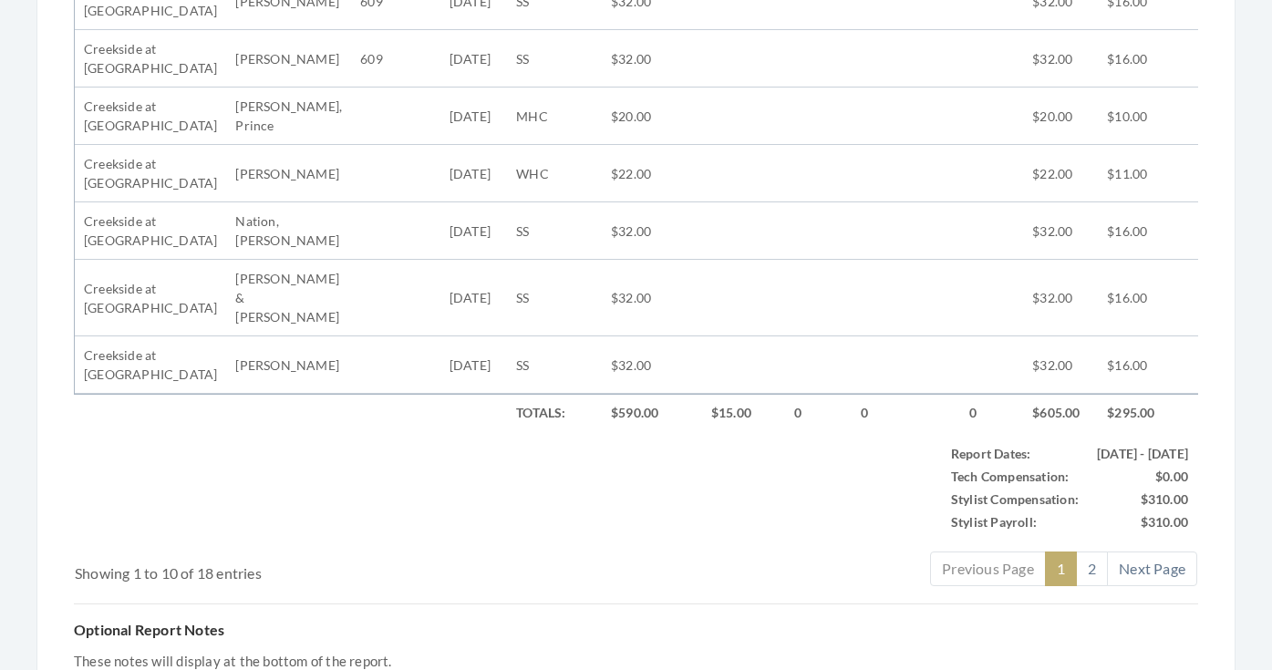
scroll to position [988, 0]
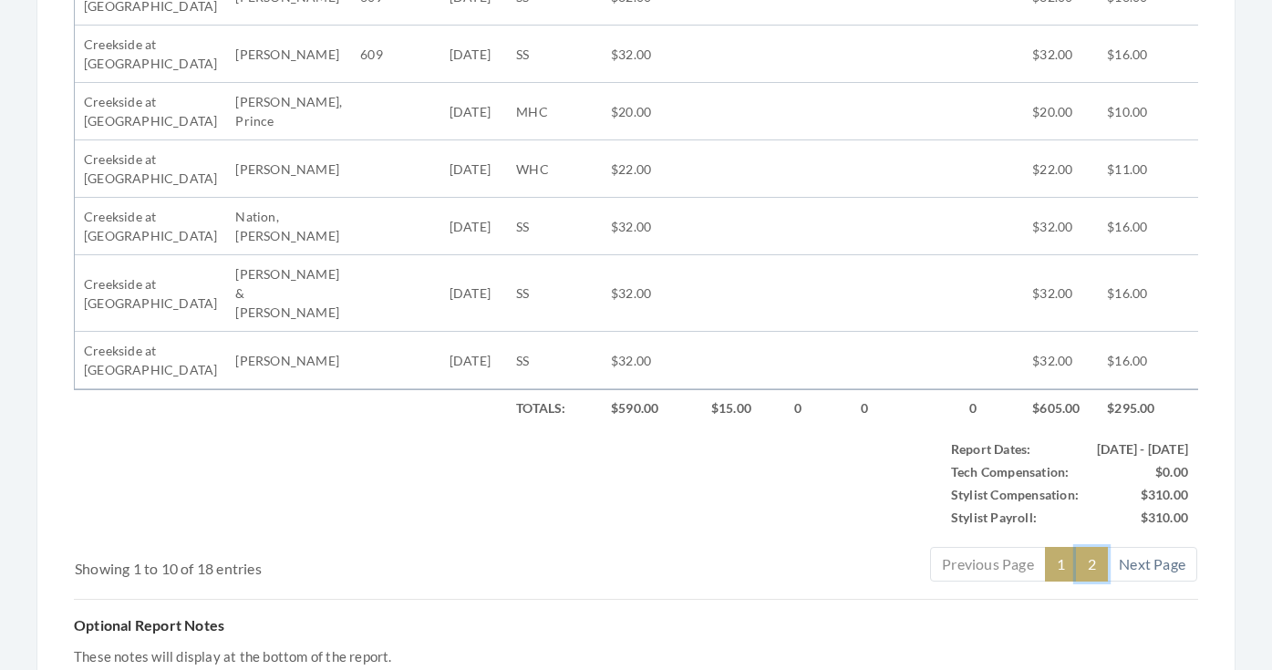
click at [1095, 553] on link "2" at bounding box center [1092, 564] width 32 height 35
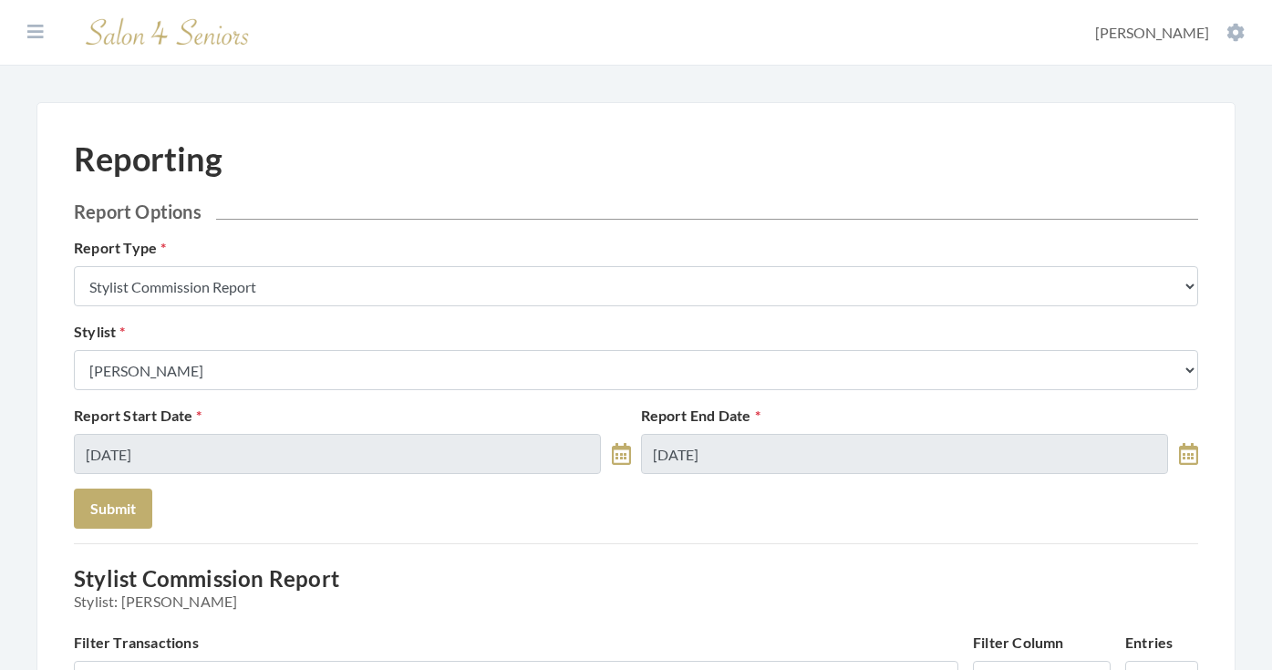
scroll to position [0, 0]
click at [34, 31] on icon at bounding box center [35, 32] width 16 height 18
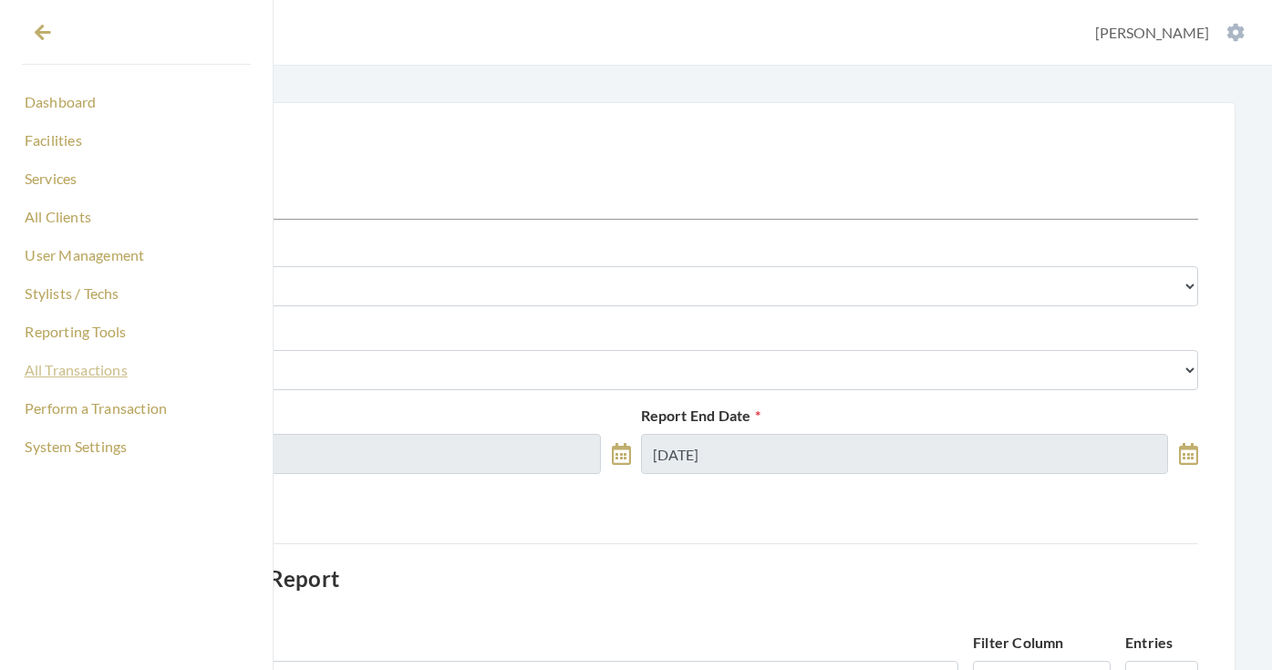
click at [70, 378] on link "All Transactions" at bounding box center [136, 370] width 229 height 31
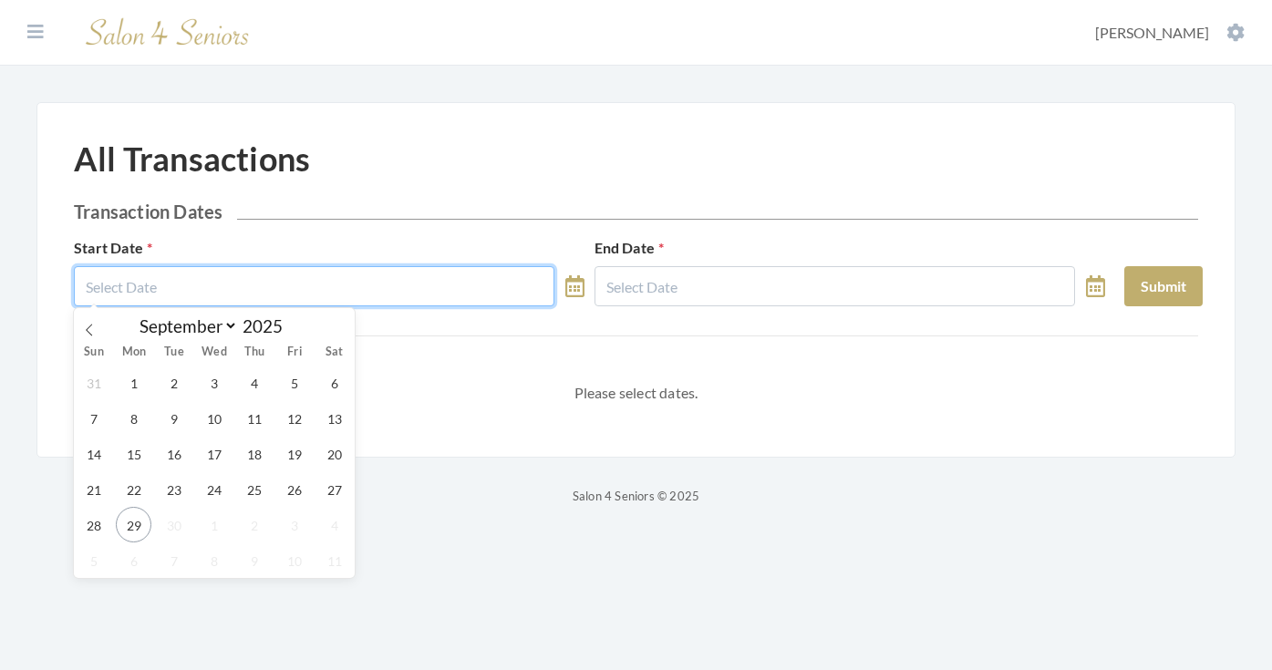
click at [210, 293] on input "text" at bounding box center [314, 286] width 480 height 40
click at [136, 524] on span "29" at bounding box center [134, 525] width 36 height 36
type input "[DATE]"
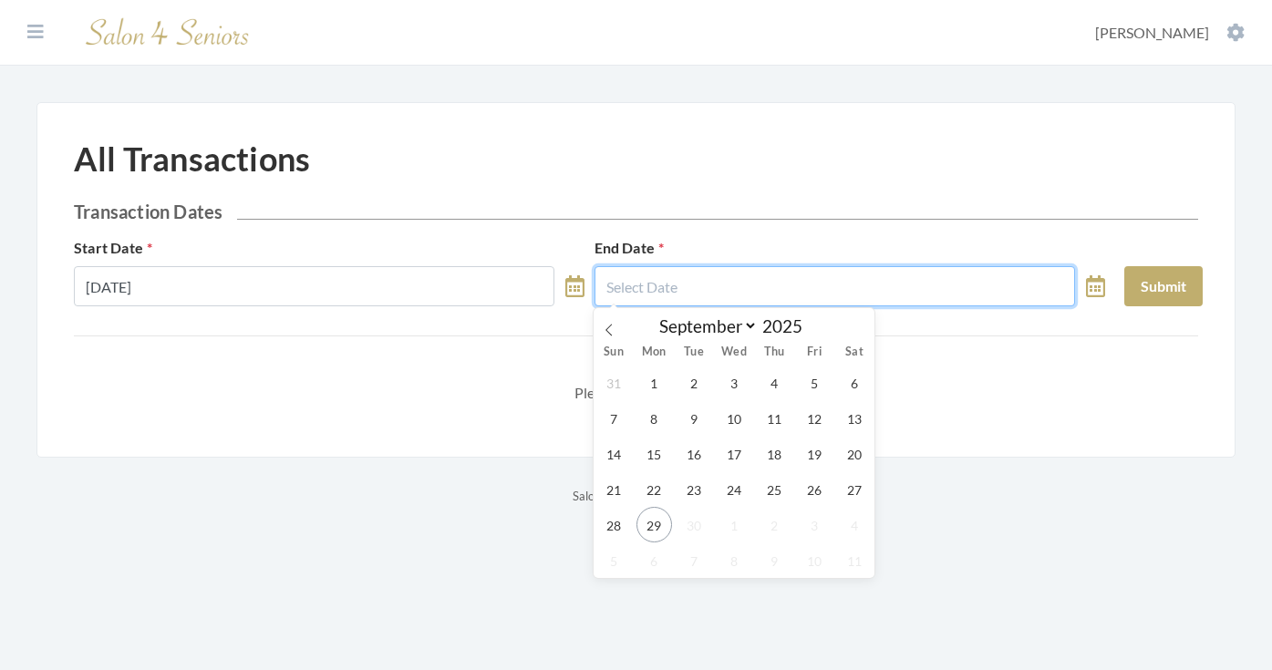
click at [704, 283] on input "text" at bounding box center [834, 286] width 480 height 40
click at [661, 528] on span "29" at bounding box center [654, 525] width 36 height 36
type input "[DATE]"
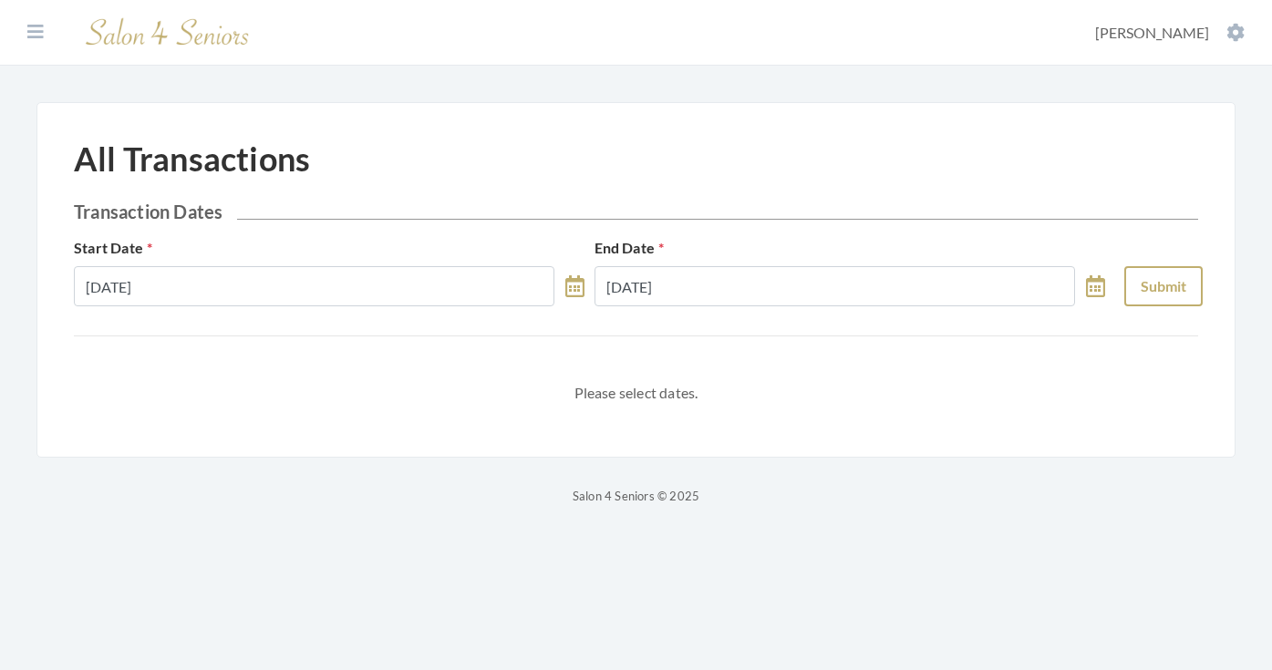
click at [1171, 284] on button "Submit" at bounding box center [1163, 286] width 78 height 40
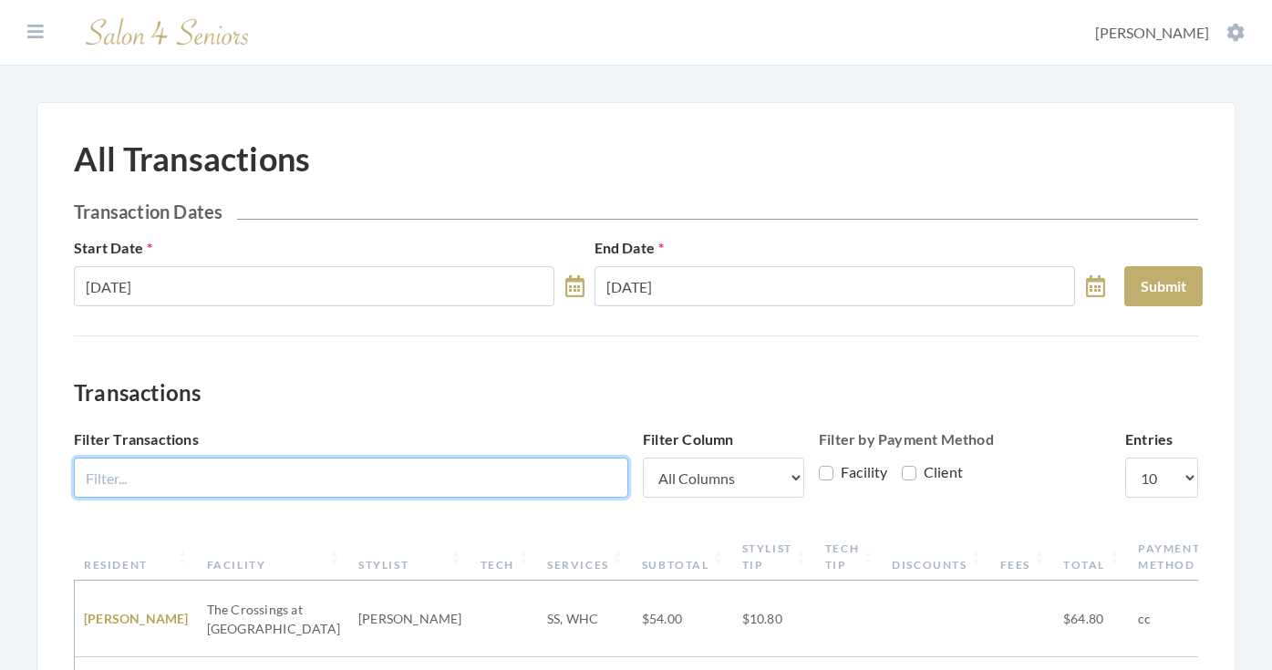
click at [441, 469] on input "Filter Transactions" at bounding box center [351, 478] width 554 height 40
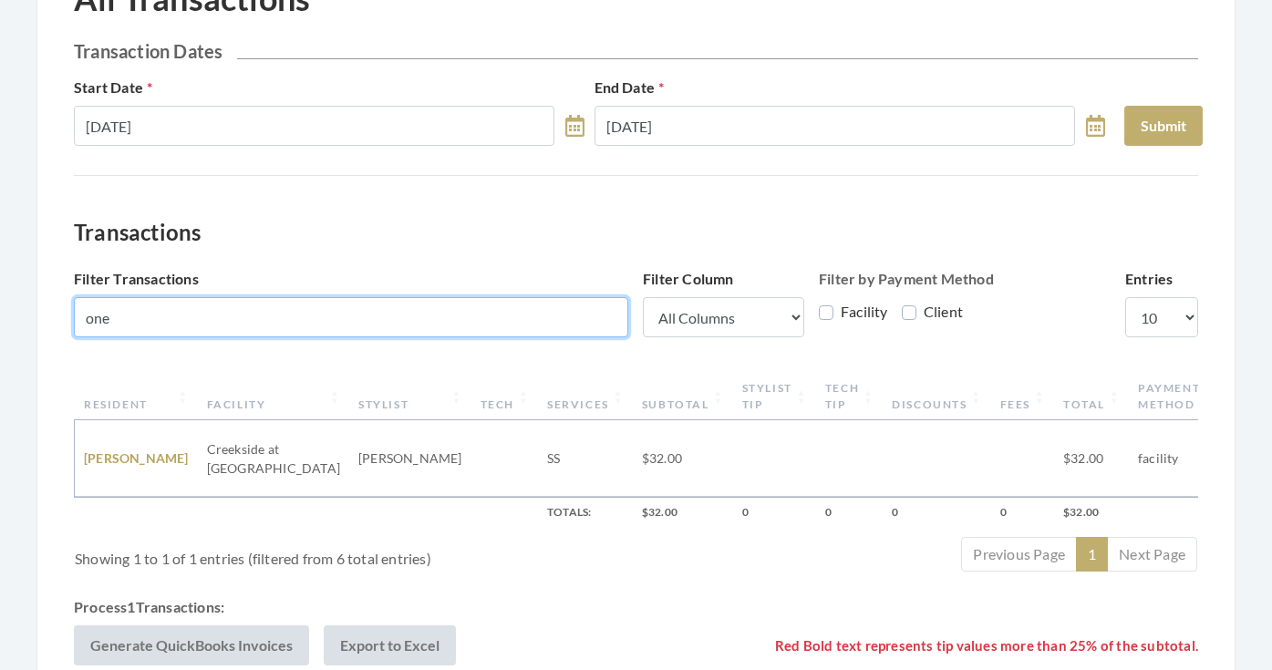
scroll to position [184, 0]
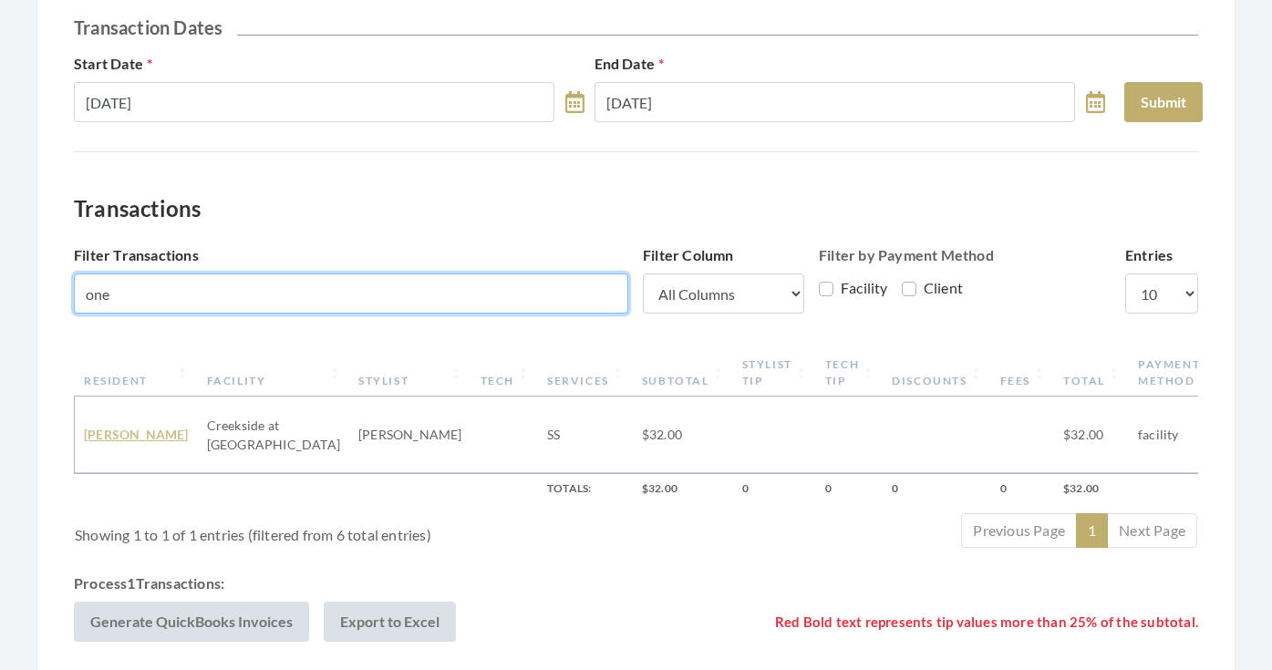
type input "one"
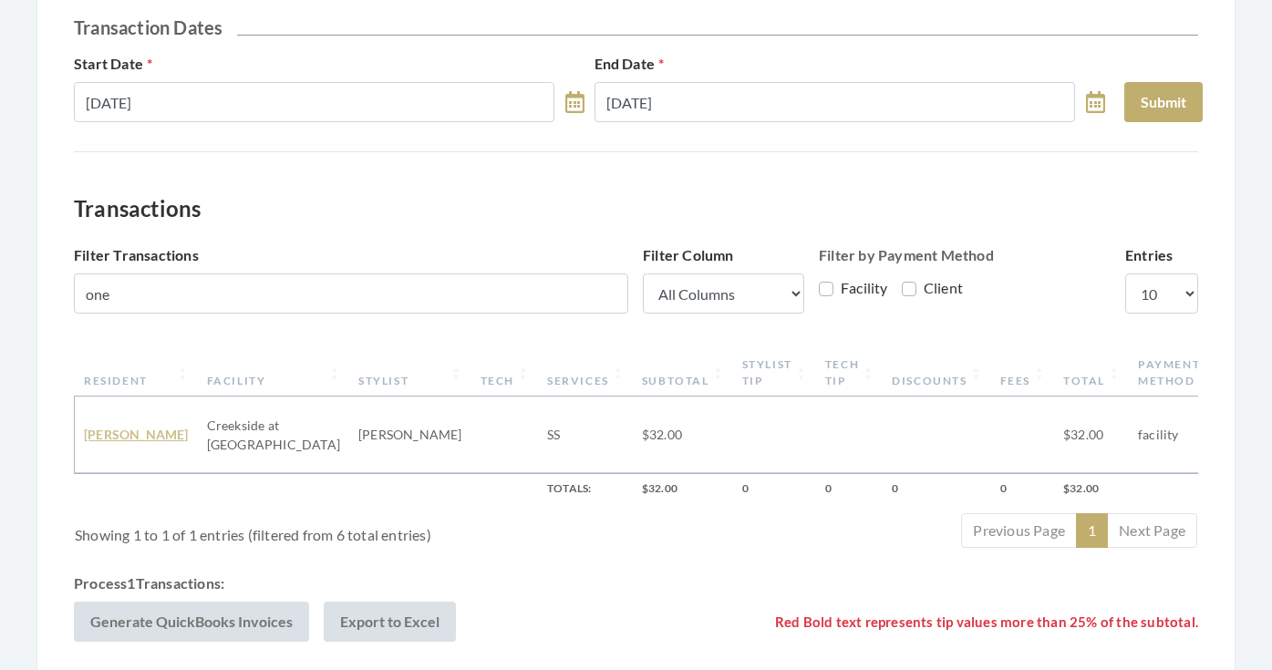
click at [110, 442] on link "Onvil Robinson" at bounding box center [136, 434] width 105 height 15
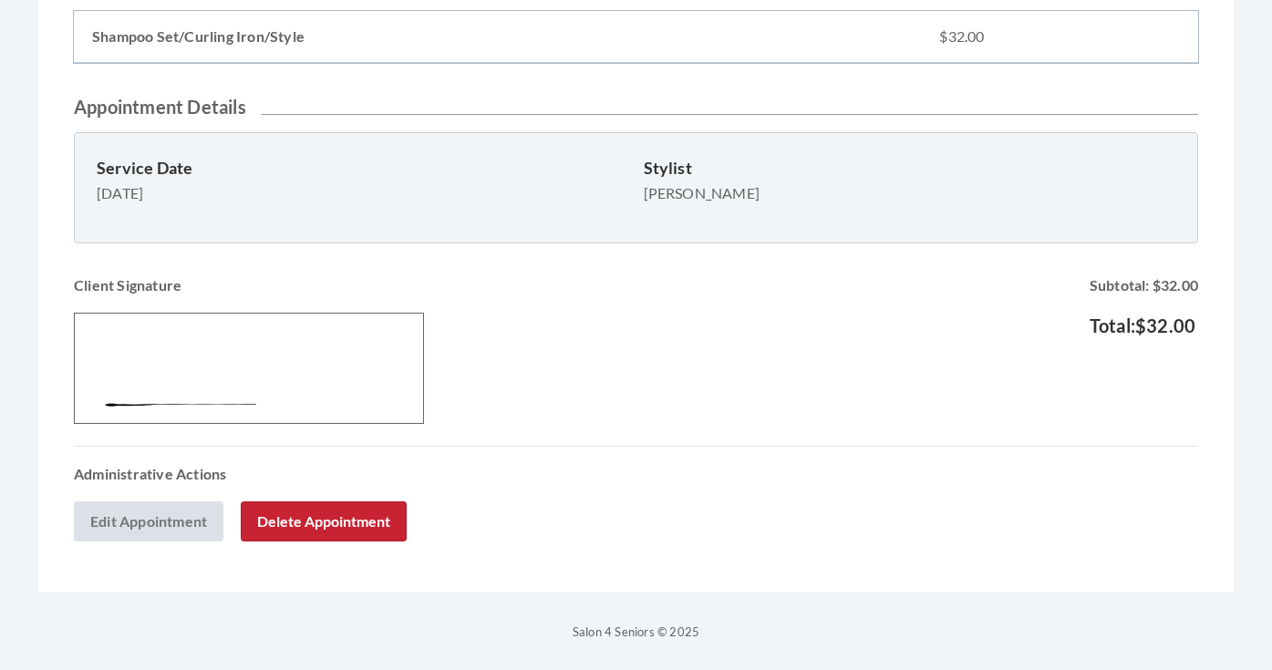
scroll to position [576, 0]
click at [289, 528] on button "Delete Appointment" at bounding box center [324, 521] width 166 height 40
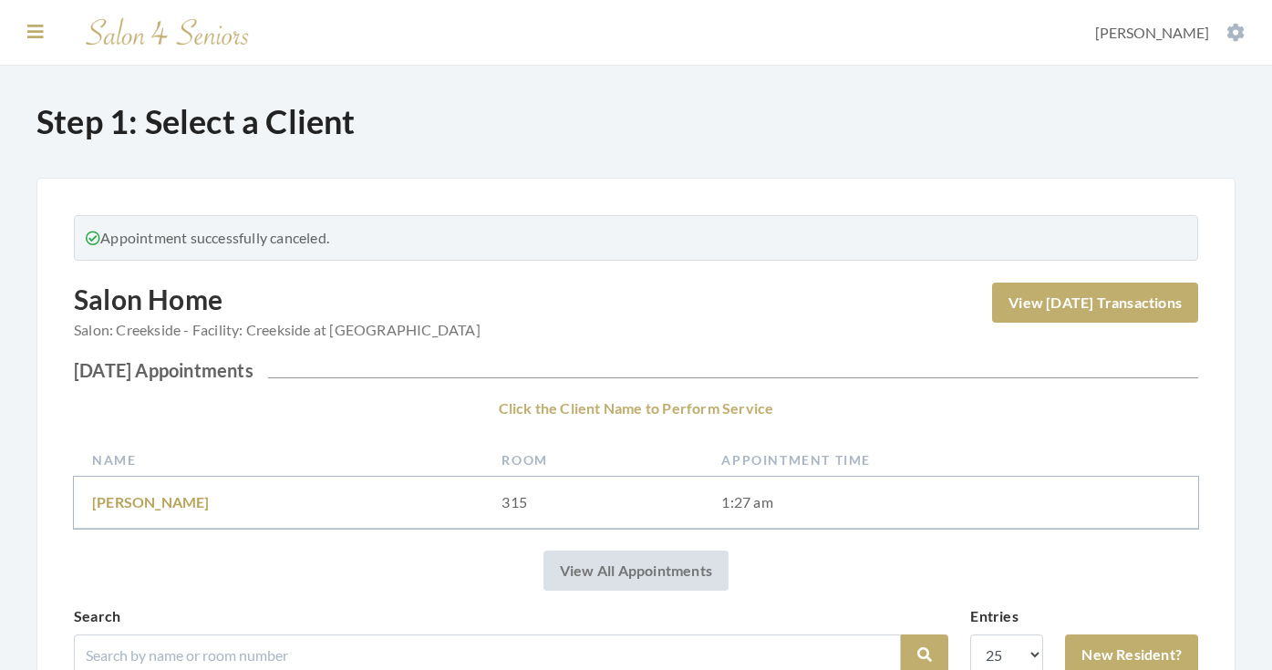
click at [33, 23] on icon at bounding box center [35, 32] width 16 height 18
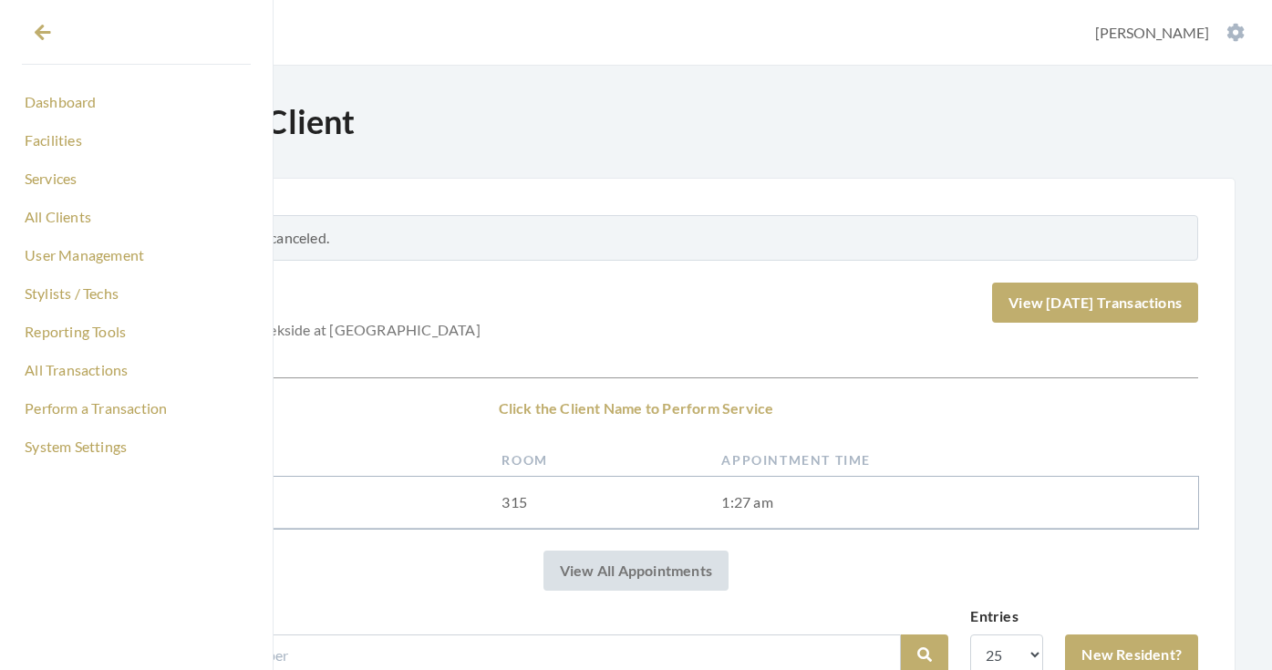
click at [450, 252] on div "Appointment successfully canceled." at bounding box center [636, 238] width 1124 height 46
click at [42, 36] on icon at bounding box center [43, 33] width 16 height 18
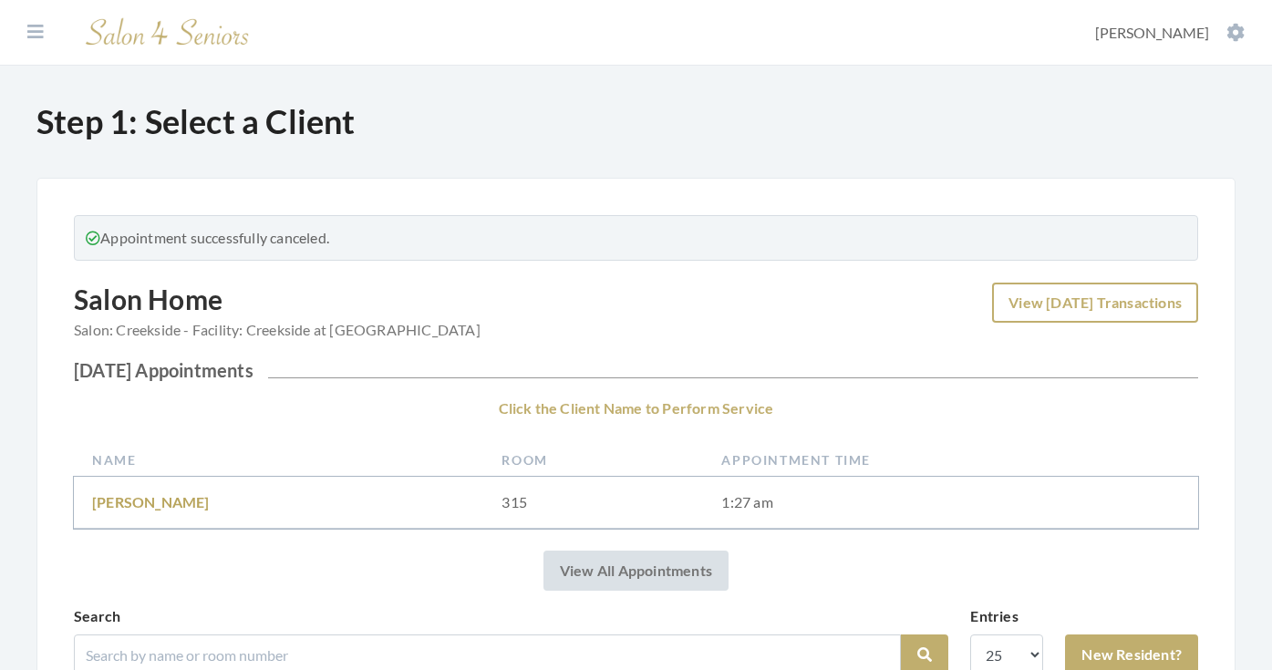
click at [1043, 300] on link "View Today's Transactions" at bounding box center [1095, 303] width 206 height 40
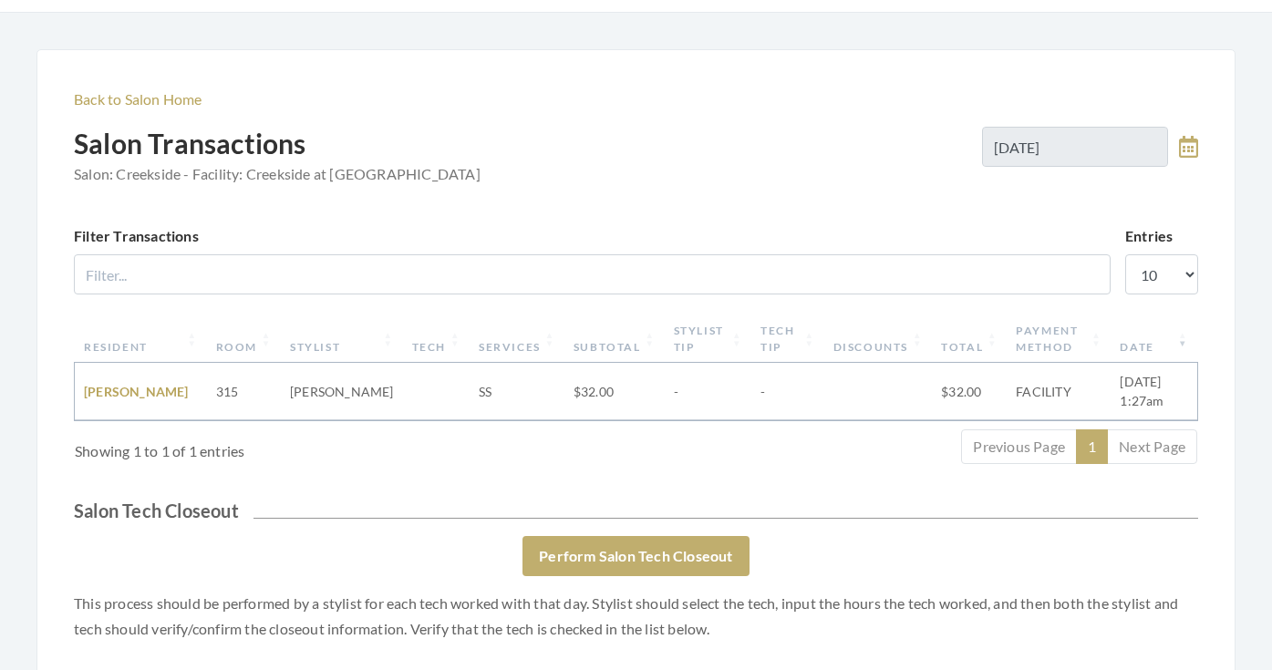
scroll to position [67, 0]
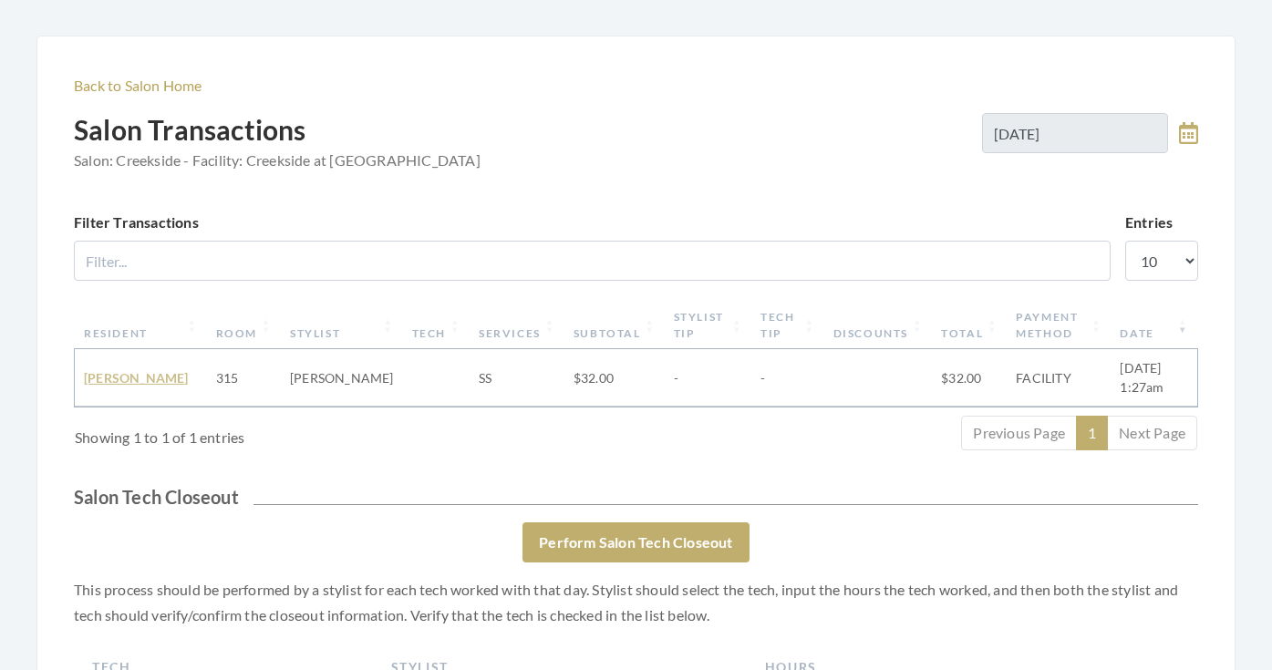
click at [127, 370] on link "[PERSON_NAME]" at bounding box center [136, 377] width 105 height 15
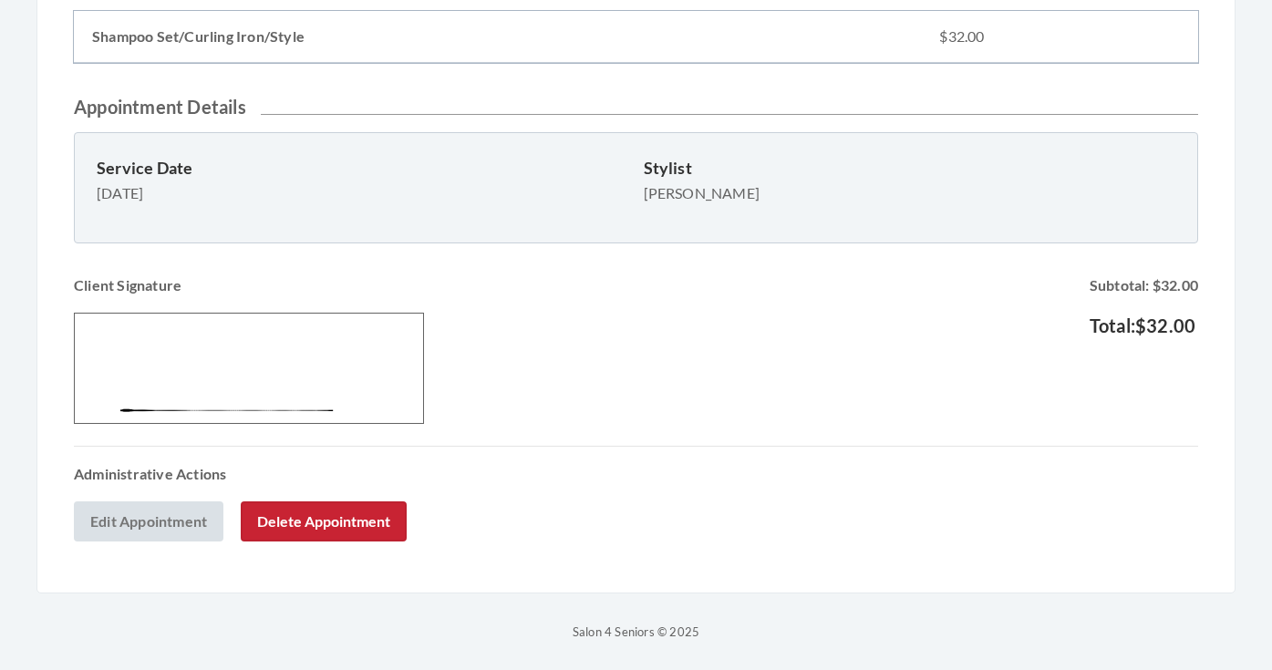
scroll to position [461, 0]
click at [327, 514] on button "Delete Appointment" at bounding box center [324, 521] width 166 height 40
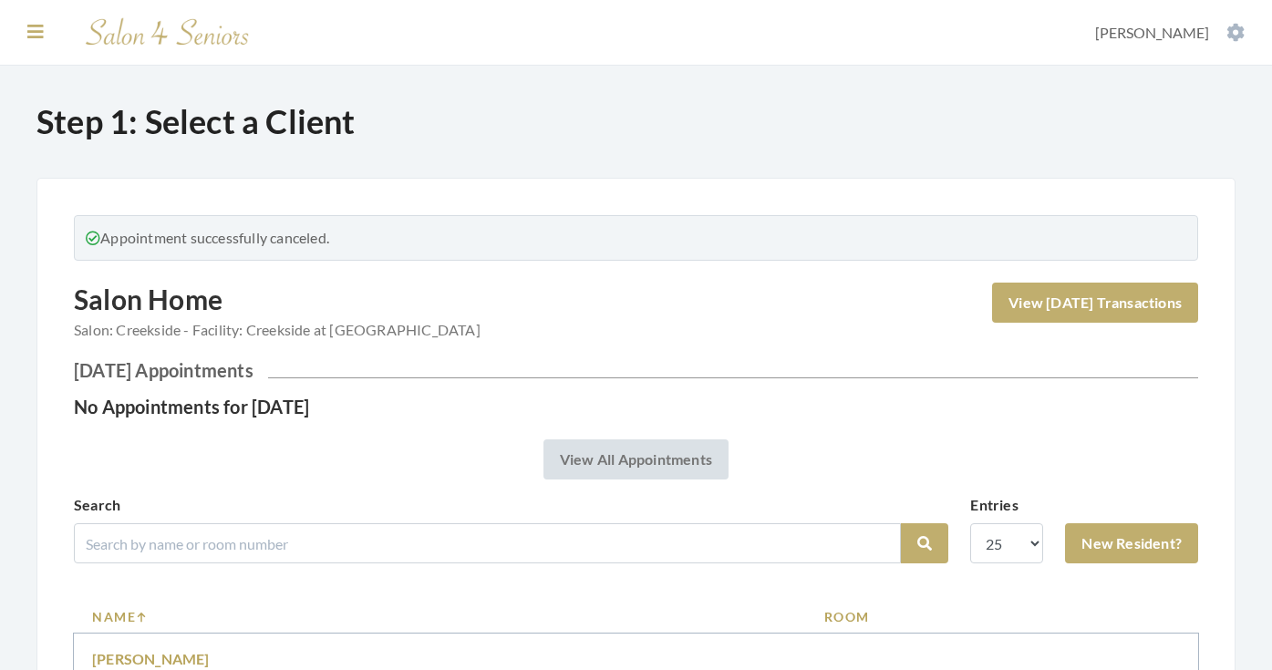
click at [40, 29] on icon at bounding box center [35, 32] width 16 height 18
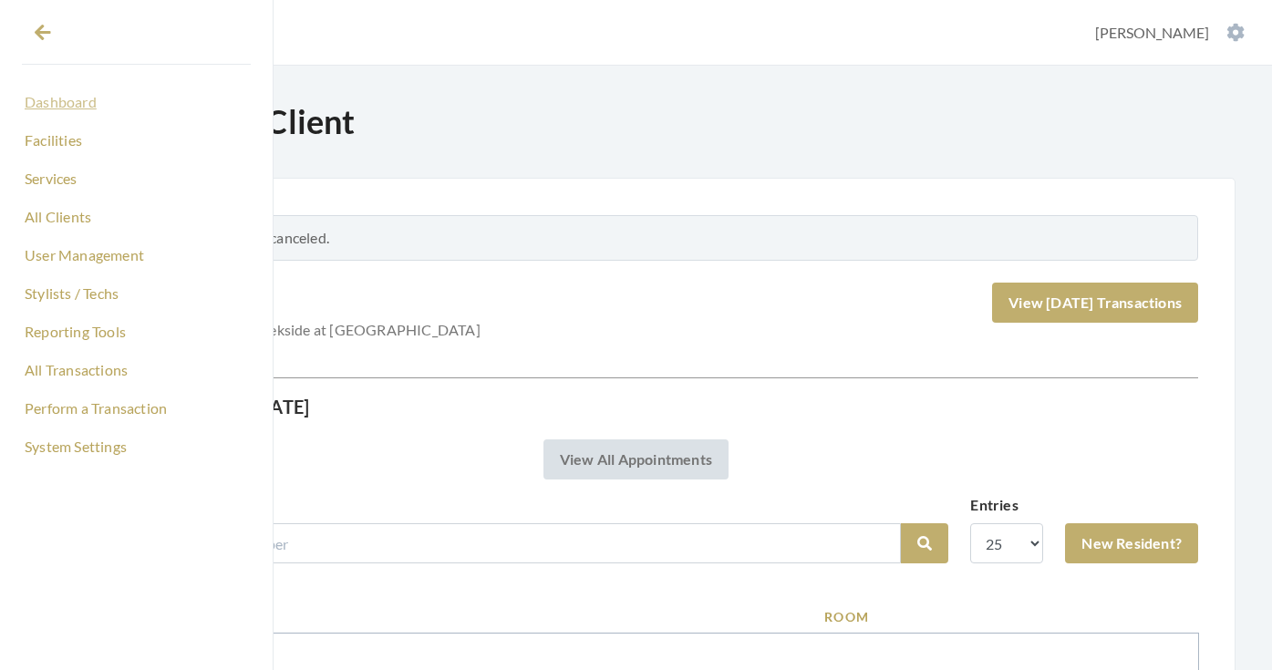
click at [72, 106] on link "Dashboard" at bounding box center [136, 102] width 229 height 31
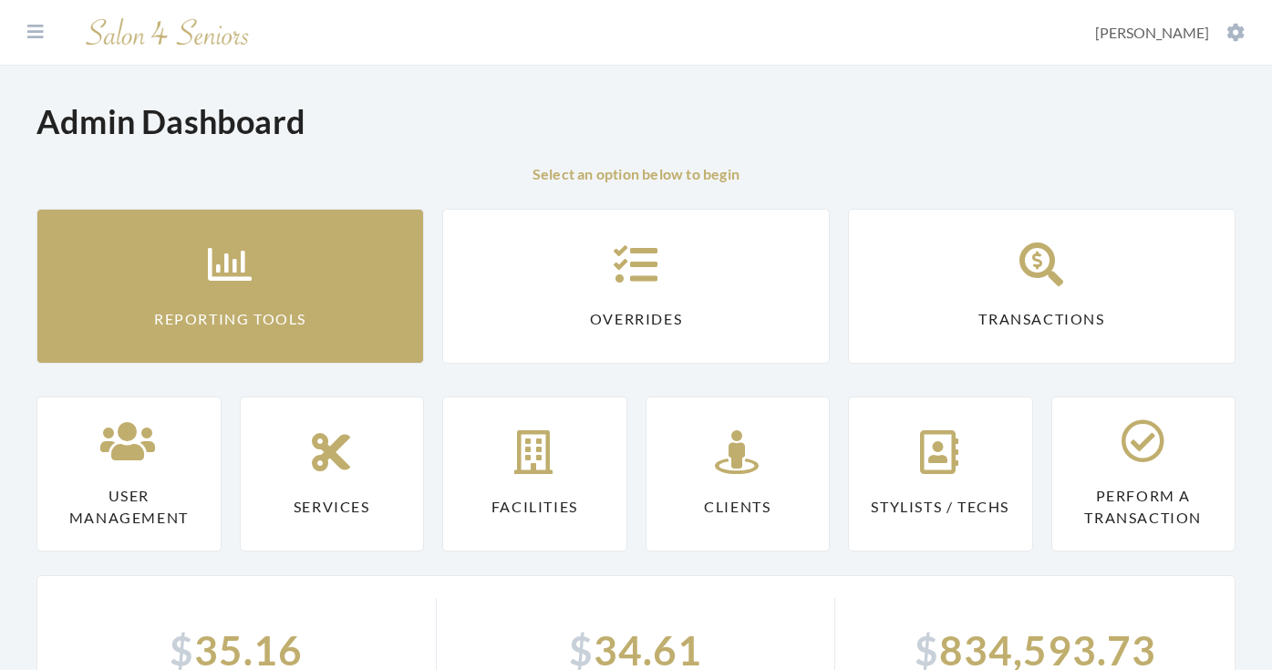
click at [199, 256] on link "Reporting Tools" at bounding box center [229, 286] width 387 height 155
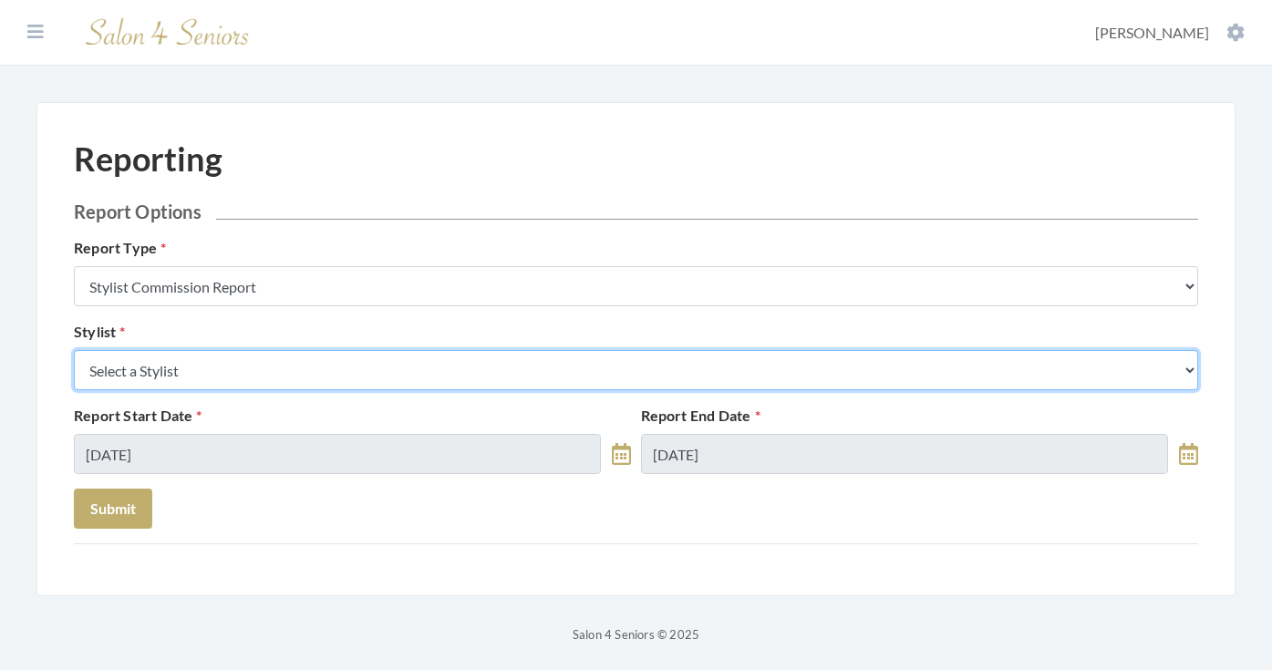
select select "181"
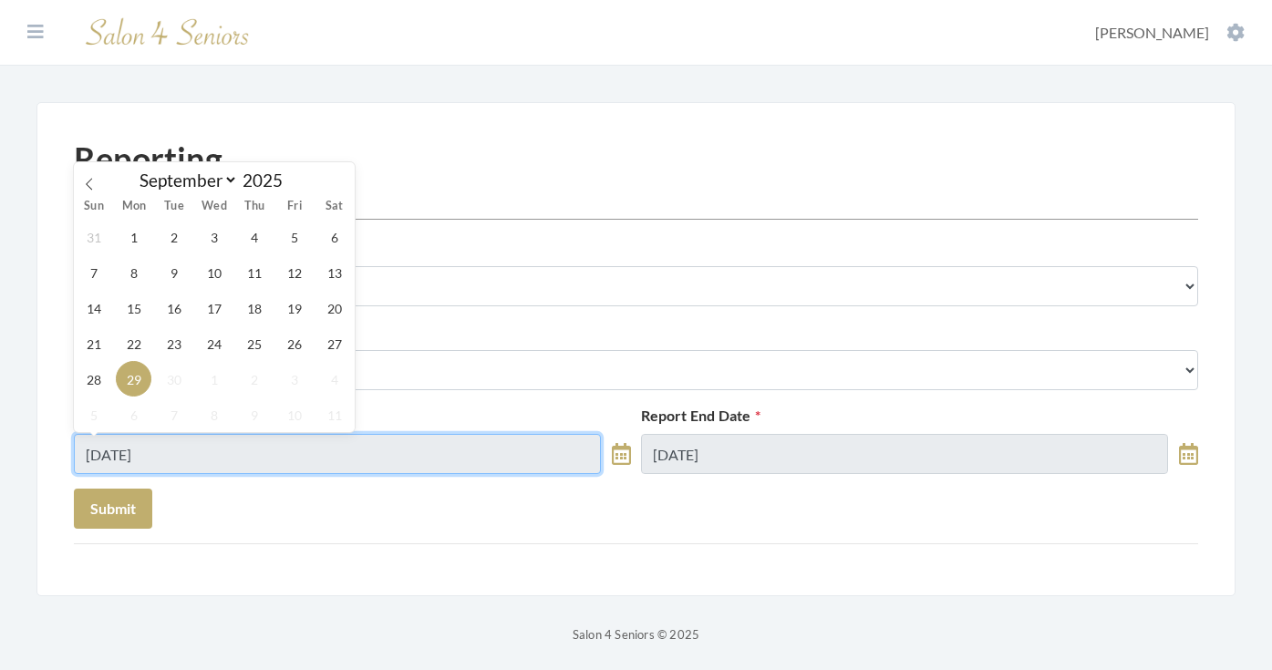
click at [182, 457] on input "[DATE]" at bounding box center [337, 454] width 527 height 40
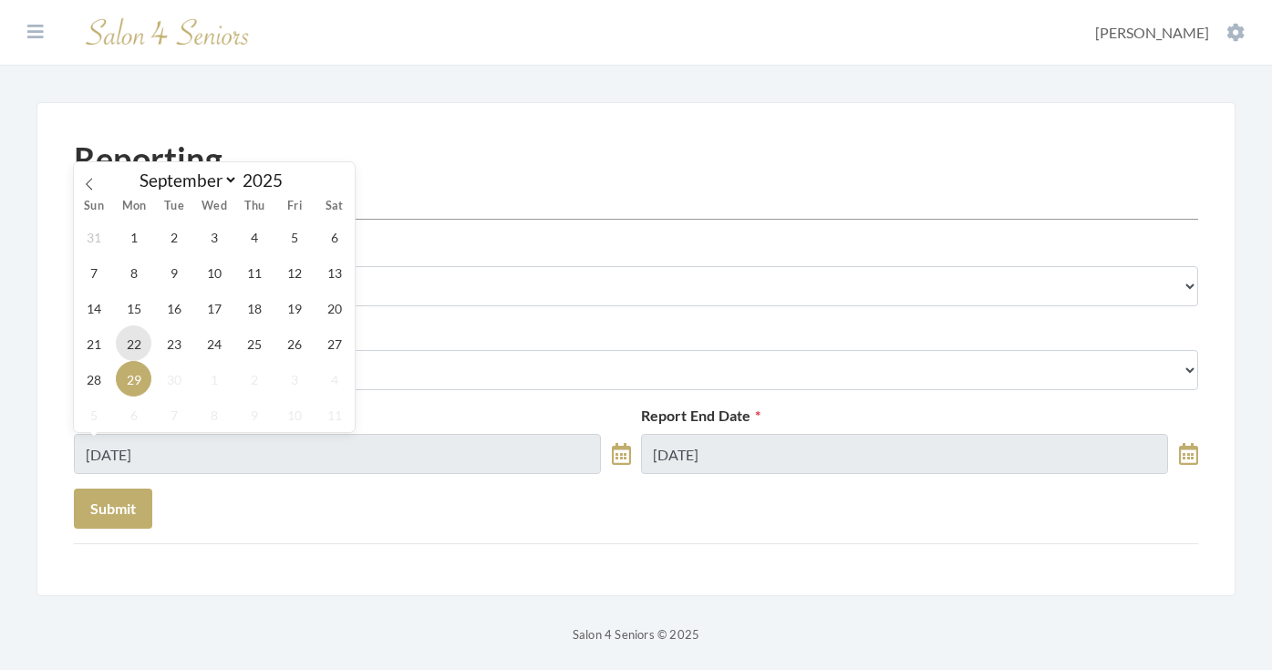
click at [127, 336] on span "22" at bounding box center [134, 343] width 36 height 36
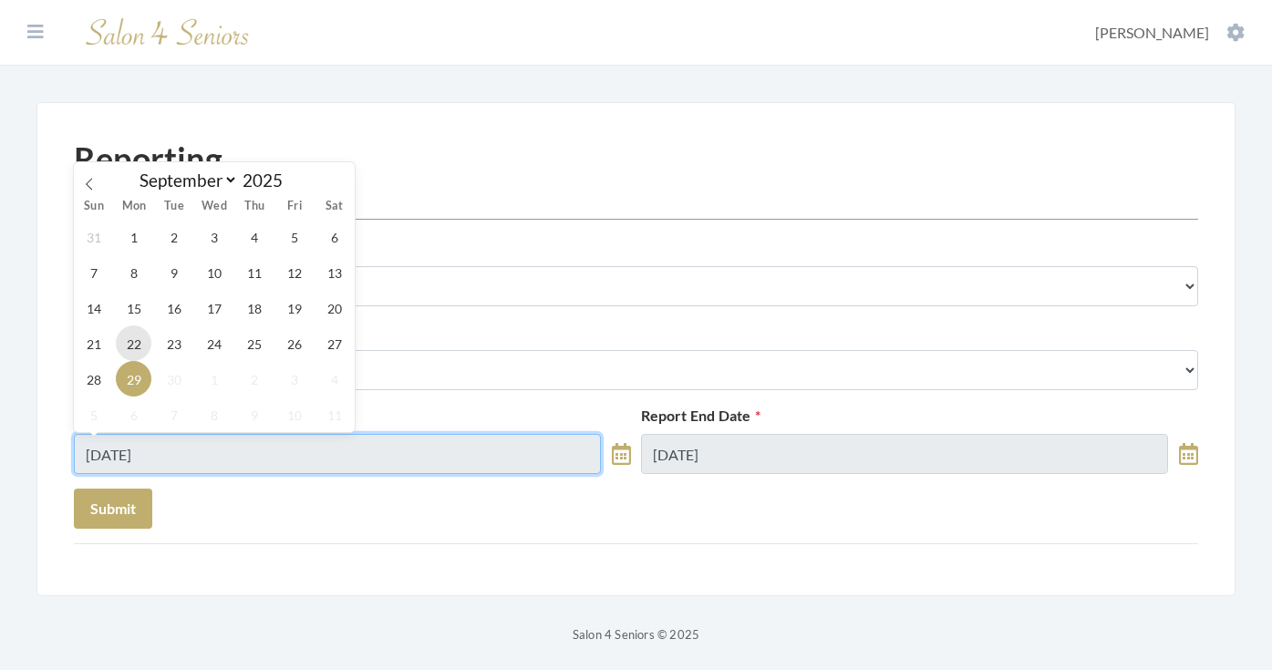
type input "[DATE]"
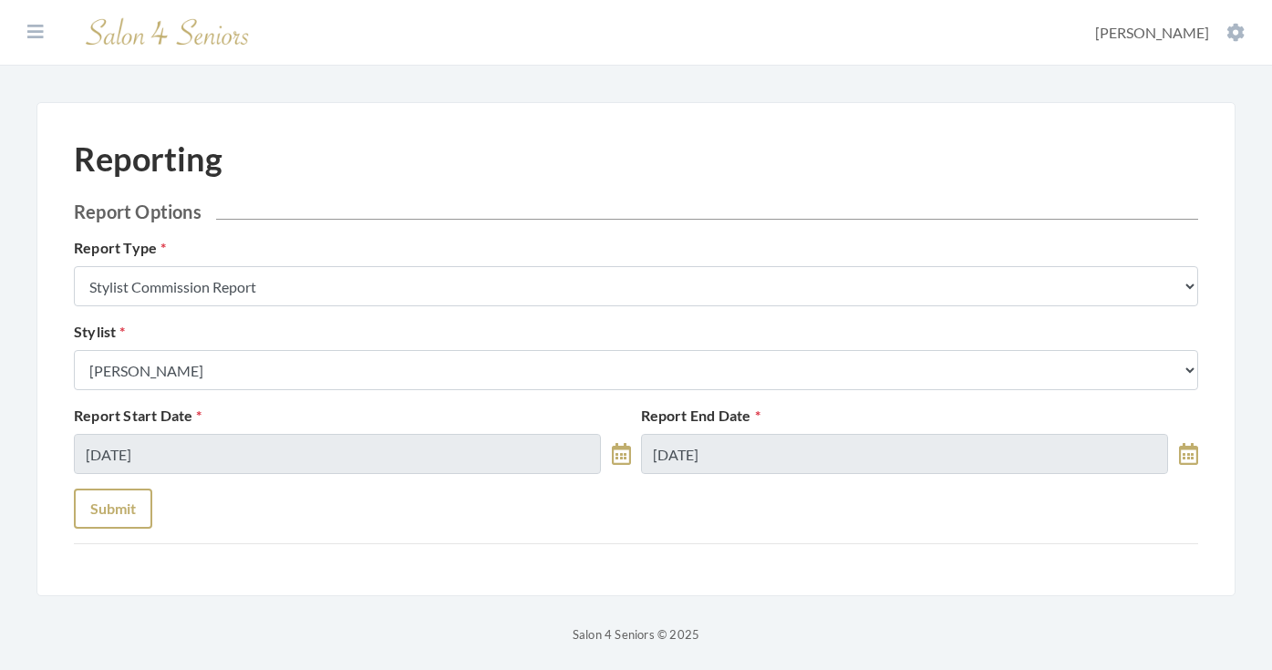
click at [108, 509] on button "Submit" at bounding box center [113, 509] width 78 height 40
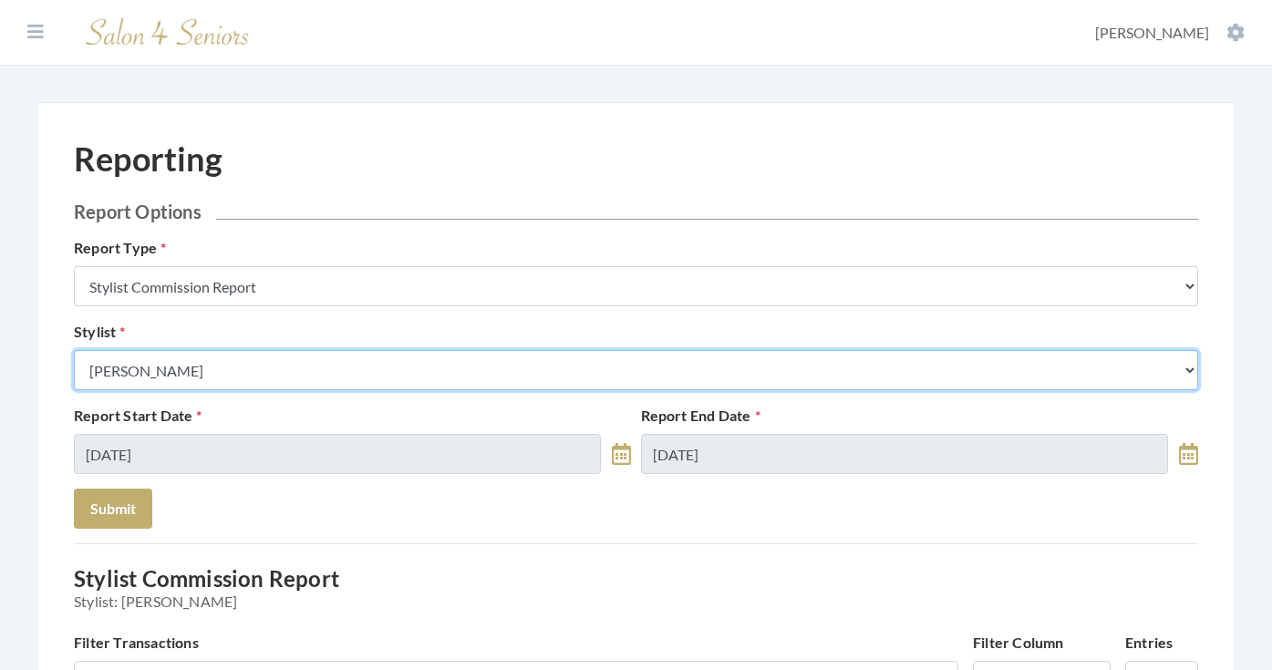
select select "170"
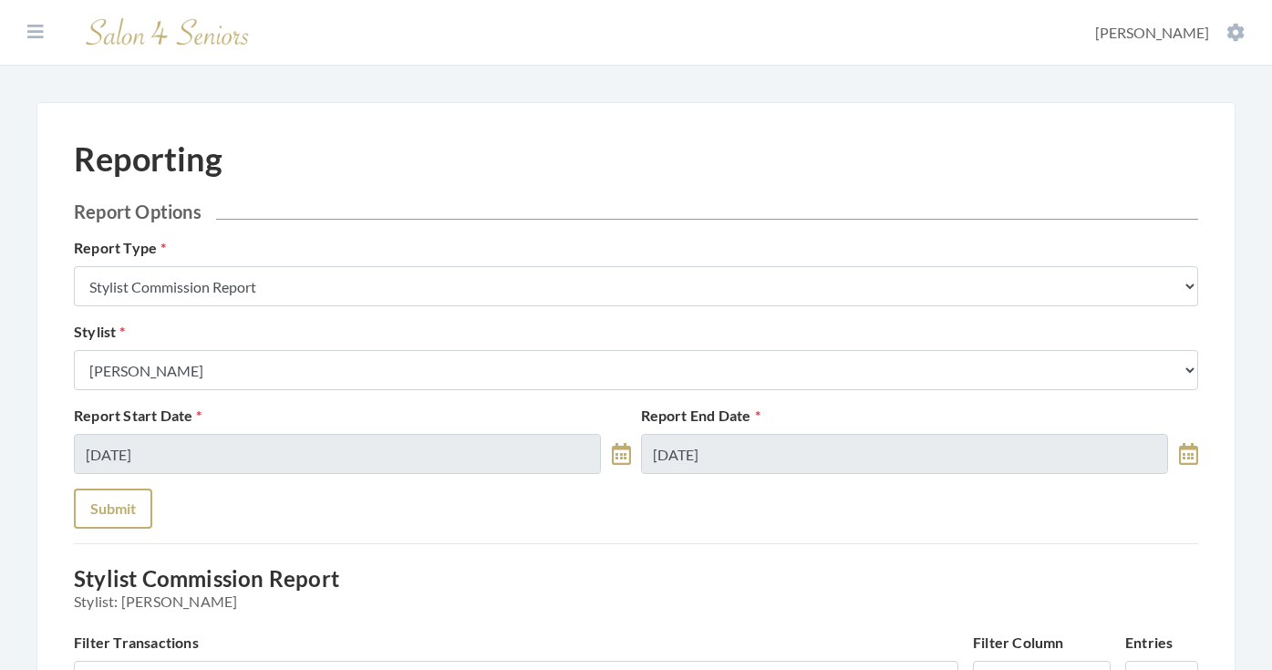
click at [110, 516] on button "Submit" at bounding box center [113, 509] width 78 height 40
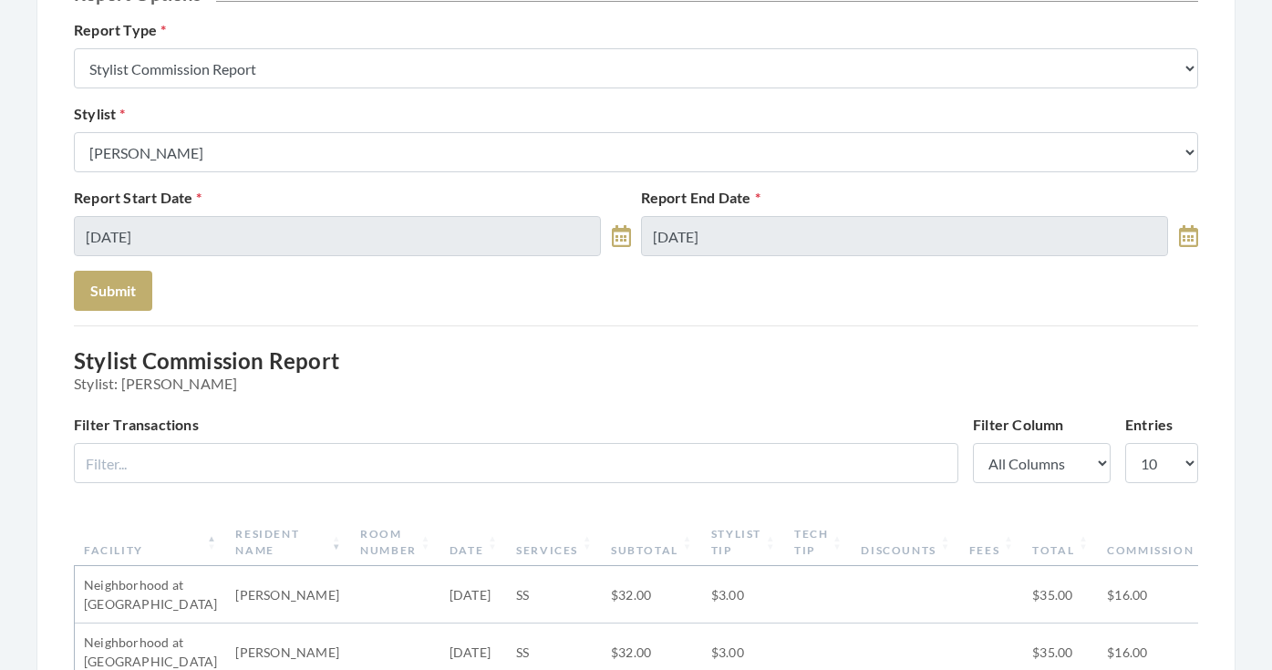
scroll to position [157, 0]
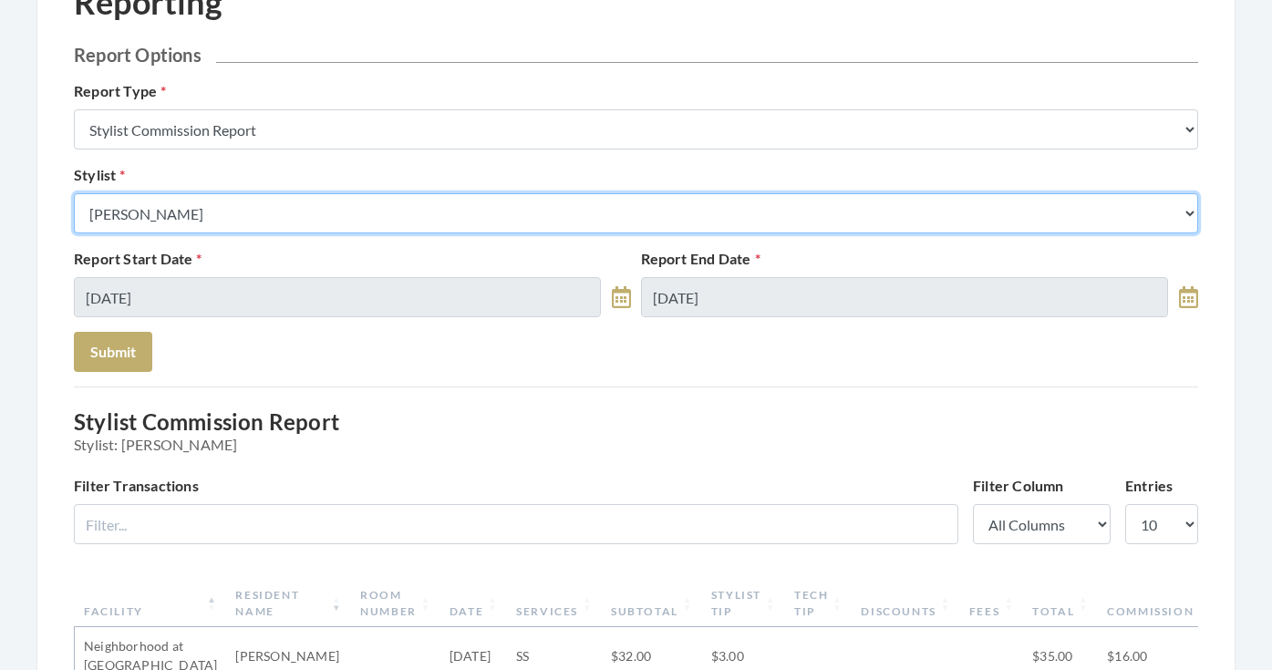
select select "44"
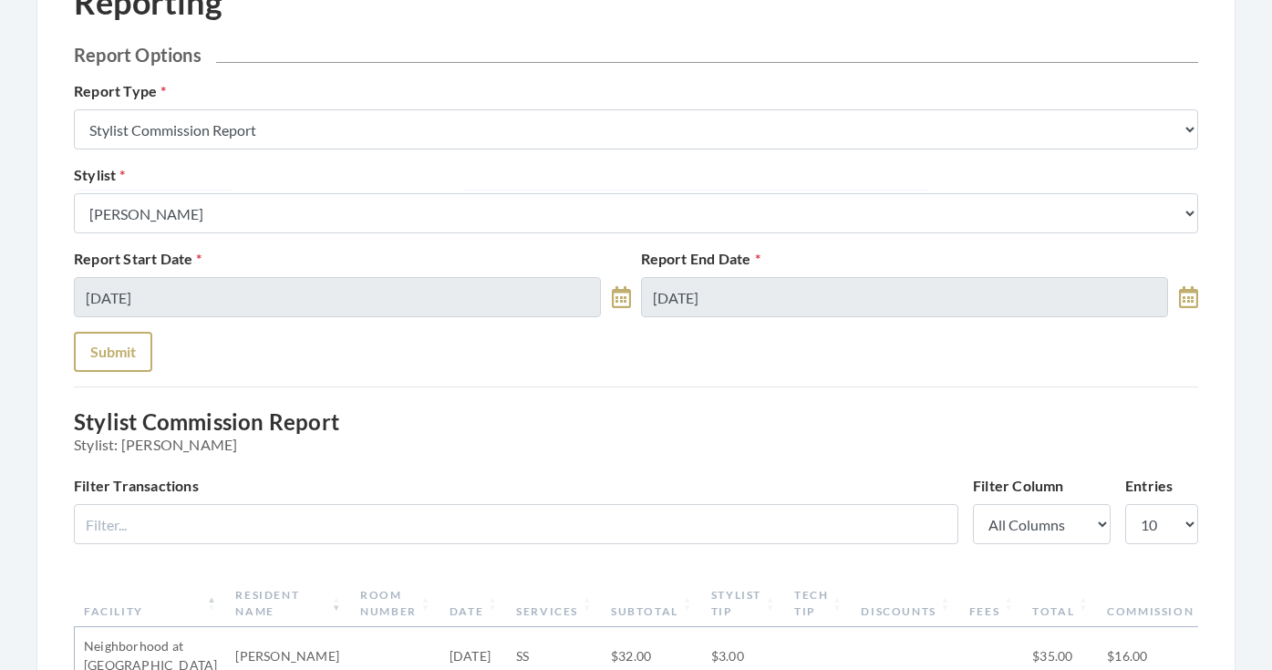
click at [133, 357] on button "Submit" at bounding box center [113, 352] width 78 height 40
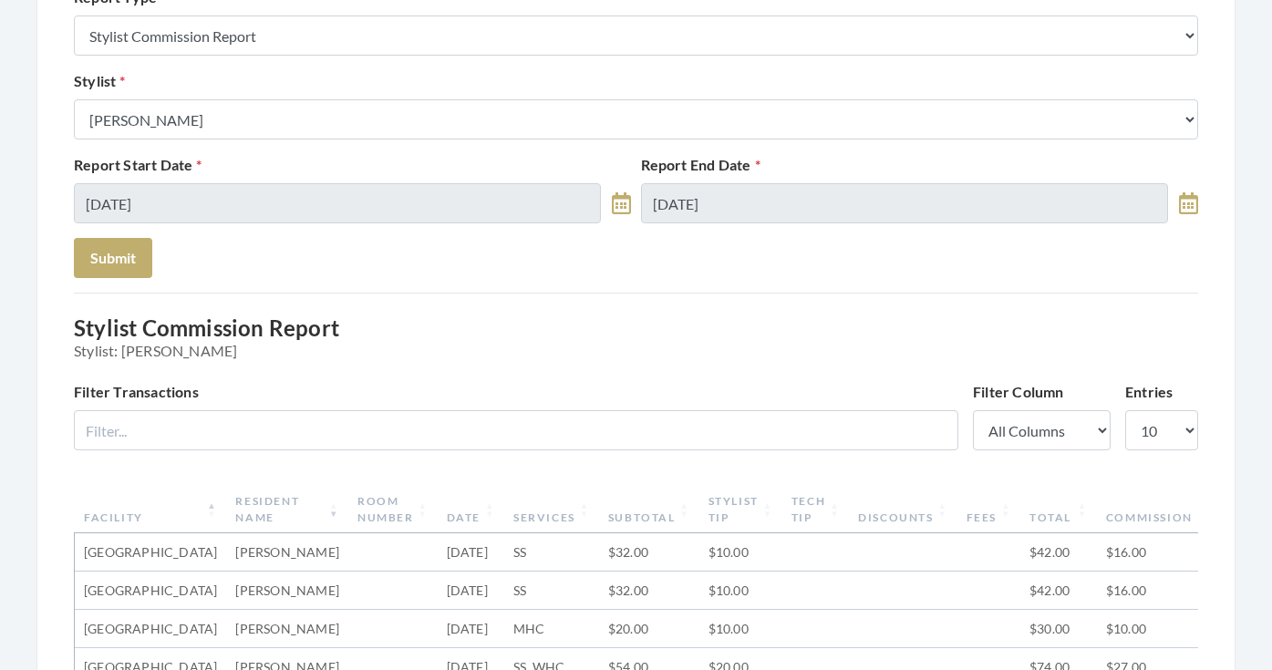
scroll to position [73, 0]
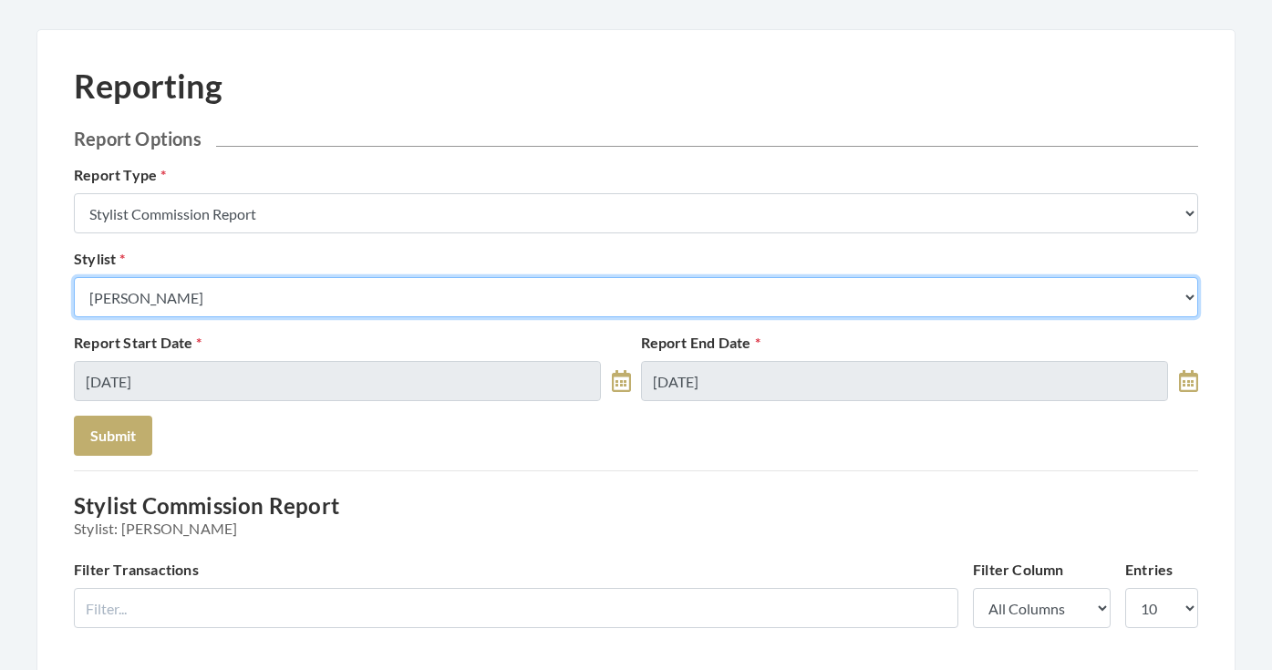
select select "23"
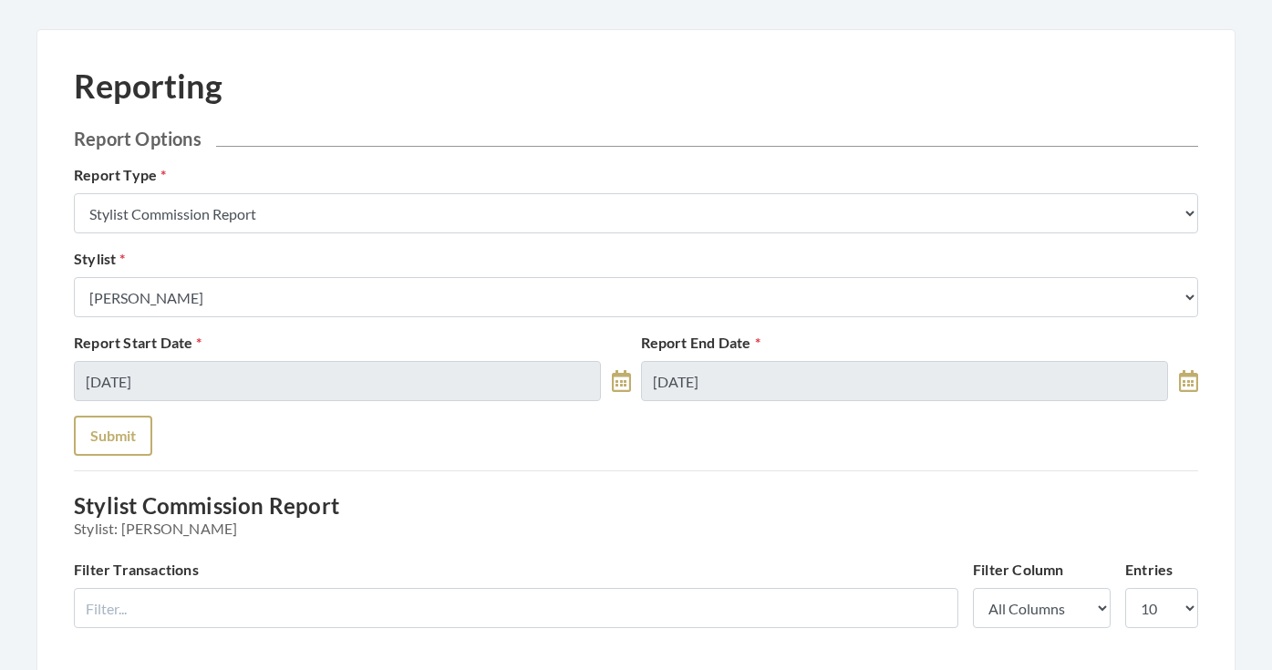
click at [127, 440] on button "Submit" at bounding box center [113, 436] width 78 height 40
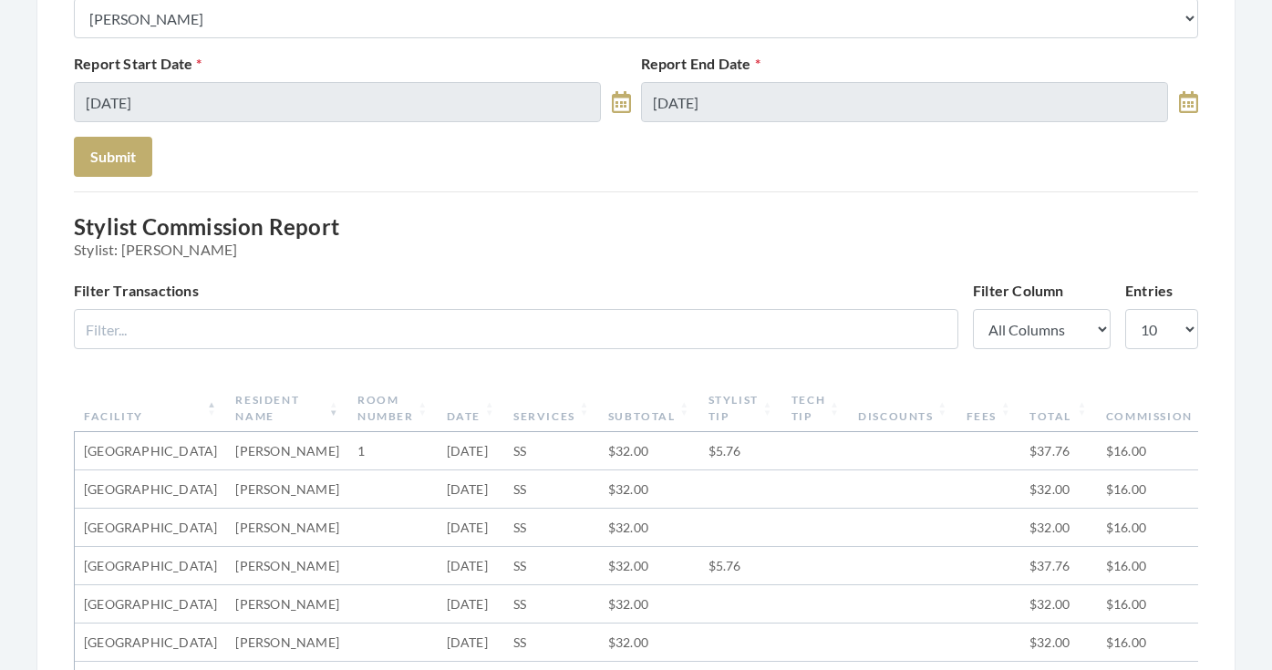
scroll to position [311, 0]
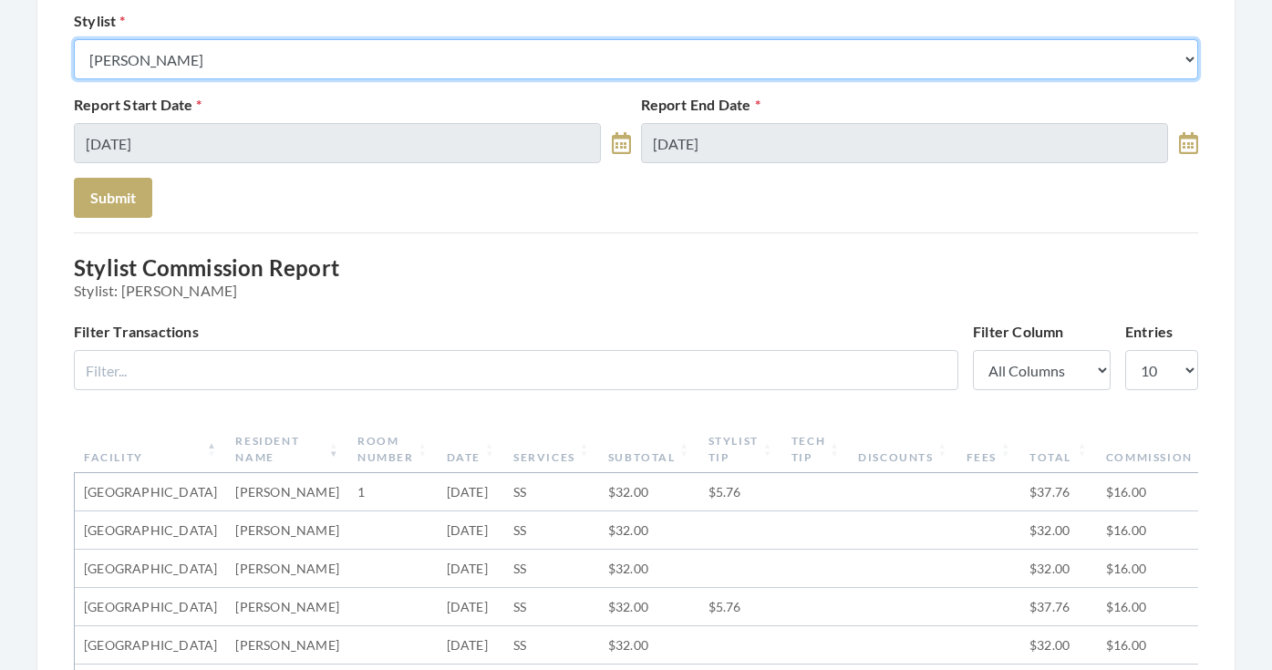
select select "126"
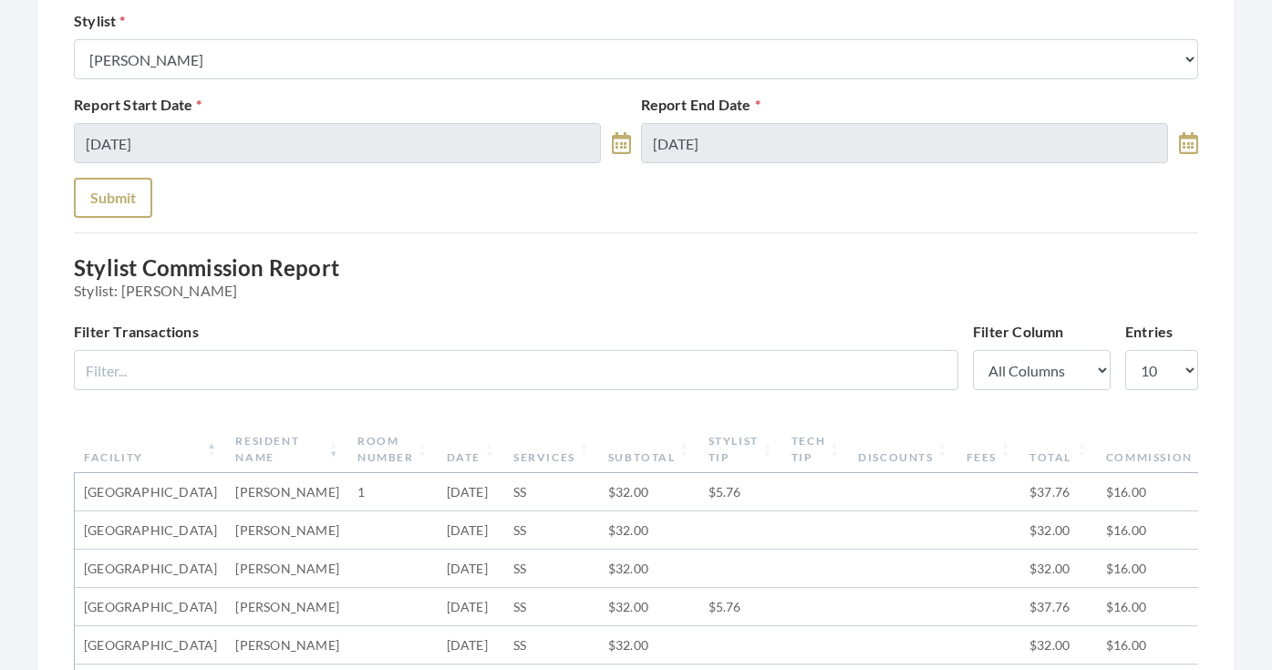
click at [124, 211] on button "Submit" at bounding box center [113, 198] width 78 height 40
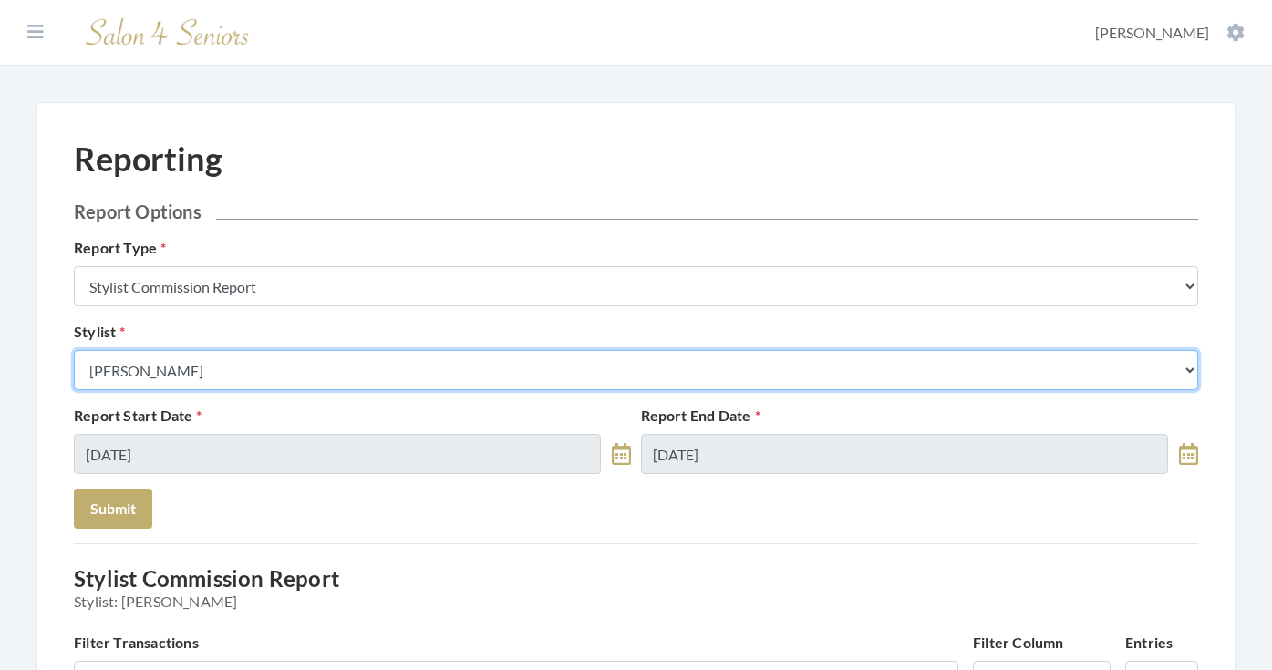
select select "182"
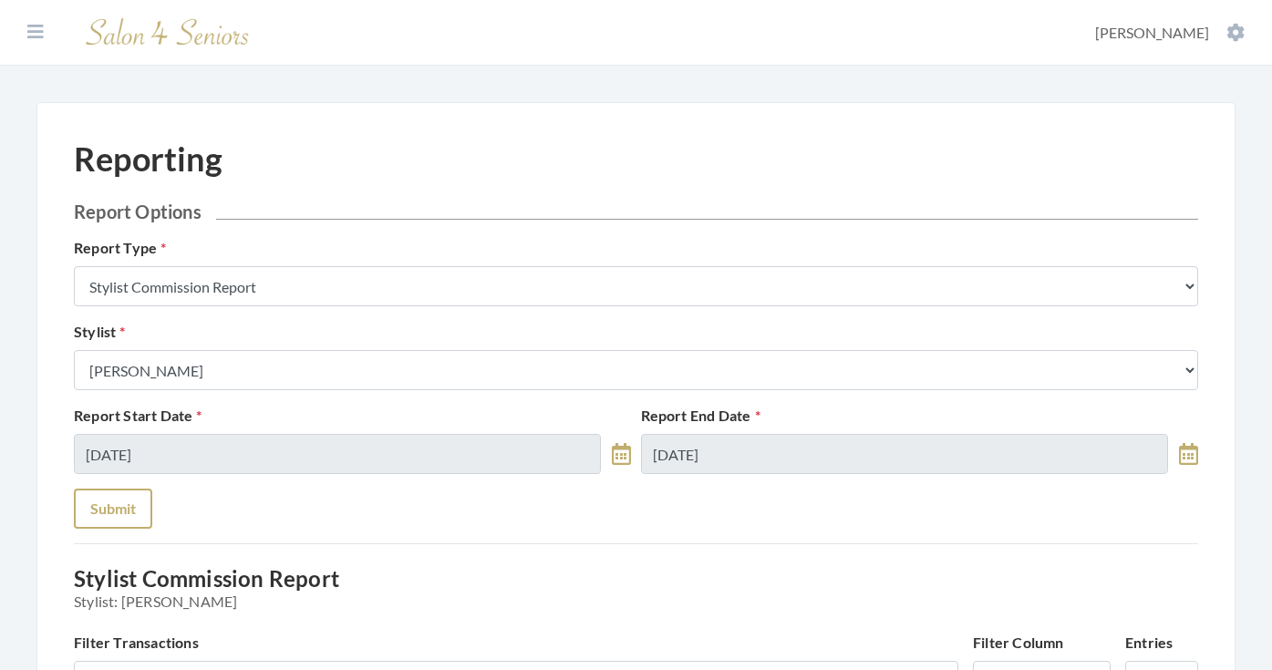
click at [129, 499] on button "Submit" at bounding box center [113, 509] width 78 height 40
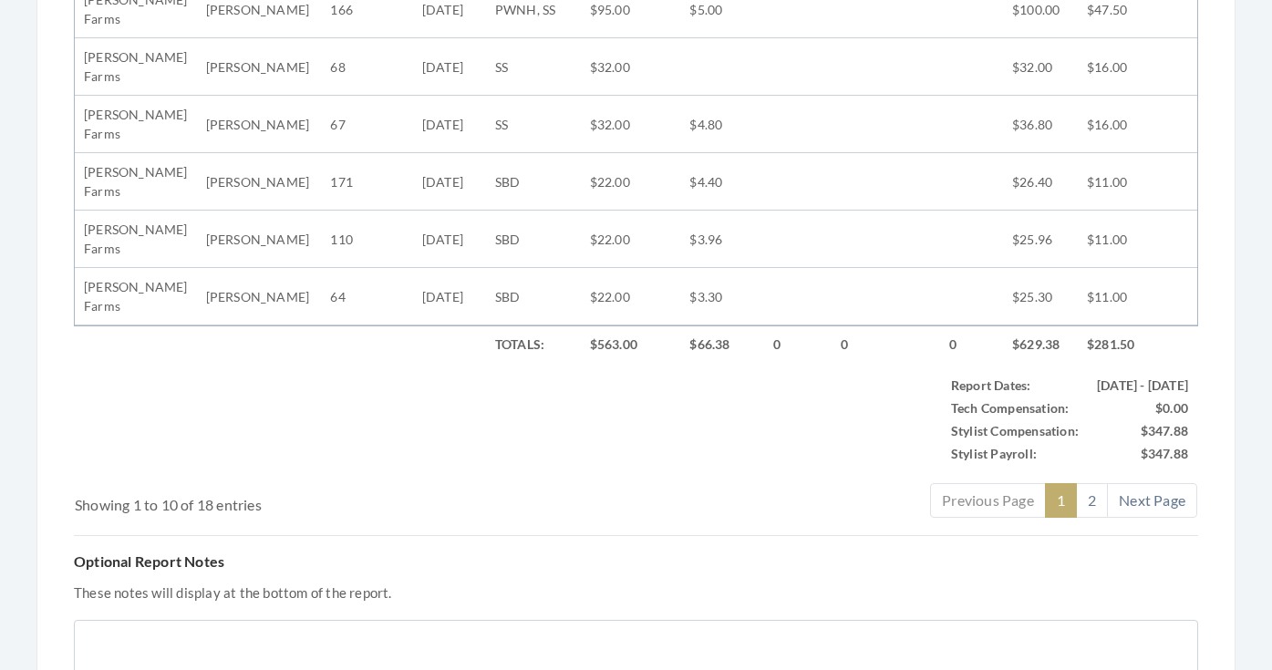
scroll to position [1055, 0]
